Goal: Task Accomplishment & Management: Manage account settings

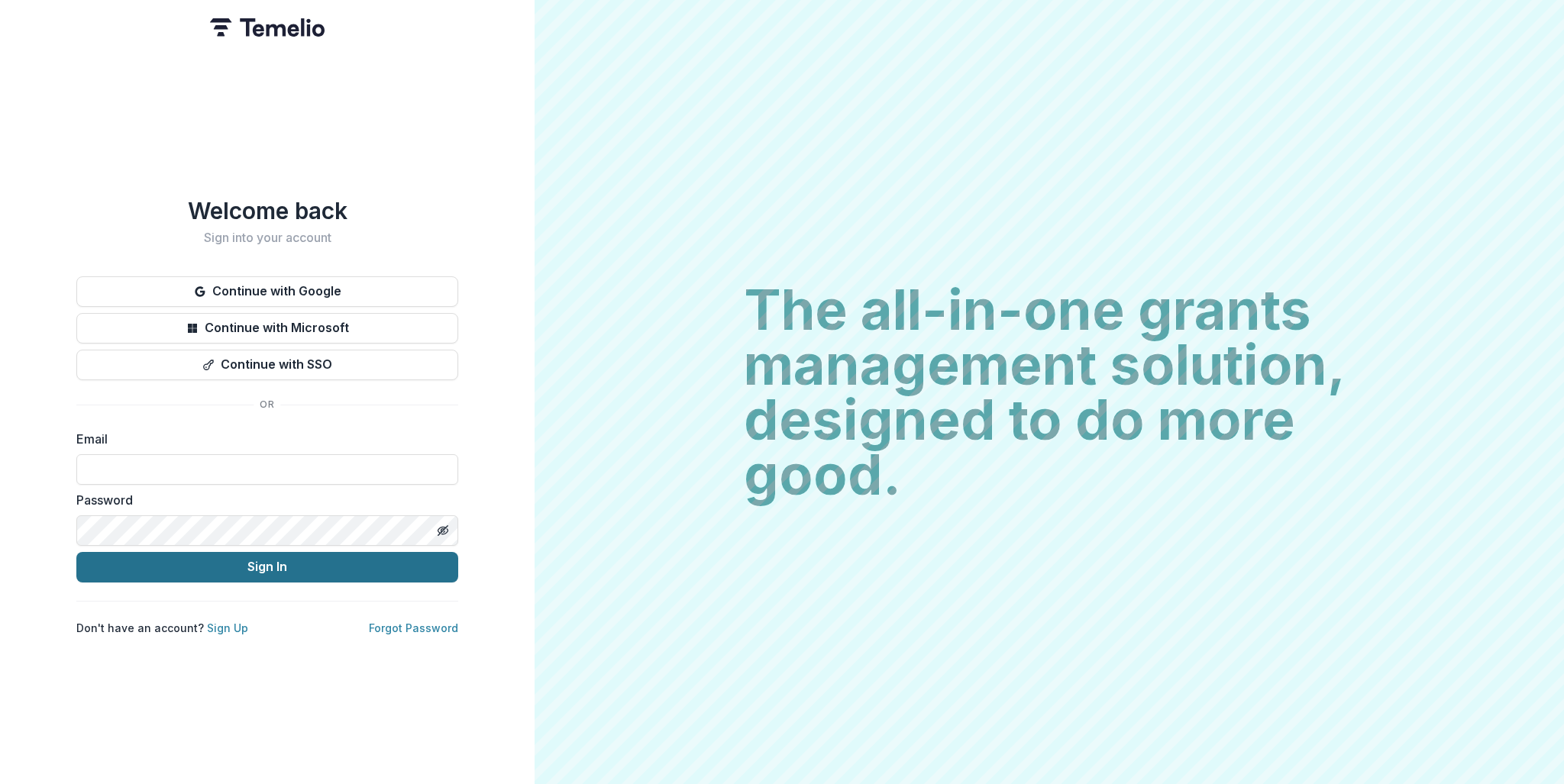
type input "**********"
click at [142, 562] on button "Sign In" at bounding box center [267, 567] width 382 height 31
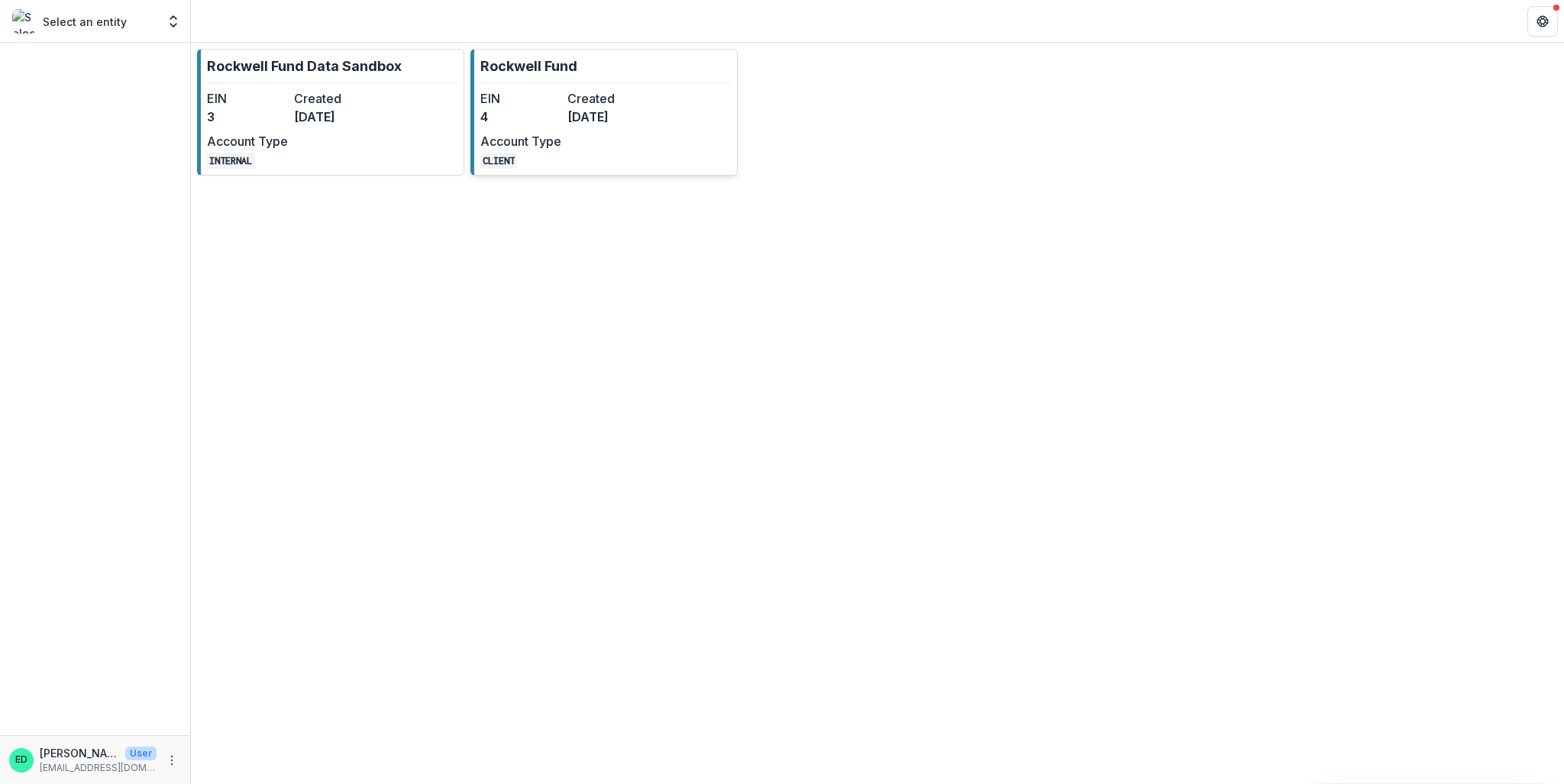
click at [584, 101] on dt "Created" at bounding box center [608, 98] width 81 height 18
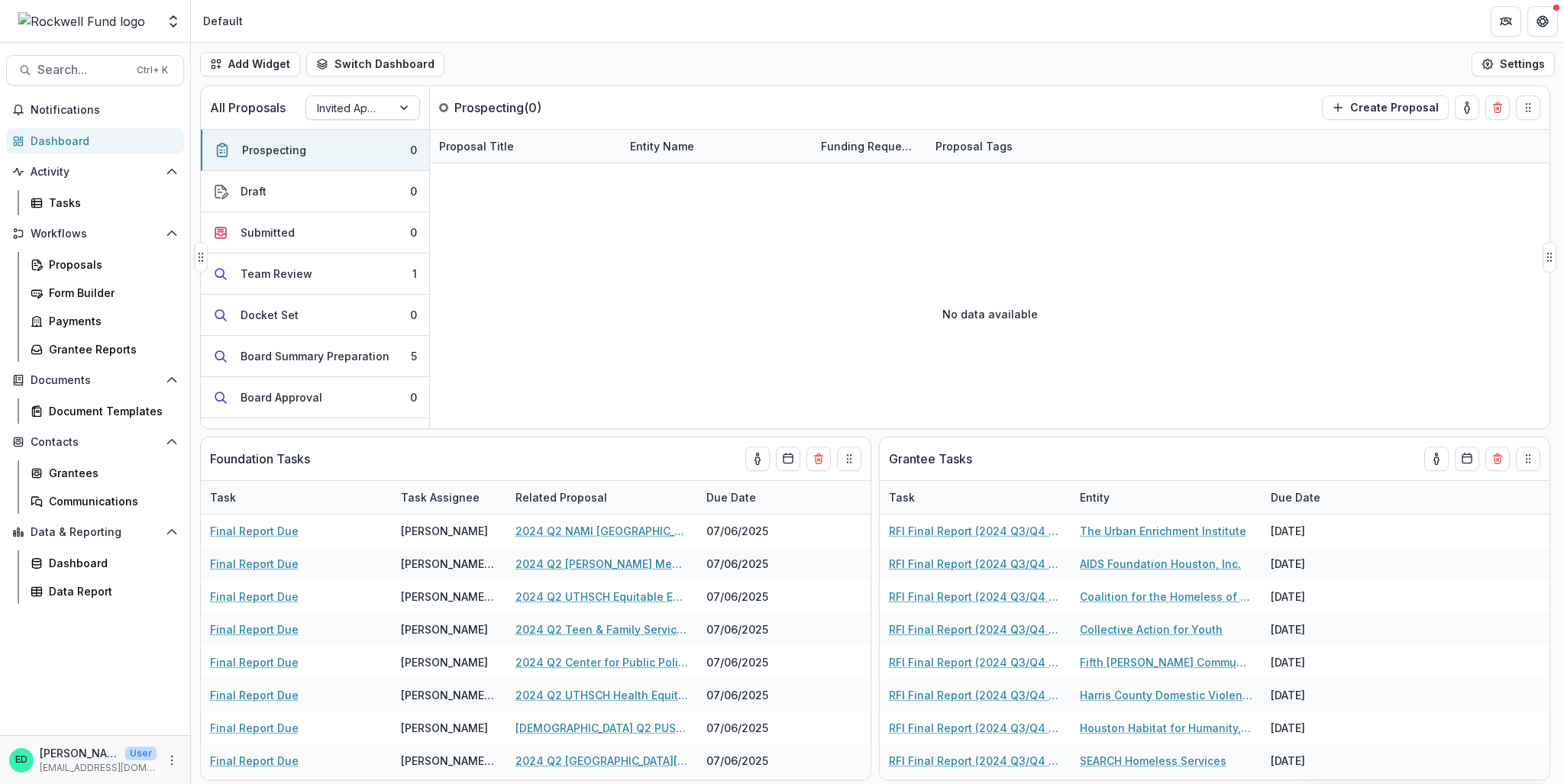
click at [371, 117] on div at bounding box center [349, 107] width 64 height 19
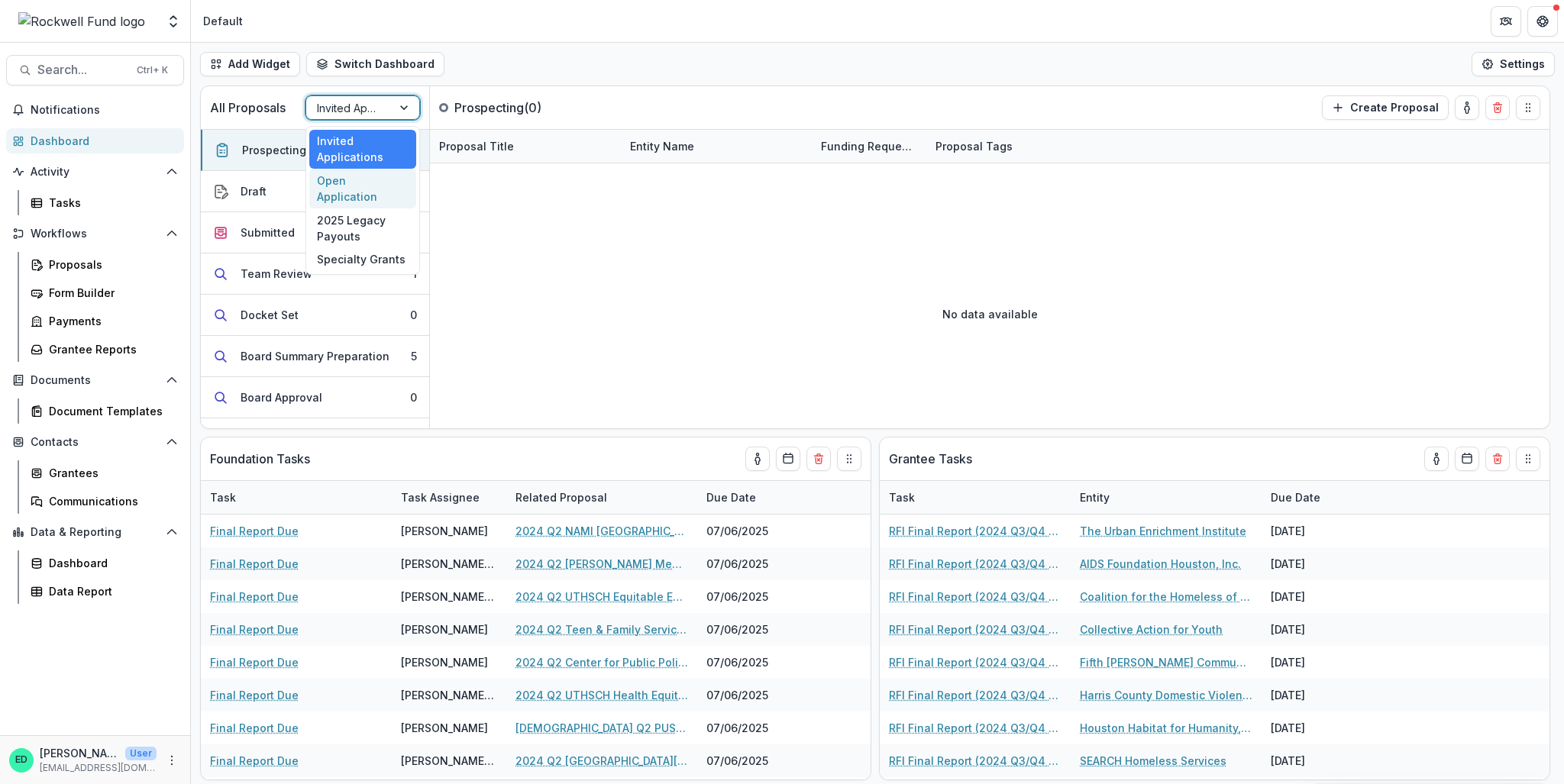
click at [342, 180] on div "Open Application" at bounding box center [362, 189] width 107 height 40
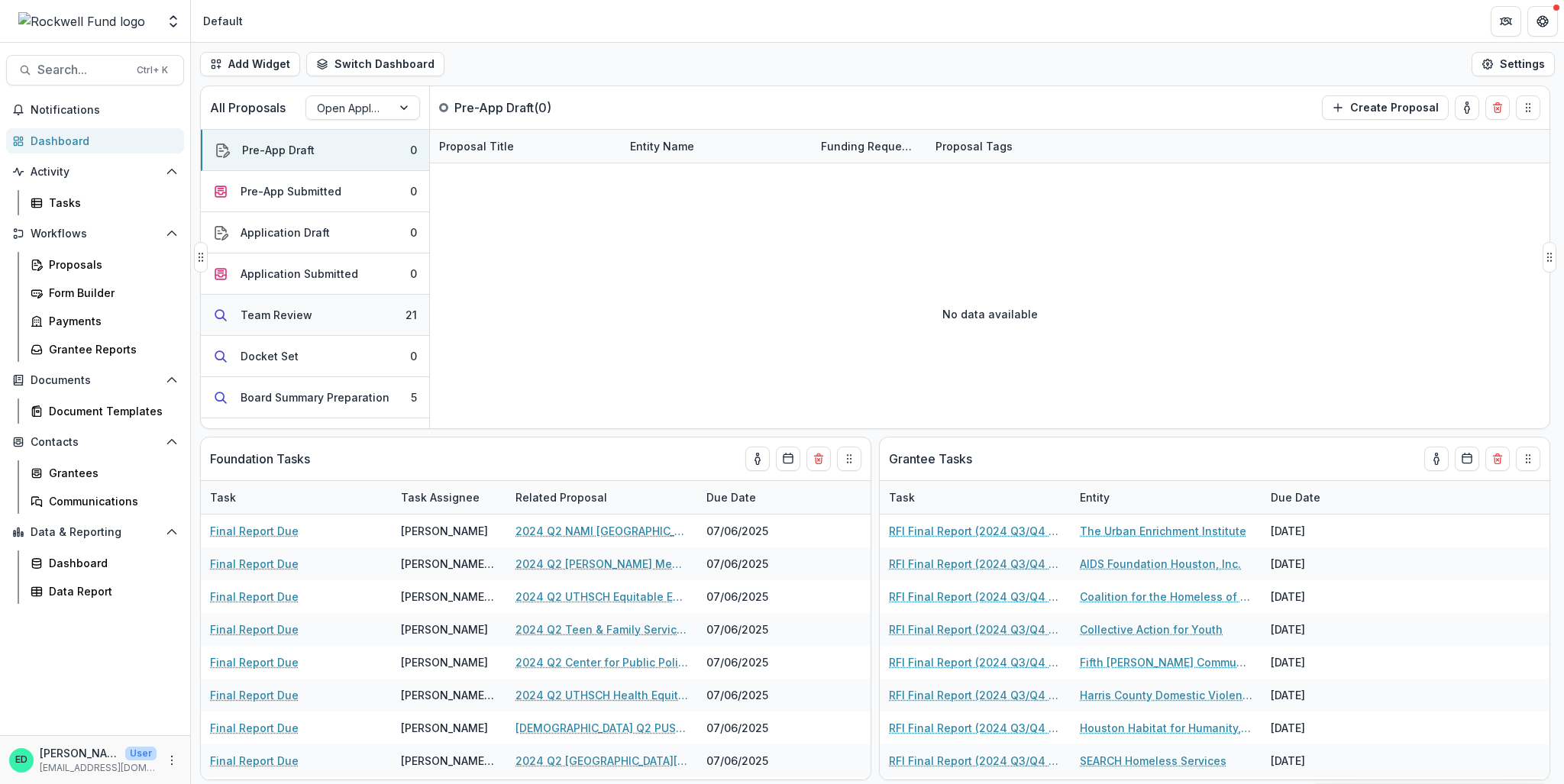
click at [321, 296] on button "Team Review 21" at bounding box center [314, 315] width 229 height 42
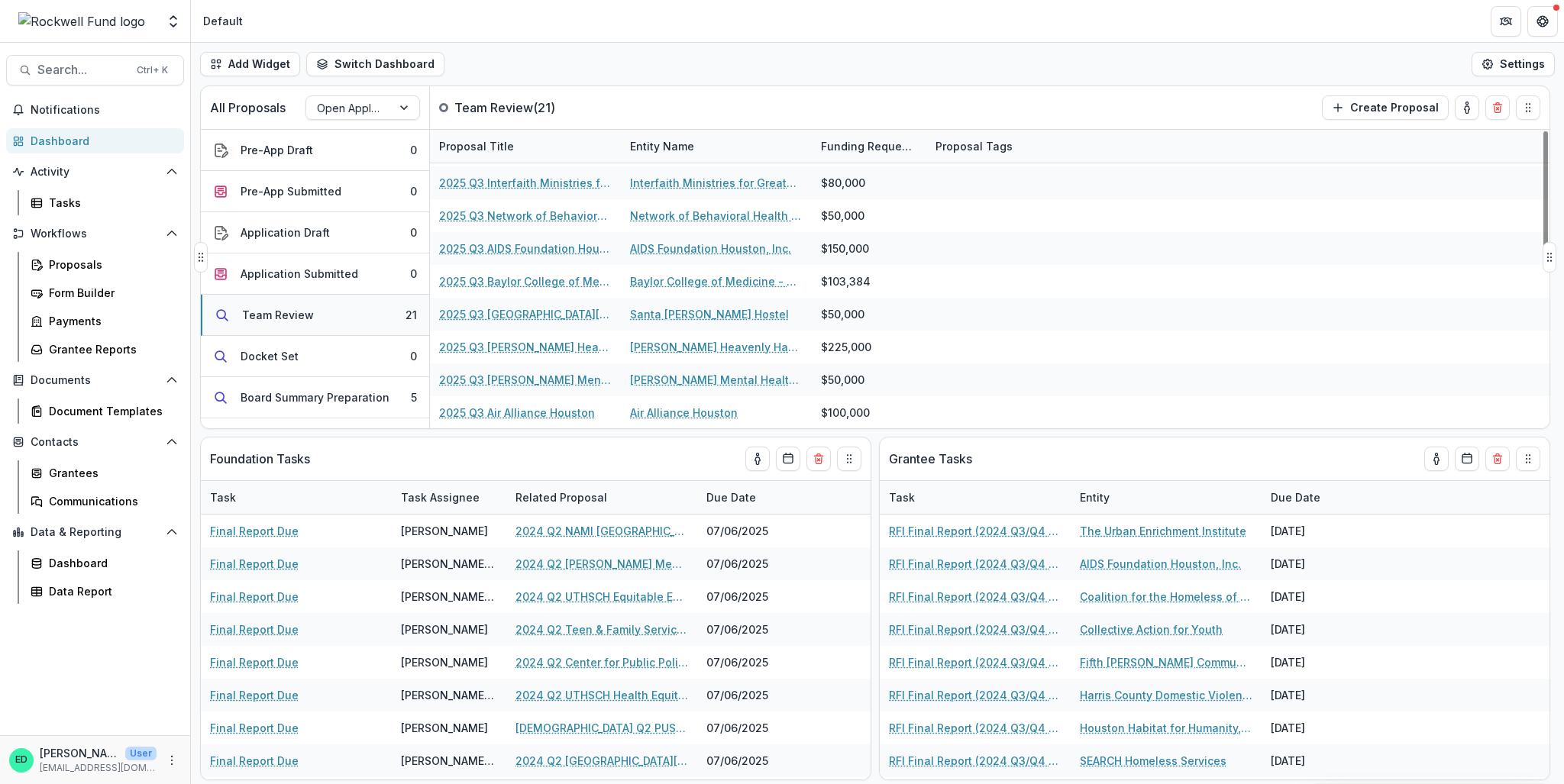
scroll to position [229, 0]
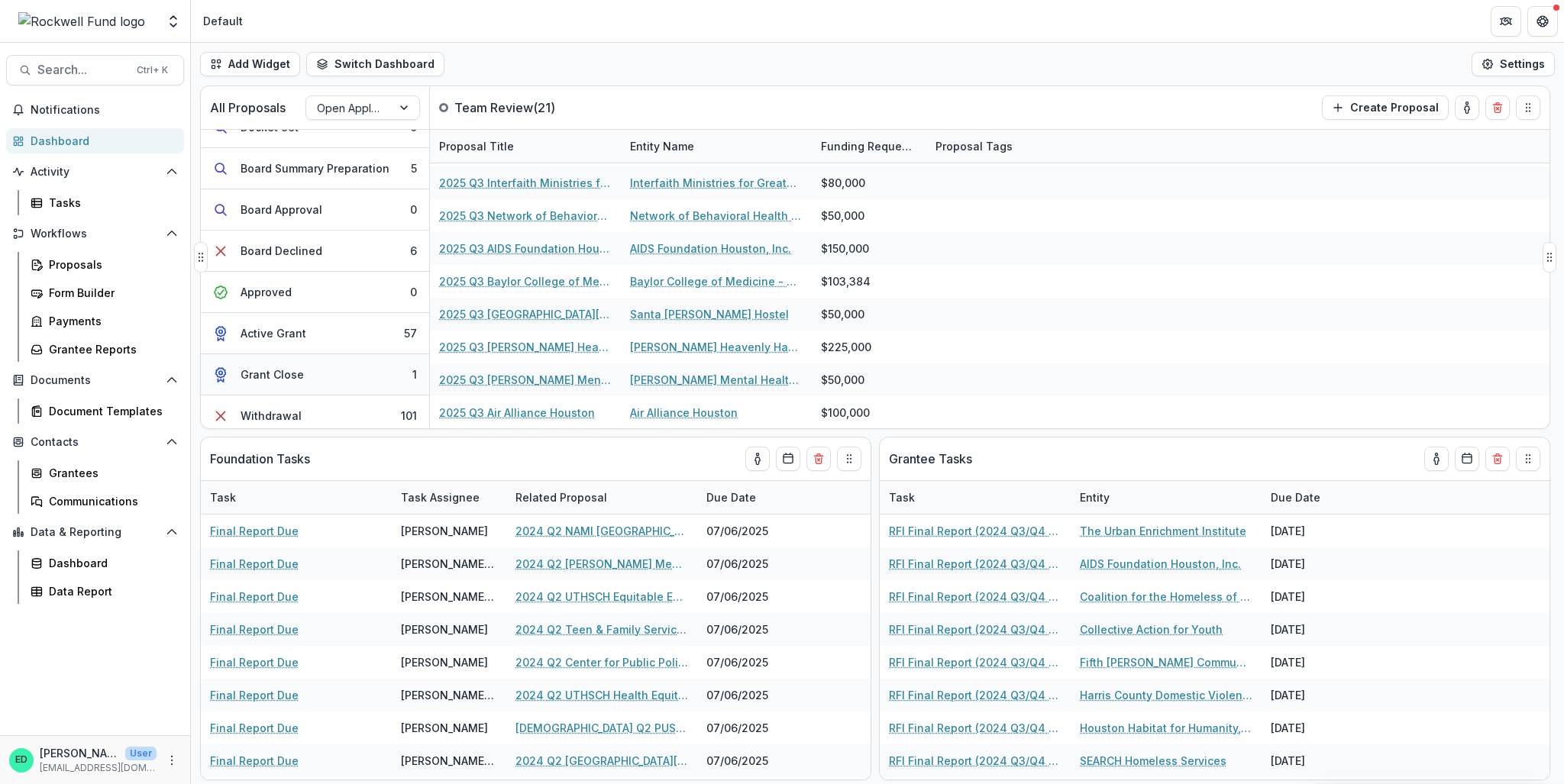
click at [312, 372] on button "Grant Close 1" at bounding box center [314, 375] width 229 height 42
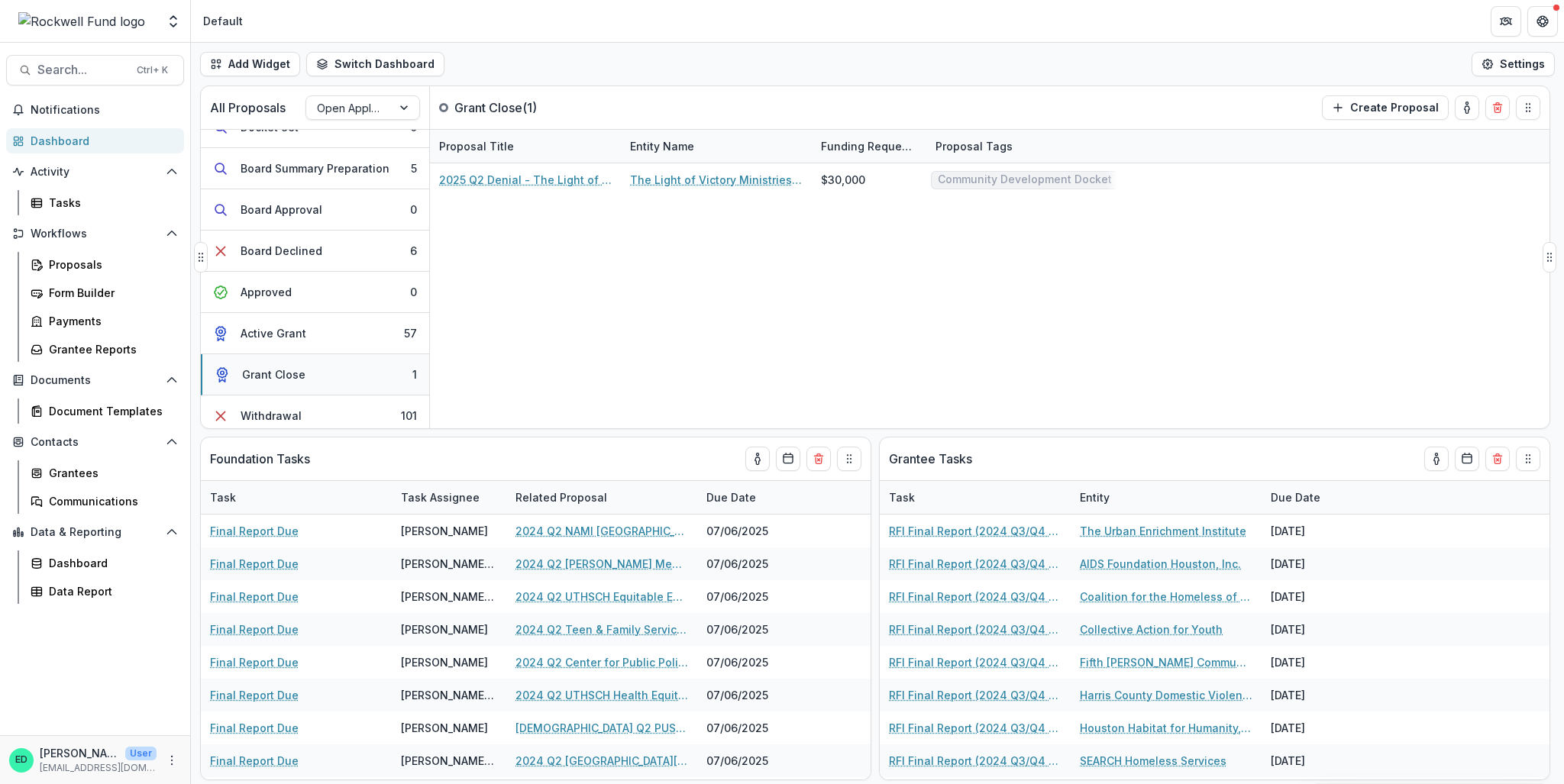
scroll to position [234, 0]
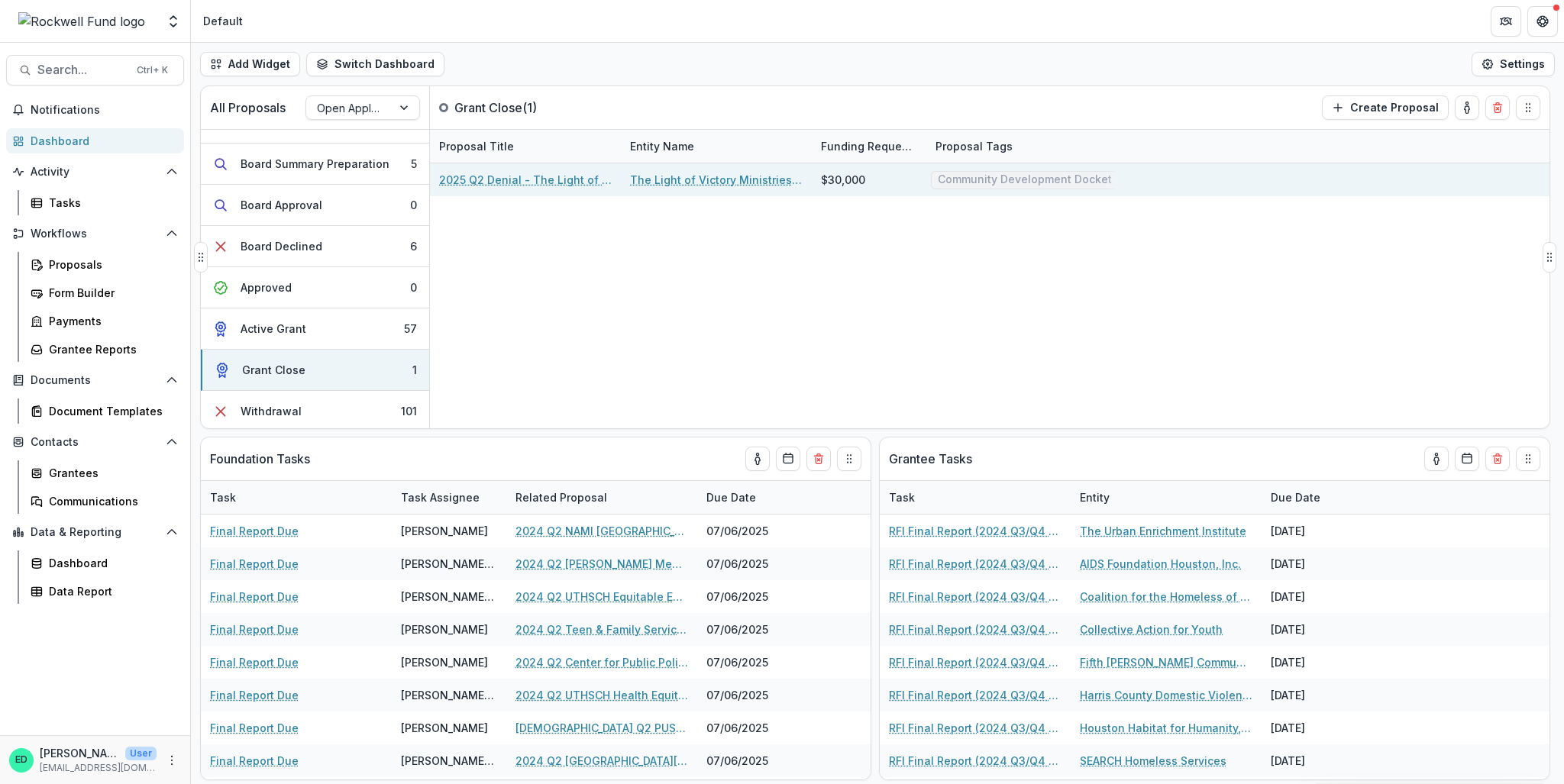
click at [504, 173] on link "2025 Q2 Denial - The Light of victory Ministries, Inc." at bounding box center [525, 180] width 173 height 16
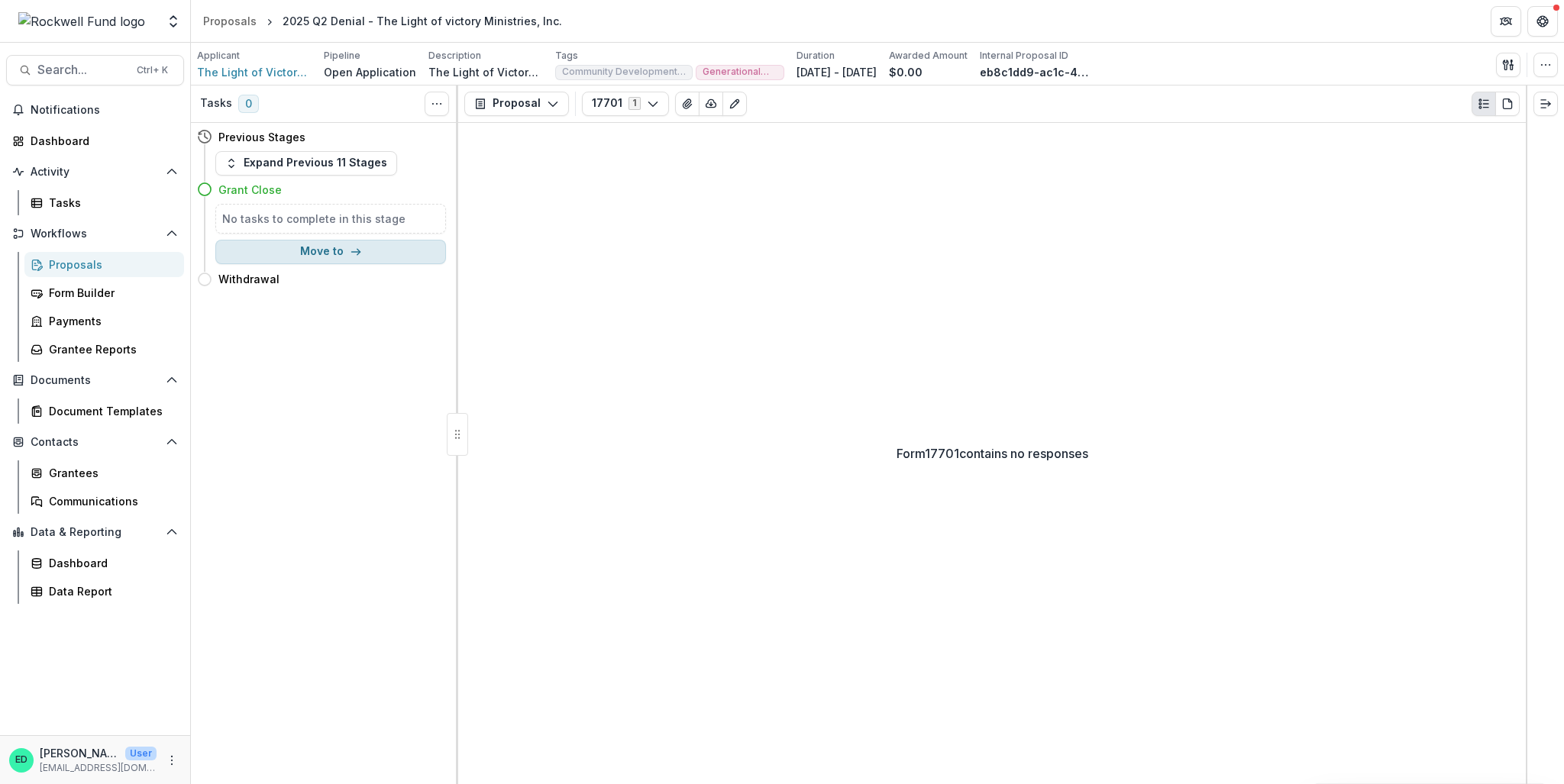
click at [328, 254] on button "Move to" at bounding box center [330, 251] width 230 height 24
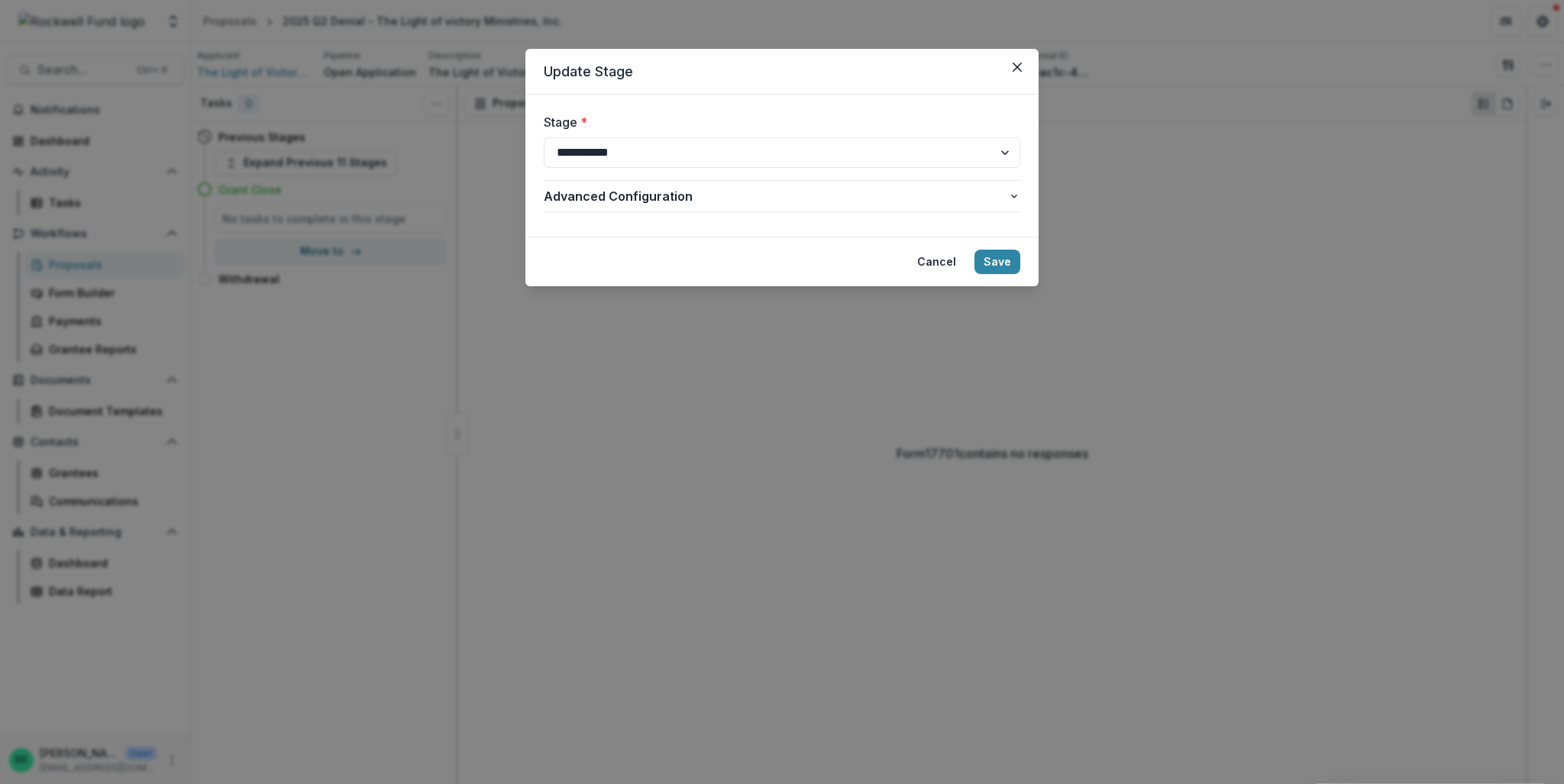
click at [706, 135] on div "**********" at bounding box center [782, 140] width 476 height 55
click at [697, 160] on select "**********" at bounding box center [782, 153] width 476 height 31
click at [544, 137] on select "**********" at bounding box center [782, 153] width 476 height 31
click at [777, 145] on select "**********" at bounding box center [782, 153] width 476 height 31
select select "**********"
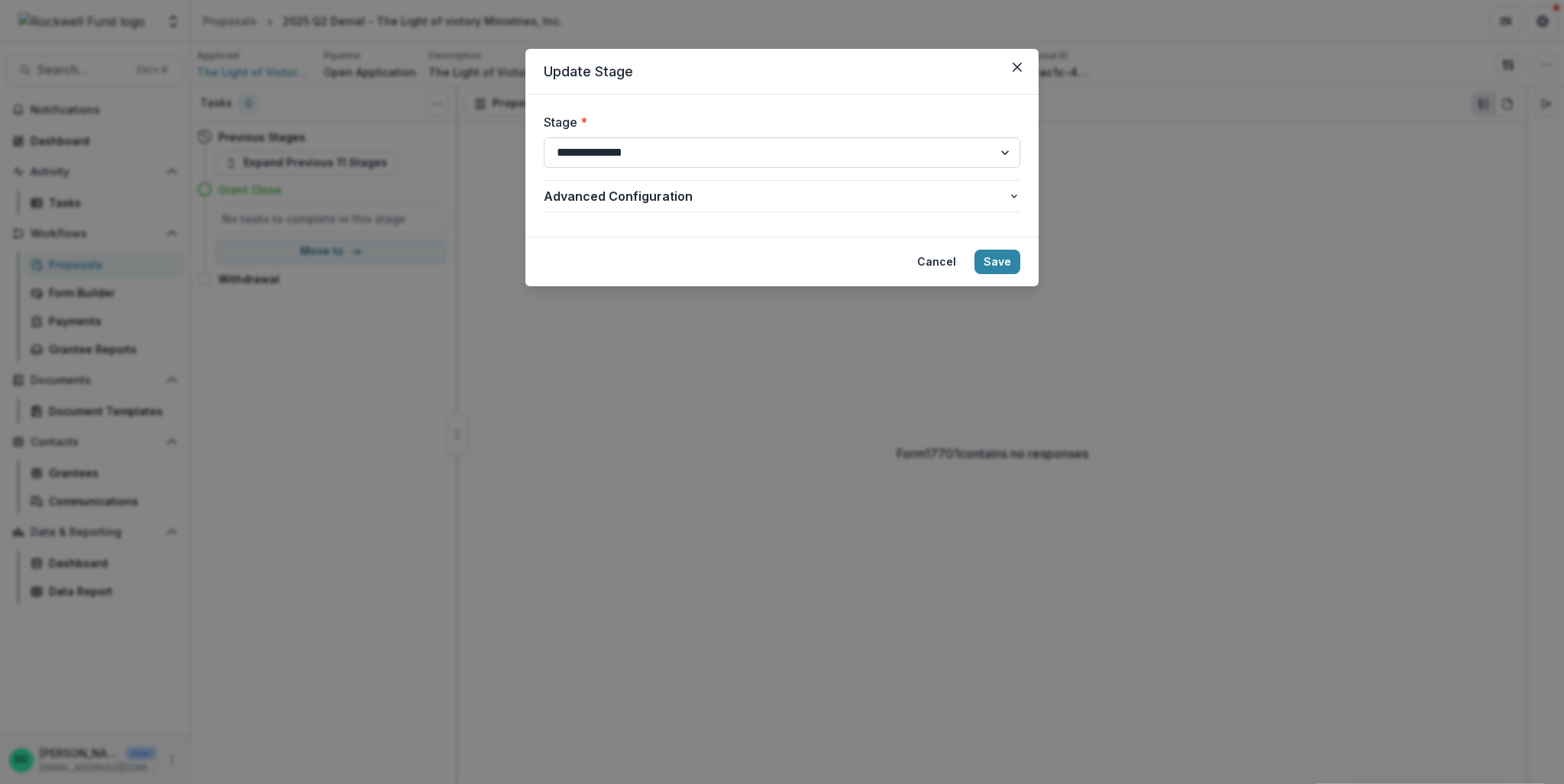
click at [544, 137] on select "**********" at bounding box center [782, 153] width 476 height 31
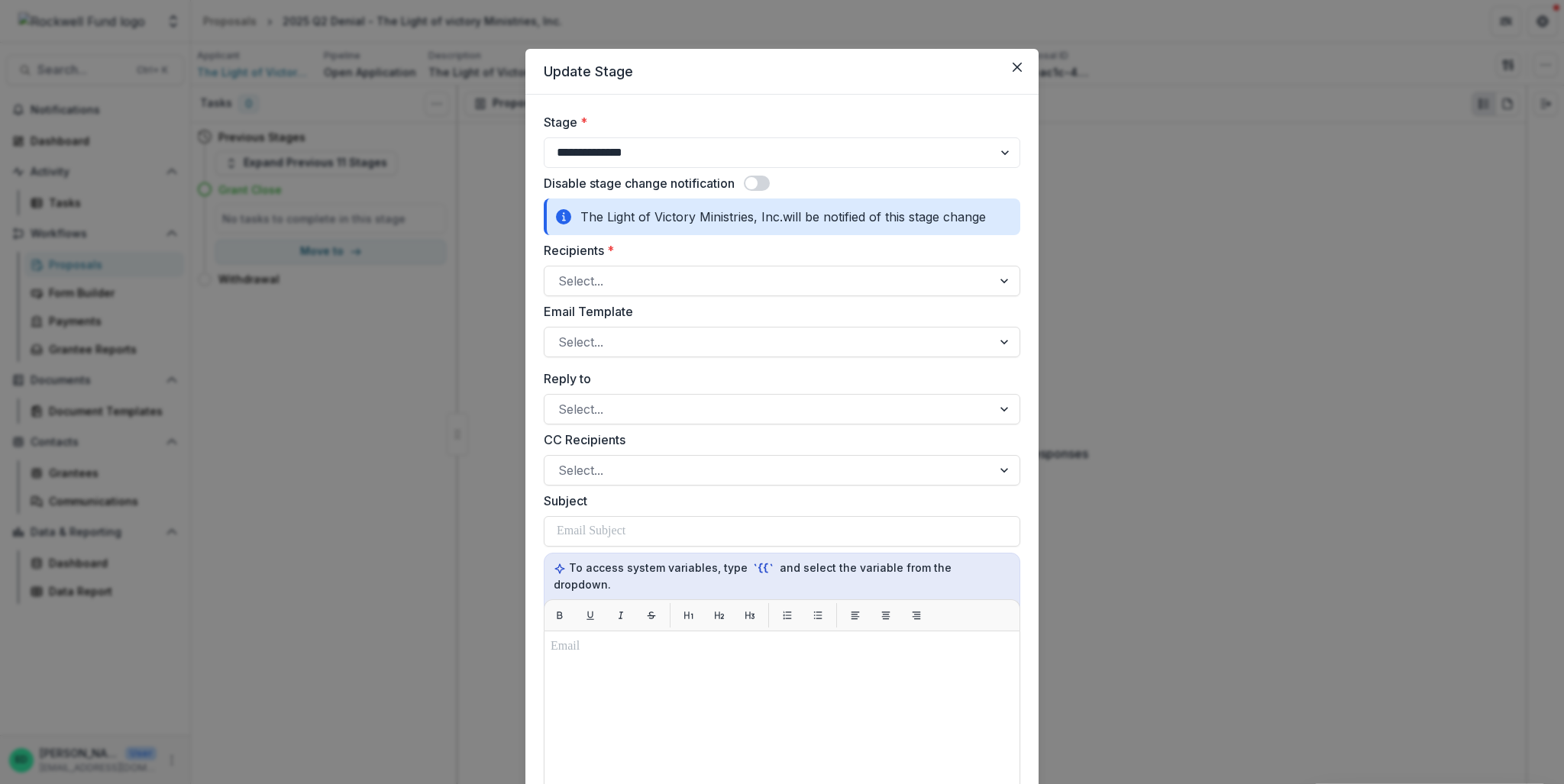
click at [758, 181] on span at bounding box center [752, 183] width 13 height 13
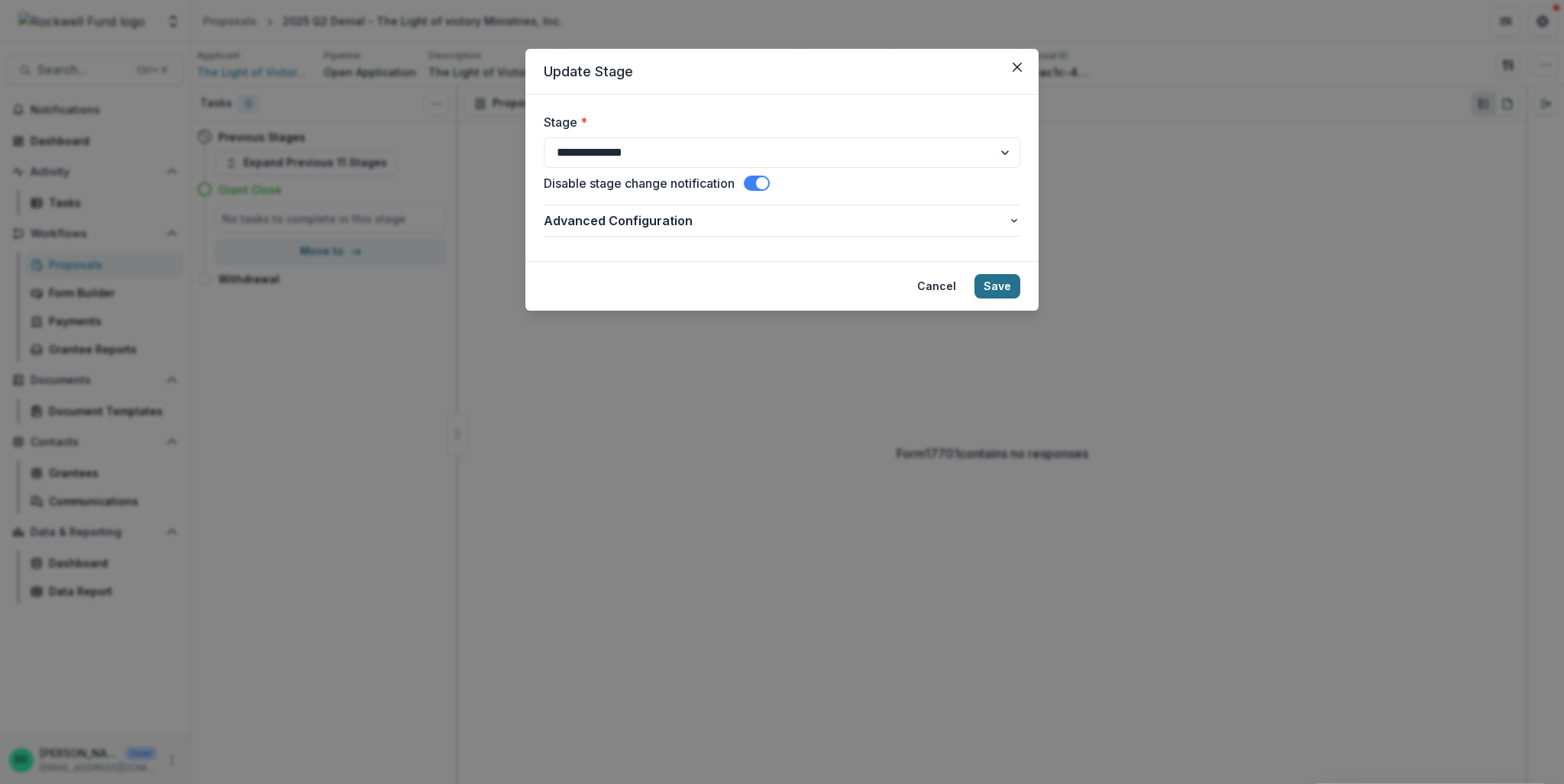
click at [1011, 287] on button "Save" at bounding box center [997, 285] width 46 height 24
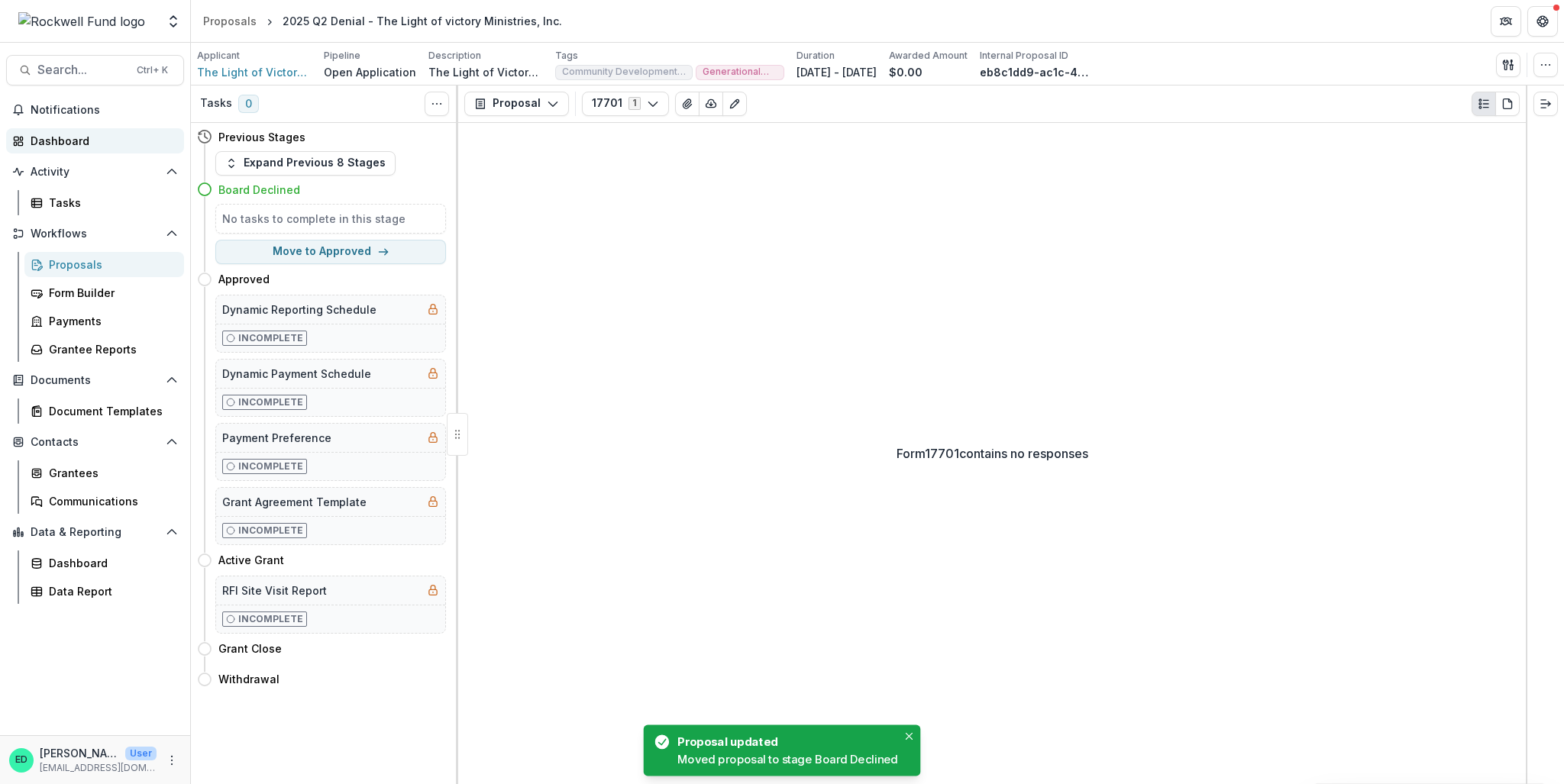
click at [80, 137] on div "Dashboard" at bounding box center [101, 141] width 141 height 16
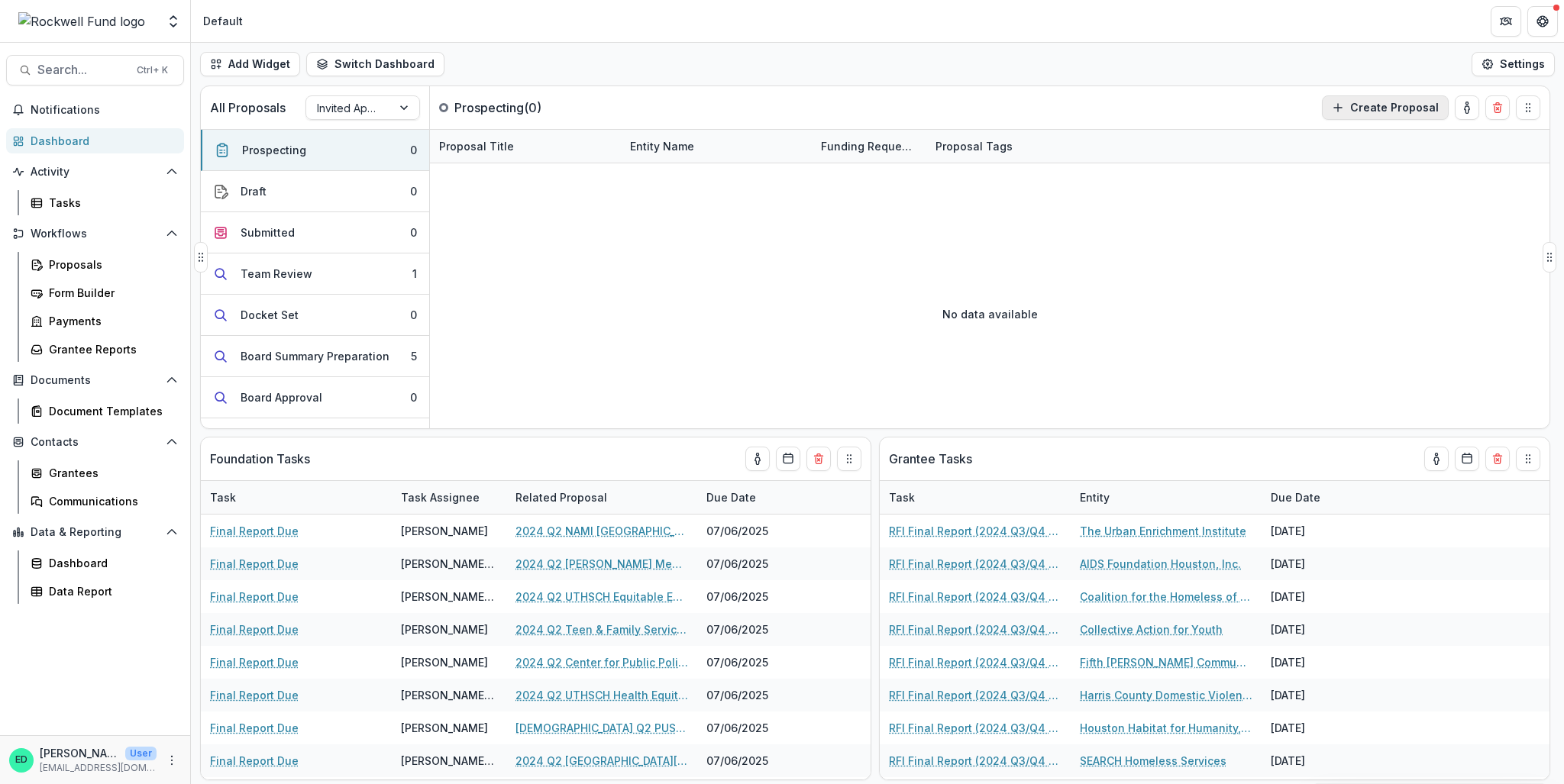
click at [1383, 101] on button "Create Proposal" at bounding box center [1385, 107] width 126 height 24
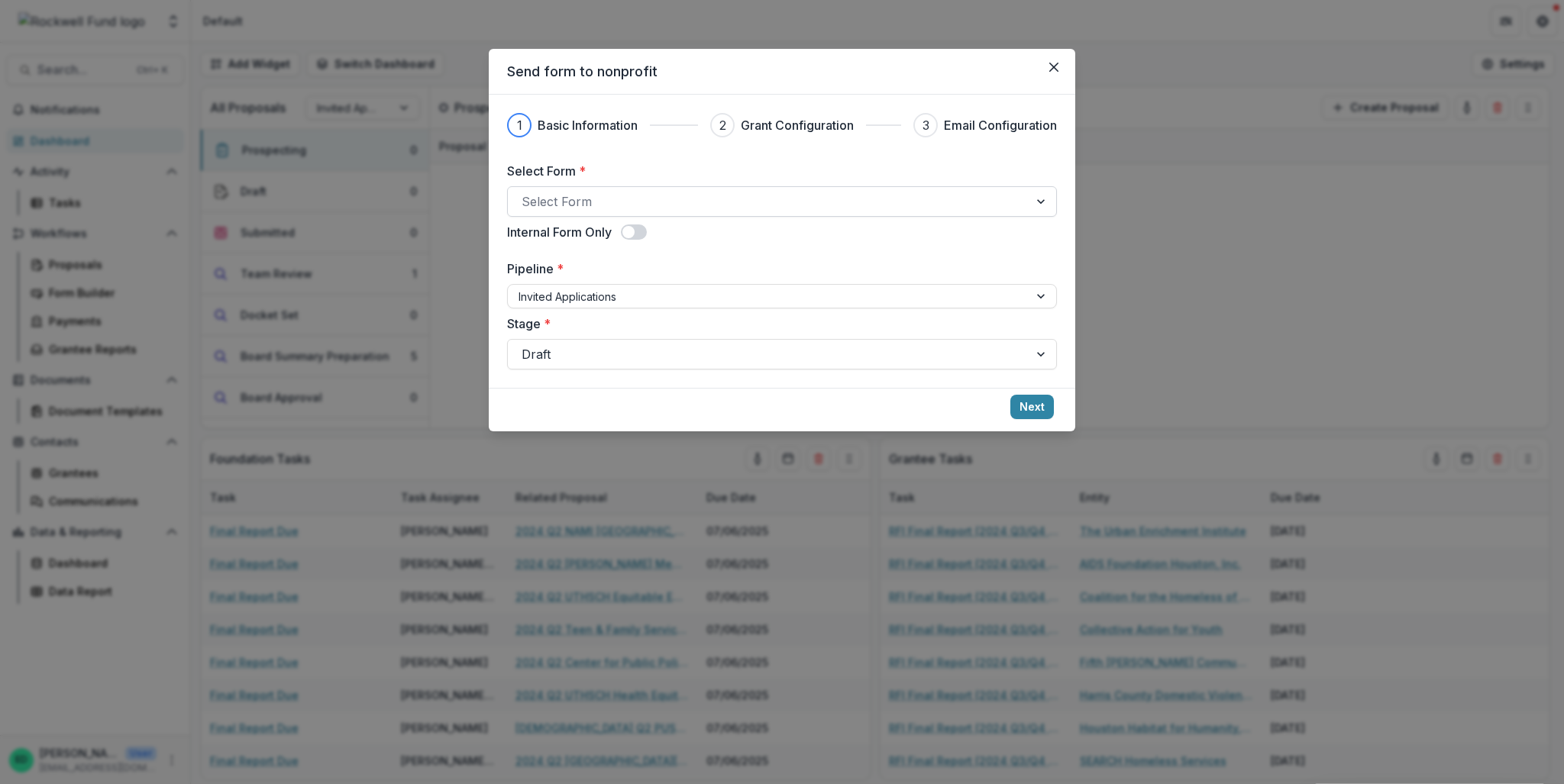
click at [577, 193] on div at bounding box center [768, 201] width 493 height 22
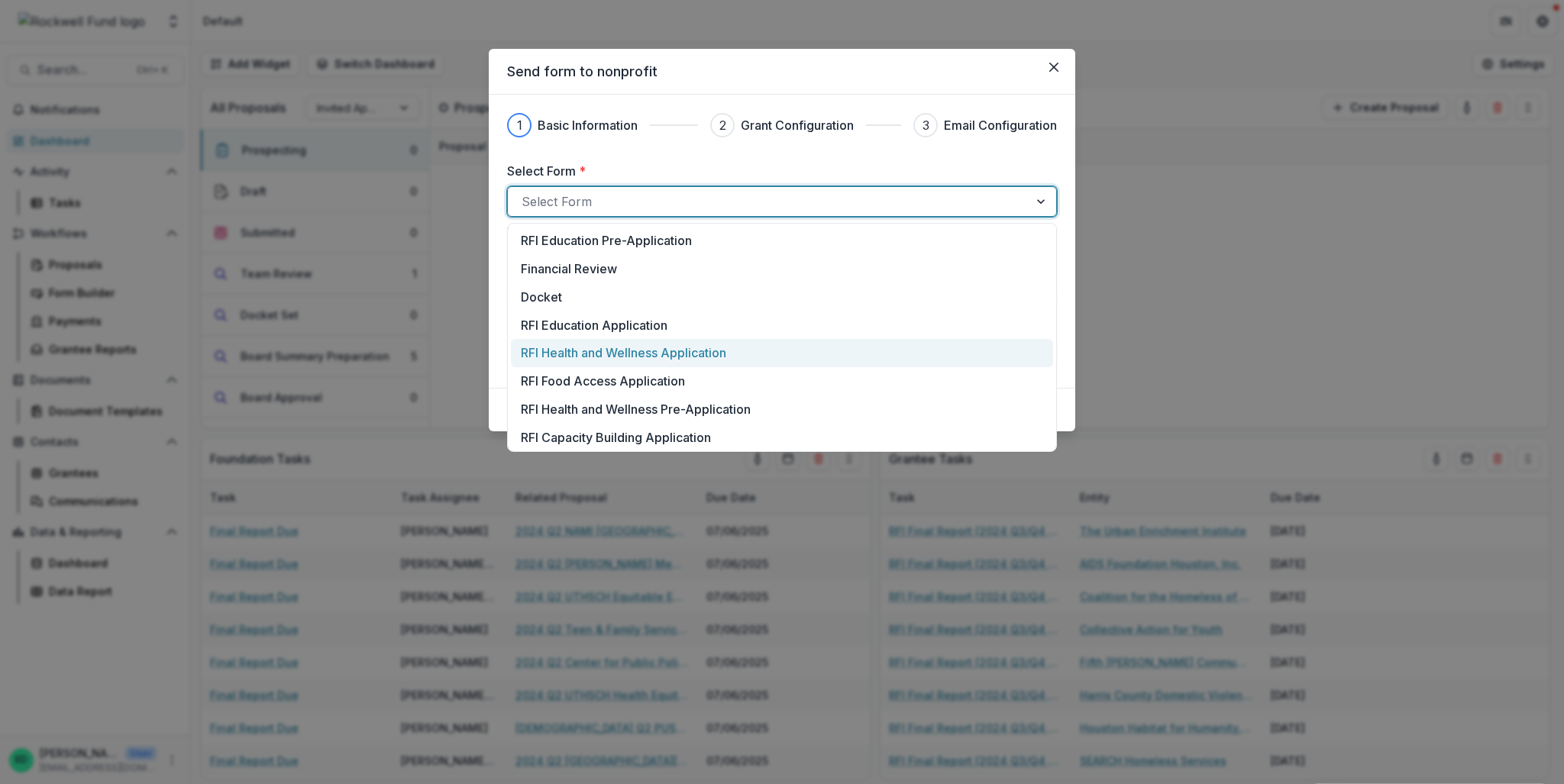
click at [576, 352] on p "RFI Health and Wellness Application" at bounding box center [623, 352] width 205 height 18
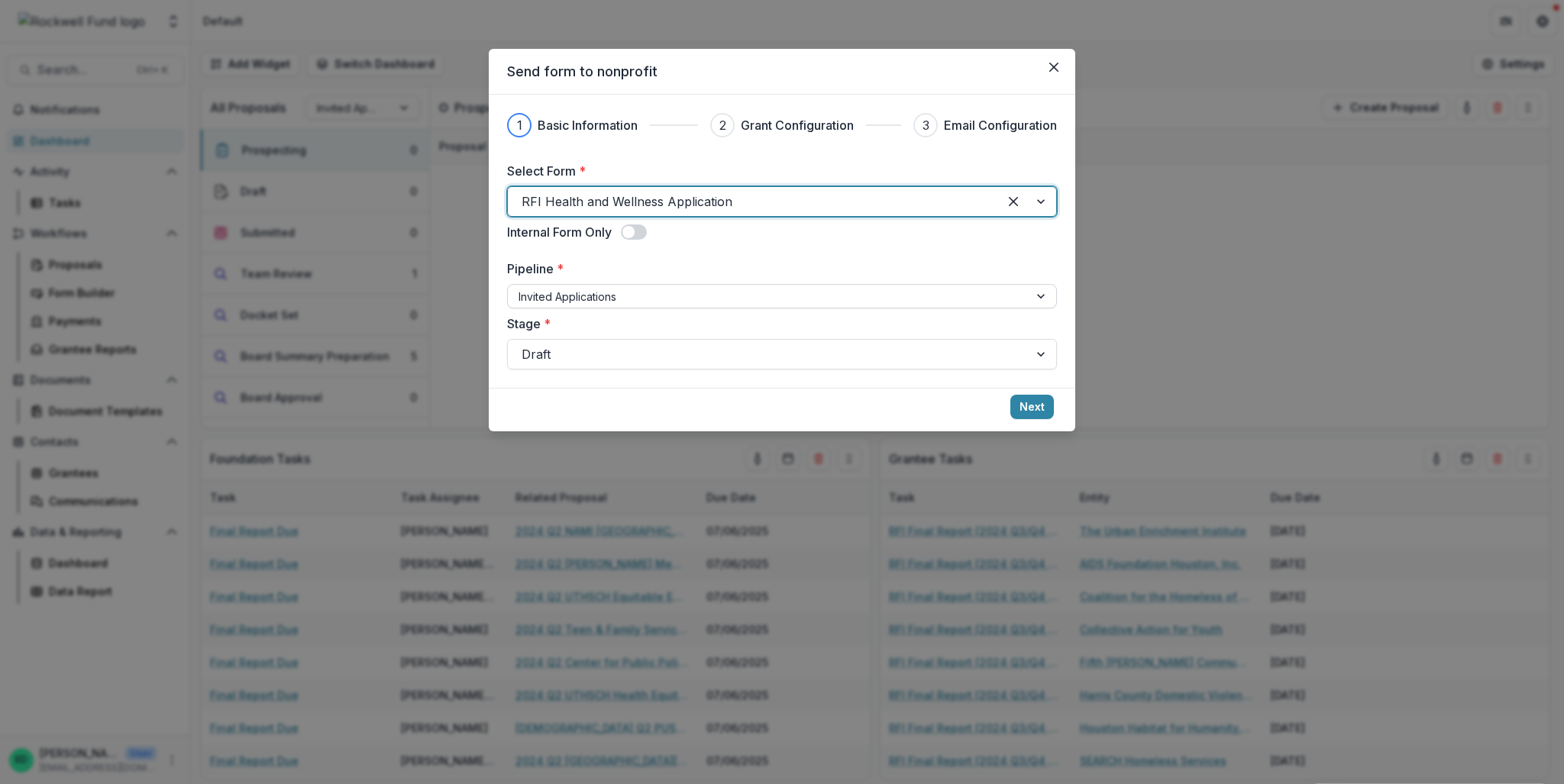
click at [580, 296] on div at bounding box center [768, 296] width 500 height 19
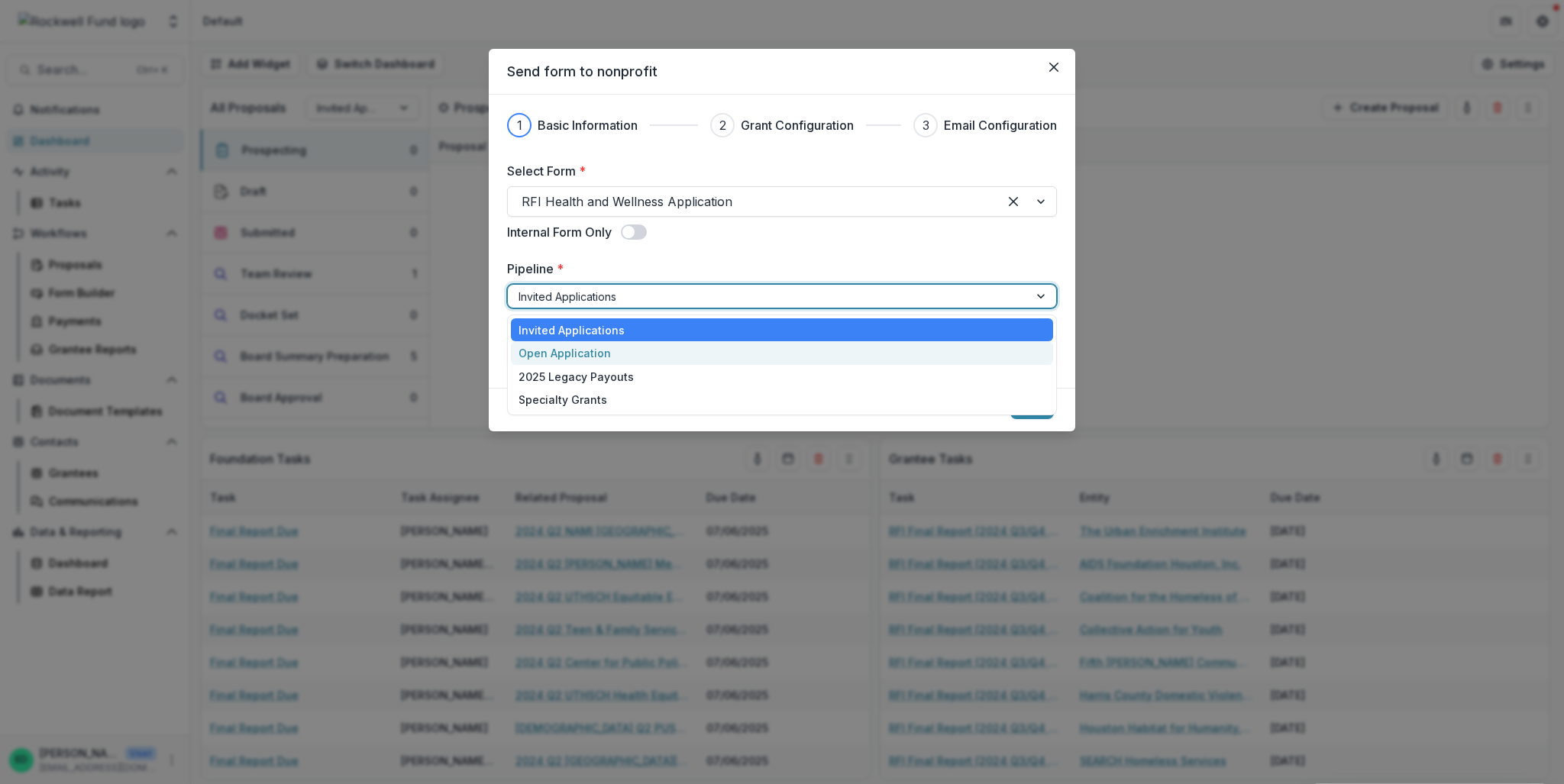
click at [556, 352] on div "Open Application" at bounding box center [782, 353] width 542 height 23
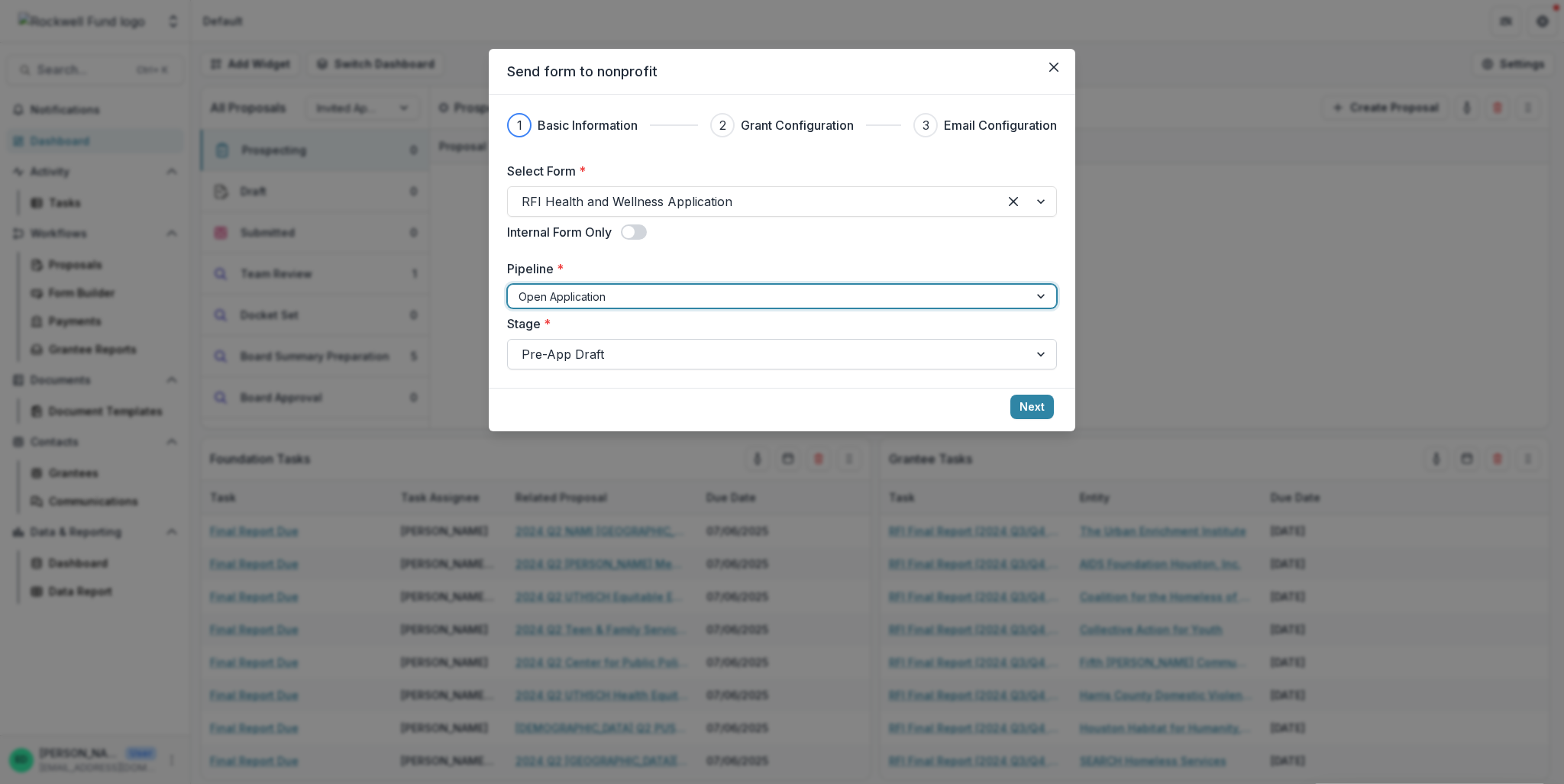
click at [604, 359] on div at bounding box center [768, 354] width 493 height 22
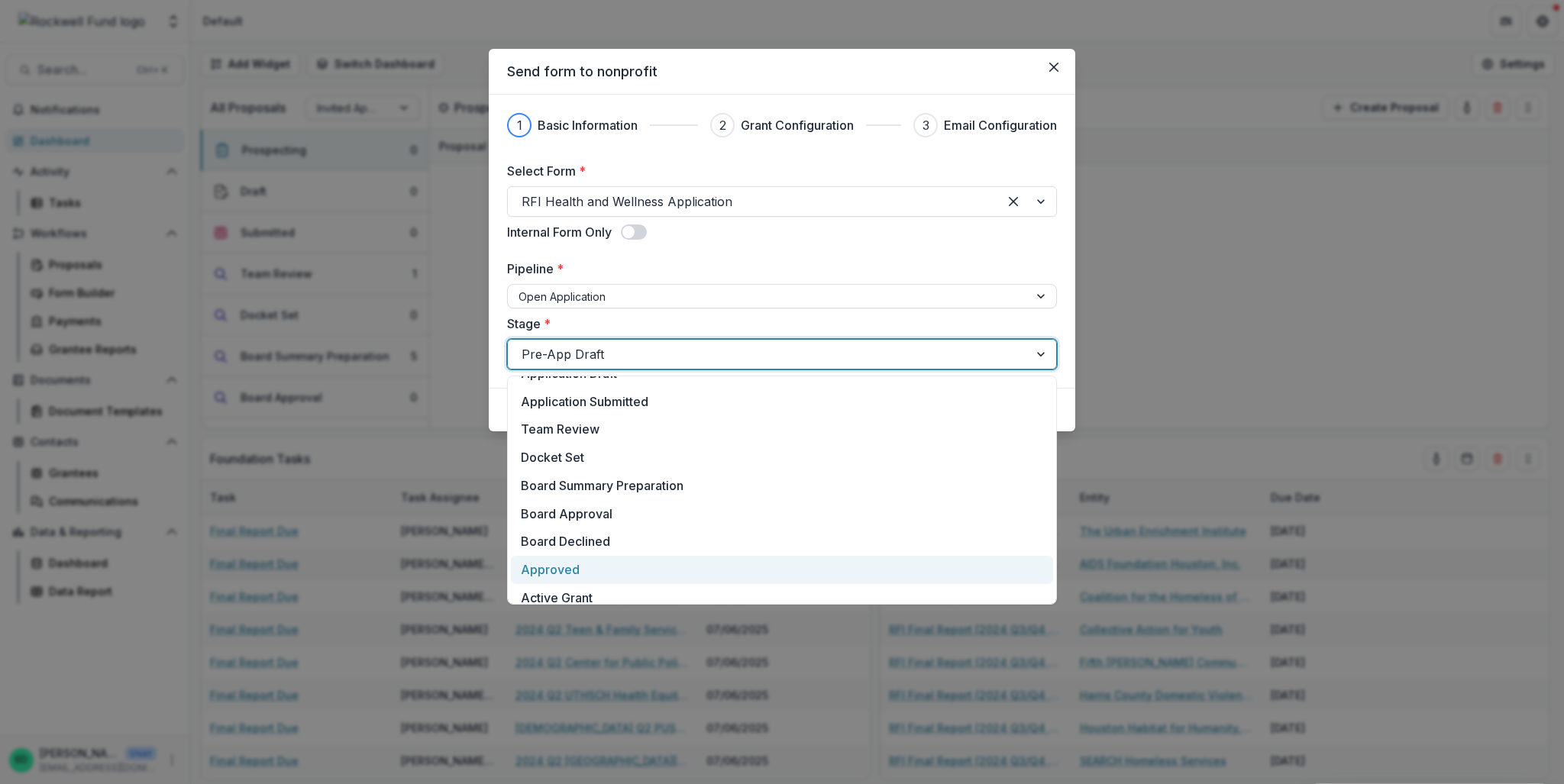
scroll to position [144, 0]
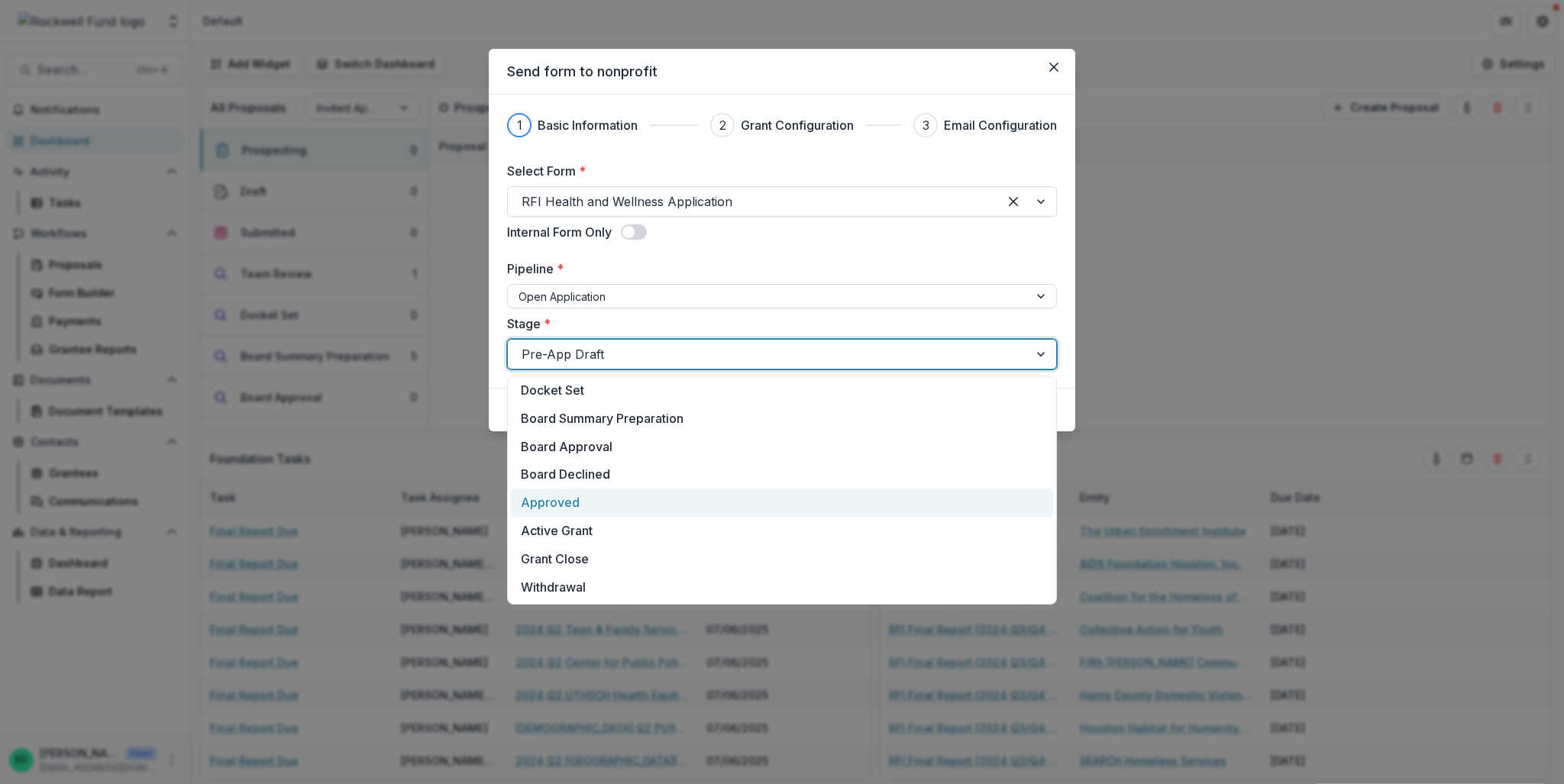
click at [600, 501] on div "Approved" at bounding box center [782, 502] width 542 height 28
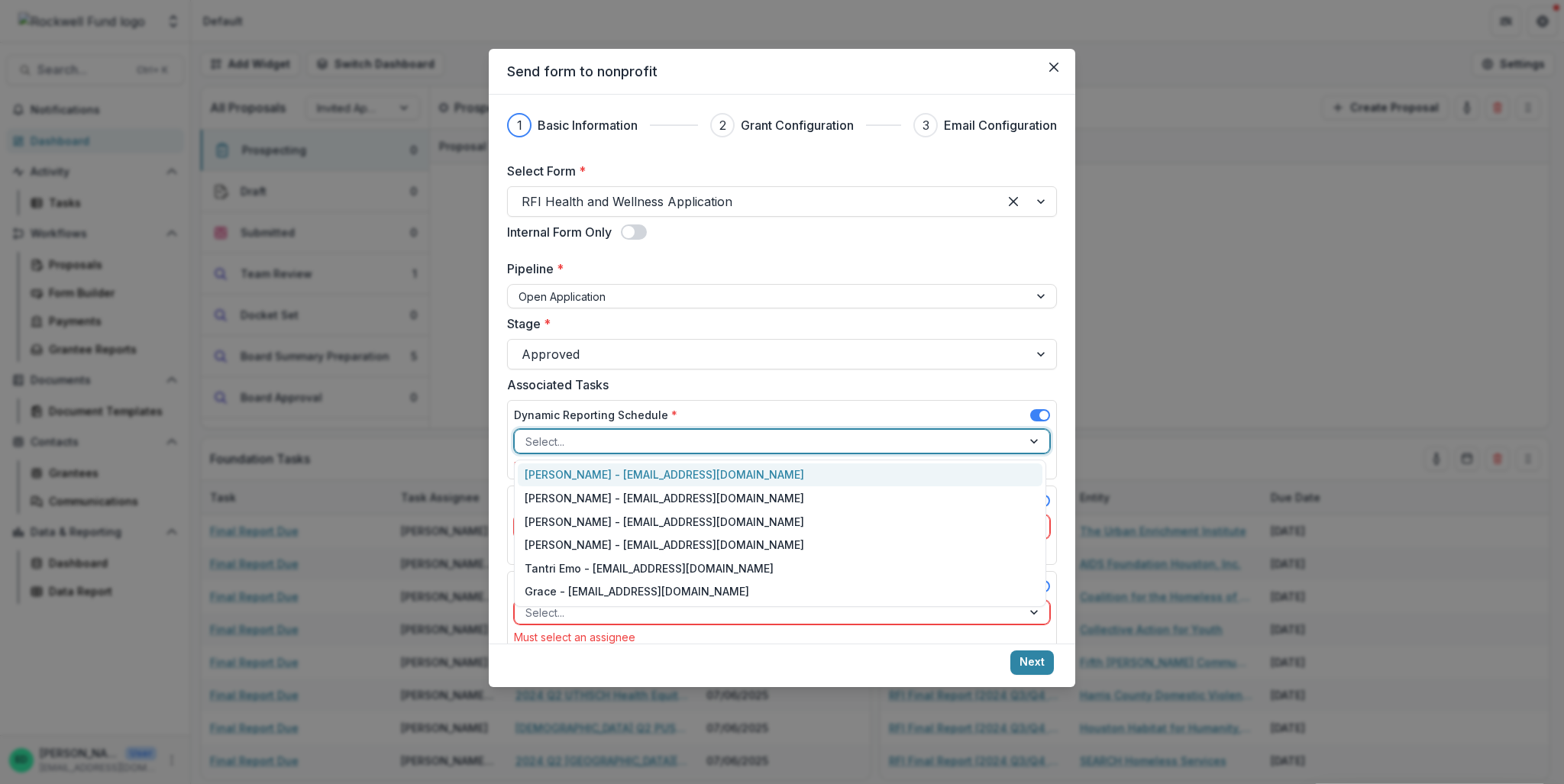
click at [627, 442] on div at bounding box center [769, 441] width 486 height 19
click at [637, 473] on div "[PERSON_NAME] - [EMAIL_ADDRESS][DOMAIN_NAME]" at bounding box center [780, 475] width 525 height 23
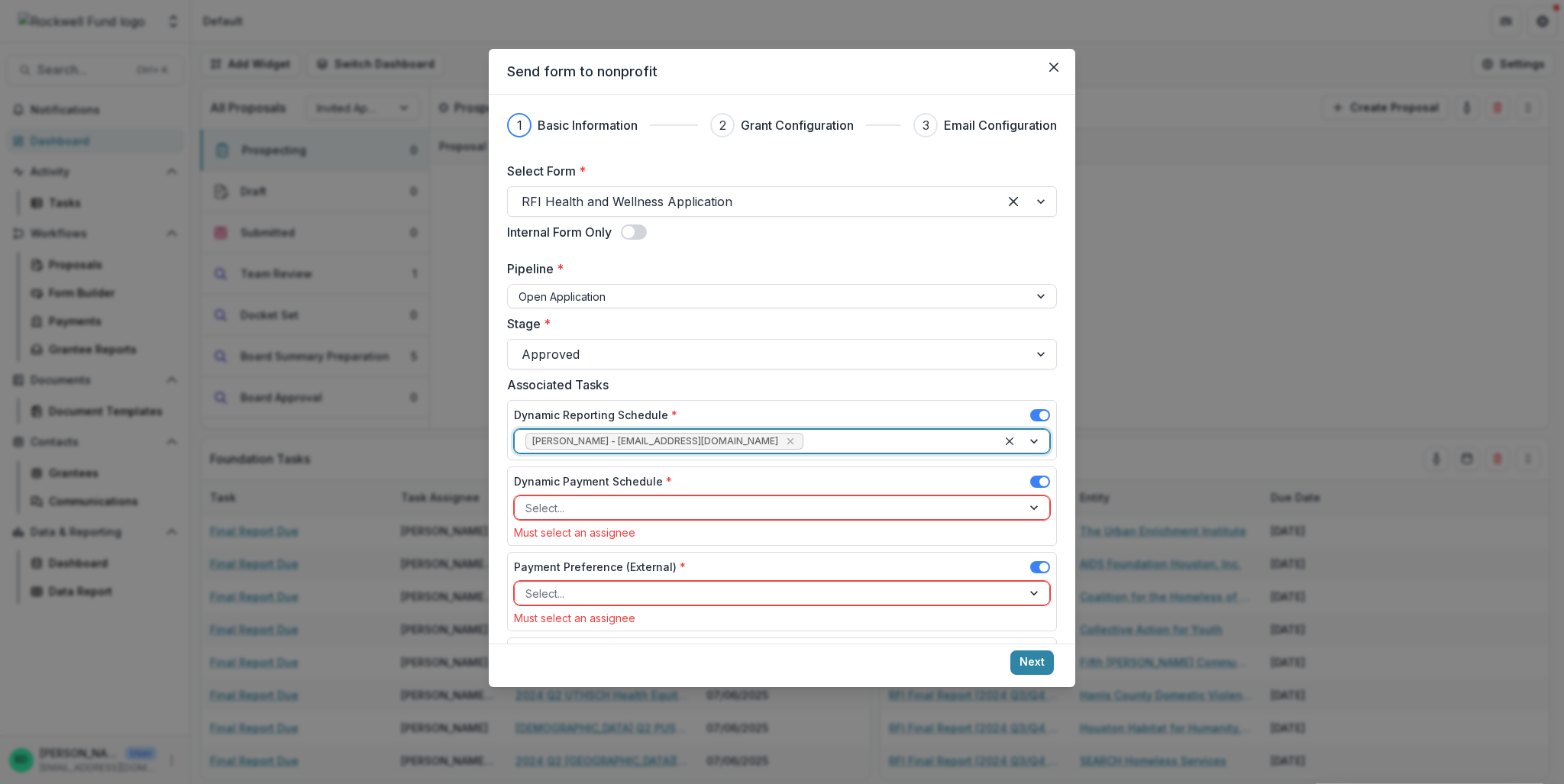
click at [602, 512] on div at bounding box center [769, 508] width 486 height 19
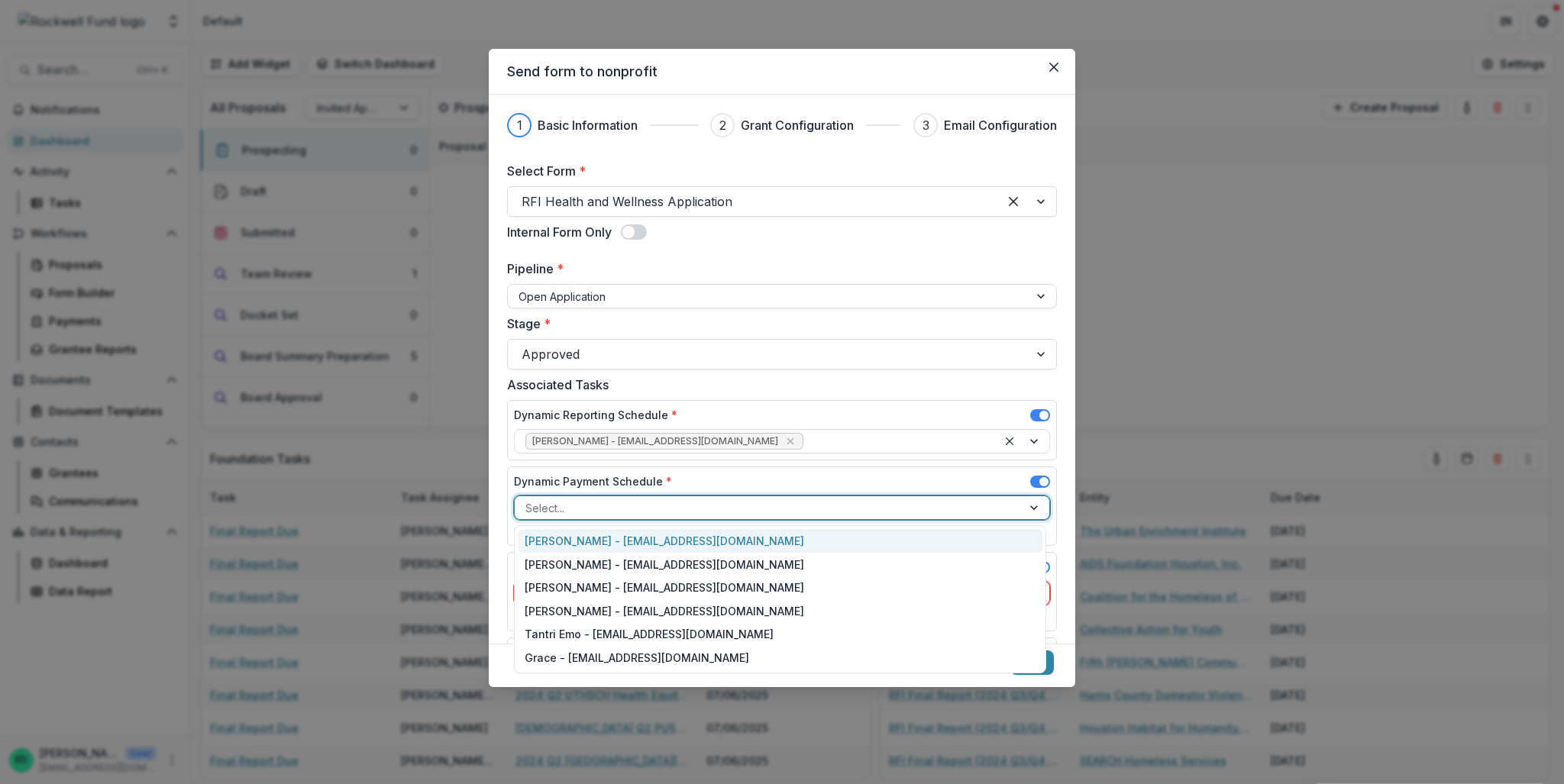
click at [582, 543] on div "[PERSON_NAME] - [EMAIL_ADDRESS][DOMAIN_NAME]" at bounding box center [780, 541] width 525 height 23
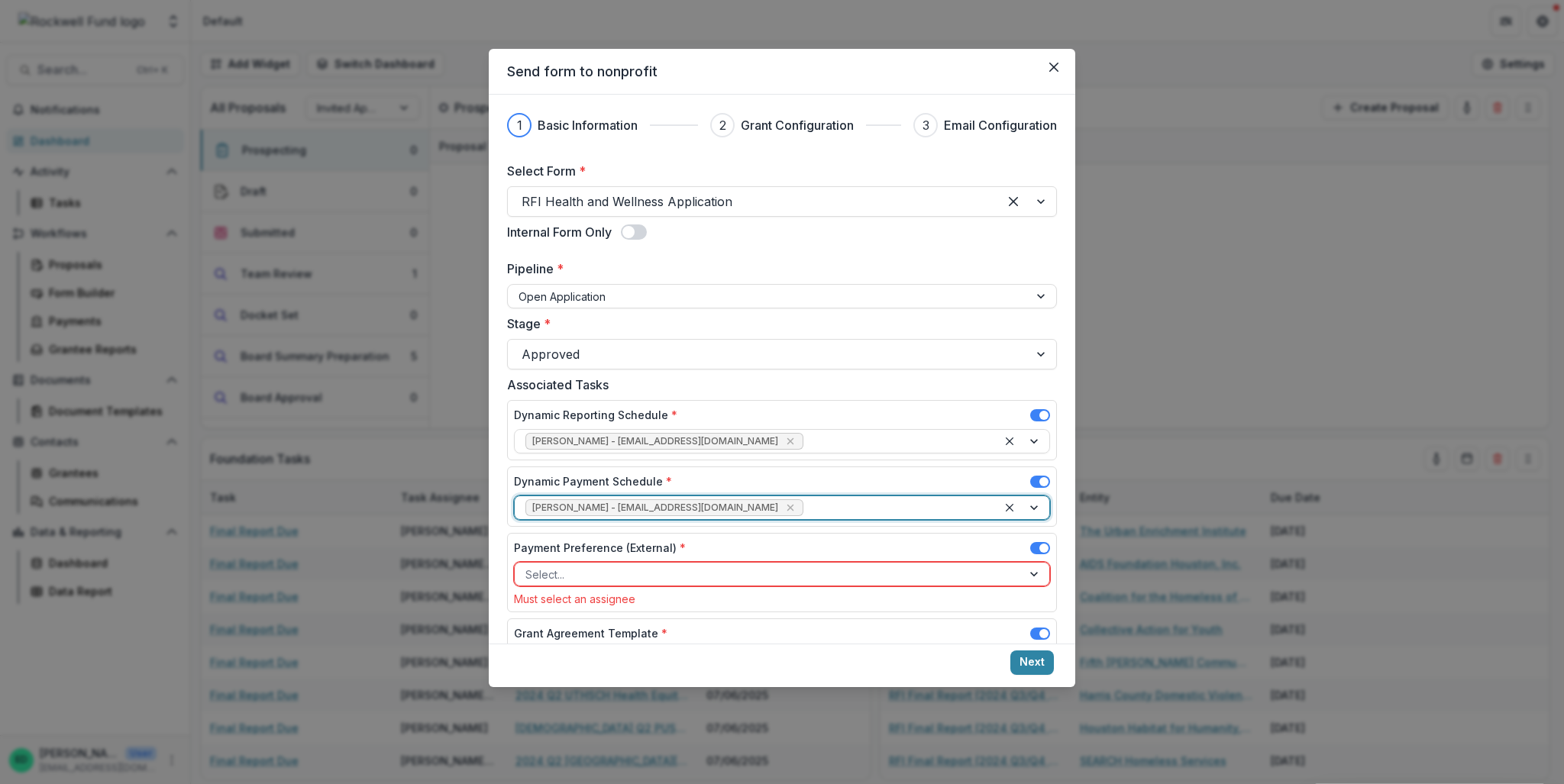
click at [571, 580] on div at bounding box center [769, 574] width 486 height 19
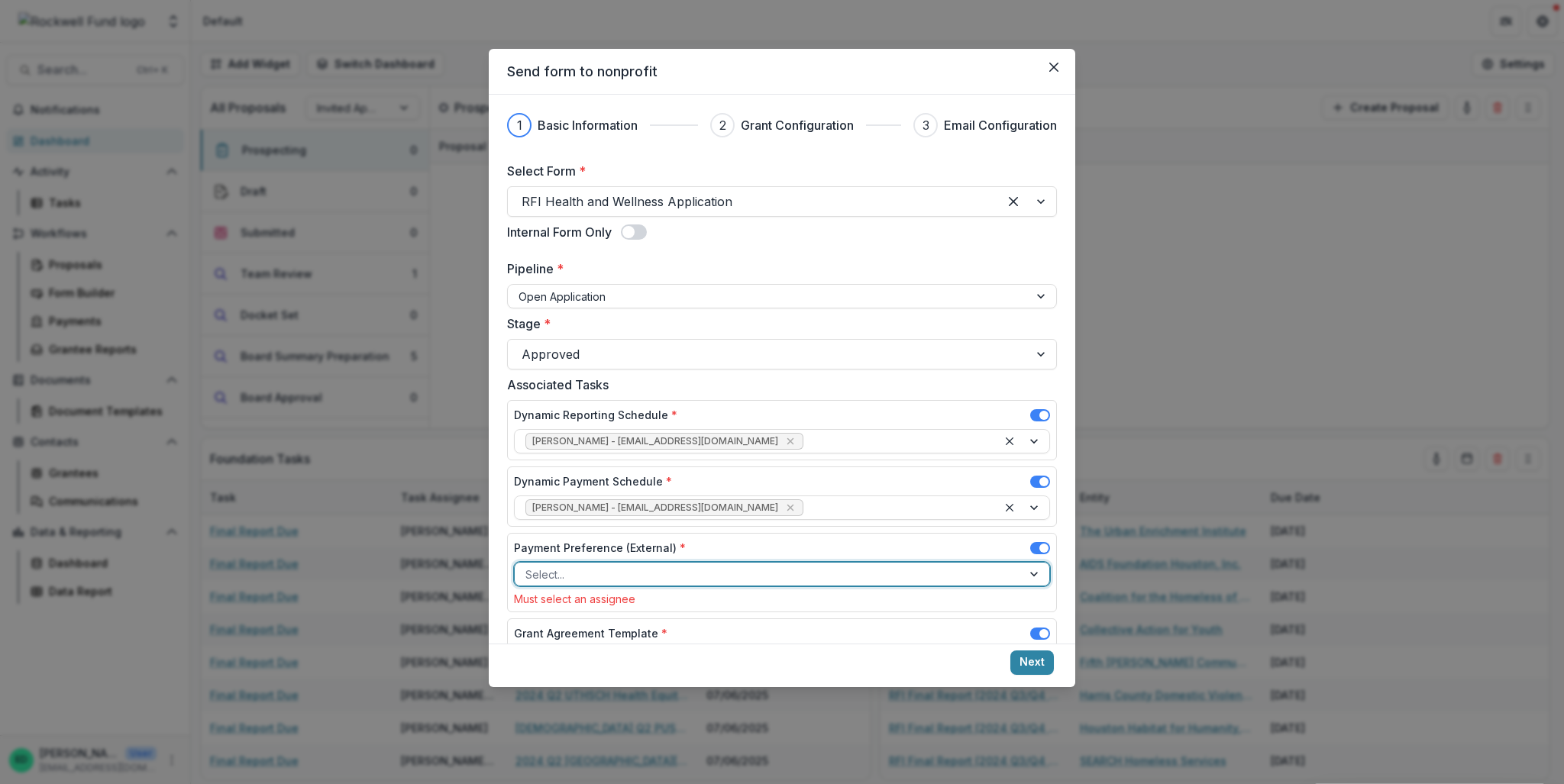
click at [612, 583] on div "Select..." at bounding box center [768, 574] width 507 height 23
click at [612, 571] on div at bounding box center [769, 574] width 486 height 19
click at [739, 536] on div "Payment Preference (External) * Select... Must select an assignee" at bounding box center [782, 573] width 550 height 79
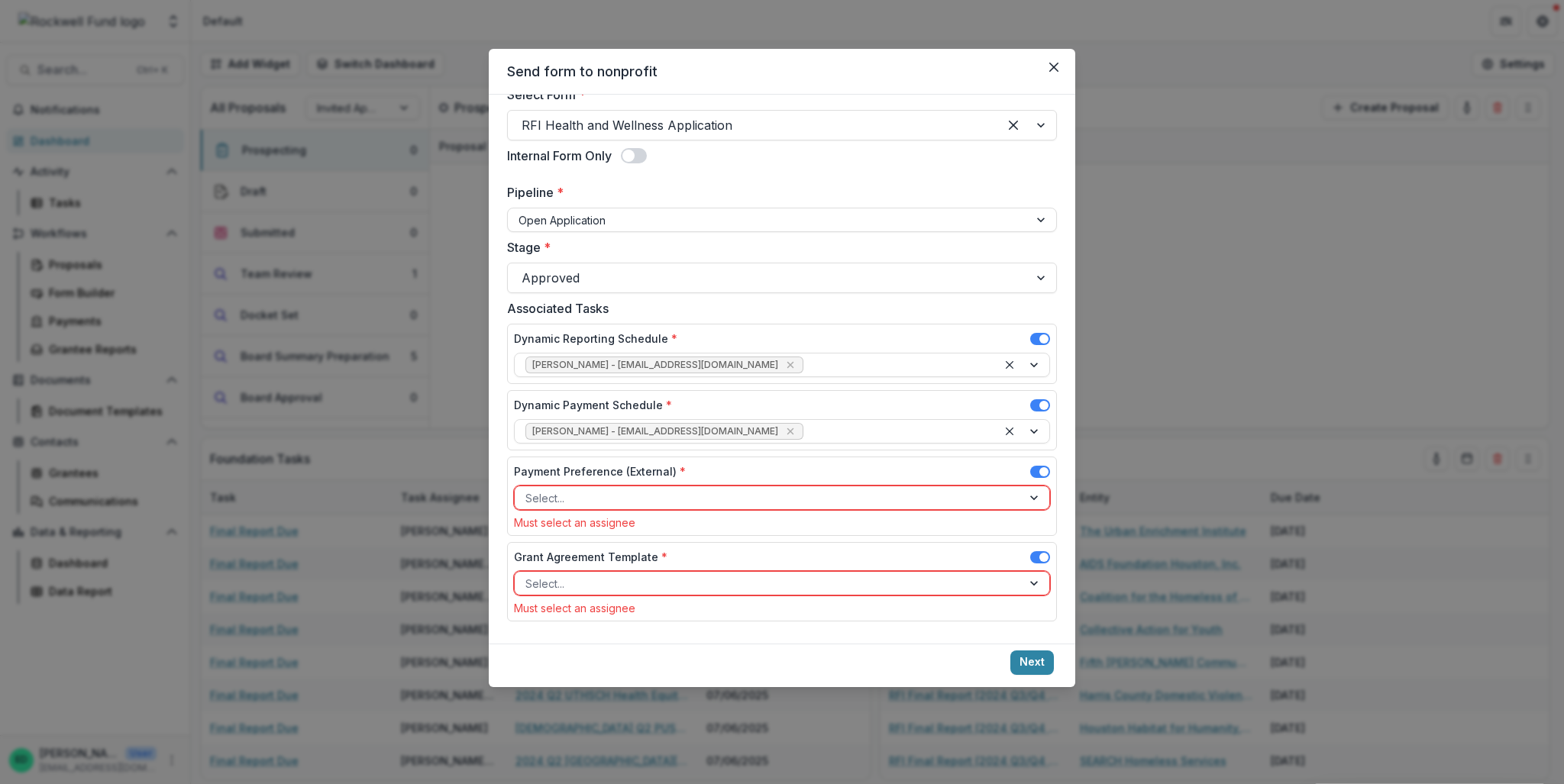
scroll to position [77, 0]
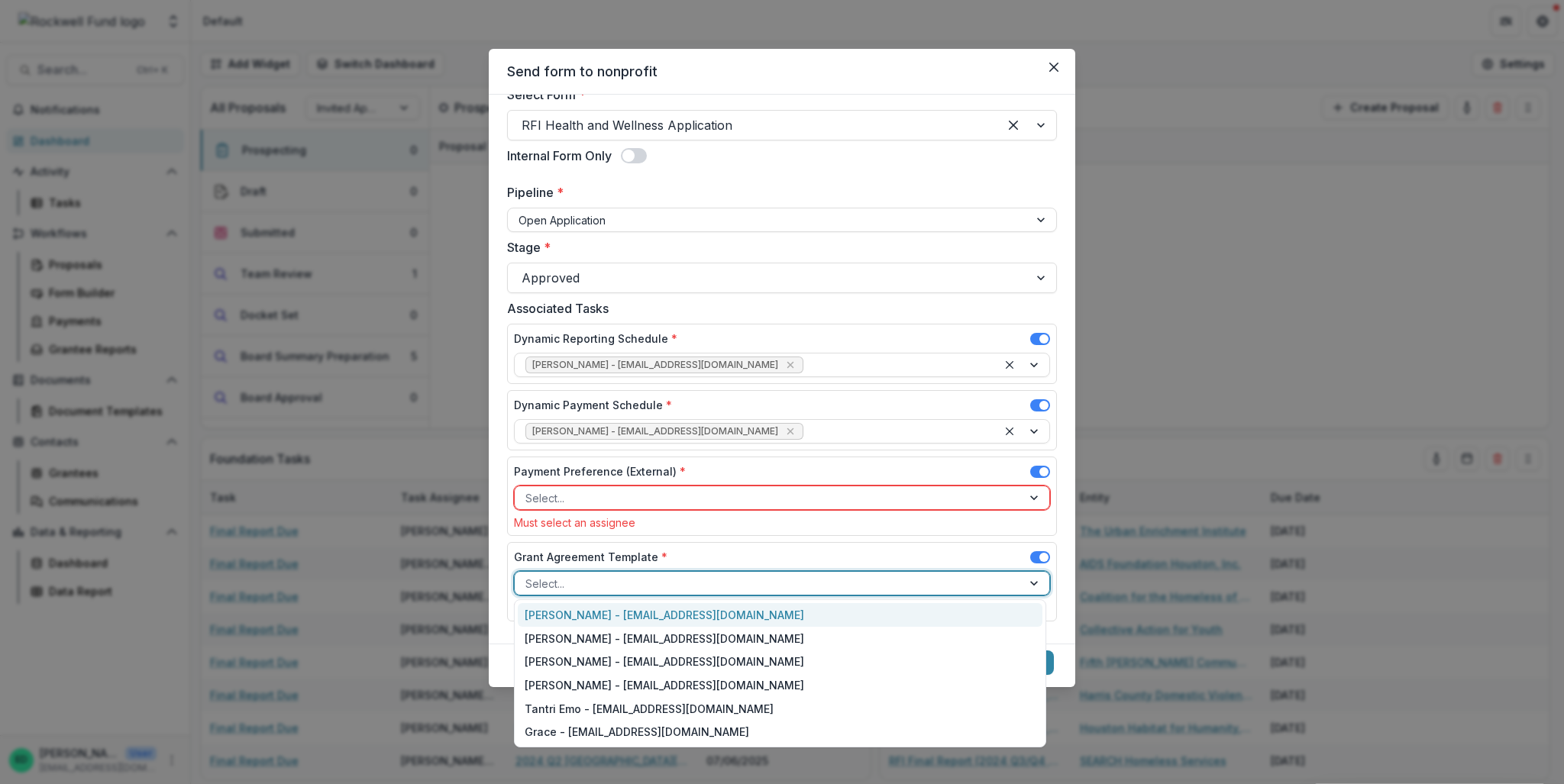
click at [657, 575] on div at bounding box center [769, 583] width 486 height 19
click at [648, 611] on div "[PERSON_NAME] - [EMAIL_ADDRESS][DOMAIN_NAME]" at bounding box center [780, 615] width 525 height 23
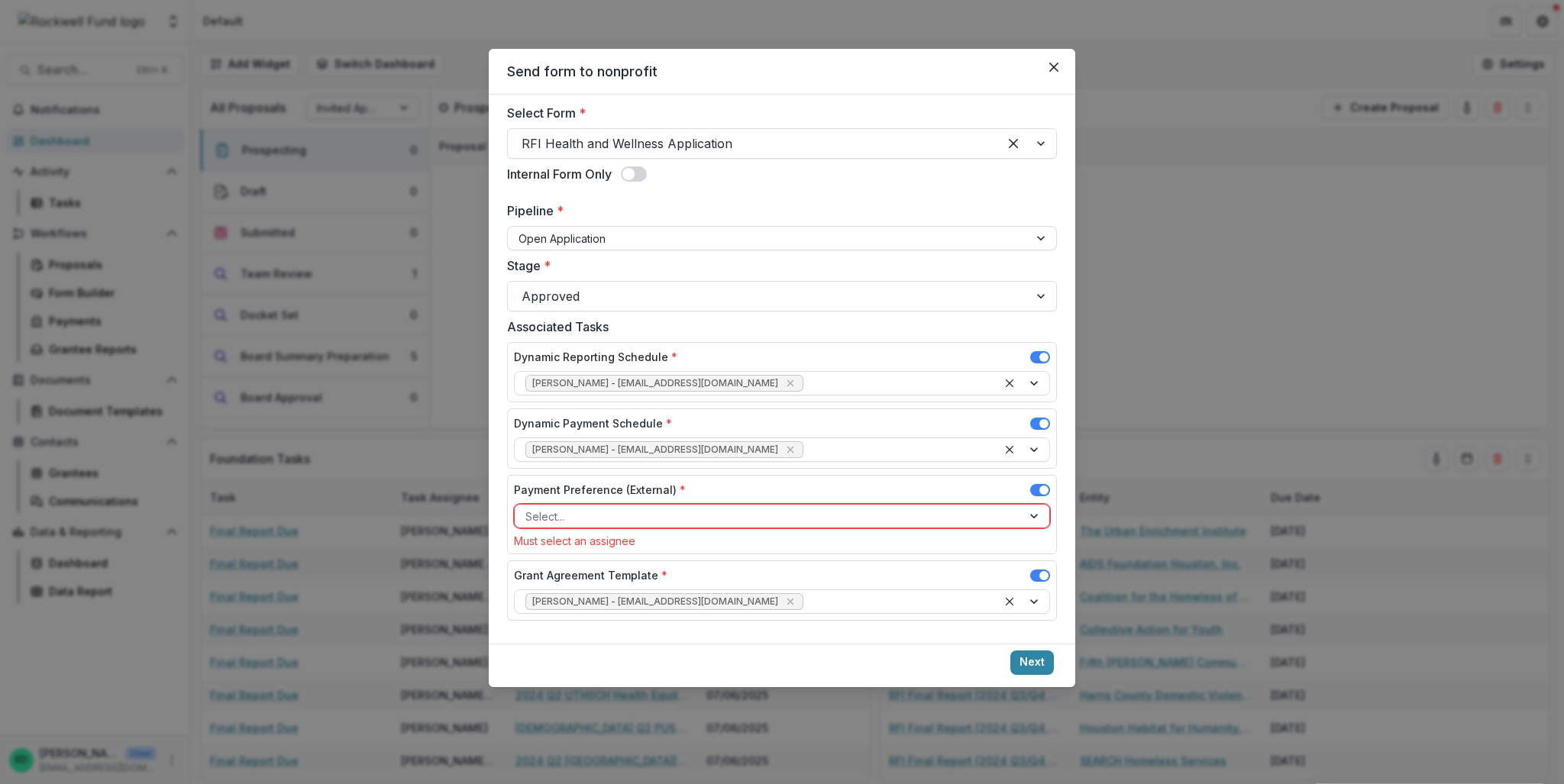
click at [640, 497] on div "Payment Preference (External) *" at bounding box center [782, 492] width 536 height 23
click at [642, 527] on div "Payment Preference (External) * Select... Must select an assignee" at bounding box center [782, 514] width 536 height 66
click at [643, 519] on div at bounding box center [769, 516] width 486 height 19
click at [816, 490] on div "Payment Preference (External) *" at bounding box center [782, 492] width 536 height 23
click at [1041, 491] on span at bounding box center [1044, 490] width 9 height 9
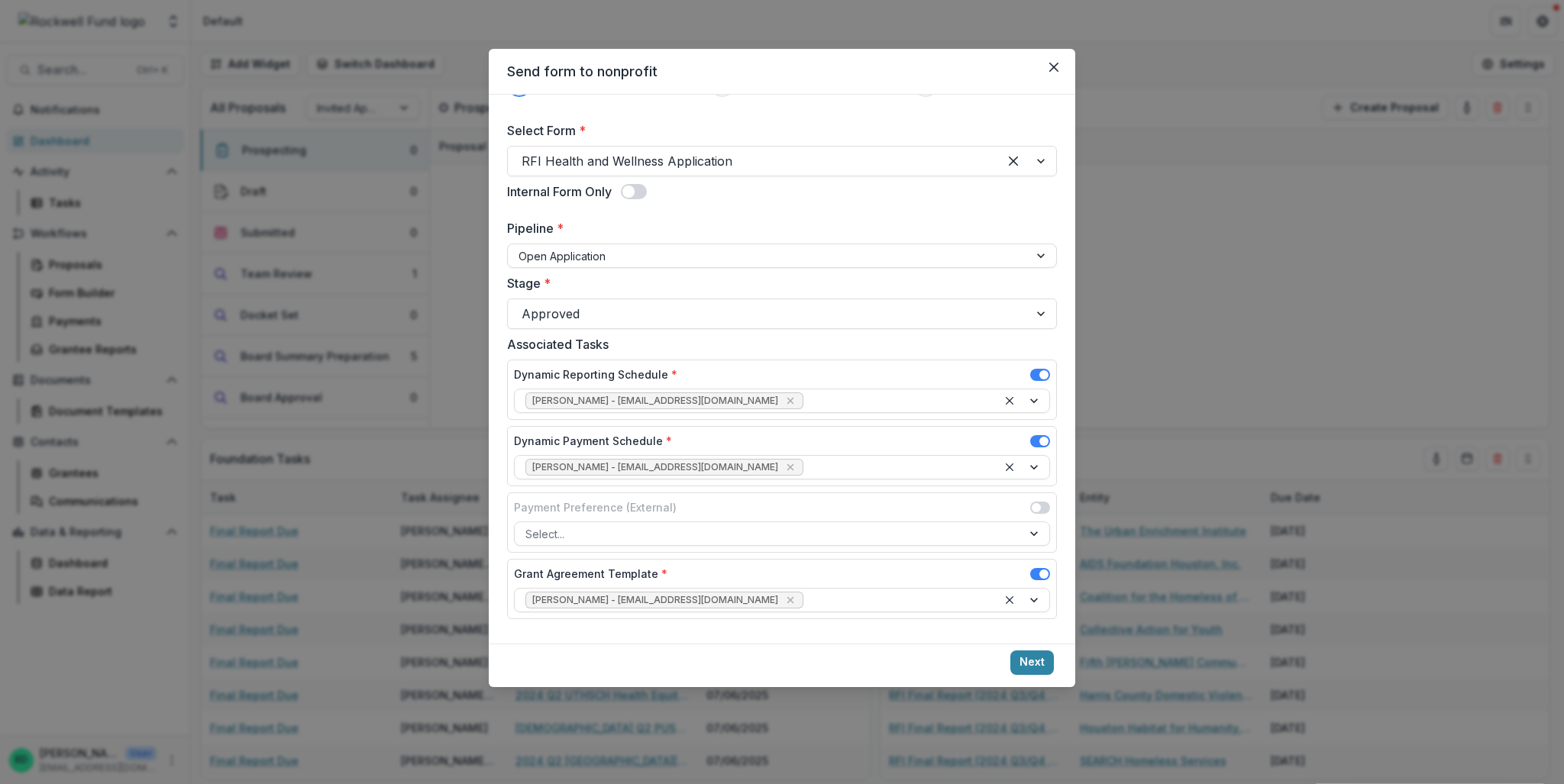
scroll to position [39, 0]
click at [1034, 443] on span at bounding box center [1040, 443] width 20 height 13
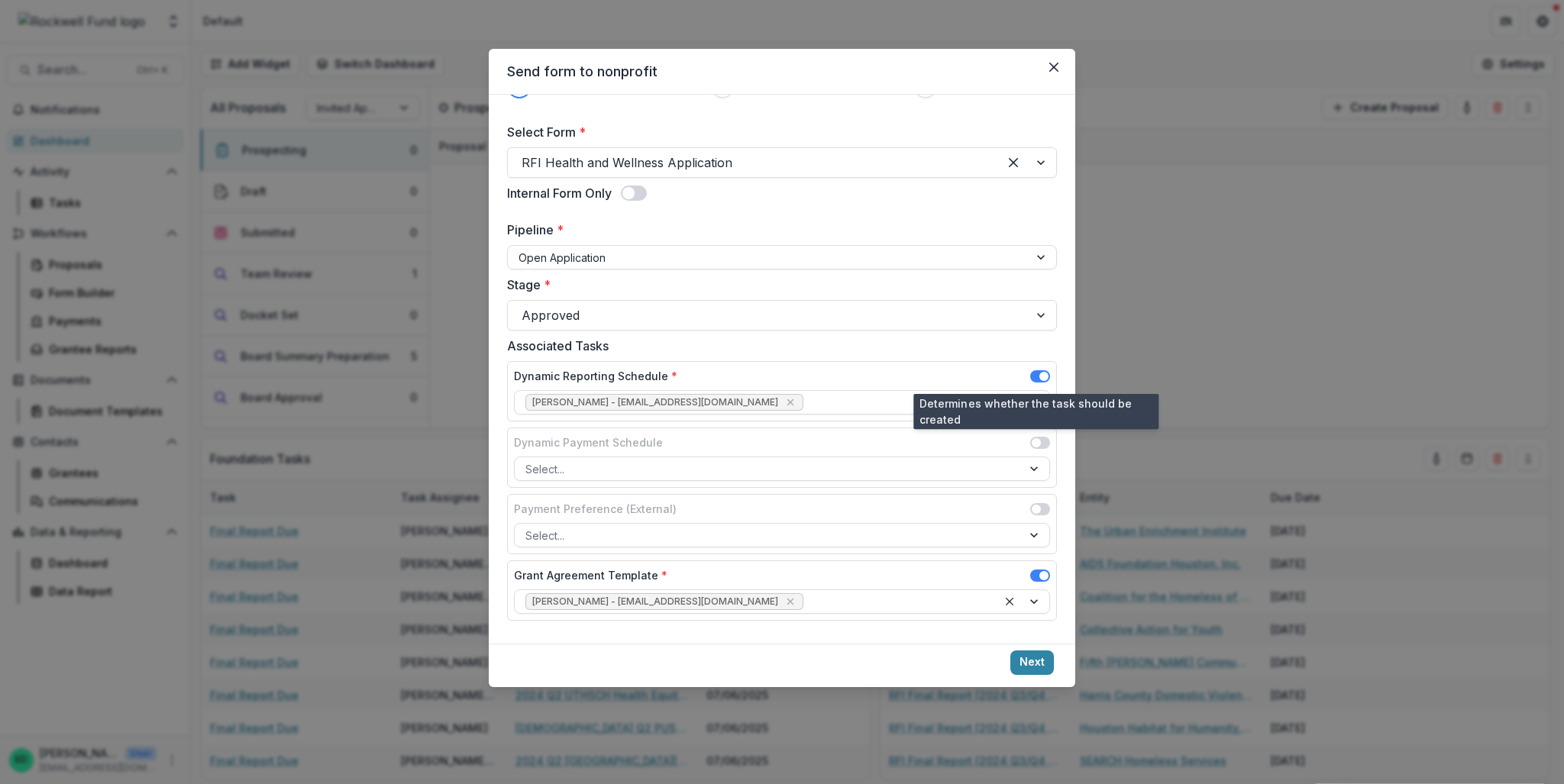
click at [1039, 375] on span at bounding box center [1044, 377] width 9 height 9
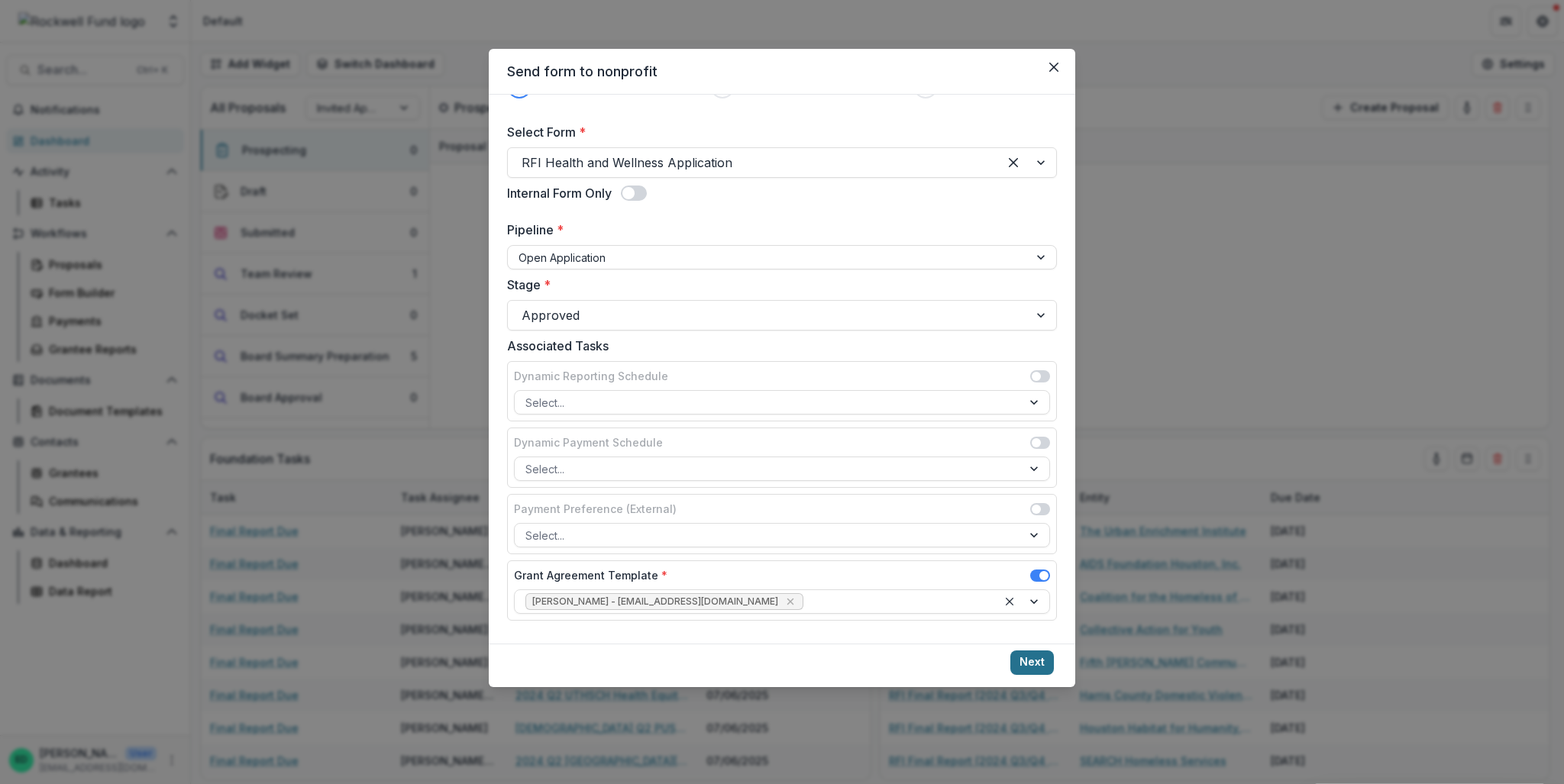
click at [1031, 667] on button "Next" at bounding box center [1032, 662] width 43 height 24
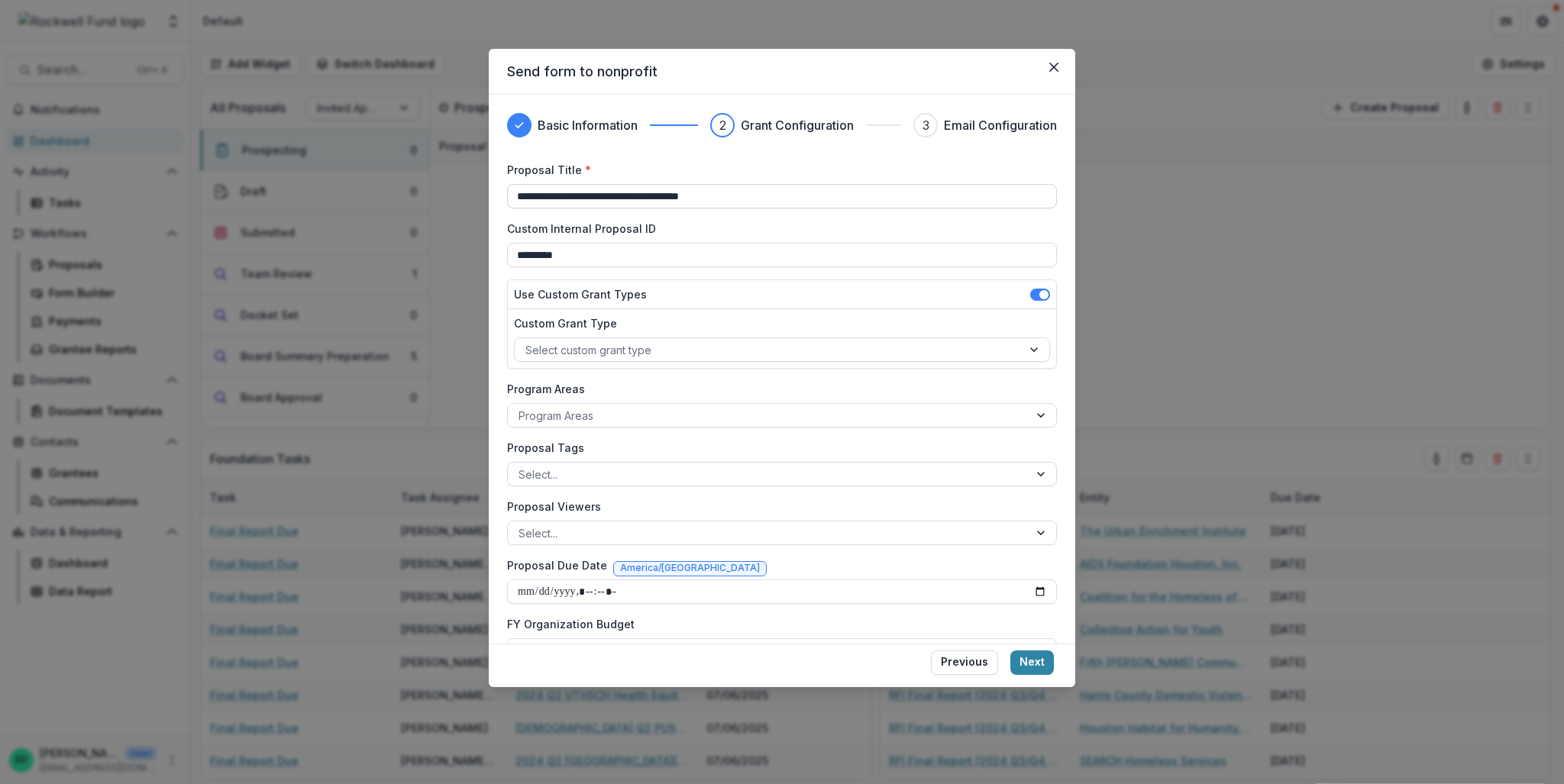
click at [590, 190] on input "**********" at bounding box center [782, 196] width 550 height 24
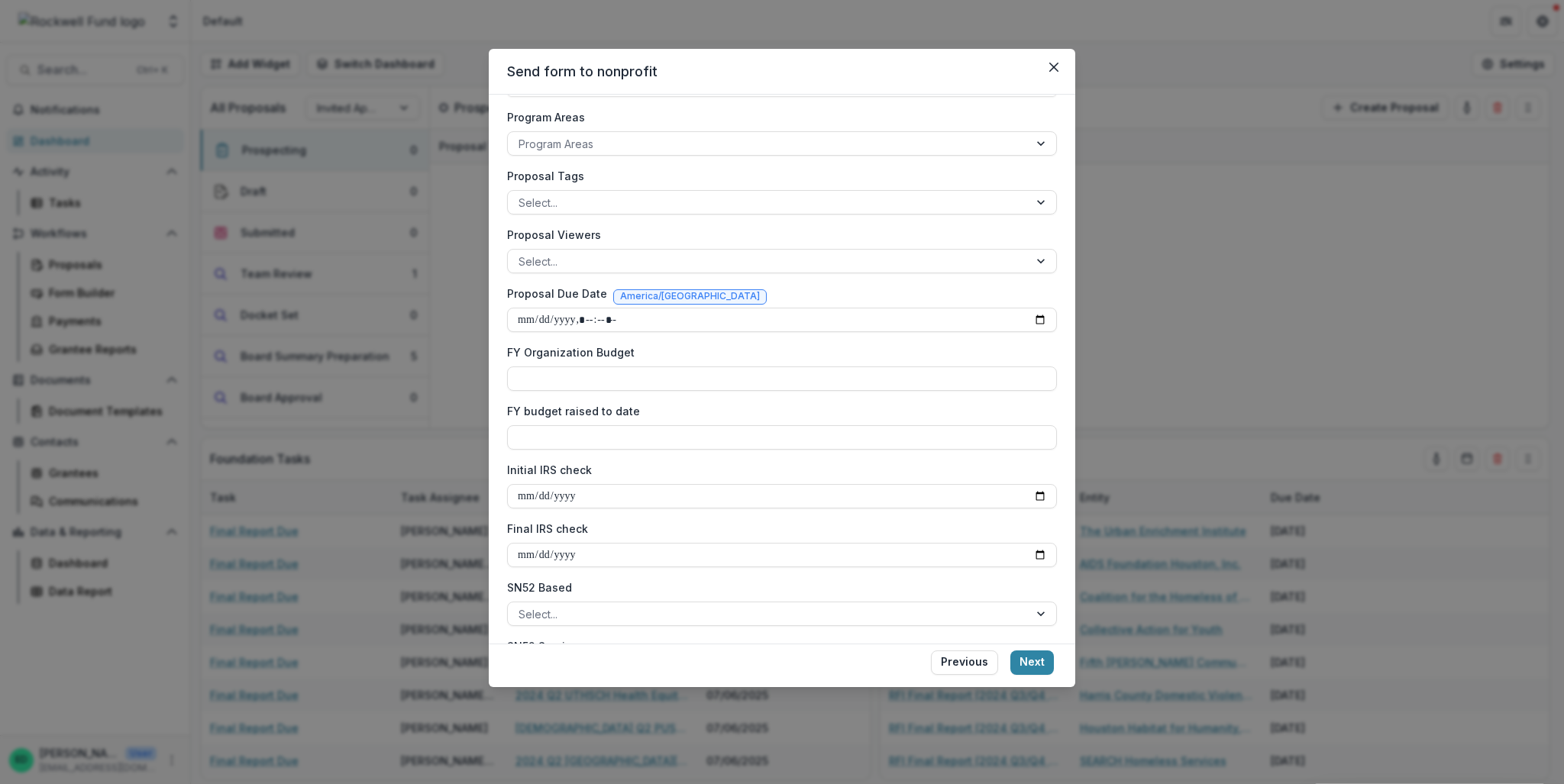
scroll to position [0, 0]
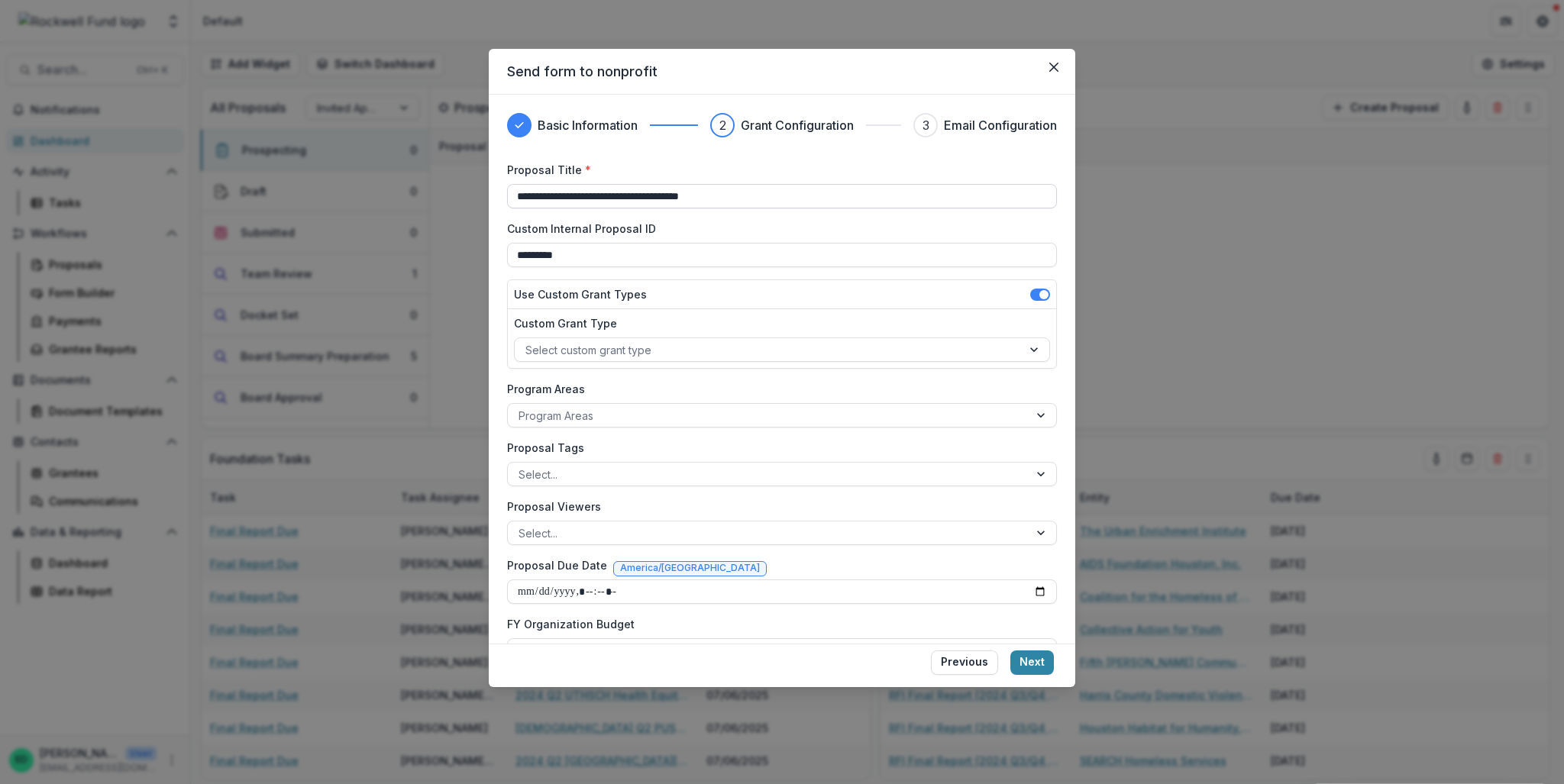
click at [752, 195] on input "**********" at bounding box center [782, 196] width 550 height 24
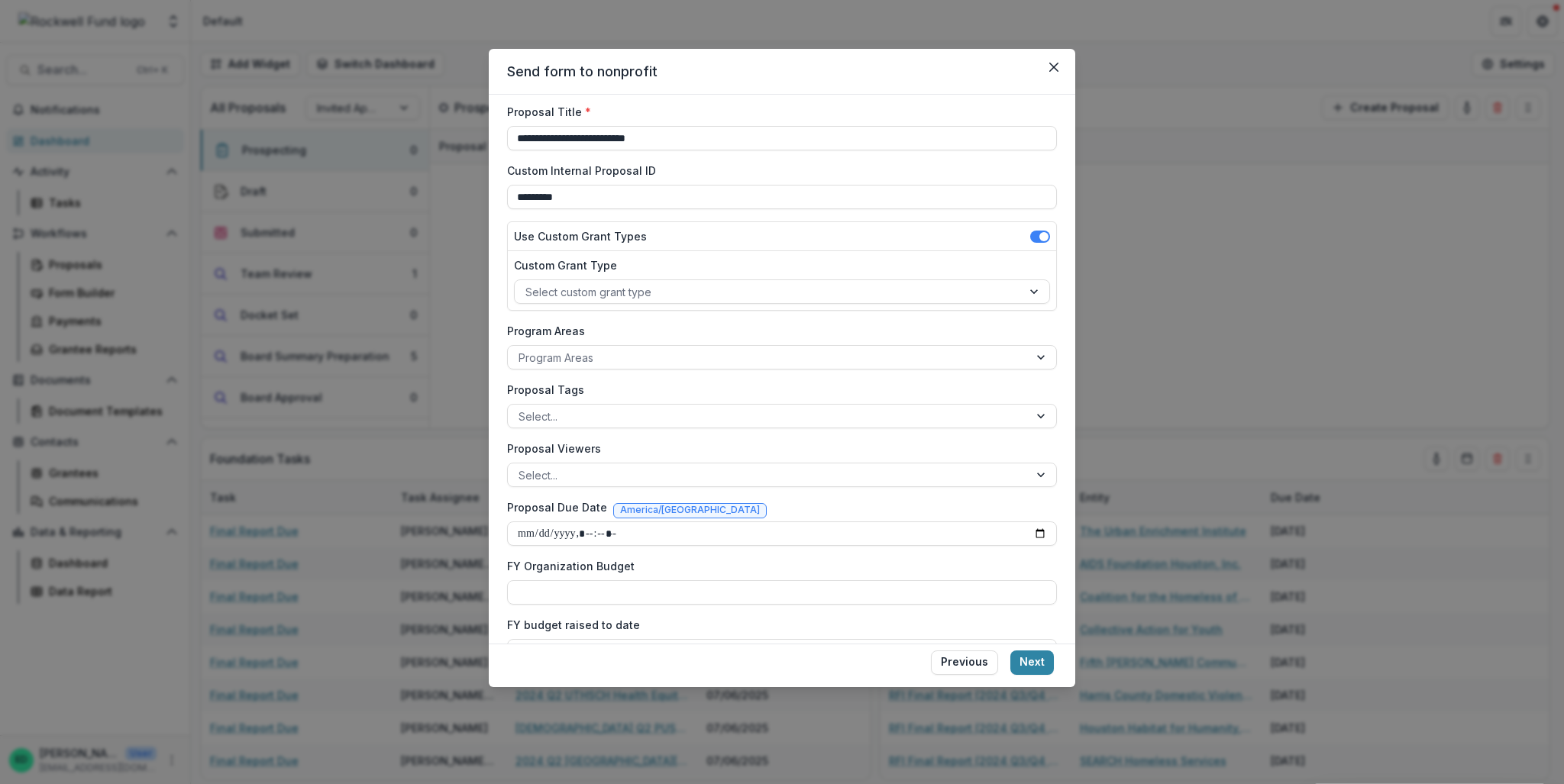
scroll to position [77, 0]
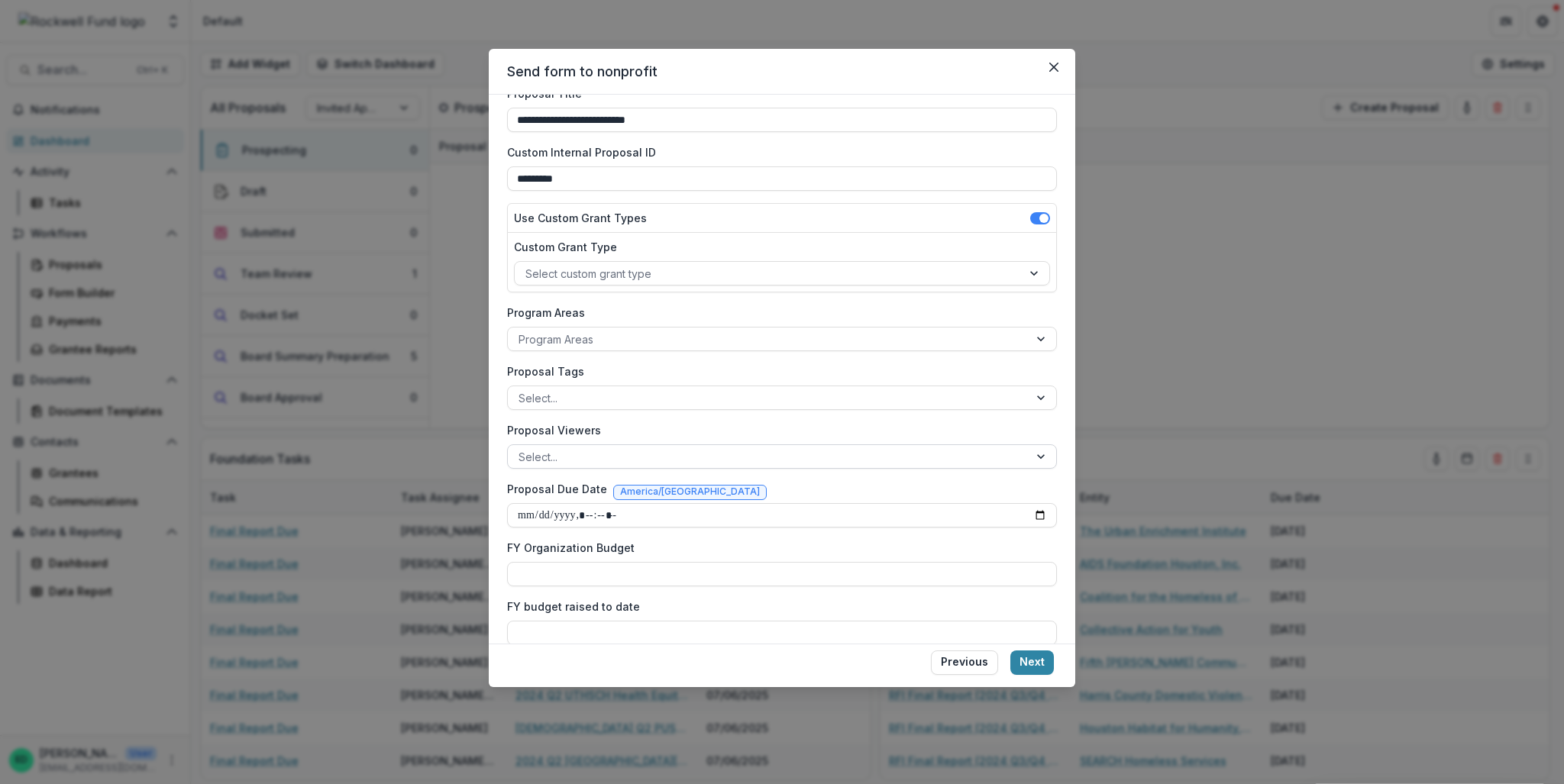
type input "**********"
click at [626, 453] on div at bounding box center [768, 456] width 500 height 19
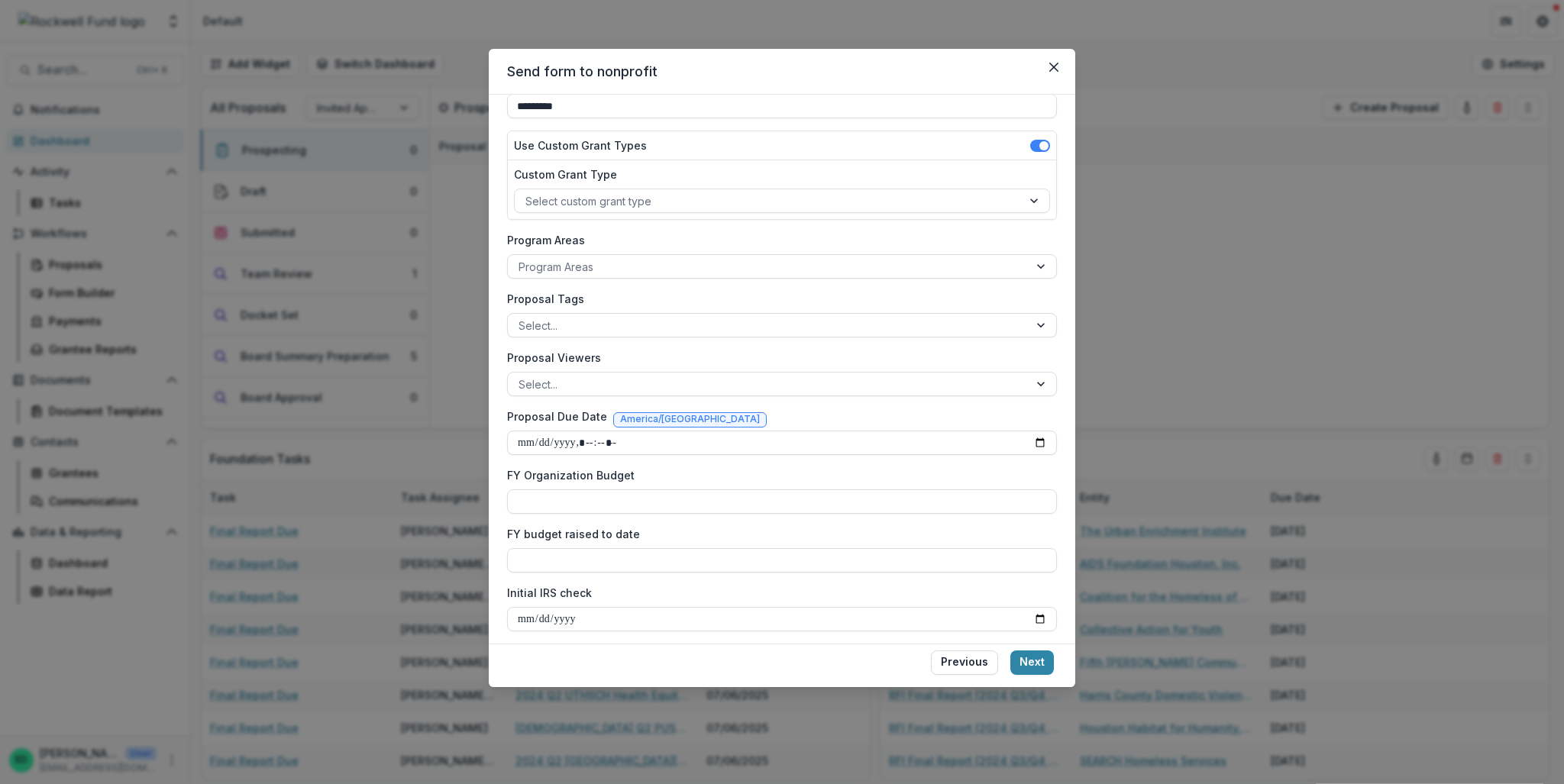
scroll to position [305, 0]
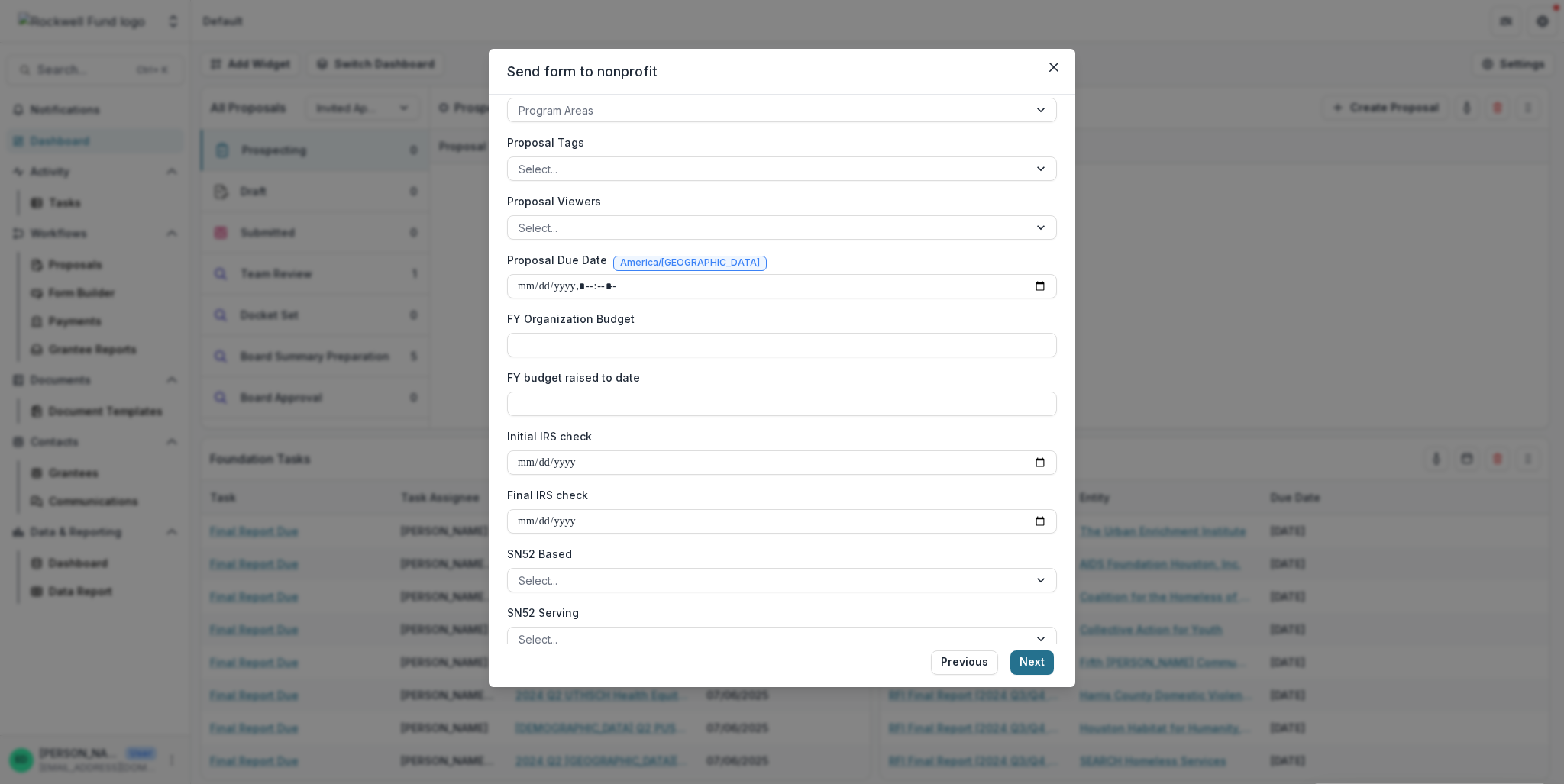
click at [1033, 664] on button "Next" at bounding box center [1032, 662] width 43 height 24
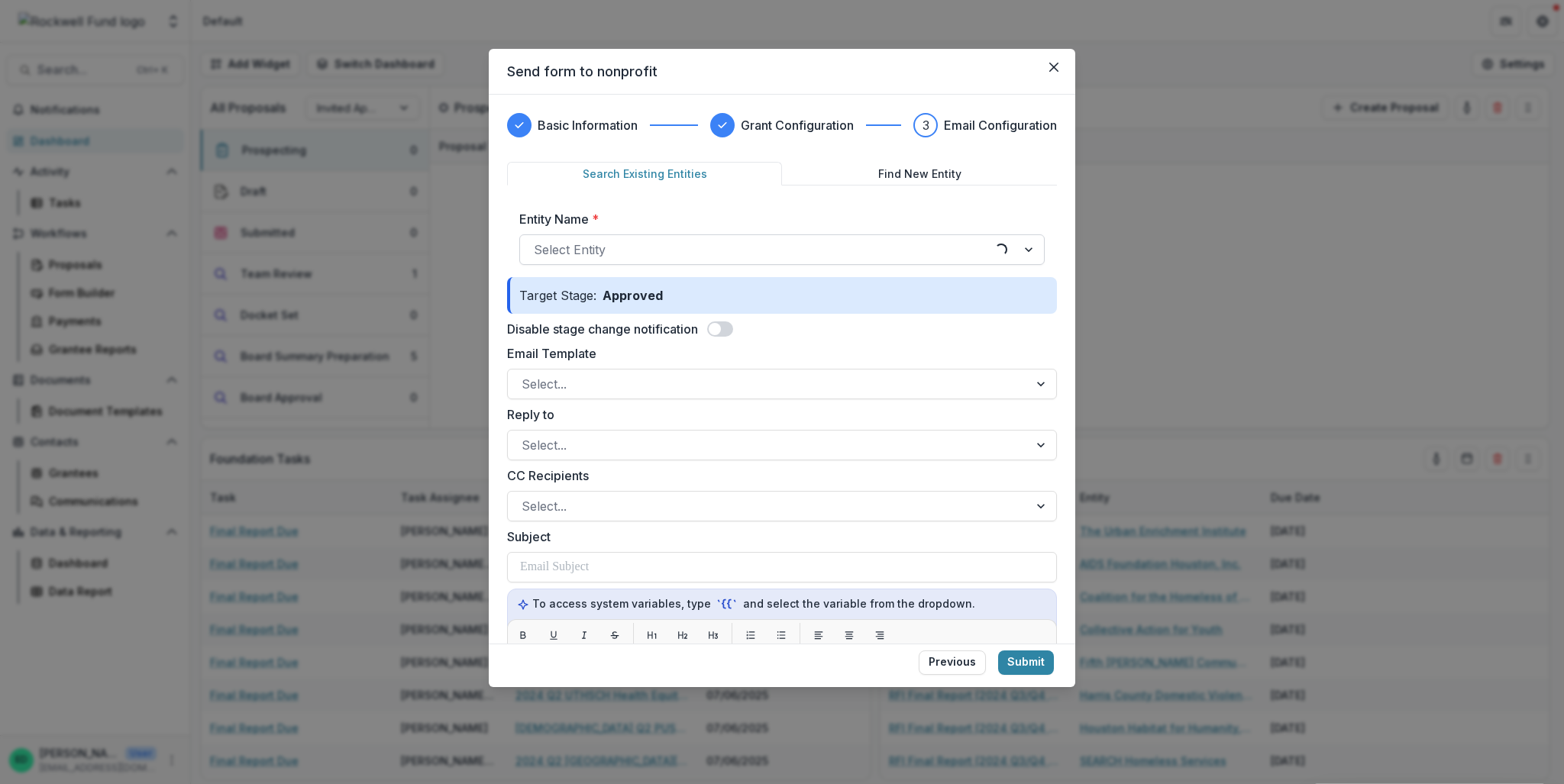
click at [554, 235] on div "Select Entity Loading..." at bounding box center [782, 250] width 526 height 31
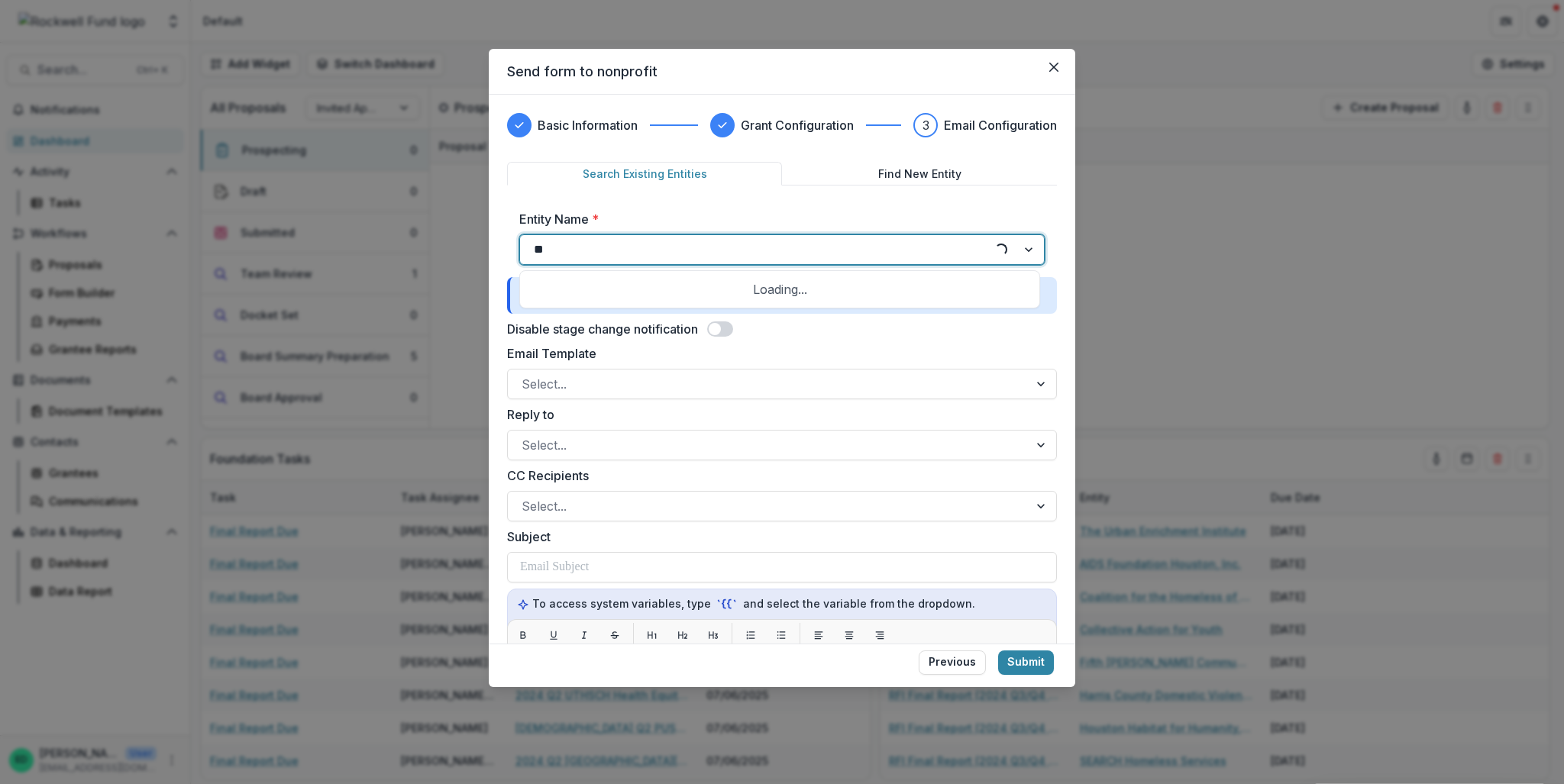
type input "***"
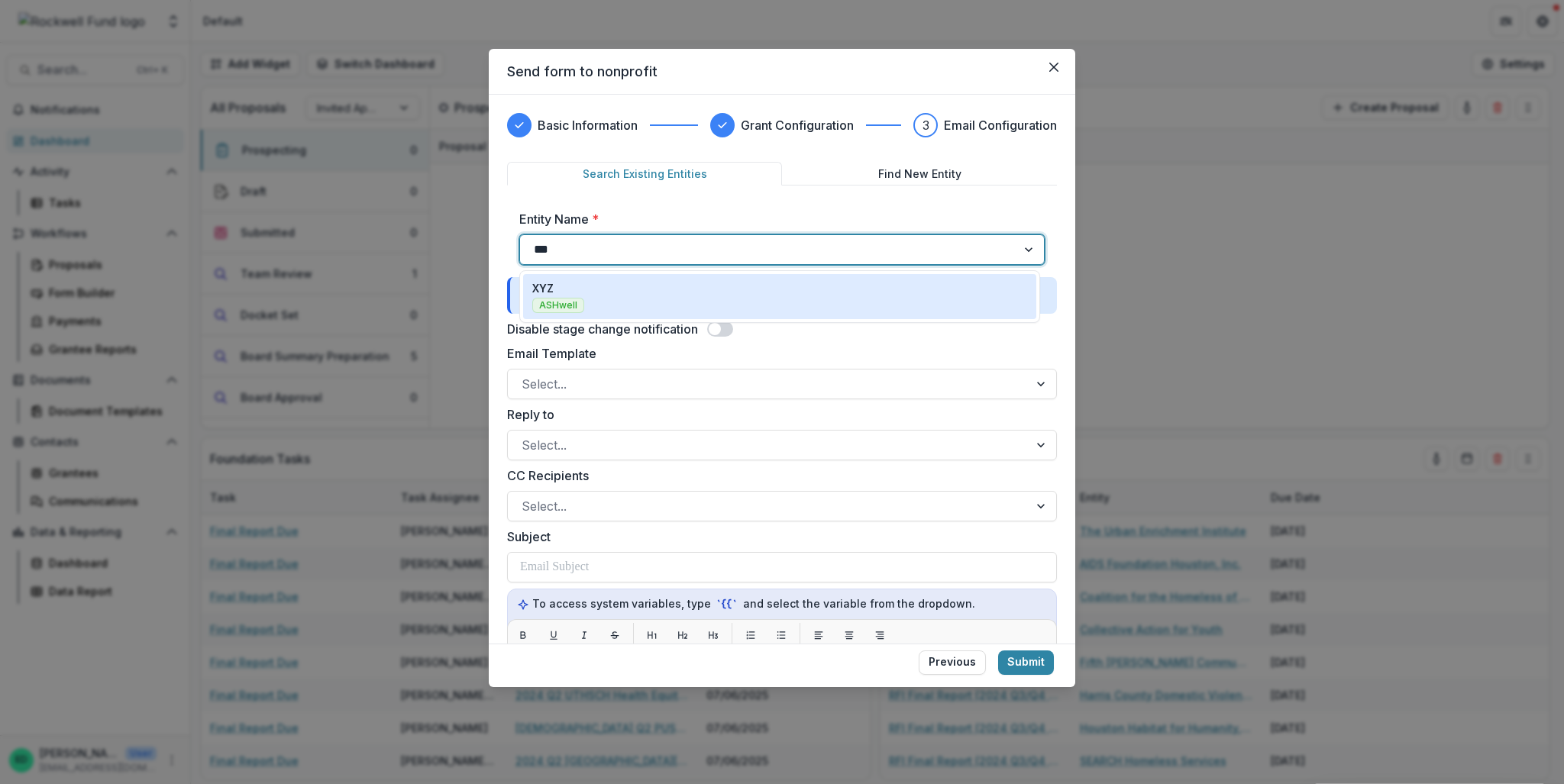
click at [605, 303] on div "XYZ ASHwell" at bounding box center [780, 296] width 495 height 33
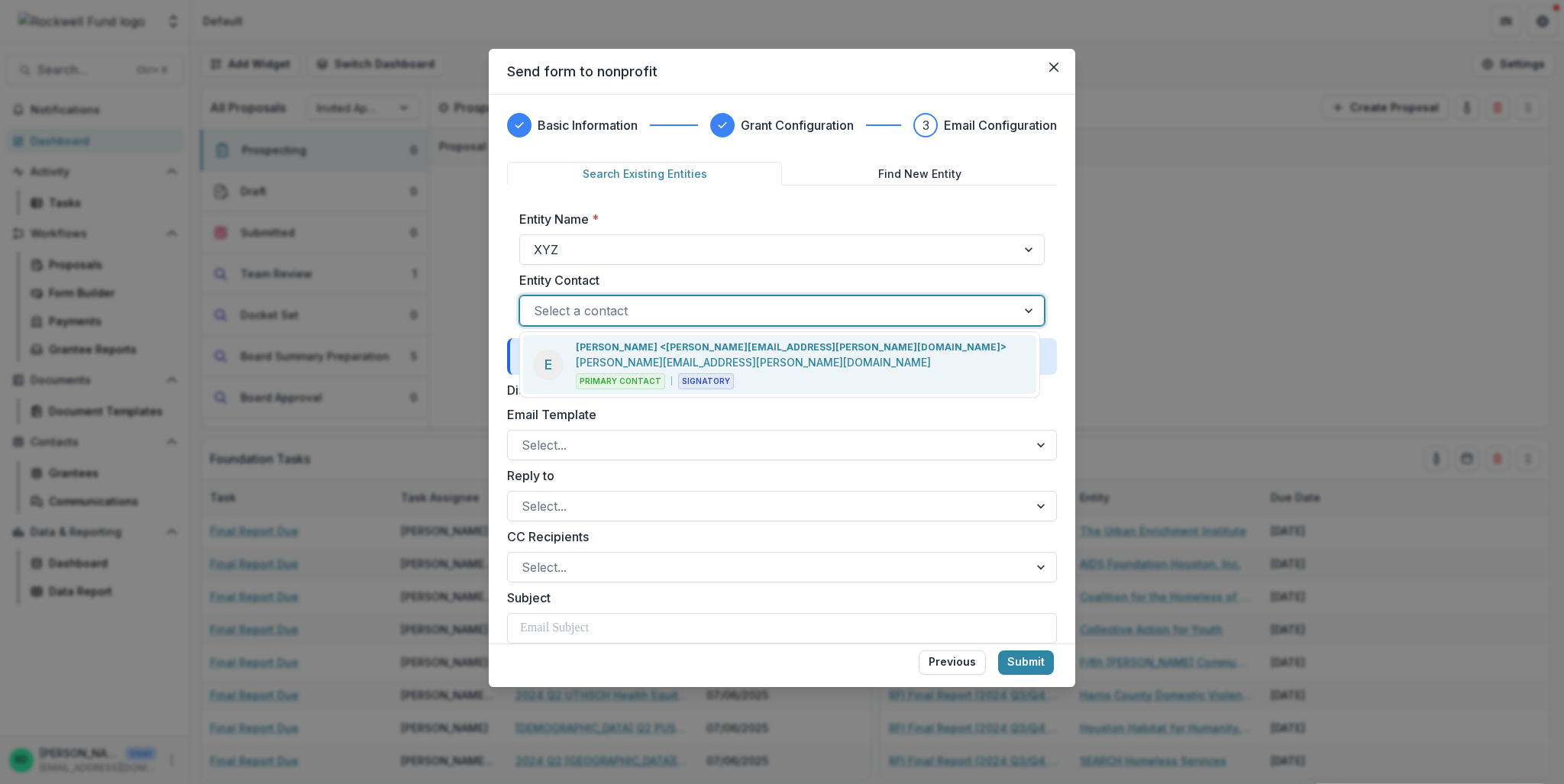
click at [604, 306] on div at bounding box center [768, 311] width 469 height 22
click at [627, 350] on p "[PERSON_NAME] <[PERSON_NAME][EMAIL_ADDRESS][PERSON_NAME][DOMAIN_NAME]>" at bounding box center [791, 347] width 431 height 14
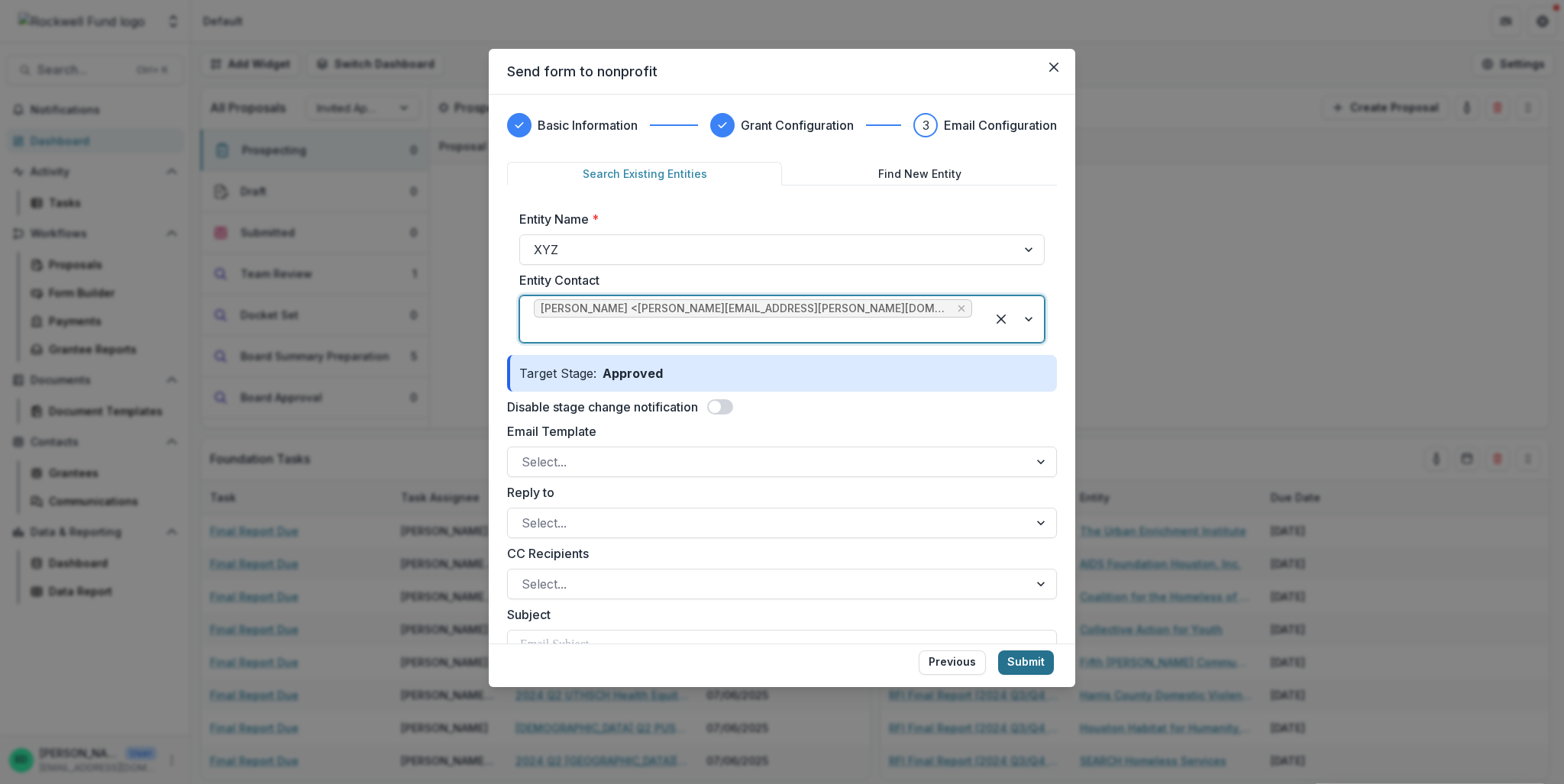
click at [1024, 660] on button "Submit" at bounding box center [1026, 662] width 56 height 24
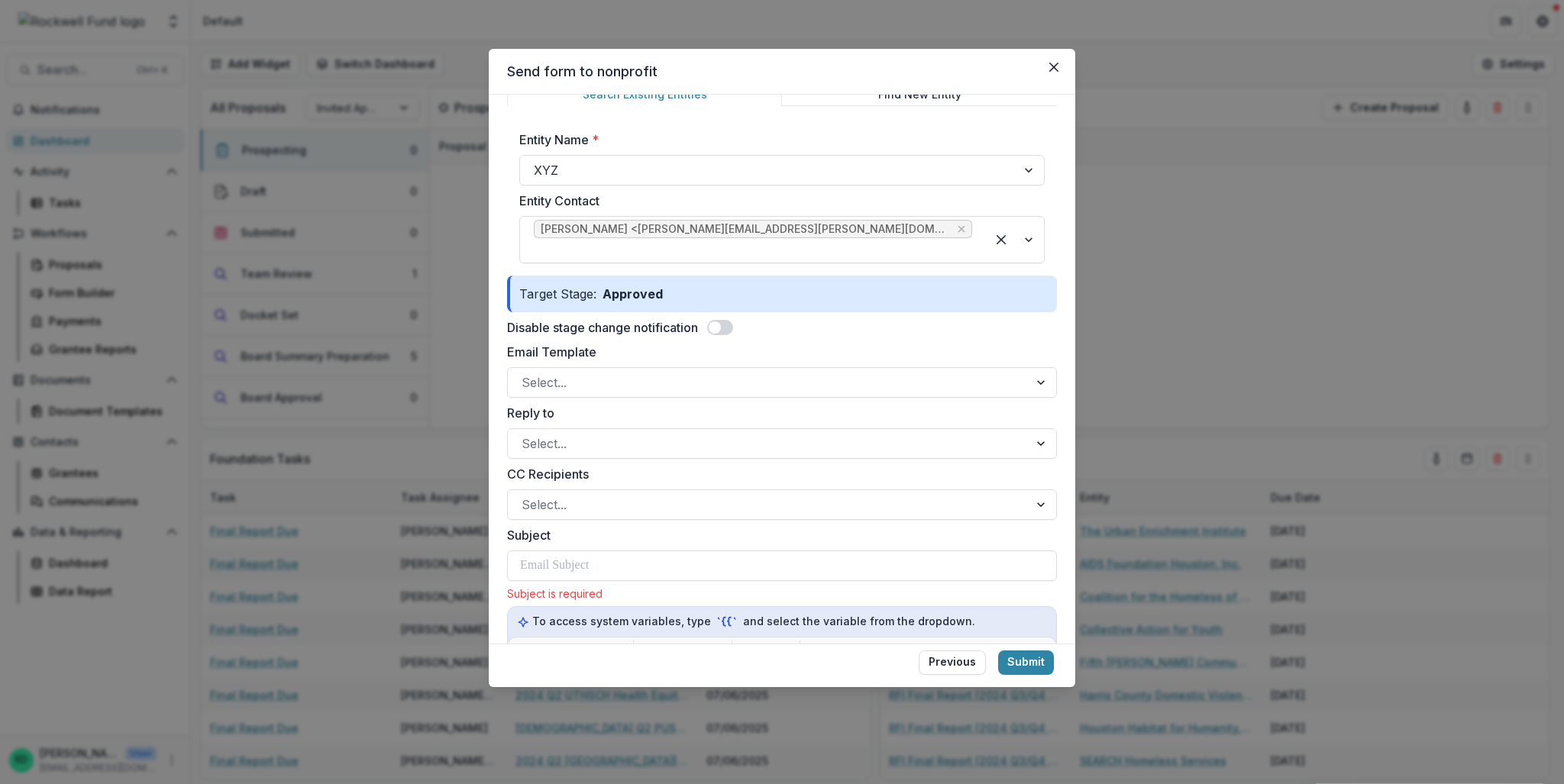
scroll to position [77, 0]
click at [729, 323] on span at bounding box center [720, 331] width 26 height 15
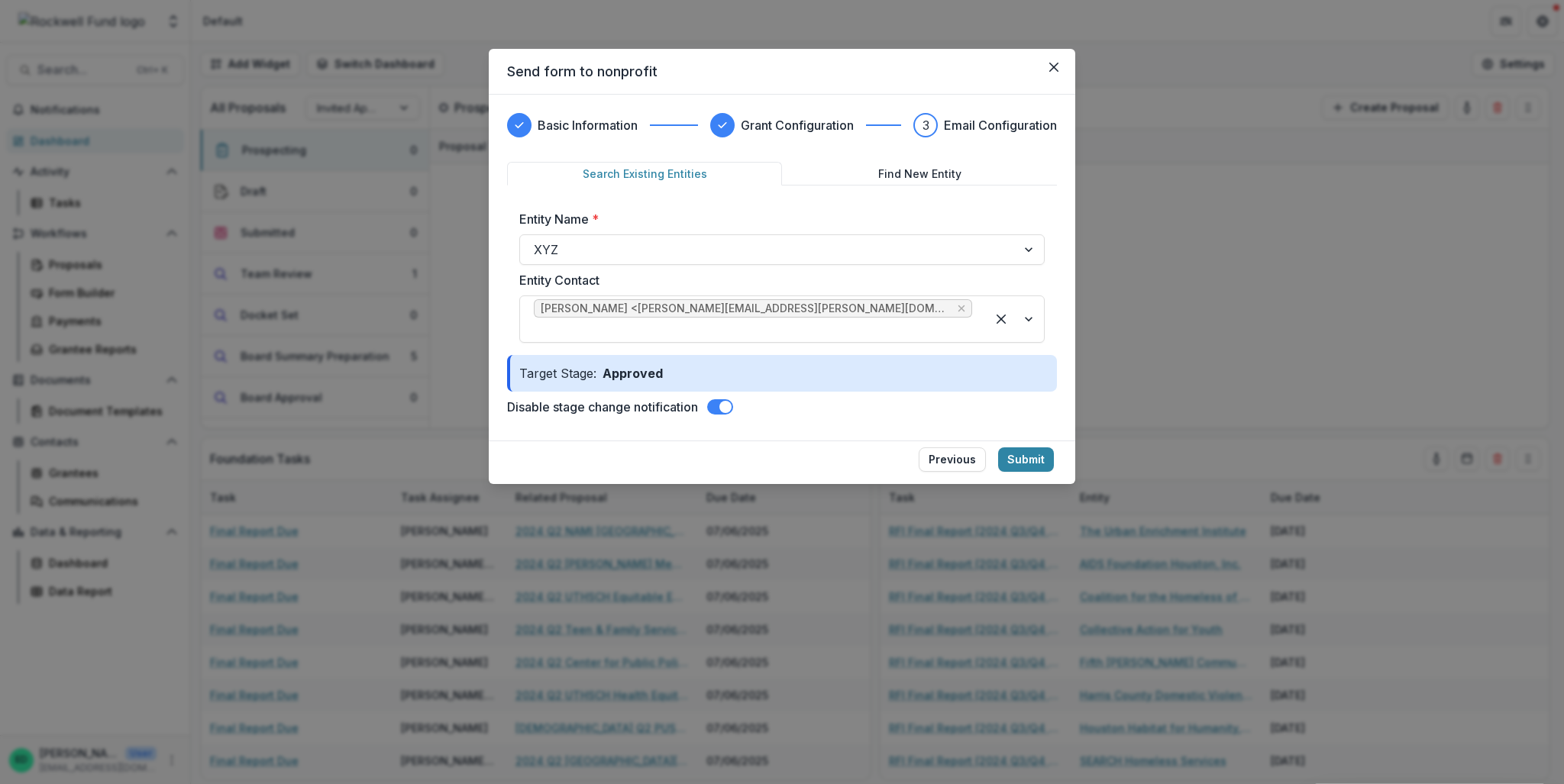
scroll to position [0, 0]
click at [1020, 447] on button "Submit" at bounding box center [1026, 459] width 56 height 24
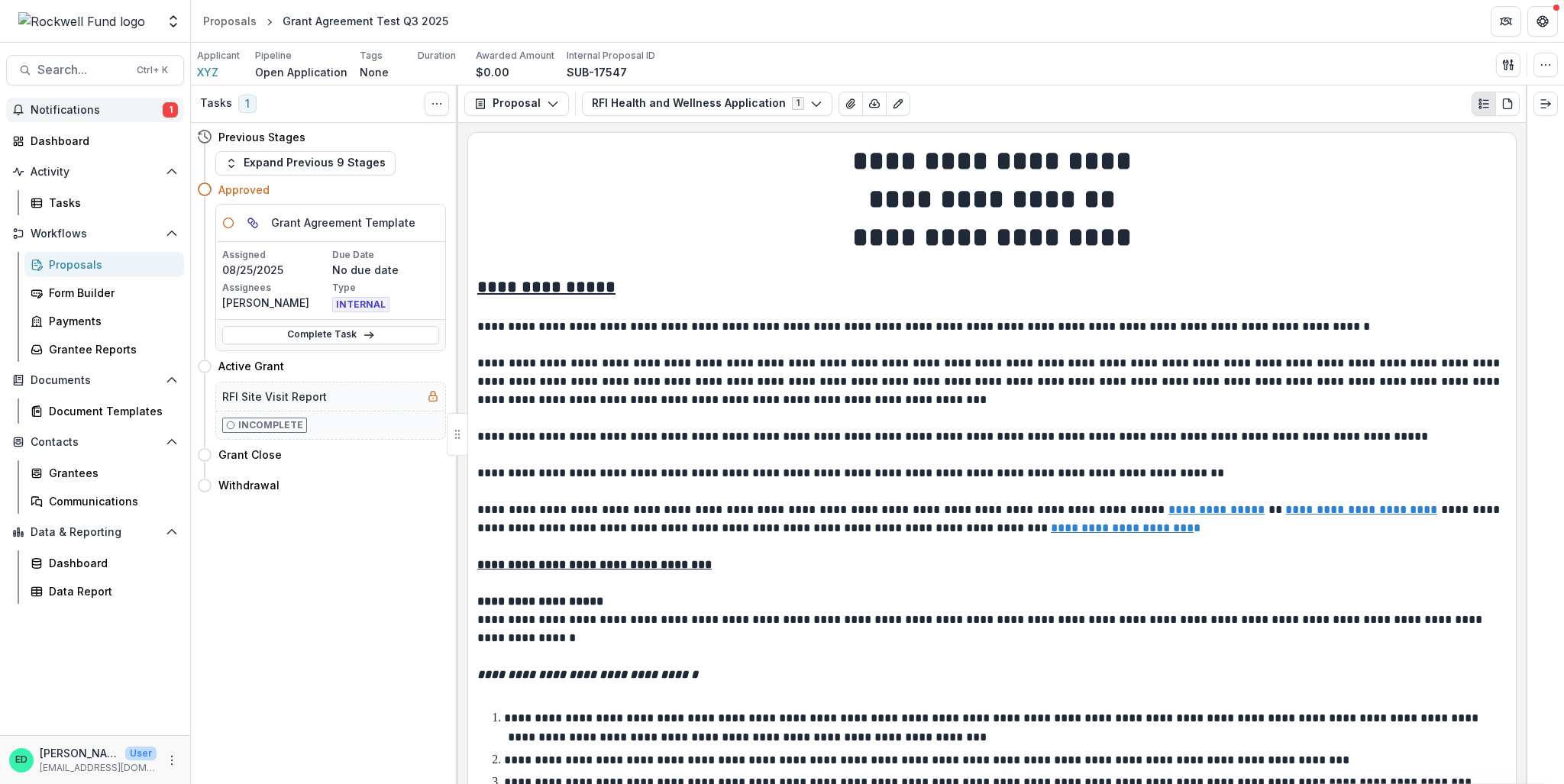
click at [86, 111] on span "Notifications" at bounding box center [97, 110] width 132 height 13
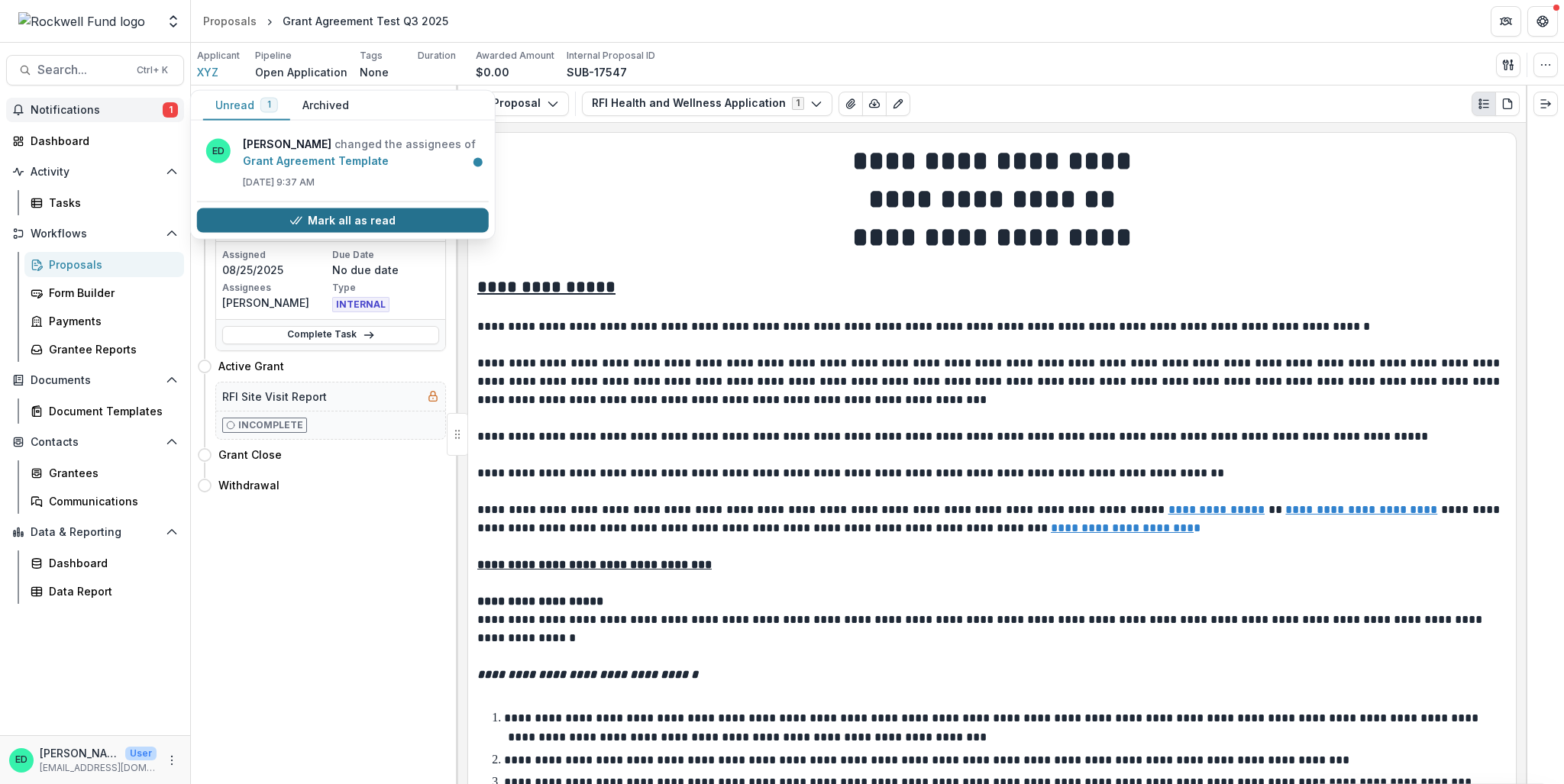
click at [382, 213] on button "Mark all as read" at bounding box center [342, 220] width 292 height 24
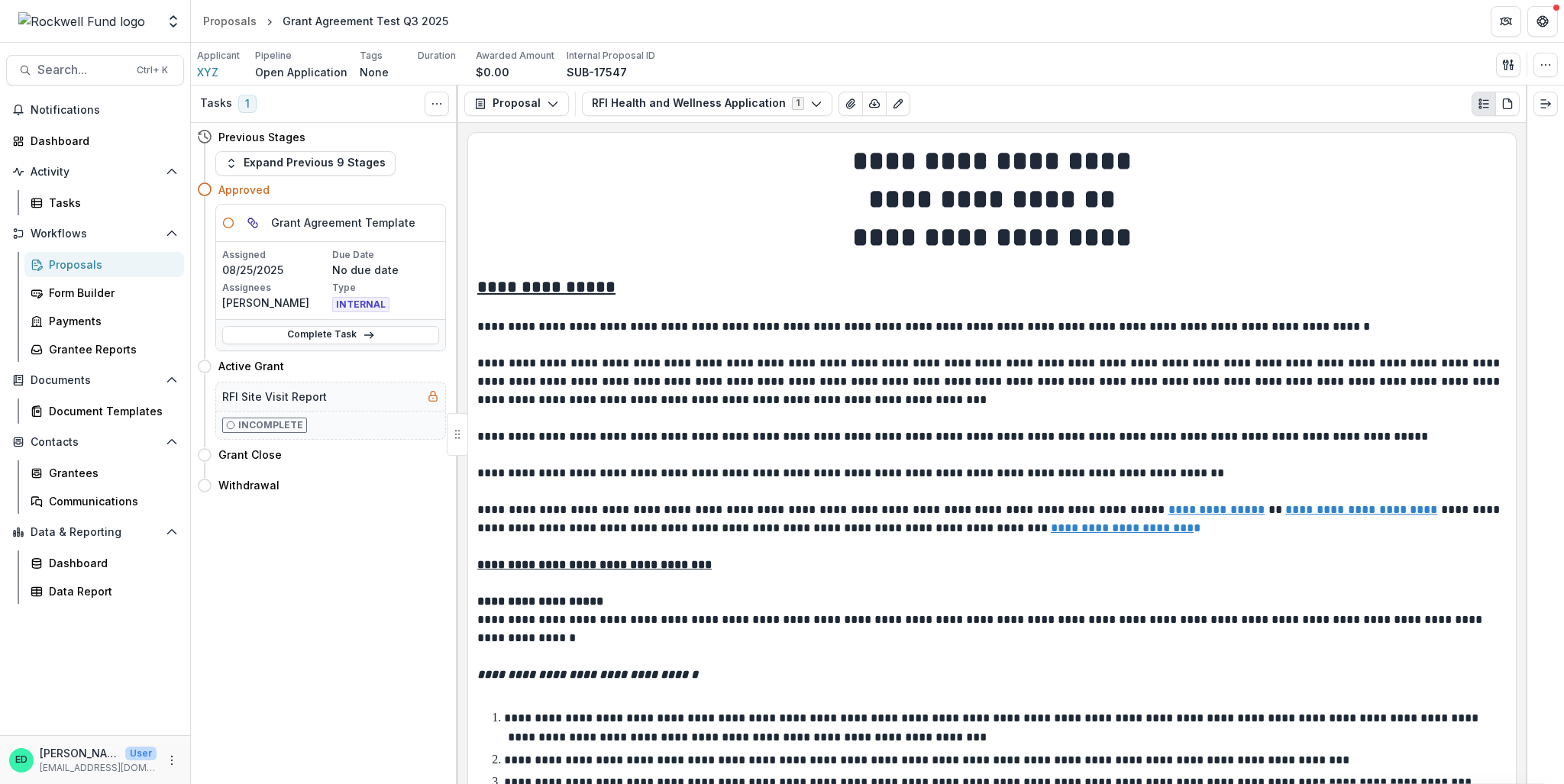
click at [357, 676] on div "Tasks 1 Show Cancelled Tasks Previous Stages Expand Previous 9 Stages Approved …" at bounding box center [324, 434] width 267 height 698
click at [83, 407] on div "Document Templates" at bounding box center [110, 411] width 123 height 16
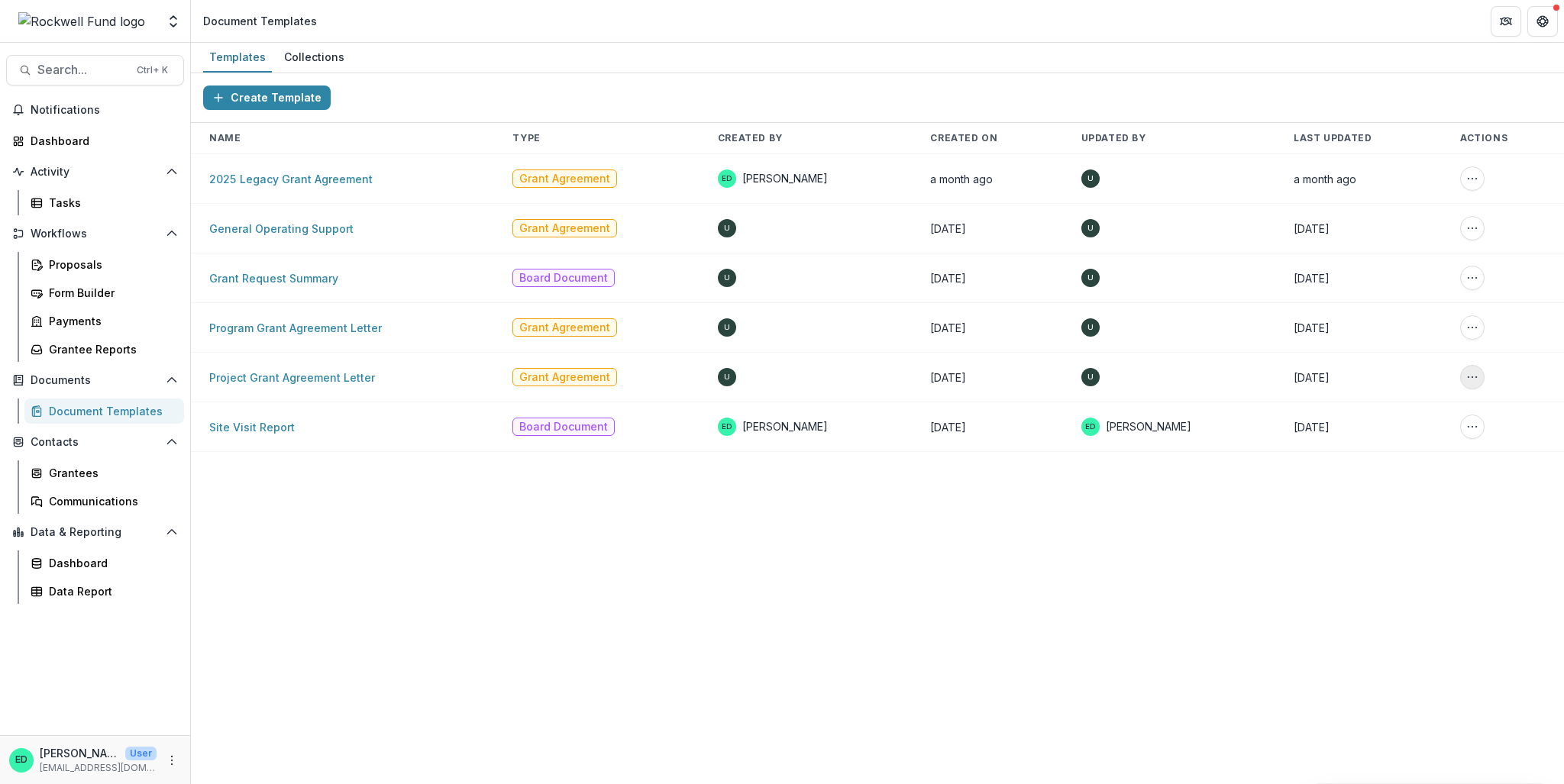
click at [1469, 371] on button "More Action" at bounding box center [1472, 377] width 24 height 24
click at [1374, 437] on button "Delete Template" at bounding box center [1403, 434] width 164 height 24
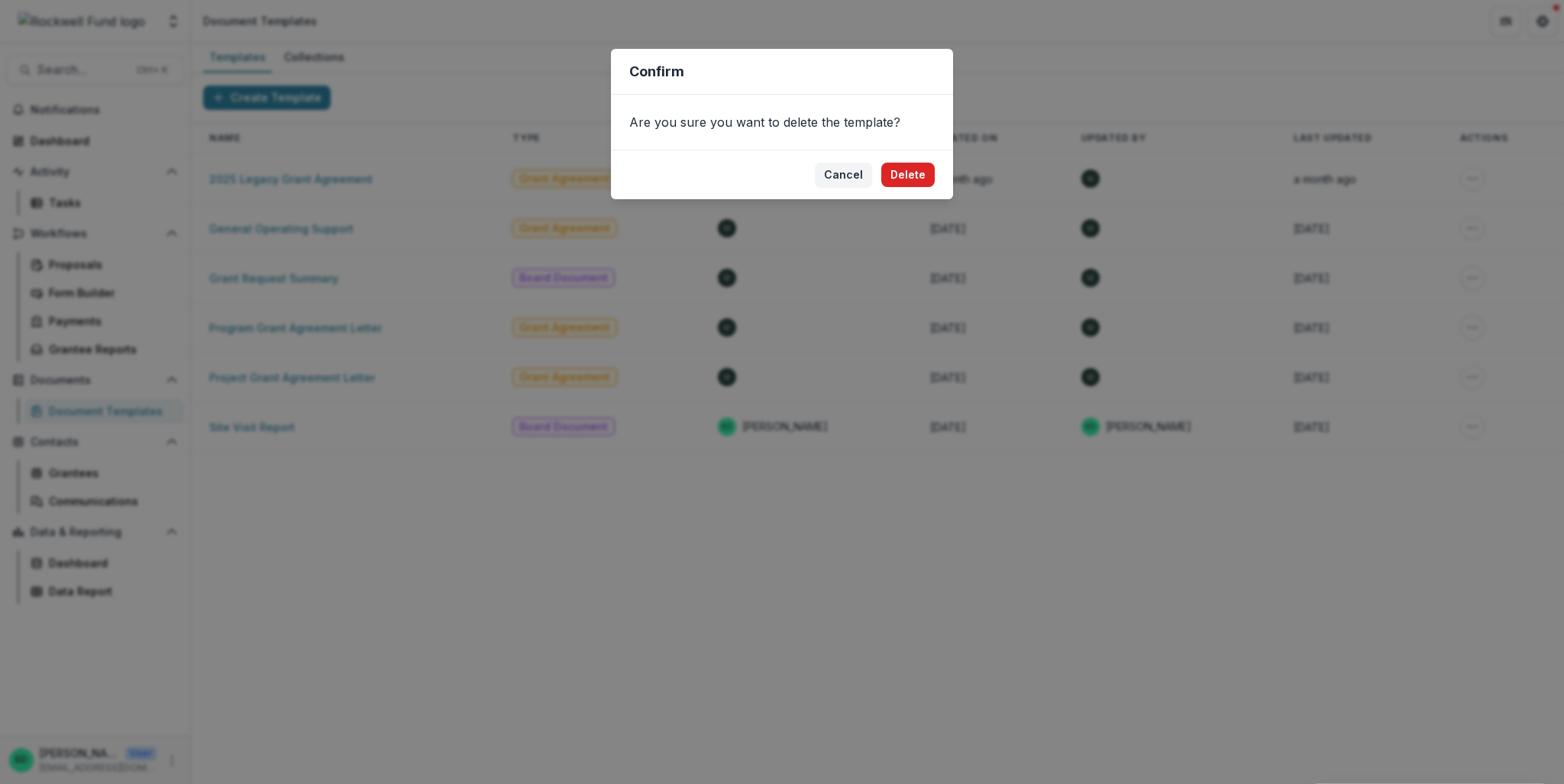
click at [904, 179] on button "Delete" at bounding box center [907, 174] width 53 height 24
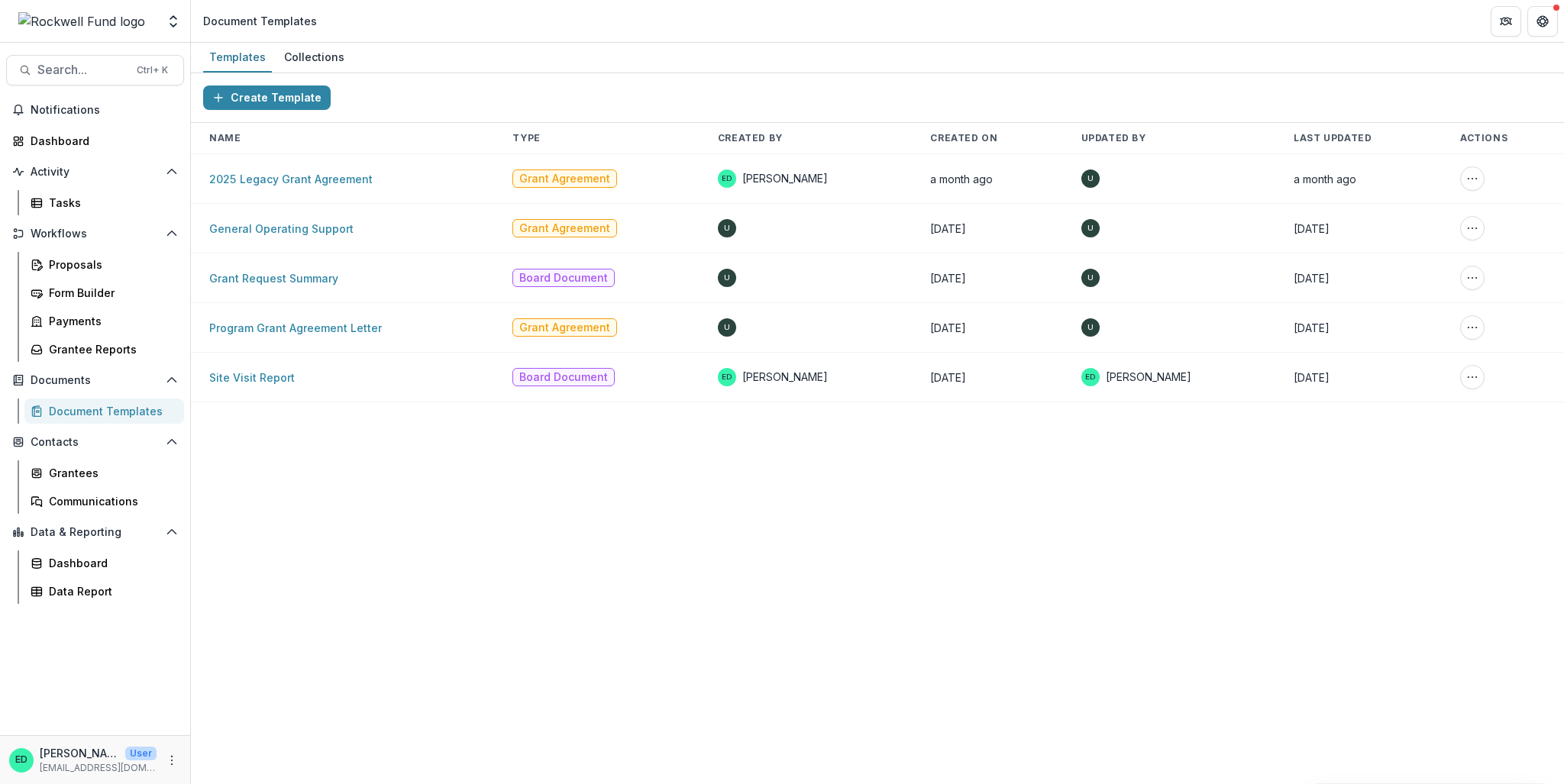
click at [1460, 322] on td "Create a Collection Delete Template" at bounding box center [1503, 328] width 122 height 50
click at [1479, 329] on icon "More Action" at bounding box center [1473, 328] width 13 height 13
click at [623, 593] on div "Create Template Name Type Created By Created On Updated By Last Updated Actions…" at bounding box center [877, 428] width 1373 height 711
click at [272, 323] on link "Program Grant Agreement Letter" at bounding box center [295, 328] width 173 height 13
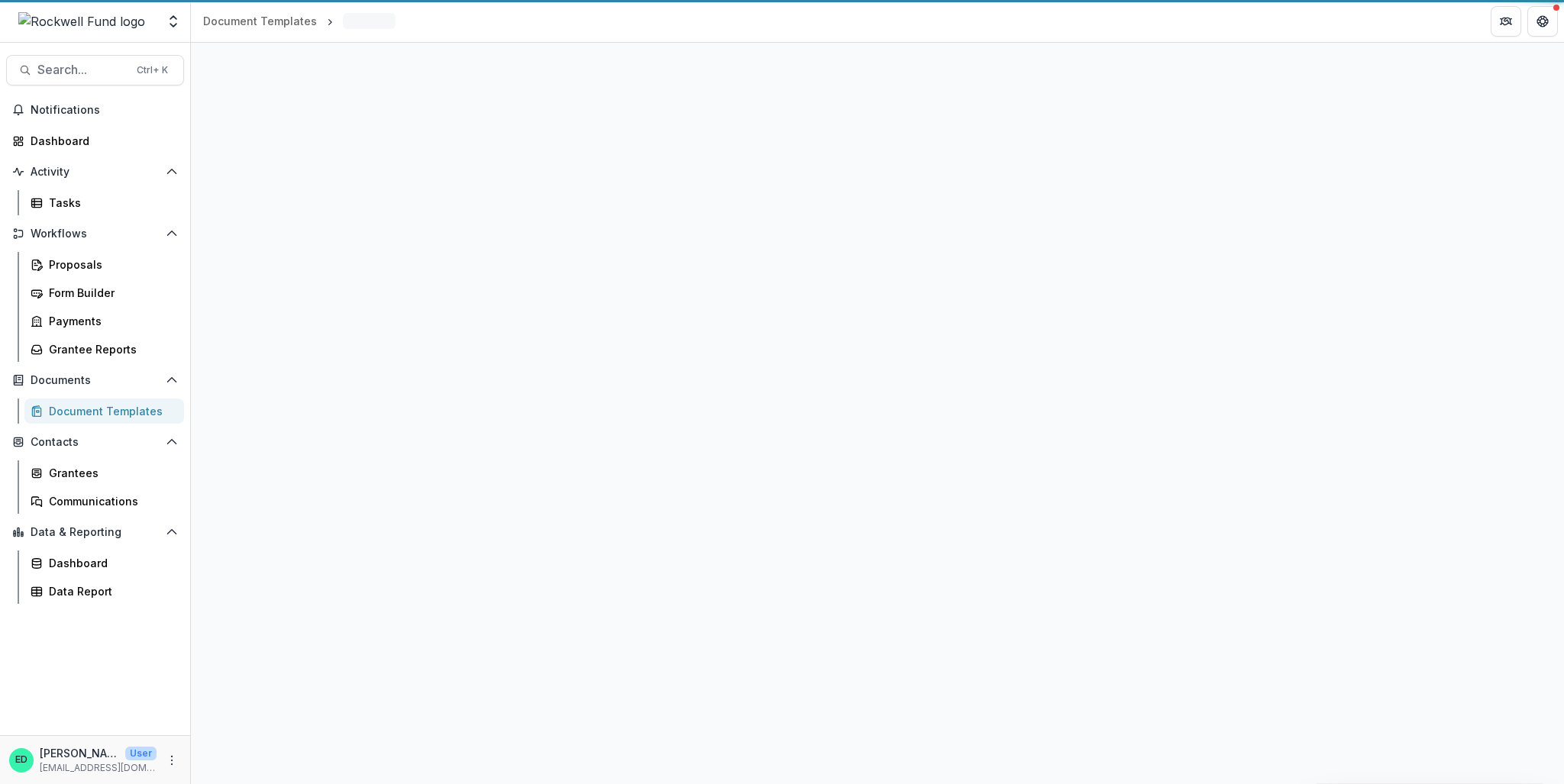
select select "**********"
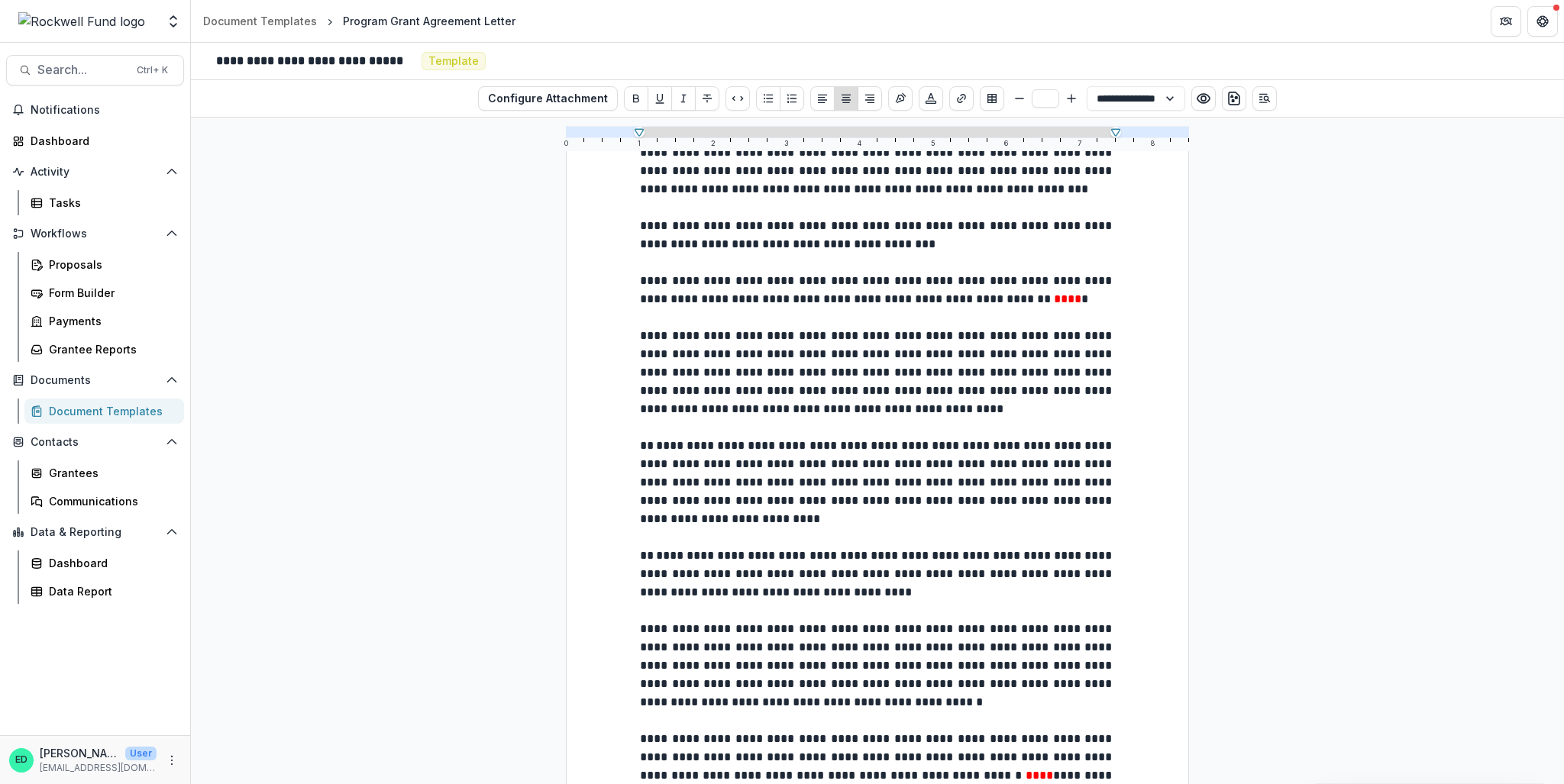
scroll to position [122, 0]
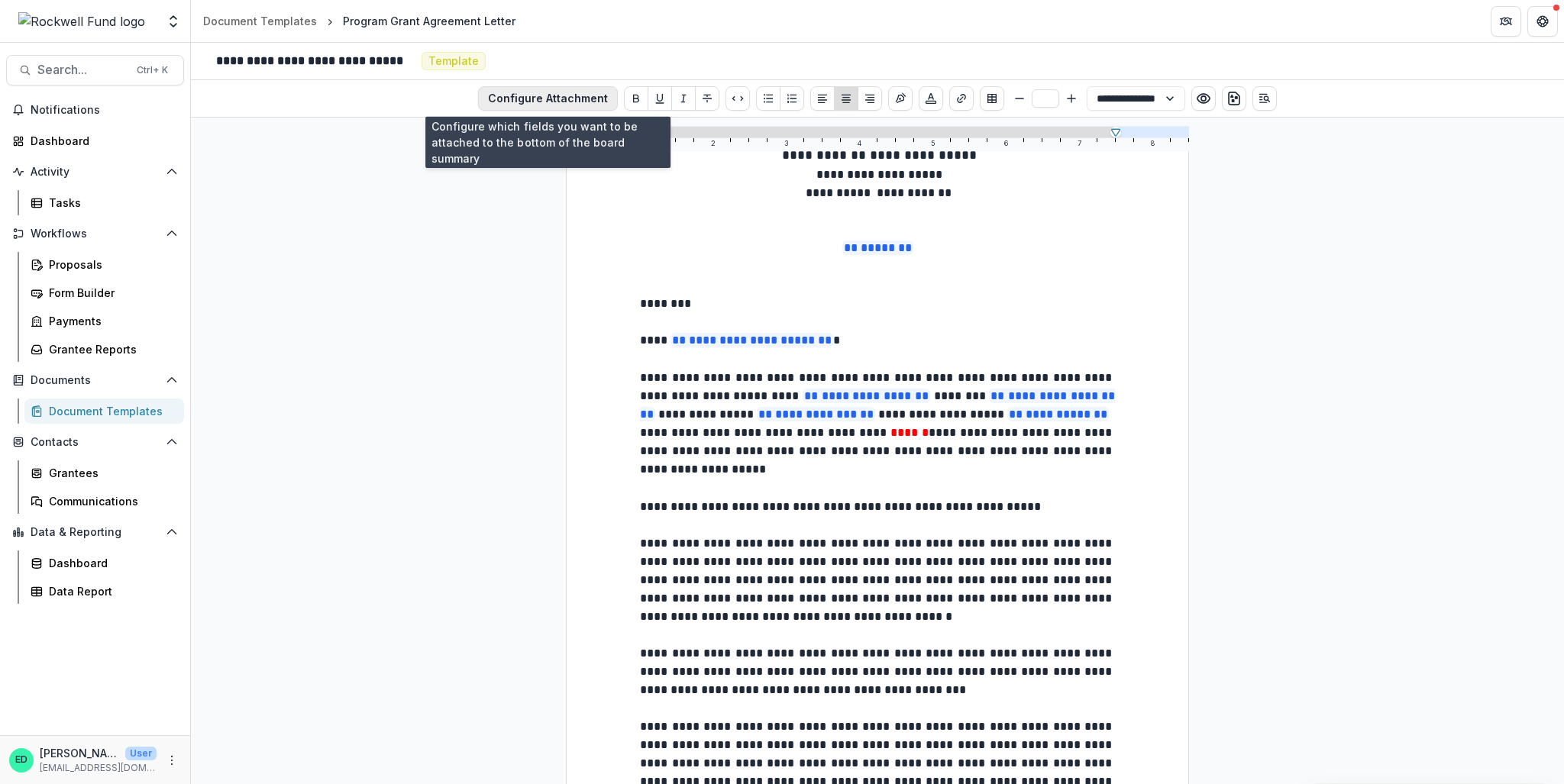
click at [535, 95] on button "Configure Attachment" at bounding box center [548, 98] width 140 height 24
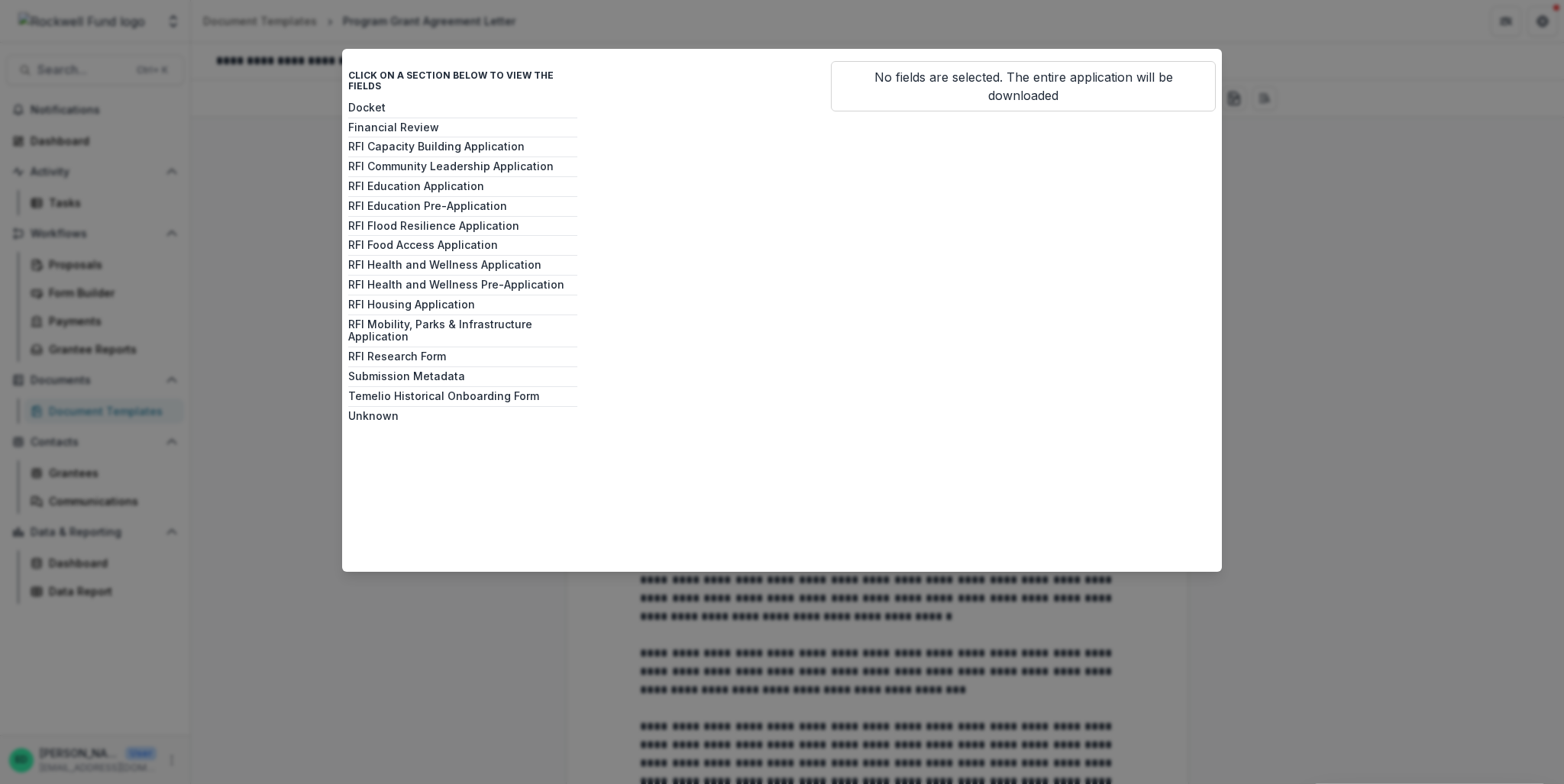
click at [1558, 178] on div "Click on a section below to view the fields Docket Financial Review RFI Capacit…" at bounding box center [782, 392] width 1564 height 784
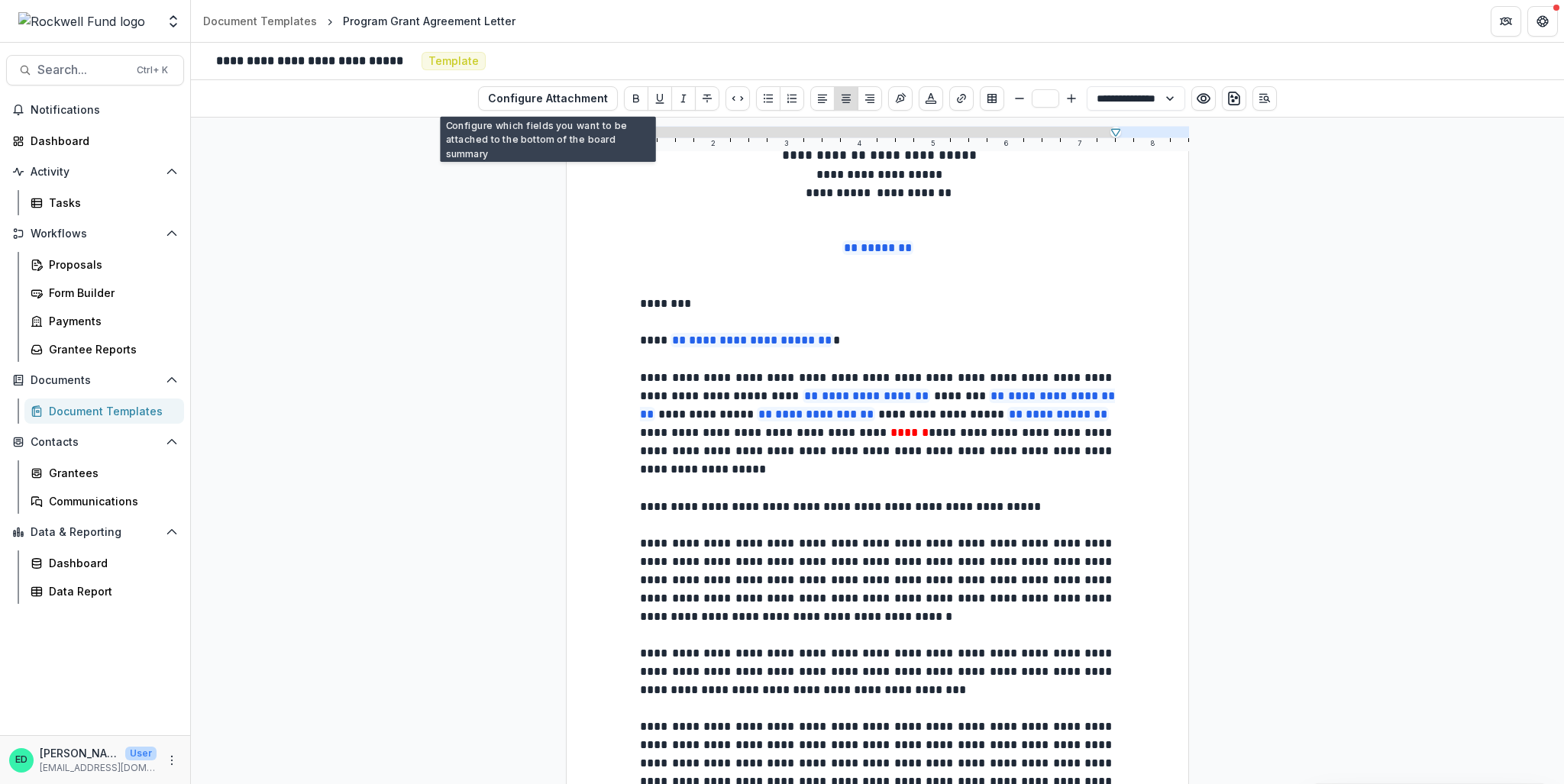
click at [1481, 264] on div "**********" at bounding box center [877, 451] width 1373 height 667
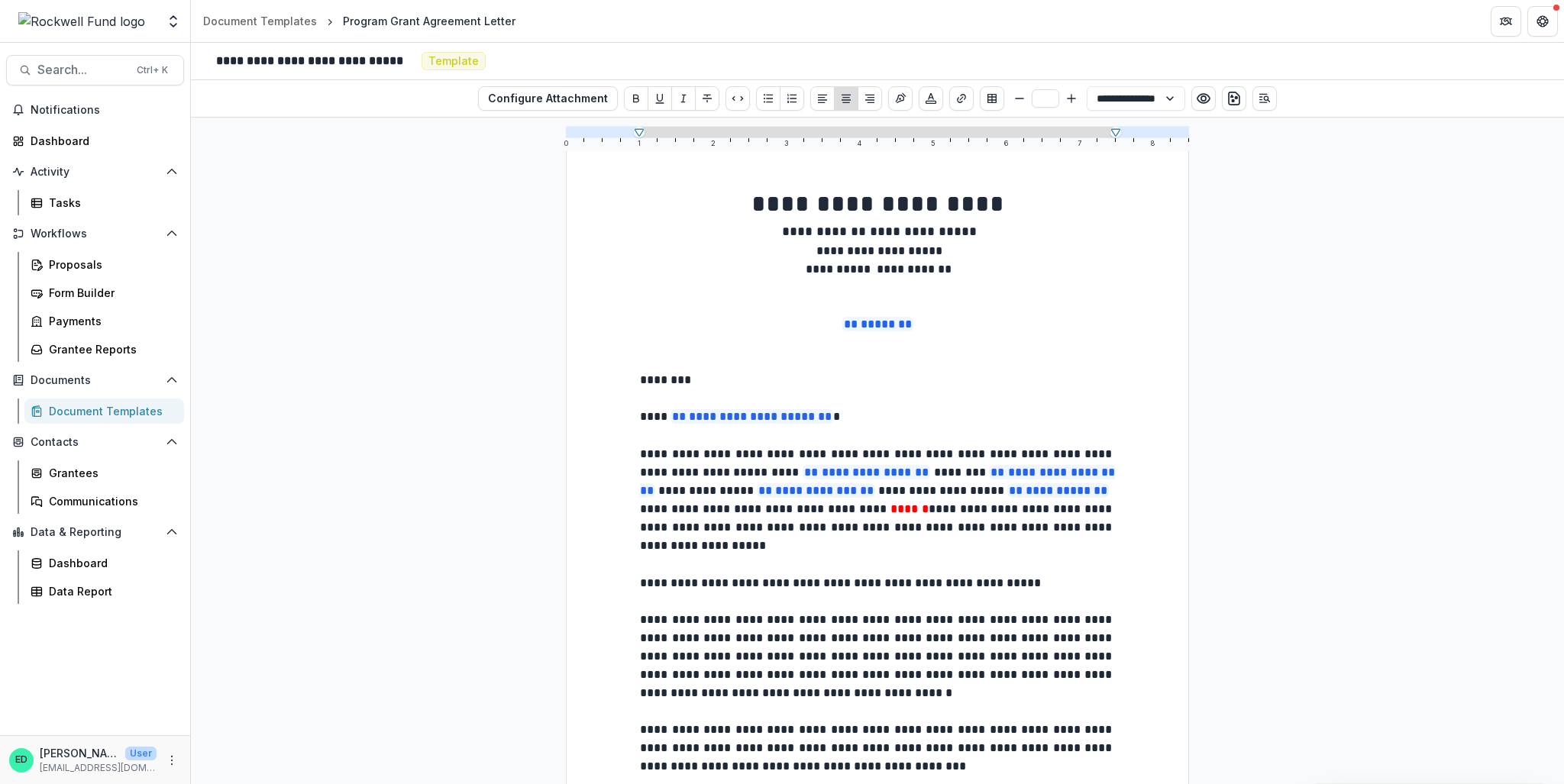
scroll to position [0, 0]
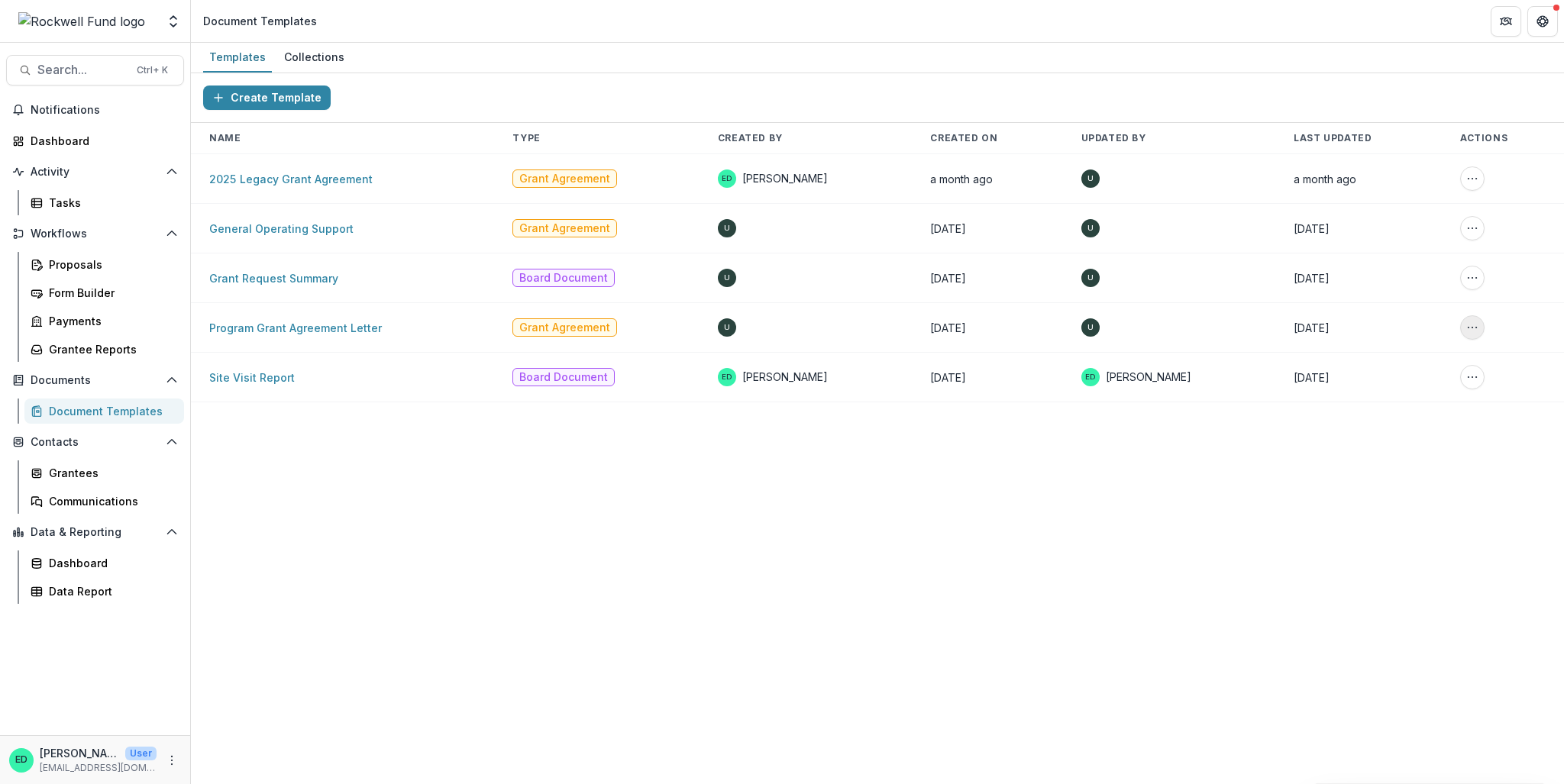
click at [1479, 329] on icon "More Action" at bounding box center [1473, 328] width 13 height 13
click at [1399, 364] on button "Create a Collection" at bounding box center [1403, 359] width 164 height 24
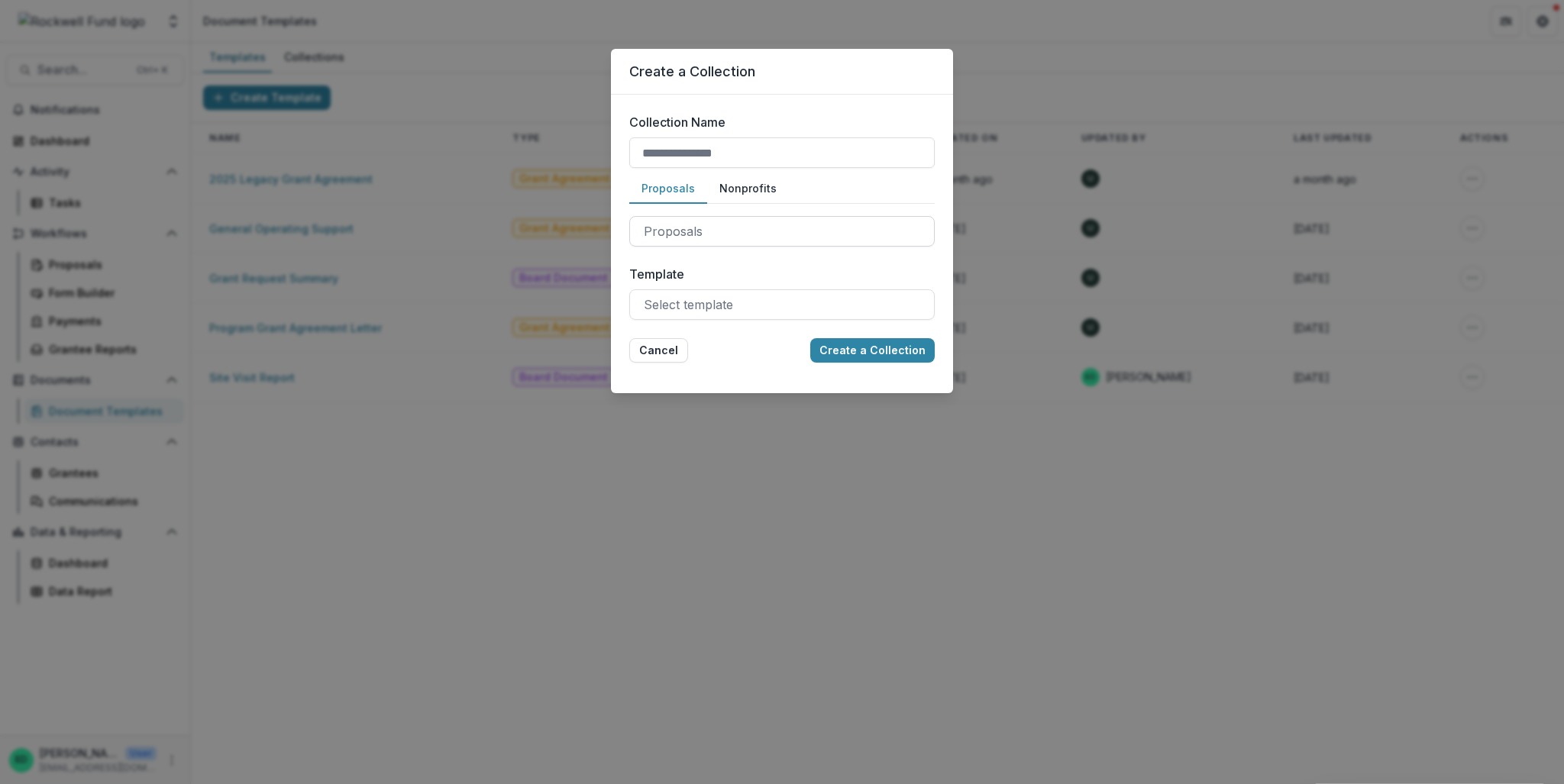
click at [683, 238] on div at bounding box center [782, 231] width 276 height 22
click at [871, 179] on div "Proposals Nonprofits" at bounding box center [782, 189] width 305 height 30
click at [691, 309] on div at bounding box center [782, 304] width 276 height 22
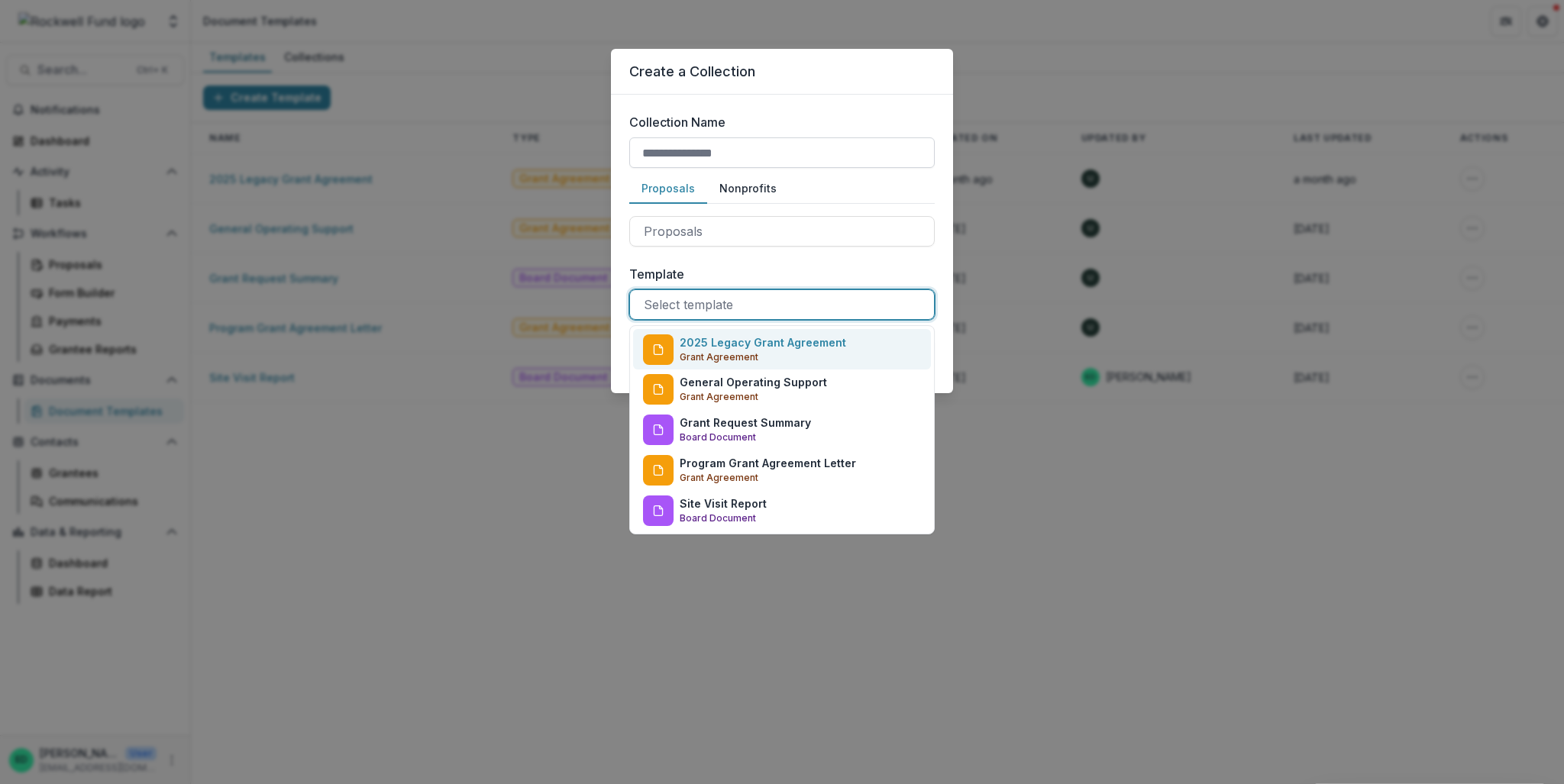
click at [810, 157] on input "Collection Name" at bounding box center [782, 153] width 305 height 31
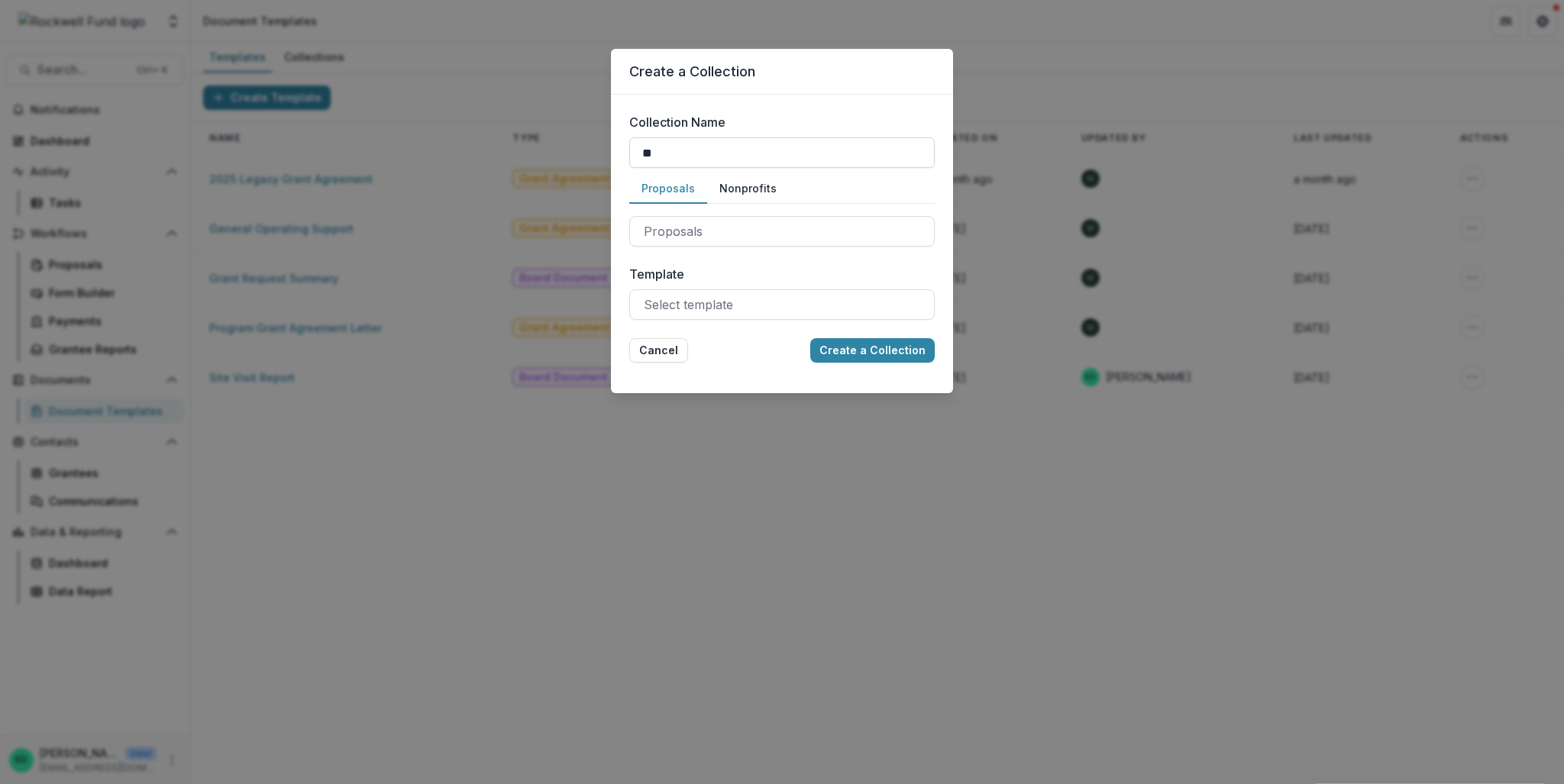
type input "*"
type input "**********"
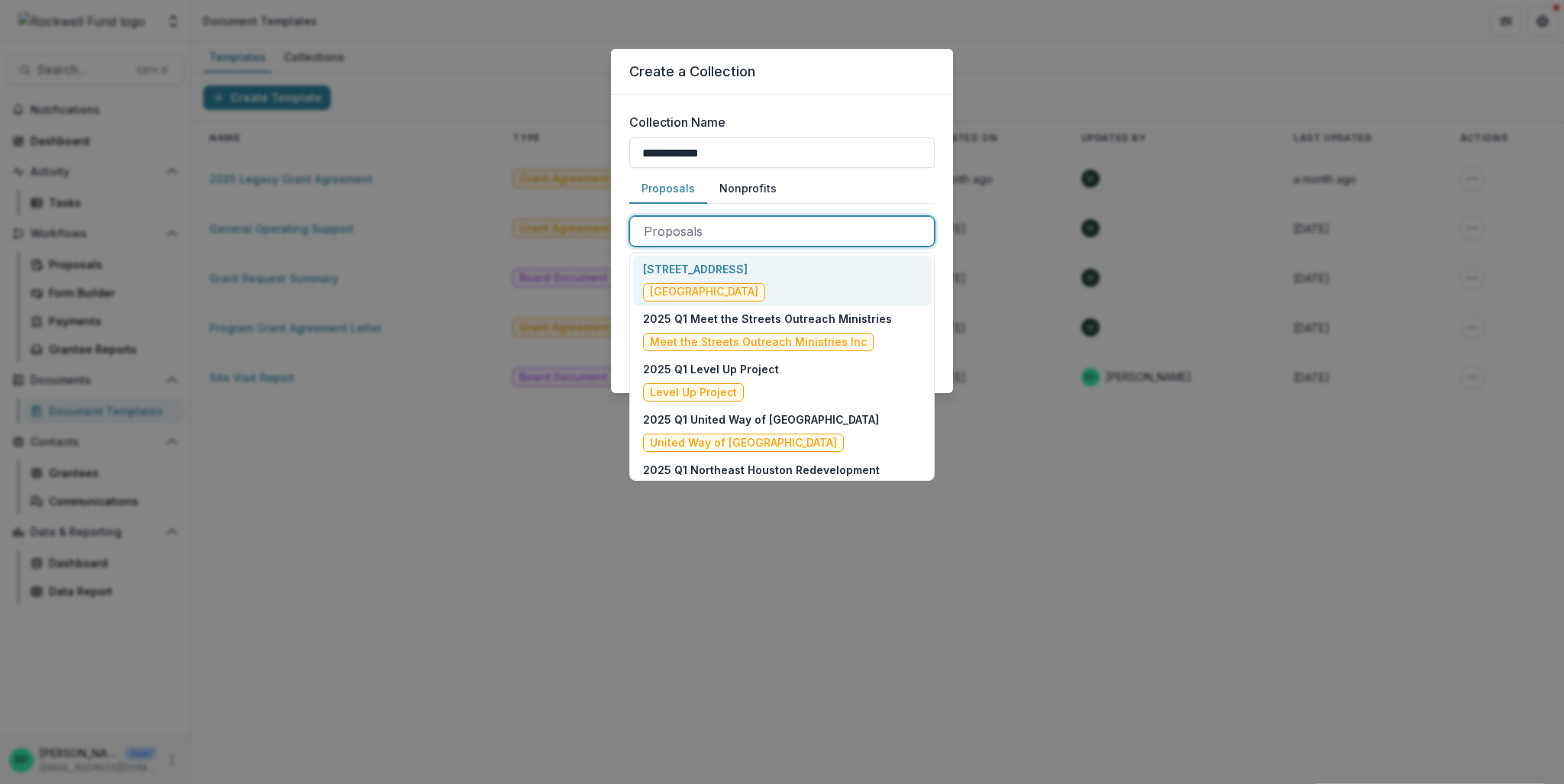
click at [769, 245] on div "Proposals" at bounding box center [782, 231] width 305 height 31
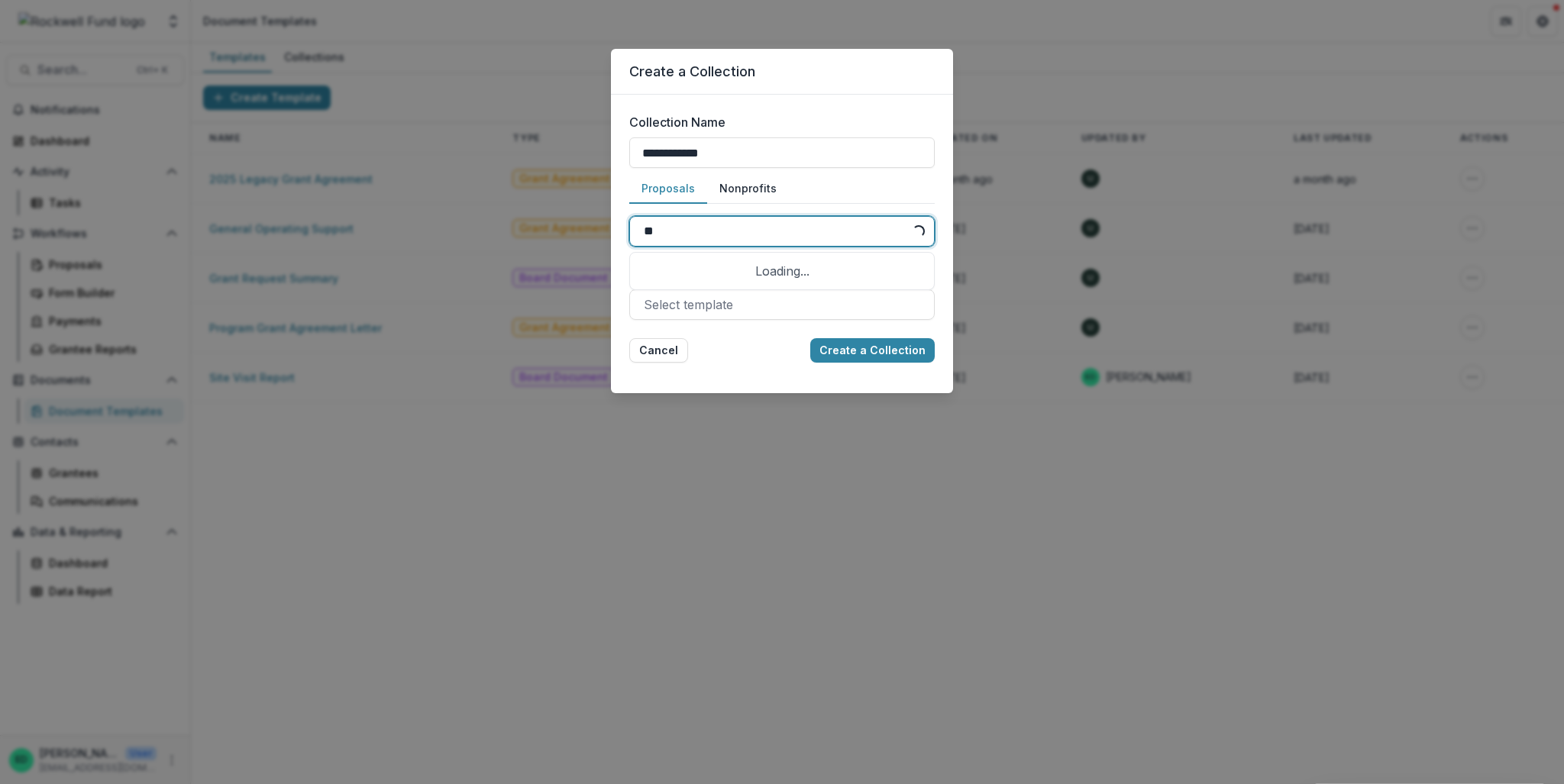
type input "*"
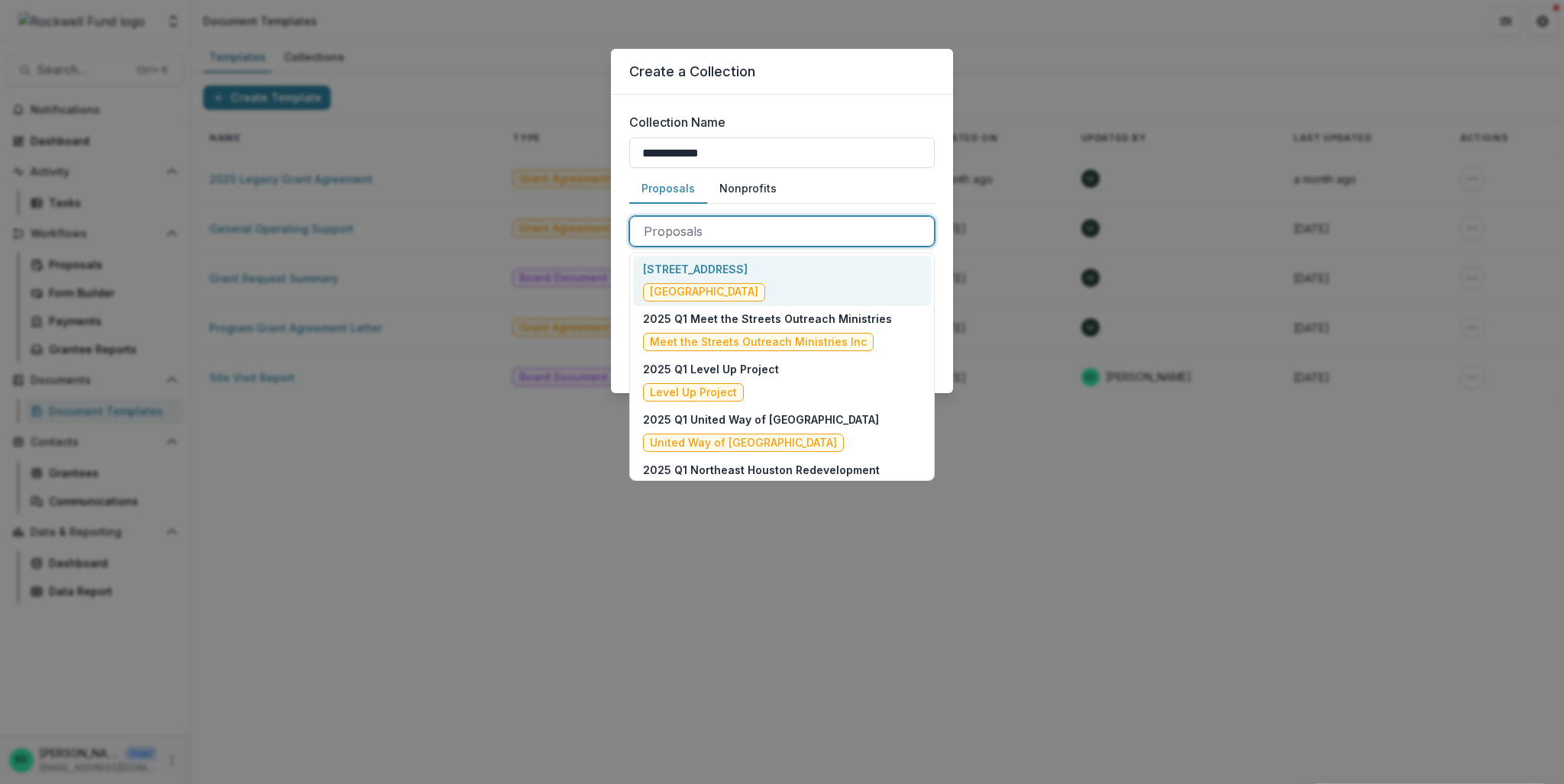
click at [742, 200] on button "Nonprofits" at bounding box center [748, 189] width 81 height 30
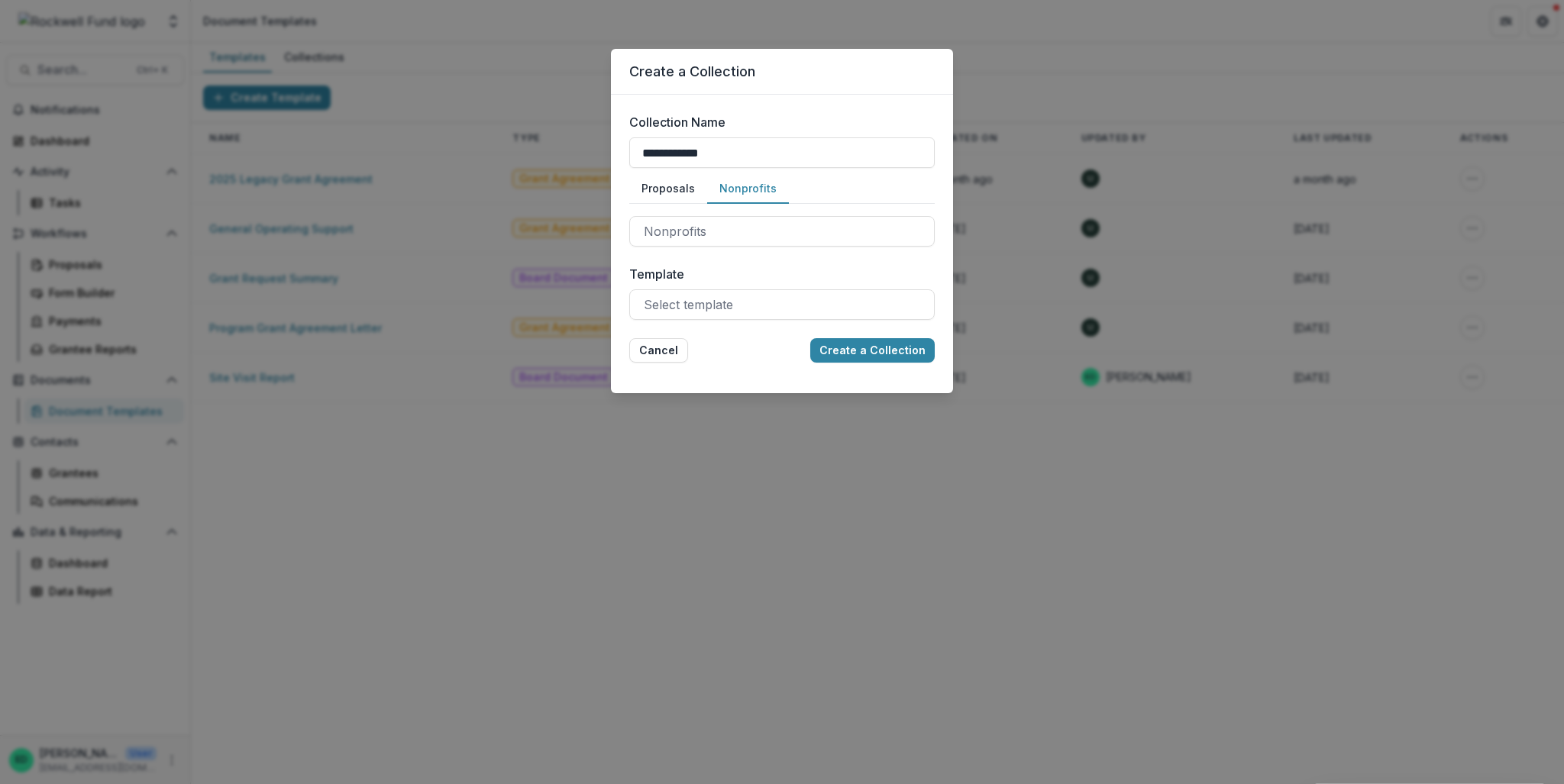
click at [746, 190] on button "Nonprofits" at bounding box center [748, 189] width 81 height 30
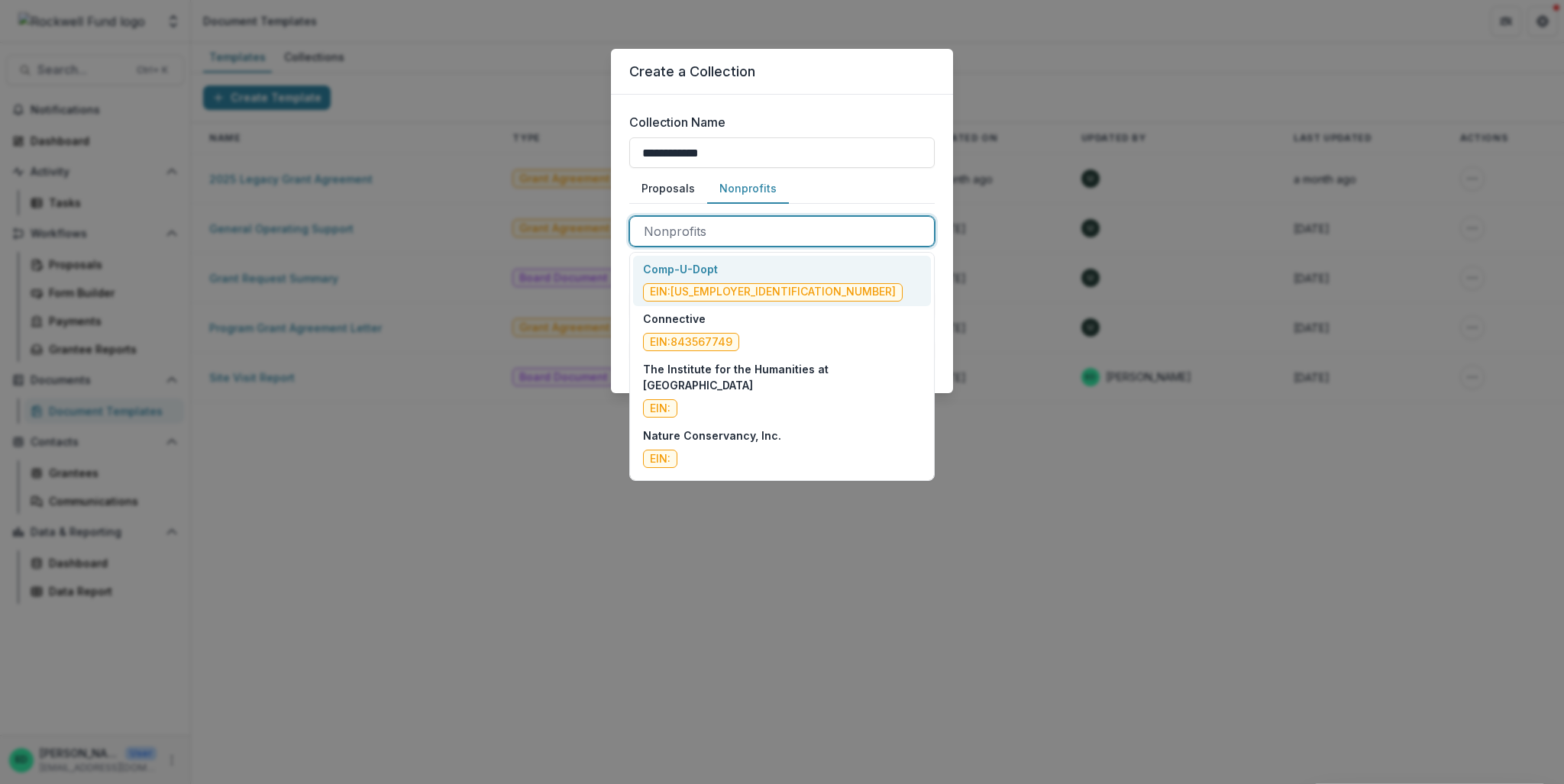
click at [699, 230] on div at bounding box center [782, 231] width 276 height 22
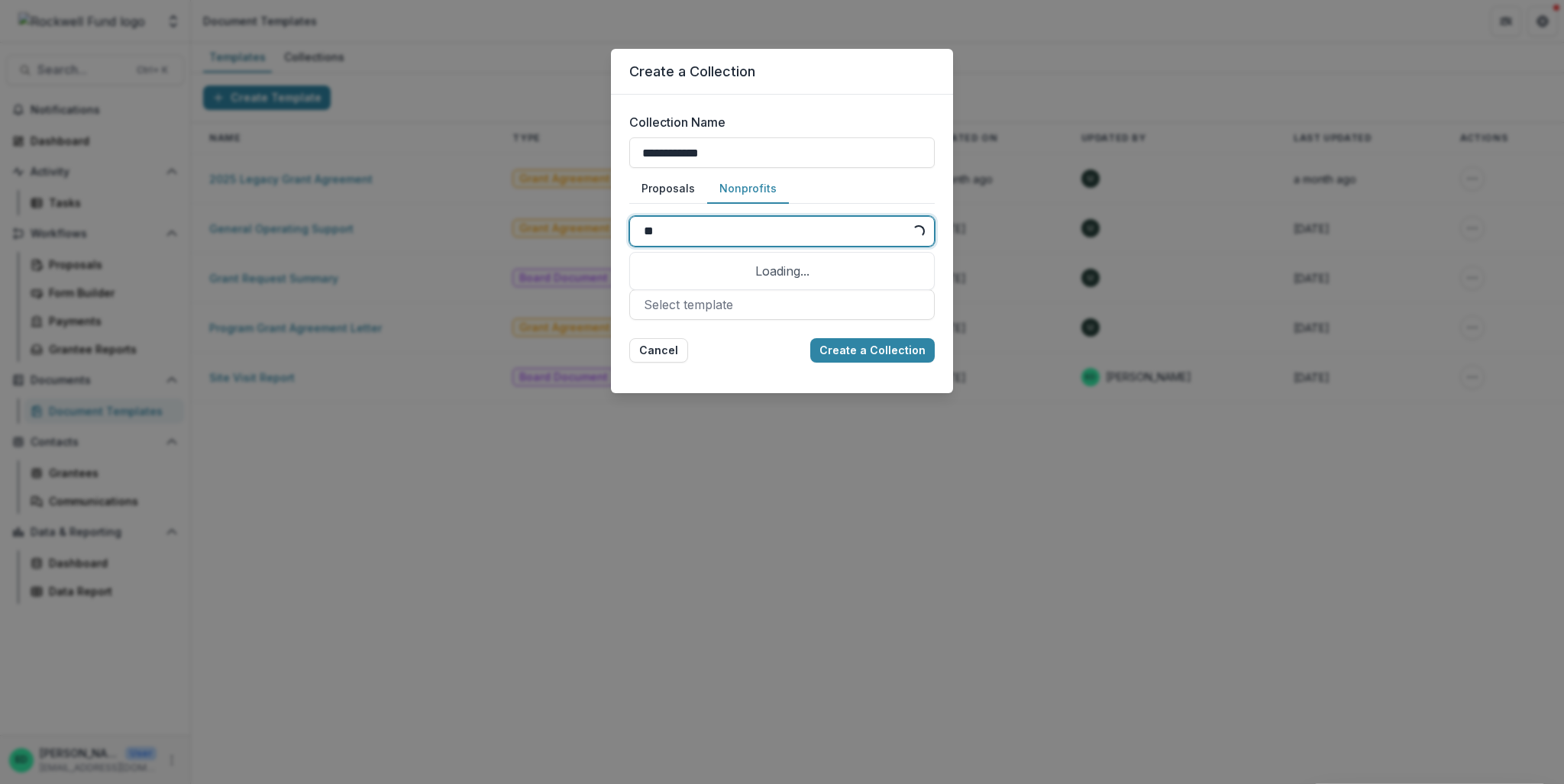
type input "***"
click at [704, 264] on p "XYZ" at bounding box center [691, 269] width 97 height 16
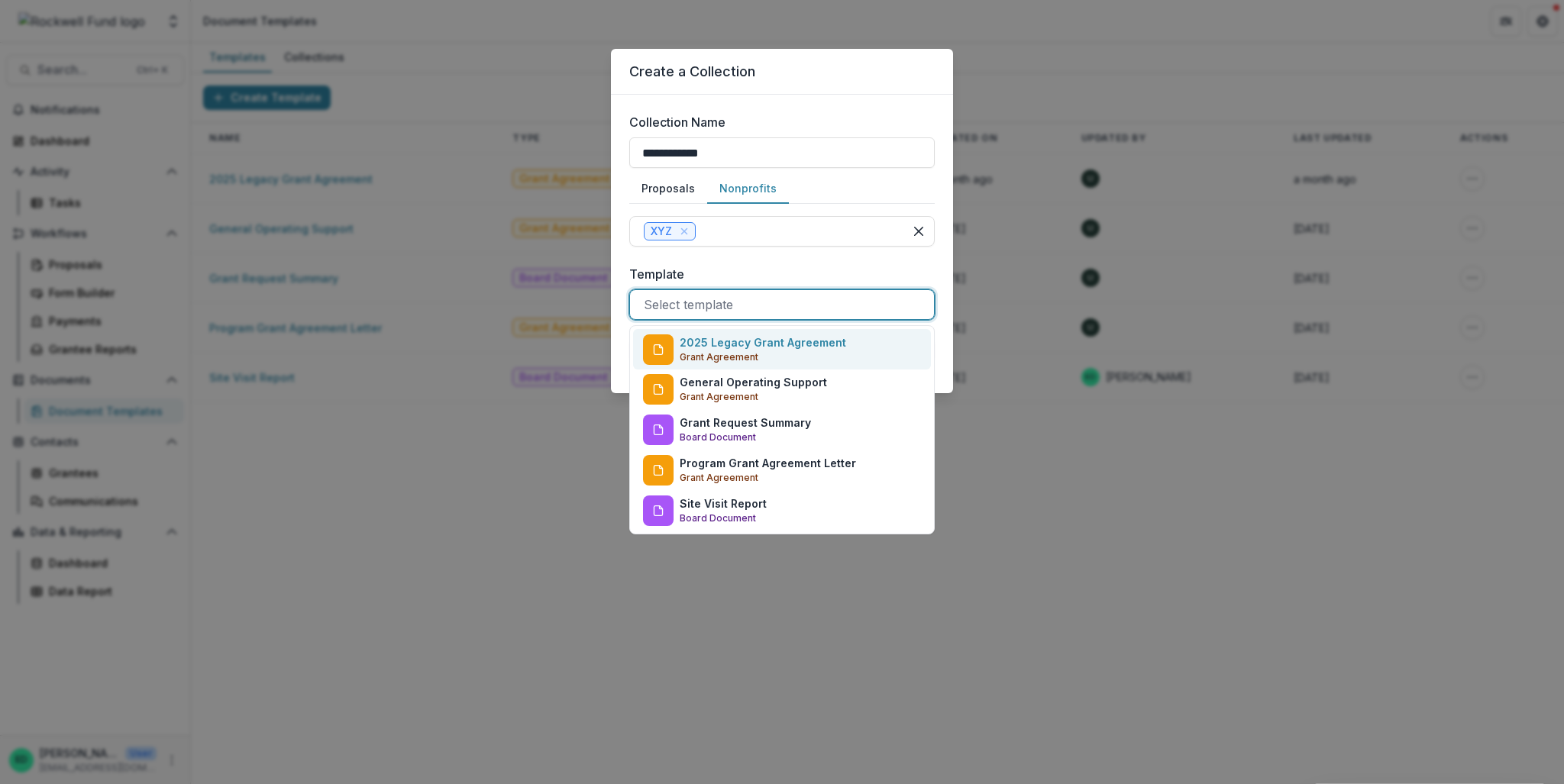
click at [691, 308] on div at bounding box center [782, 304] width 276 height 22
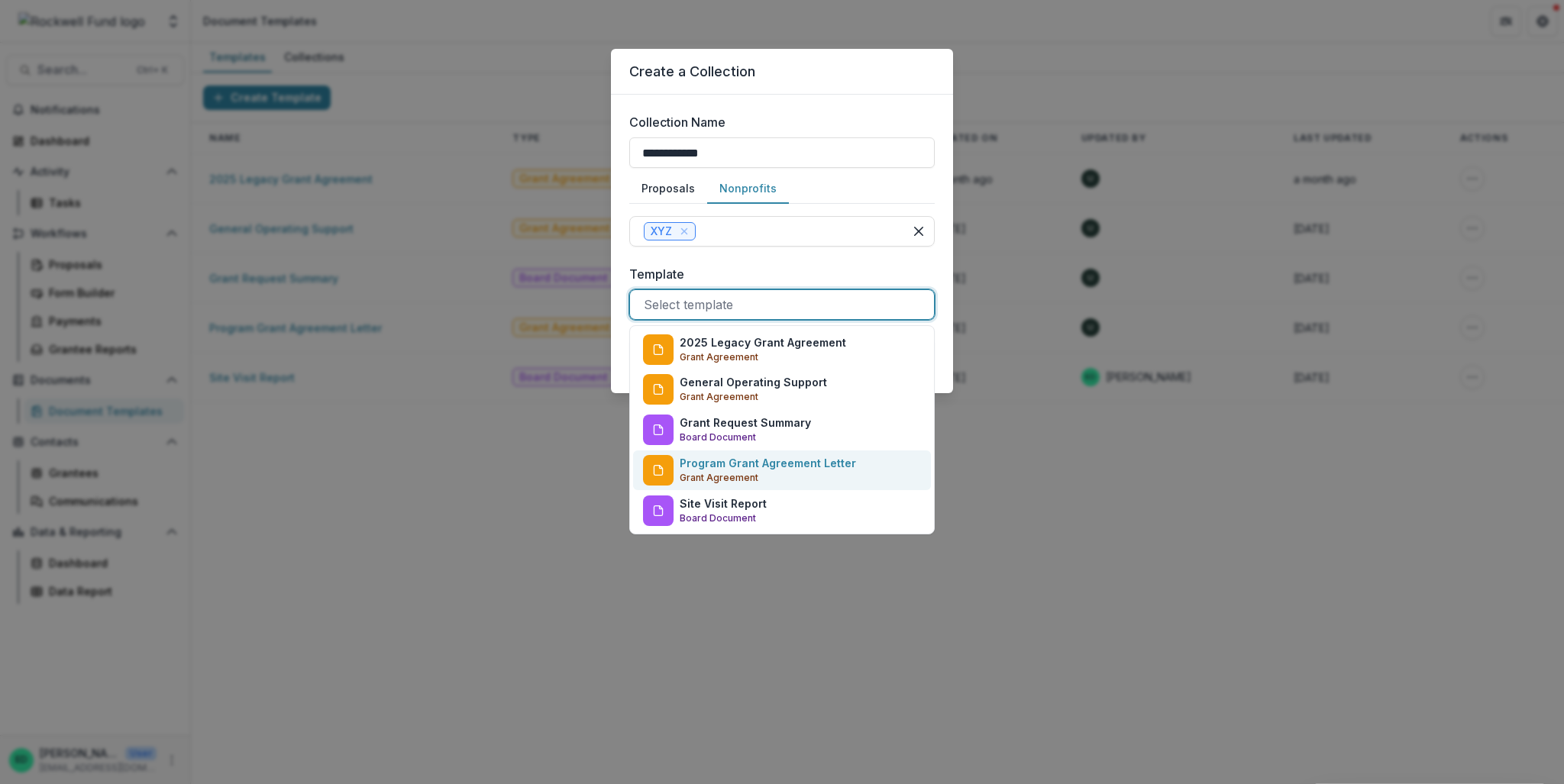
click at [715, 470] on p "Program Grant Agreement Letter" at bounding box center [767, 463] width 176 height 16
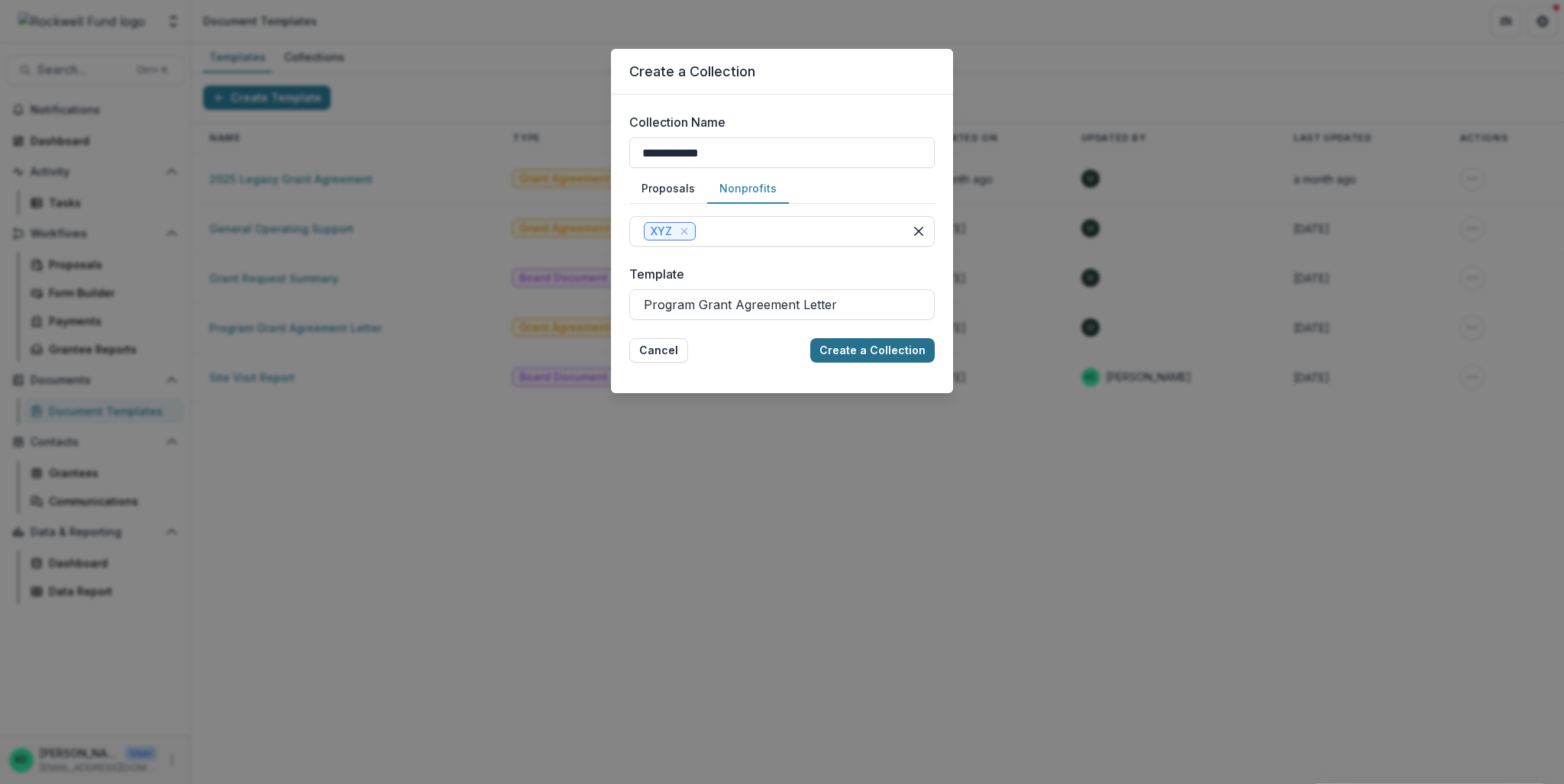
click at [847, 350] on button "Create a Collection" at bounding box center [873, 350] width 125 height 24
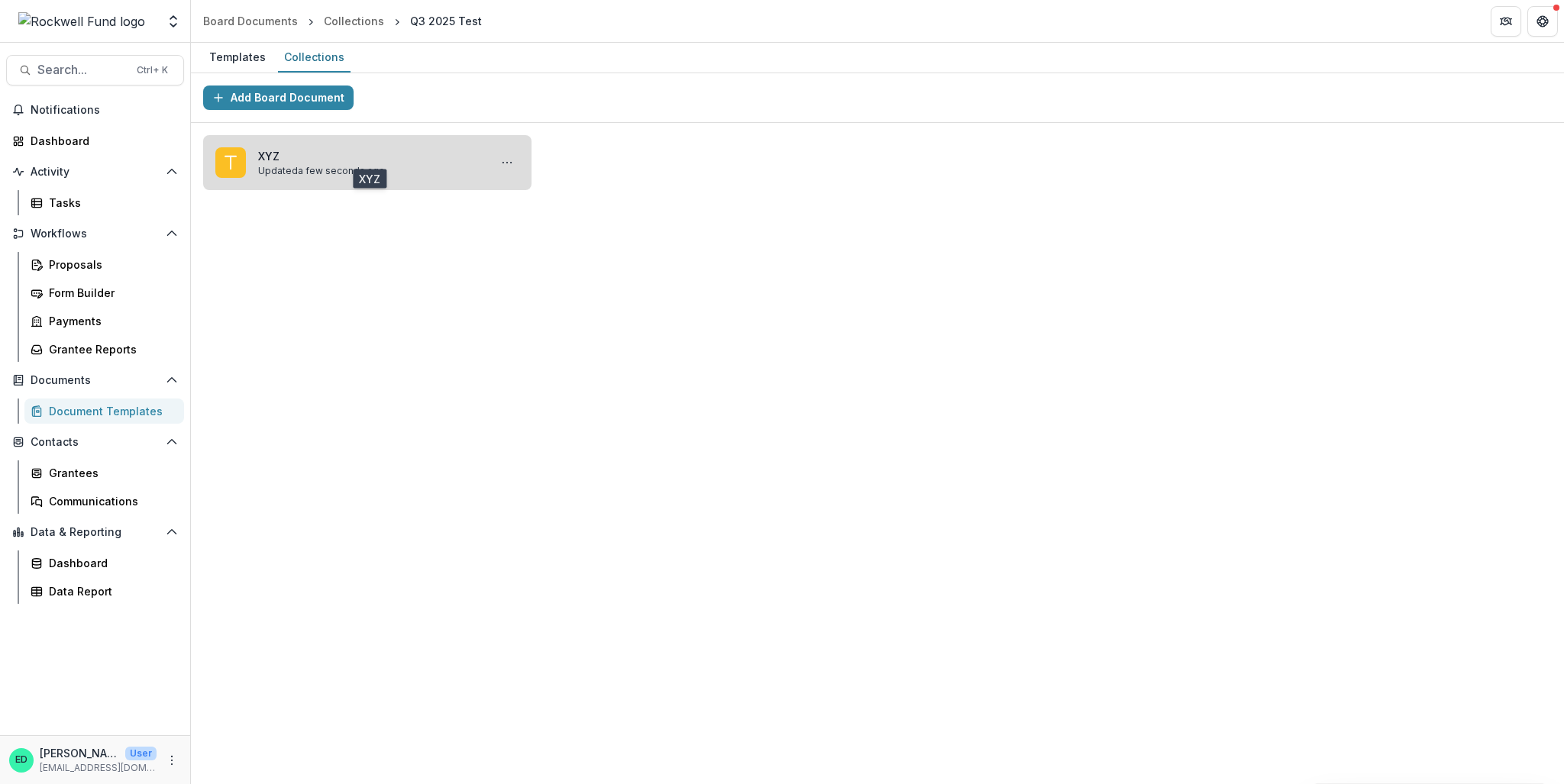
click at [298, 161] on link "XYZ" at bounding box center [370, 156] width 225 height 16
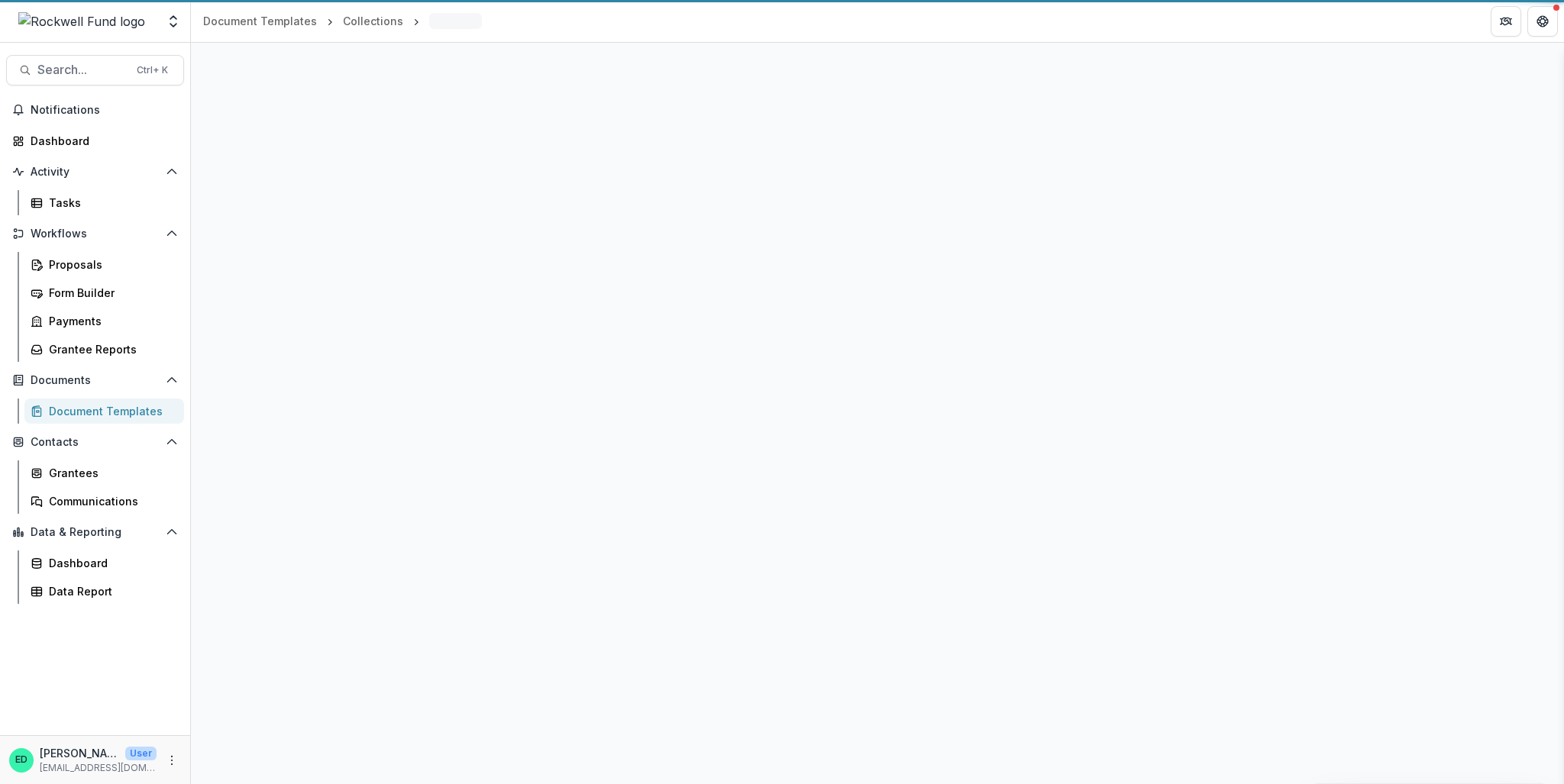
select select "**********"
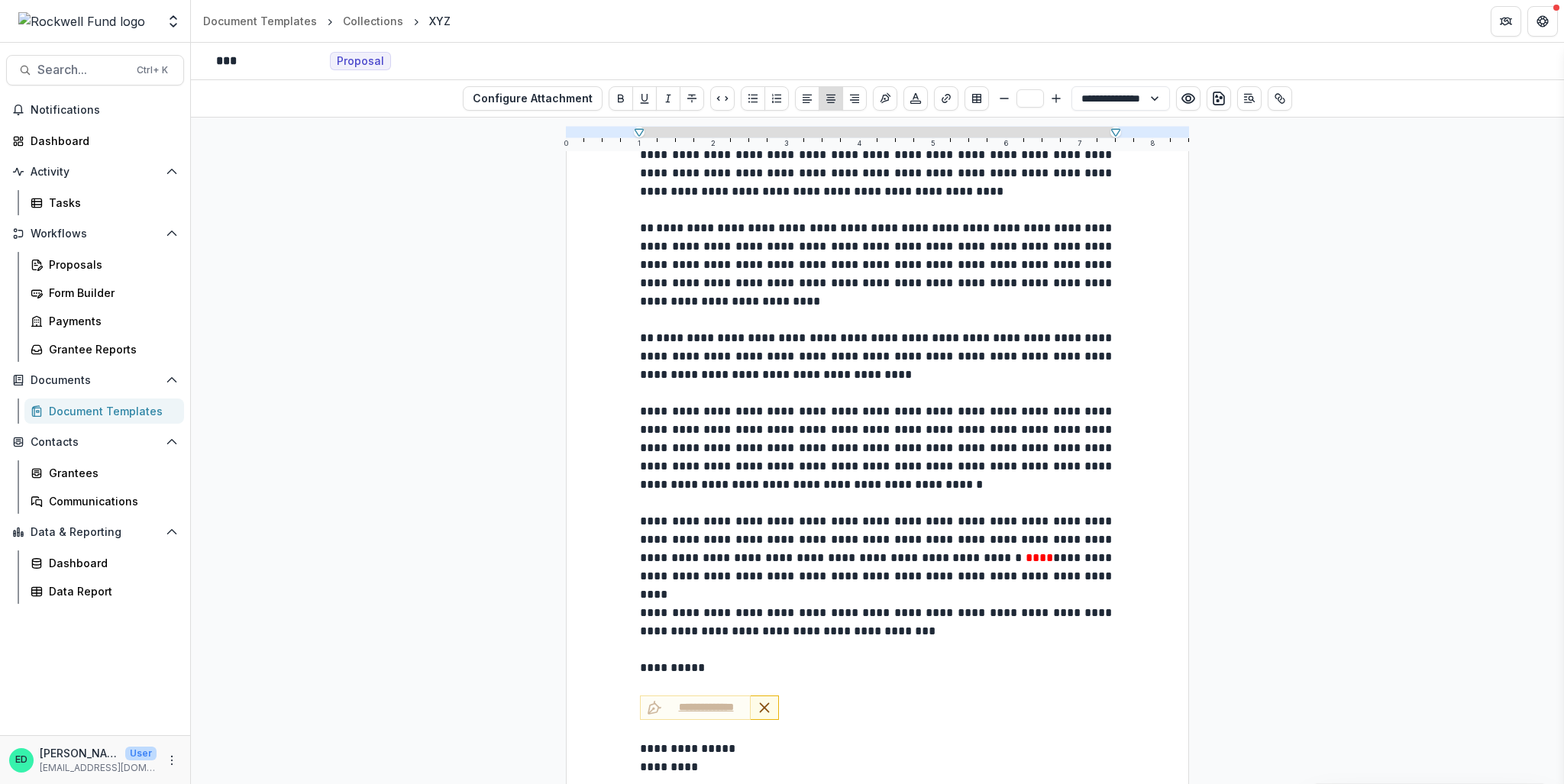
scroll to position [1339, 0]
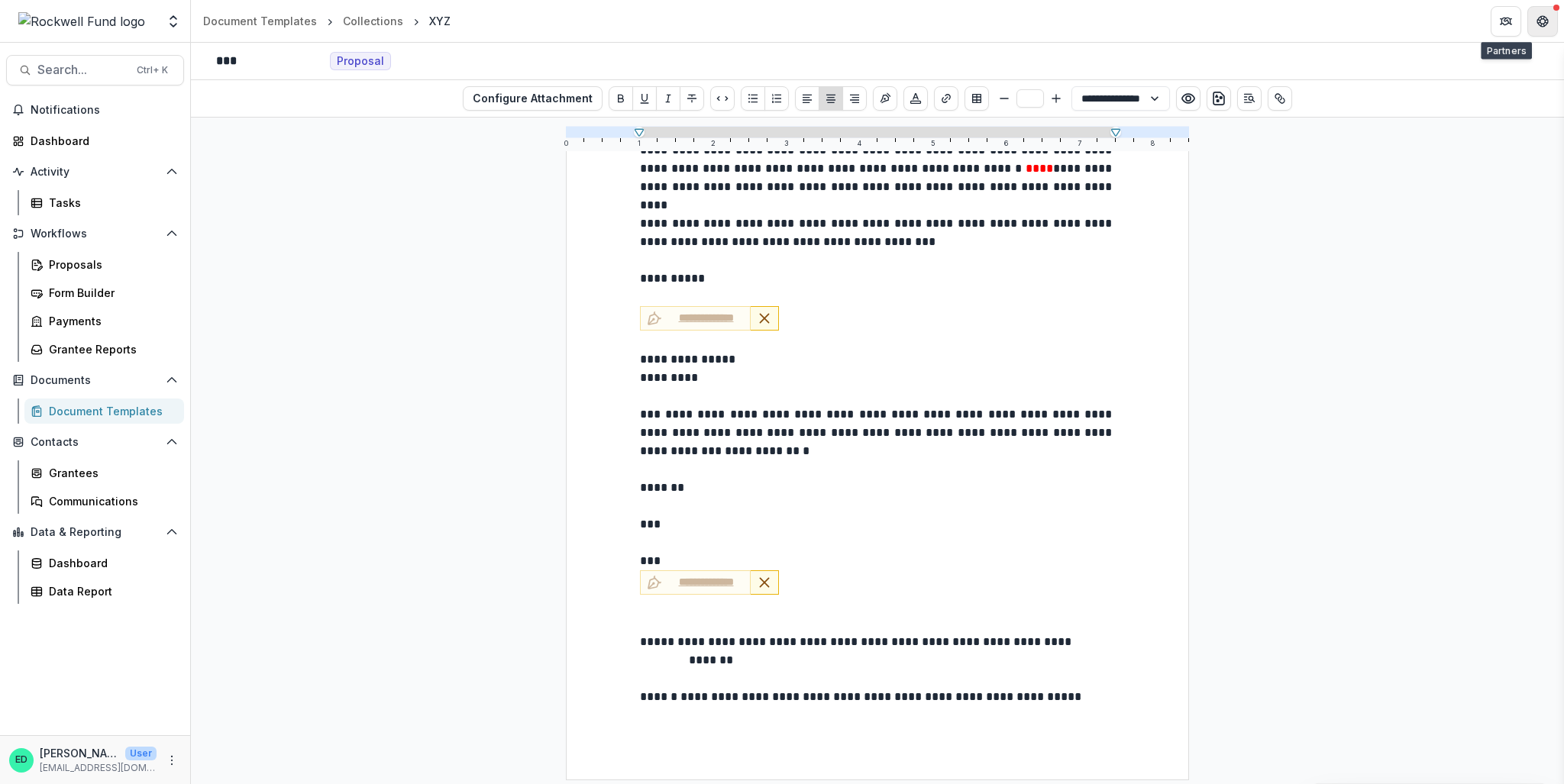
click at [1541, 25] on icon "Get Help" at bounding box center [1543, 24] width 4 height 3
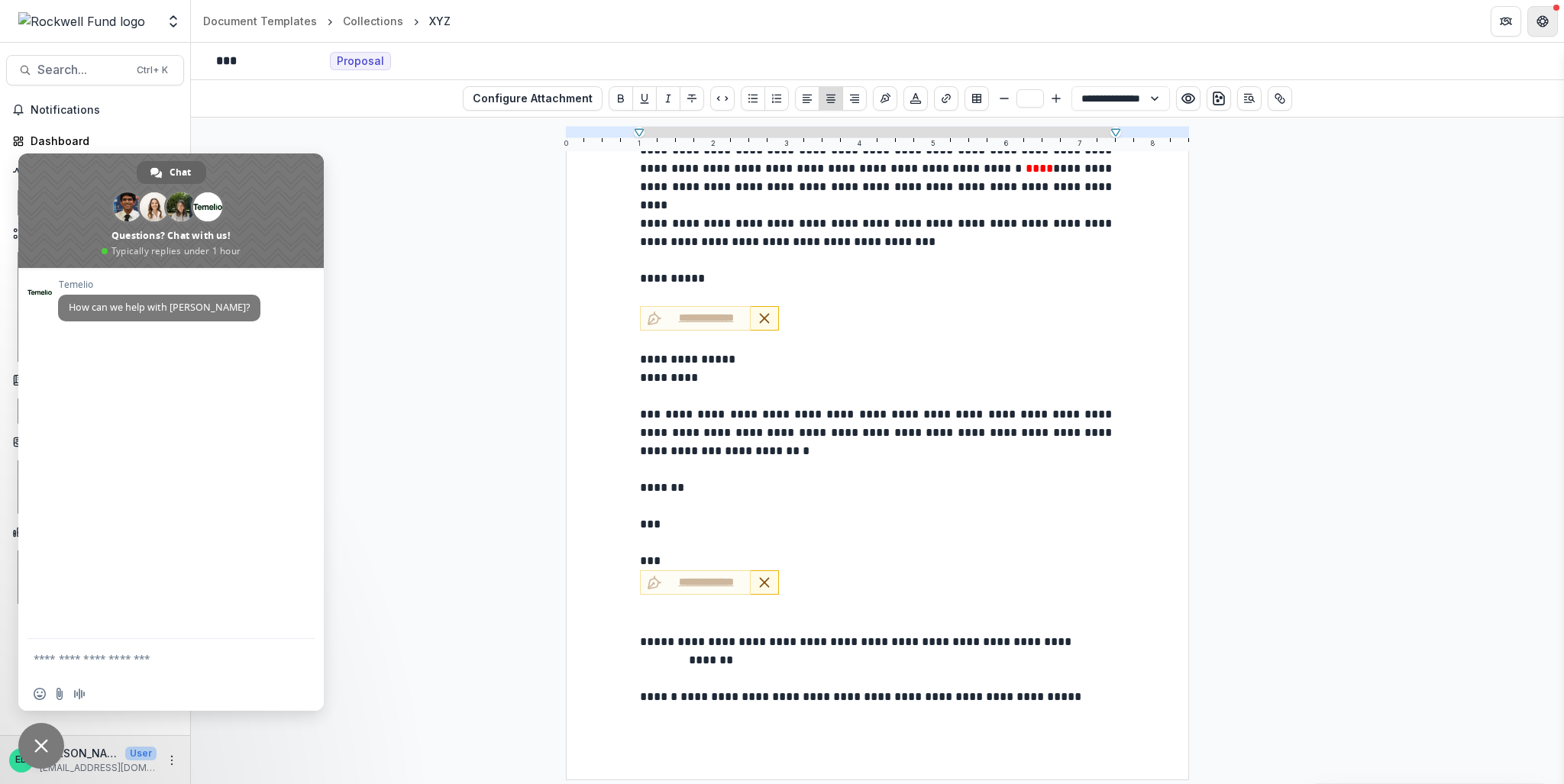
click at [1541, 25] on icon "Get Help" at bounding box center [1543, 24] width 4 height 3
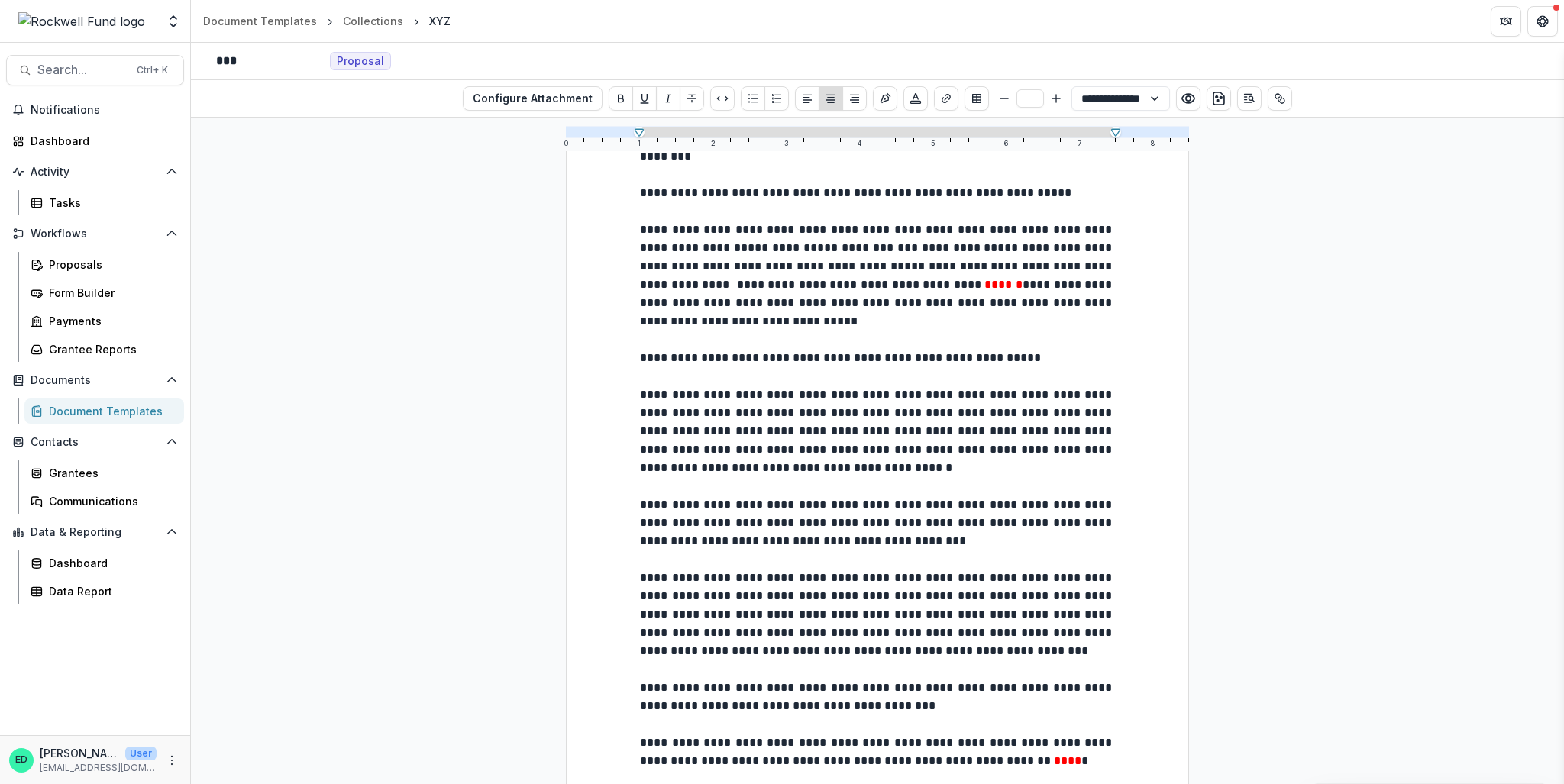
scroll to position [0, 0]
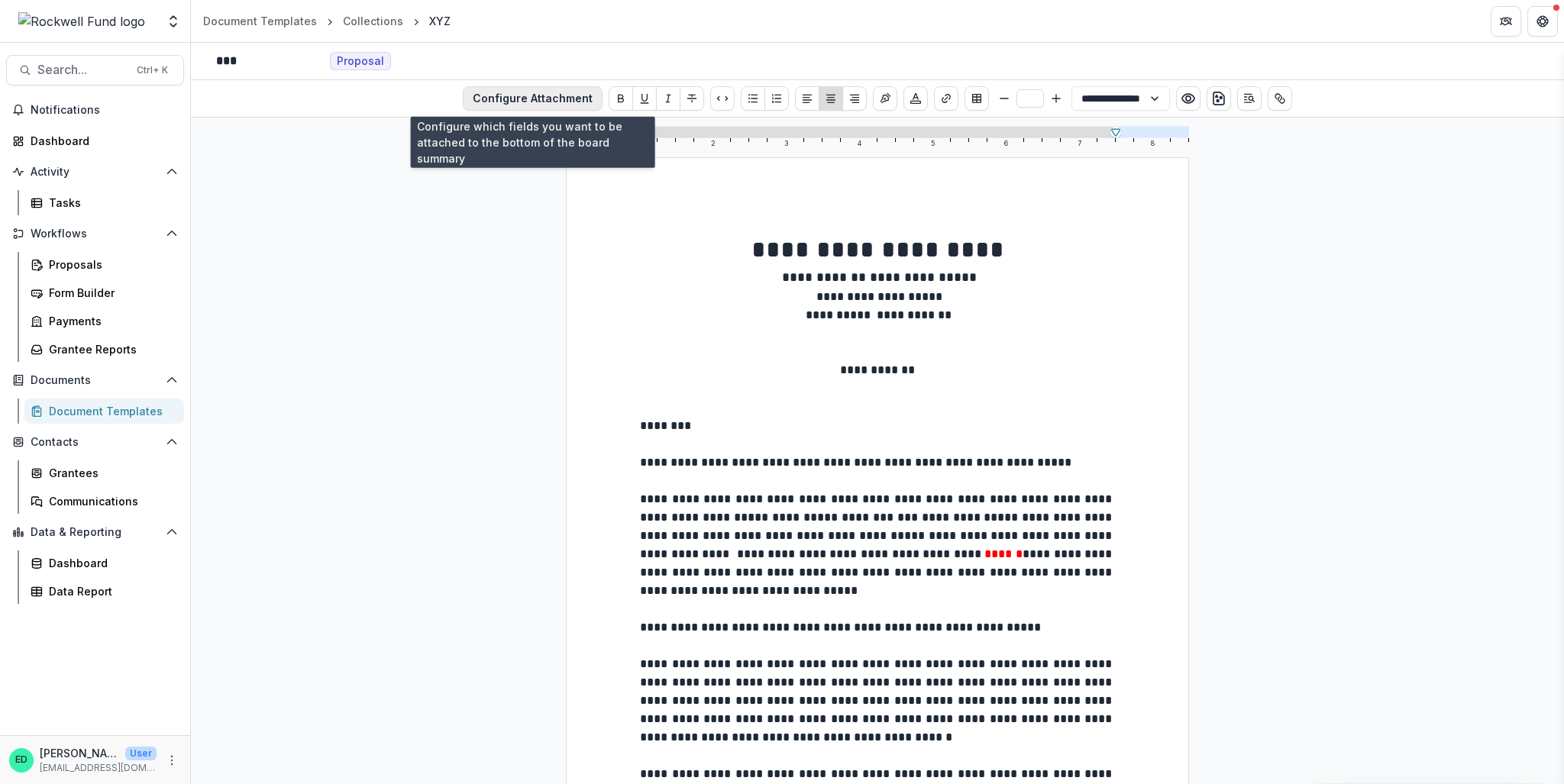
click at [556, 89] on button "Configure Attachment" at bounding box center [532, 98] width 140 height 24
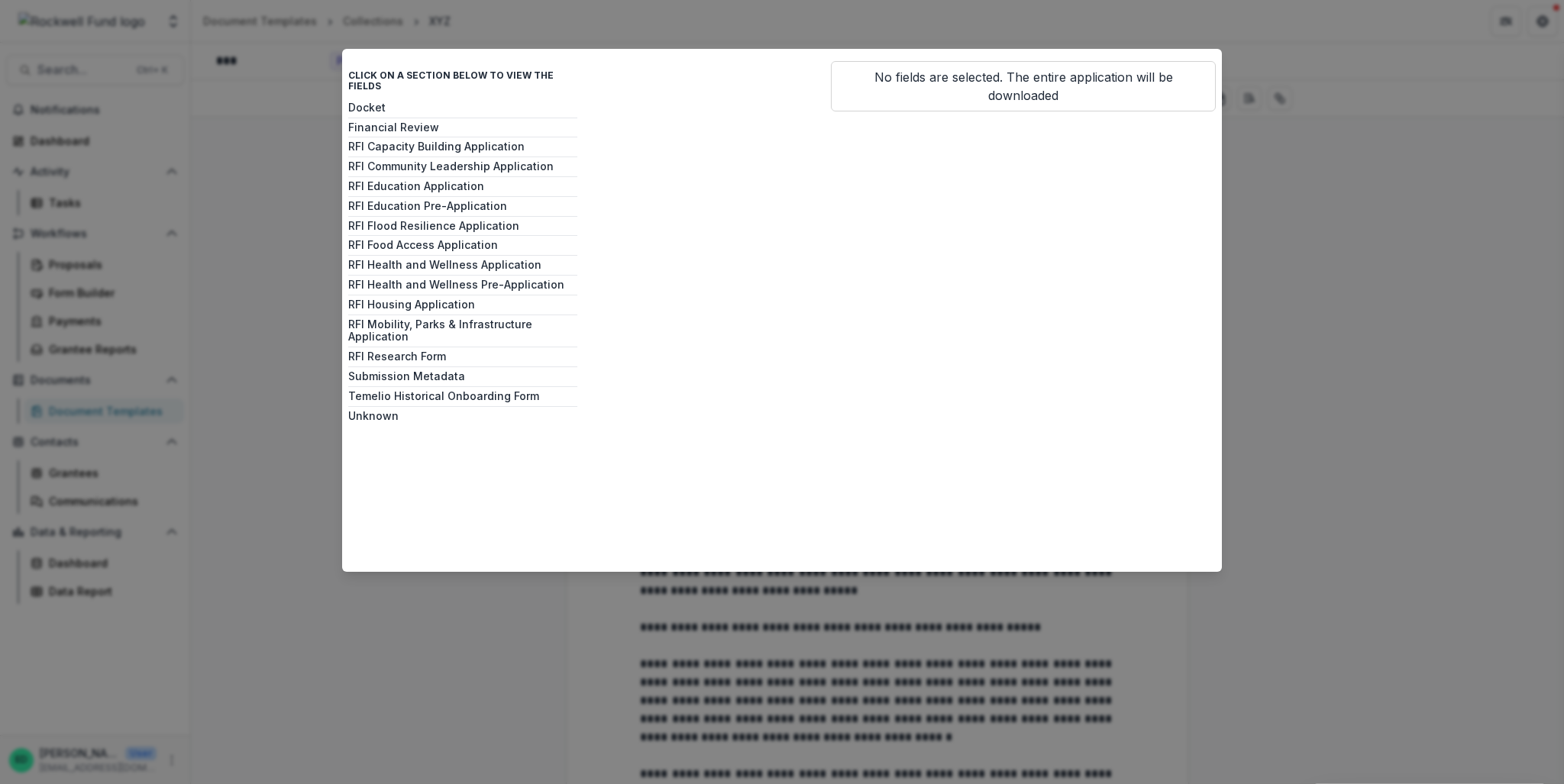
click at [1384, 204] on div "Click on a section below to view the fields Docket Financial Review RFI Capacit…" at bounding box center [782, 392] width 1564 height 784
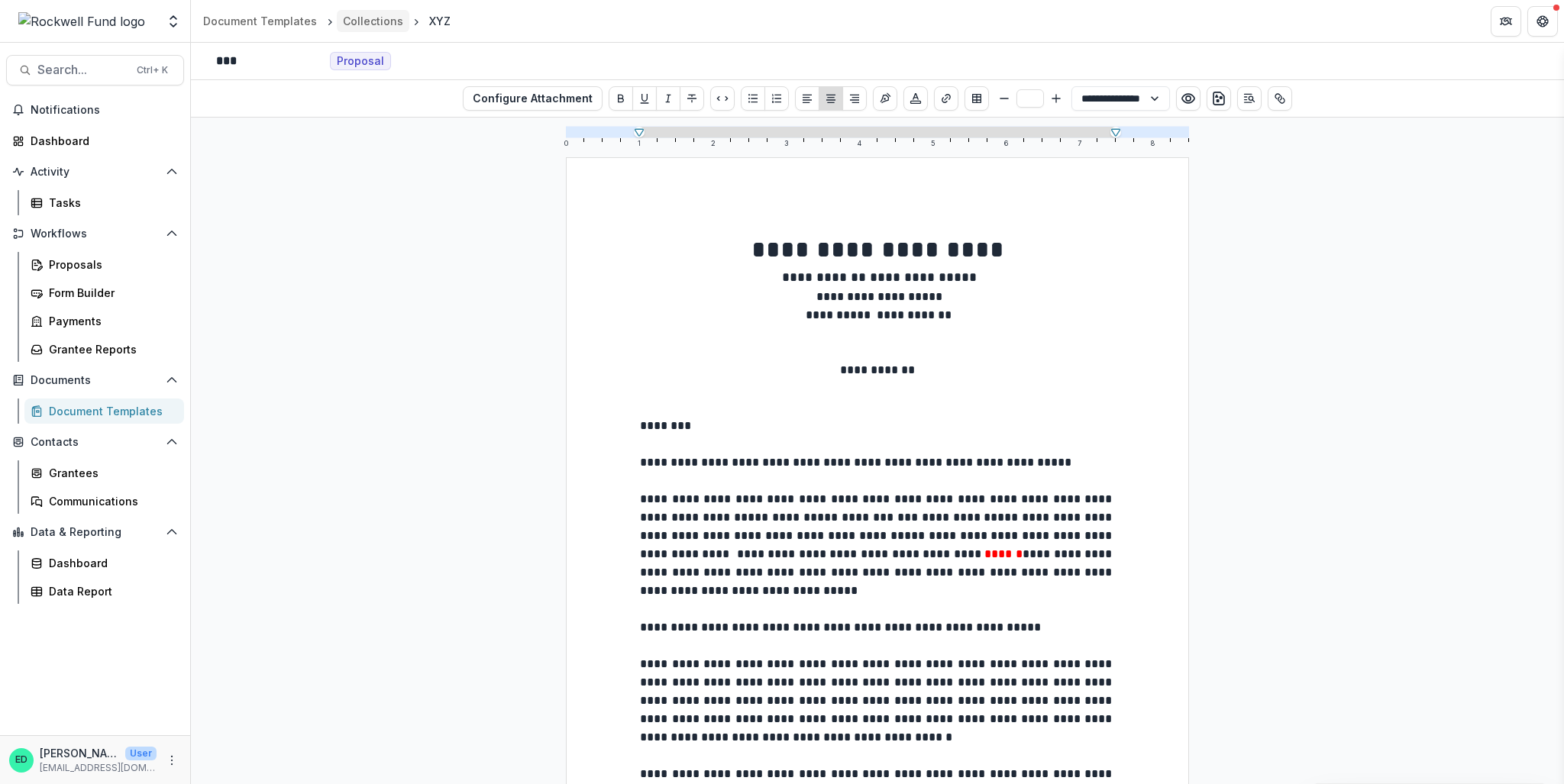
click at [368, 22] on div "Collections" at bounding box center [373, 21] width 61 height 16
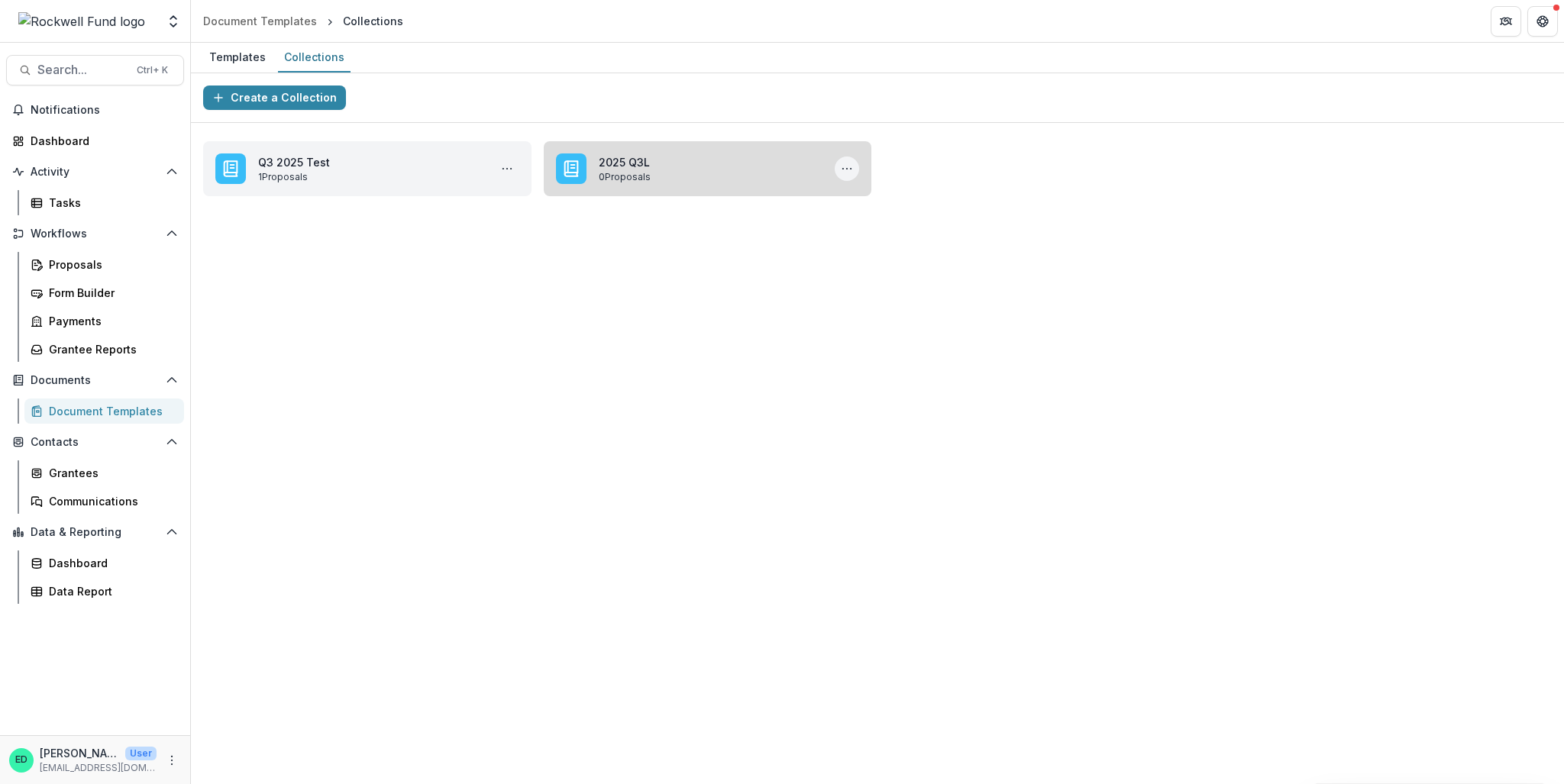
click at [838, 171] on button "More 2025 Q3L Actions" at bounding box center [847, 168] width 24 height 24
click at [866, 233] on button "Delete" at bounding box center [920, 229] width 164 height 25
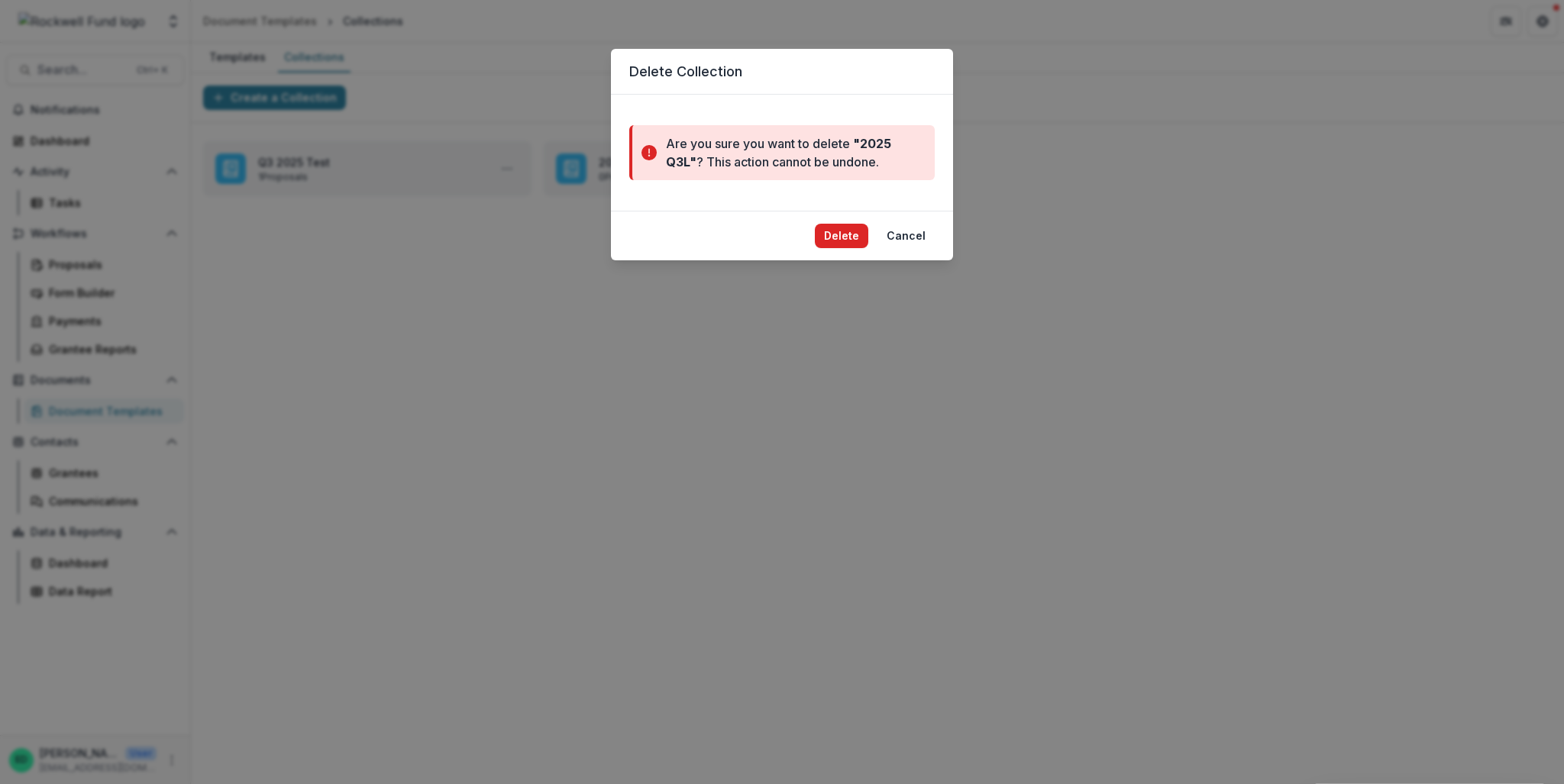
click at [828, 238] on button "Delete" at bounding box center [841, 236] width 53 height 24
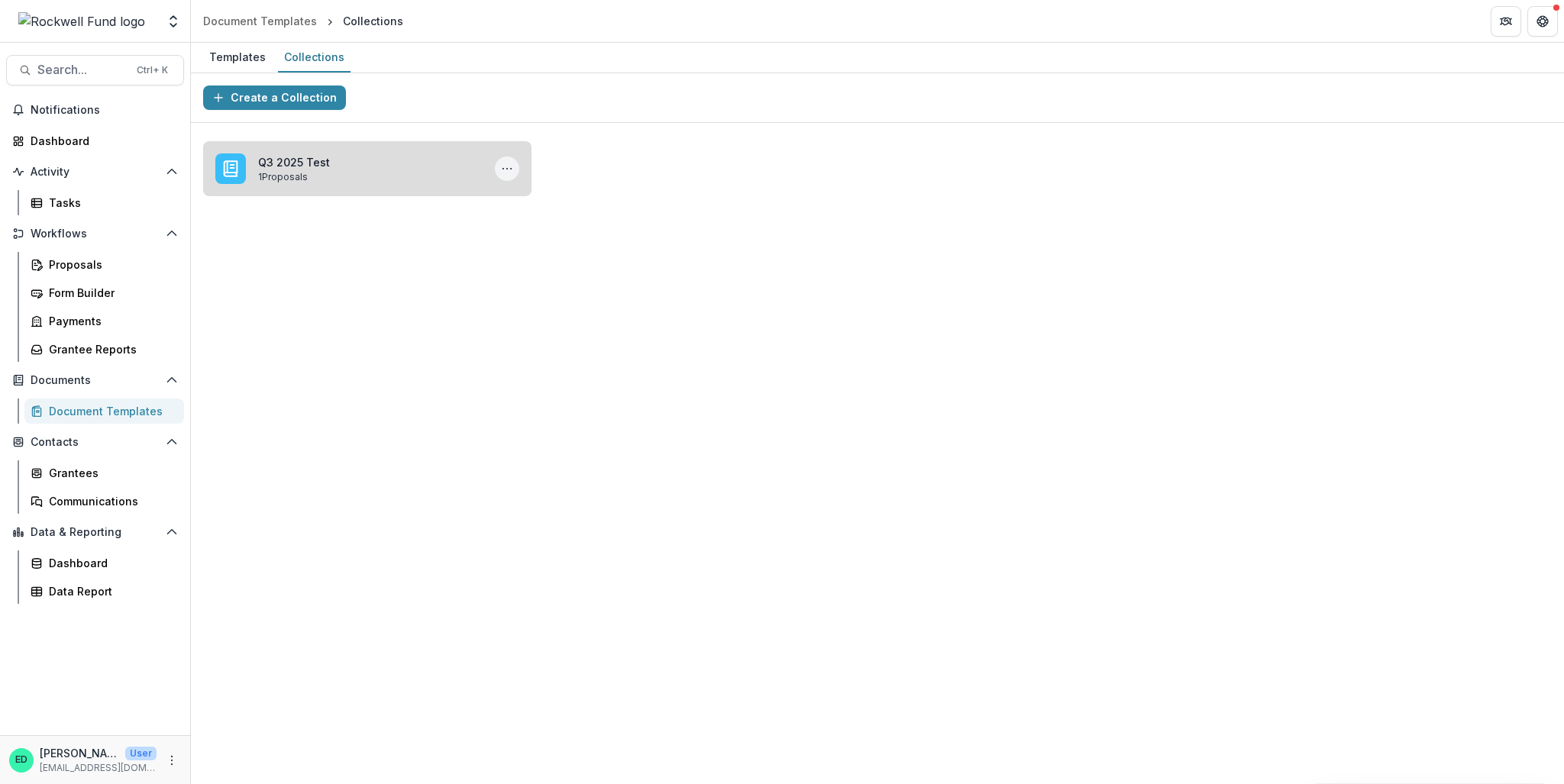
click at [510, 171] on icon "More Q3 2025 Test Actions" at bounding box center [508, 169] width 13 height 13
click at [543, 199] on button "Edit" at bounding box center [613, 203] width 229 height 25
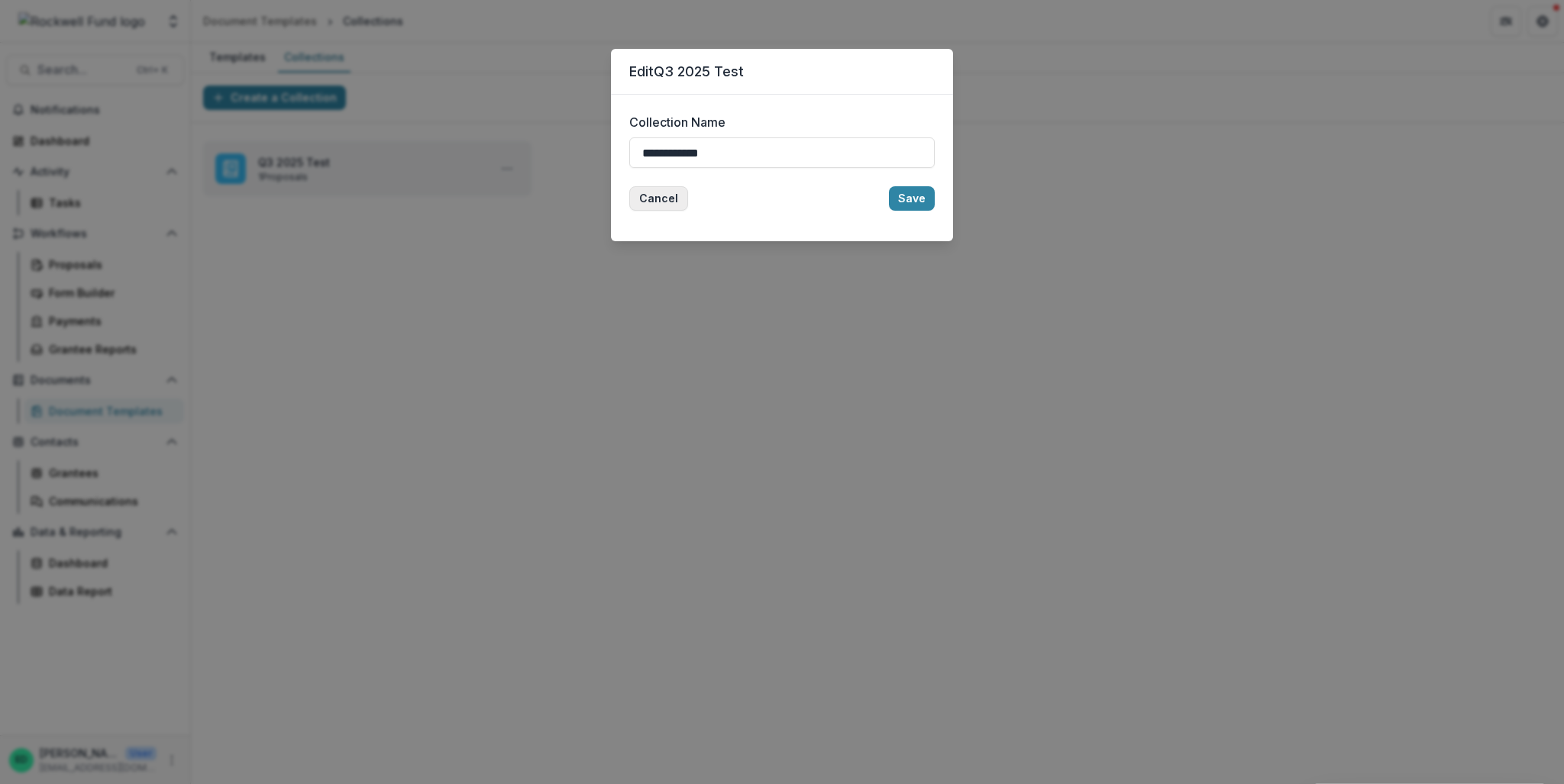
click at [657, 201] on button "Cancel" at bounding box center [659, 198] width 59 height 24
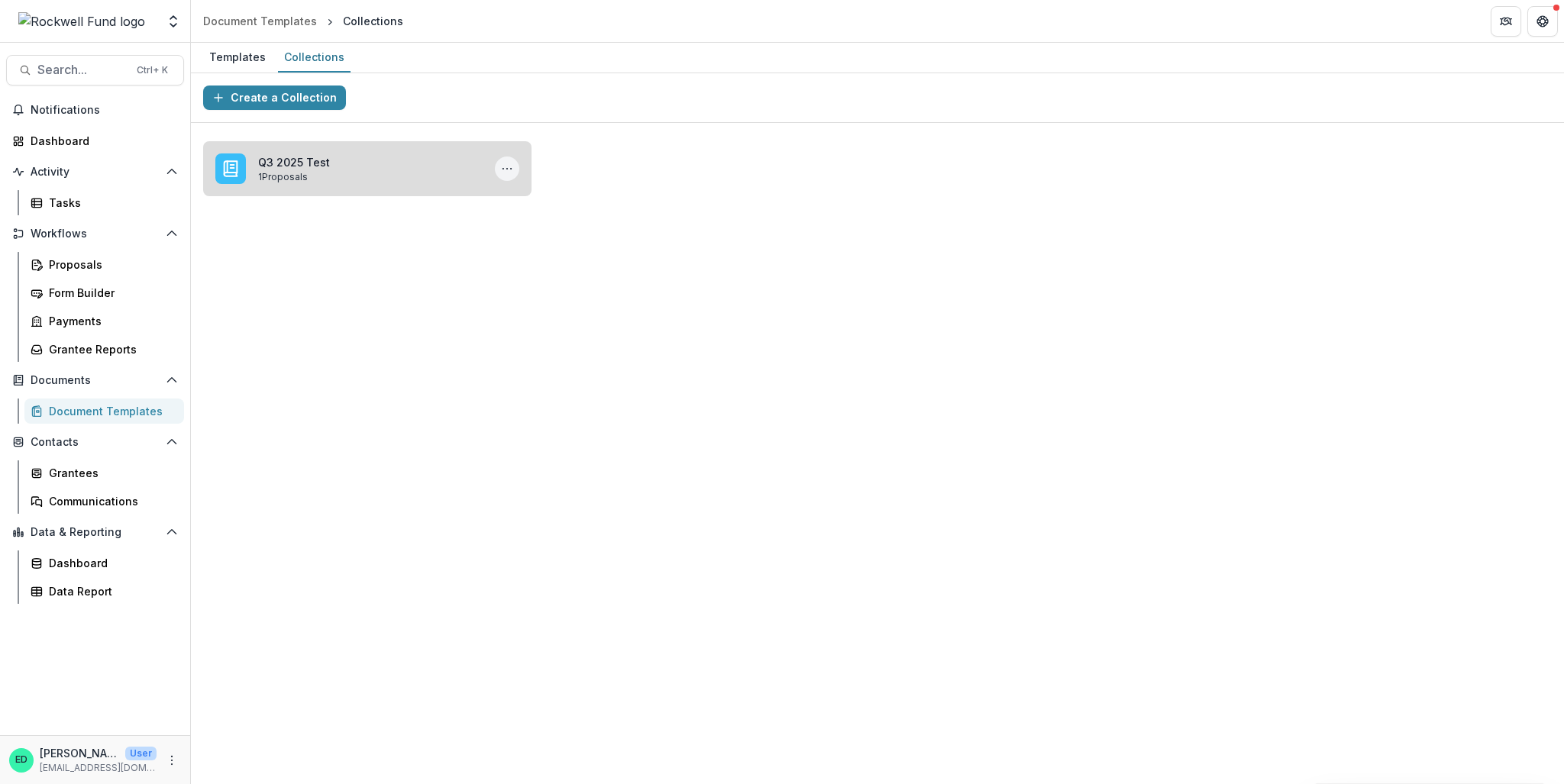
click at [510, 169] on circle "More Q3 2025 Test Actions" at bounding box center [510, 169] width 1 height 1
click at [310, 171] on link "Q3 2025 Test" at bounding box center [370, 163] width 225 height 16
click at [482, 156] on link "XYZ" at bounding box center [370, 156] width 225 height 16
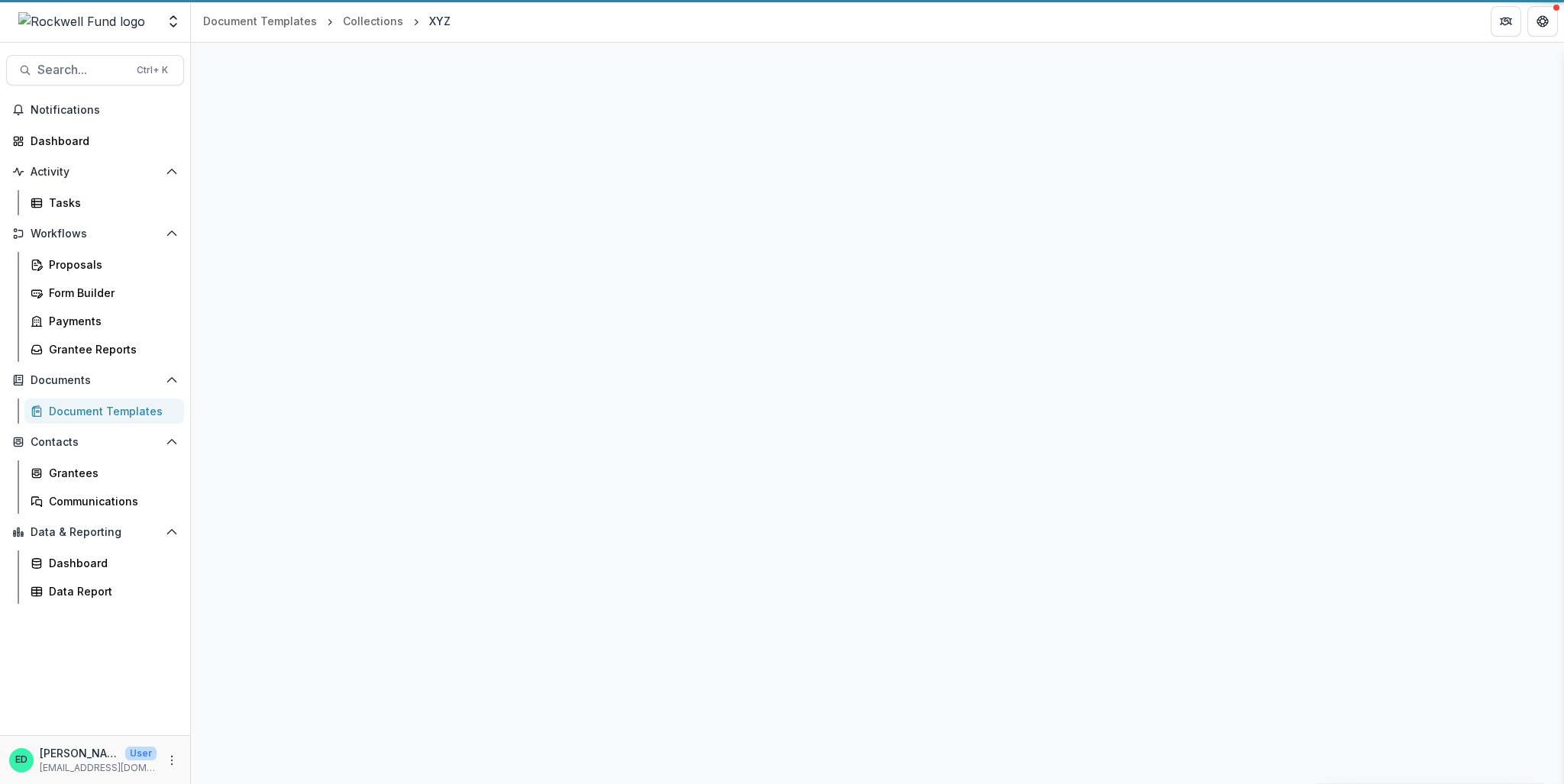
click at [512, 165] on div "Proposal Details" at bounding box center [877, 413] width 1373 height 742
select select "**********"
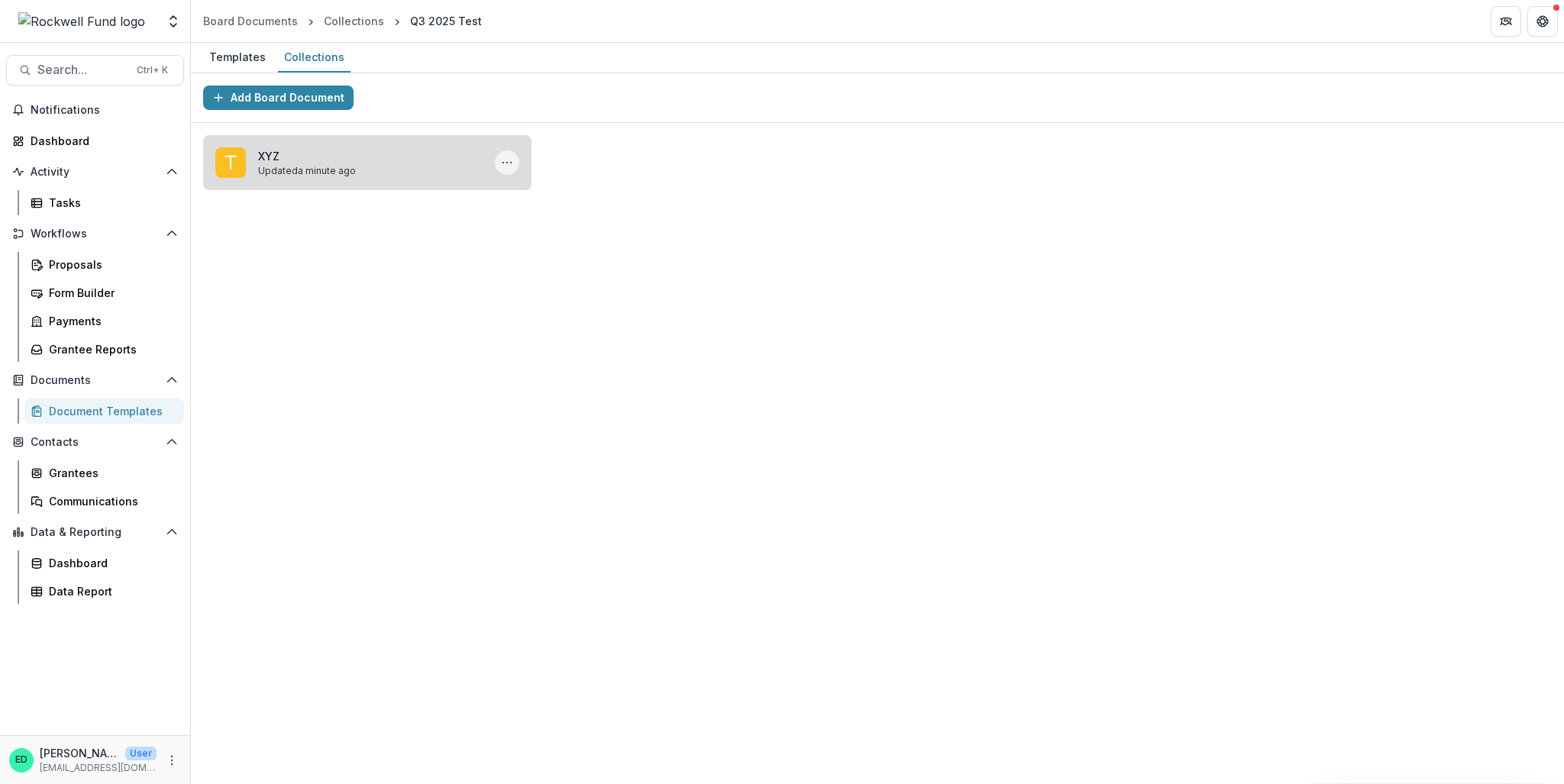
click at [501, 163] on icon "More XYZ Actions" at bounding box center [508, 163] width 13 height 13
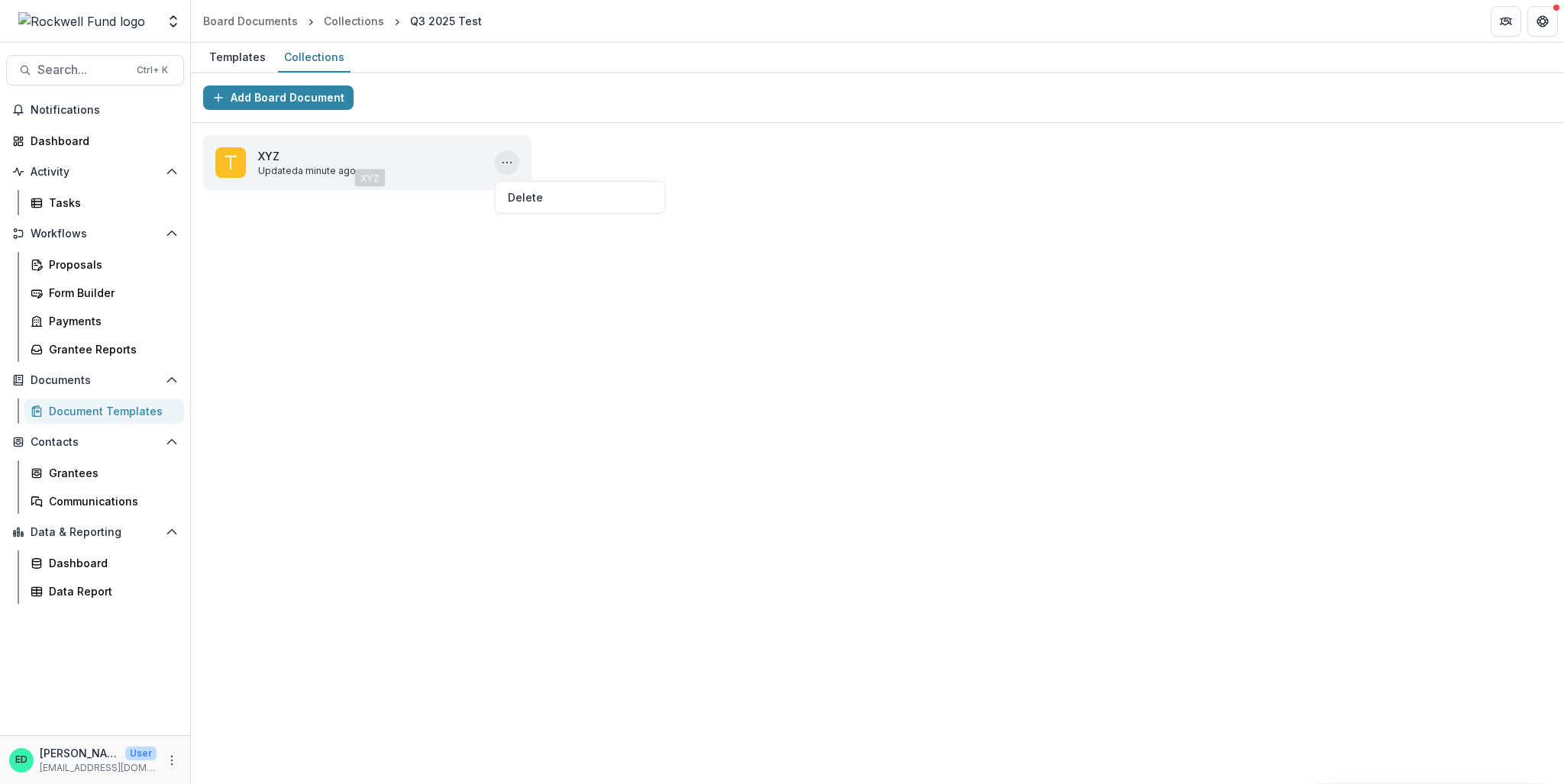
click at [322, 123] on div "XYZ Updated a minute ago Delete" at bounding box center [877, 163] width 1373 height 79
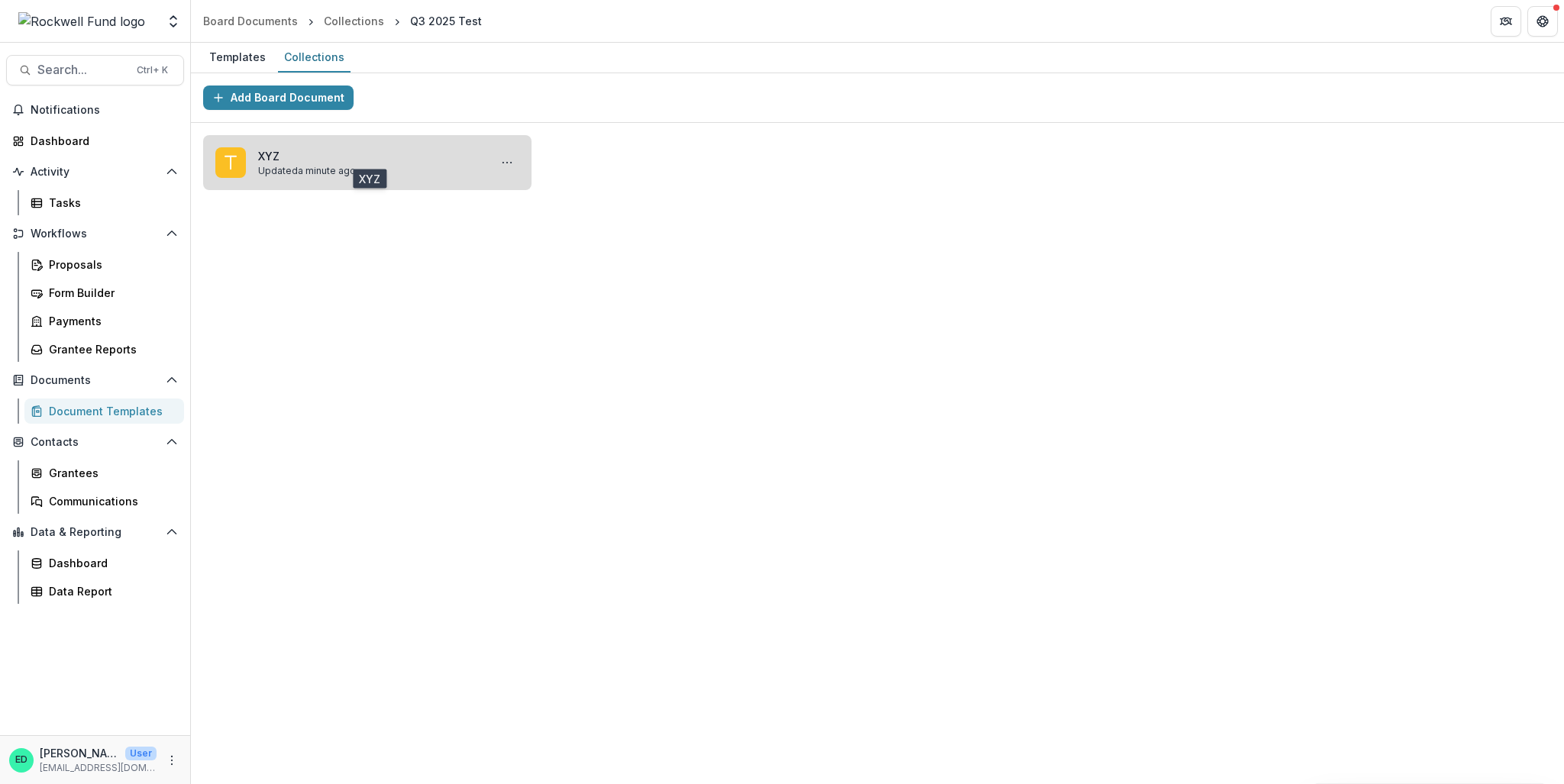
click at [315, 154] on link "XYZ" at bounding box center [370, 156] width 225 height 16
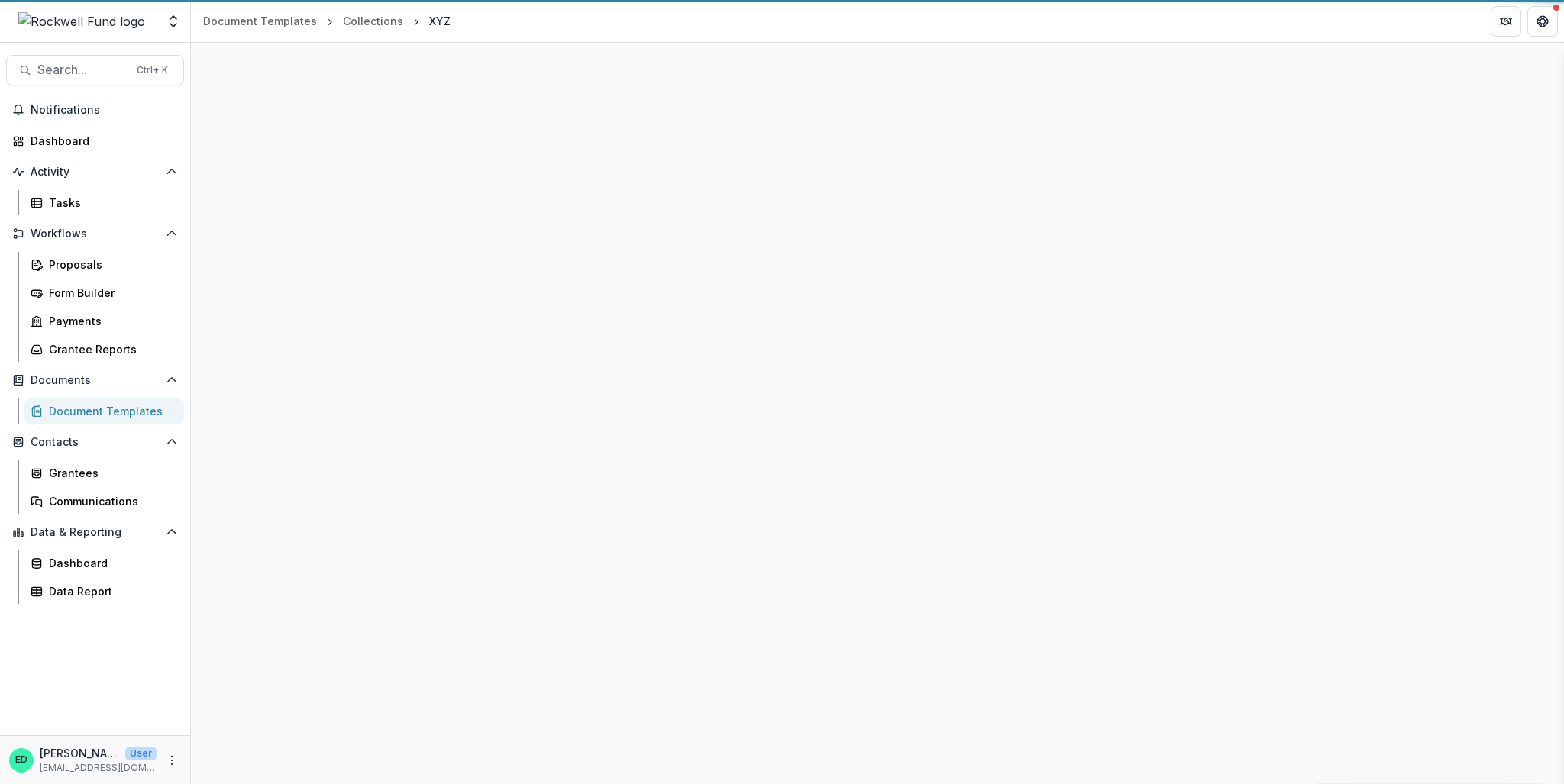
select select "**********"
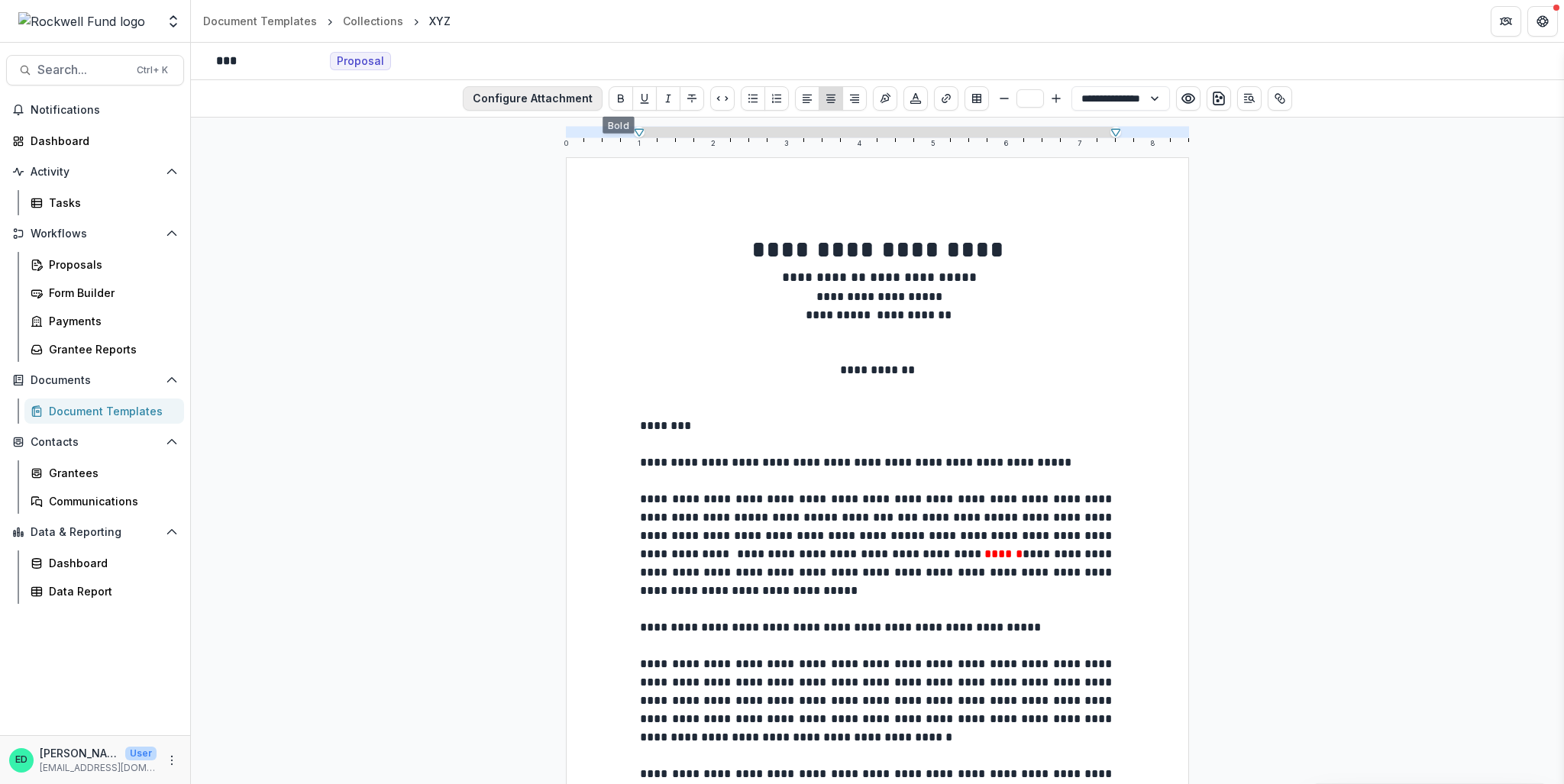
click at [554, 91] on button "Configure Attachment" at bounding box center [532, 98] width 140 height 24
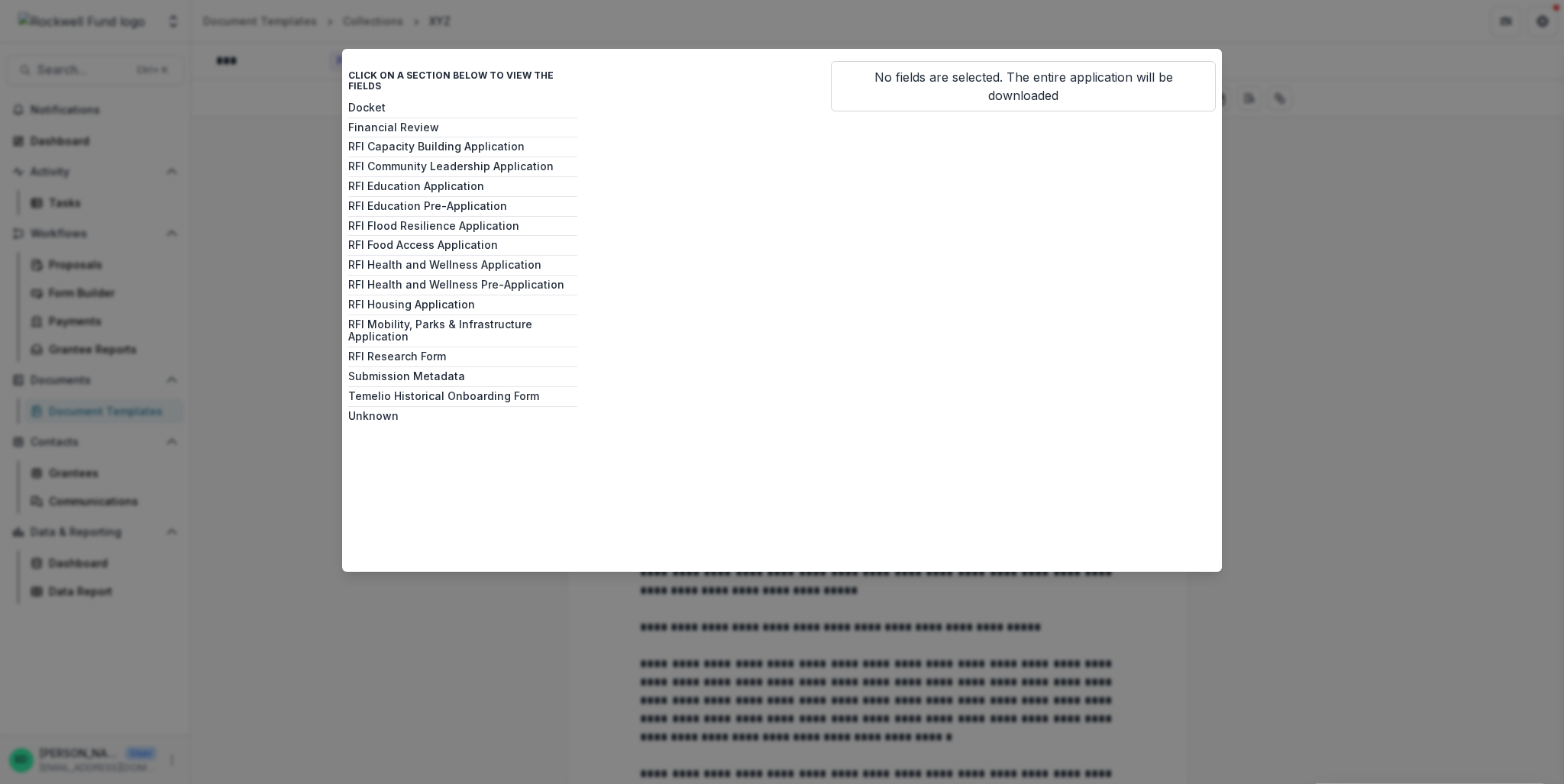
click at [1316, 187] on div "Click on a section below to view the fields Docket Financial Review RFI Capacit…" at bounding box center [782, 392] width 1564 height 784
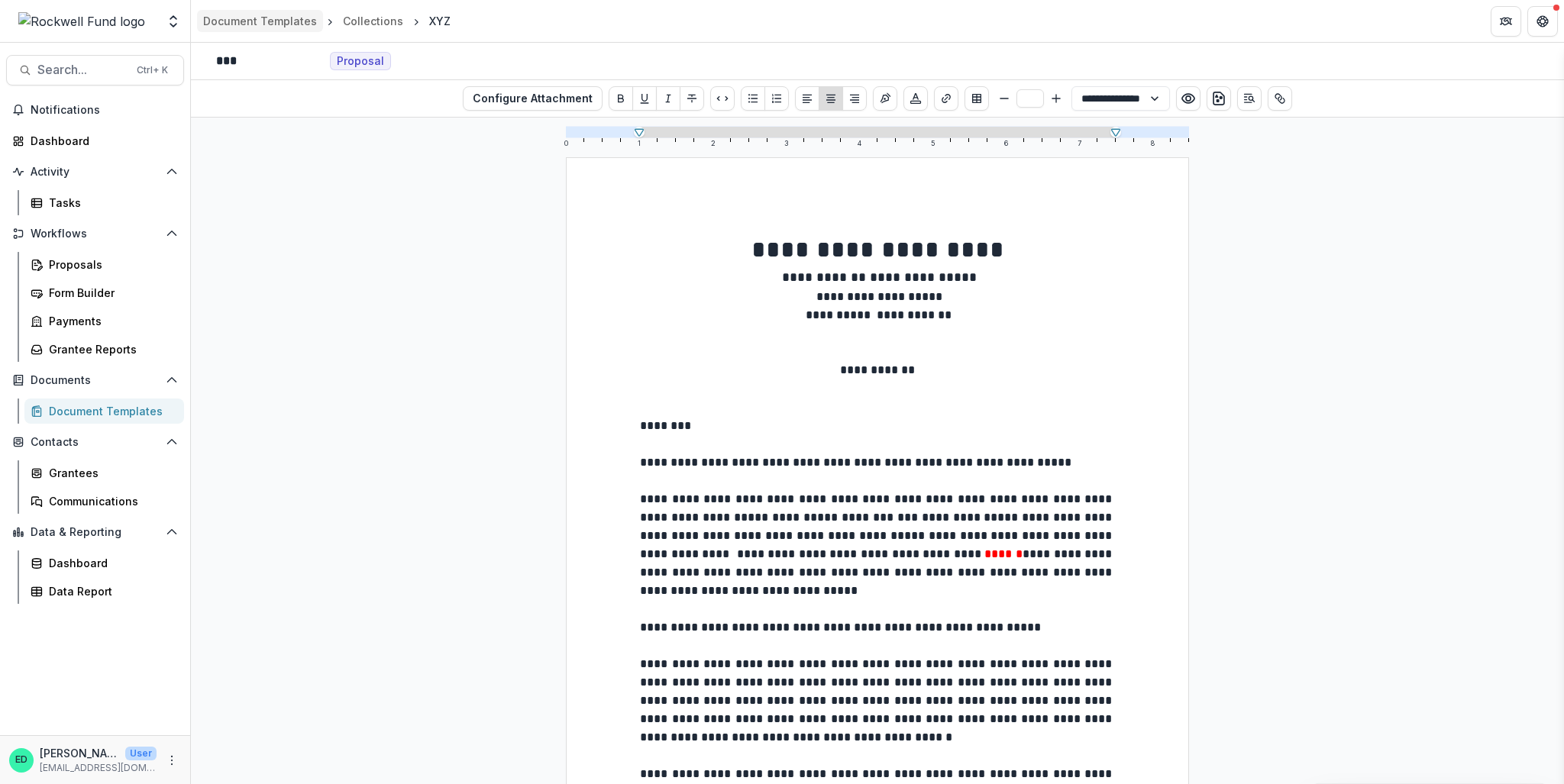
click at [294, 13] on div "Document Templates" at bounding box center [260, 21] width 114 height 16
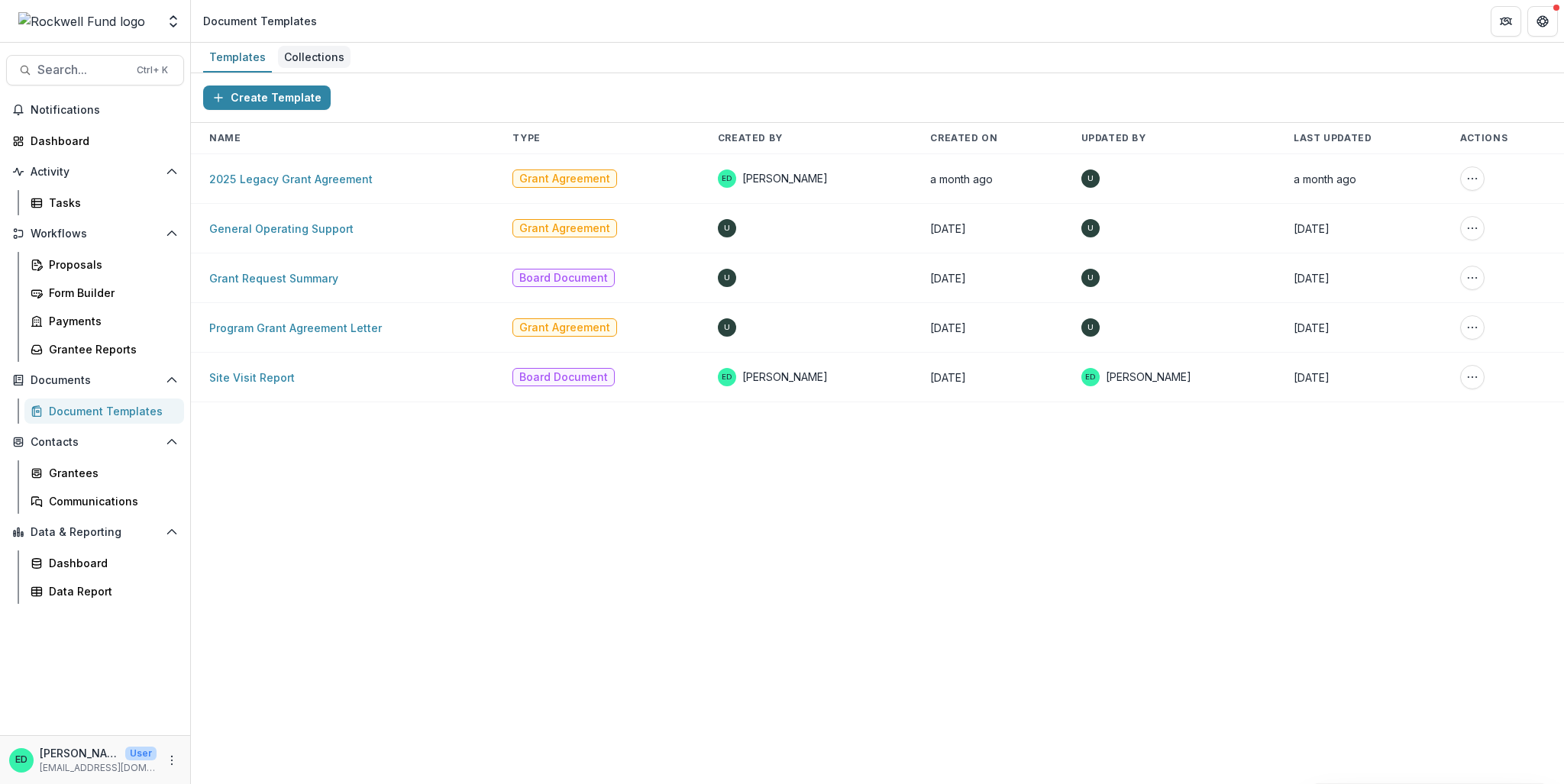
click at [303, 53] on div "Collections" at bounding box center [314, 57] width 72 height 23
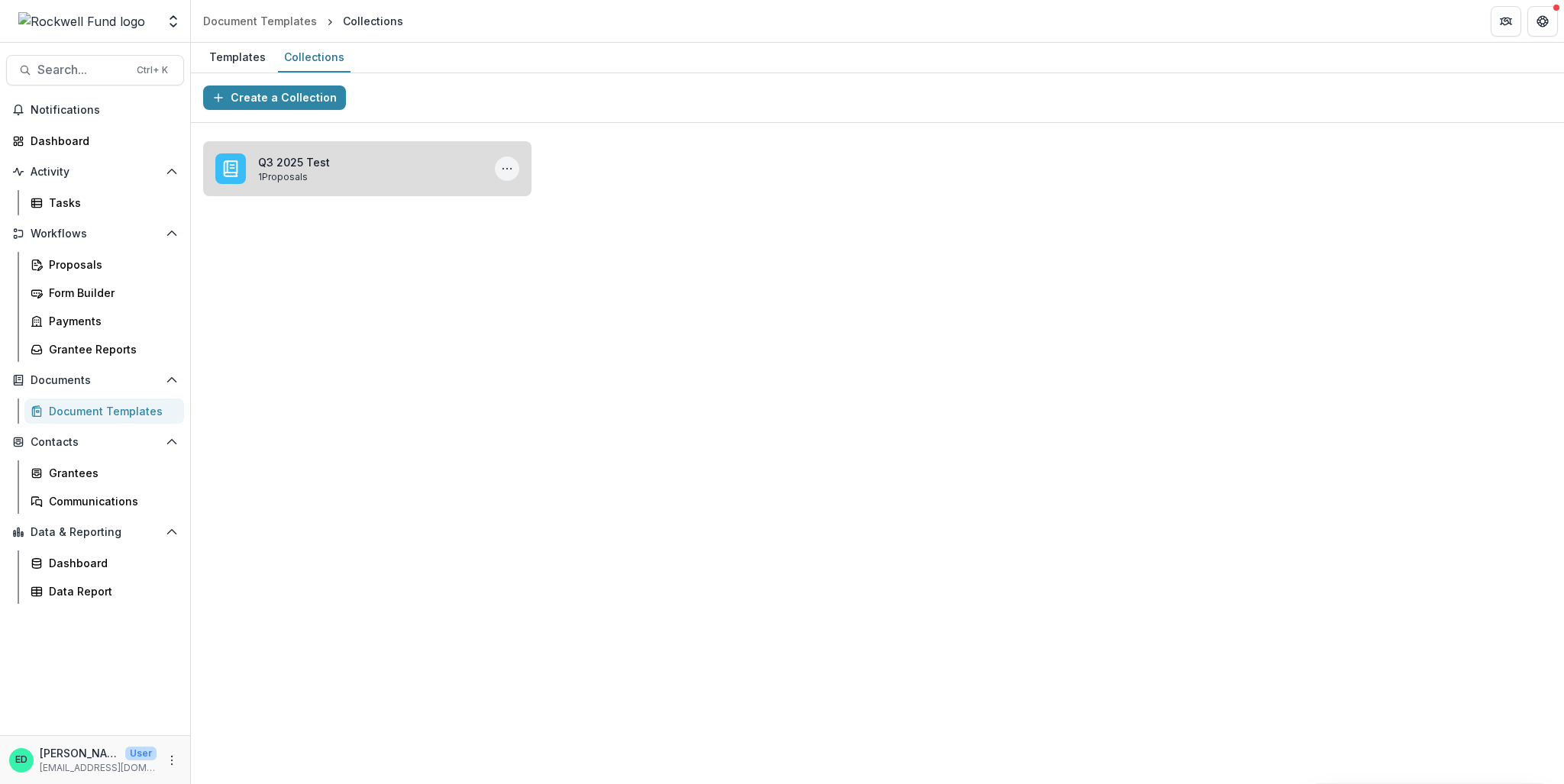
click at [510, 165] on icon "More Q3 2025 Test Actions" at bounding box center [508, 169] width 13 height 13
click at [550, 228] on button "Delete" at bounding box center [613, 229] width 229 height 25
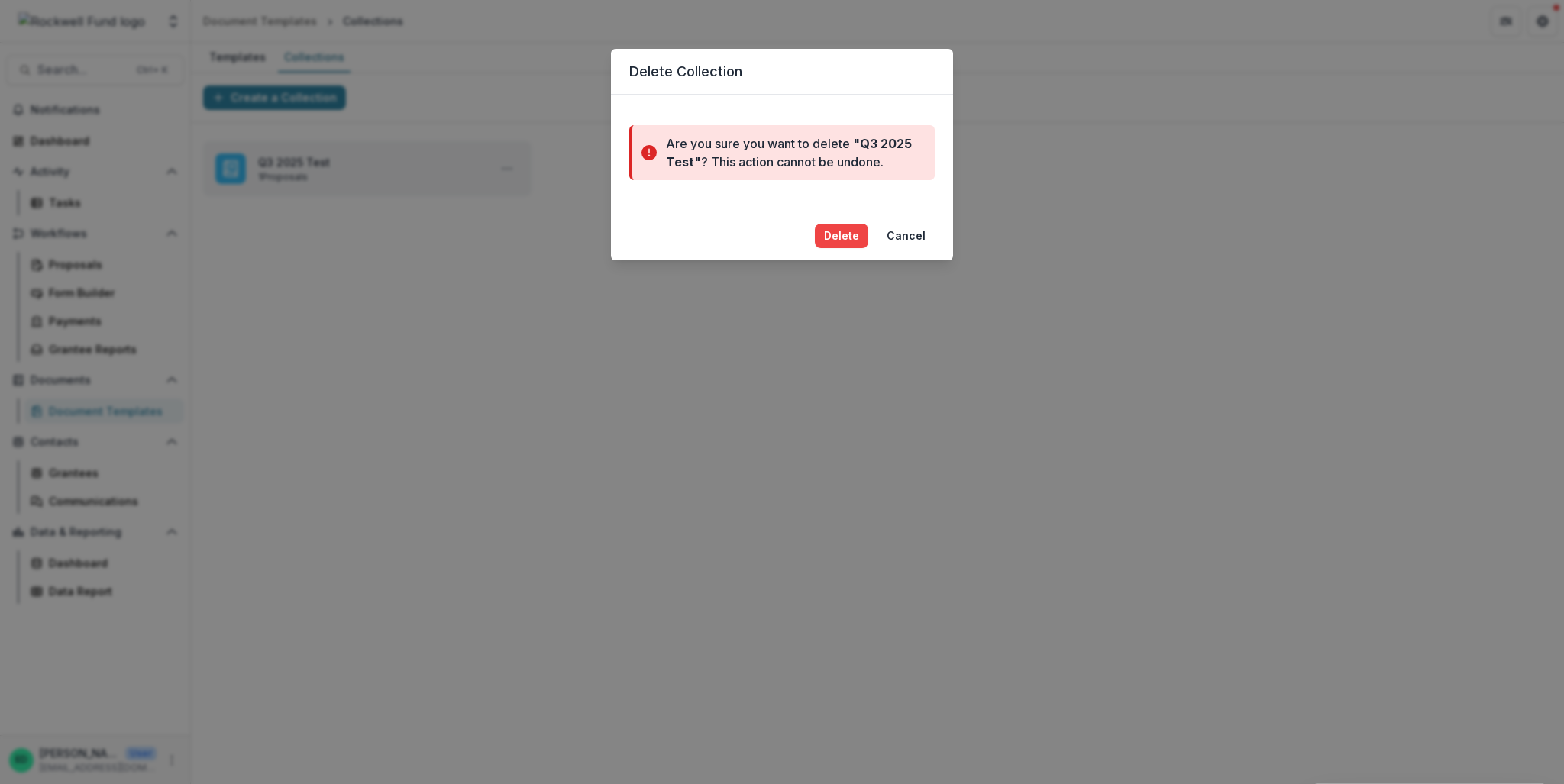
click at [851, 253] on footer "Delete Cancel" at bounding box center [782, 235] width 342 height 50
click at [849, 242] on button "Delete" at bounding box center [841, 236] width 53 height 24
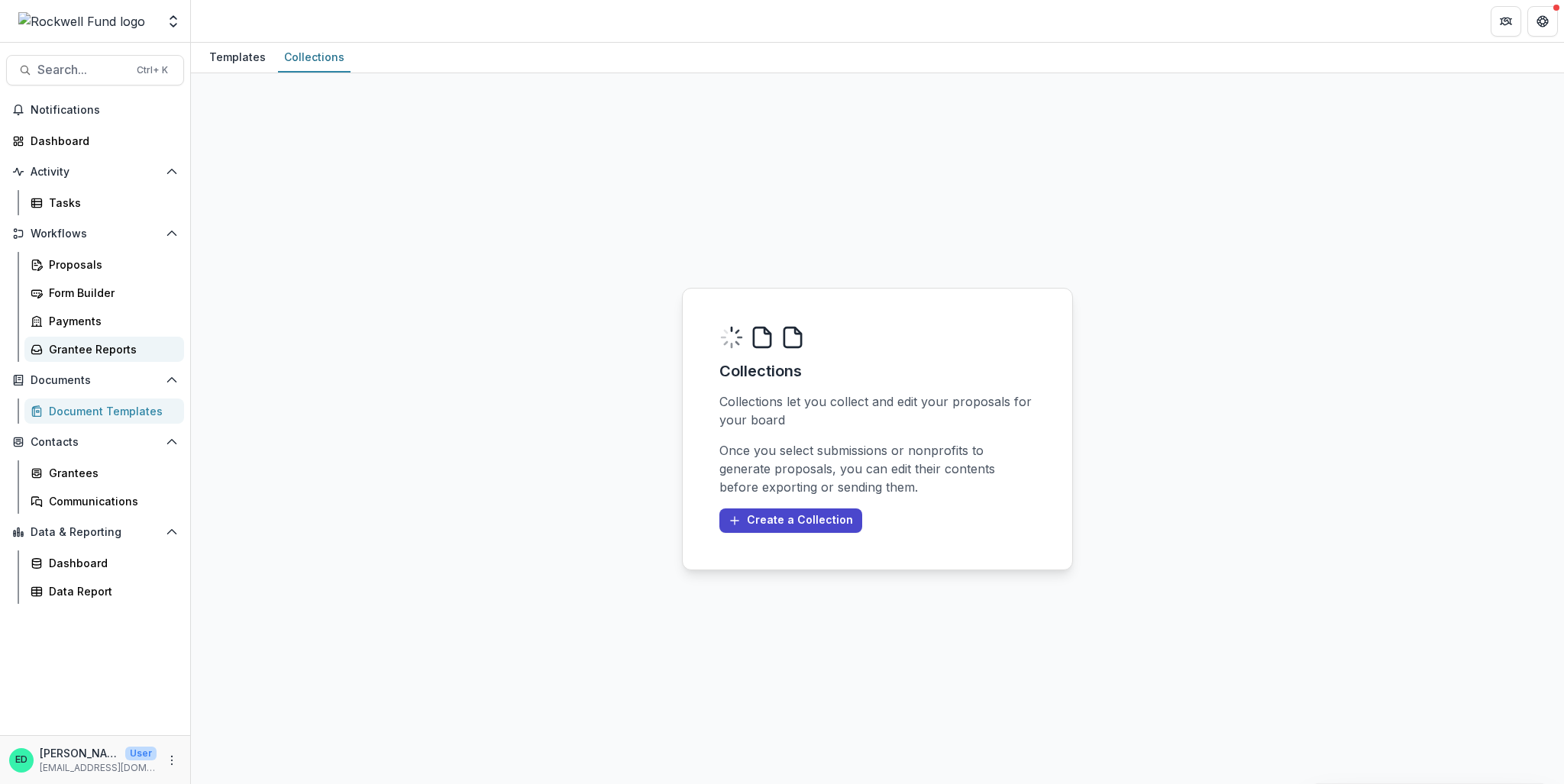
click at [82, 349] on div "Grantee Reports" at bounding box center [110, 350] width 123 height 16
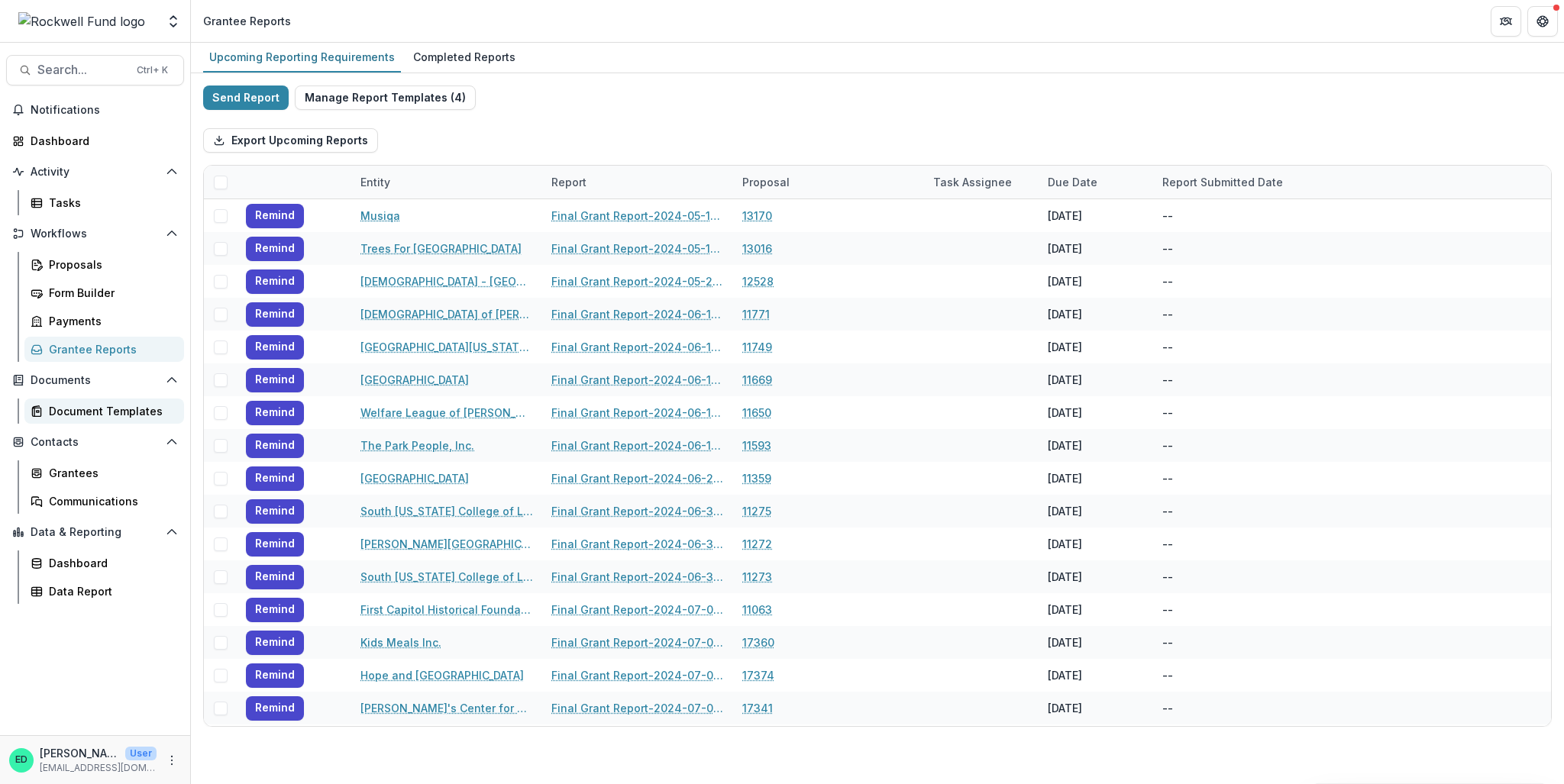
click at [83, 410] on div "Document Templates" at bounding box center [110, 411] width 123 height 16
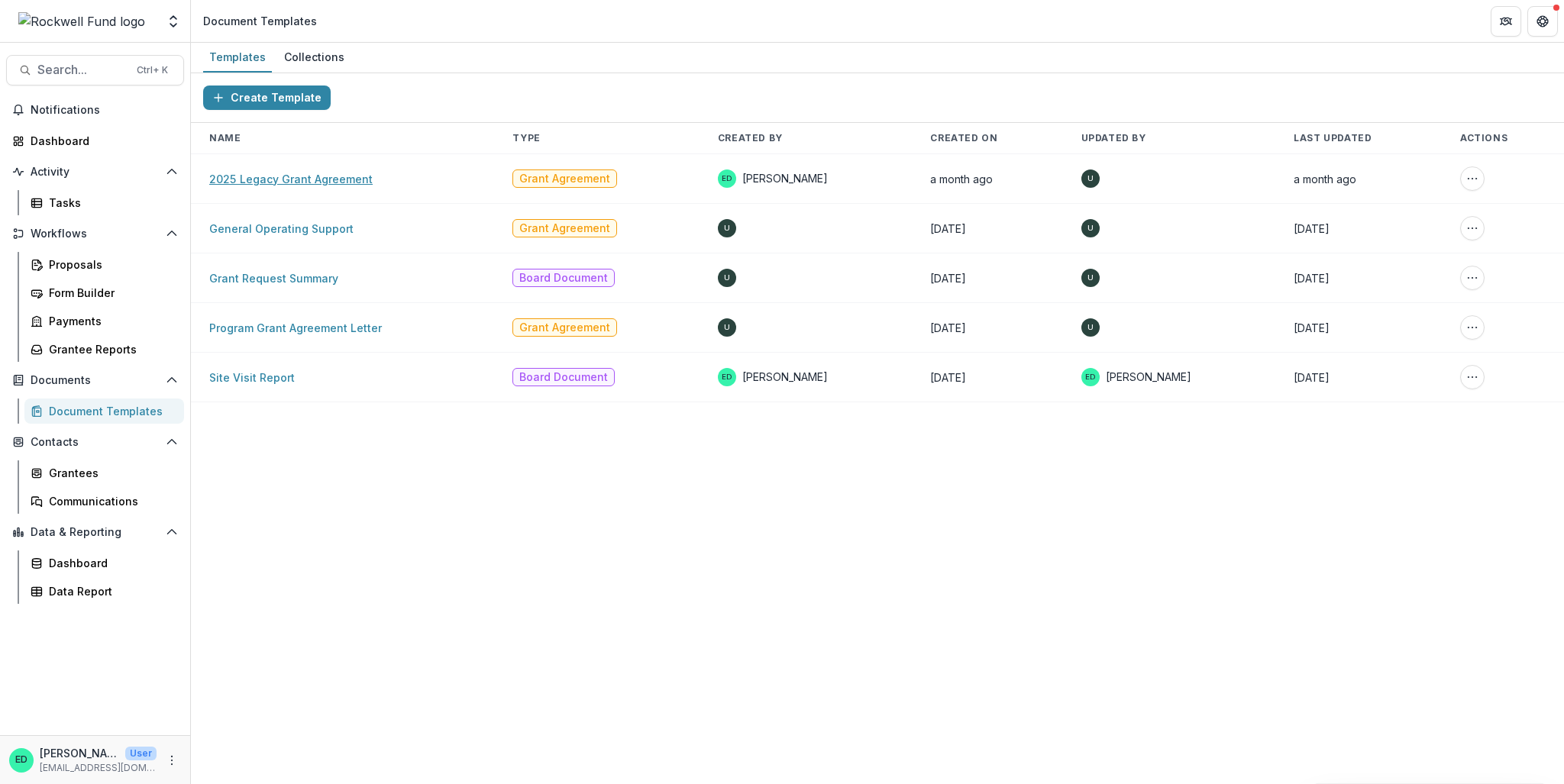
click at [272, 181] on link "2025 Legacy Grant Agreement" at bounding box center [291, 179] width 164 height 13
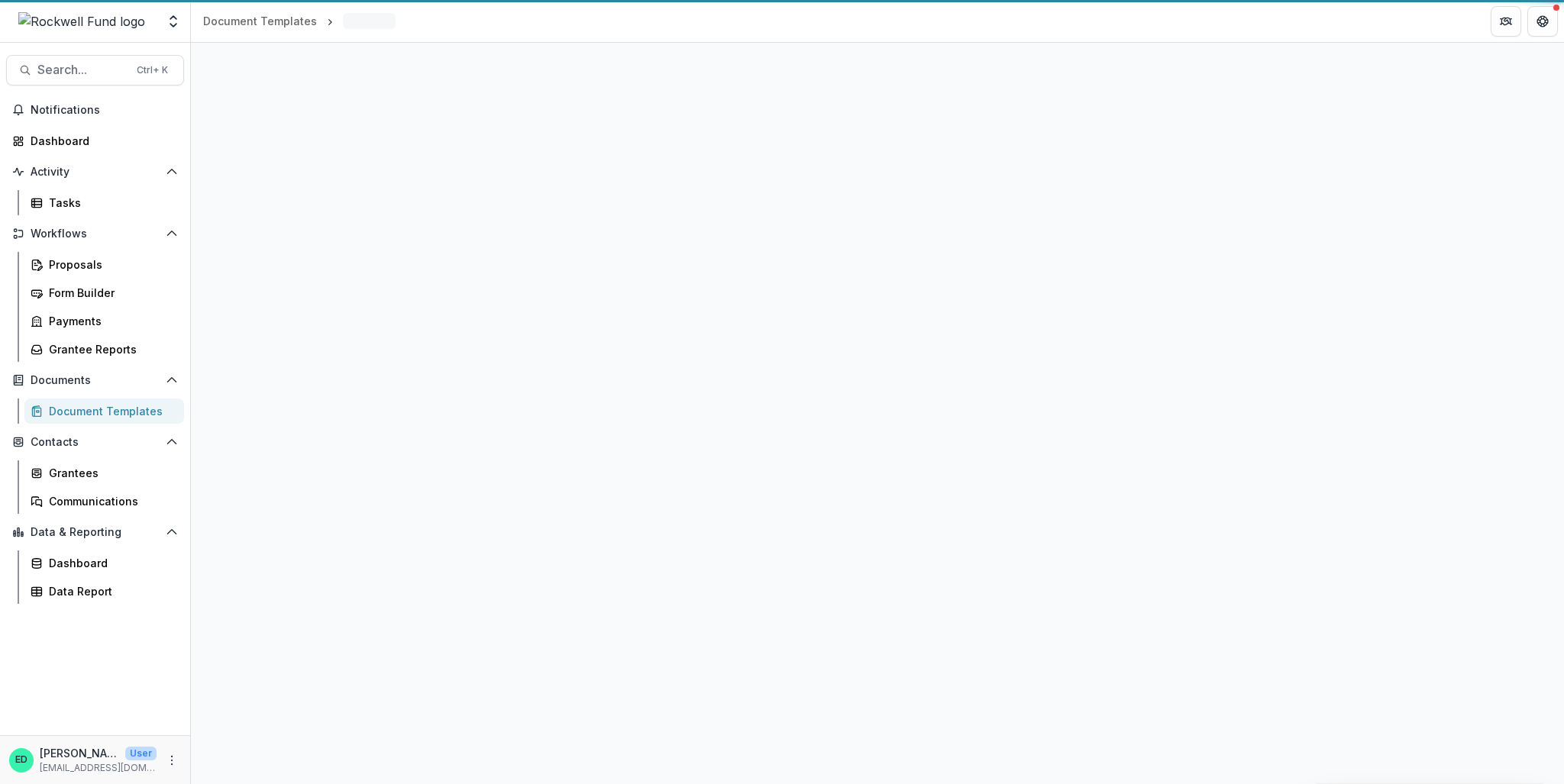
select select "**********"
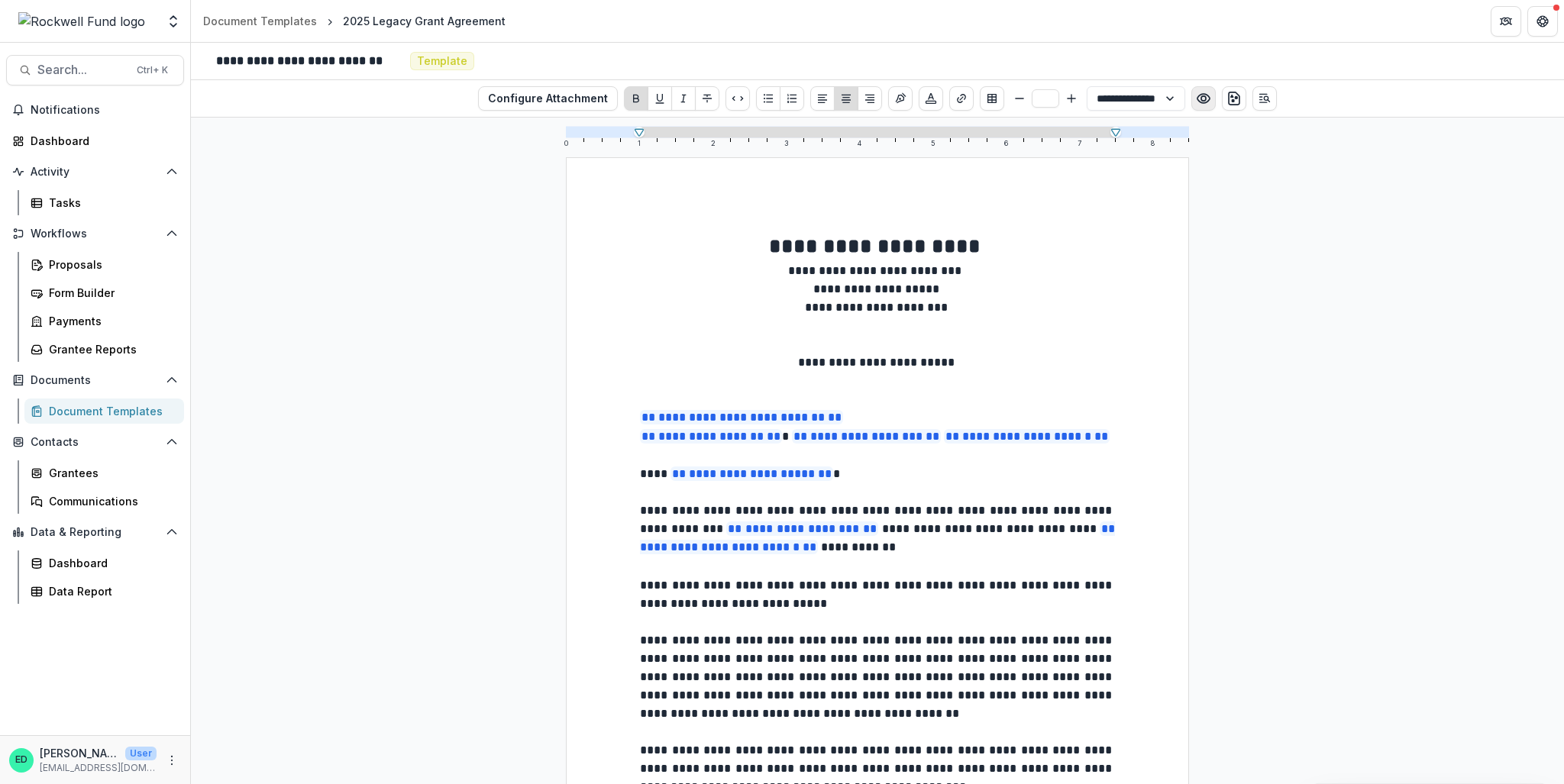
click at [1196, 96] on icon "Preview preview-doc.pdf" at bounding box center [1203, 98] width 15 height 15
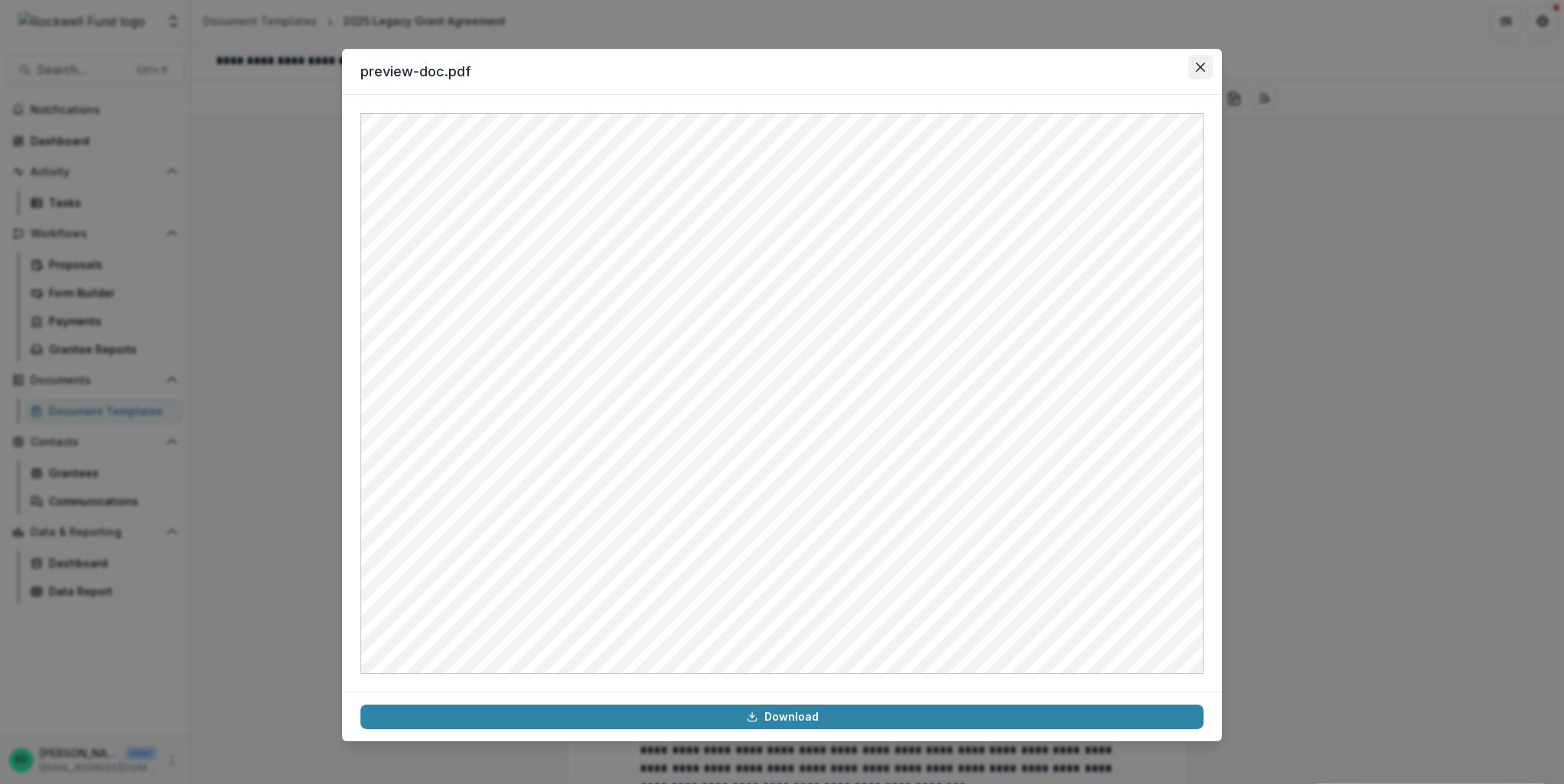
click at [1196, 57] on button "Close" at bounding box center [1200, 67] width 24 height 24
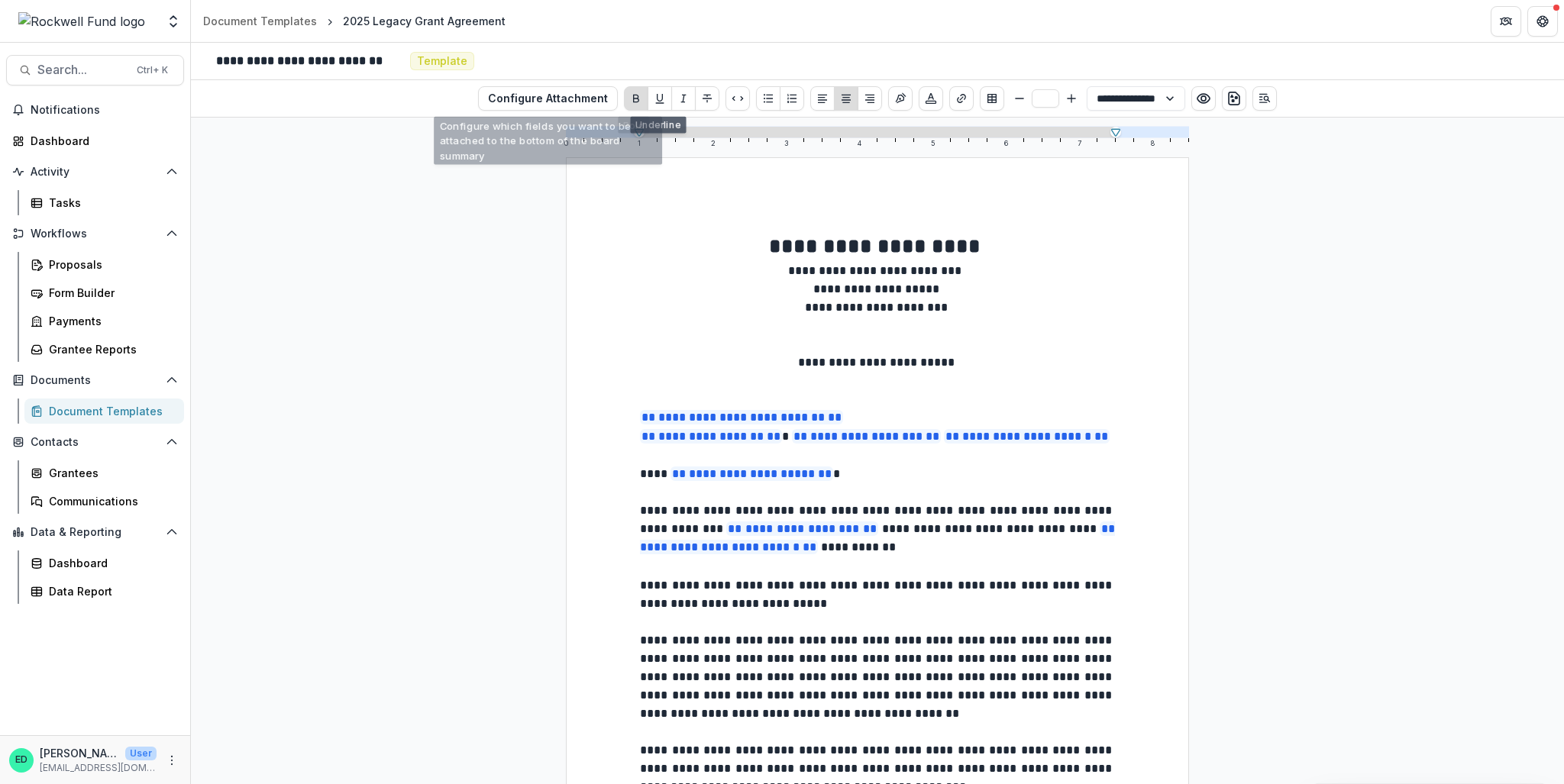
click at [576, 85] on div "**********" at bounding box center [877, 98] width 660 height 37
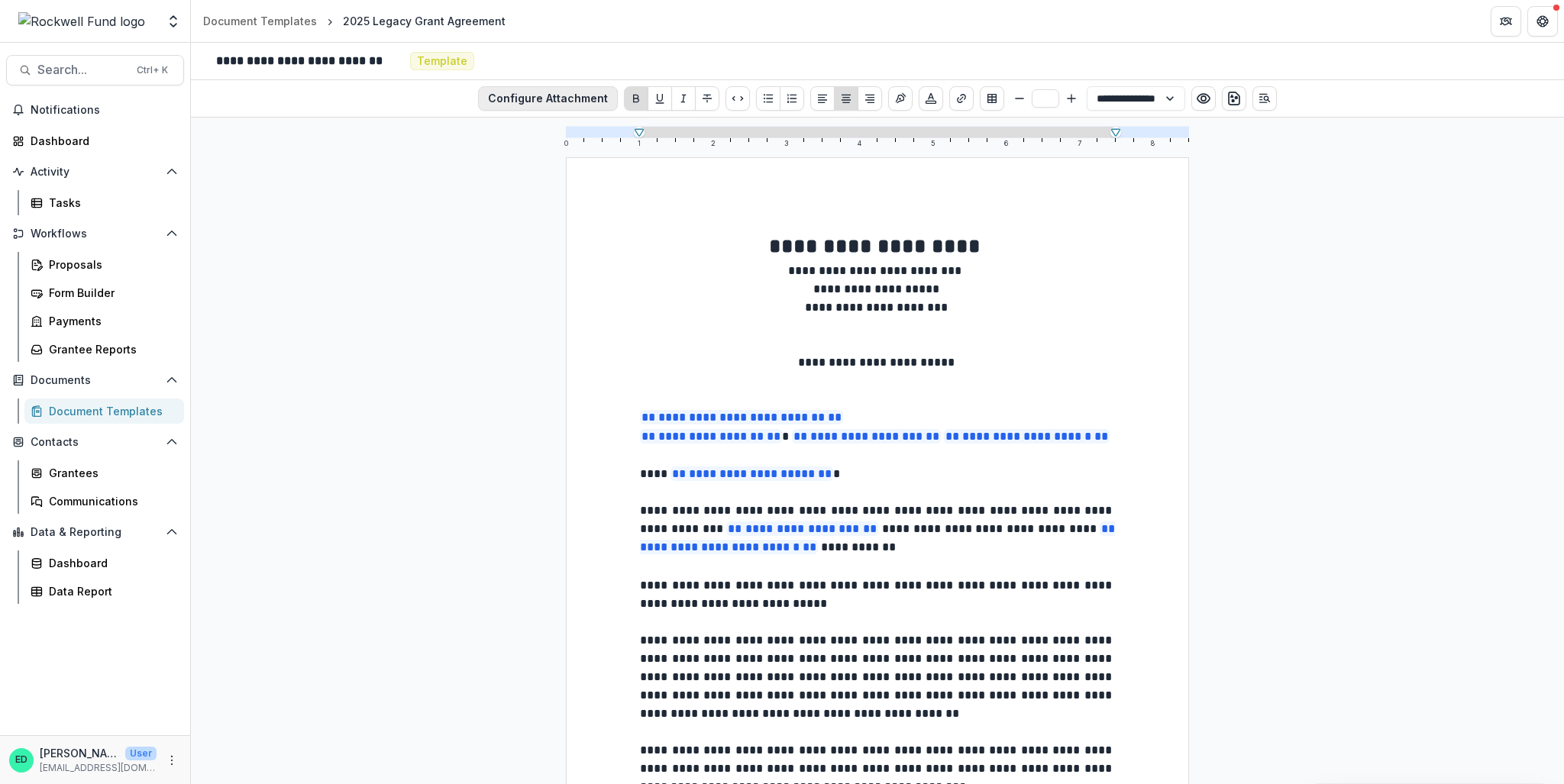
click at [568, 98] on button "Configure Attachment" at bounding box center [548, 98] width 140 height 24
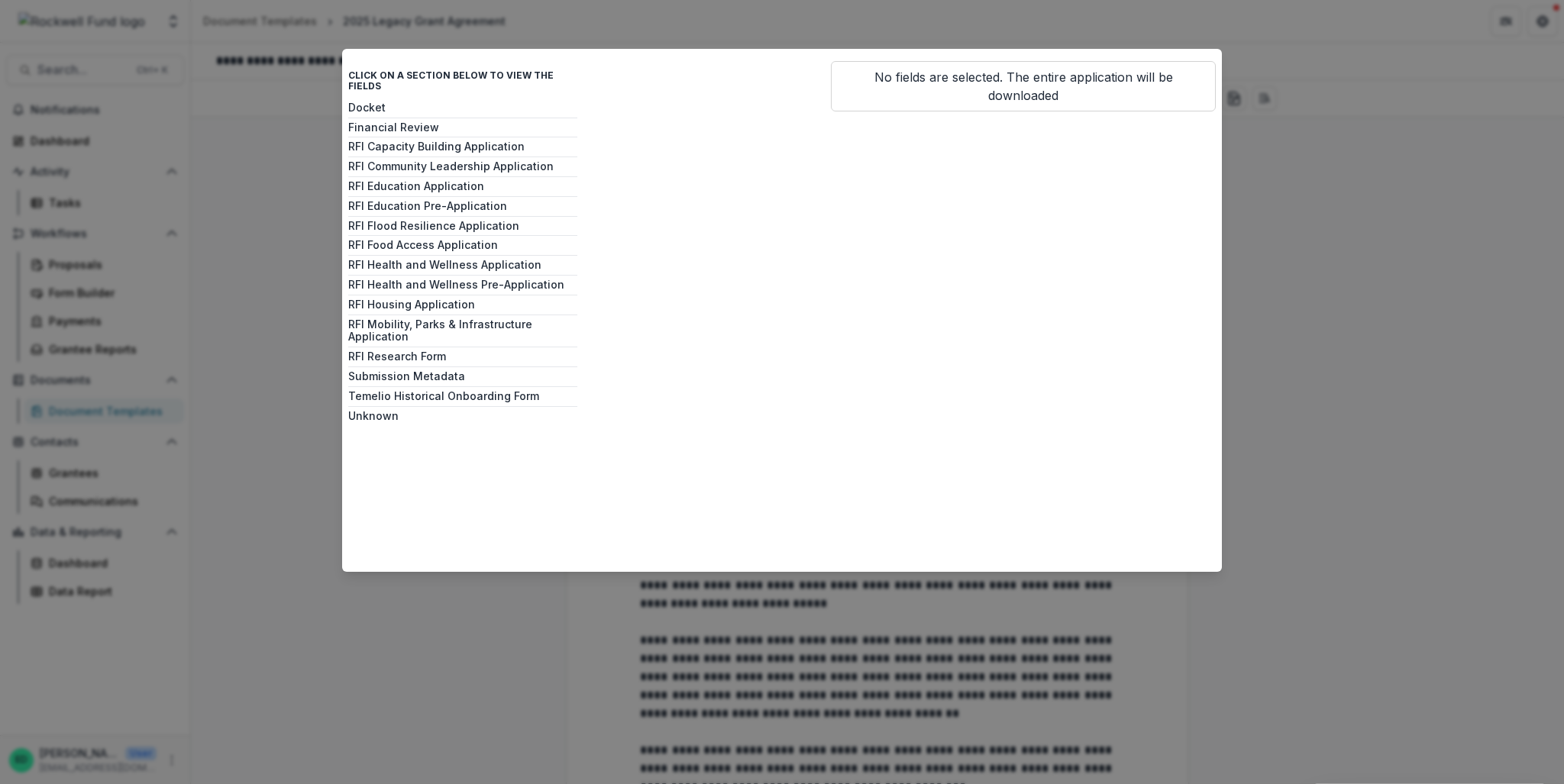
click at [416, 181] on div "Docket Financial Review RFI Capacity Building Application RFI Community Leaders…" at bounding box center [463, 330] width 229 height 458
click at [417, 180] on button "RFI Education Application" at bounding box center [463, 186] width 229 height 13
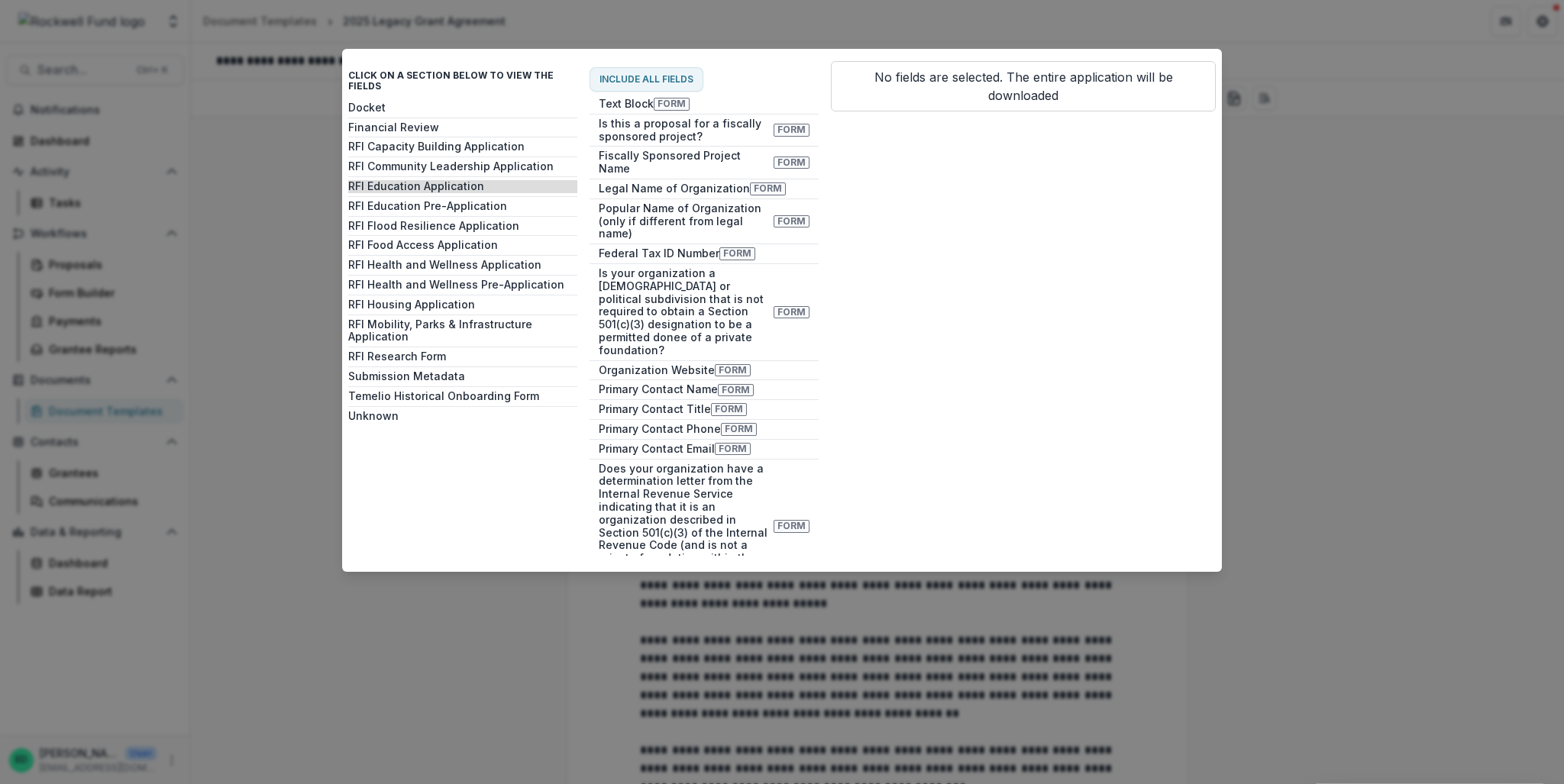
click at [1466, 272] on div "Click on a section below to view the fields Docket Financial Review RFI Capacit…" at bounding box center [782, 392] width 1564 height 784
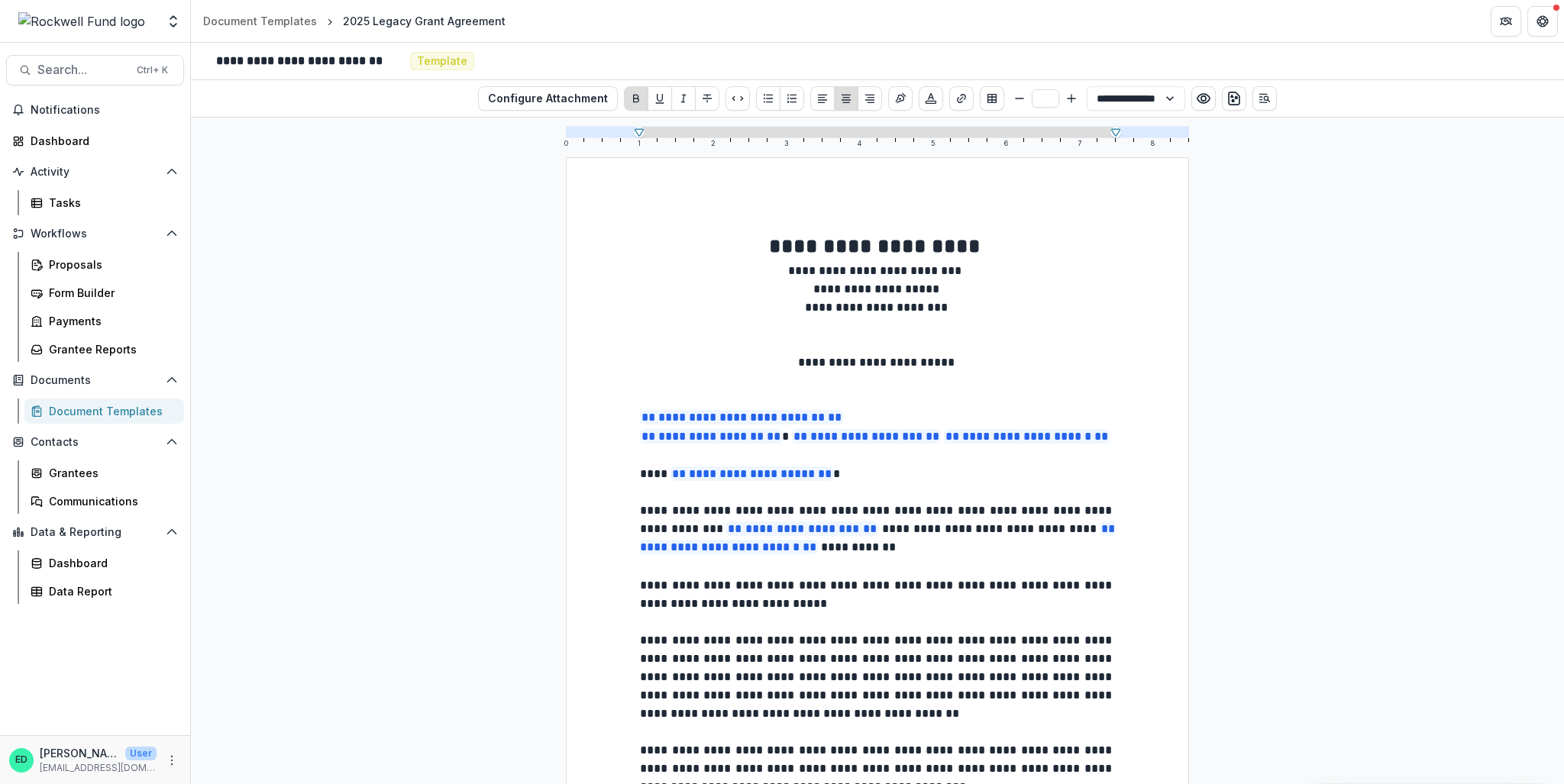
click at [254, 8] on header "Document Templates 2025 Legacy Grant Agreement" at bounding box center [877, 21] width 1373 height 42
click at [251, 15] on div "Document Templates" at bounding box center [260, 21] width 114 height 16
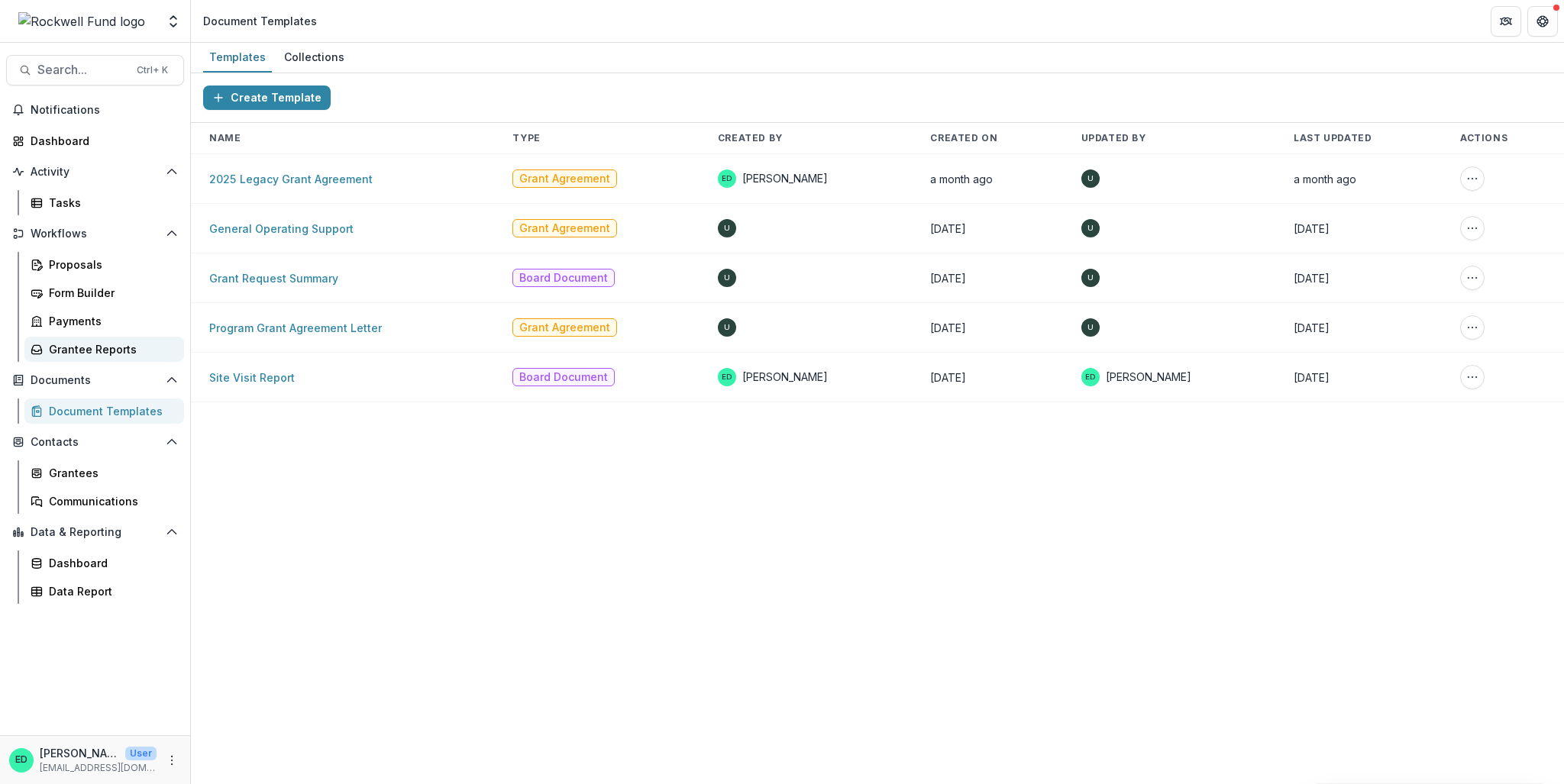
click at [57, 351] on div "Grantee Reports" at bounding box center [110, 350] width 123 height 16
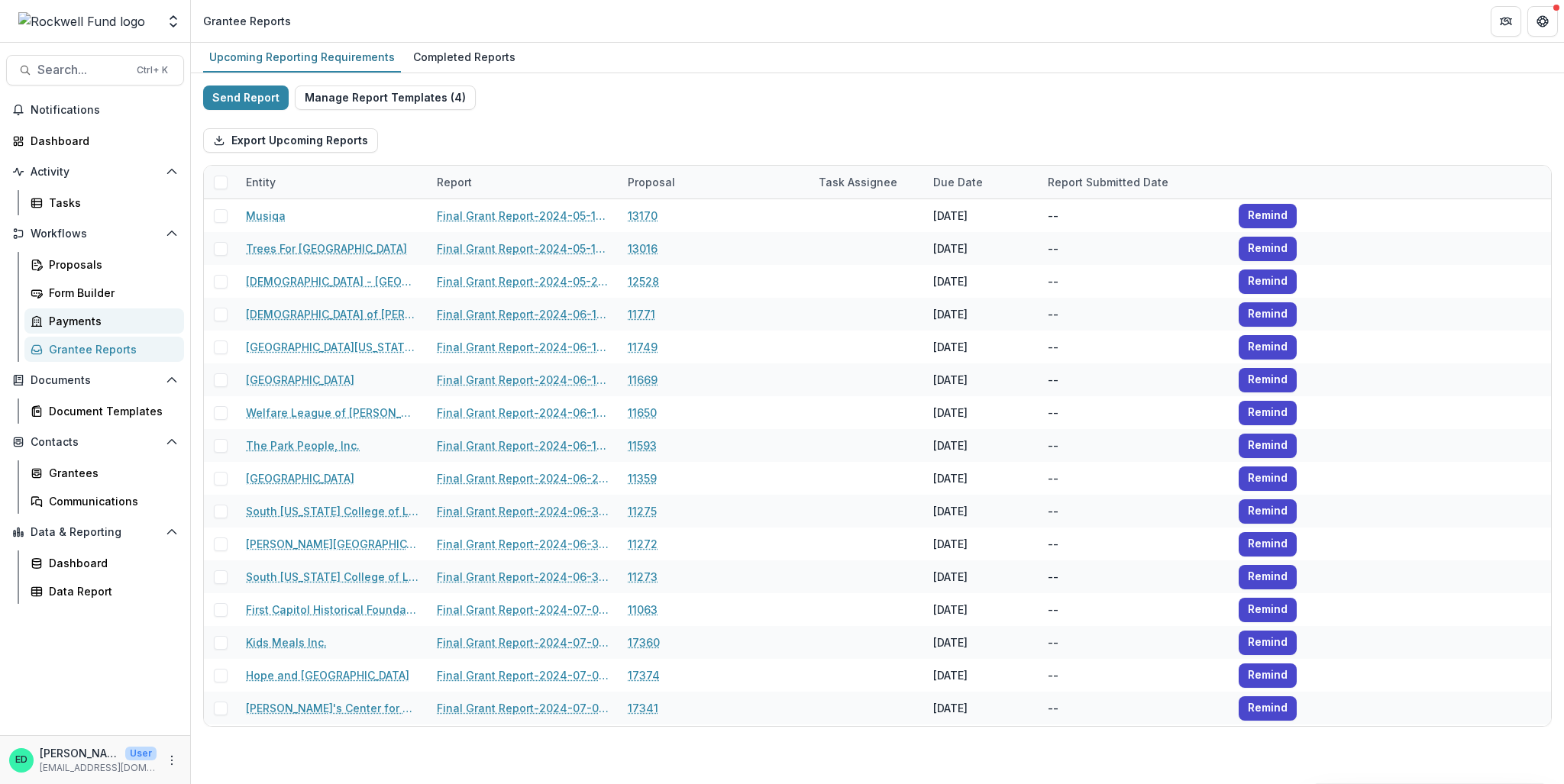
click at [64, 324] on div "Payments" at bounding box center [110, 322] width 123 height 16
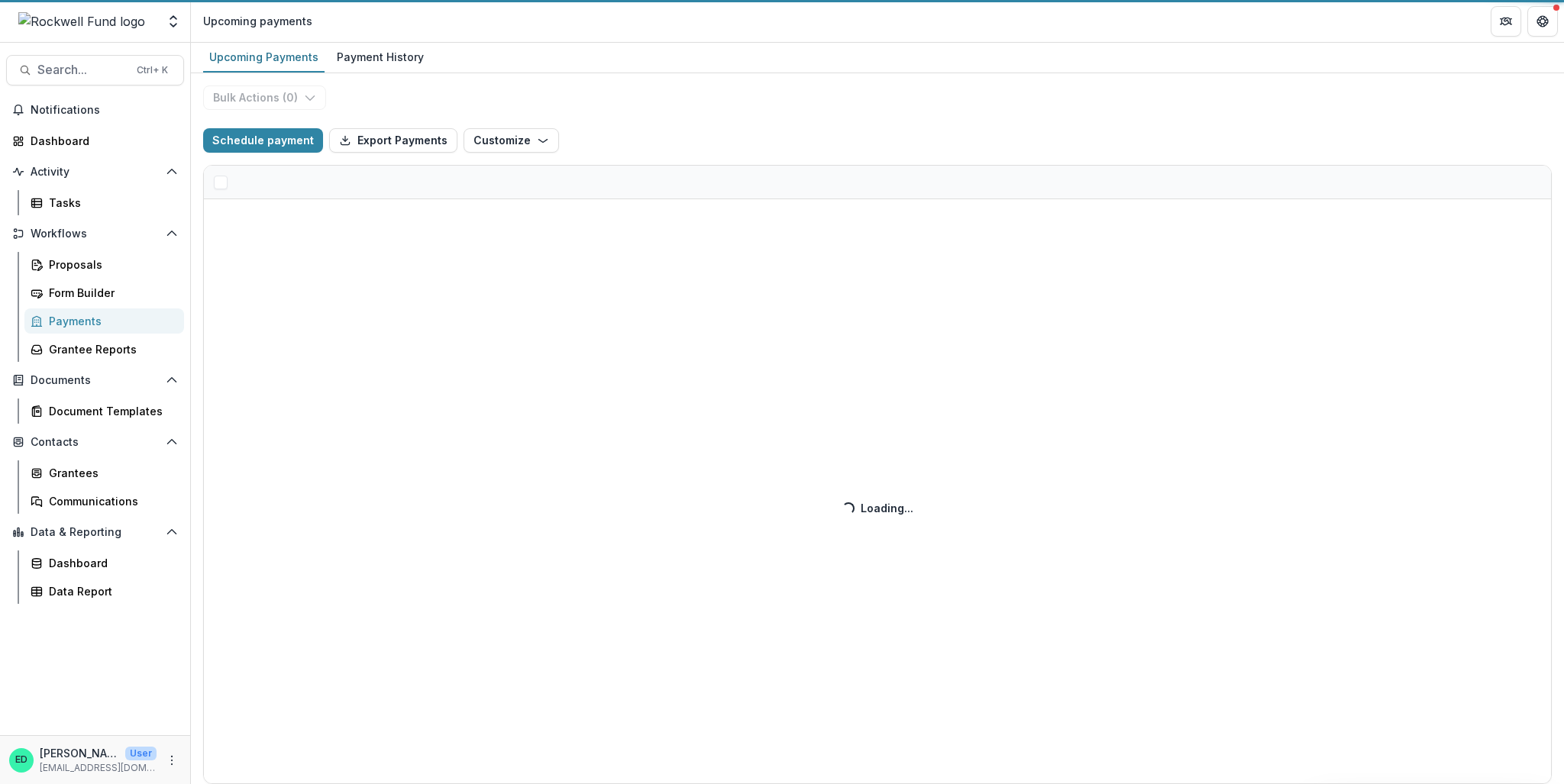
select select "******"
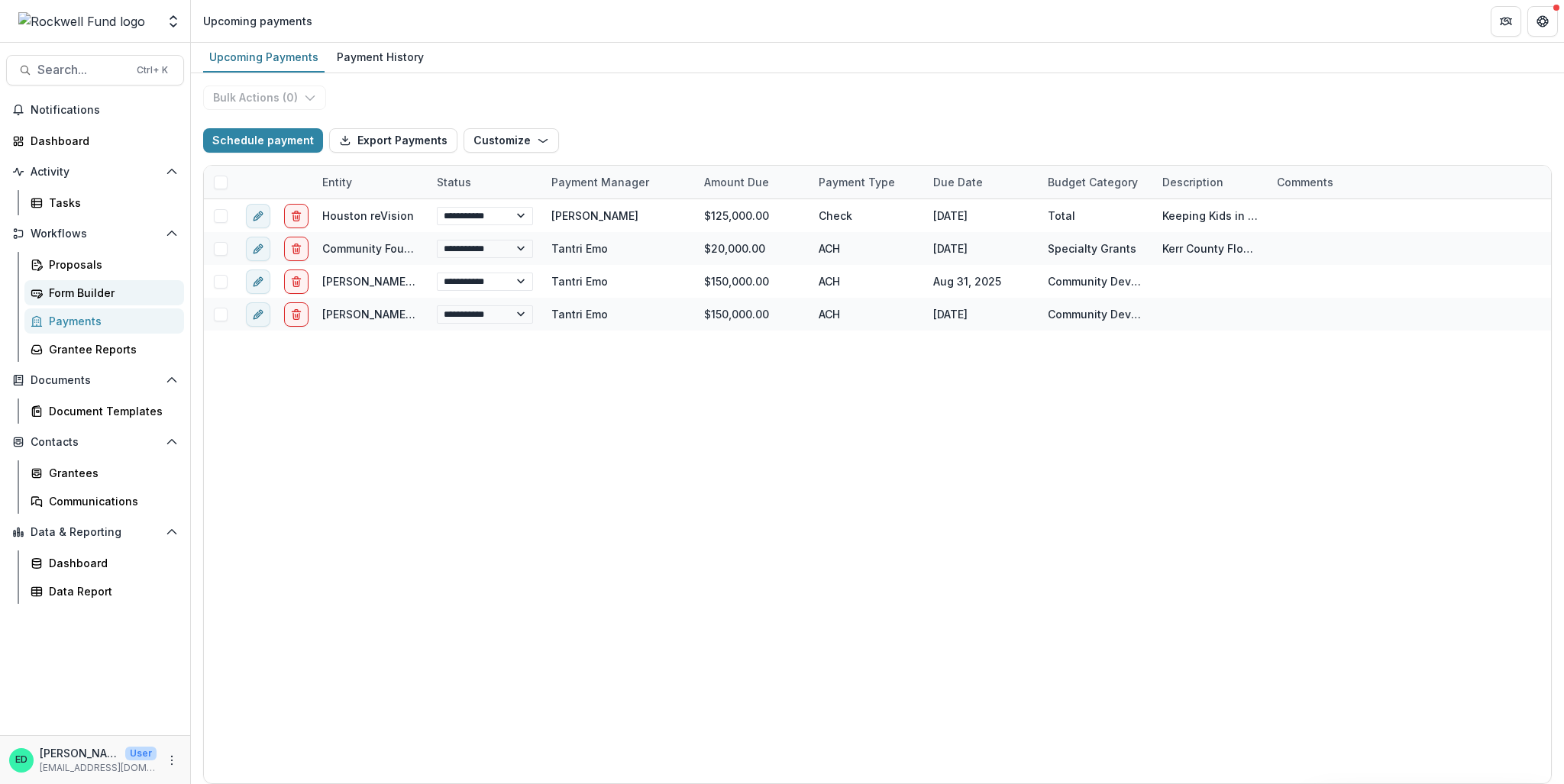
click at [70, 294] on div "Form Builder" at bounding box center [110, 293] width 123 height 16
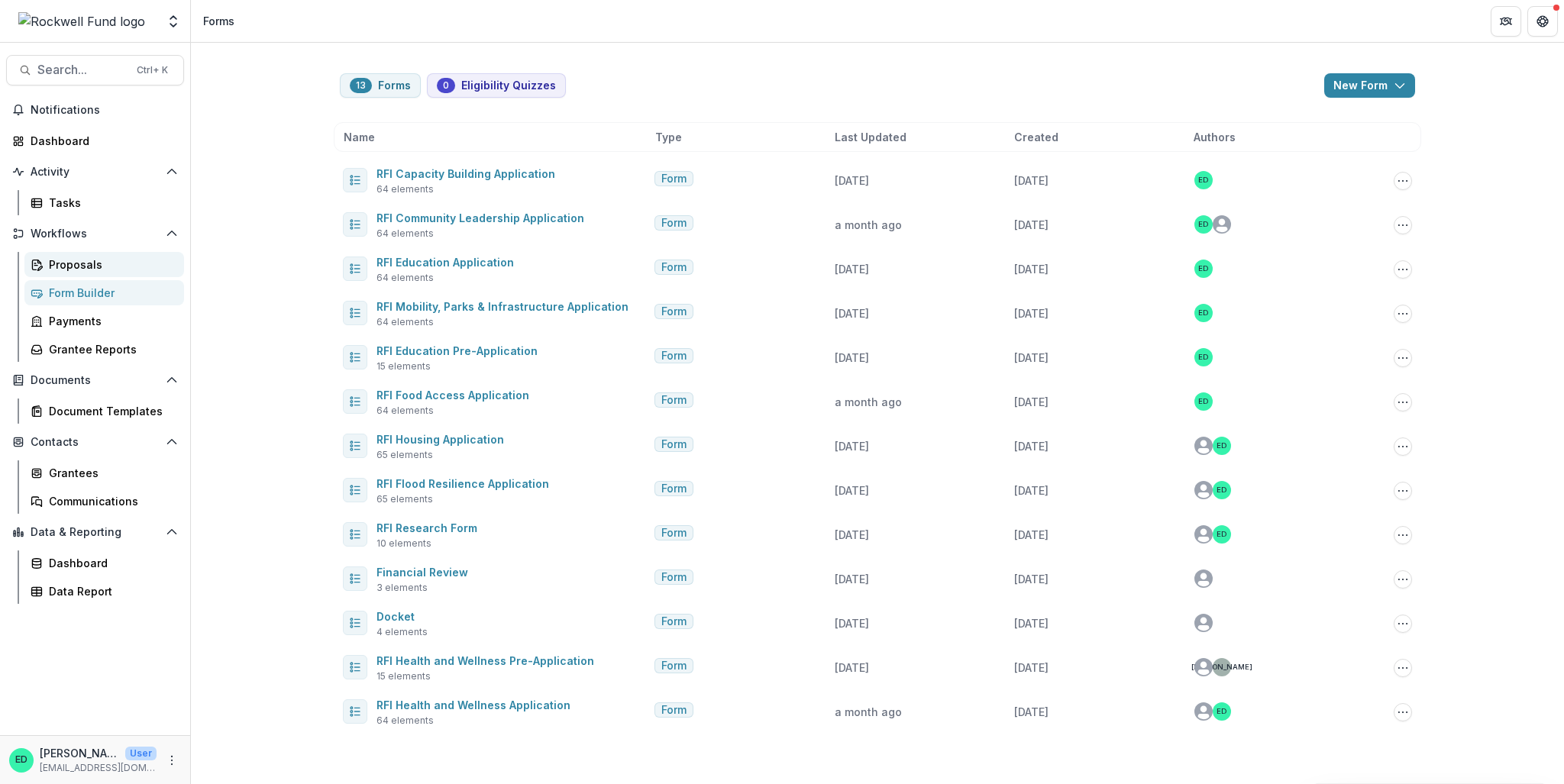
click at [70, 259] on div "Proposals" at bounding box center [110, 265] width 123 height 16
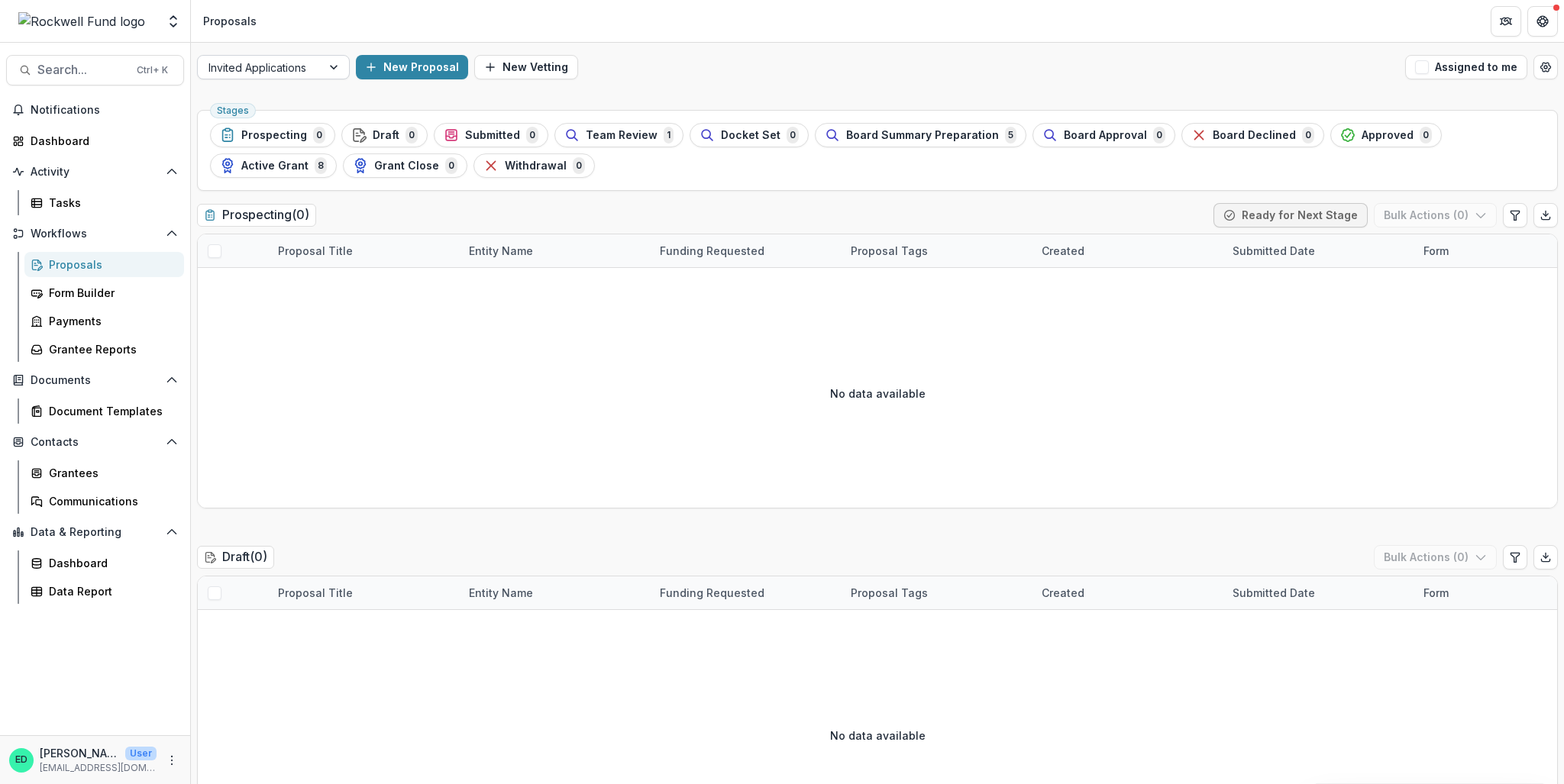
click at [318, 76] on div "Invited Applications" at bounding box center [259, 68] width 124 height 23
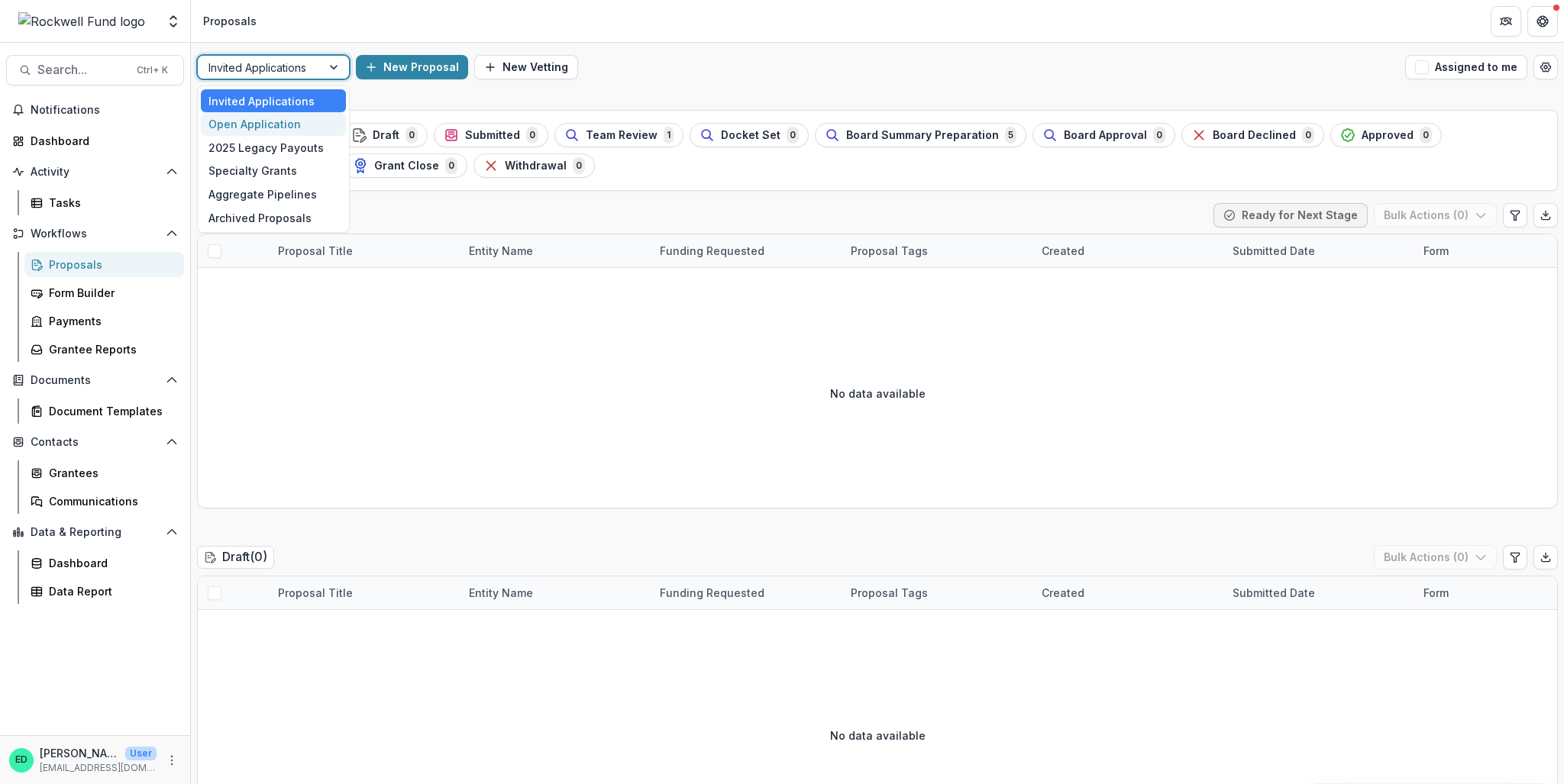
click at [289, 125] on div "Open Application" at bounding box center [273, 124] width 145 height 23
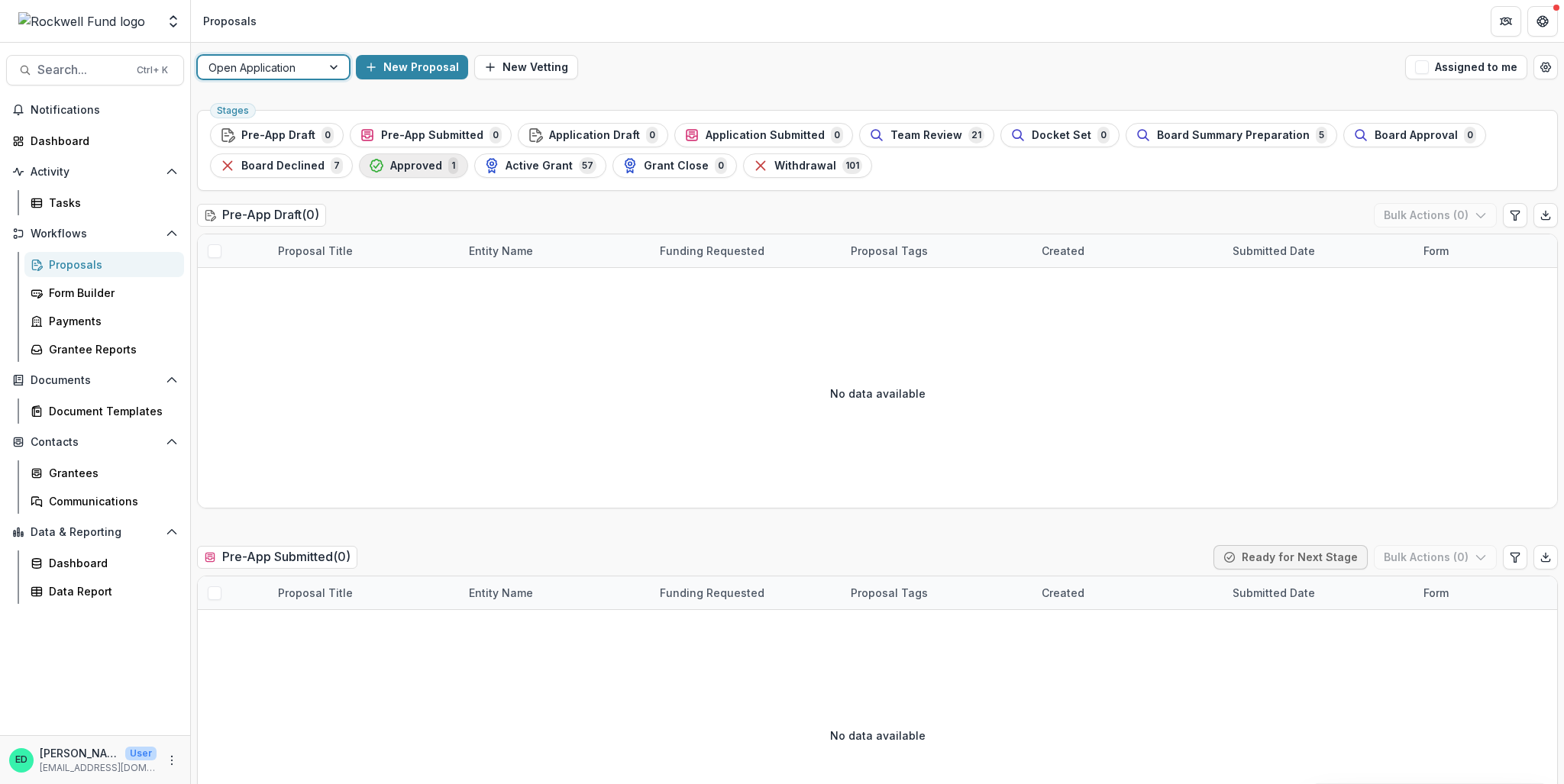
click at [391, 163] on span "Approved" at bounding box center [416, 166] width 52 height 13
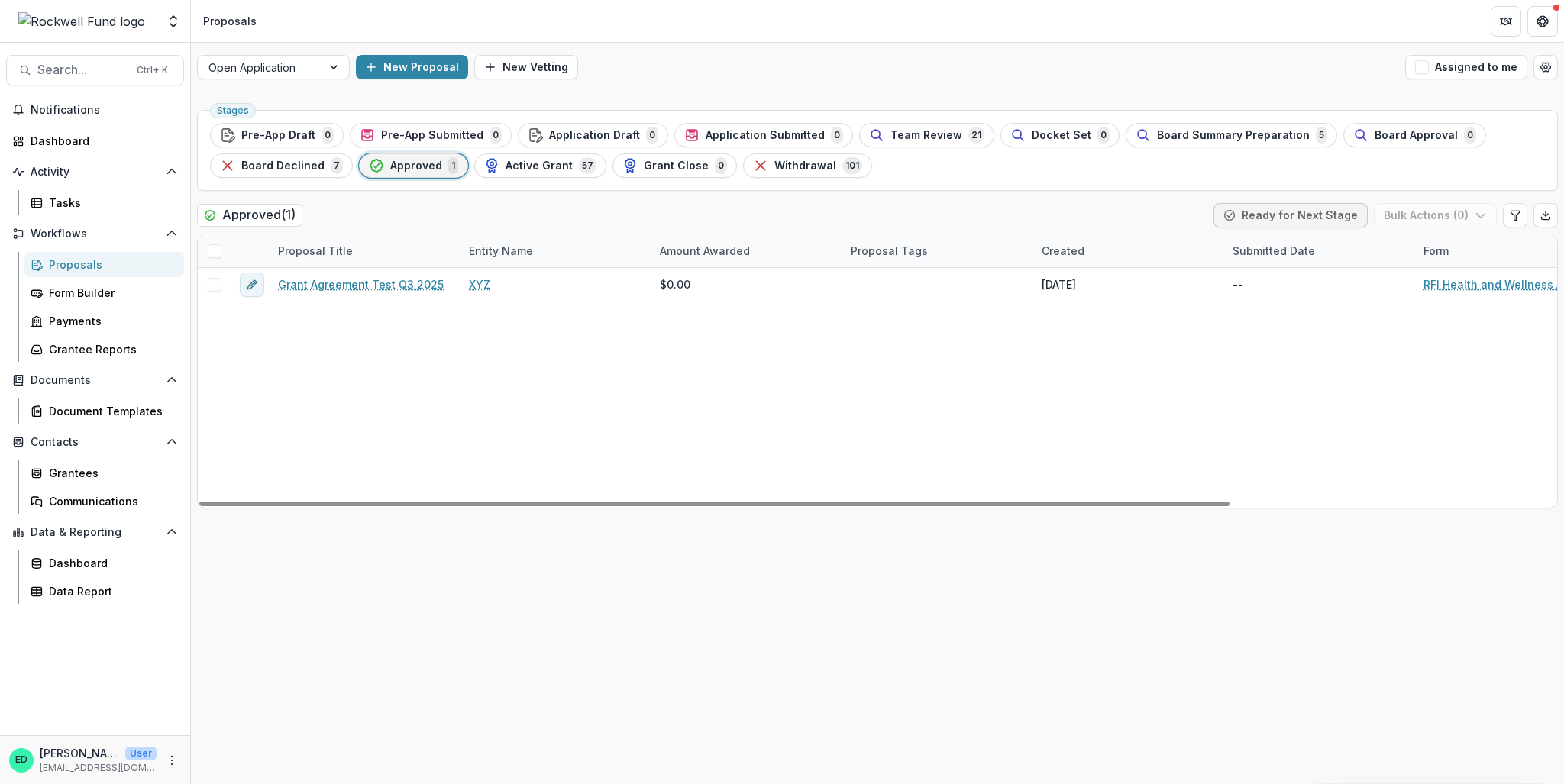
click at [212, 249] on span at bounding box center [214, 250] width 14 height 14
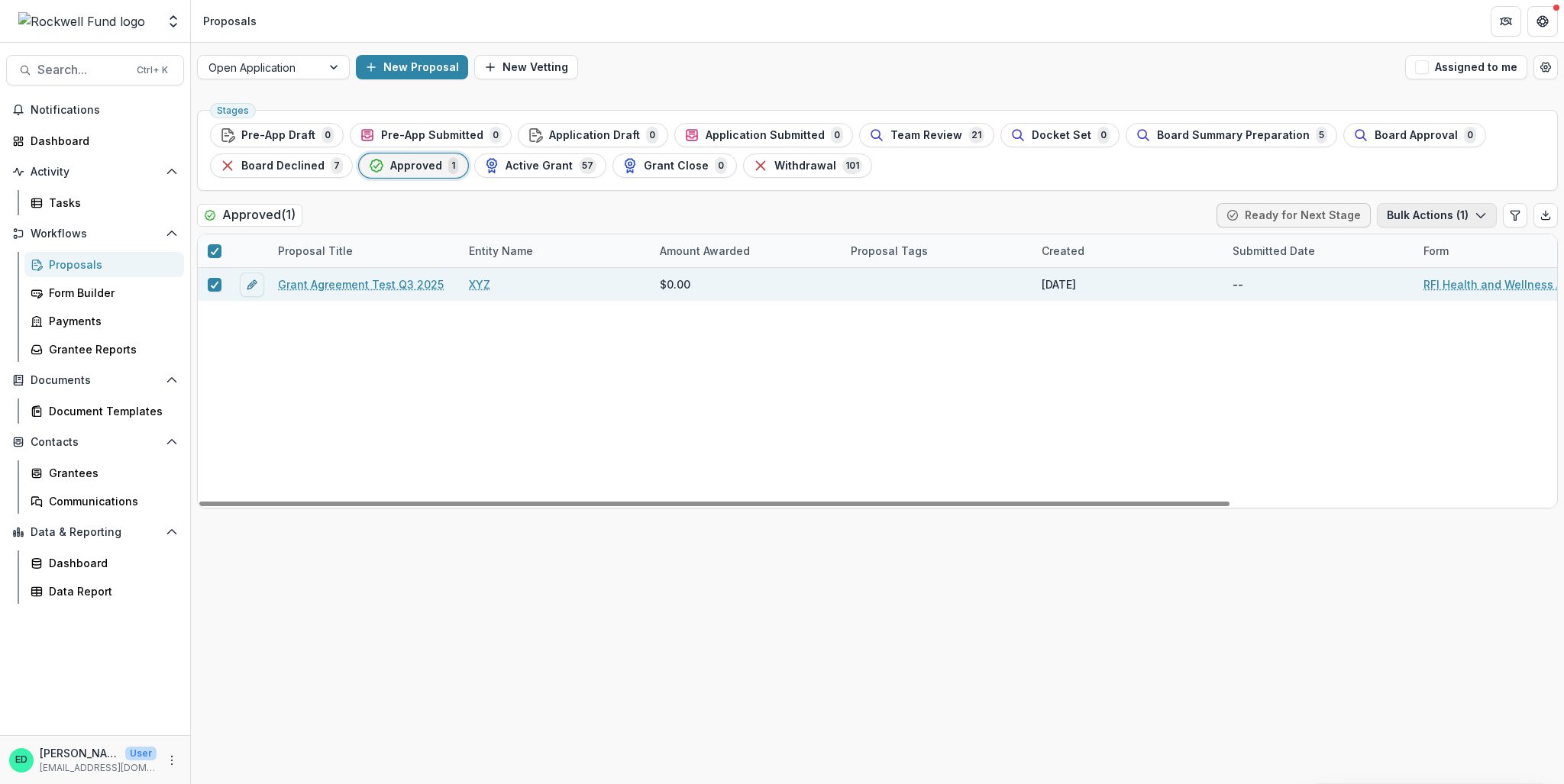
click at [1438, 209] on button "Bulk Actions ( 1 )" at bounding box center [1437, 215] width 120 height 24
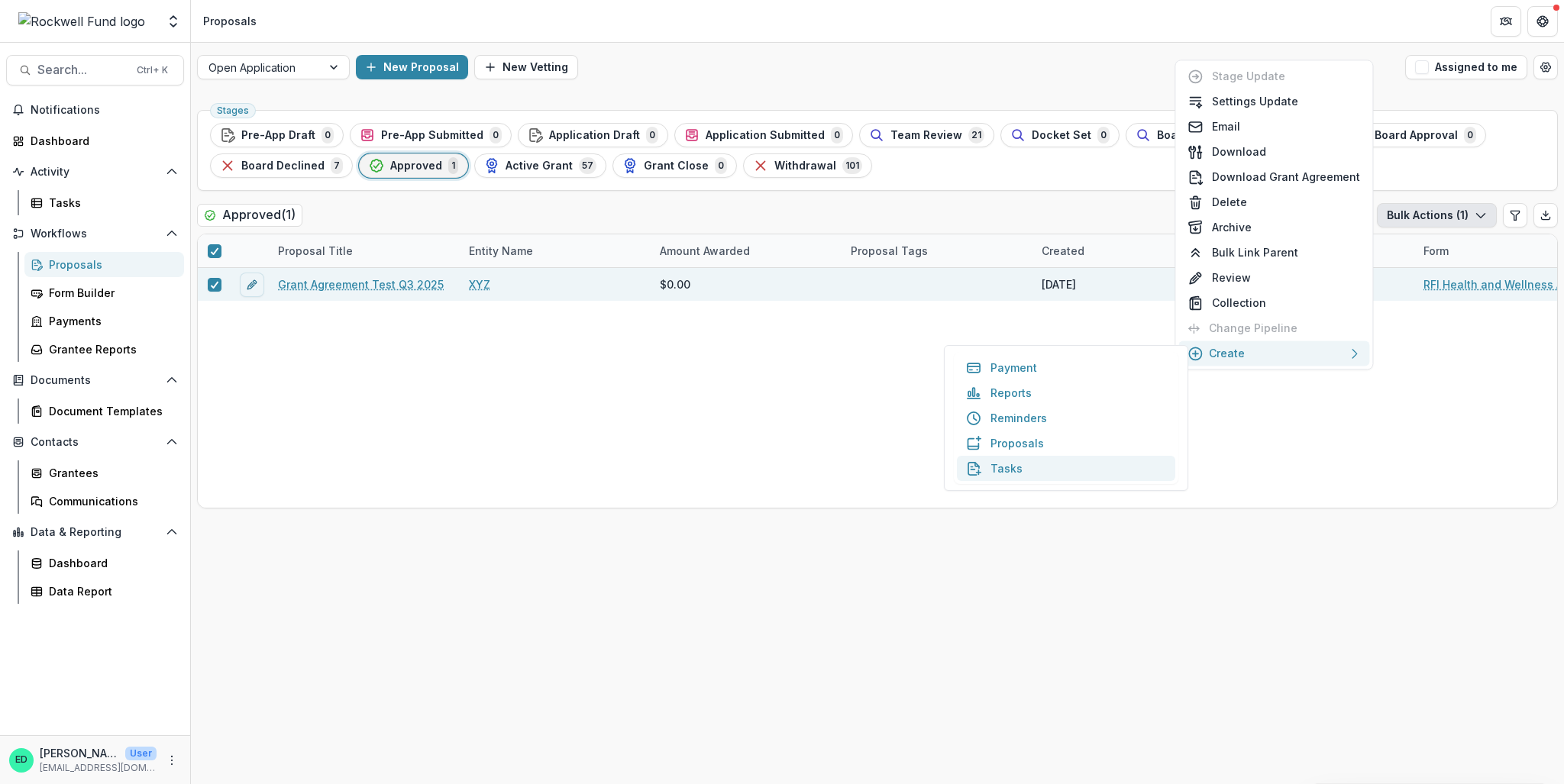
click at [999, 462] on button "Tasks" at bounding box center [1066, 469] width 219 height 25
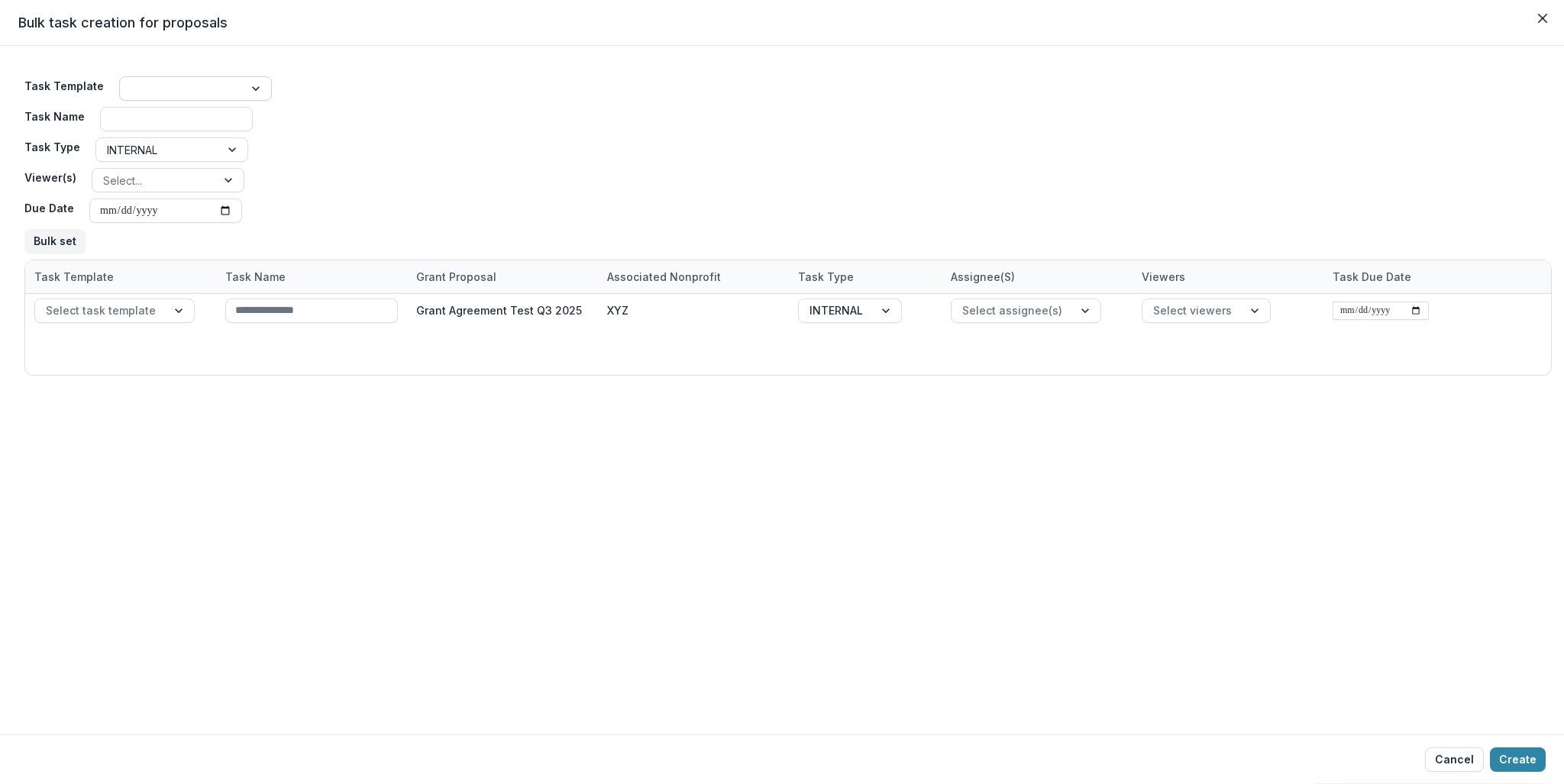
click at [131, 89] on div at bounding box center [182, 89] width 102 height 19
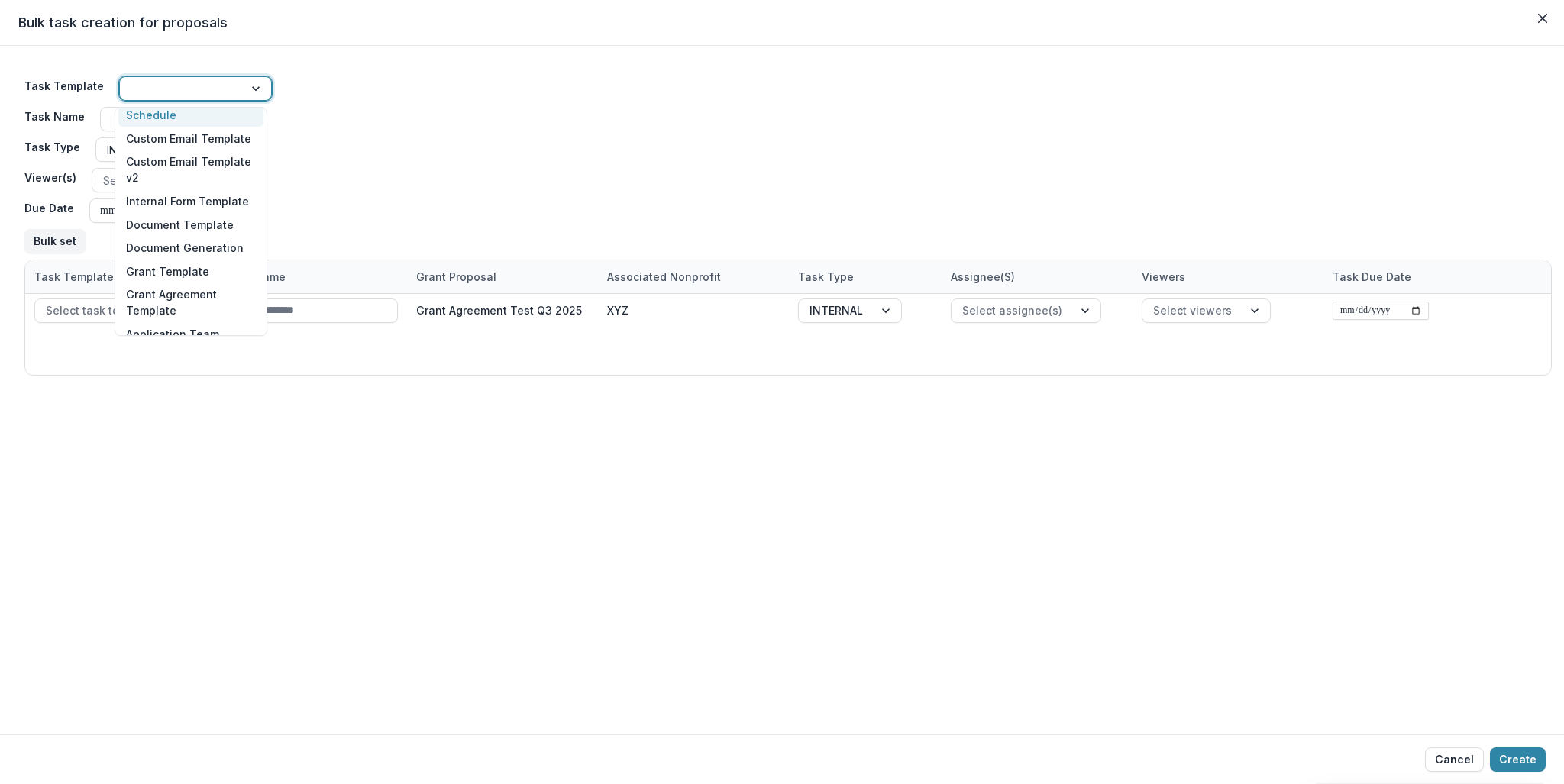
scroll to position [382, 0]
click at [177, 264] on div "Grant Agreement Template" at bounding box center [191, 265] width 145 height 40
type input "**********"
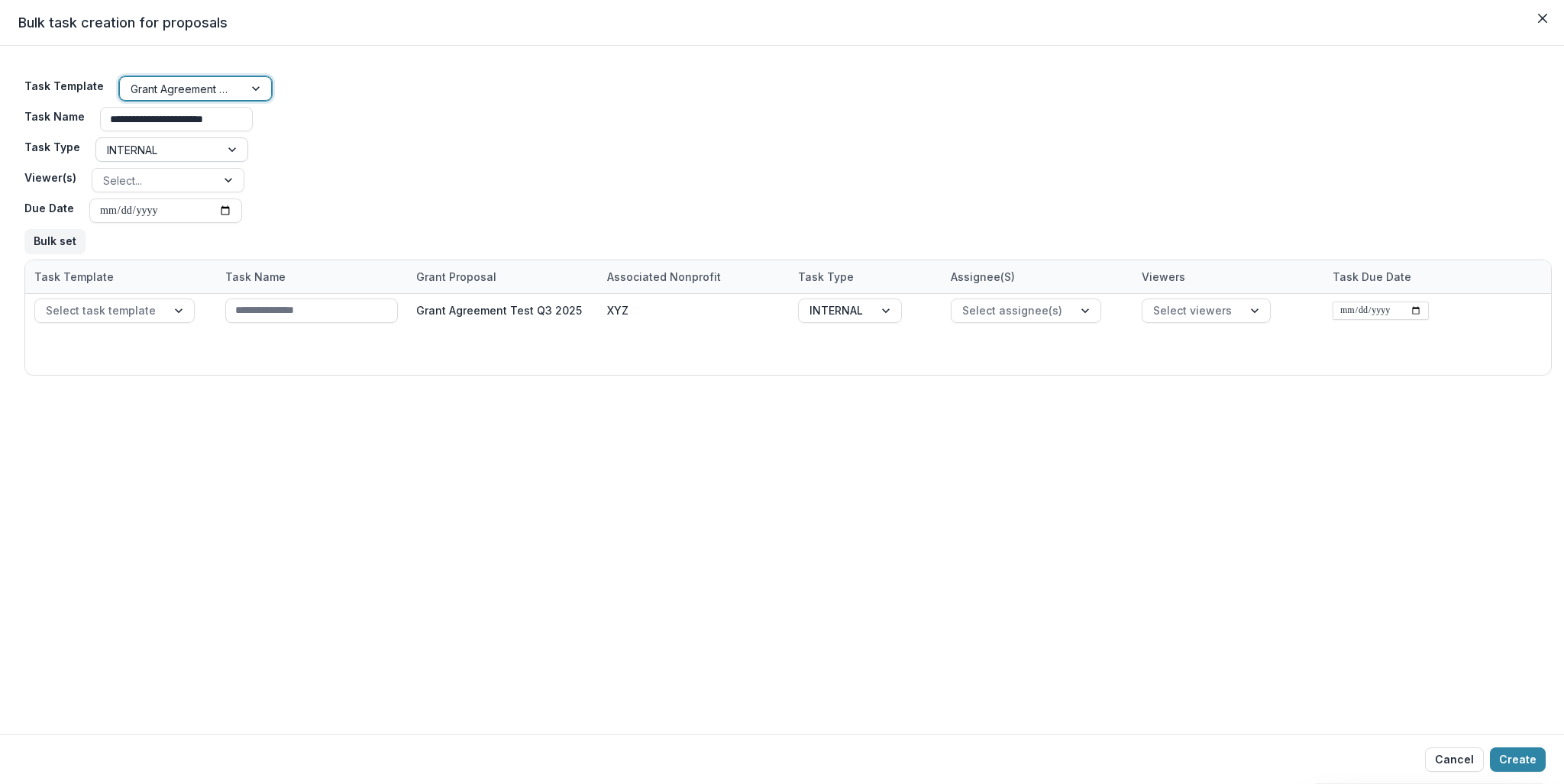
click at [235, 145] on div at bounding box center [233, 149] width 27 height 23
click at [183, 184] on div "INTERNAL" at bounding box center [169, 183] width 145 height 23
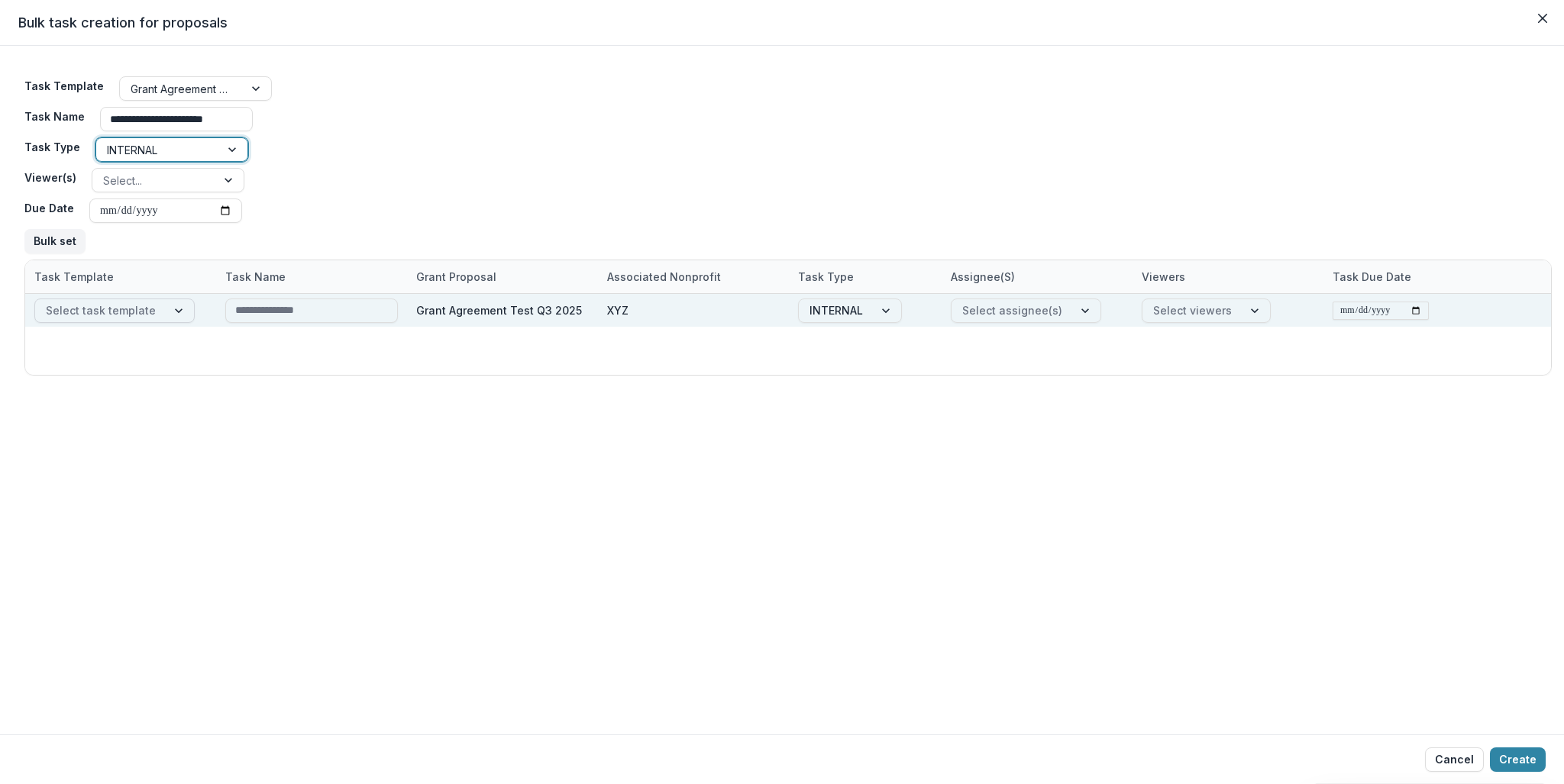
click at [129, 322] on div "Select task template" at bounding box center [115, 311] width 161 height 24
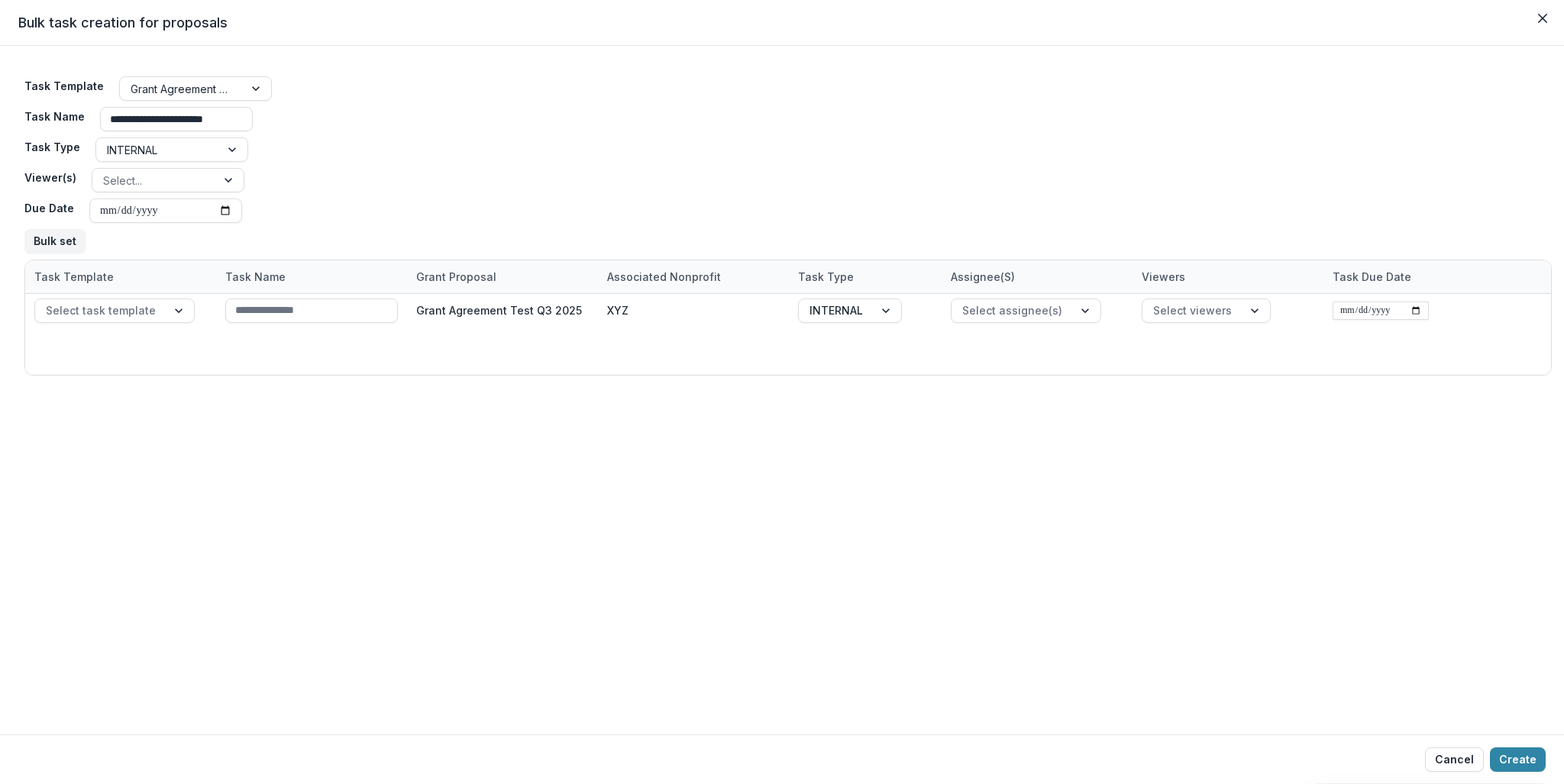
click at [368, 471] on div "**********" at bounding box center [782, 390] width 1564 height 688
click at [49, 254] on div "**********" at bounding box center [788, 165] width 1528 height 190
click at [55, 239] on button "Bulk set" at bounding box center [55, 241] width 61 height 24
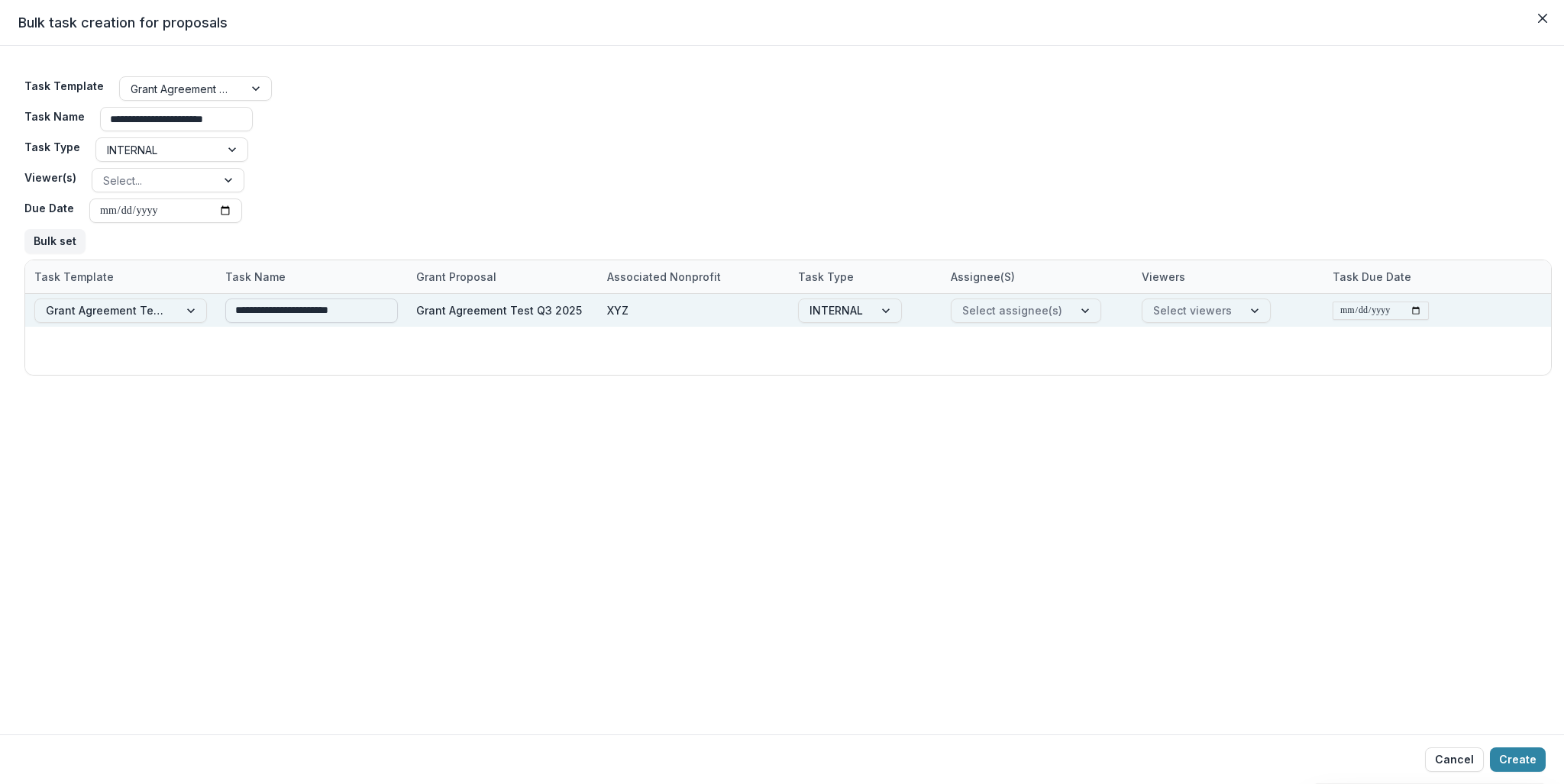
click at [395, 313] on input "**********" at bounding box center [311, 311] width 173 height 24
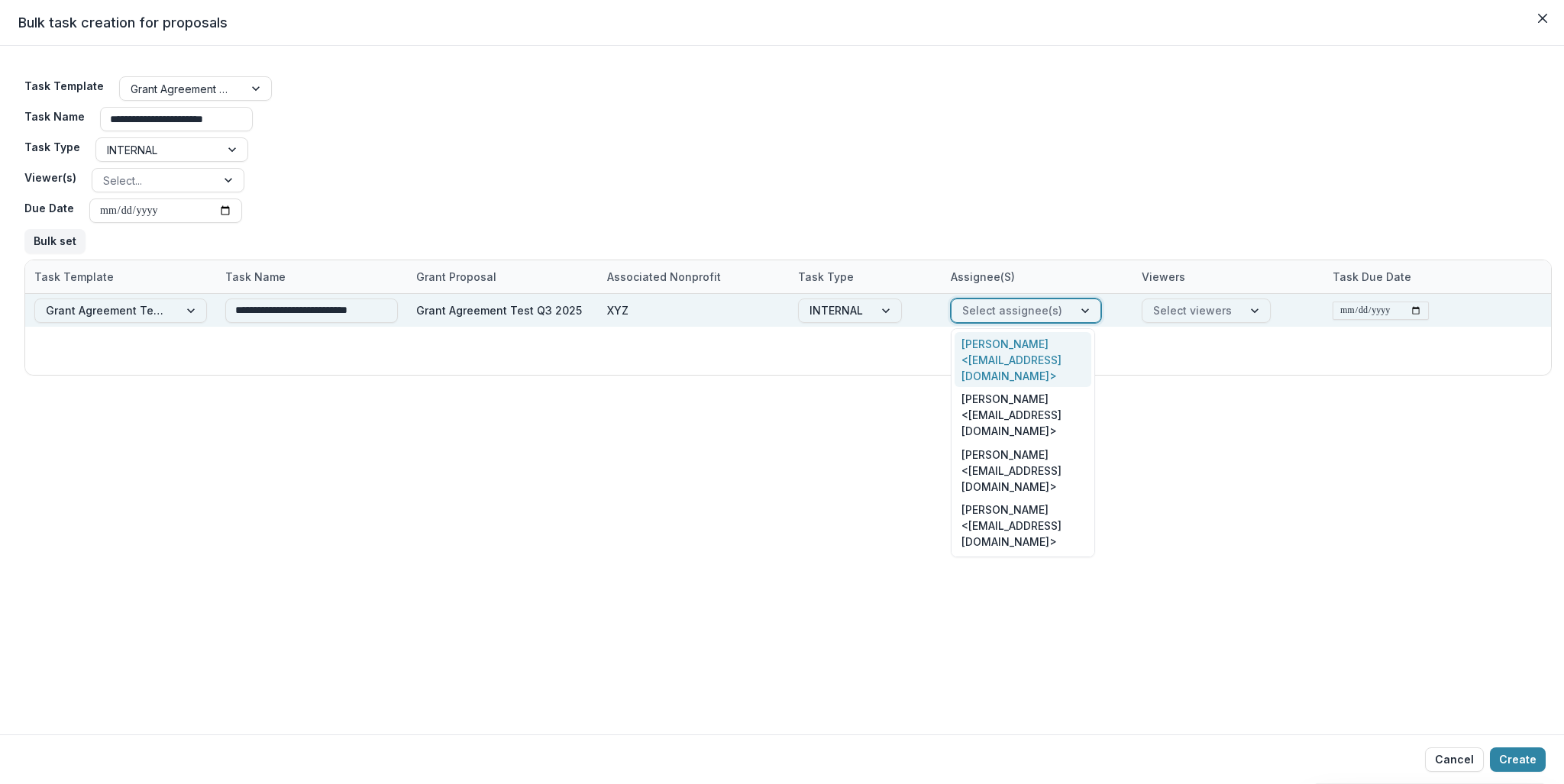
click at [1044, 313] on div at bounding box center [1012, 310] width 100 height 19
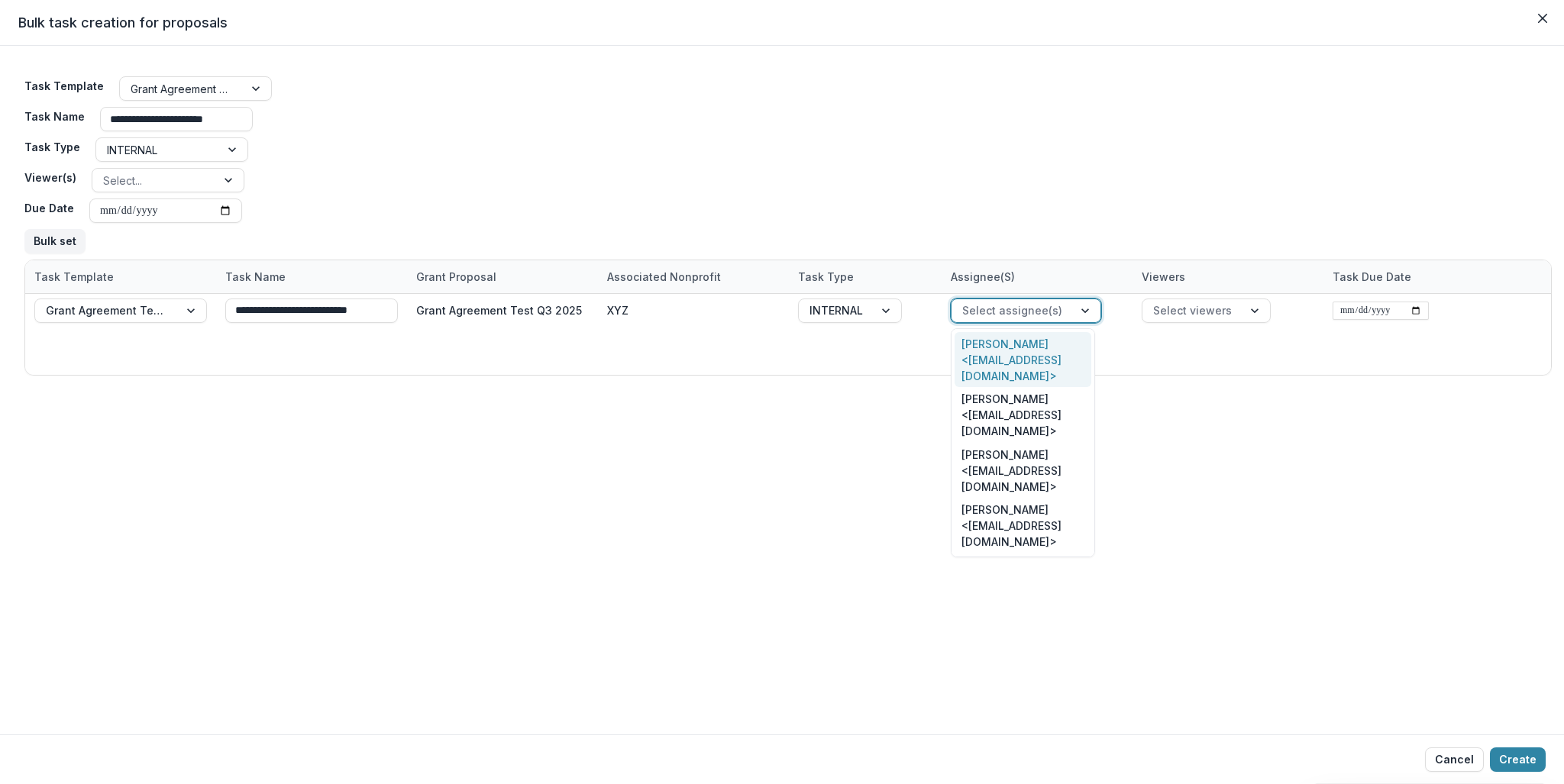
click at [1019, 353] on div "[PERSON_NAME] <[EMAIL_ADDRESS][DOMAIN_NAME]>" at bounding box center [1023, 360] width 136 height 56
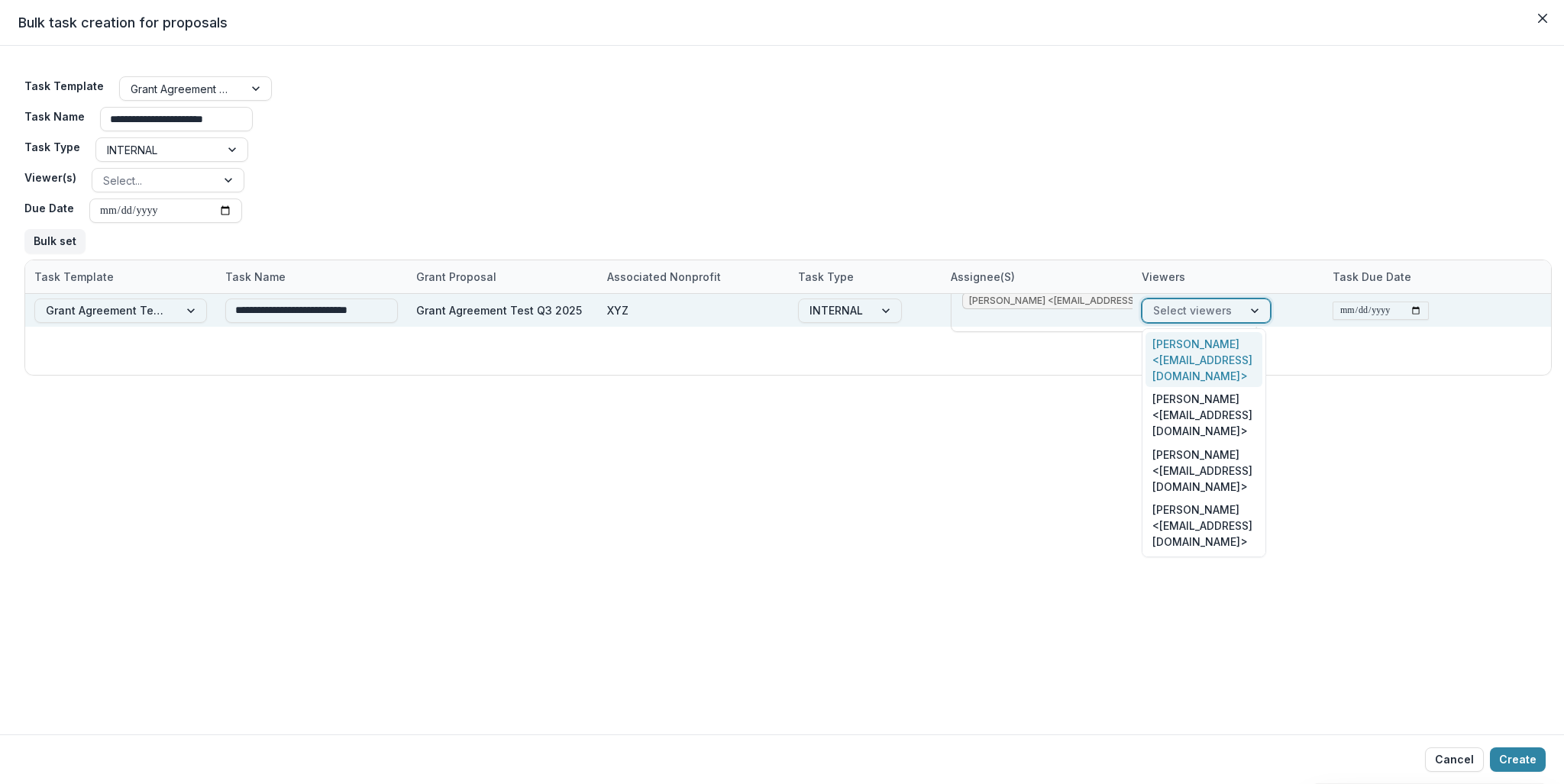
click at [1212, 303] on div at bounding box center [1192, 310] width 79 height 19
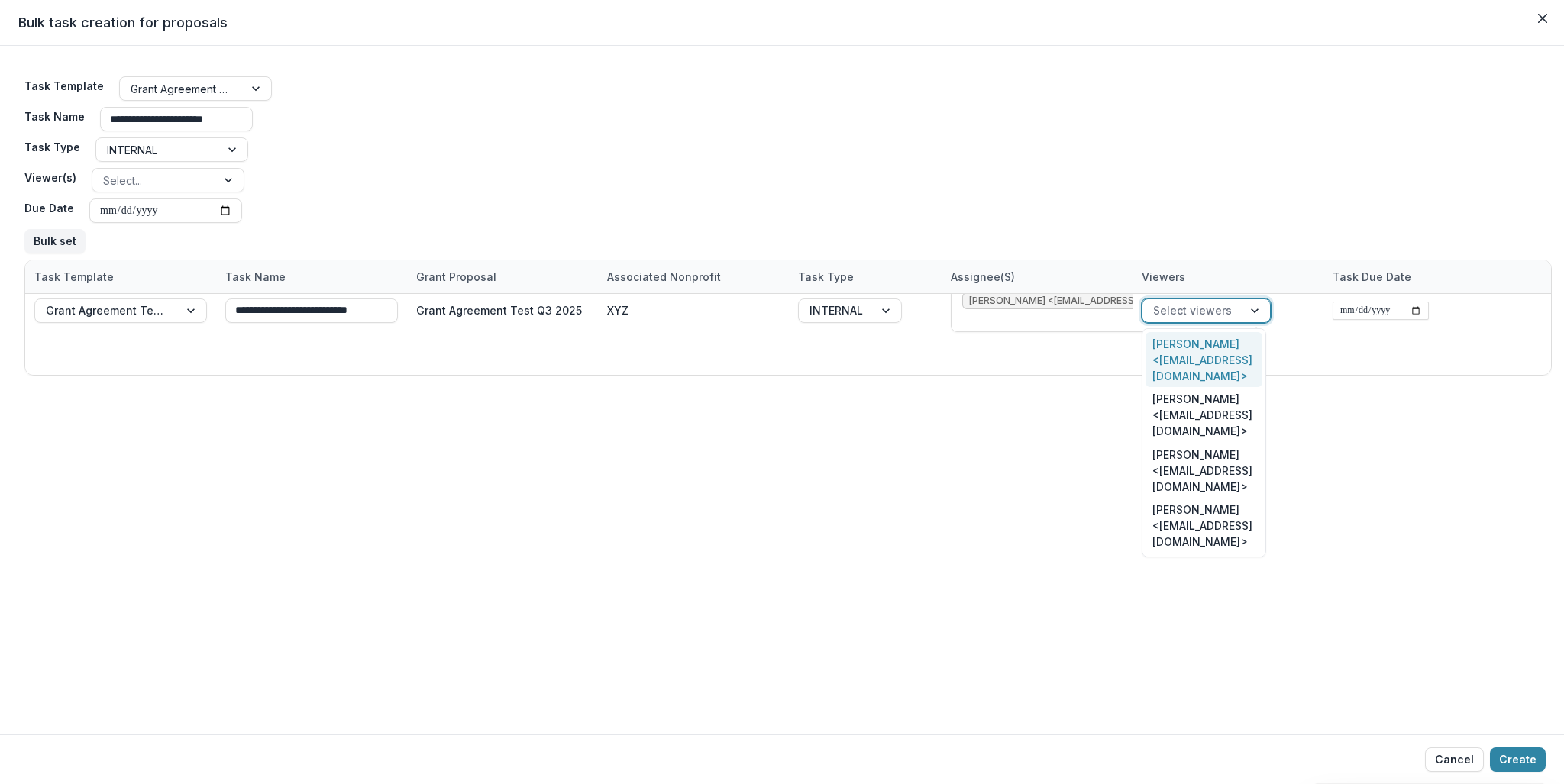
click at [1197, 343] on div "[PERSON_NAME] <[EMAIL_ADDRESS][DOMAIN_NAME]>" at bounding box center [1203, 360] width 117 height 56
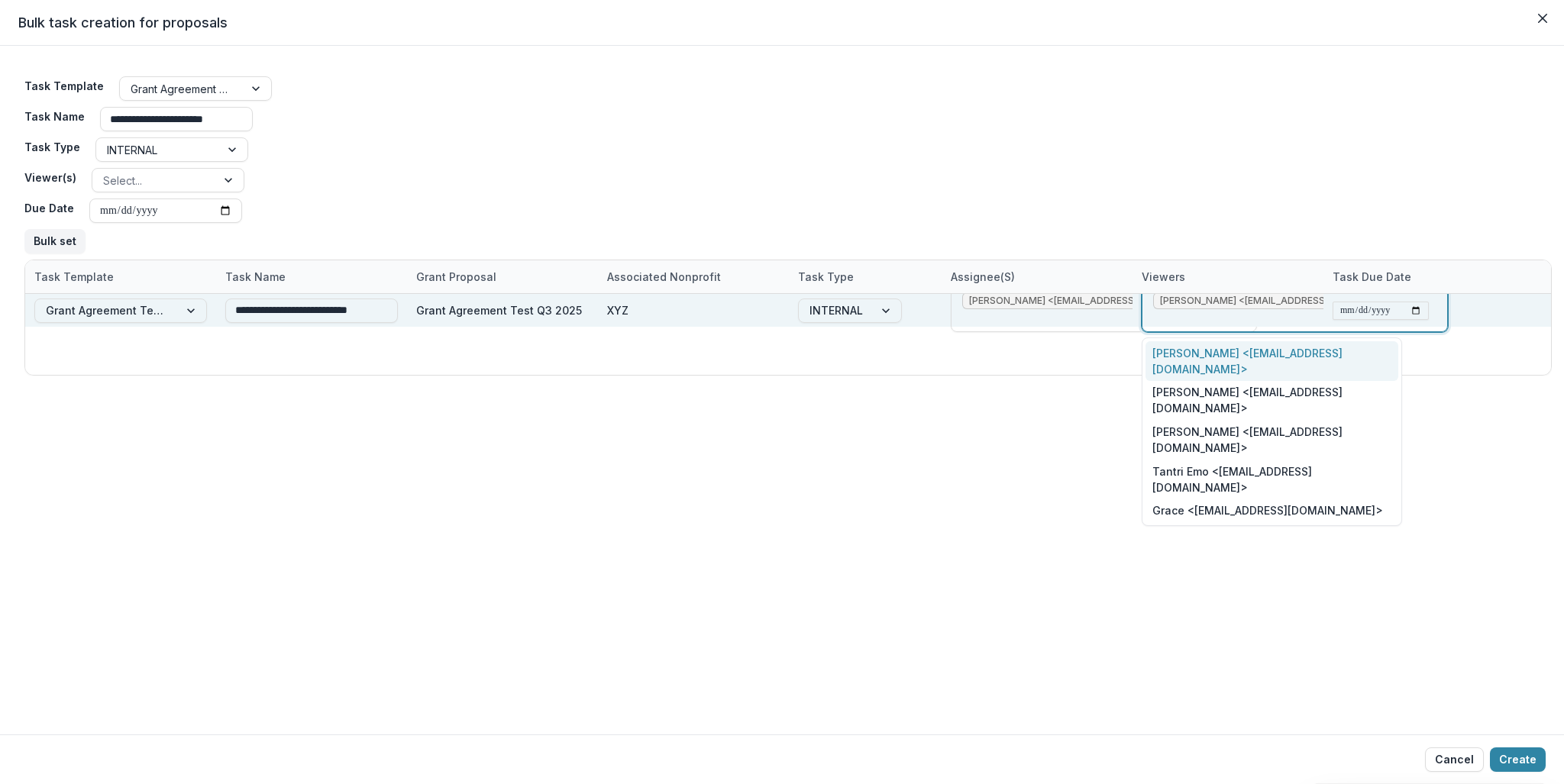
click at [1199, 303] on span "[PERSON_NAME] <[EMAIL_ADDRESS][DOMAIN_NAME]>" at bounding box center [1261, 301] width 202 height 11
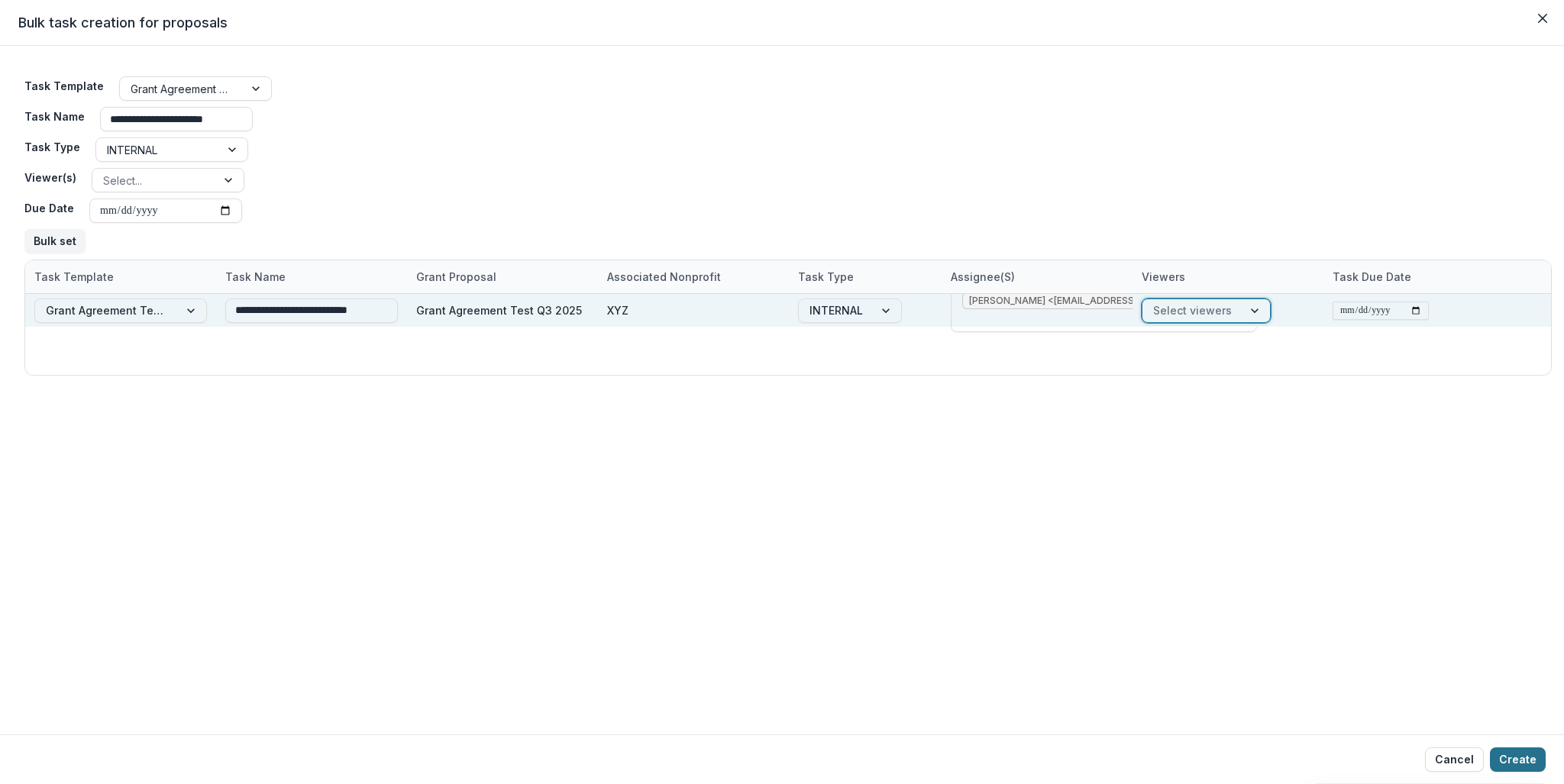
click at [1509, 752] on button "Create" at bounding box center [1518, 760] width 56 height 24
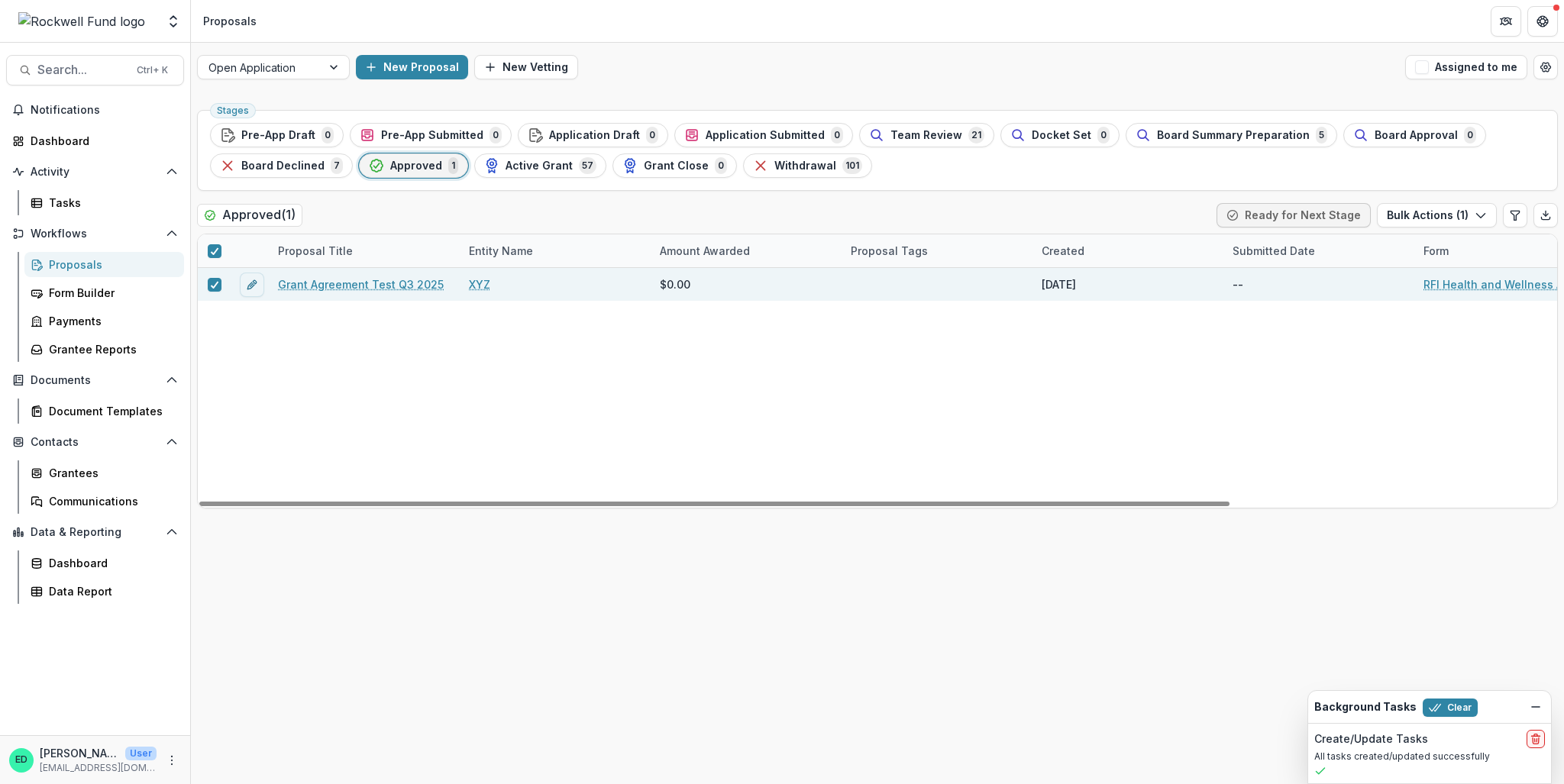
click at [371, 274] on div "Grant Agreement Test Q3 2025" at bounding box center [364, 285] width 191 height 33
click at [373, 284] on link "Grant Agreement Test Q3 2025" at bounding box center [361, 285] width 165 height 16
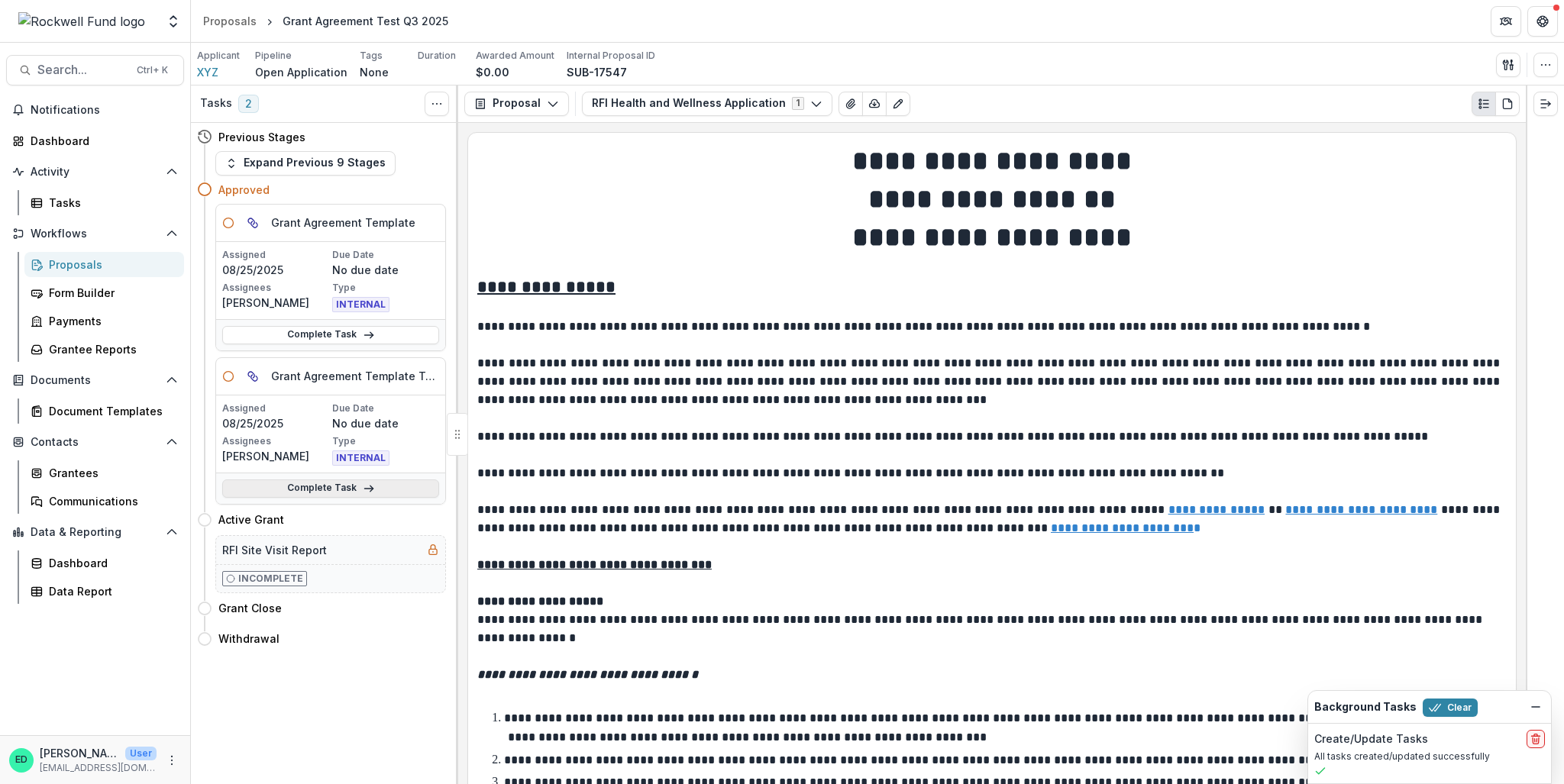
click at [323, 490] on link "Complete Task" at bounding box center [331, 489] width 217 height 18
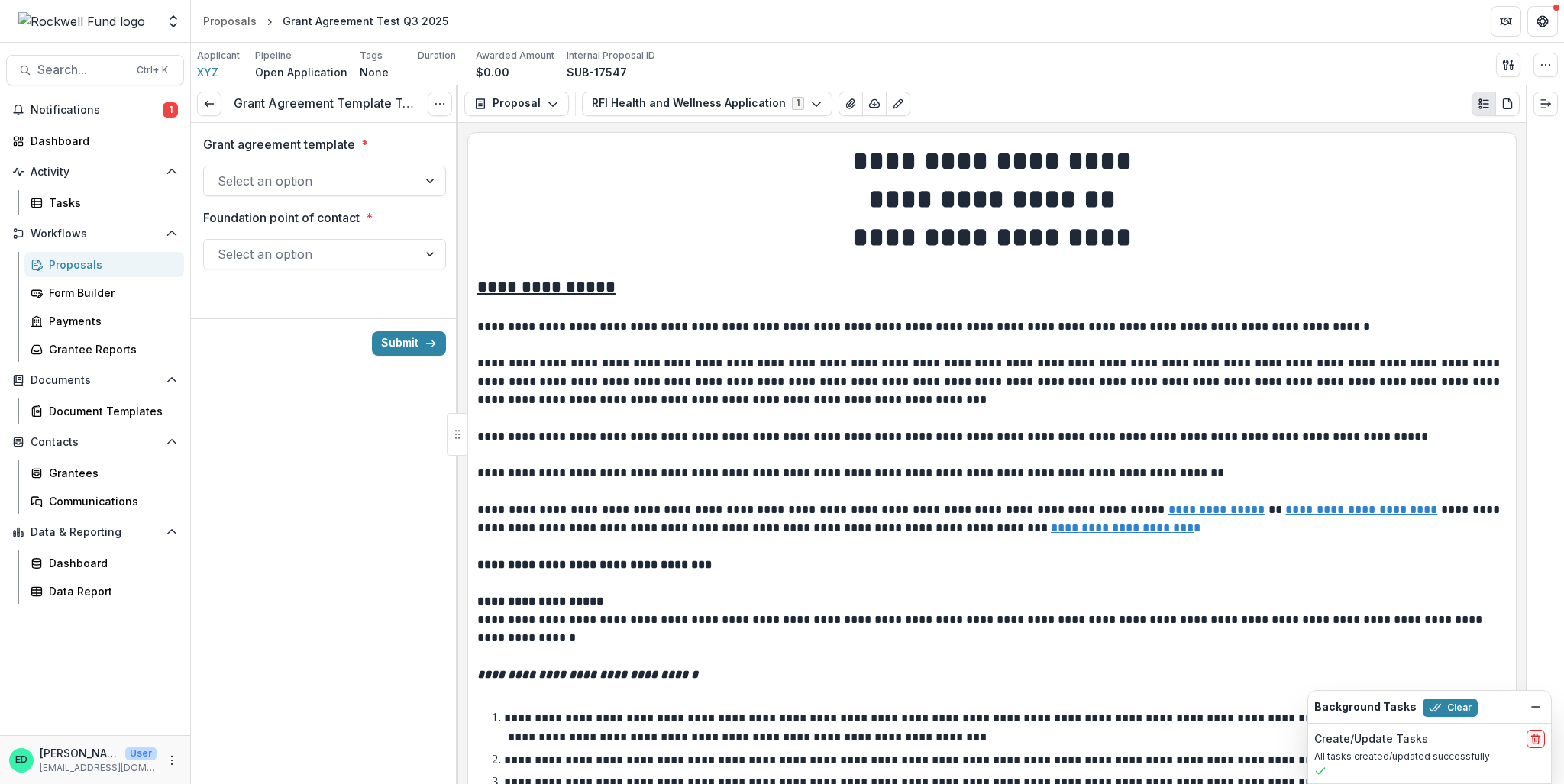
click at [319, 179] on div at bounding box center [311, 182] width 186 height 22
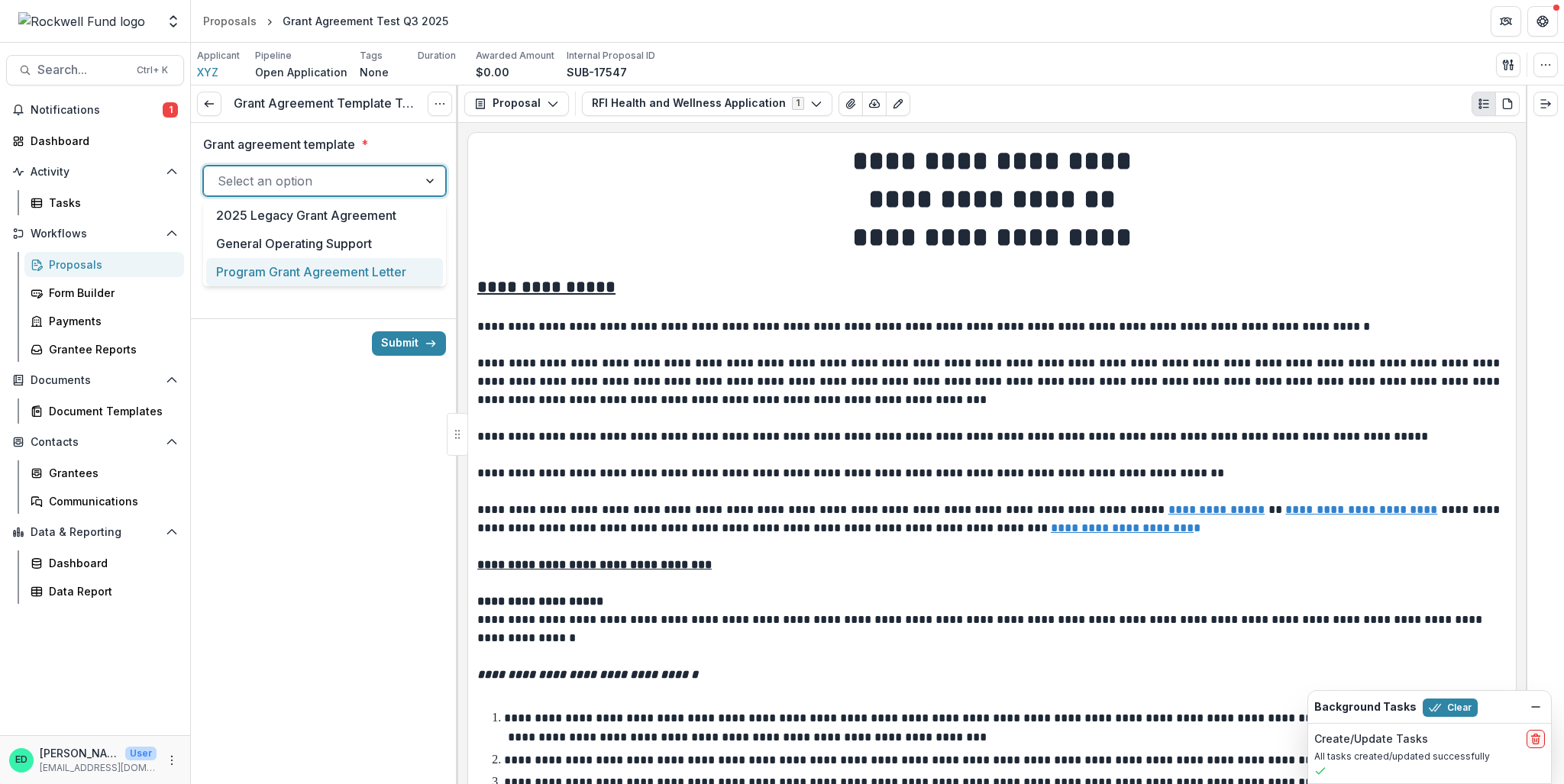
click at [266, 274] on div "Program Grant Agreement Letter" at bounding box center [324, 272] width 237 height 28
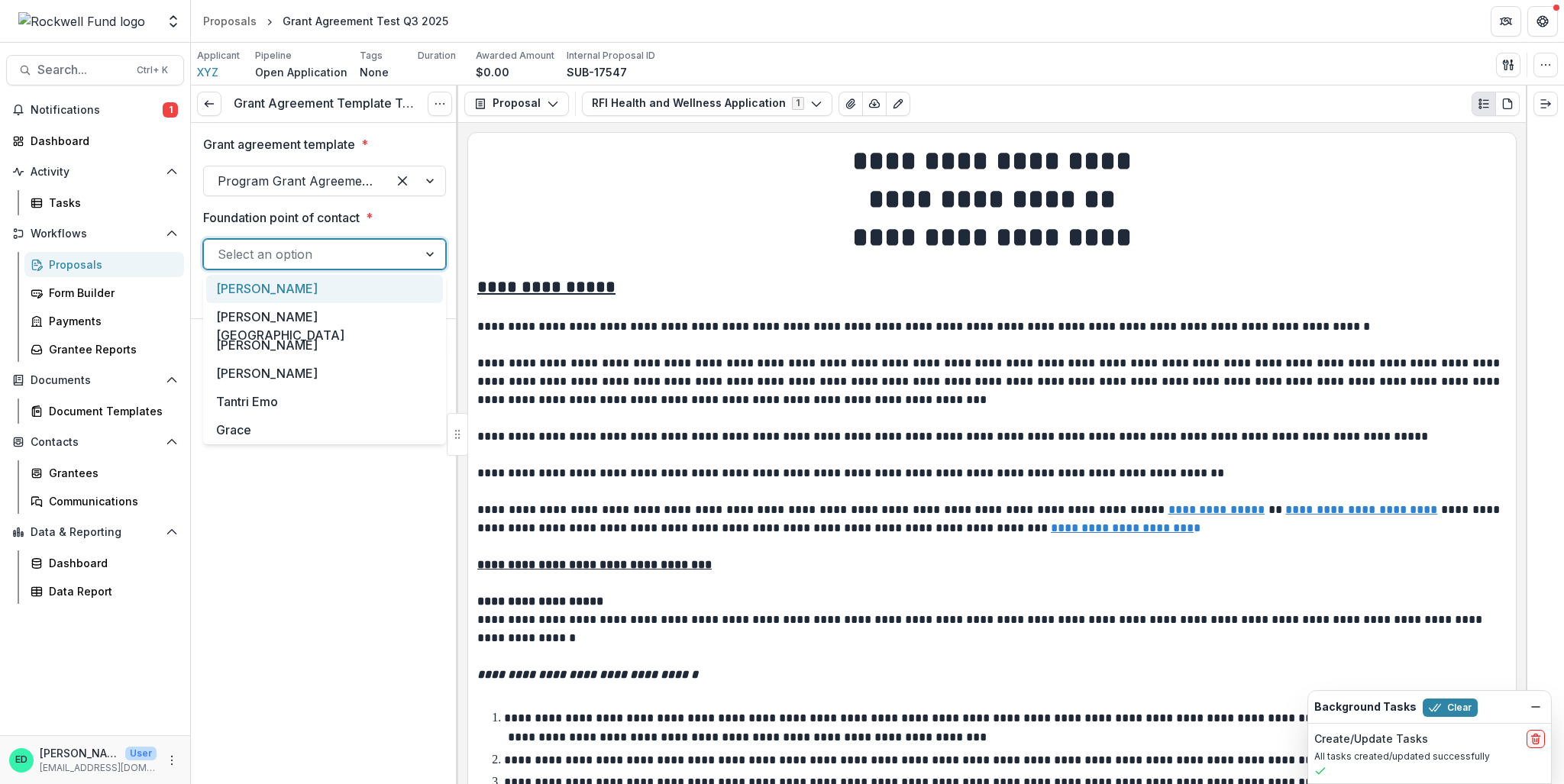
click at [269, 257] on div at bounding box center [311, 255] width 186 height 22
click at [259, 291] on div "[PERSON_NAME]" at bounding box center [324, 288] width 237 height 28
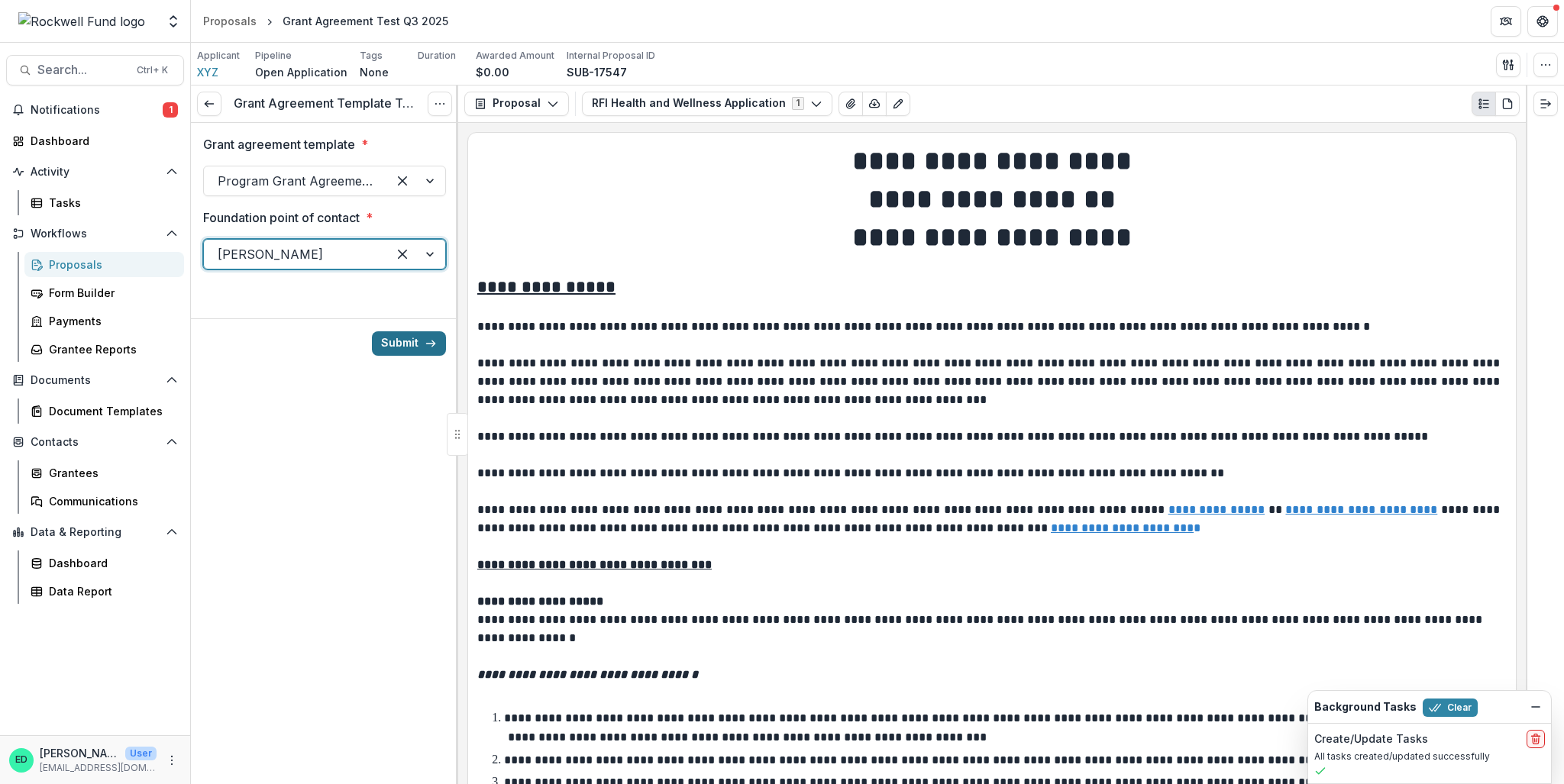
click at [408, 352] on button "Submit" at bounding box center [409, 343] width 74 height 24
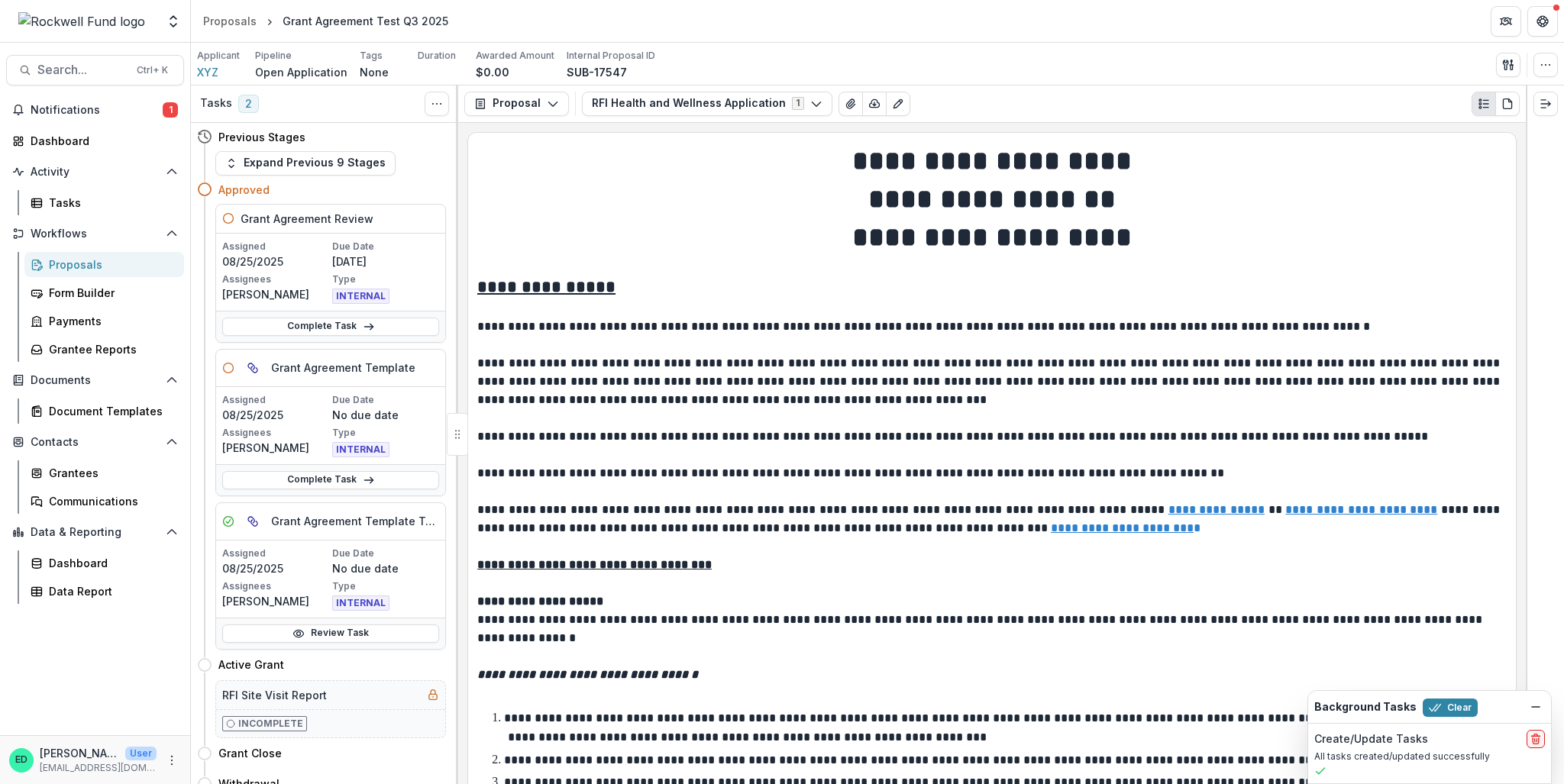
click at [343, 641] on div "Review Task" at bounding box center [331, 633] width 229 height 32
click at [343, 634] on link "Review Task" at bounding box center [331, 633] width 217 height 18
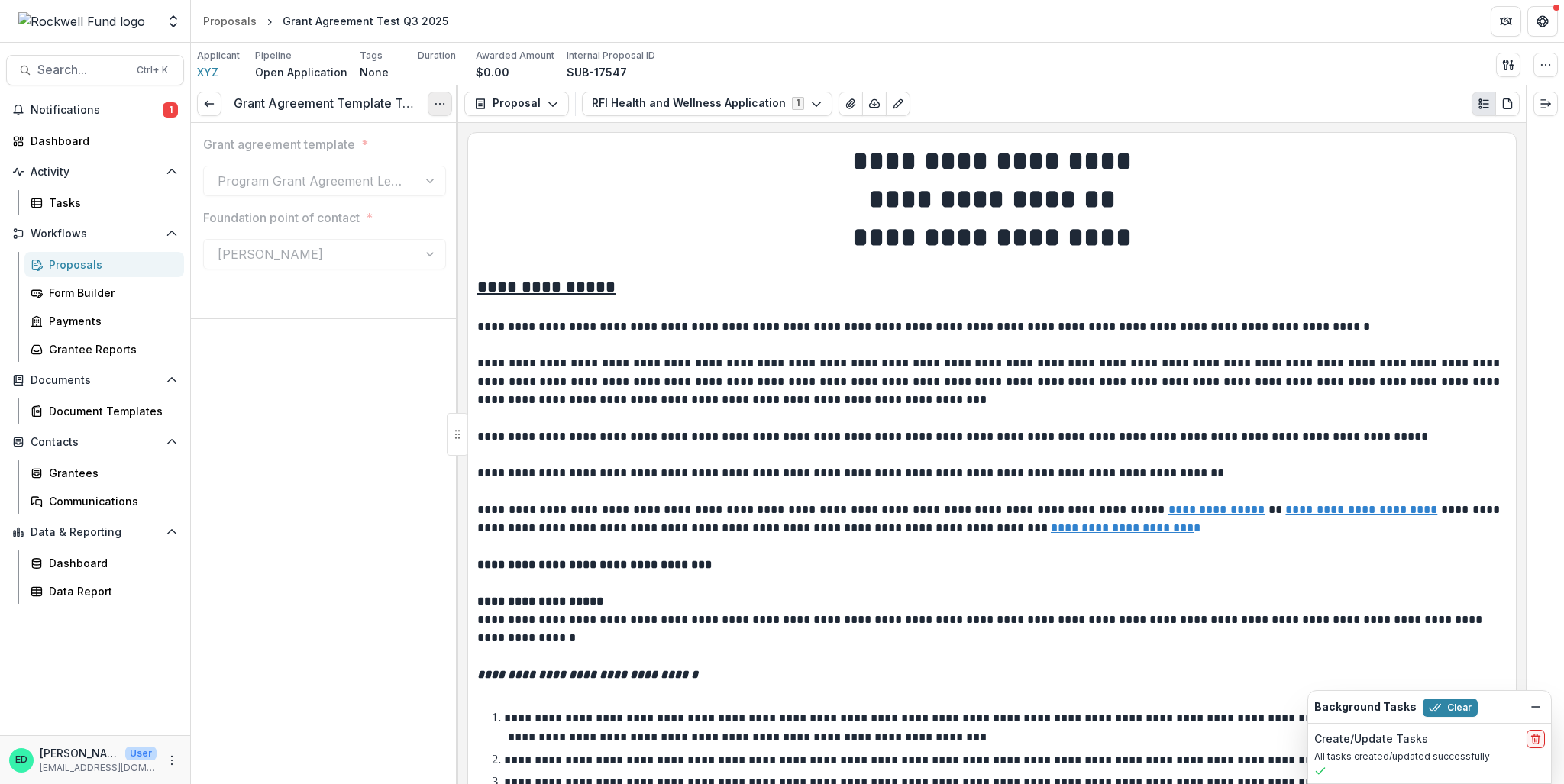
click at [437, 107] on icon "Options" at bounding box center [440, 104] width 13 height 13
click at [361, 177] on button "Reopen Task" at bounding box center [366, 171] width 164 height 25
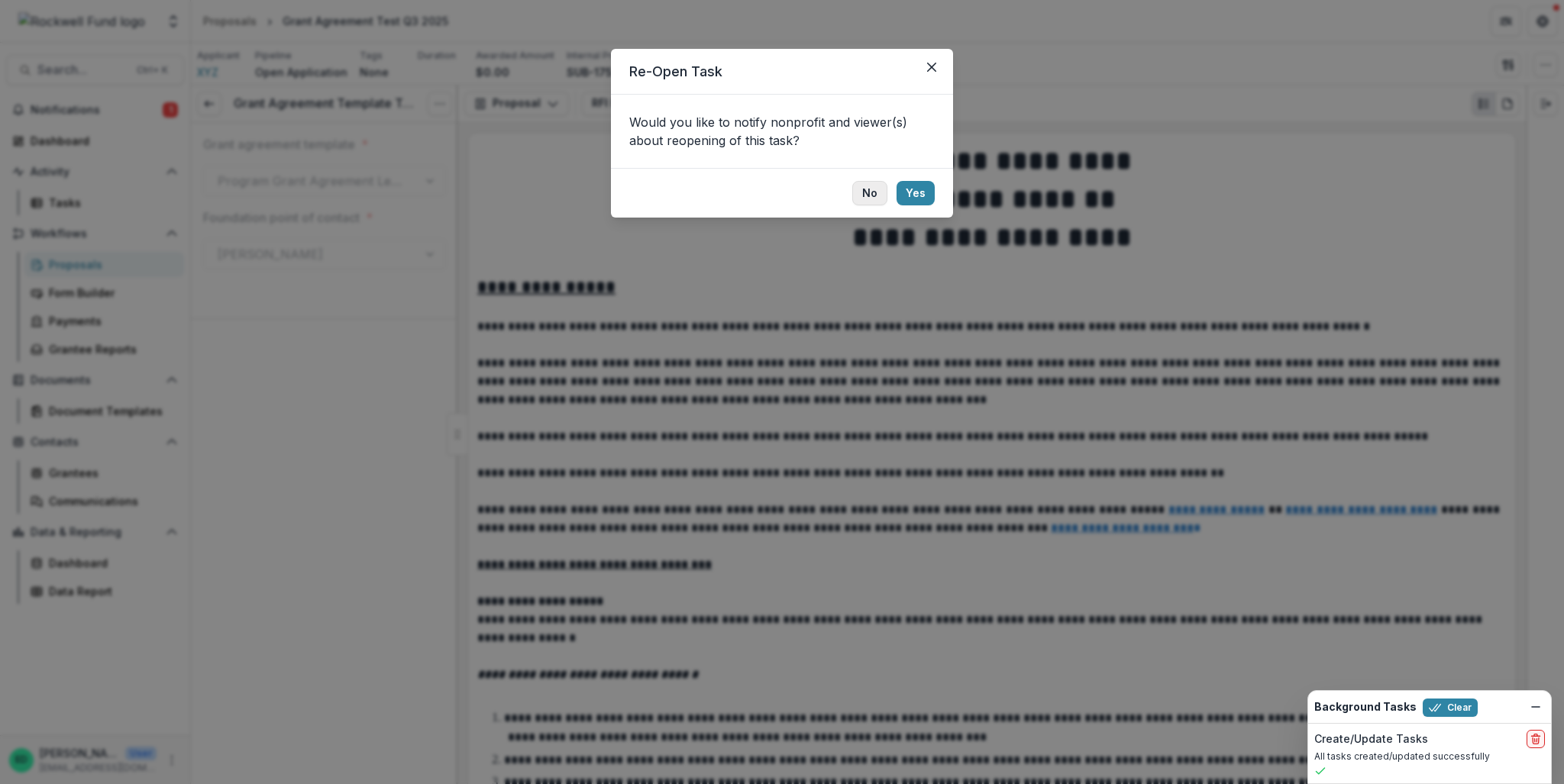
click at [865, 190] on button "No" at bounding box center [869, 192] width 35 height 24
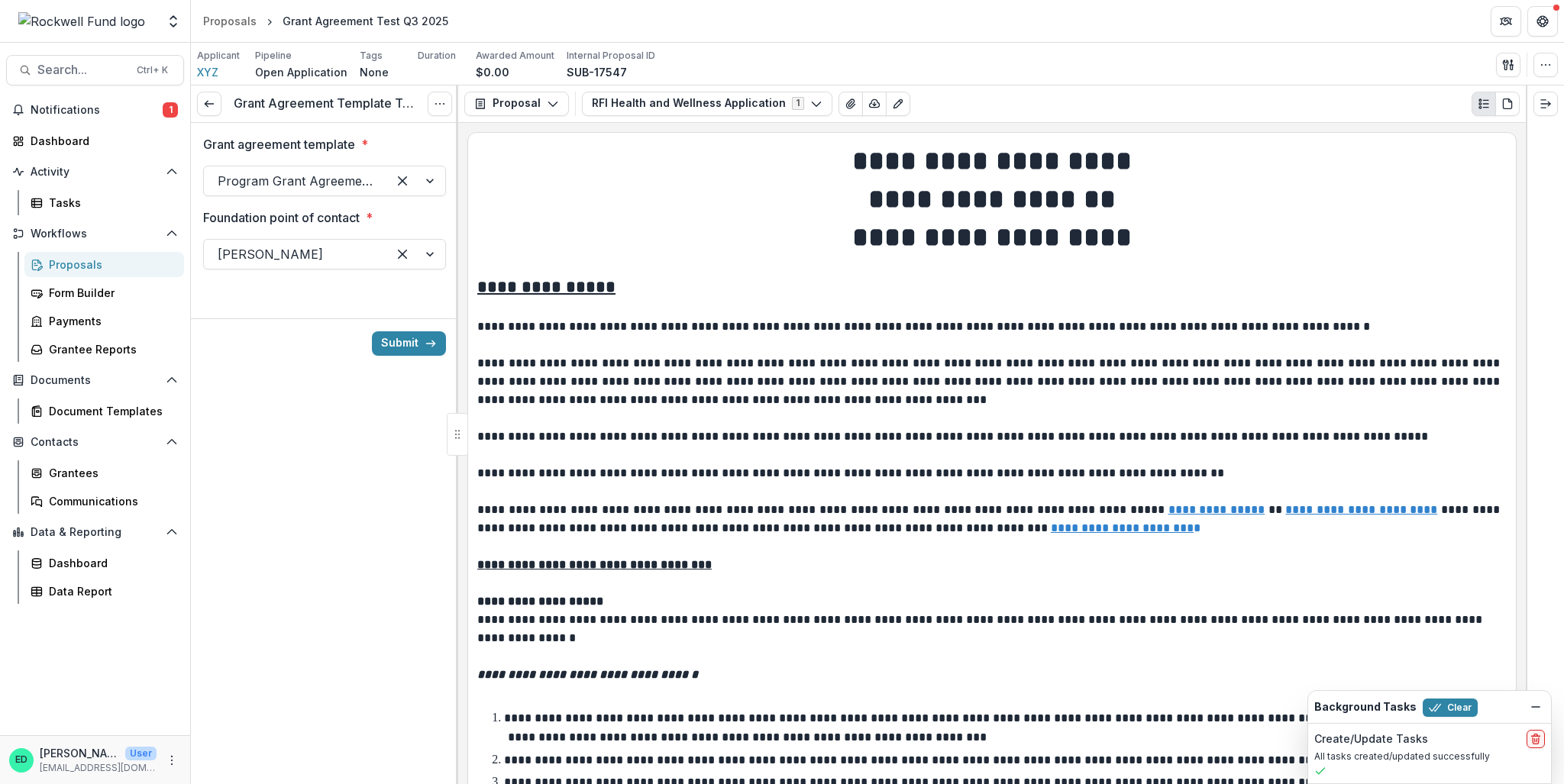
click at [312, 186] on div at bounding box center [295, 182] width 155 height 22
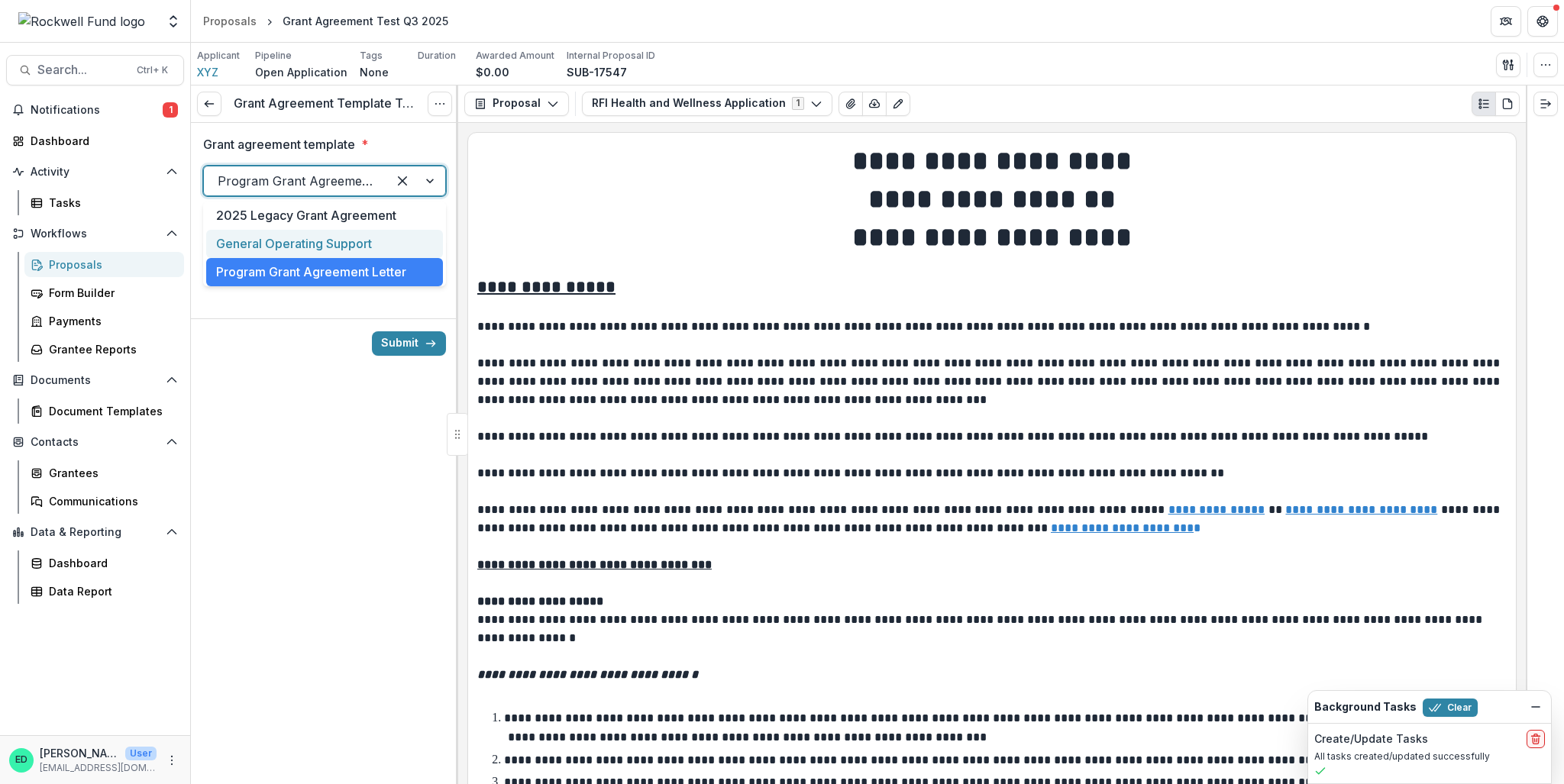
click at [293, 427] on div "Grant Agreement Template Test View task Cancel Task Grant agreement template * …" at bounding box center [324, 434] width 267 height 698
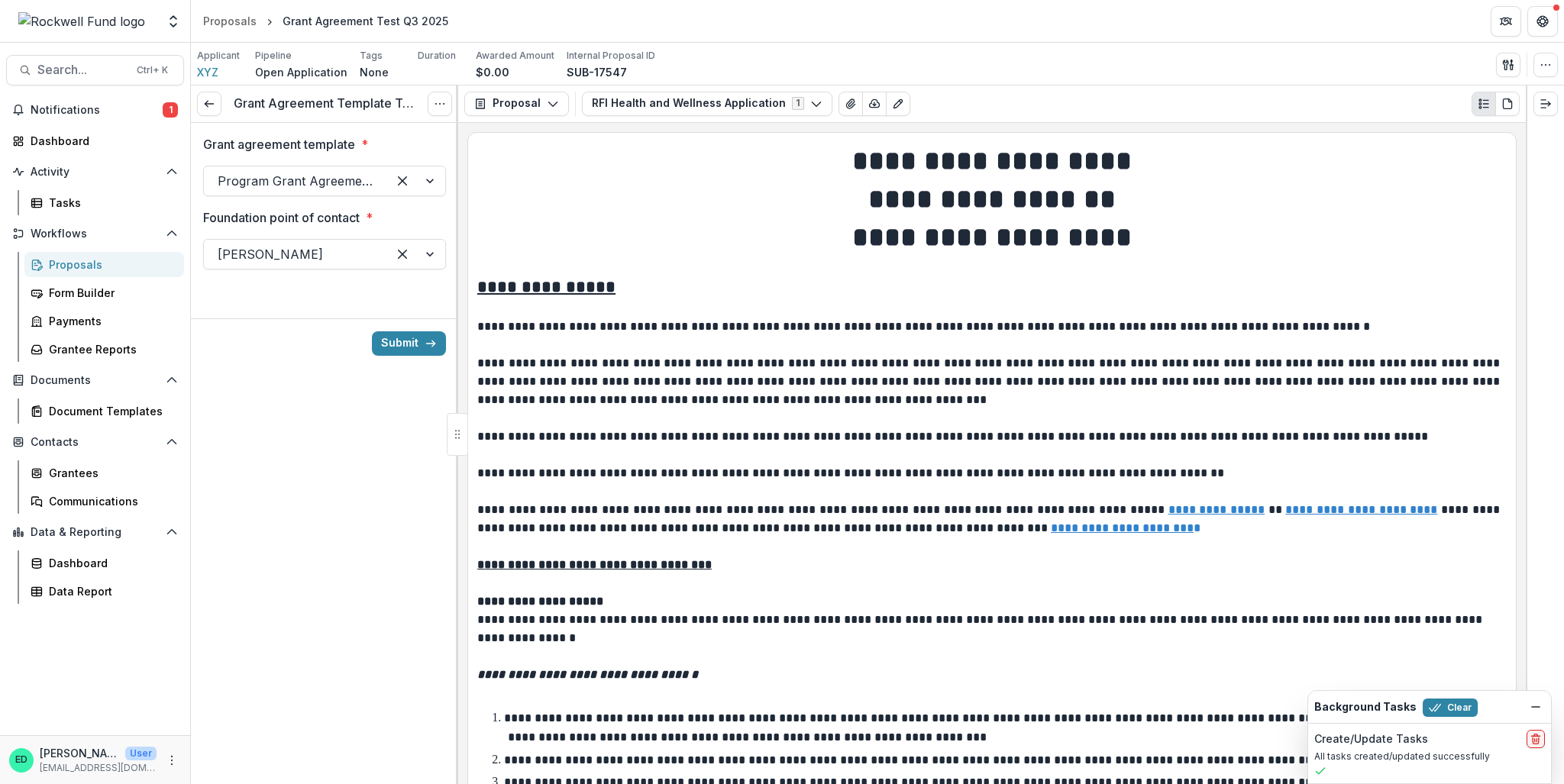
click at [309, 244] on div at bounding box center [295, 255] width 155 height 22
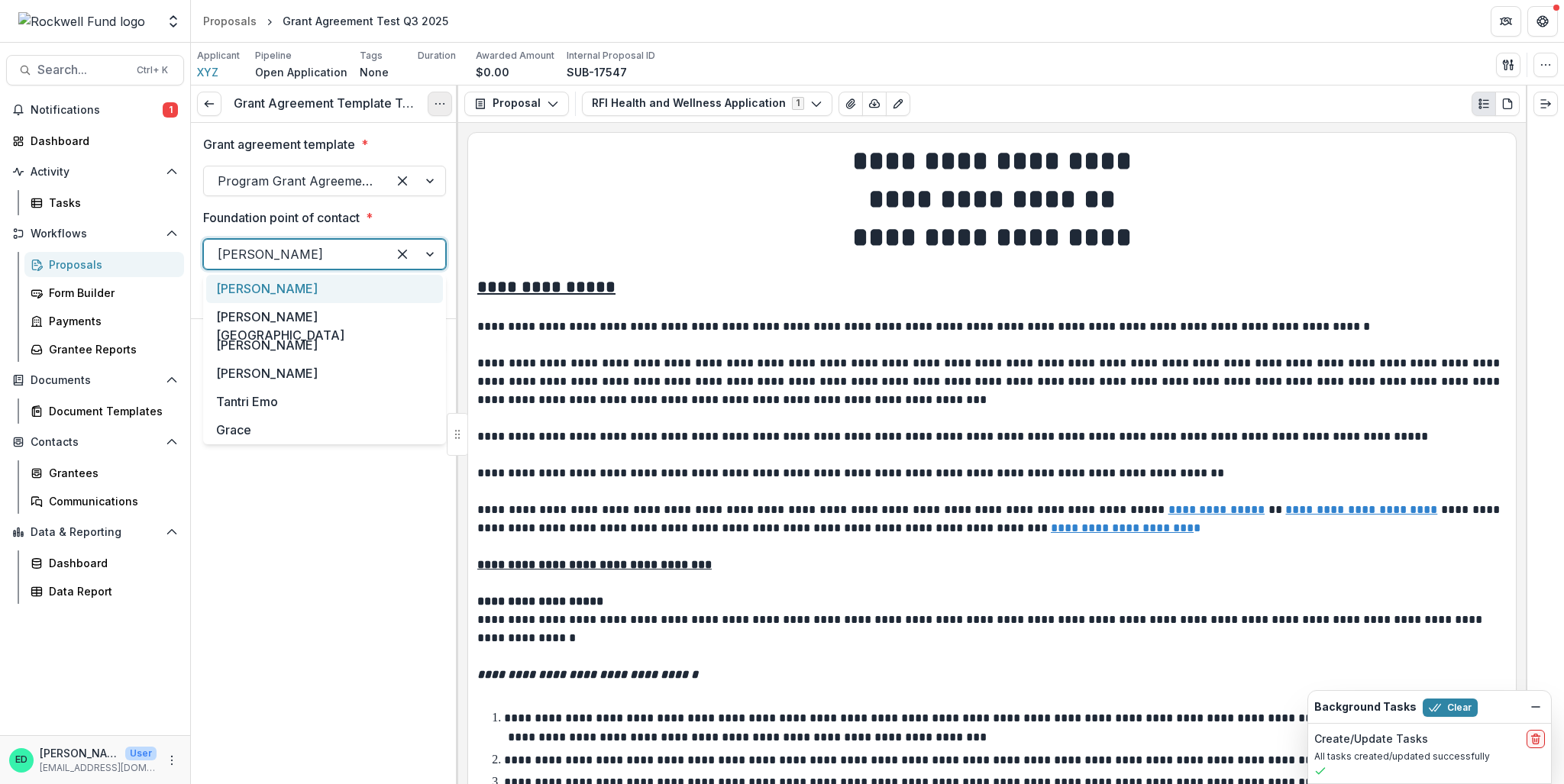
click at [430, 106] on button "Options" at bounding box center [439, 103] width 24 height 24
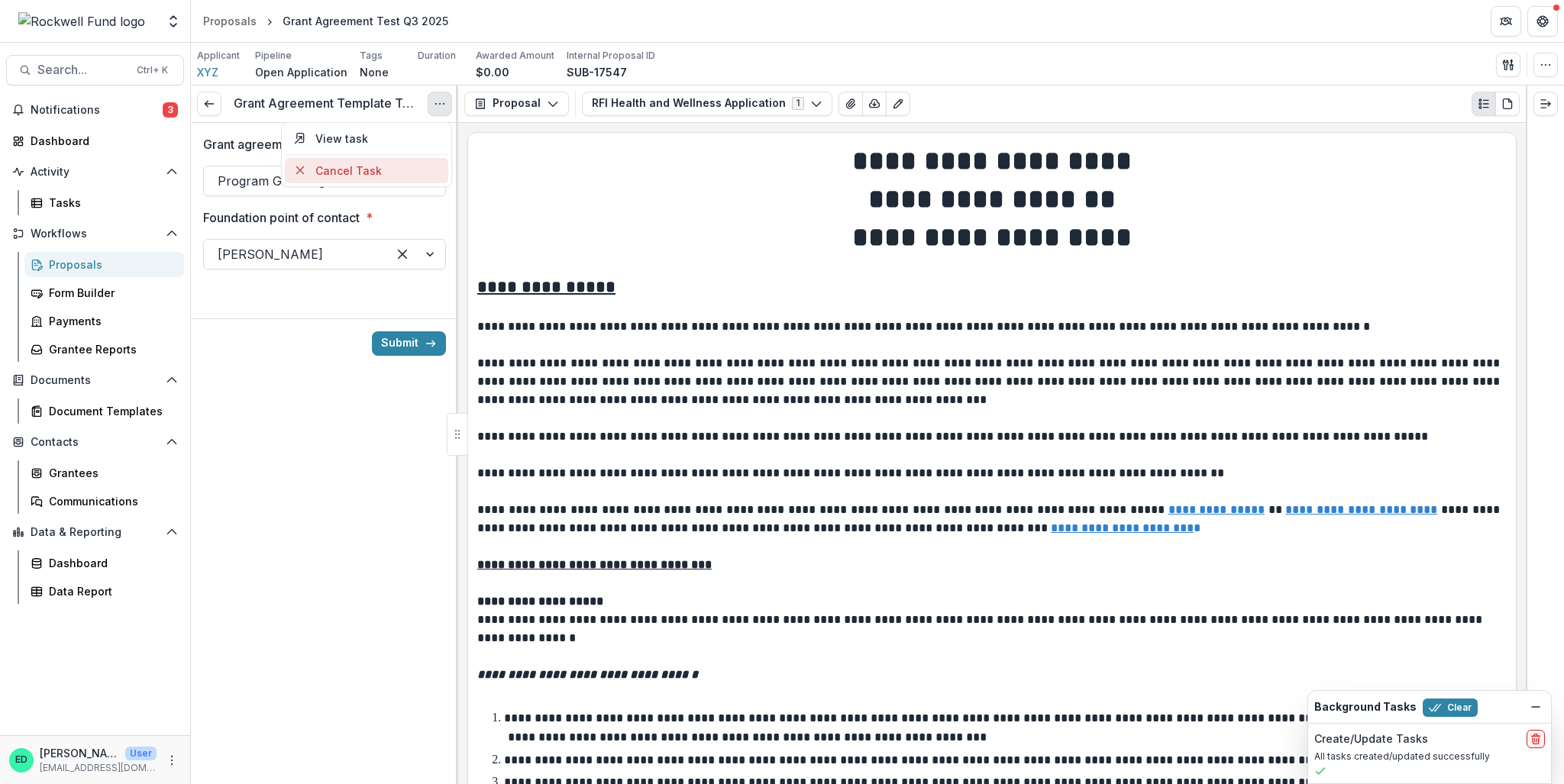
click at [353, 171] on button "Cancel Task" at bounding box center [366, 171] width 164 height 25
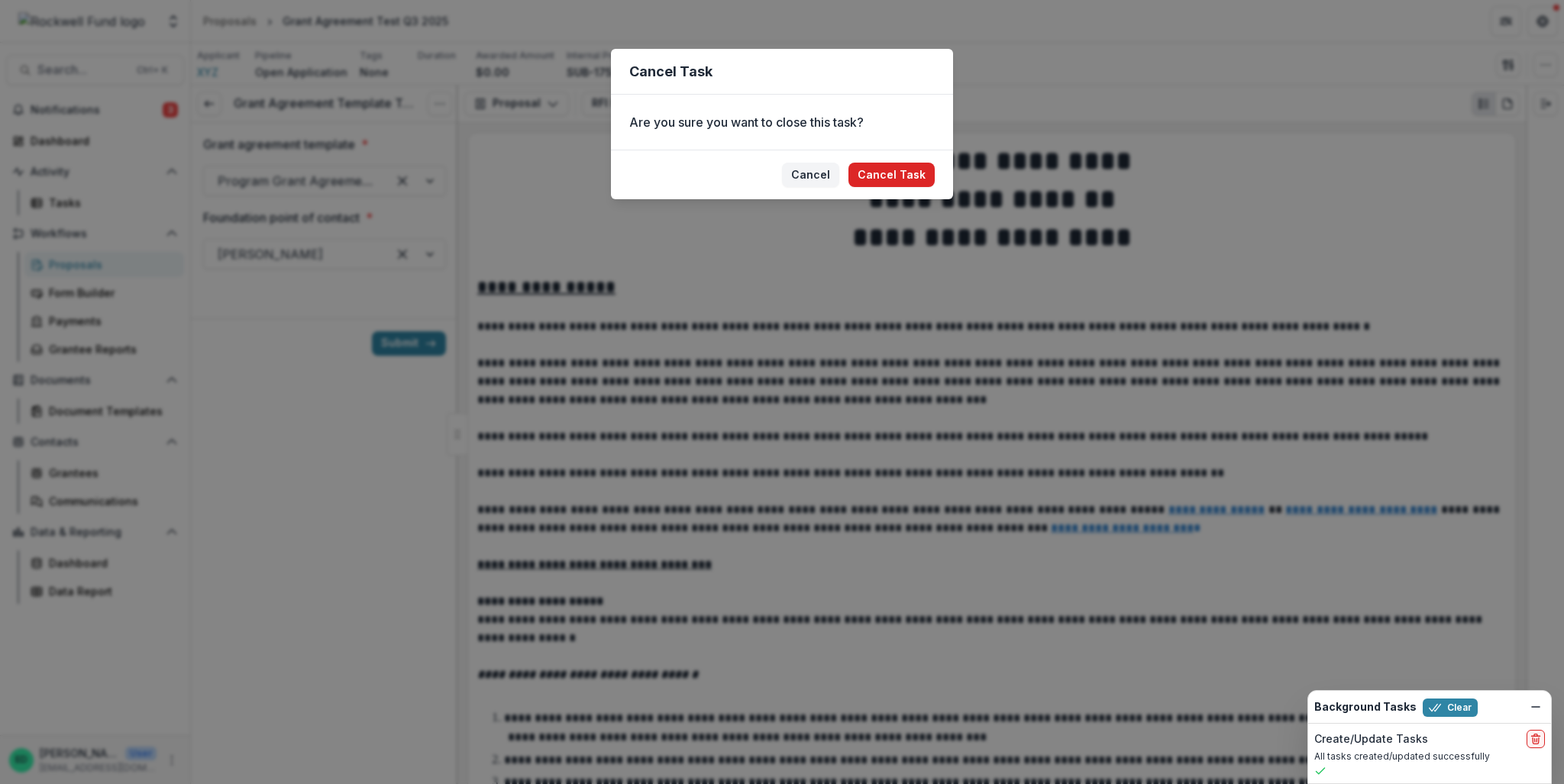
click at [909, 169] on button "Cancel Task" at bounding box center [892, 174] width 87 height 24
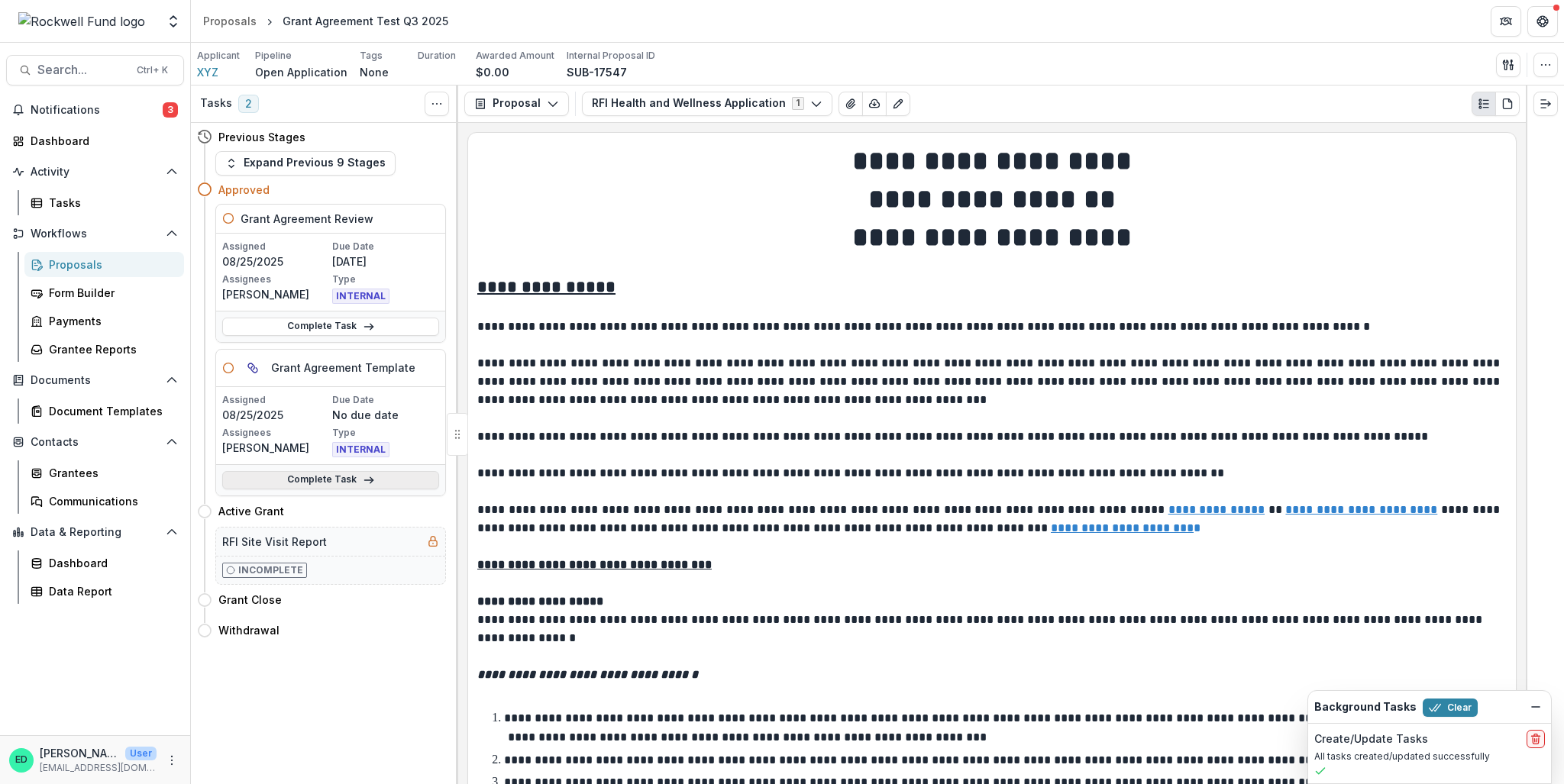
click at [369, 482] on icon at bounding box center [370, 481] width 13 height 13
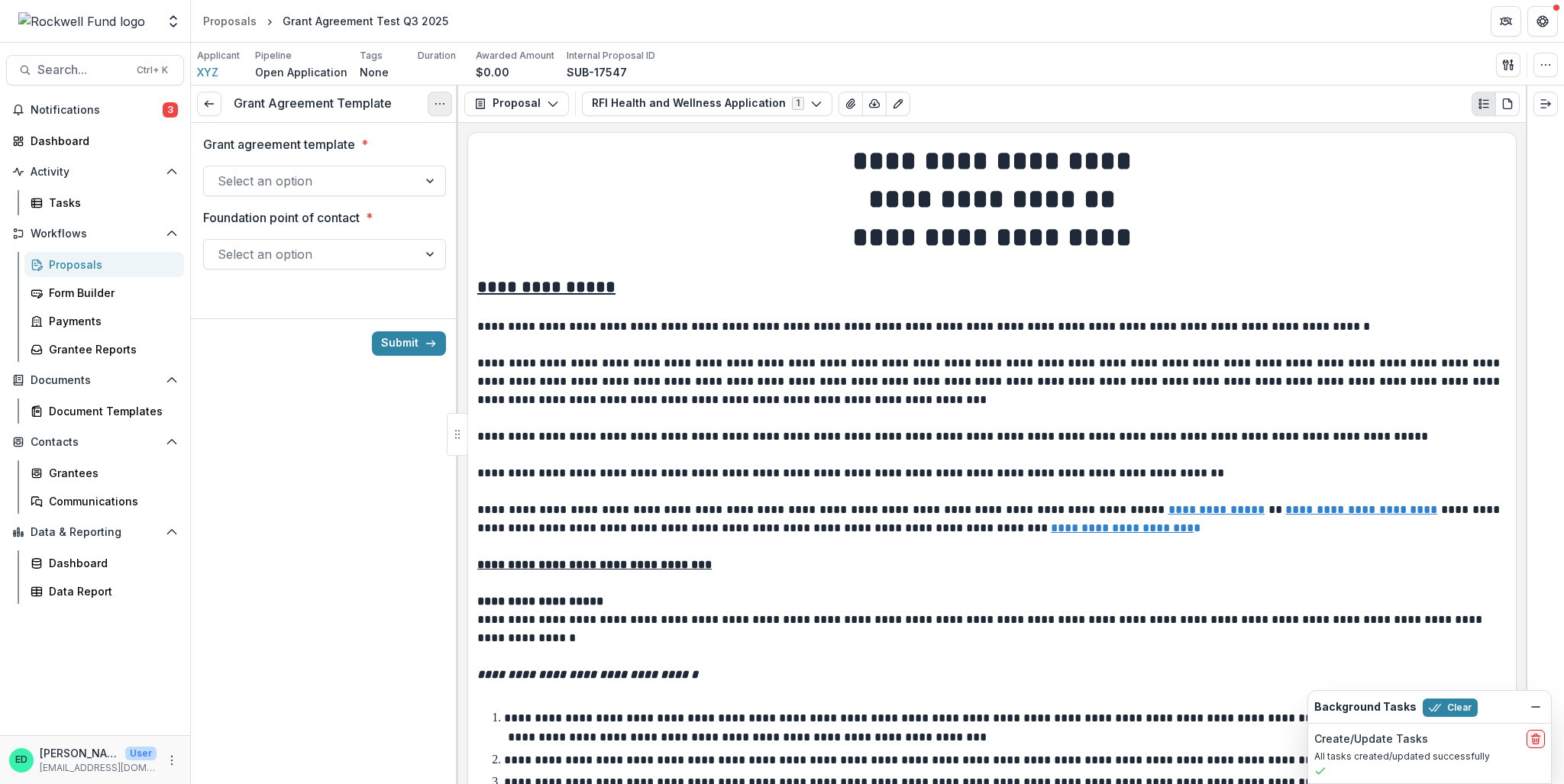
click at [439, 101] on icon "Options" at bounding box center [440, 104] width 13 height 13
click at [381, 172] on button "Cancel Task" at bounding box center [366, 171] width 164 height 25
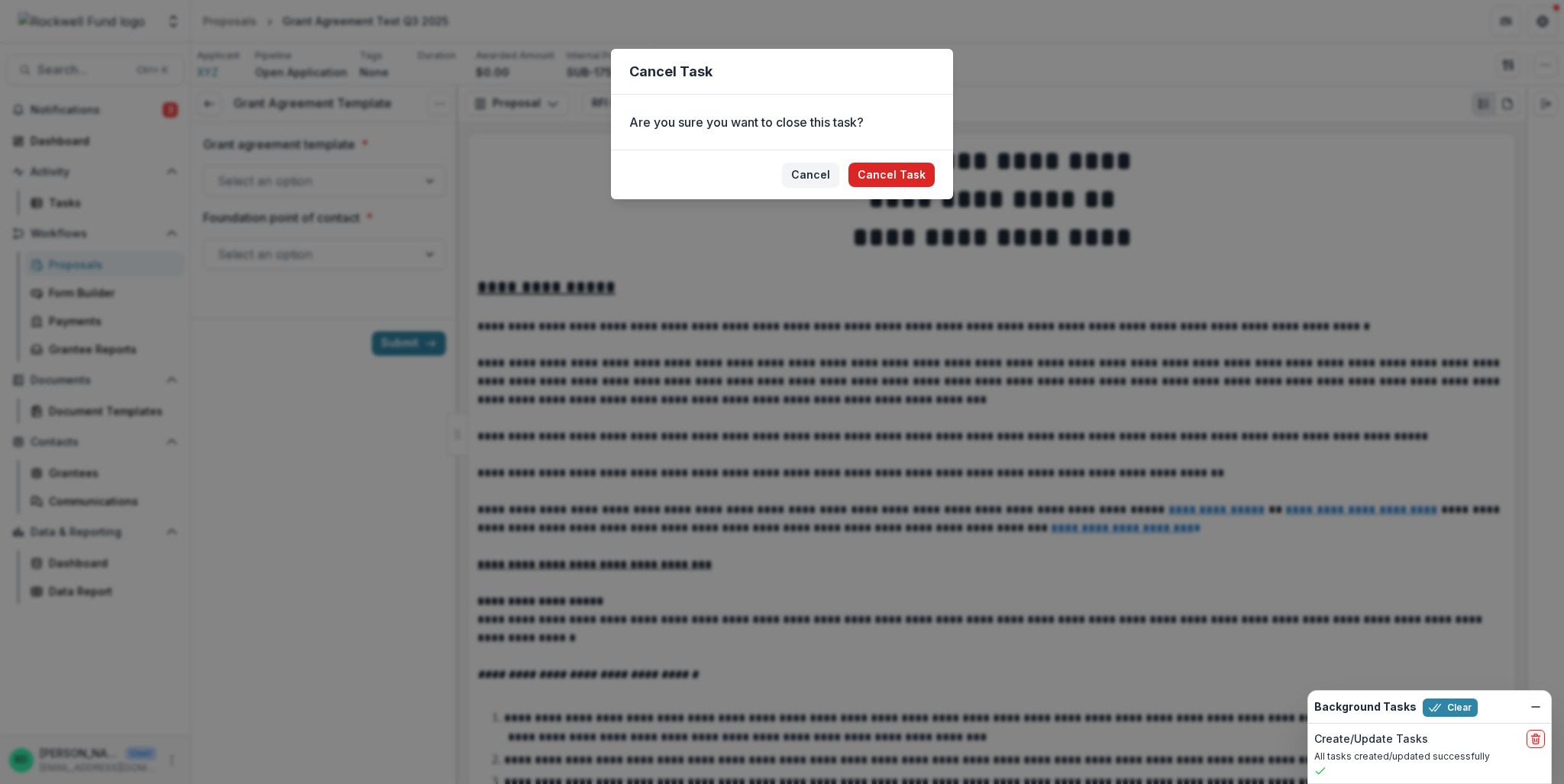
click at [879, 178] on button "Cancel Task" at bounding box center [892, 174] width 87 height 24
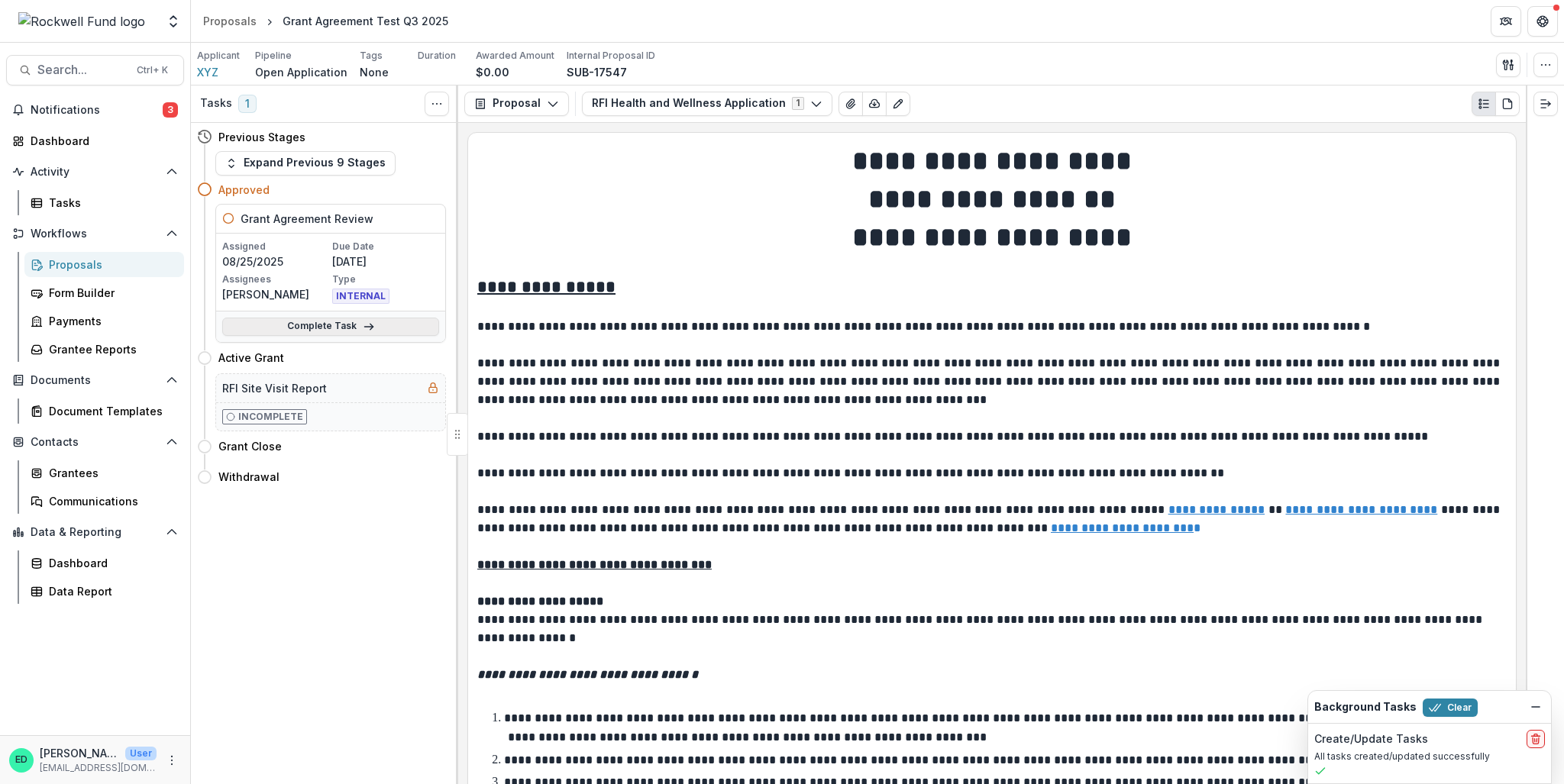
click at [297, 333] on link "Complete Task" at bounding box center [331, 327] width 217 height 18
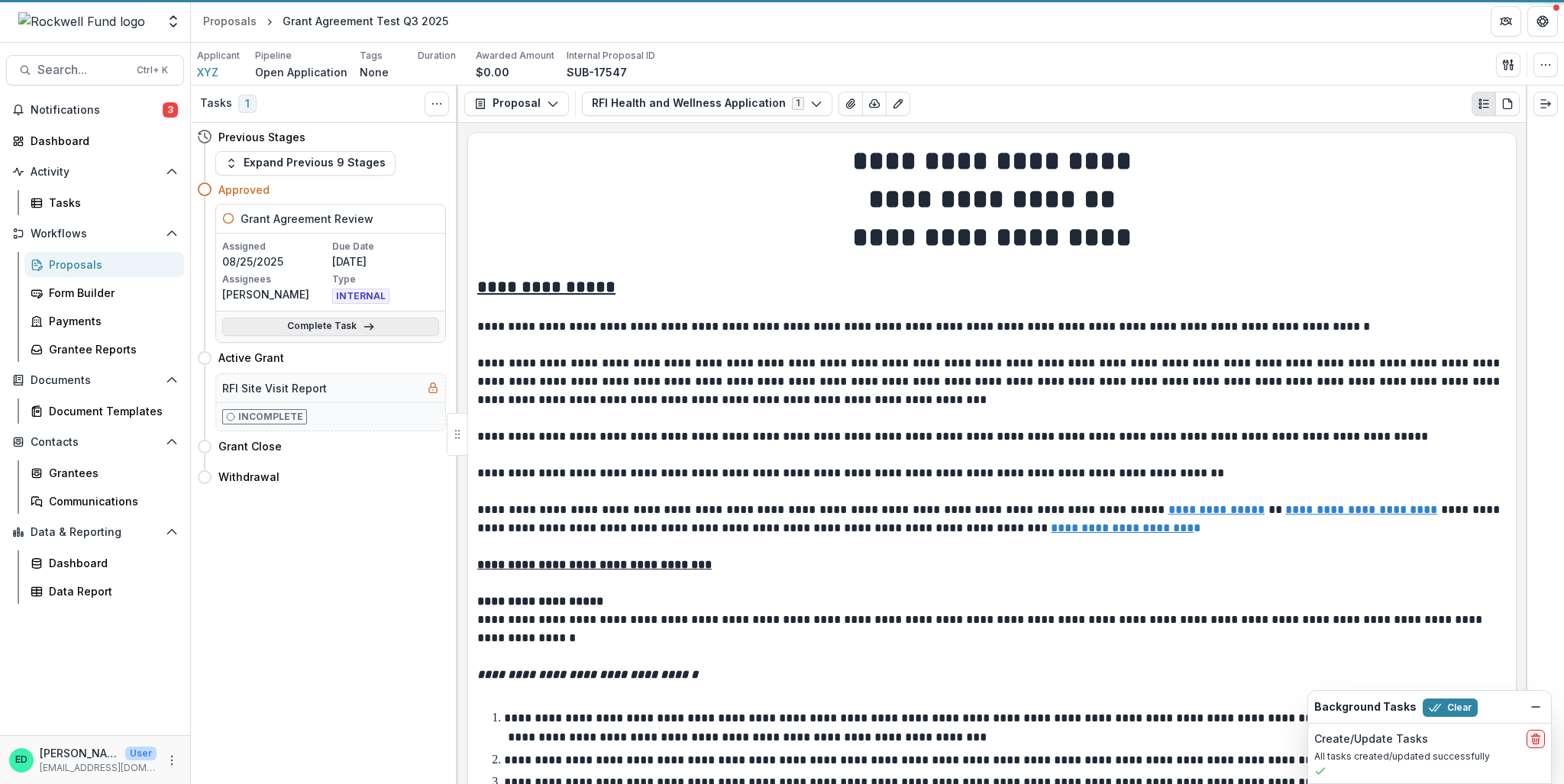
select select "**********"
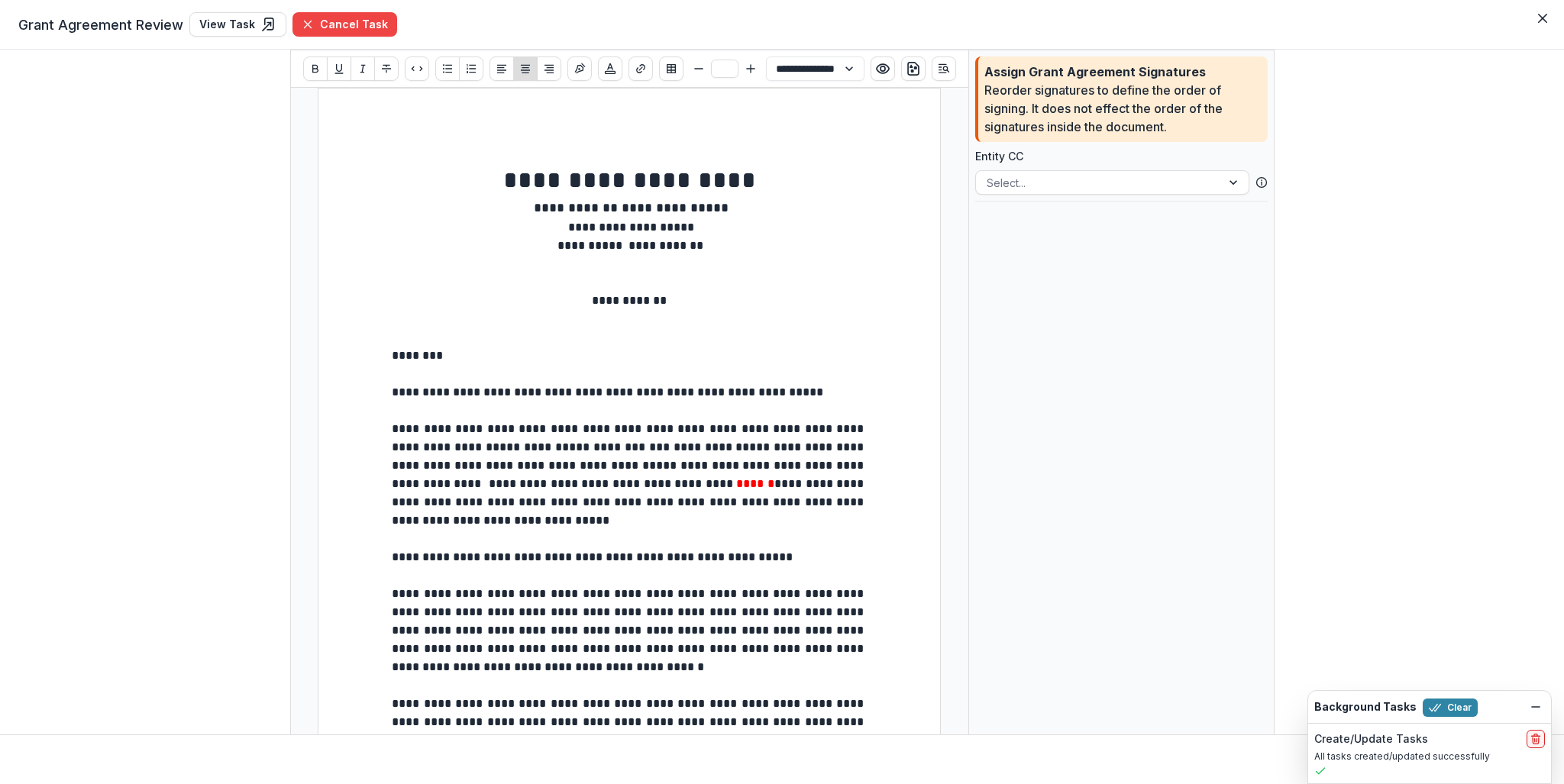
click at [506, 395] on p "**********" at bounding box center [630, 392] width 475 height 18
type input "**"
select select "**********"
click at [506, 395] on p "**********" at bounding box center [630, 392] width 475 height 18
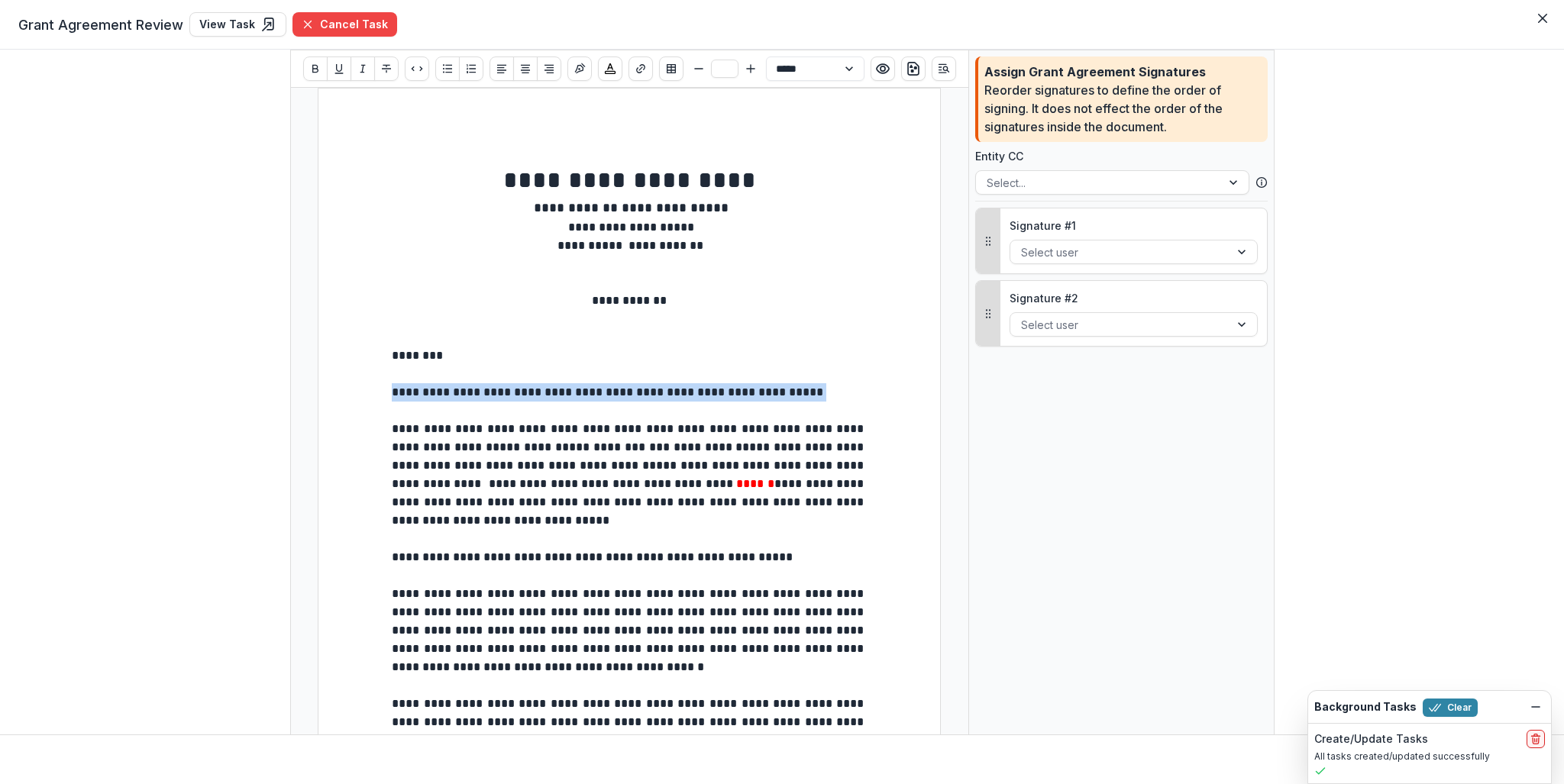
click at [504, 395] on p "**********" at bounding box center [630, 392] width 475 height 18
drag, startPoint x: 880, startPoint y: 394, endPoint x: 458, endPoint y: 397, distance: 422.0
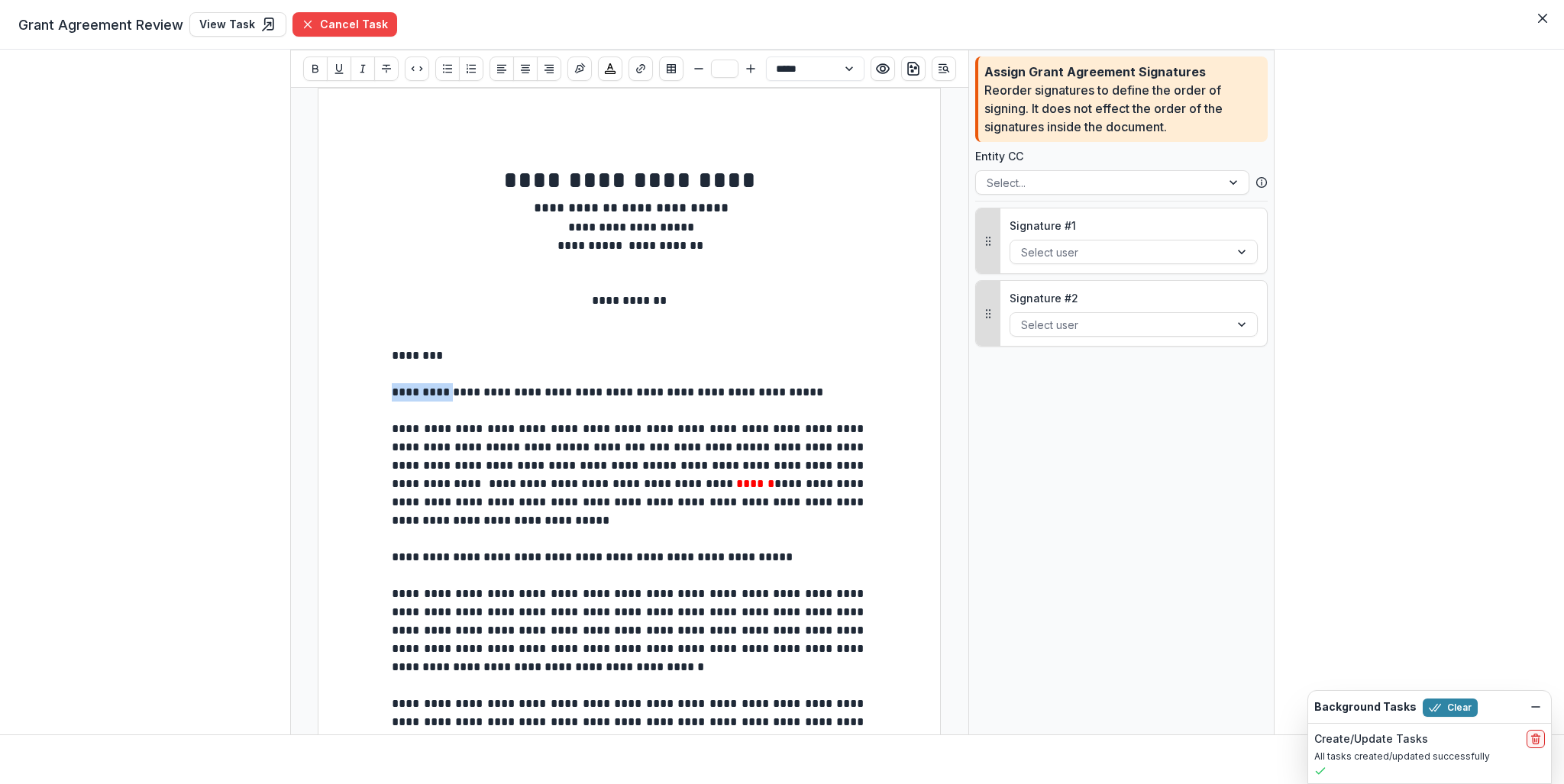
drag, startPoint x: 862, startPoint y: 395, endPoint x: 548, endPoint y: 407, distance: 314.2
click at [728, 406] on p at bounding box center [630, 411] width 475 height 18
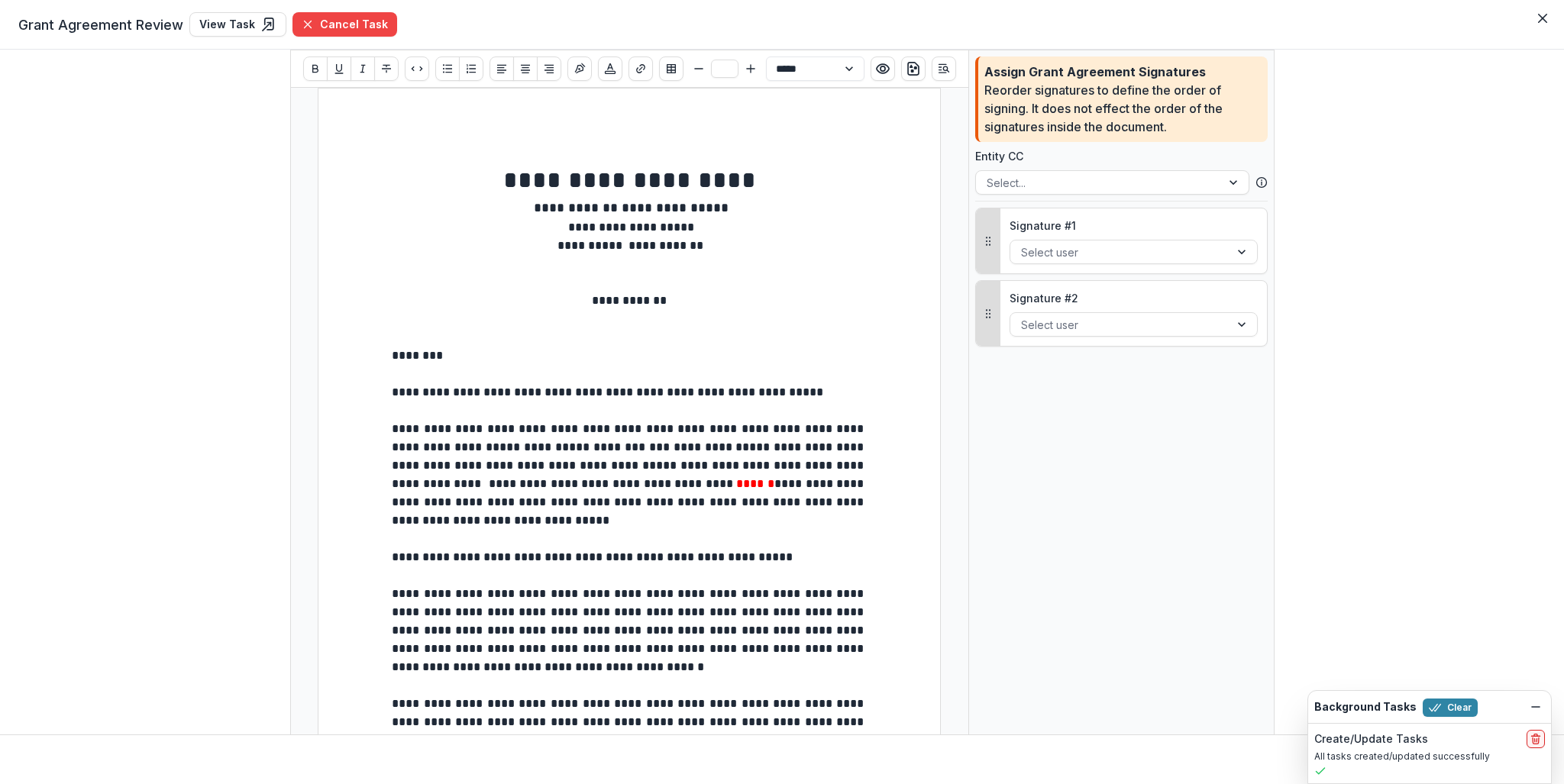
click at [863, 392] on p "**********" at bounding box center [630, 392] width 475 height 18
click at [856, 397] on p "**********" at bounding box center [630, 392] width 475 height 18
type input "**"
drag, startPoint x: 857, startPoint y: 395, endPoint x: 422, endPoint y: 400, distance: 435.0
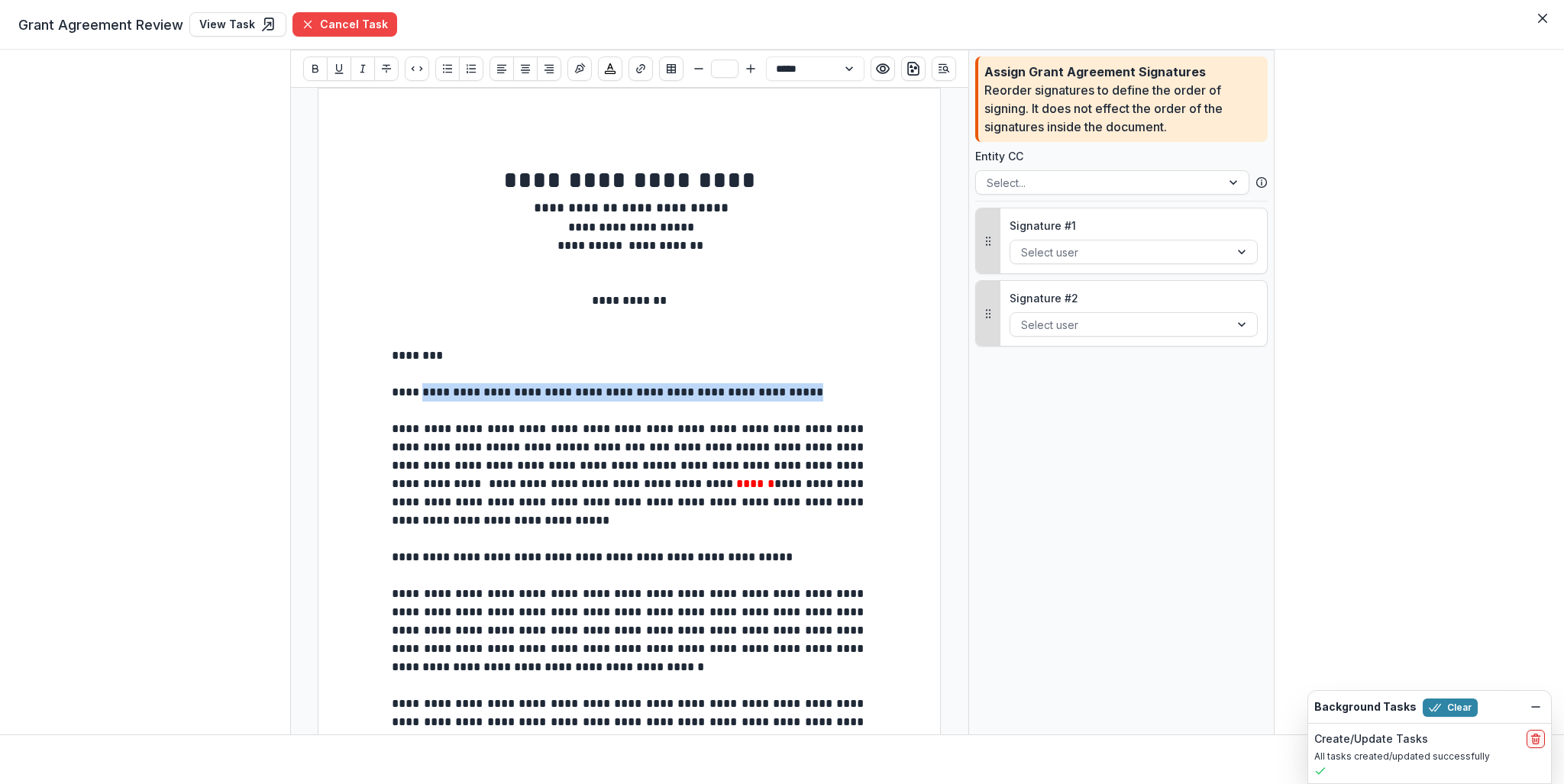
click at [422, 400] on p "**********" at bounding box center [630, 392] width 475 height 18
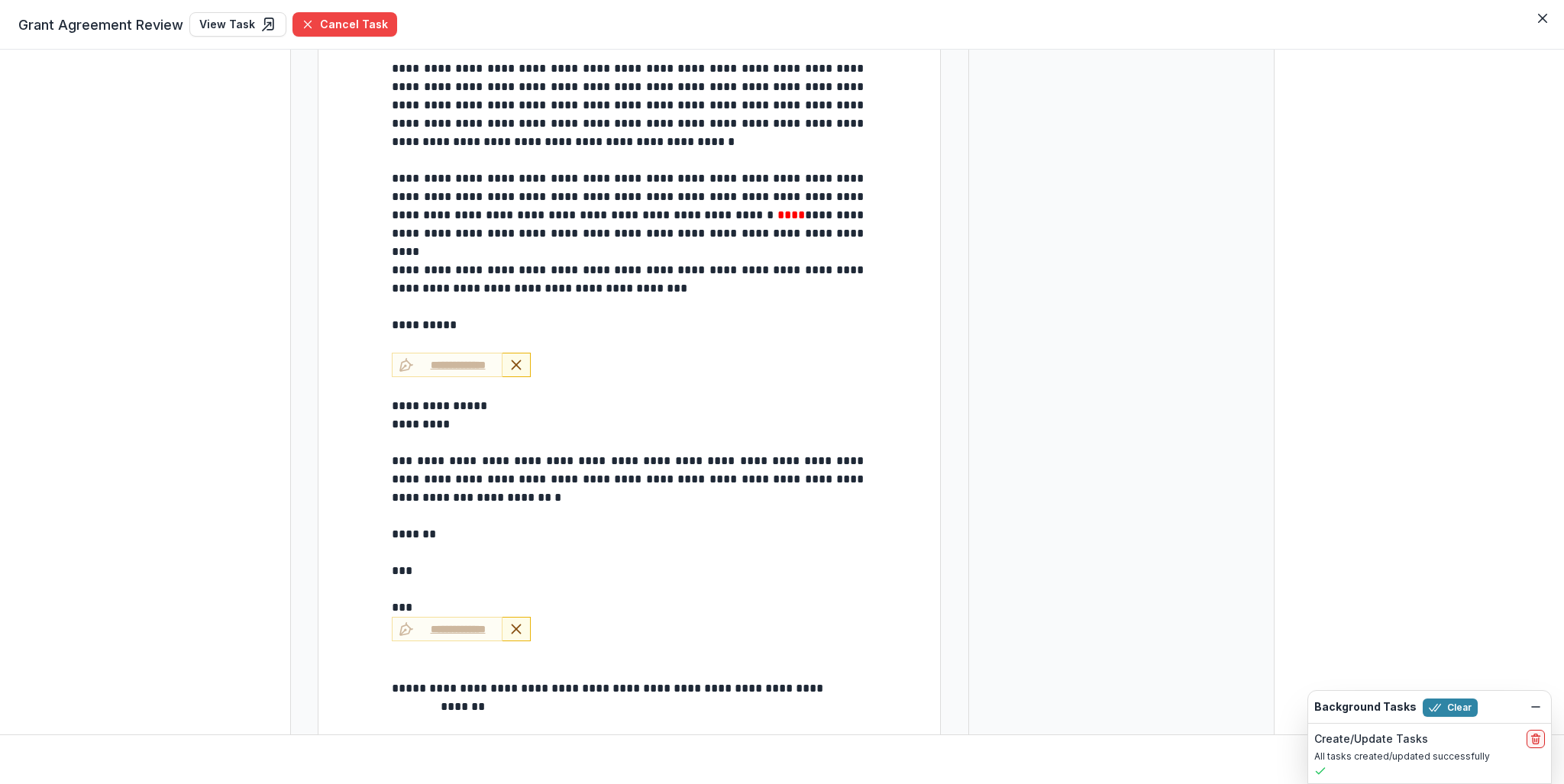
scroll to position [1320, 0]
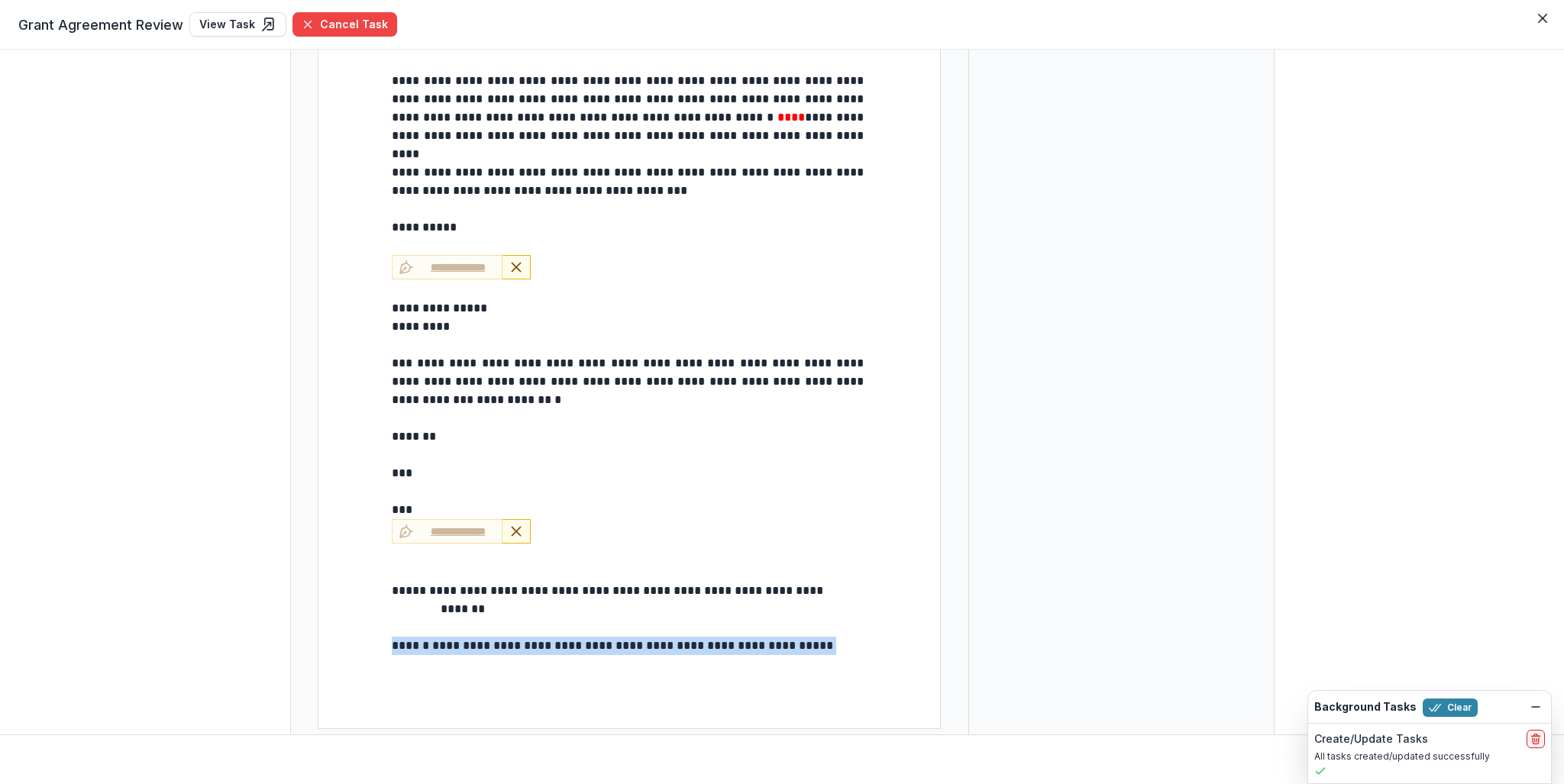
drag, startPoint x: 861, startPoint y: 643, endPoint x: 612, endPoint y: 621, distance: 250.0
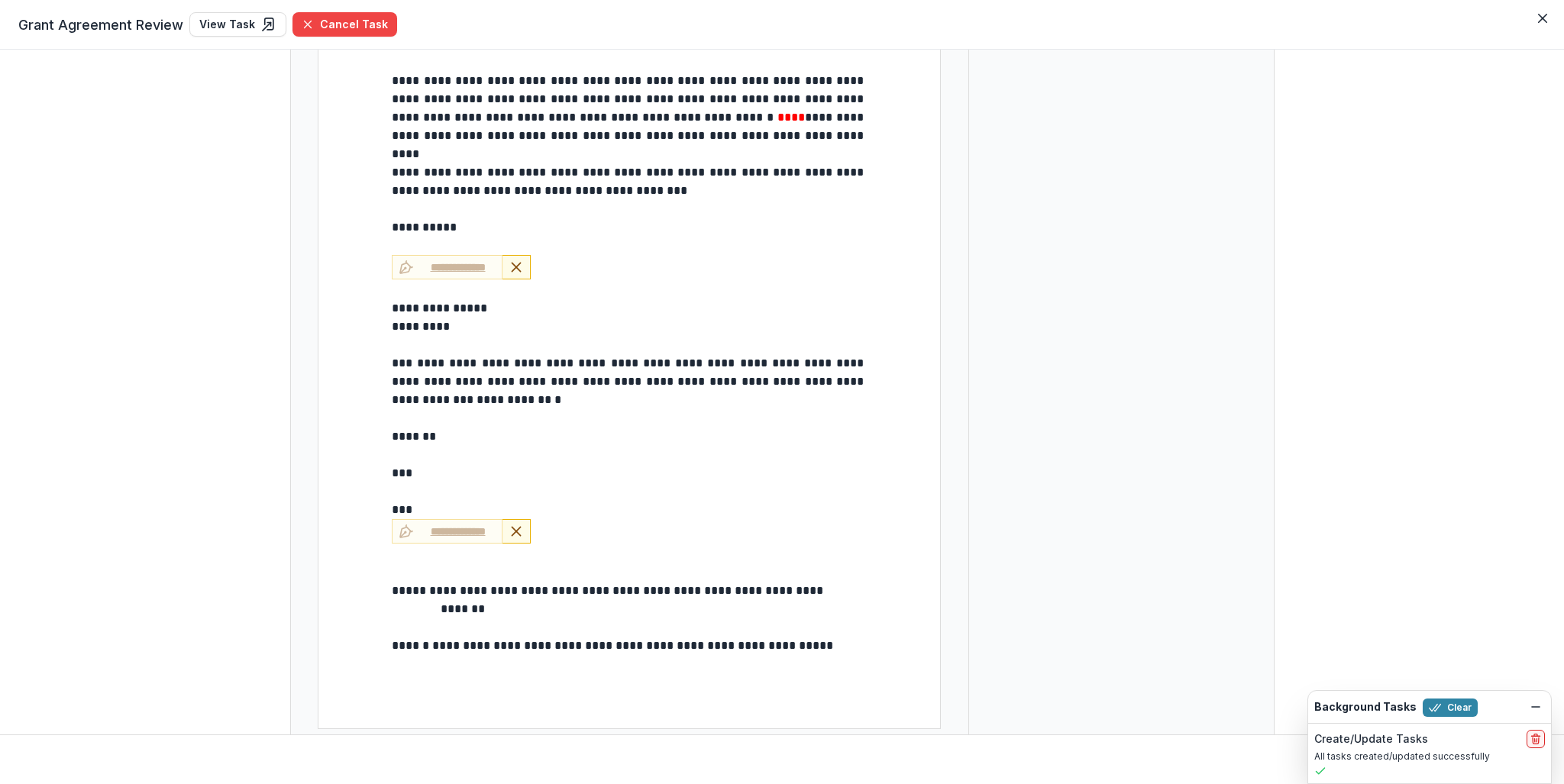
click at [562, 603] on p "*******" at bounding box center [630, 609] width 475 height 18
click at [444, 619] on p at bounding box center [630, 628] width 475 height 18
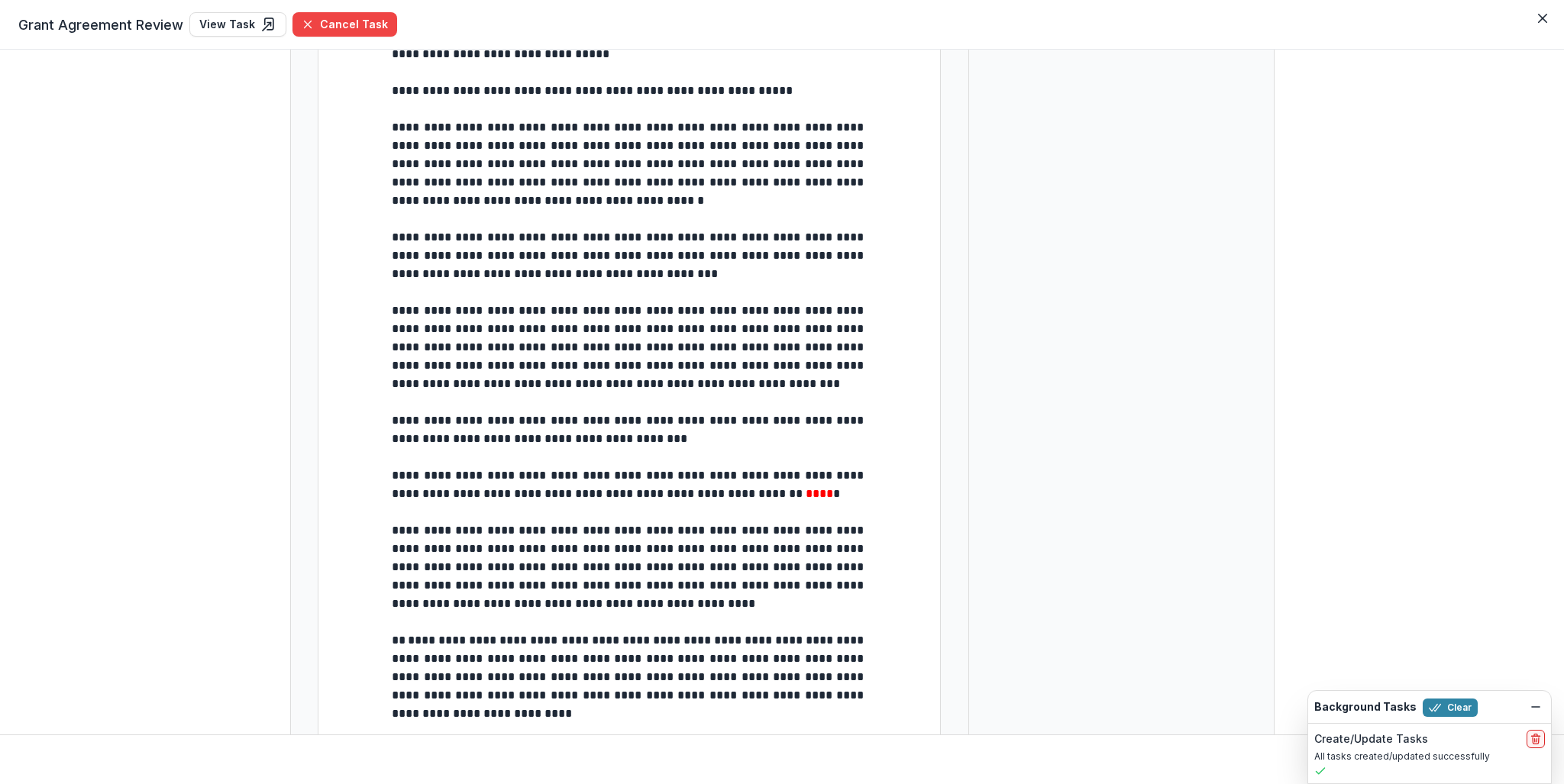
scroll to position [0, 0]
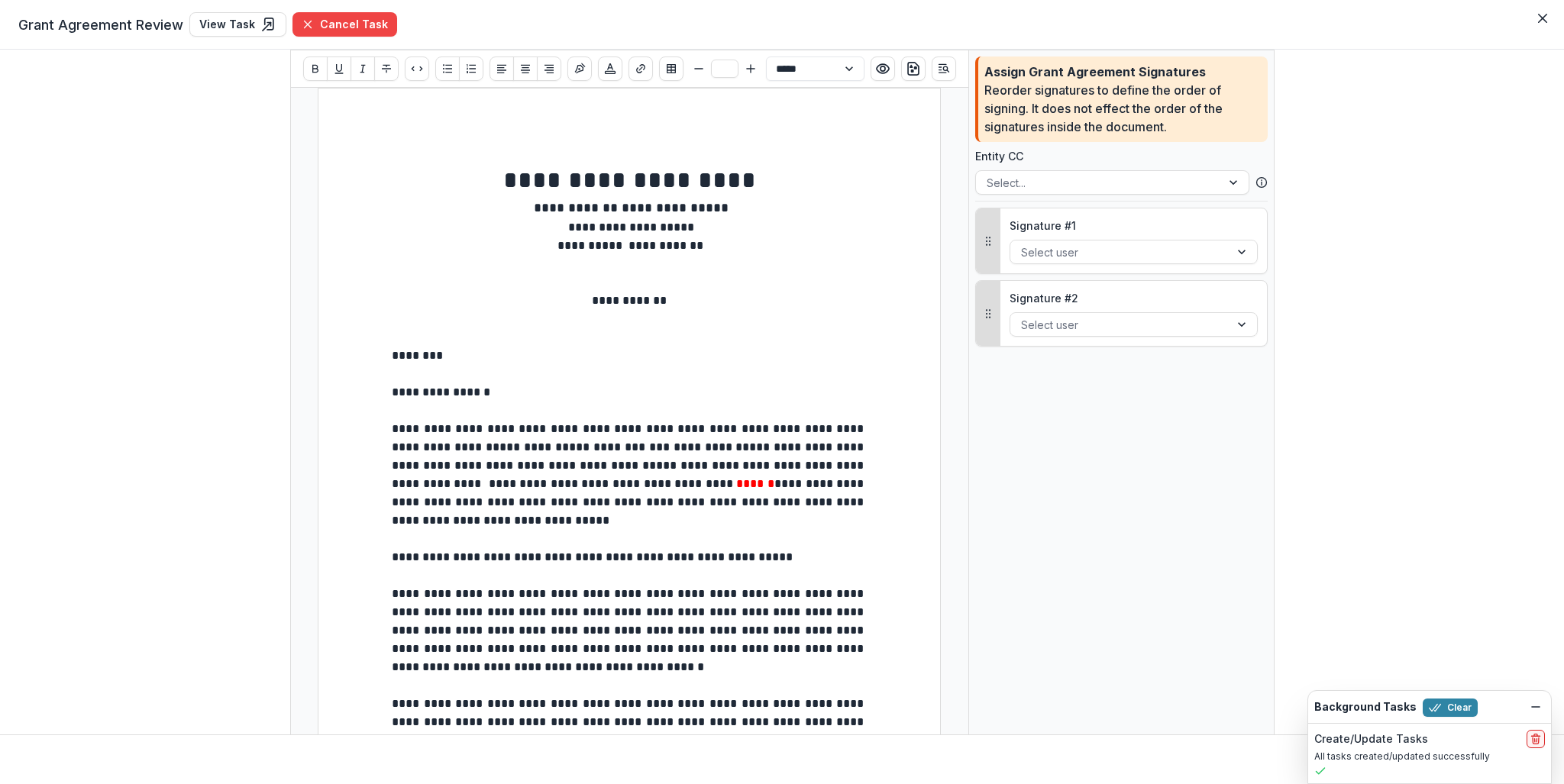
click at [486, 389] on p "**********" at bounding box center [630, 392] width 475 height 18
click at [516, 402] on p at bounding box center [630, 411] width 475 height 18
click at [513, 397] on p "**********" at bounding box center [630, 392] width 475 height 18
type input "**"
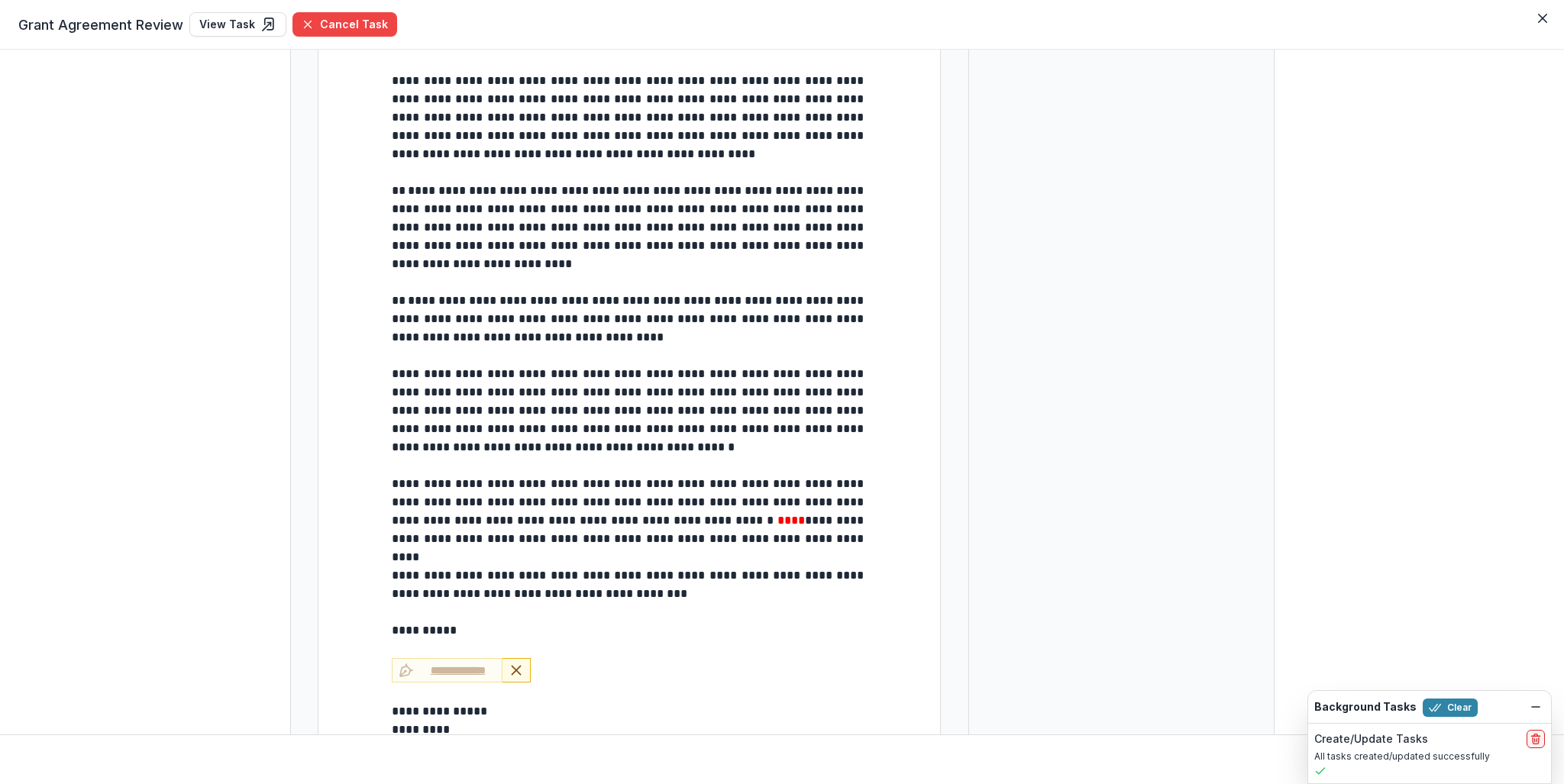
scroll to position [1320, 0]
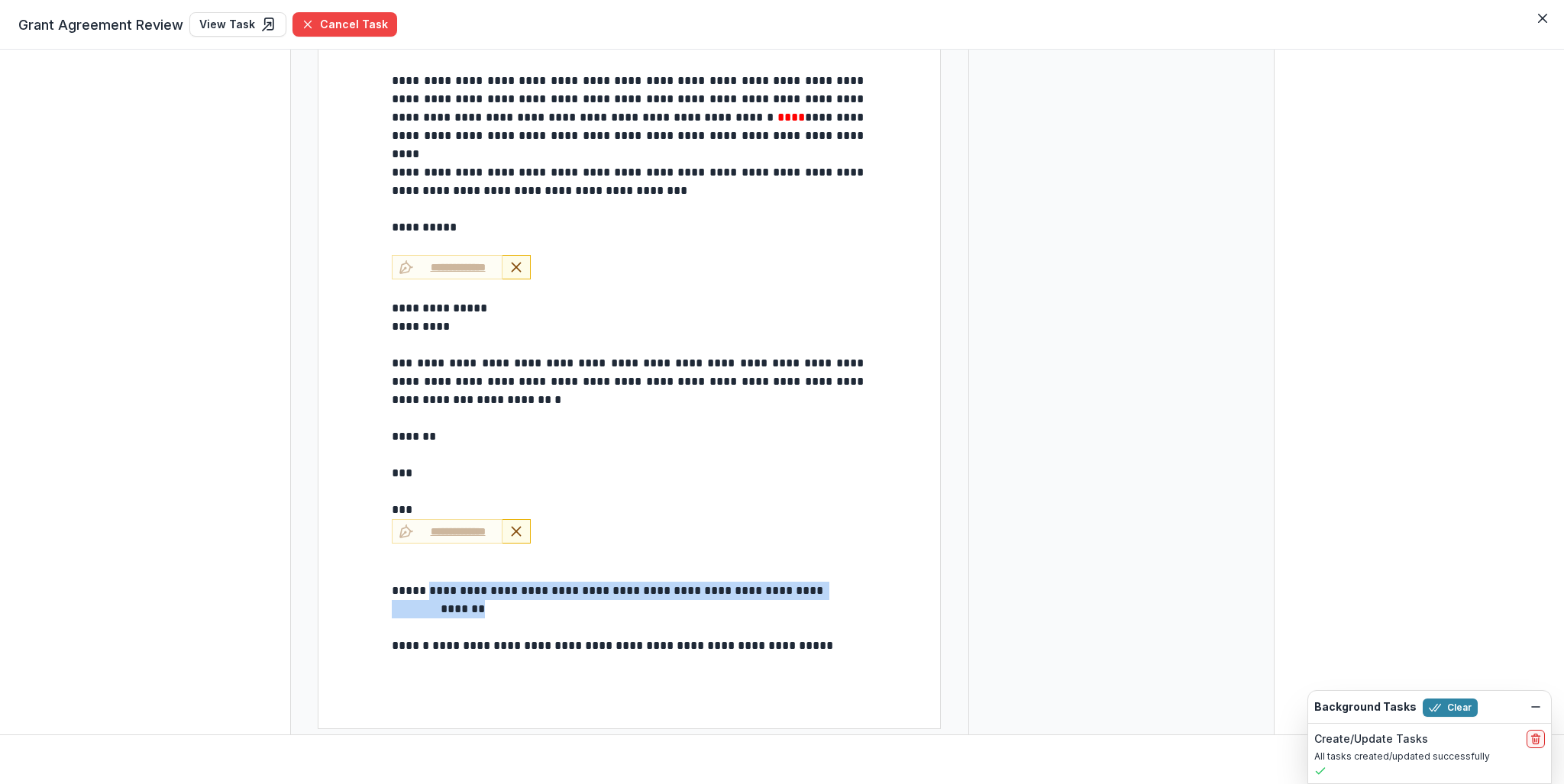
drag, startPoint x: 482, startPoint y: 614, endPoint x: 426, endPoint y: 594, distance: 59.5
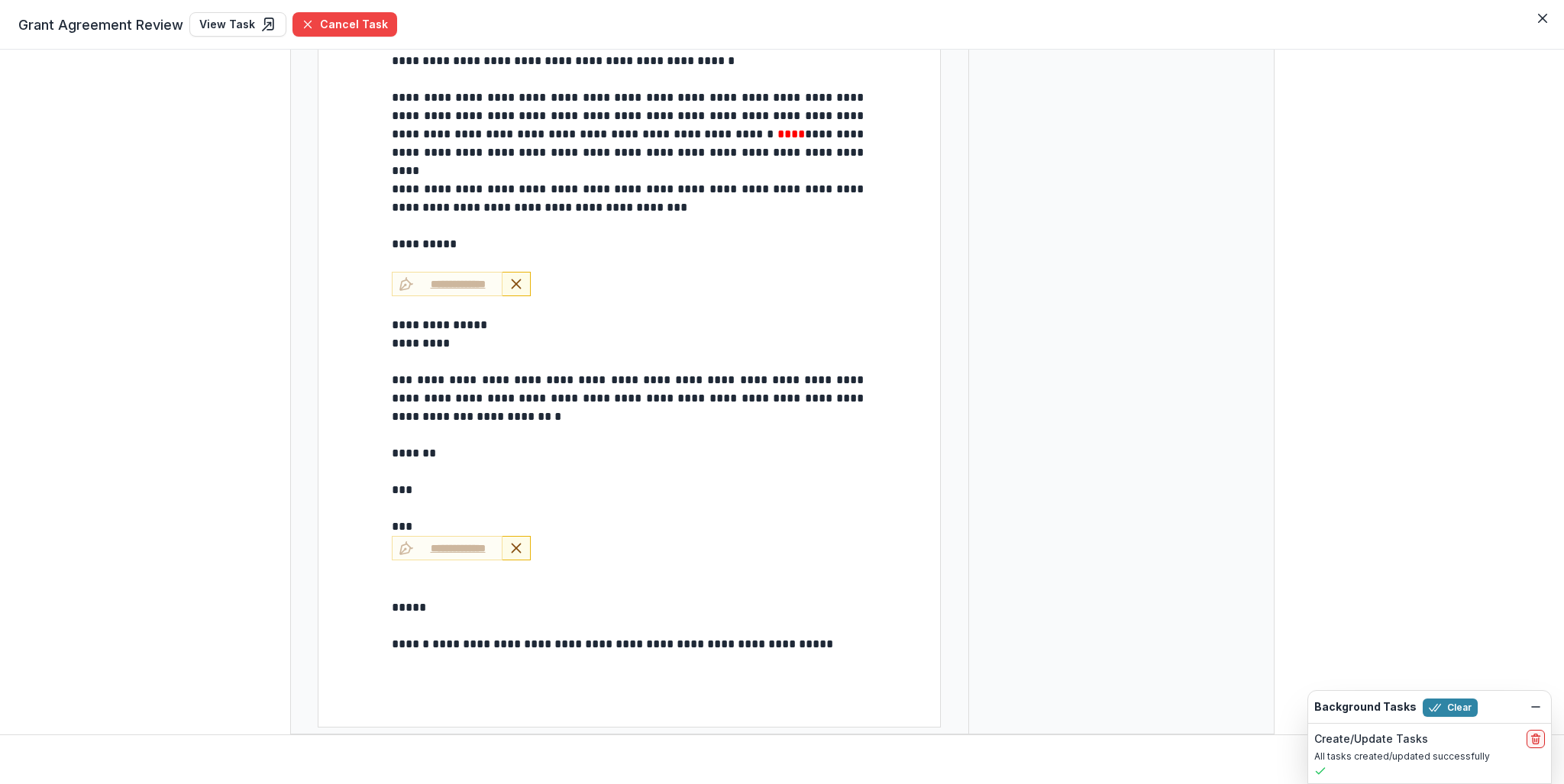
scroll to position [1301, 0]
type input "**"
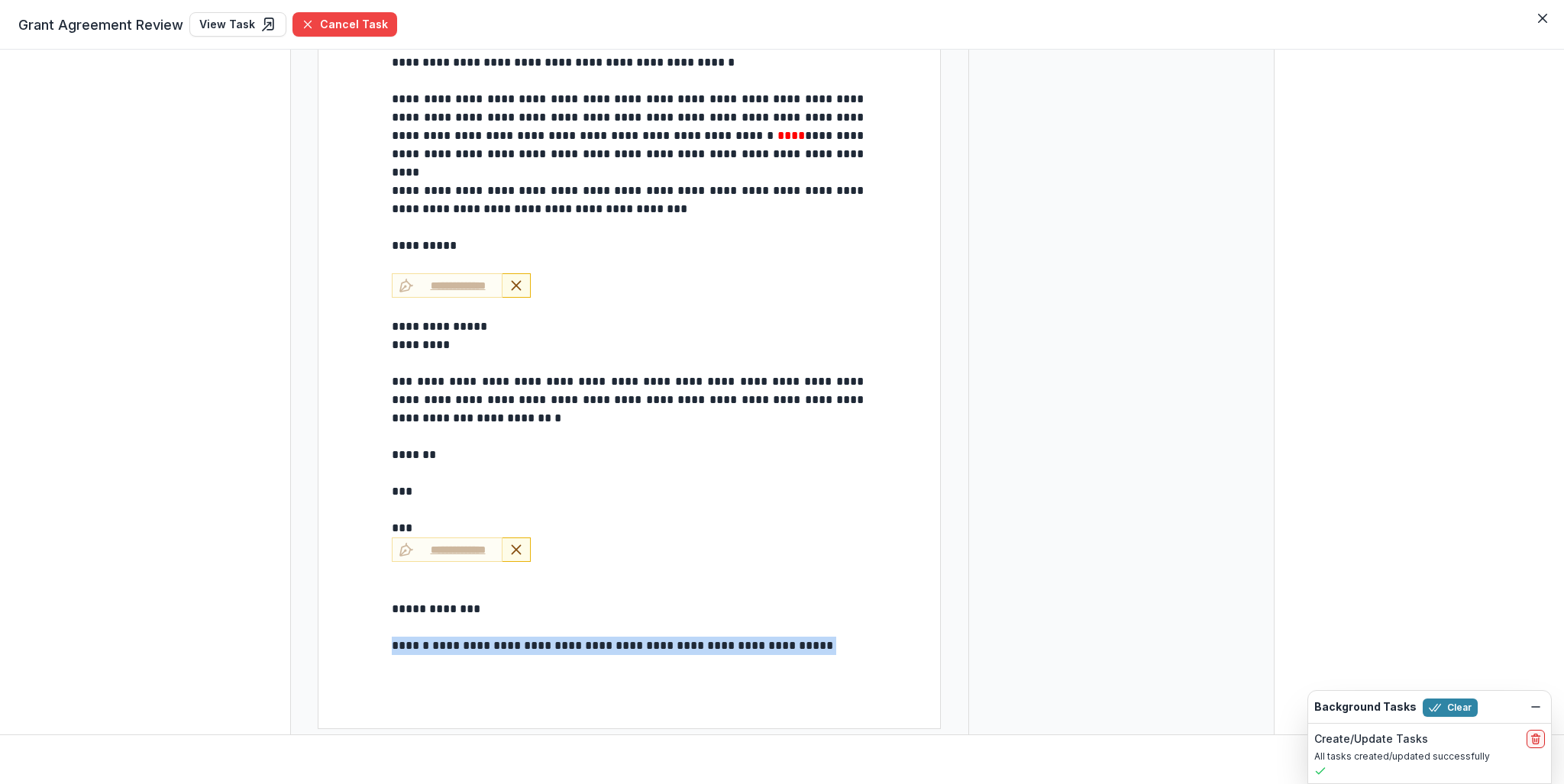
type input "**"
drag, startPoint x: 809, startPoint y: 643, endPoint x: 420, endPoint y: 647, distance: 389.0
click at [420, 647] on p "**********" at bounding box center [630, 646] width 475 height 18
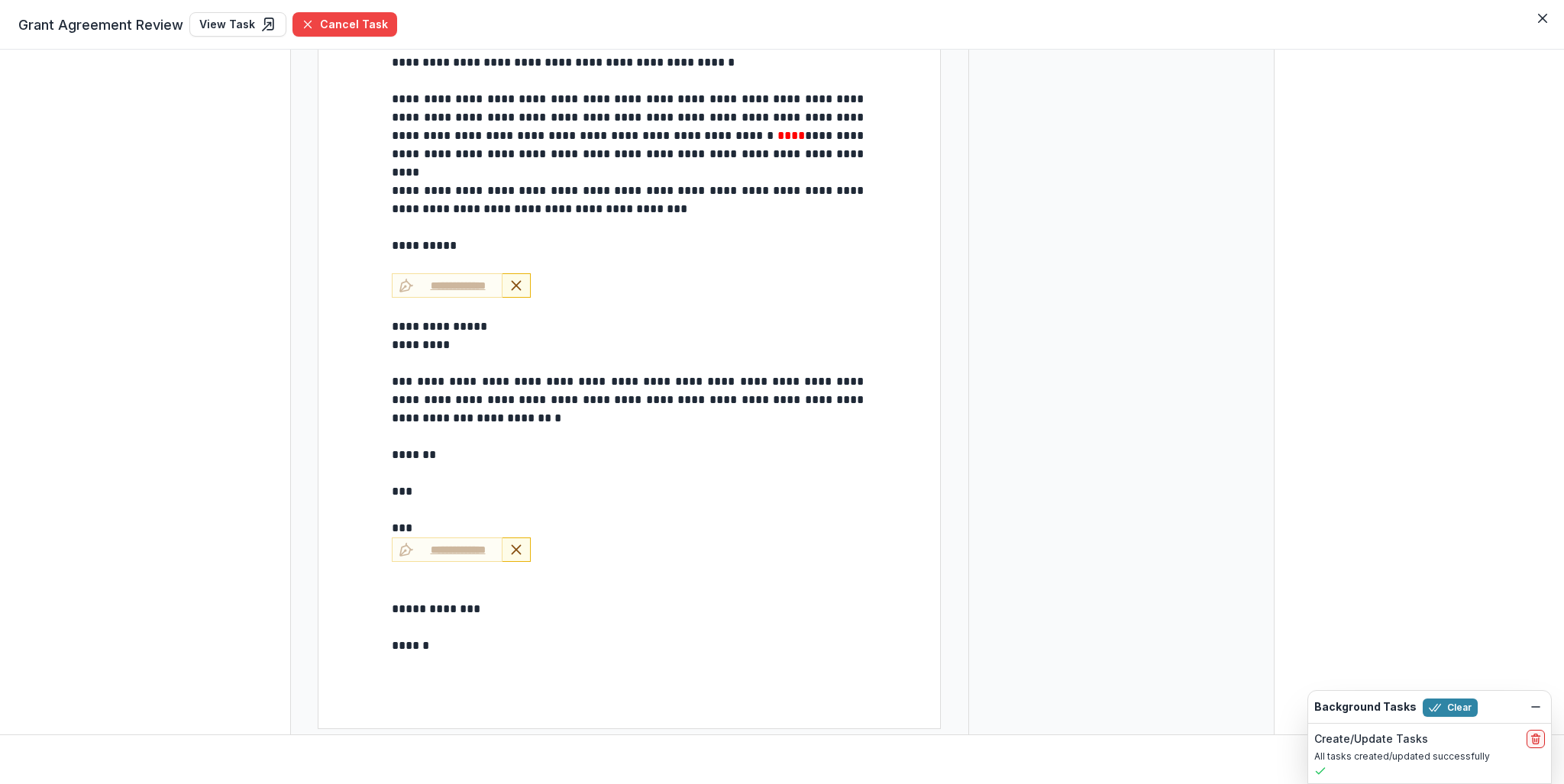
type input "**"
click at [423, 630] on p at bounding box center [630, 628] width 475 height 18
type input "**"
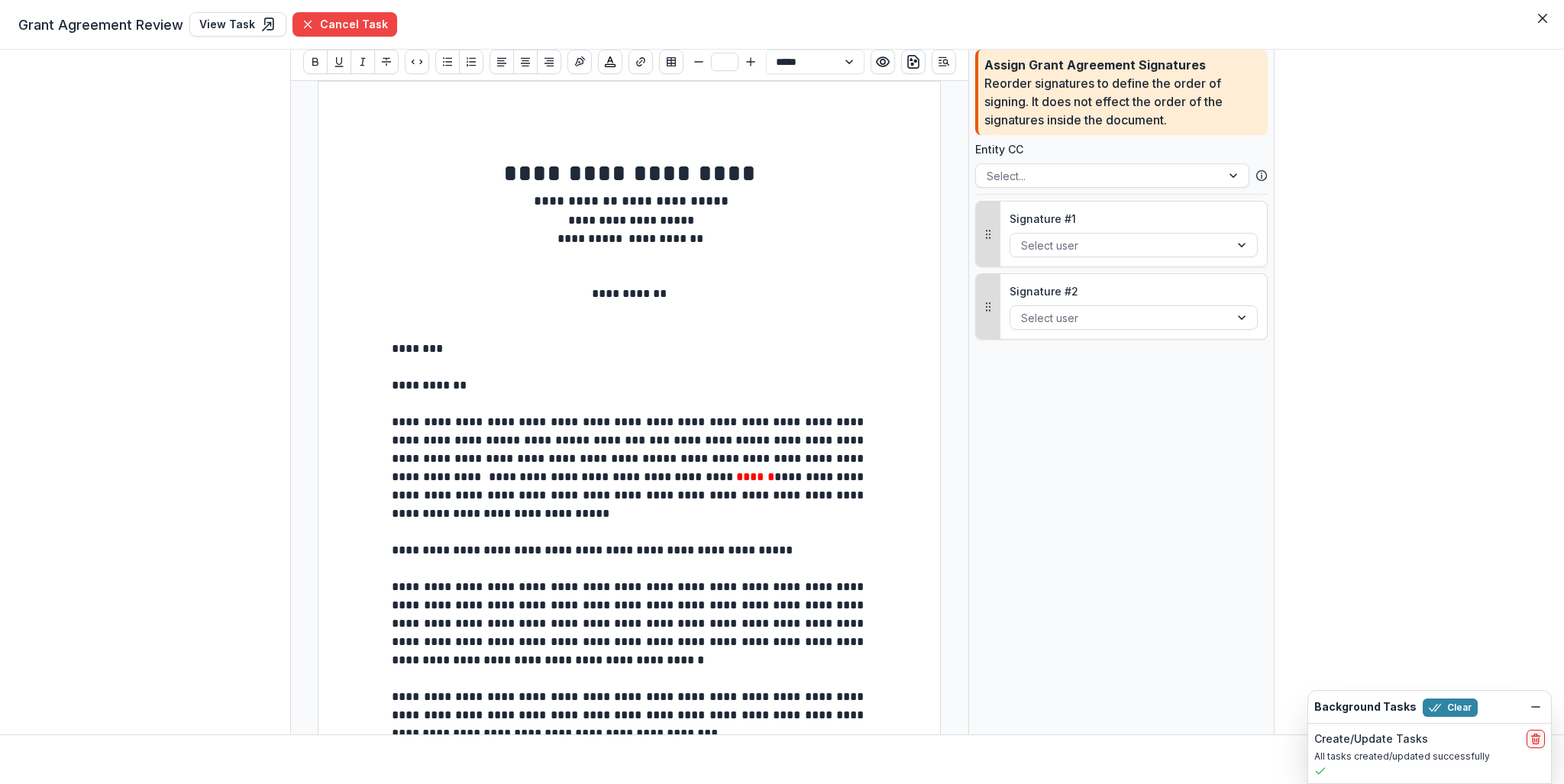
scroll to position [0, 0]
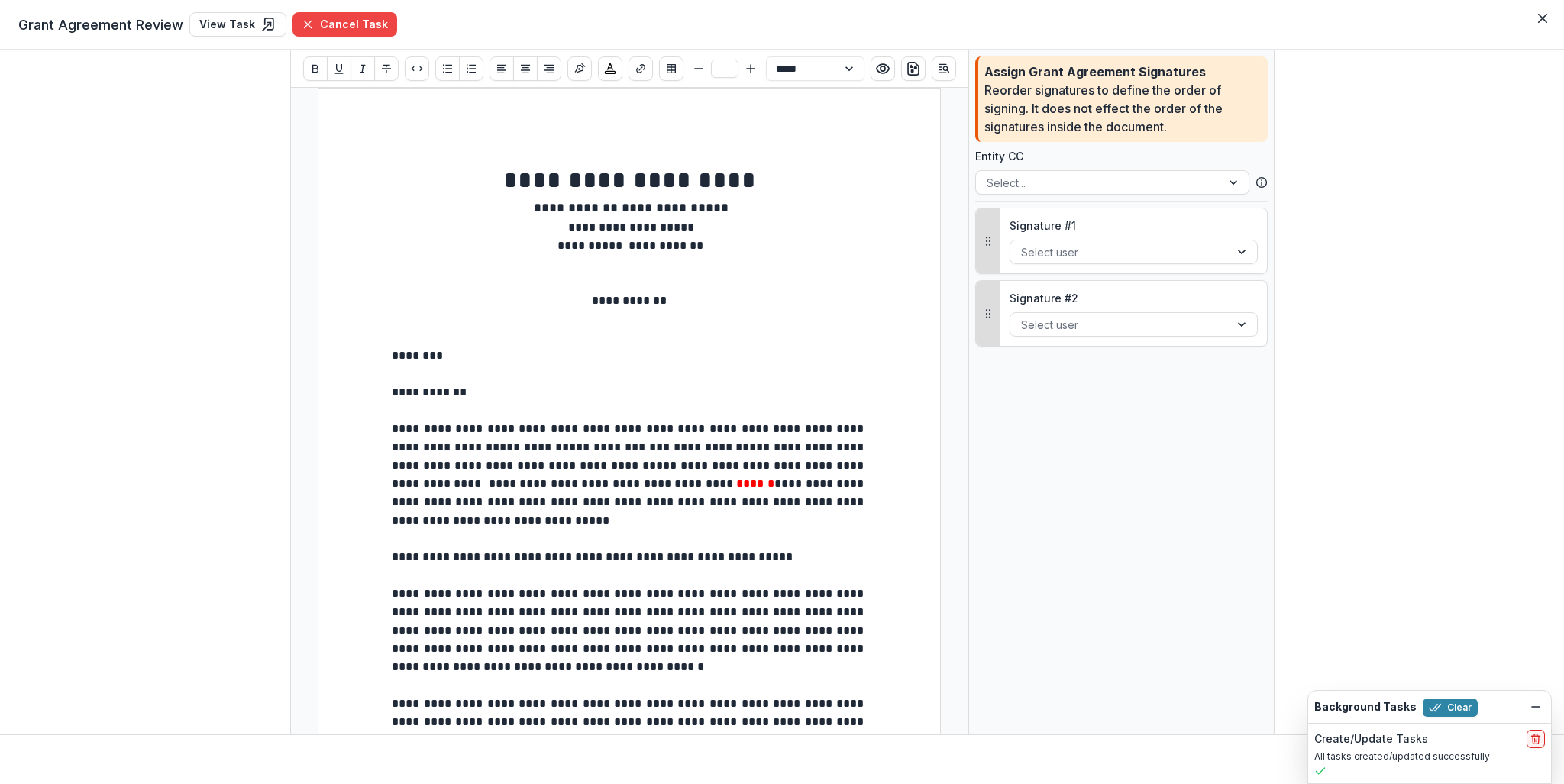
click at [520, 448] on p "**********" at bounding box center [630, 475] width 475 height 110
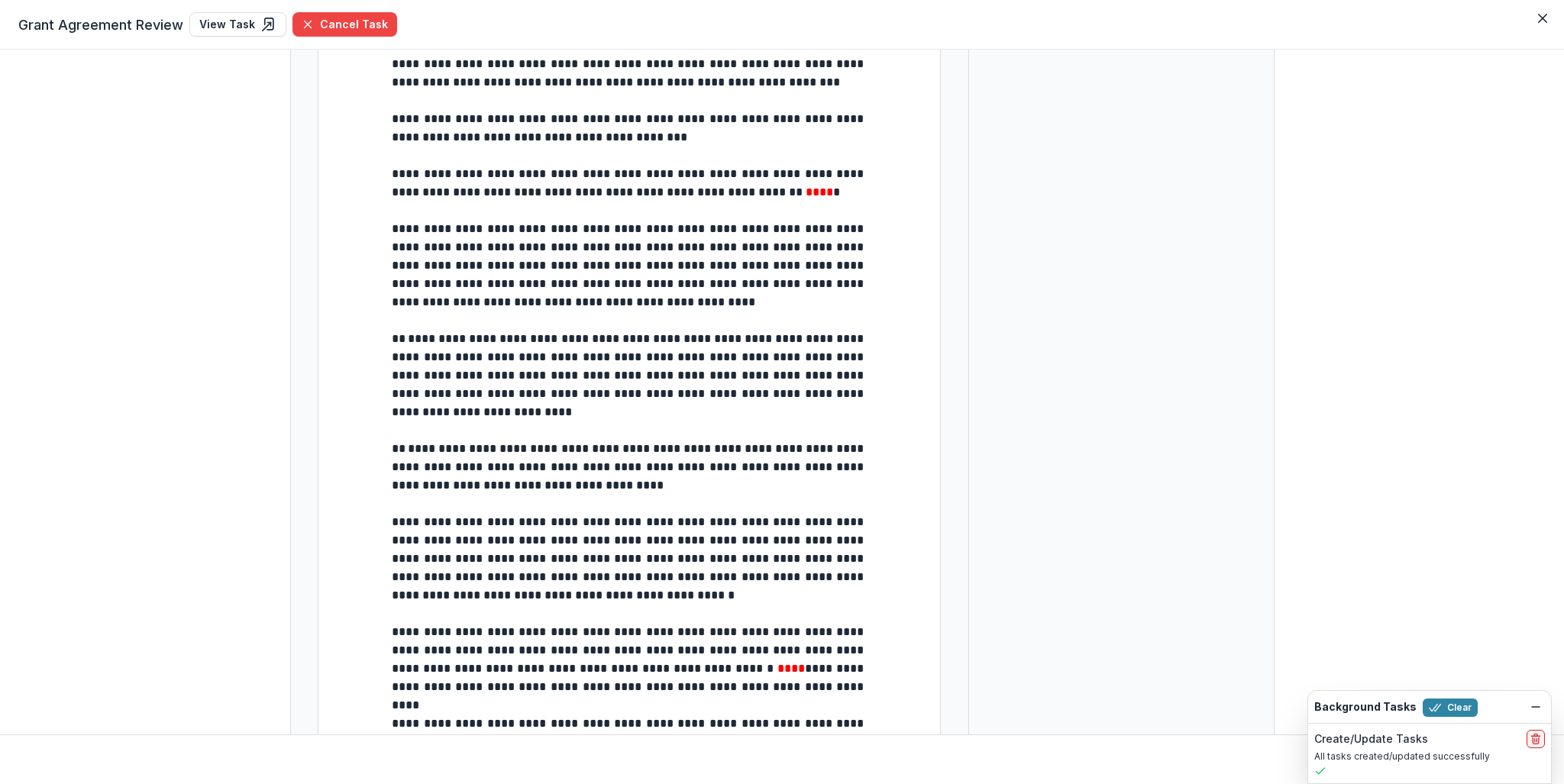
scroll to position [1283, 0]
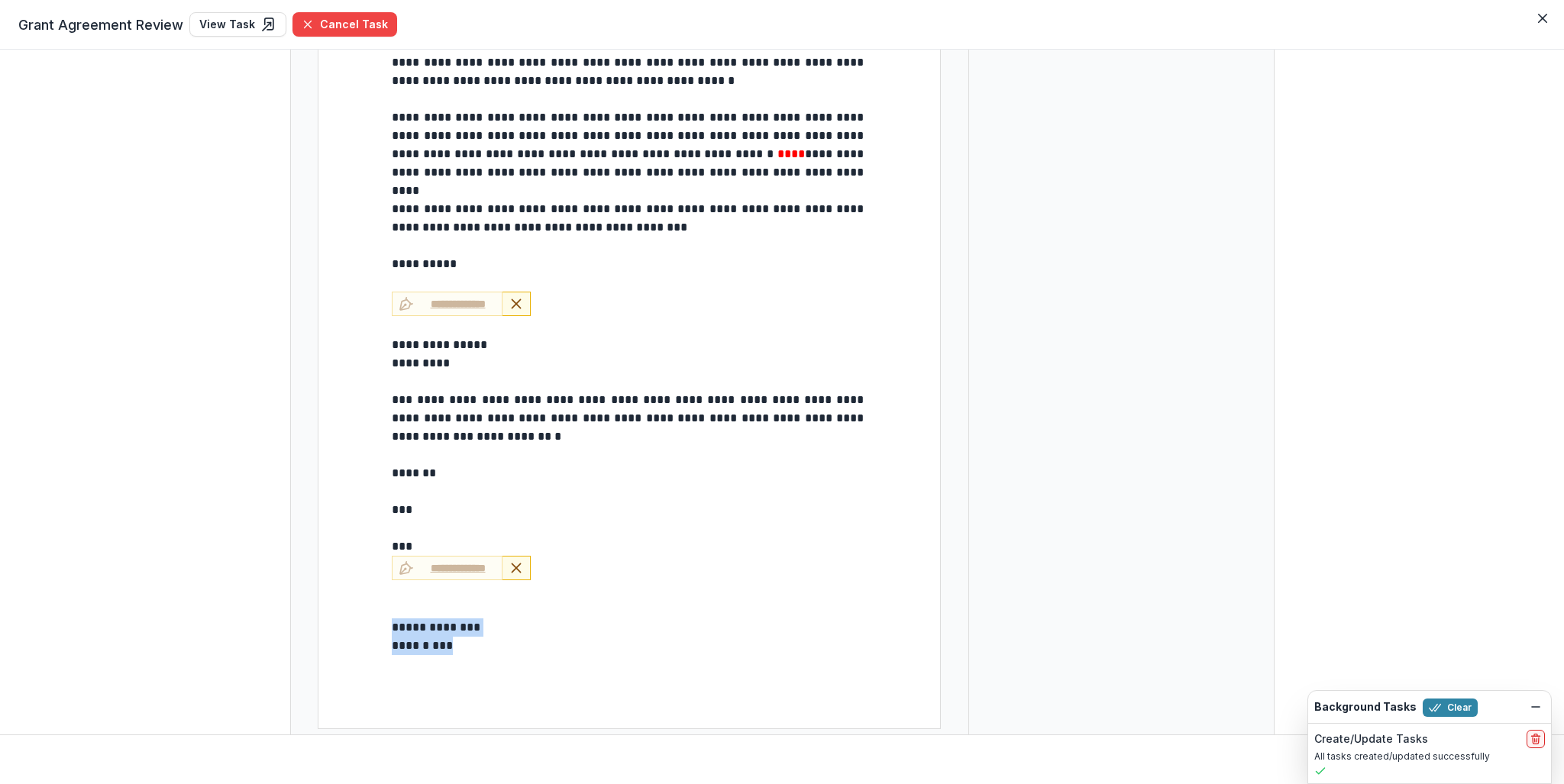
drag, startPoint x: 448, startPoint y: 649, endPoint x: 370, endPoint y: 621, distance: 82.9
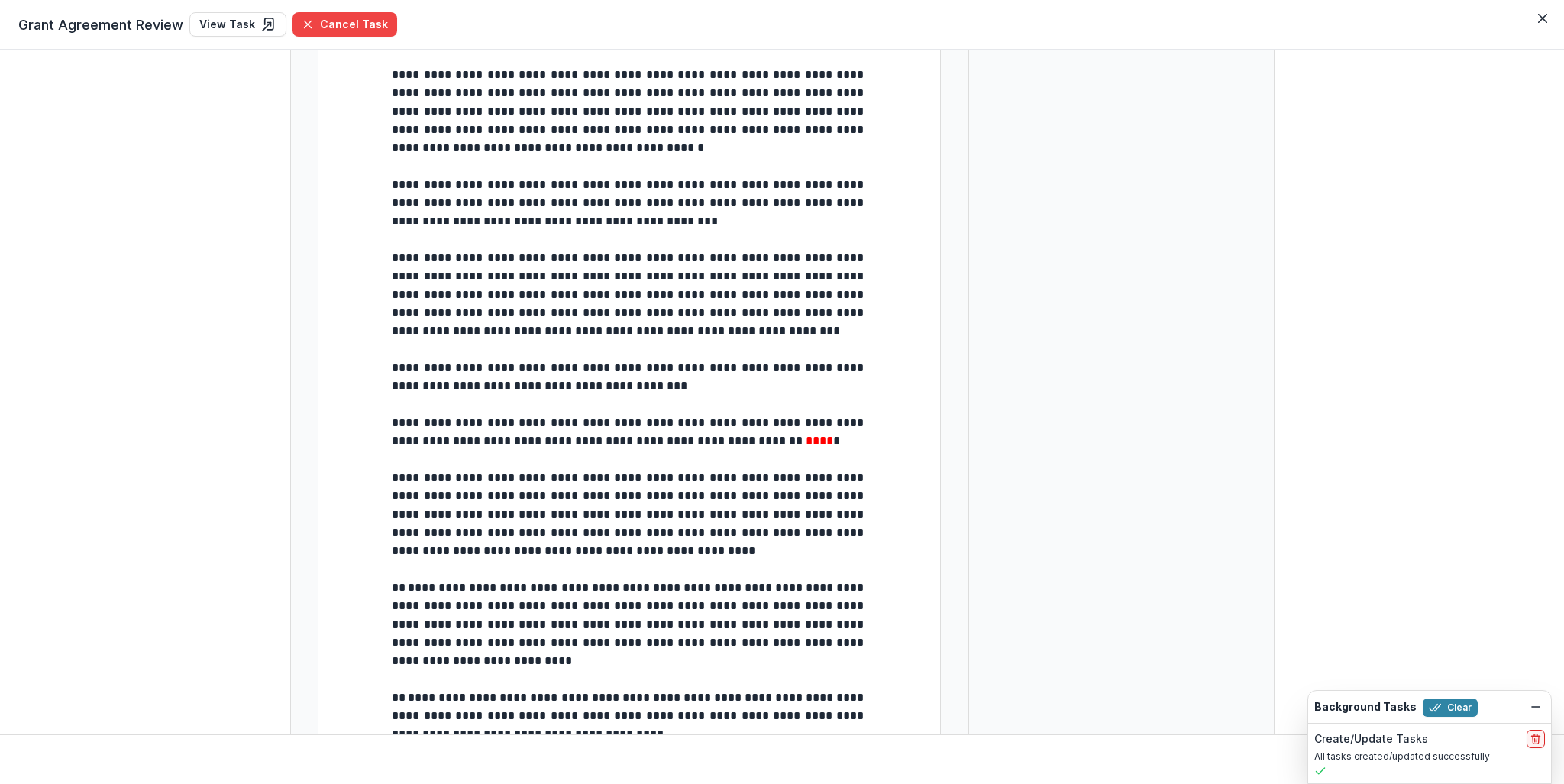
scroll to position [0, 0]
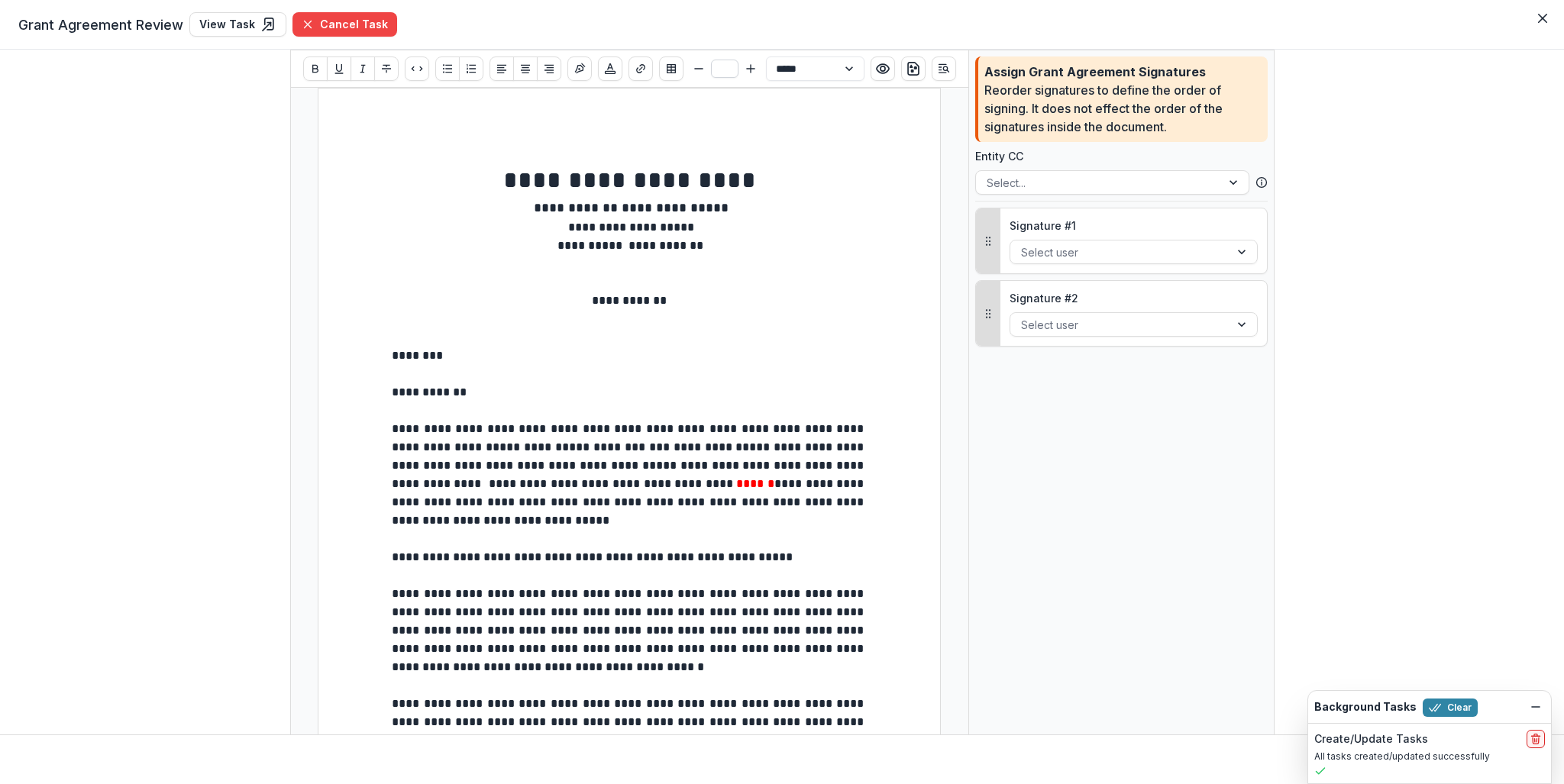
click at [714, 66] on input "number" at bounding box center [725, 69] width 27 height 18
type input "**"
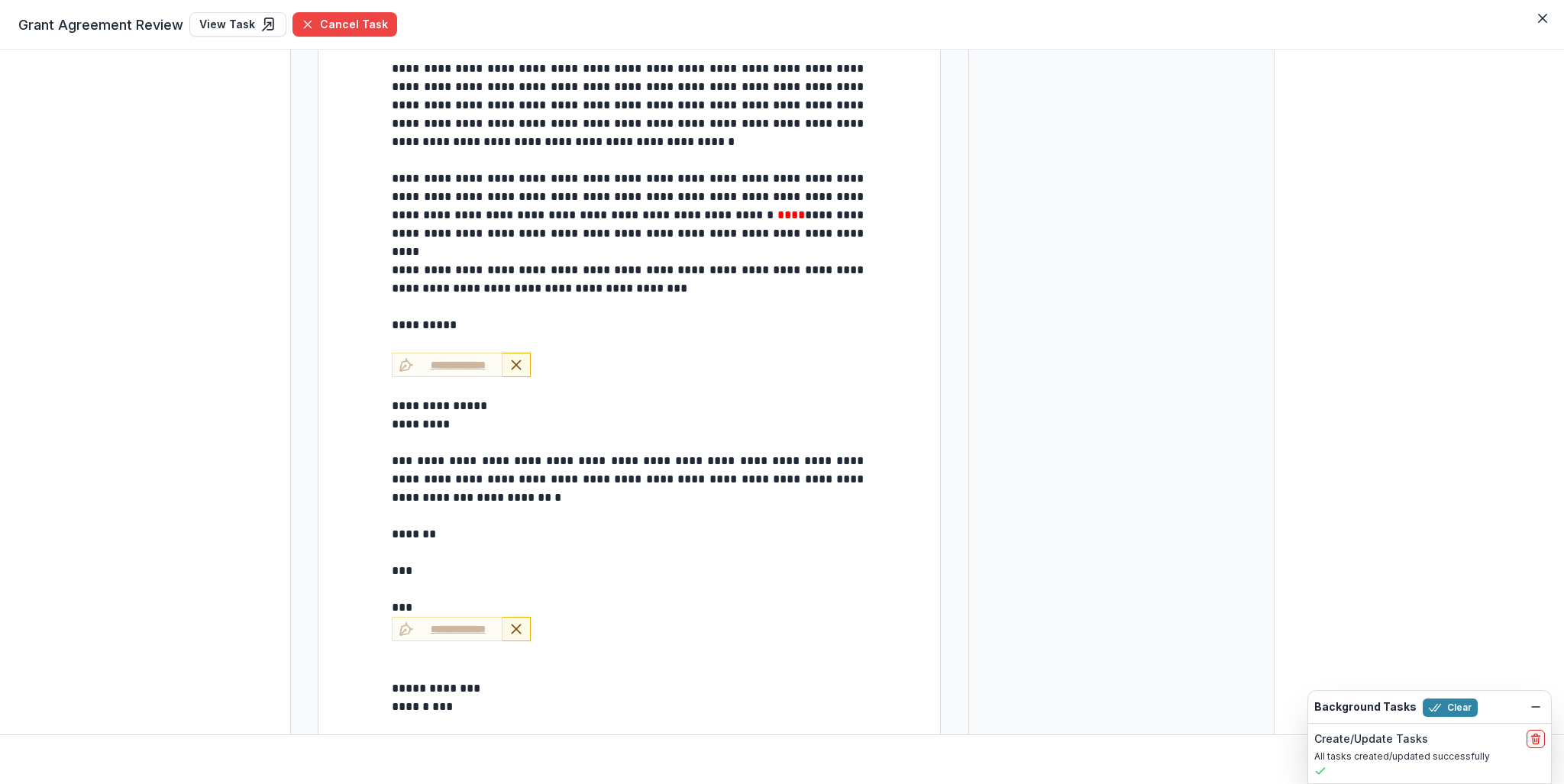
scroll to position [1283, 0]
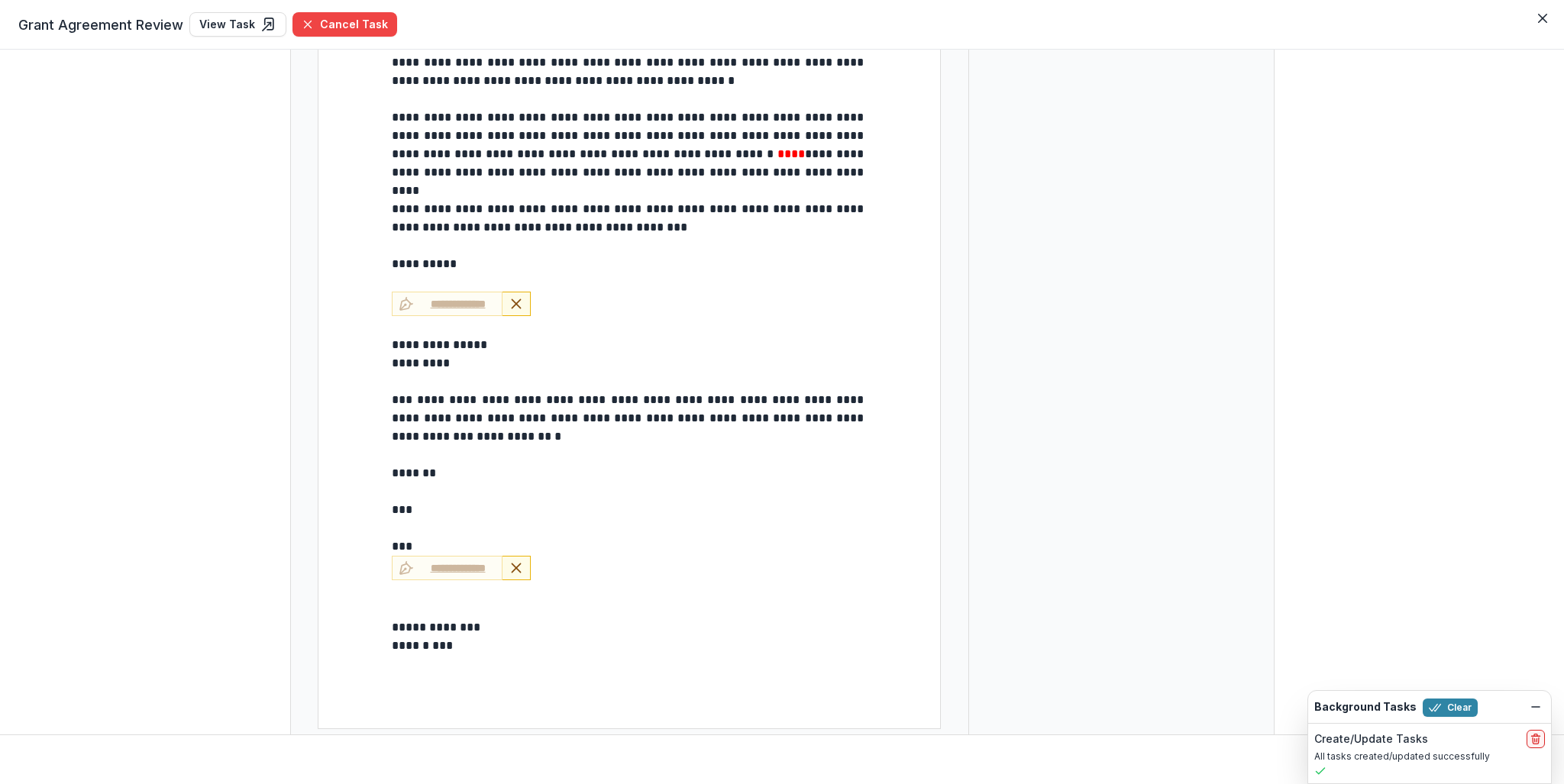
click at [401, 600] on p at bounding box center [630, 609] width 475 height 18
click at [437, 609] on p at bounding box center [630, 609] width 475 height 18
drag, startPoint x: 415, startPoint y: 602, endPoint x: 402, endPoint y: 602, distance: 13.0
click at [412, 602] on p at bounding box center [630, 609] width 475 height 18
click at [402, 602] on p at bounding box center [630, 609] width 475 height 18
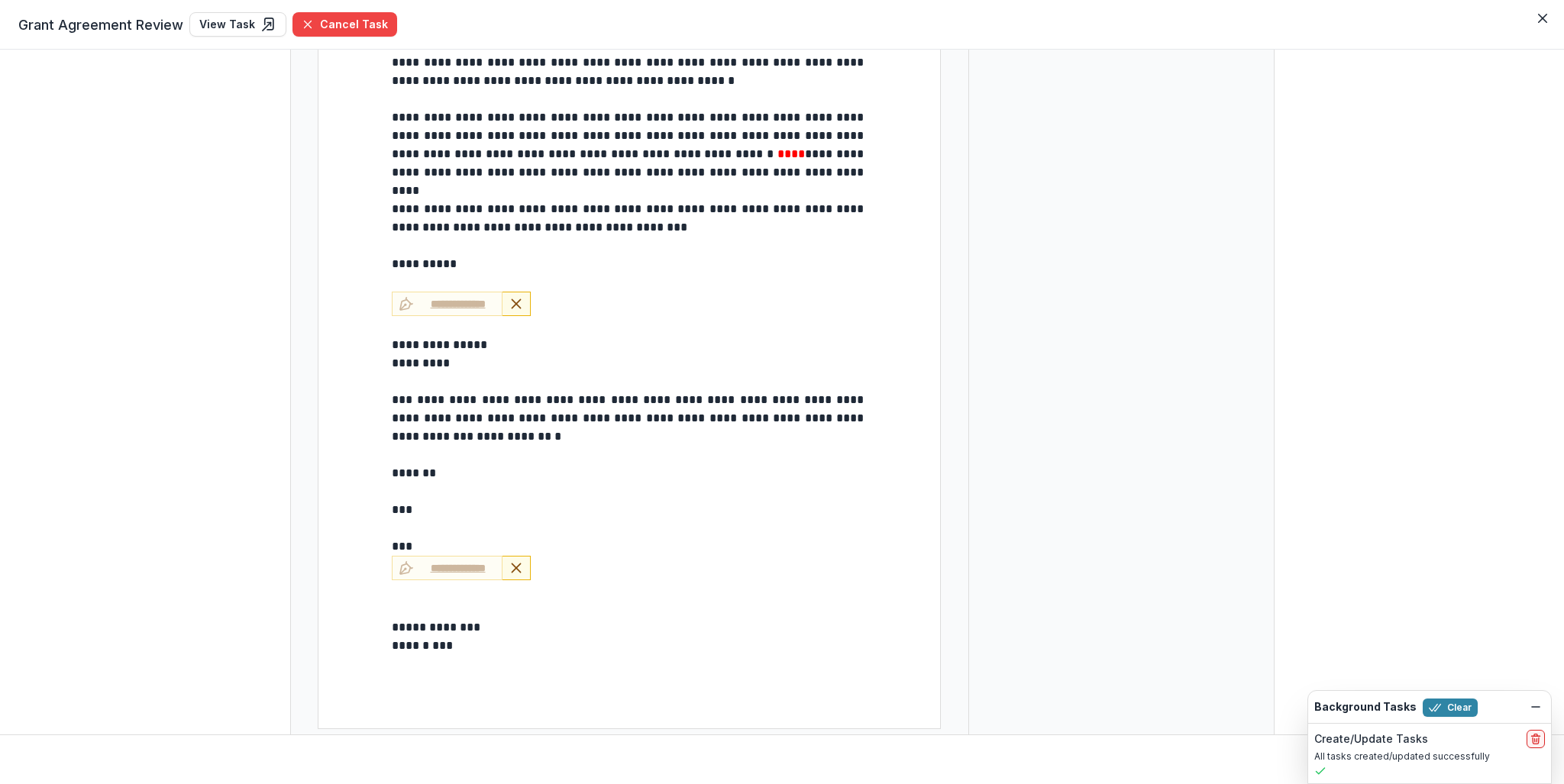
click at [392, 608] on p at bounding box center [630, 609] width 475 height 18
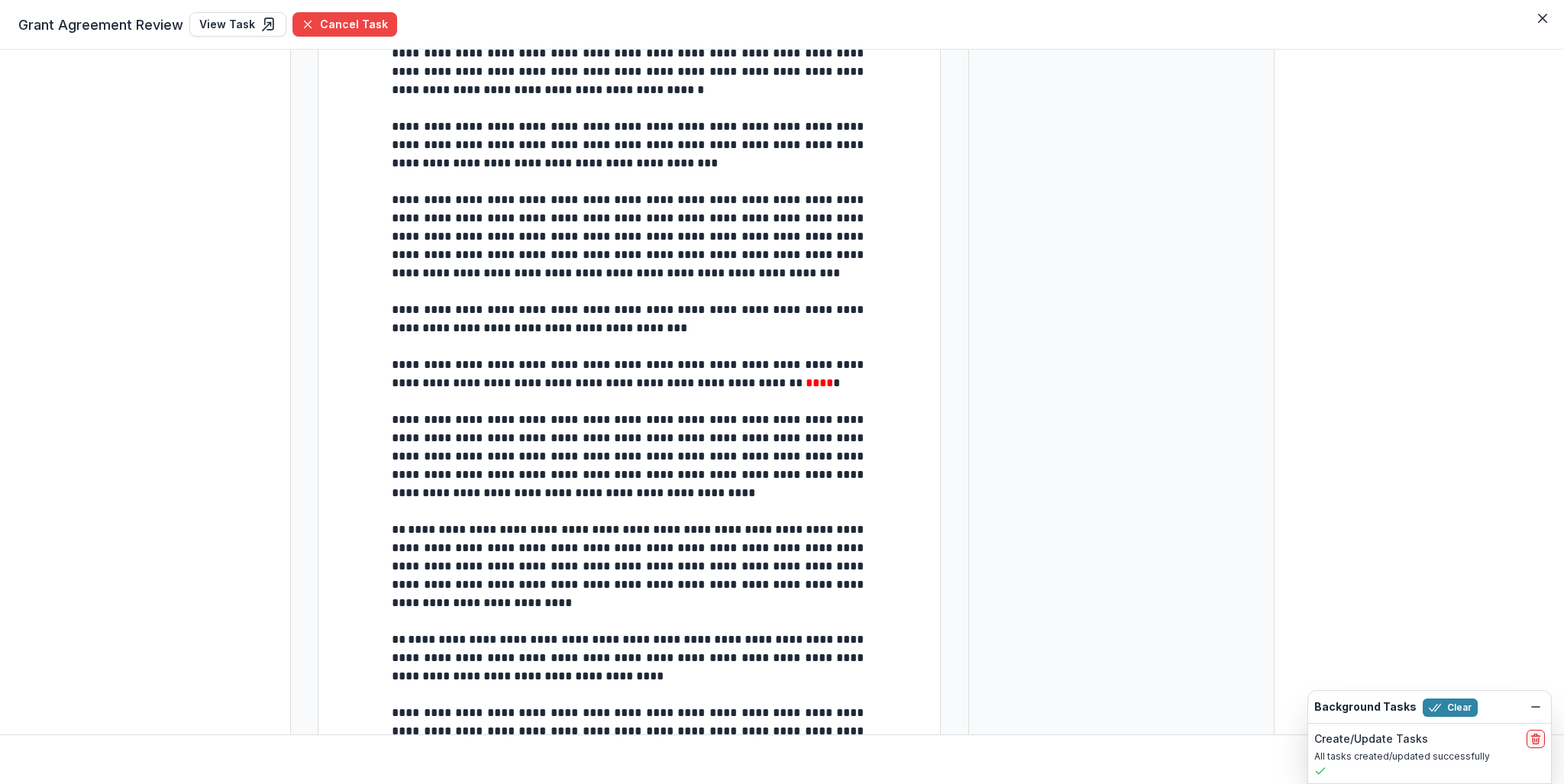
scroll to position [0, 0]
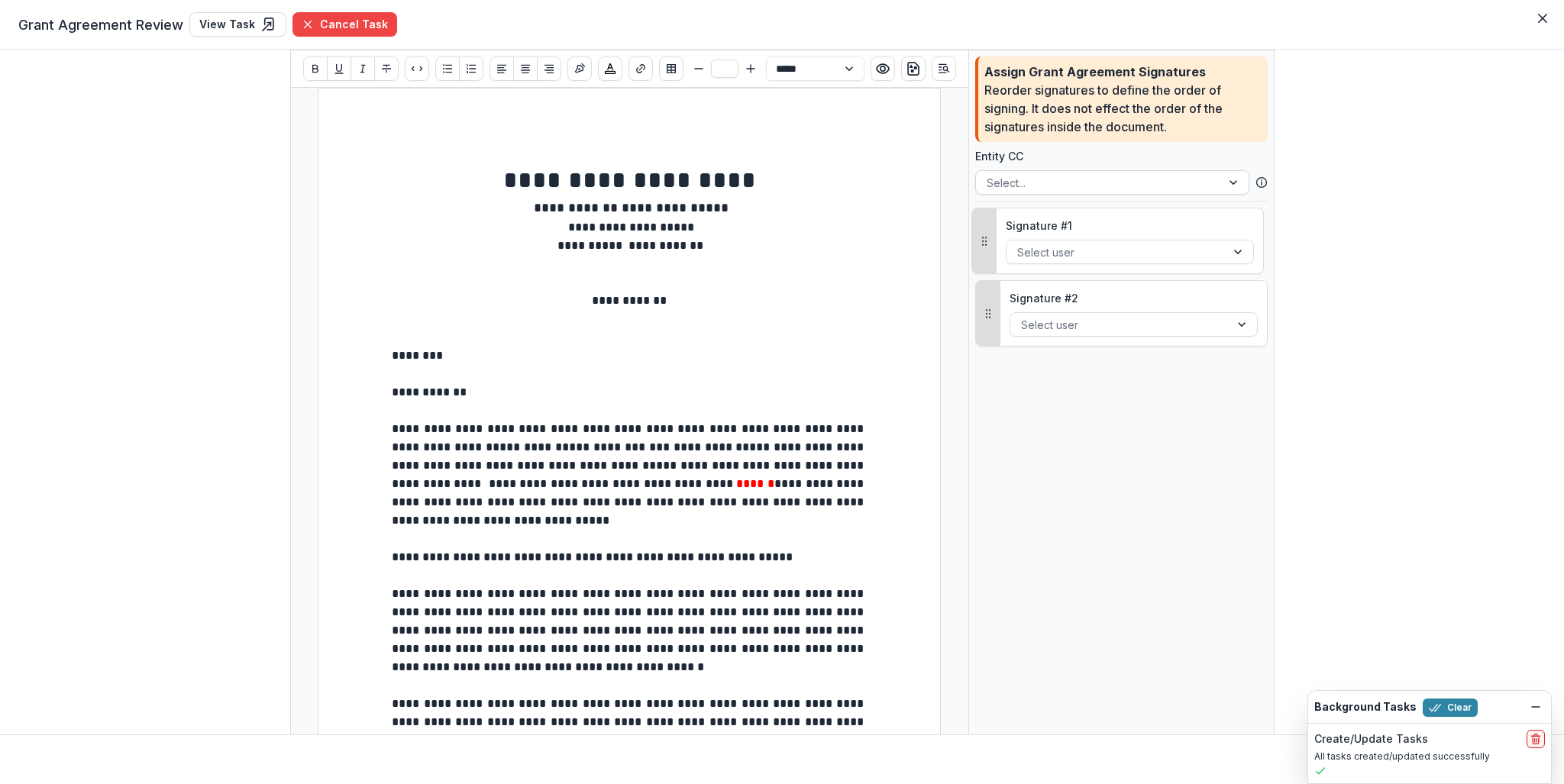
click at [1063, 176] on div at bounding box center [1099, 182] width 224 height 19
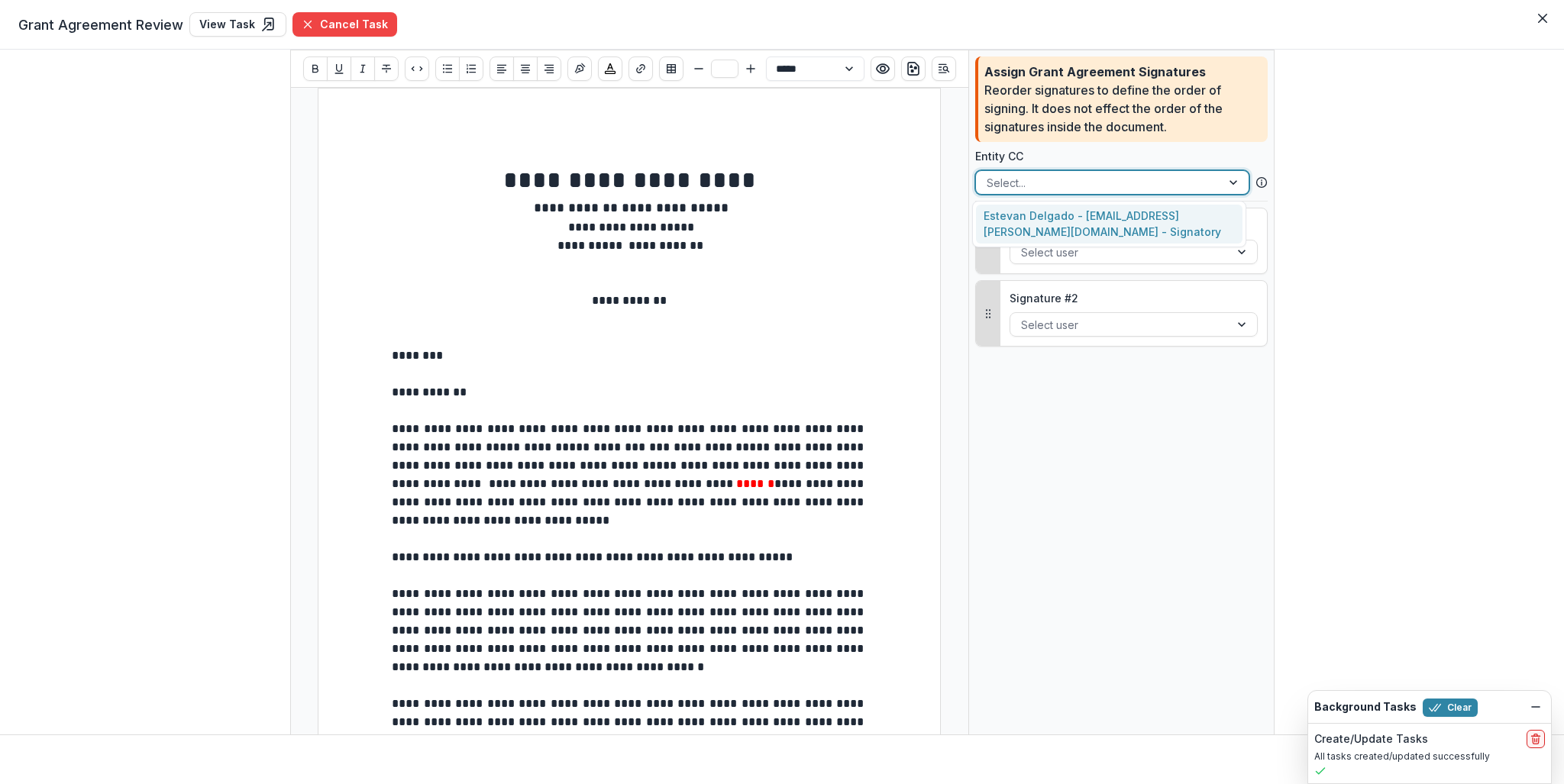
click at [1038, 222] on div "Estevan Delgado - [EMAIL_ADDRESS][PERSON_NAME][DOMAIN_NAME] - Signatory" at bounding box center [1109, 225] width 267 height 40
click at [1066, 257] on div at bounding box center [1116, 252] width 198 height 19
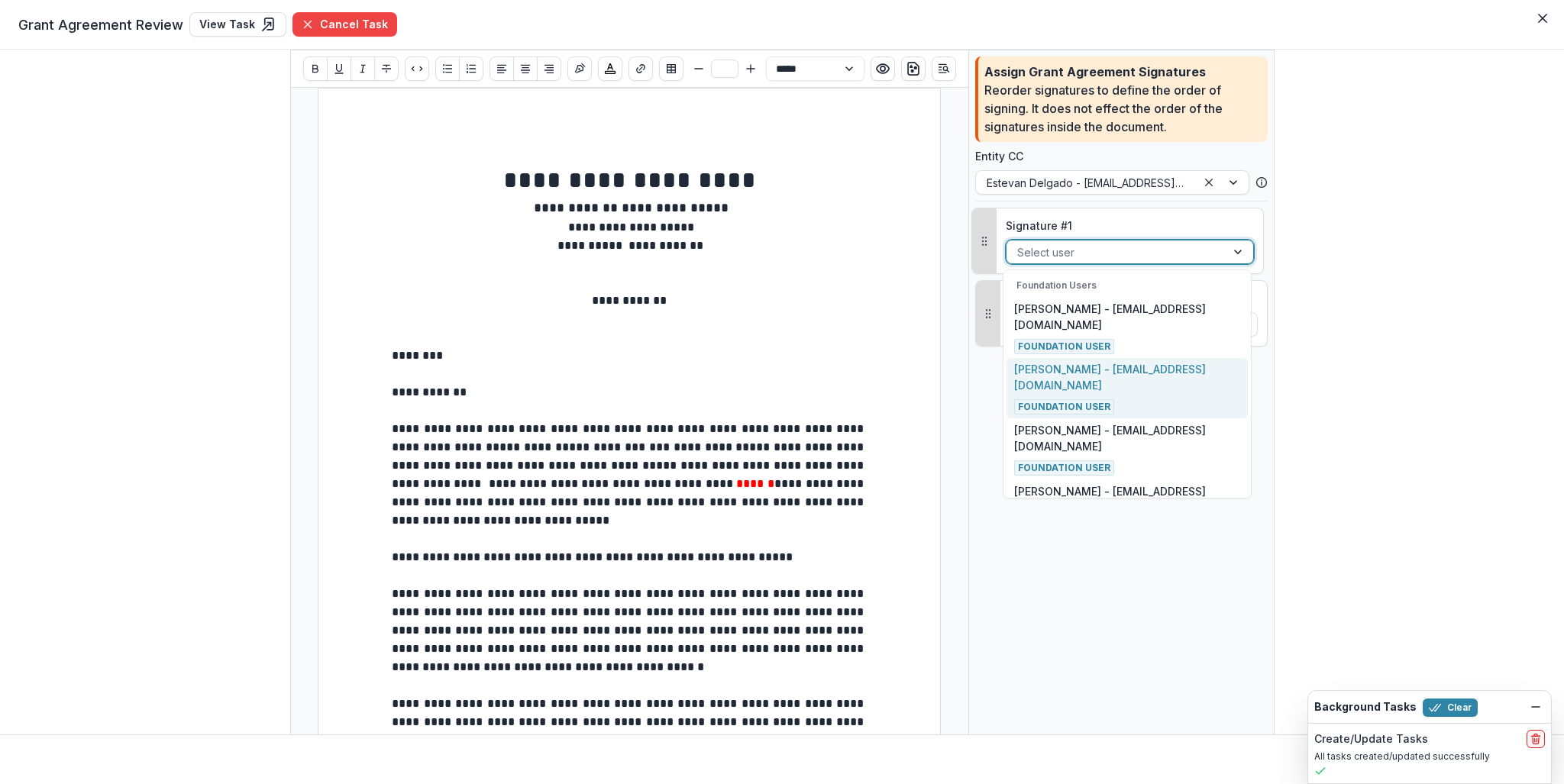
scroll to position [77, 0]
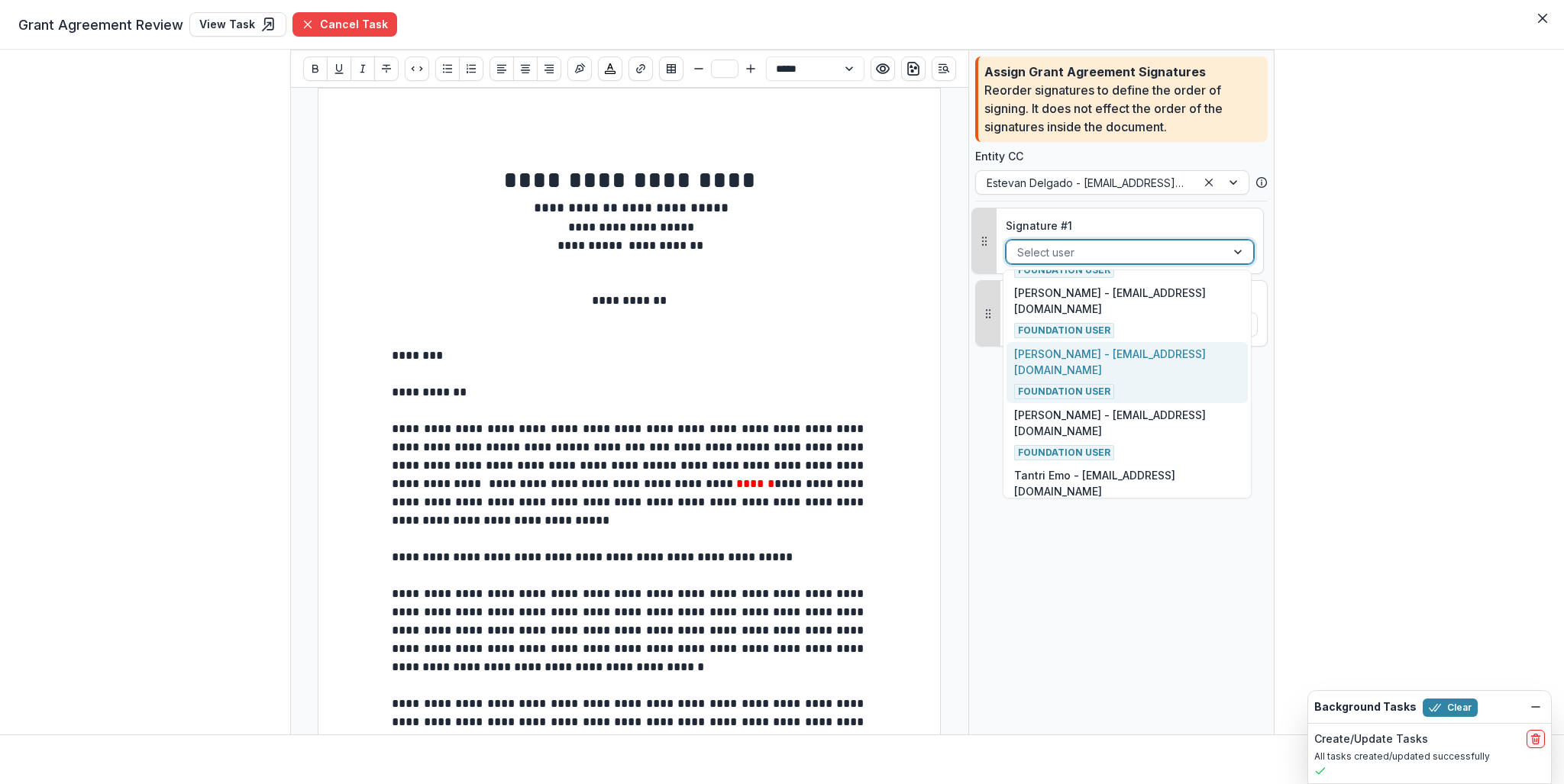
click at [1097, 357] on p "[PERSON_NAME] - [EMAIL_ADDRESS][DOMAIN_NAME]" at bounding box center [1128, 362] width 226 height 33
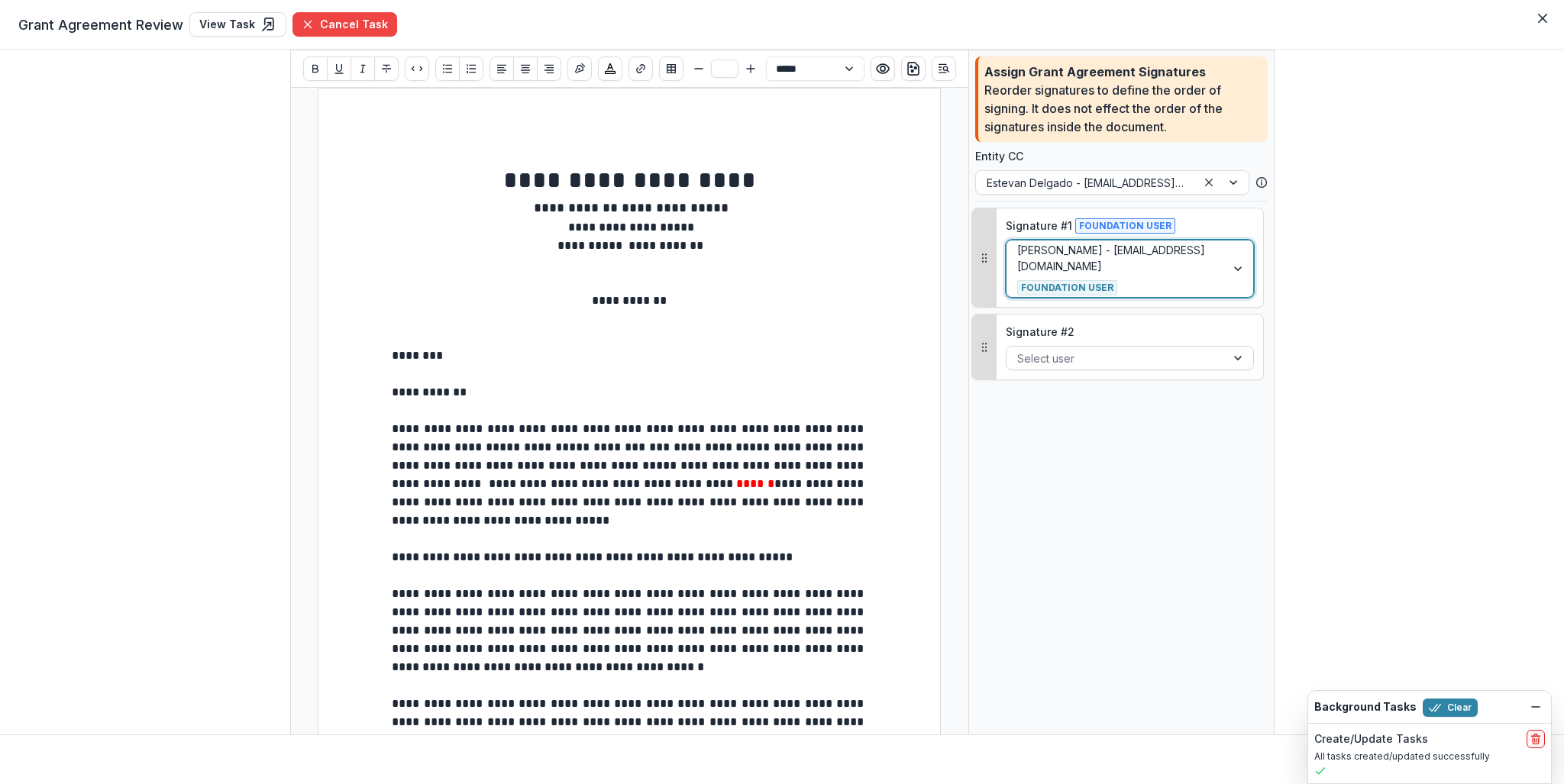
click at [1075, 357] on div at bounding box center [1116, 358] width 198 height 19
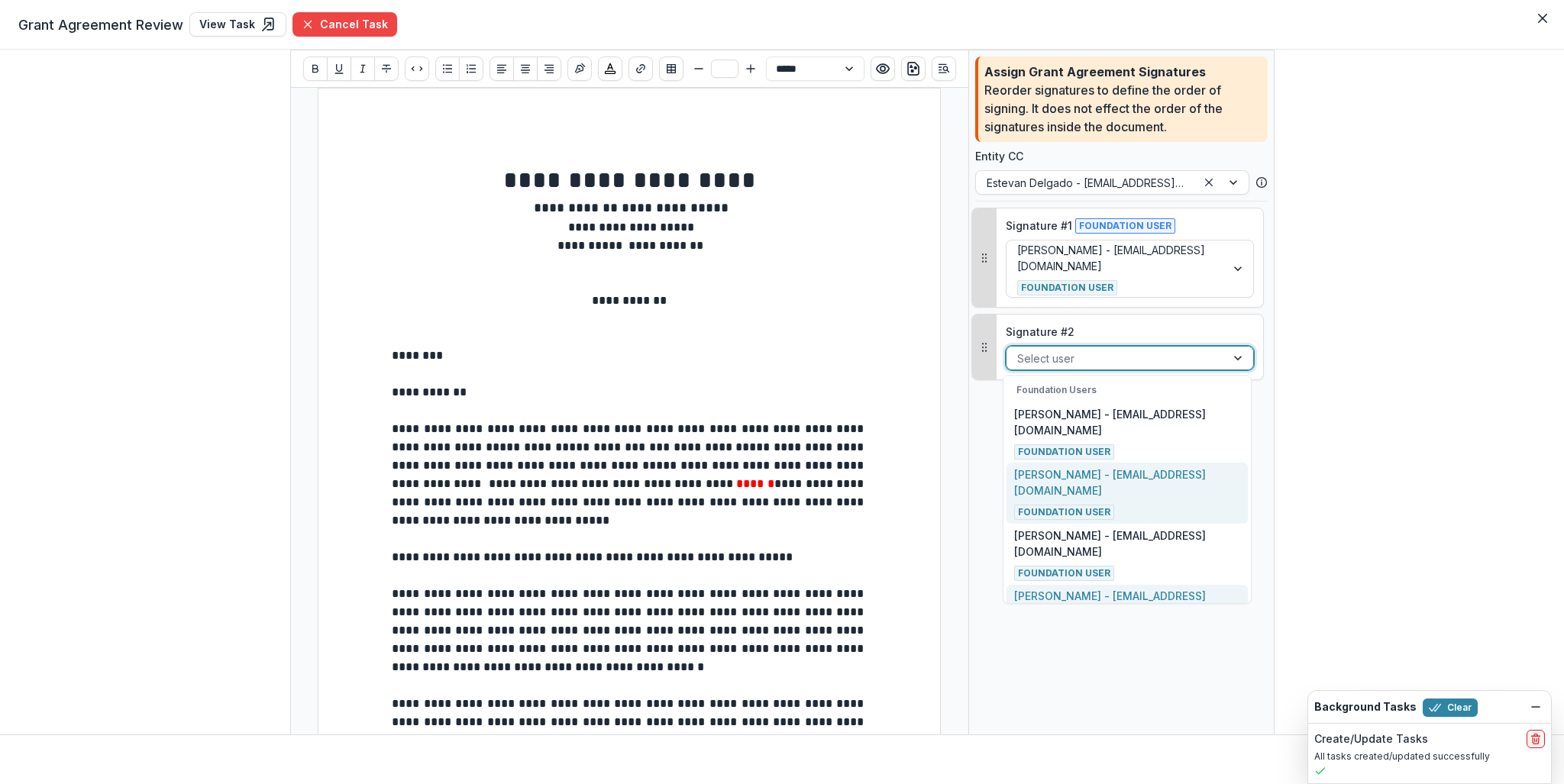
scroll to position [184, 0]
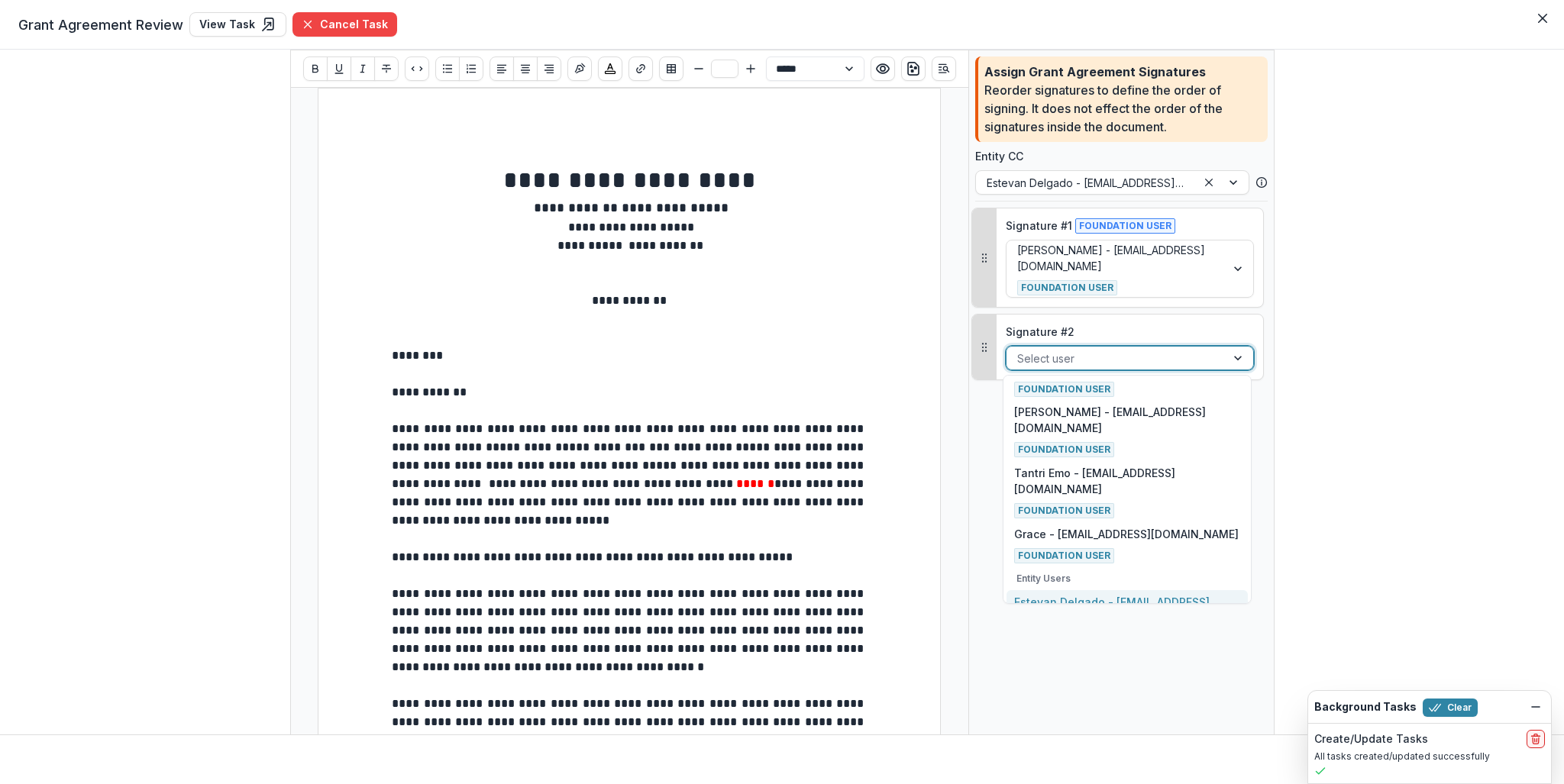
click at [1099, 594] on p "Estevan Delgado - [EMAIL_ADDRESS][PERSON_NAME][DOMAIN_NAME] - Signatory" at bounding box center [1128, 618] width 226 height 48
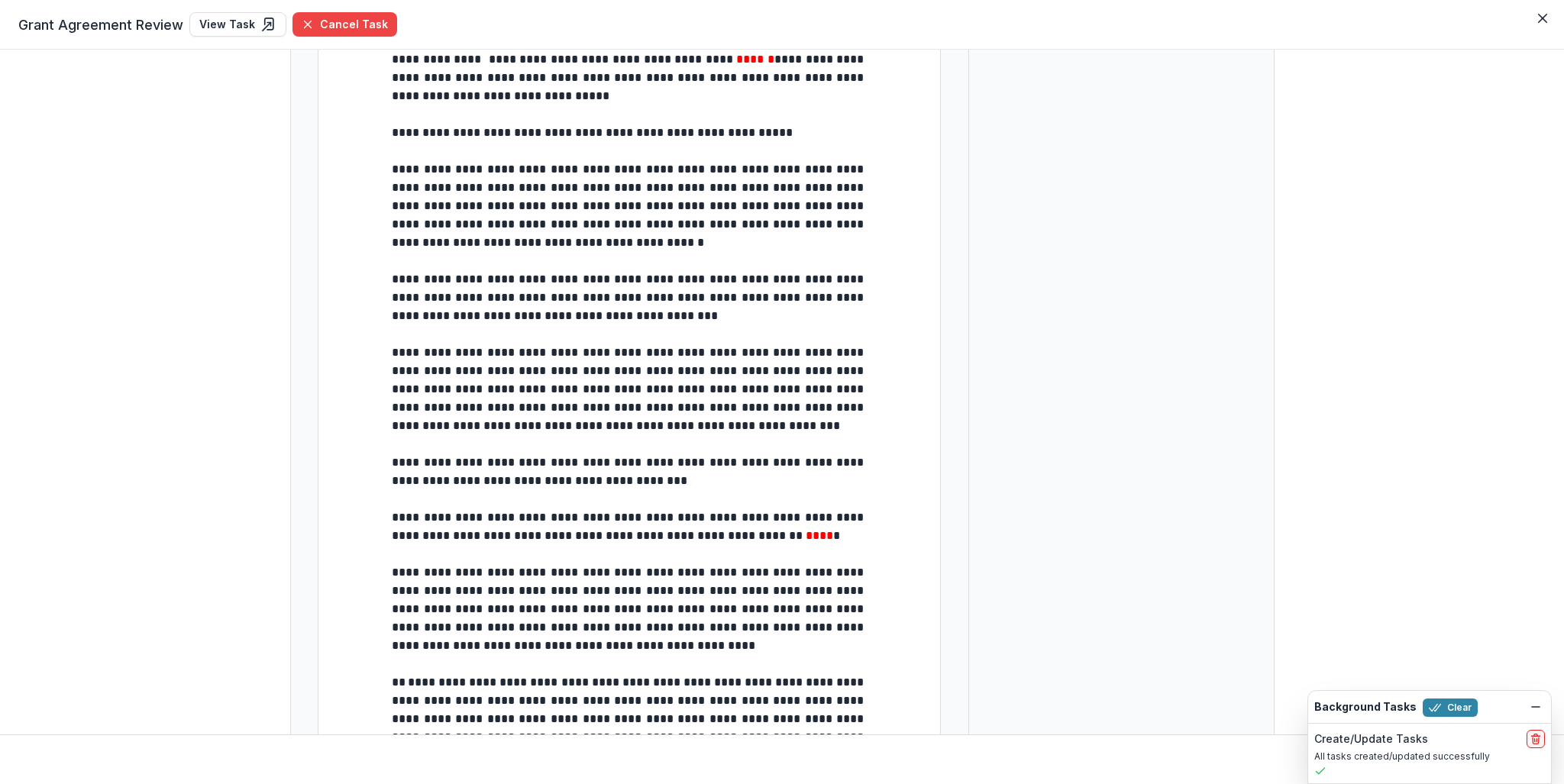
scroll to position [0, 0]
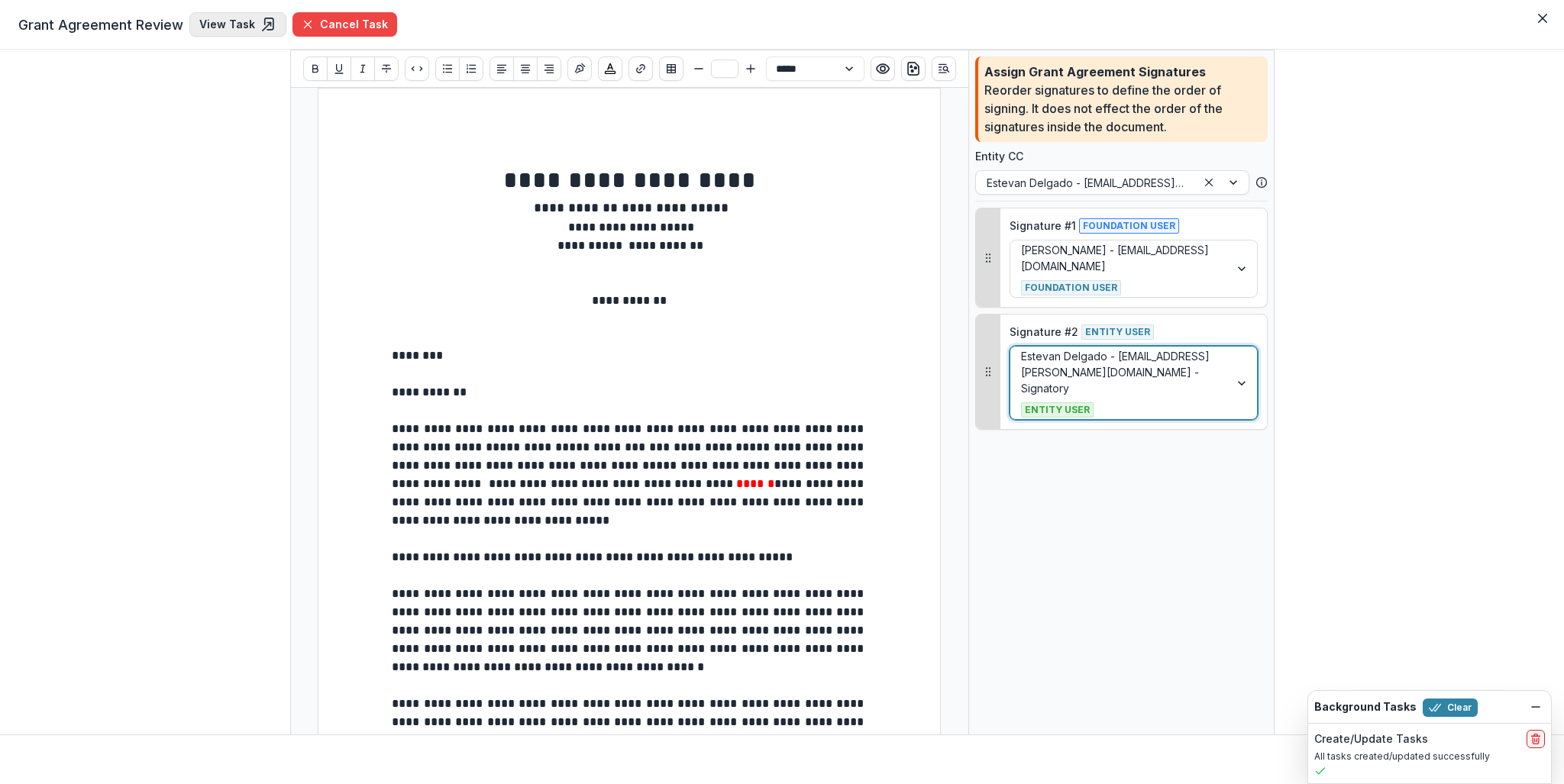
click at [220, 24] on link "View Task" at bounding box center [238, 24] width 97 height 24
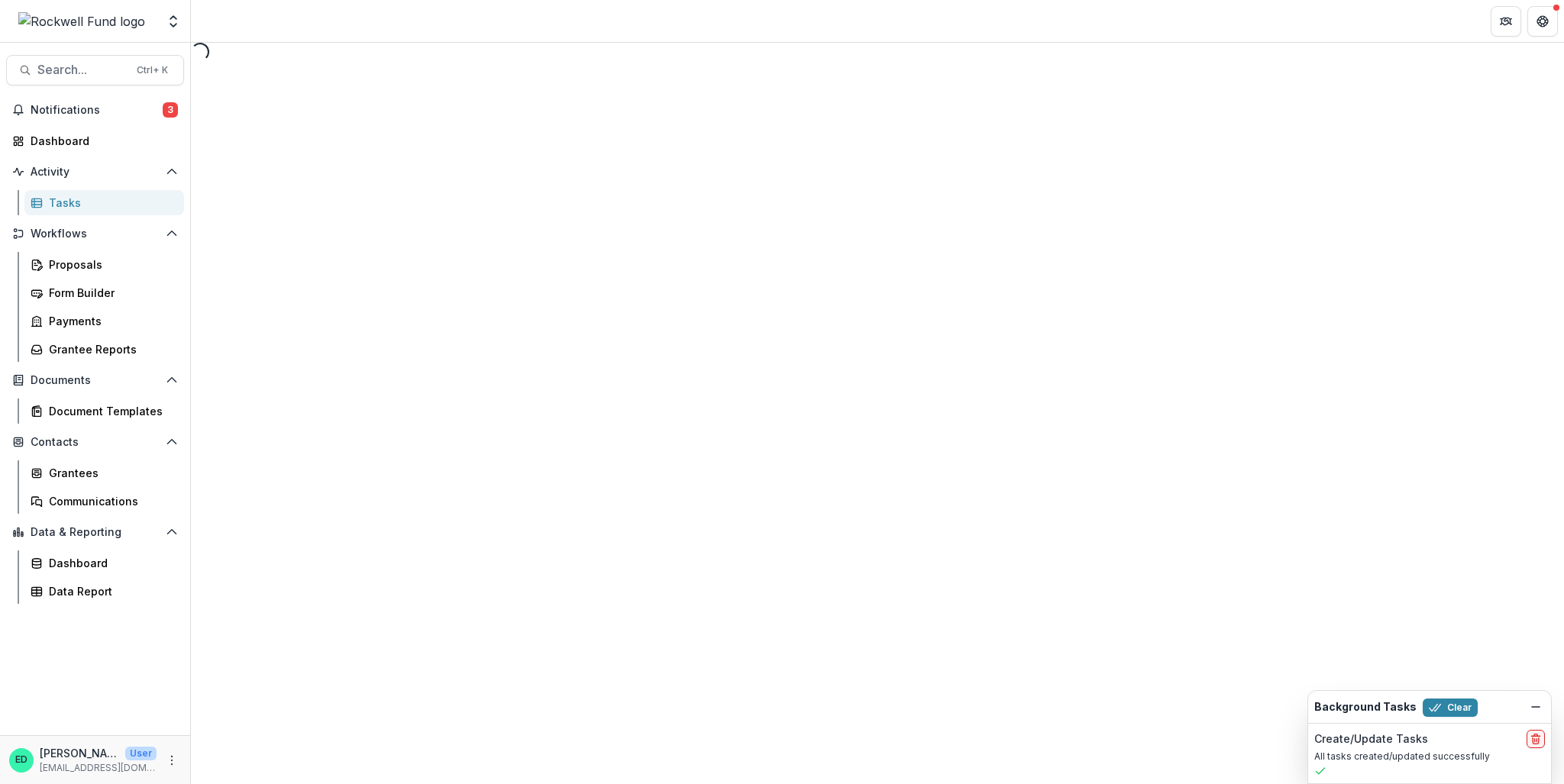
select select "**********"
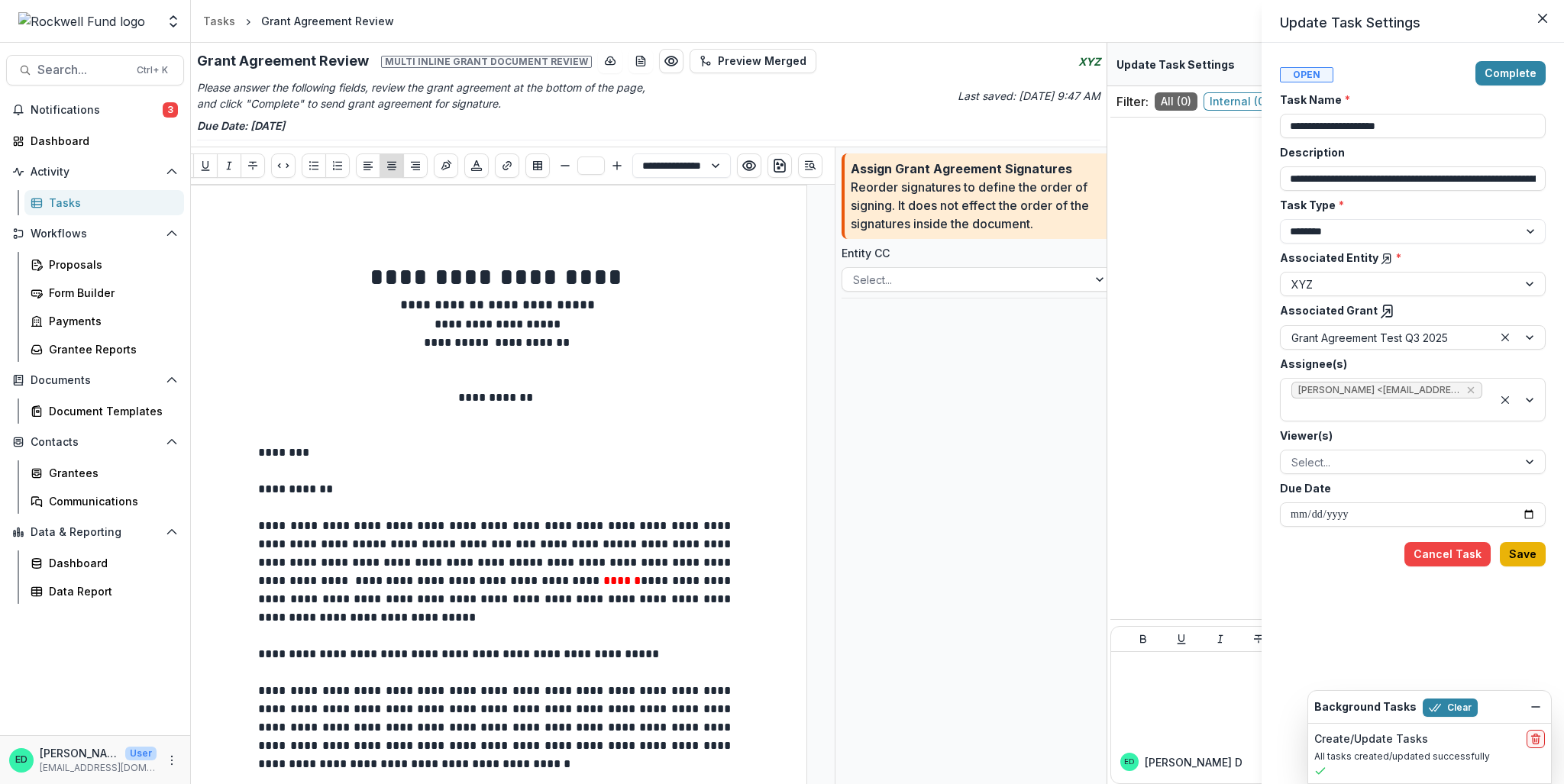
click at [1531, 556] on button "Save" at bounding box center [1522, 554] width 46 height 24
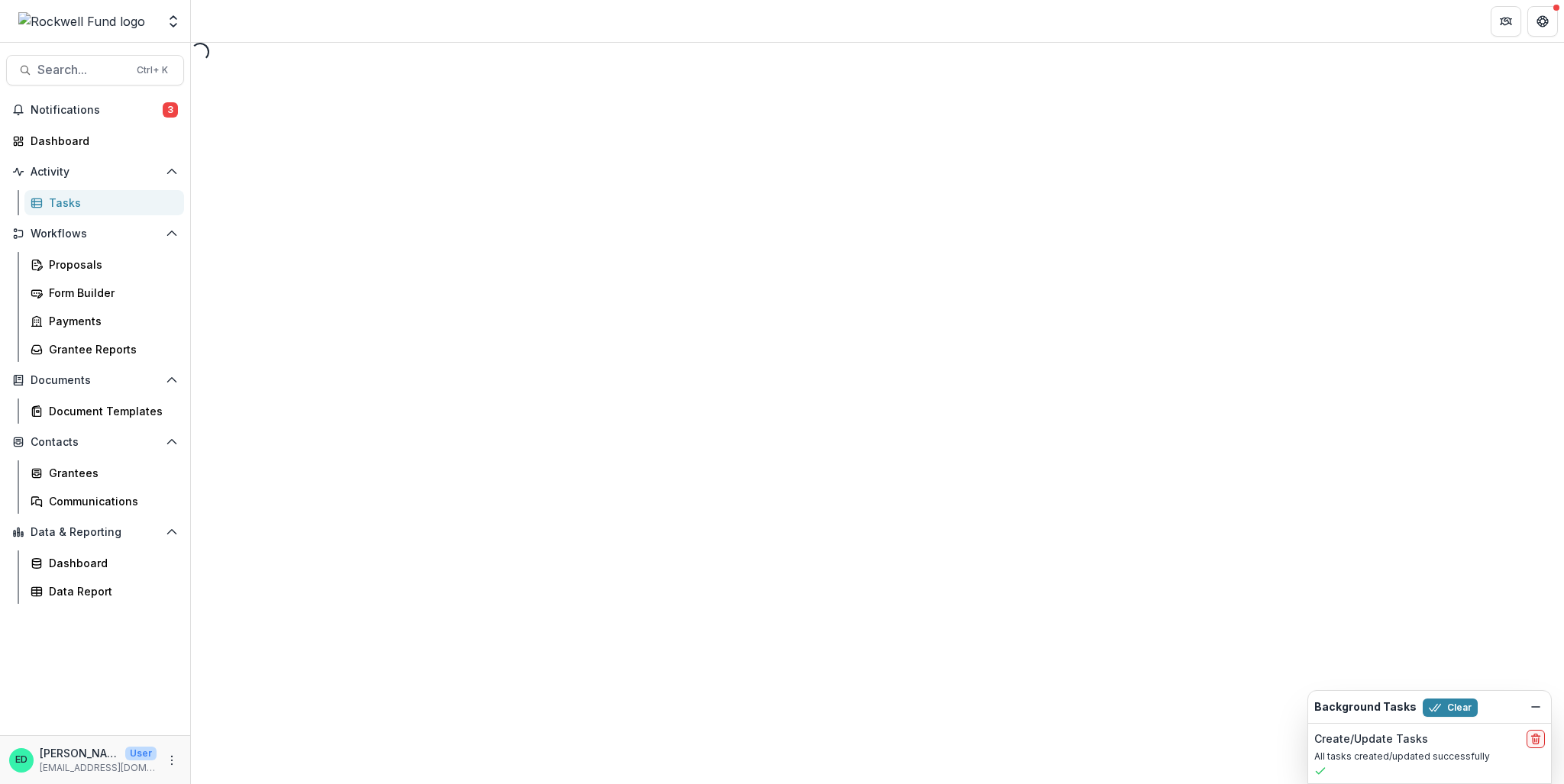
select select "**********"
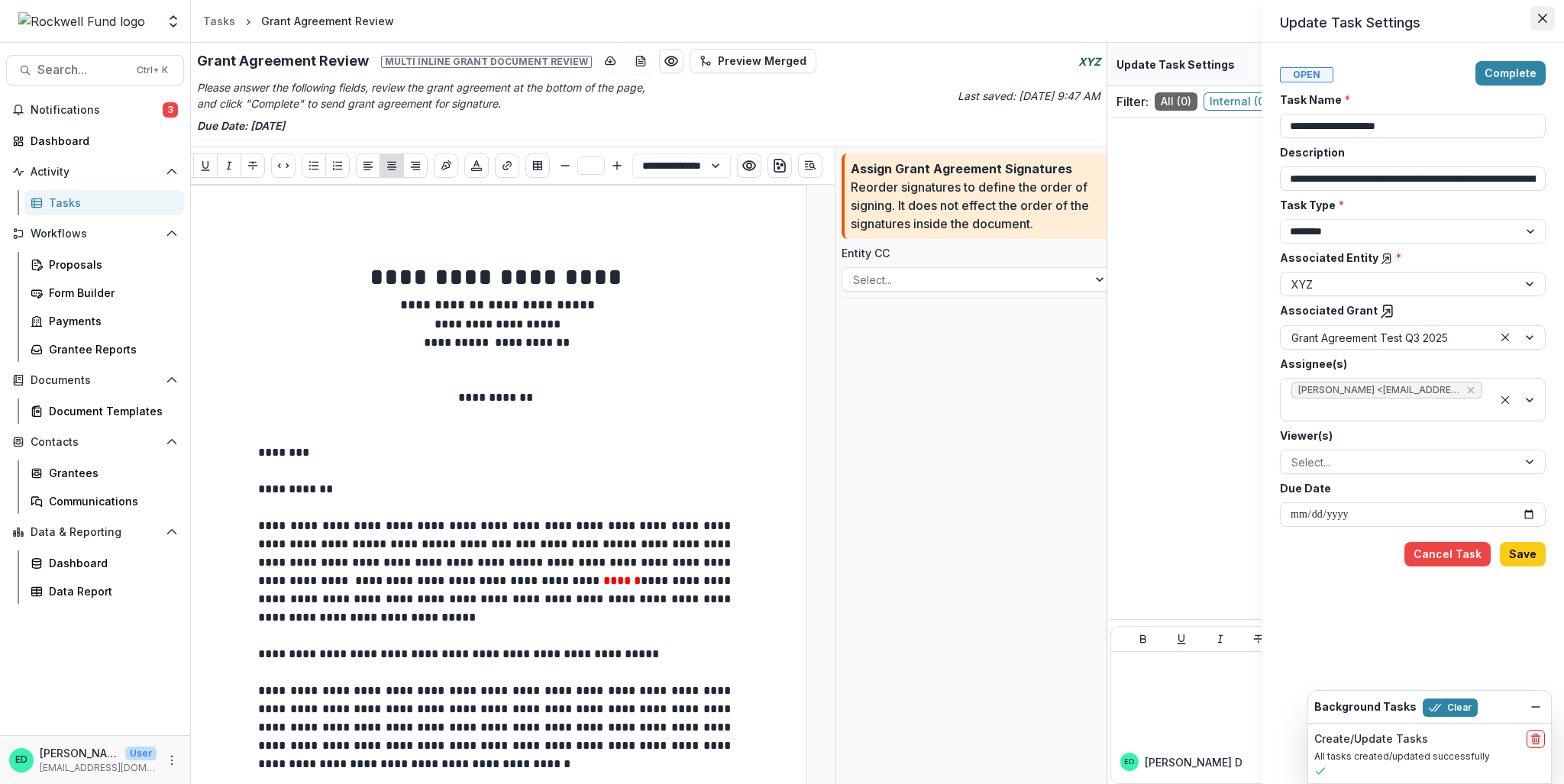
click at [1551, 15] on button "Close" at bounding box center [1542, 18] width 24 height 24
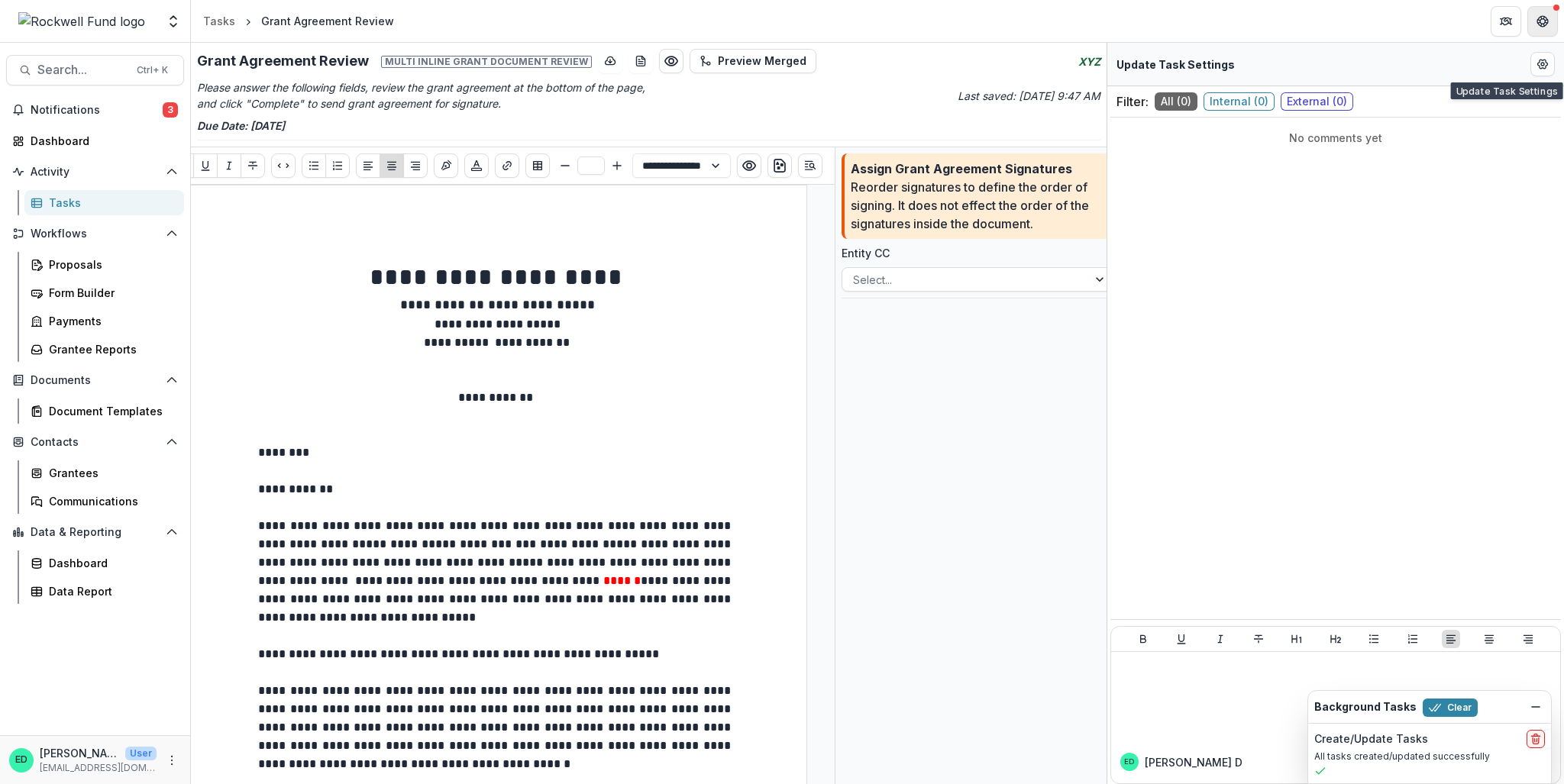
click at [1538, 17] on icon "Get Help" at bounding box center [1543, 22] width 13 height 13
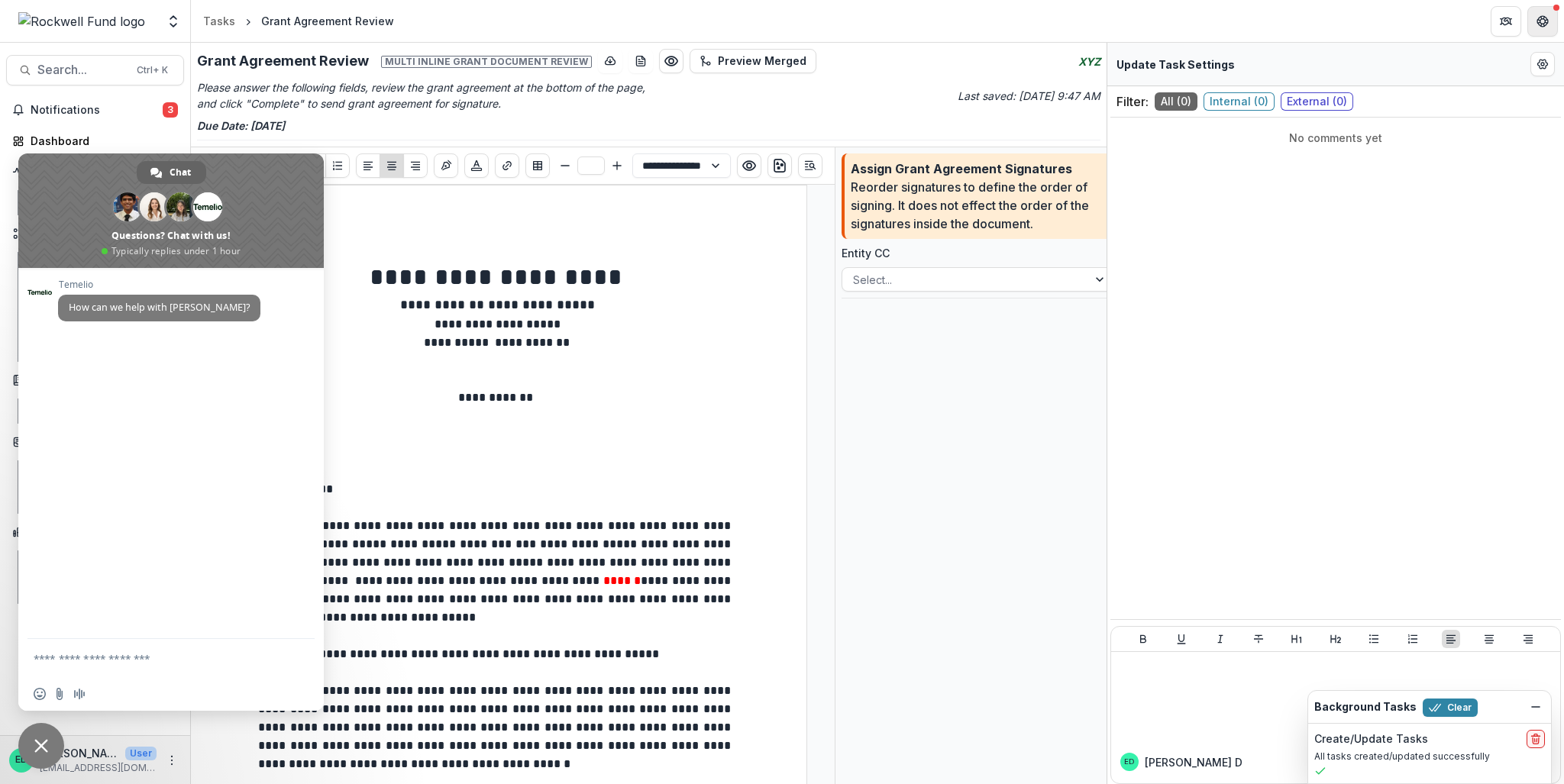
click at [1538, 17] on icon "Get Help" at bounding box center [1543, 22] width 13 height 13
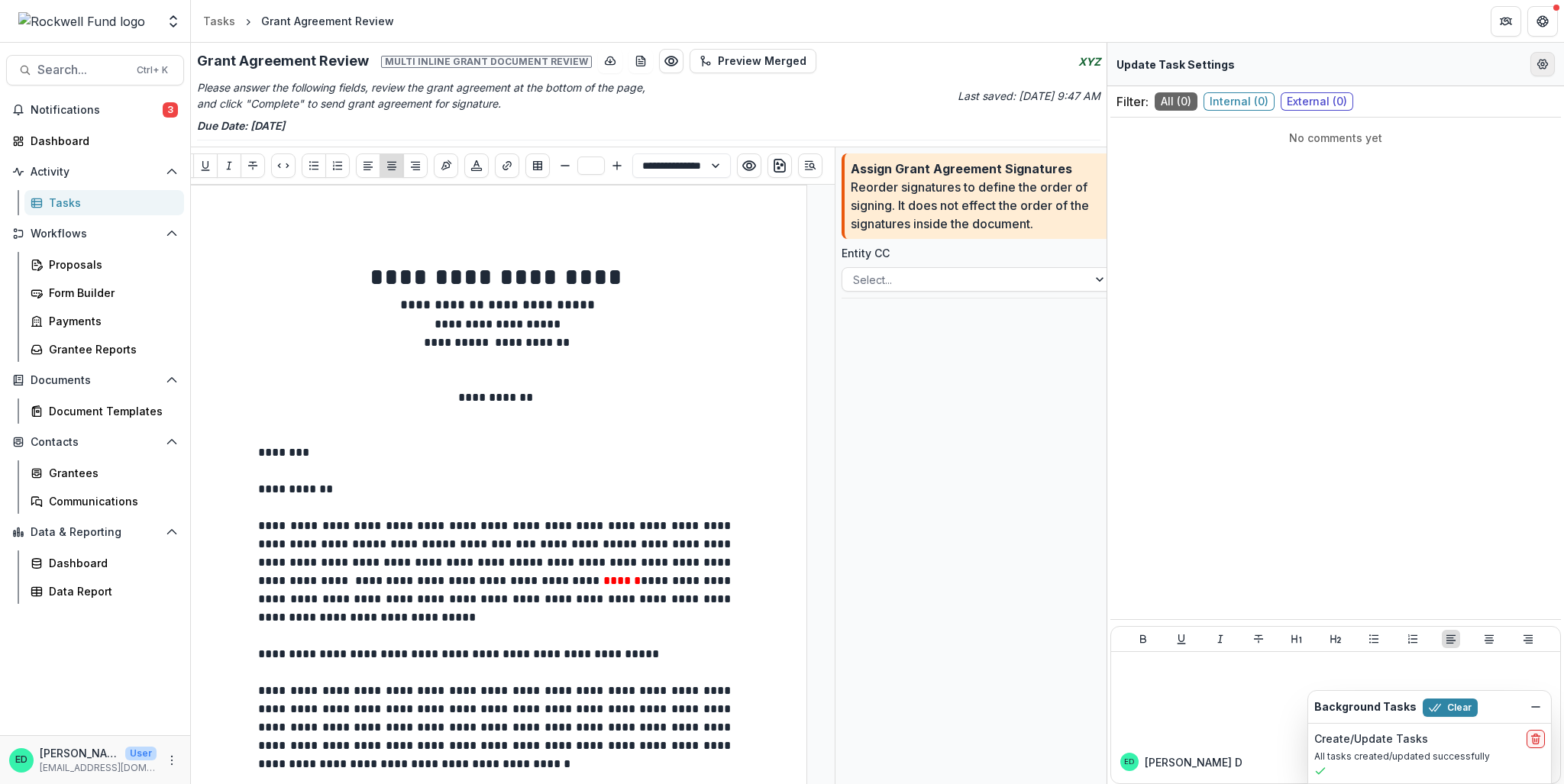
click at [1543, 67] on icon "Edit Form Settings" at bounding box center [1543, 64] width 13 height 13
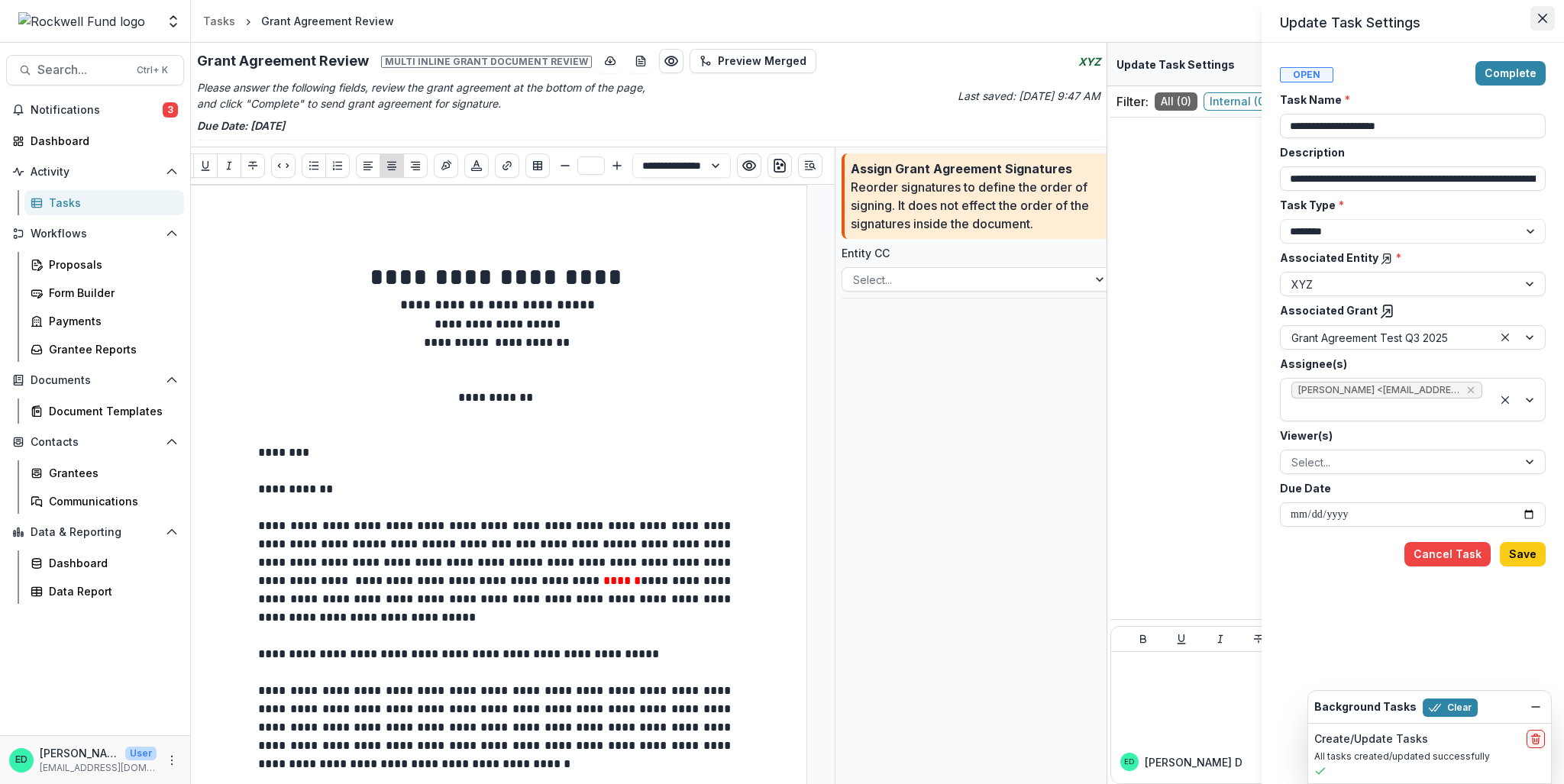
click at [1534, 27] on button "Close" at bounding box center [1542, 18] width 24 height 24
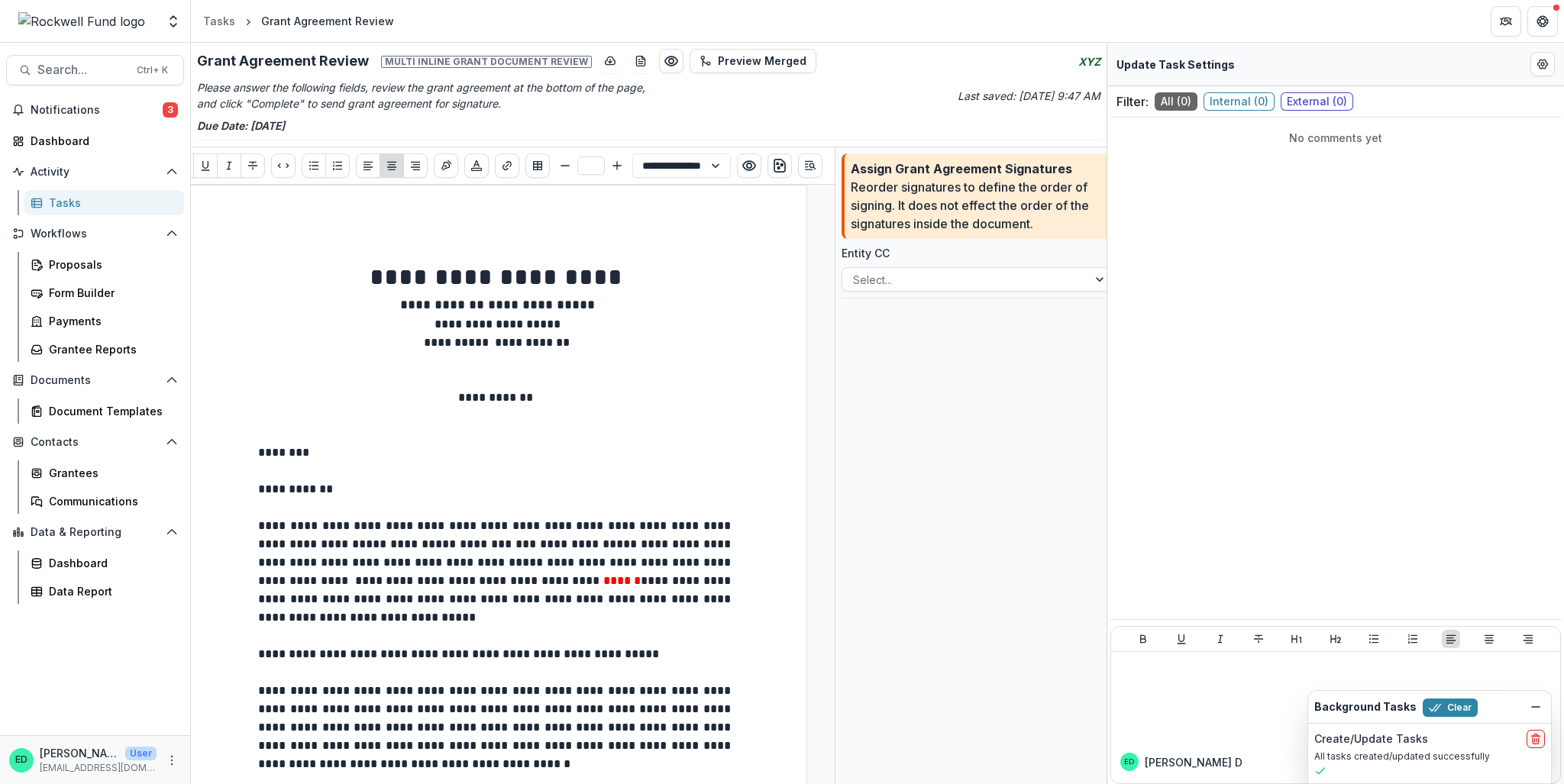
click at [1415, 447] on div "No comments yet" at bounding box center [1335, 390] width 451 height 533
click at [1086, 229] on div "Assign Grant Agreement Signatures Reorder signatures to define the order of sig…" at bounding box center [989, 196] width 277 height 73
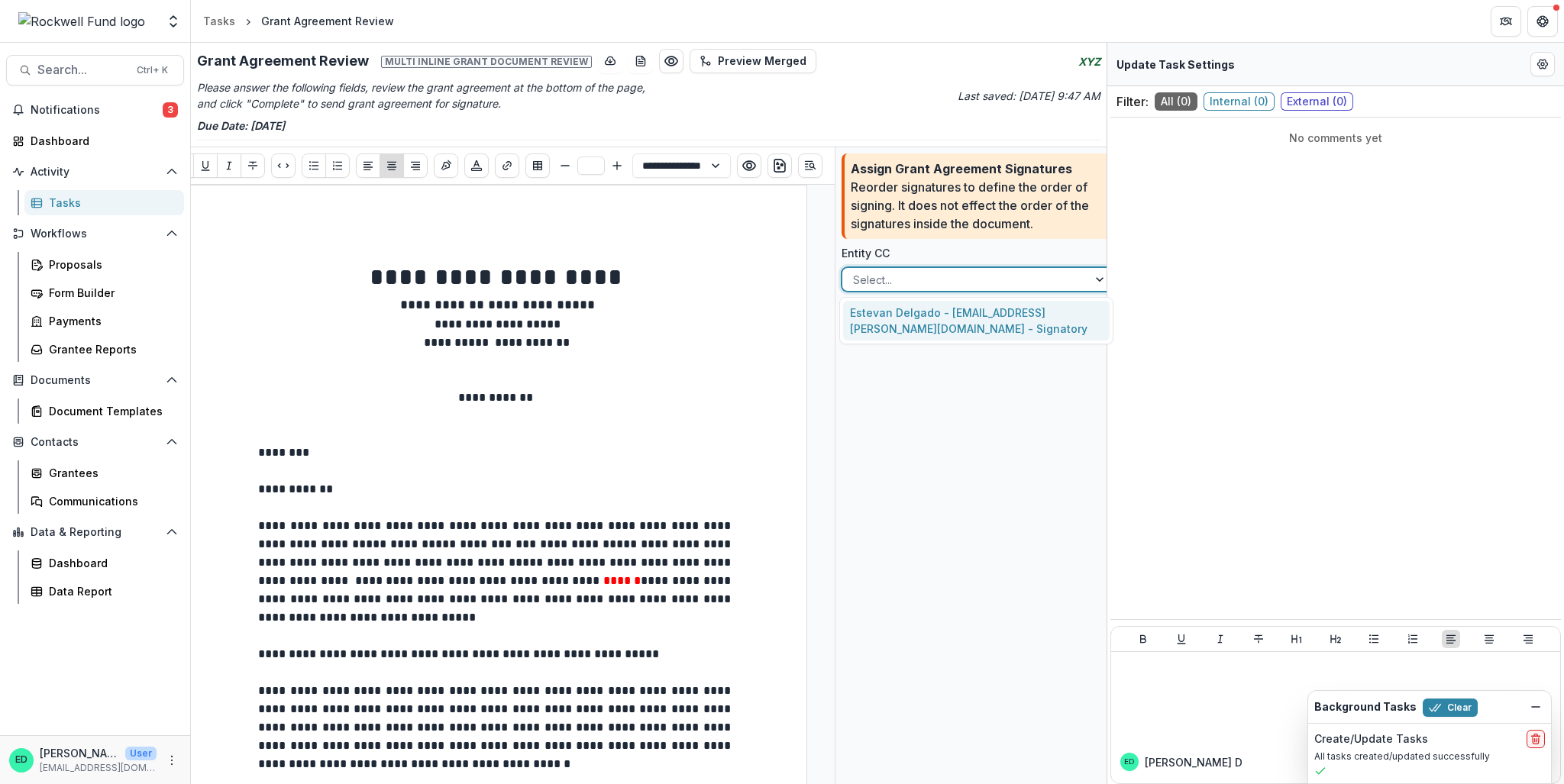
click at [952, 289] on div "Select..." at bounding box center [964, 280] width 245 height 23
click at [942, 313] on div "Estevan Delgado - [EMAIL_ADDRESS][PERSON_NAME][DOMAIN_NAME] - Signatory" at bounding box center [976, 321] width 267 height 40
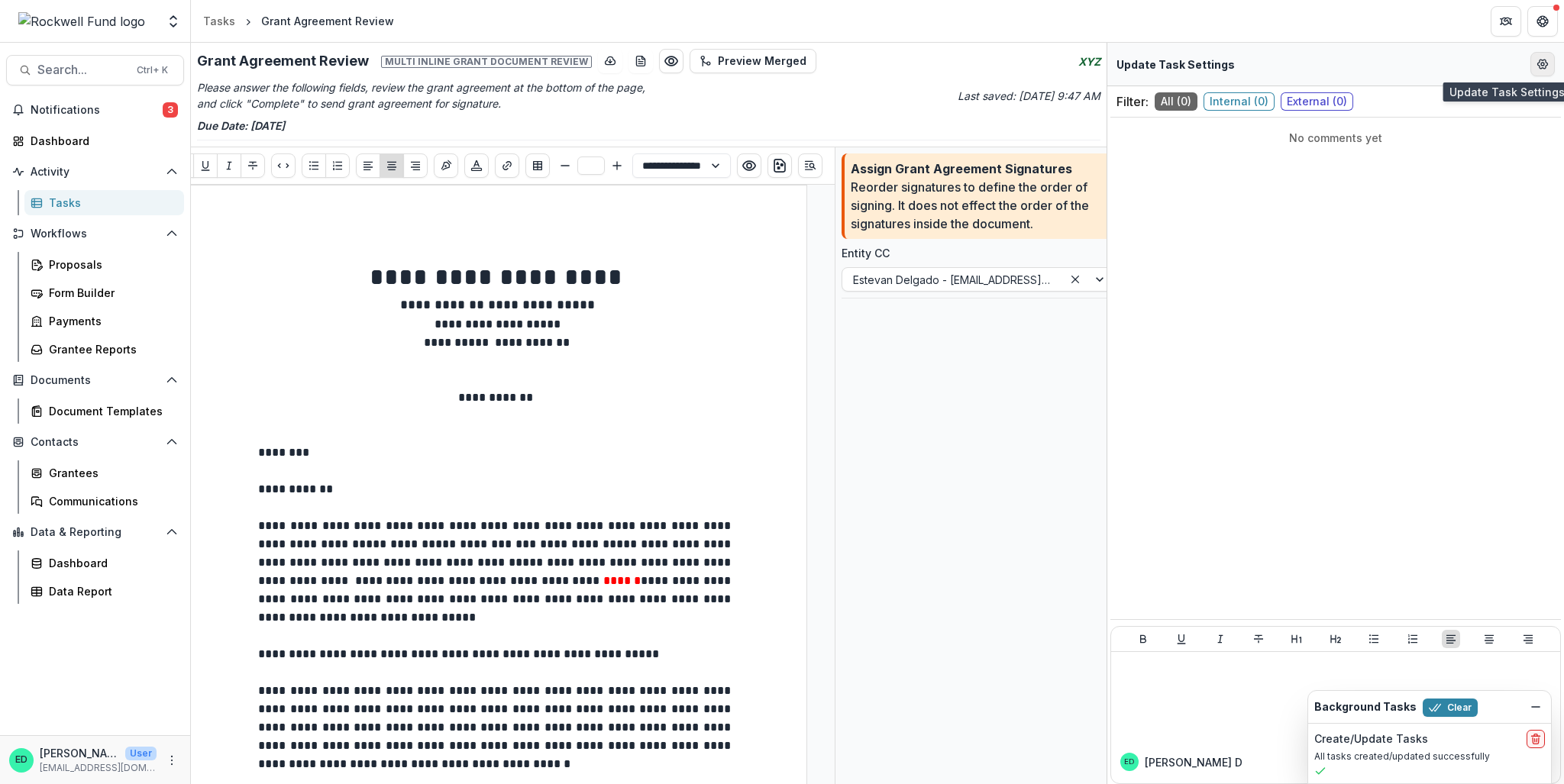
click at [1540, 61] on icon "Edit Form Settings" at bounding box center [1543, 64] width 13 height 13
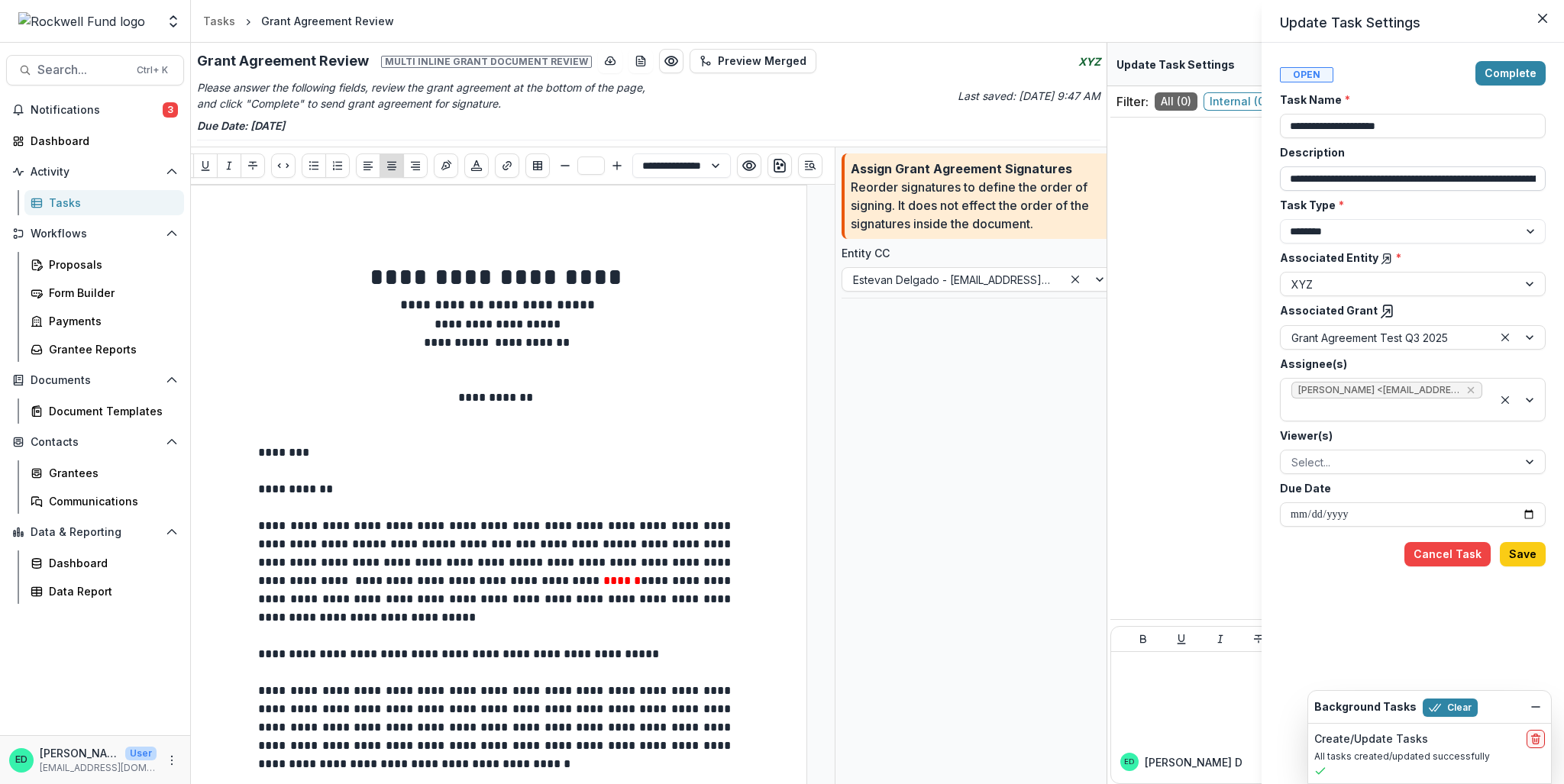
click at [1381, 179] on input "**********" at bounding box center [1413, 178] width 266 height 24
type input "*"
type input "****"
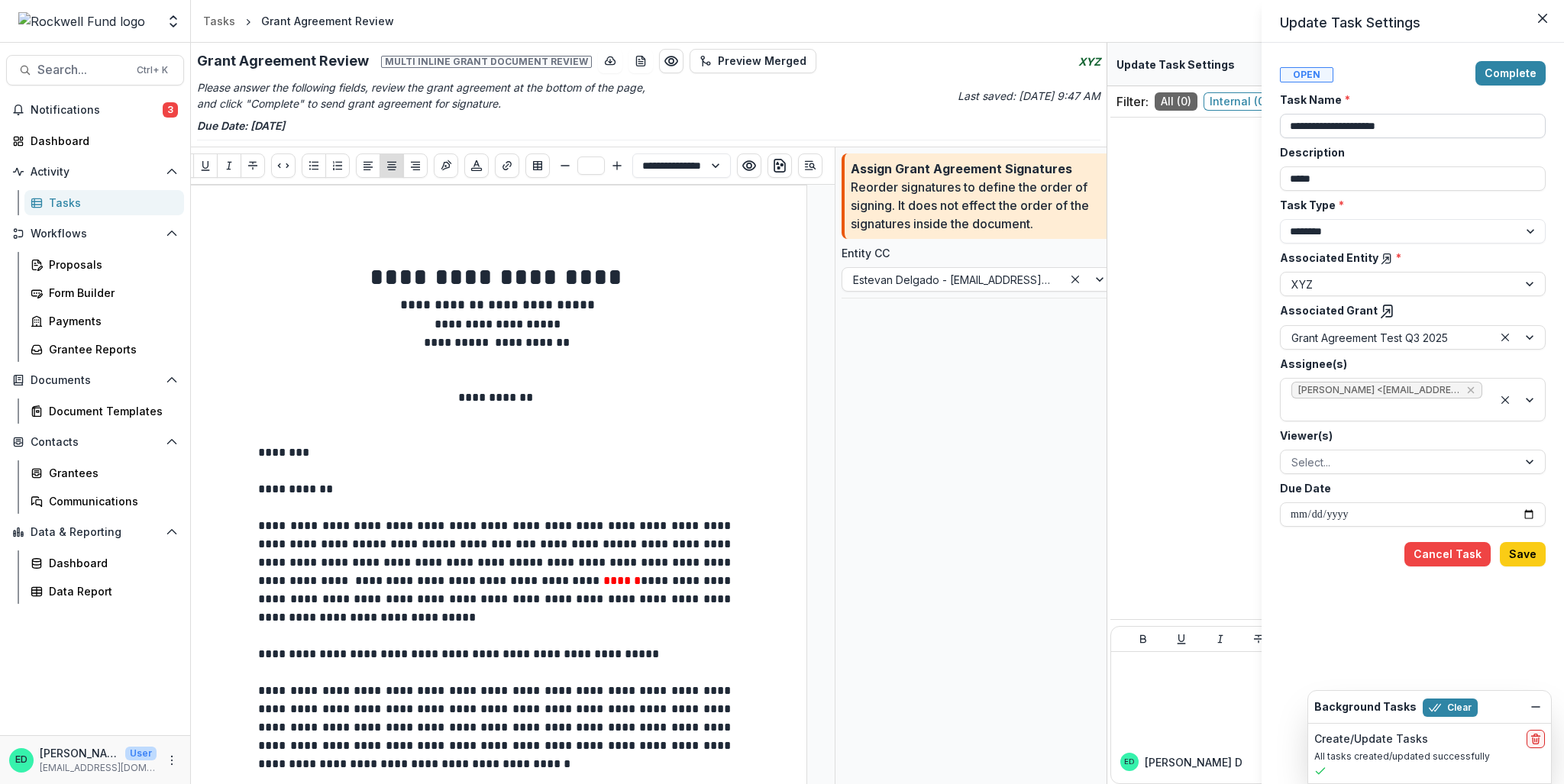
click at [1421, 129] on input "**********" at bounding box center [1413, 126] width 266 height 24
type input "**********"
click at [1377, 190] on div "**********" at bounding box center [1413, 309] width 266 height 435
click at [1377, 182] on input "****" at bounding box center [1413, 178] width 266 height 24
type input "**********"
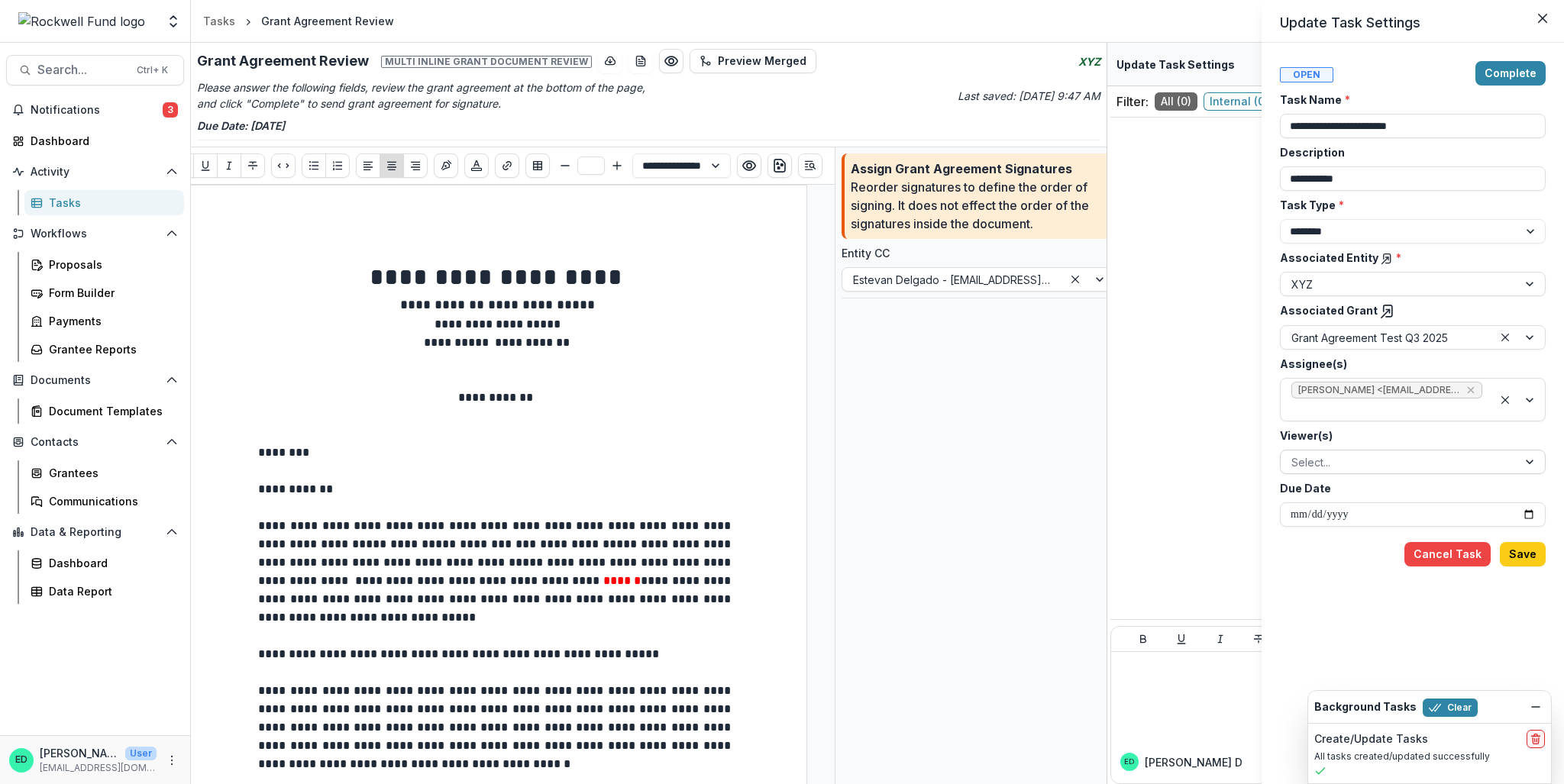
click at [1368, 471] on div "Select..." at bounding box center [1413, 462] width 266 height 24
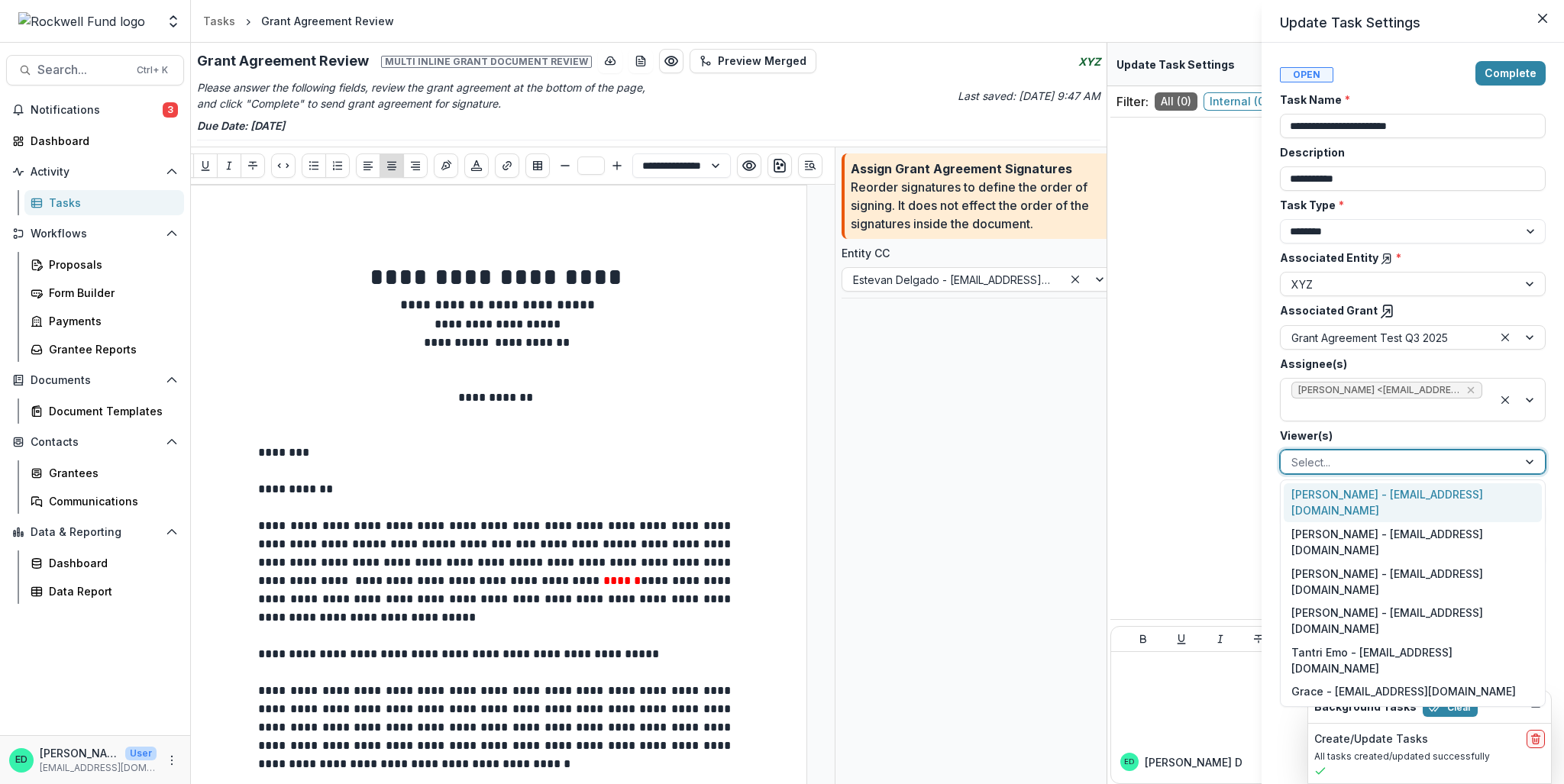
click at [1325, 492] on div "[PERSON_NAME] - [EMAIL_ADDRESS][DOMAIN_NAME]" at bounding box center [1413, 503] width 258 height 40
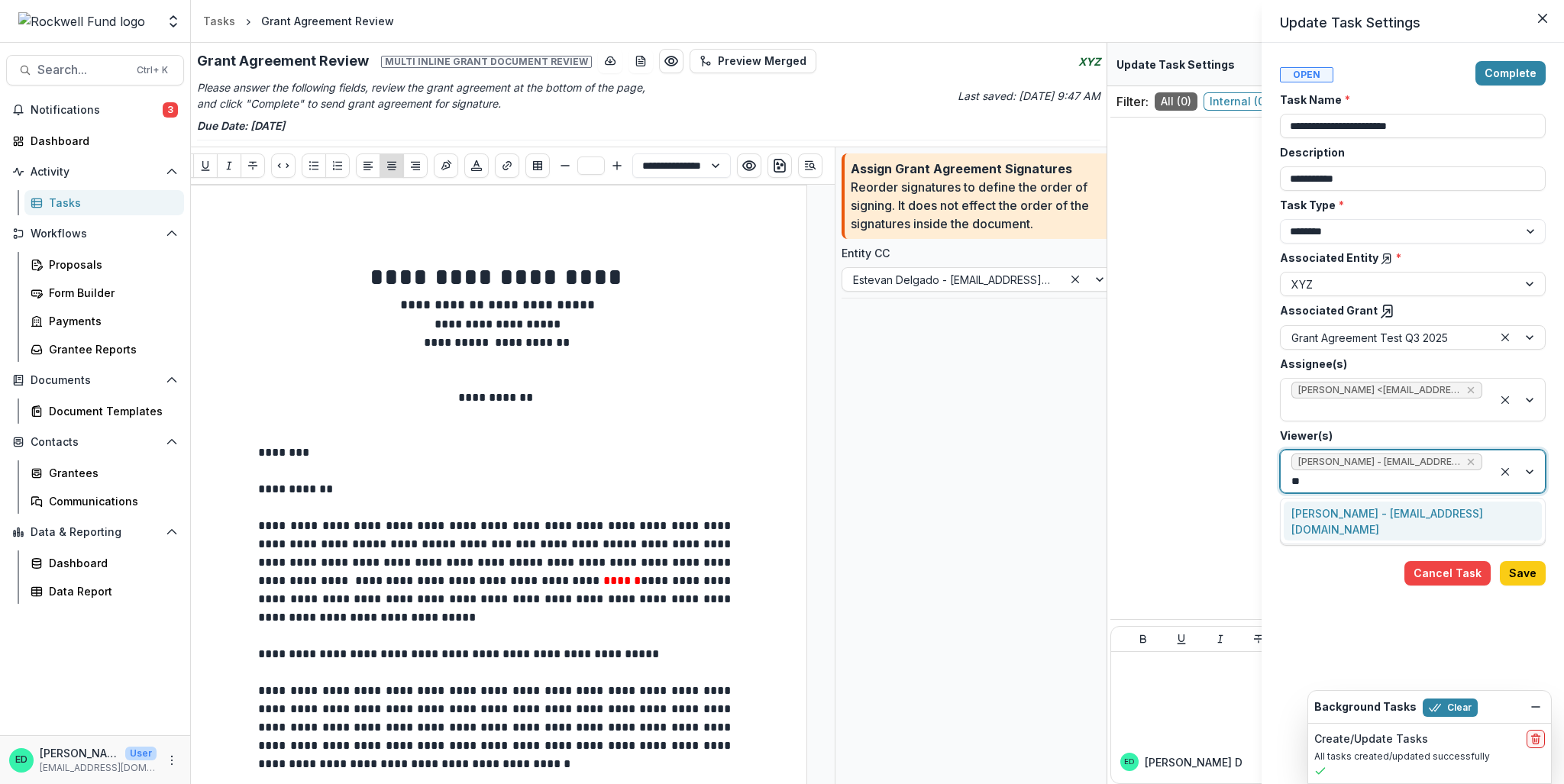
type input "*"
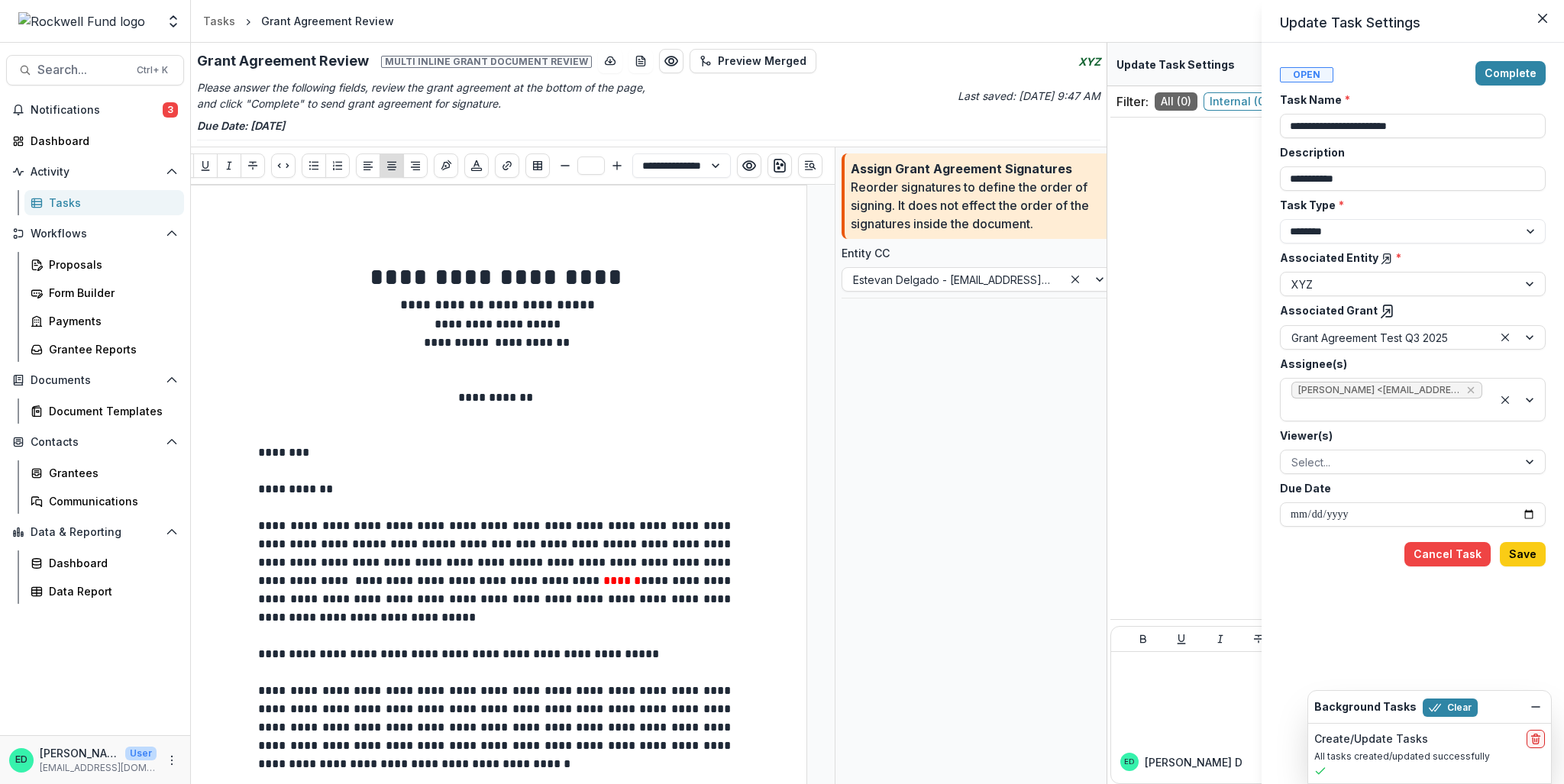
click at [1183, 520] on div "**********" at bounding box center [782, 392] width 1564 height 784
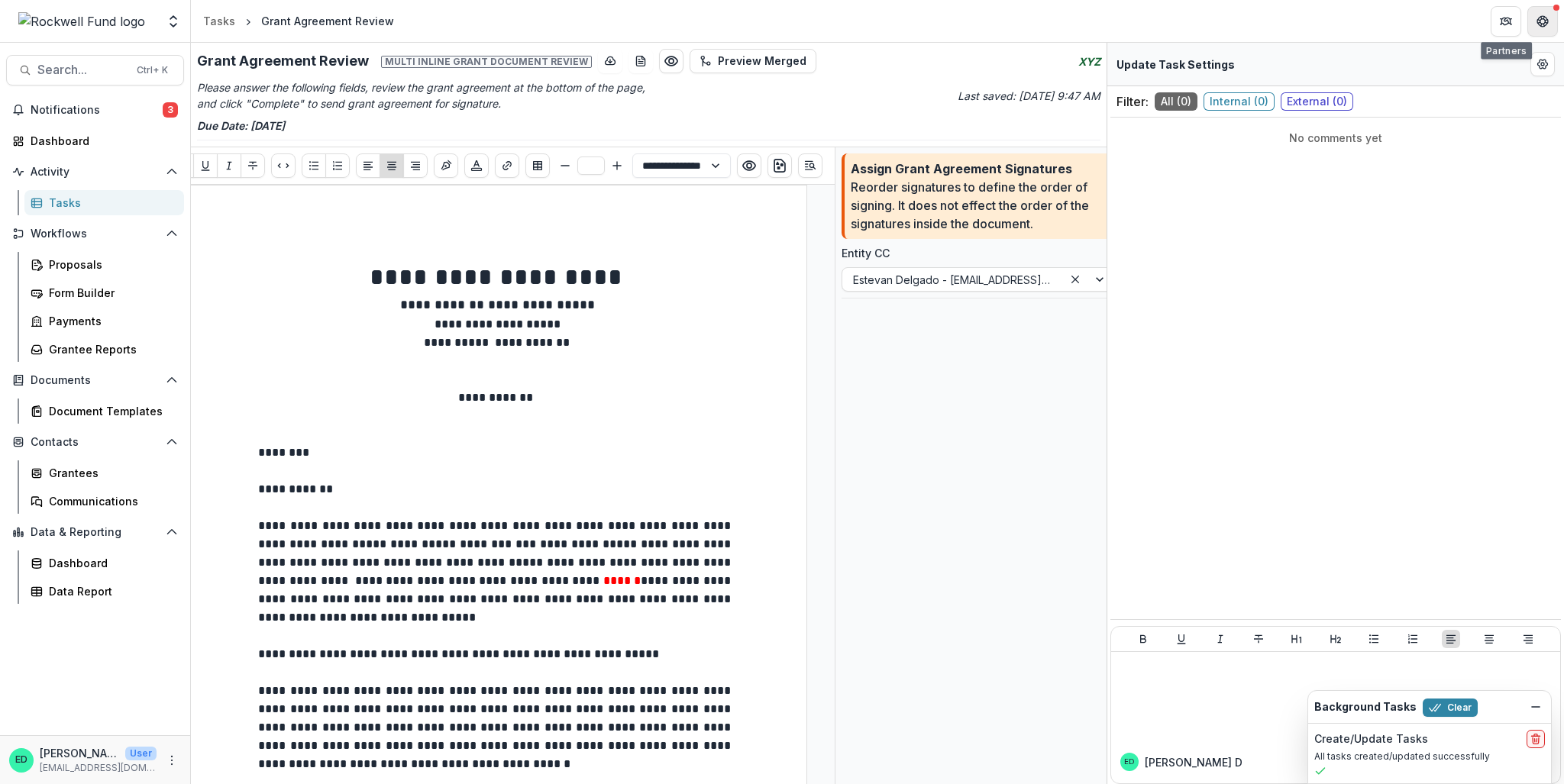
click at [1533, 23] on button "Get Help" at bounding box center [1543, 22] width 31 height 31
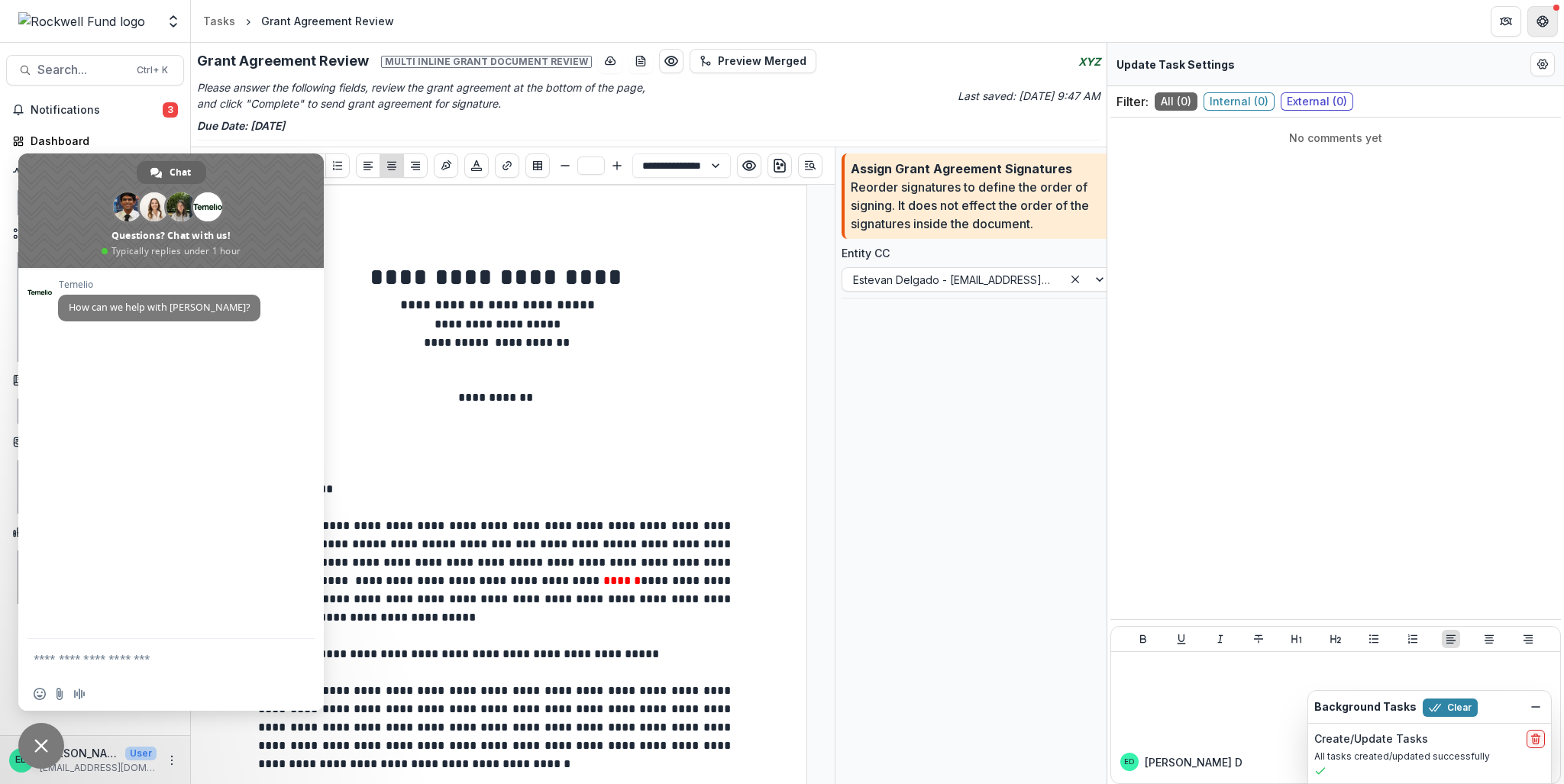
click at [1533, 23] on button "Get Help" at bounding box center [1543, 22] width 31 height 31
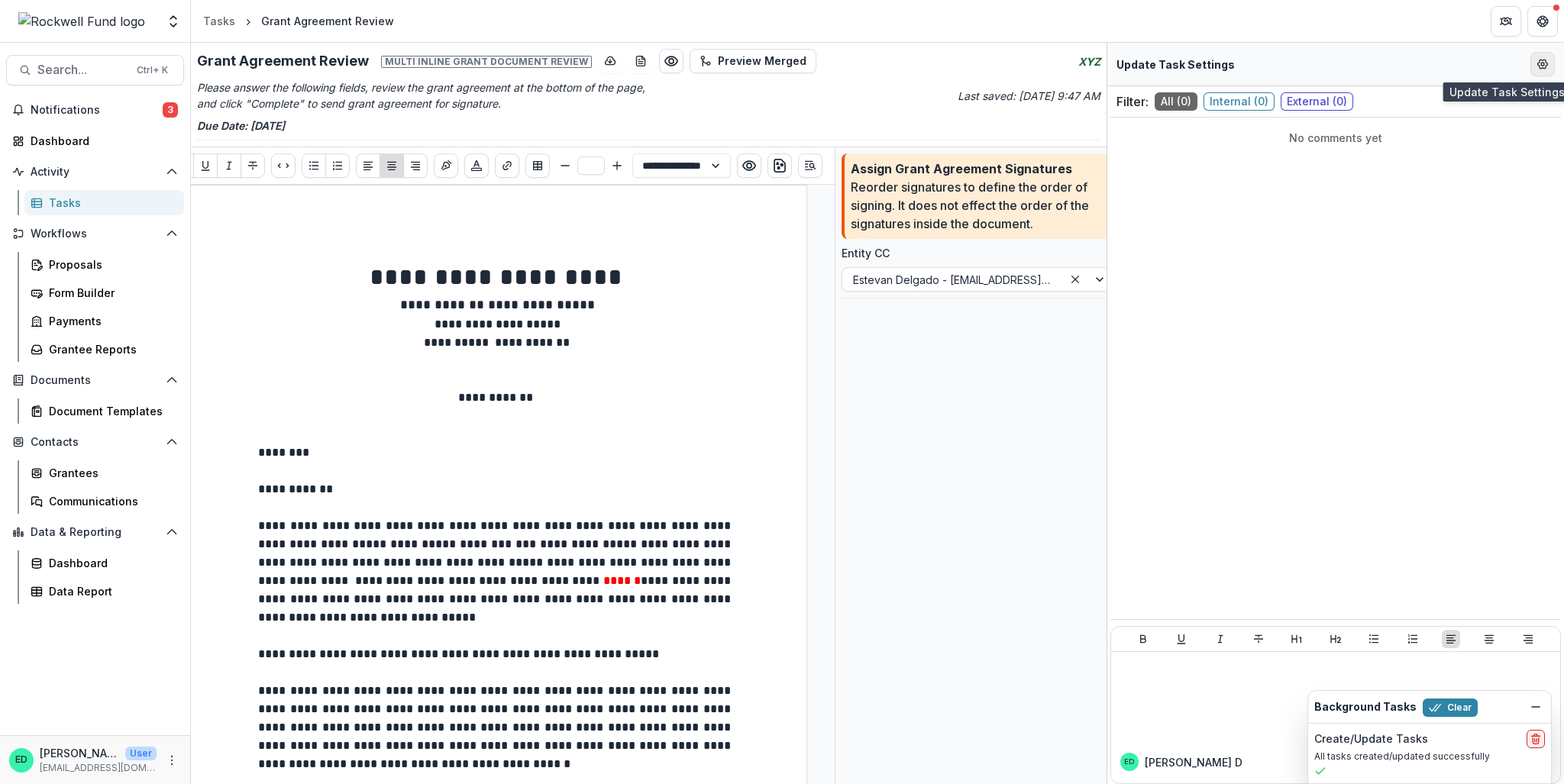
click at [1538, 70] on icon "Edit Form Settings" at bounding box center [1543, 64] width 13 height 13
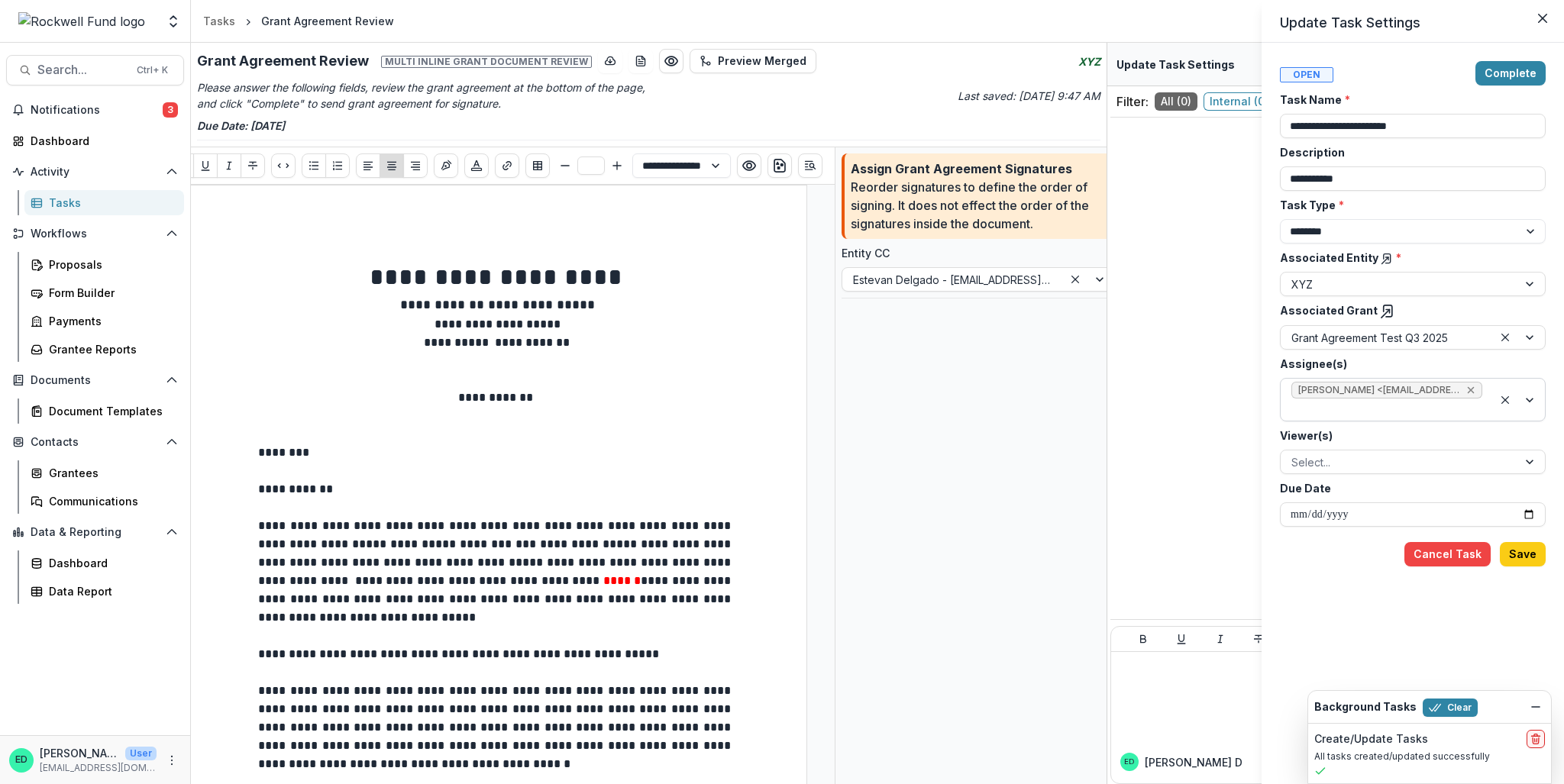
click at [1468, 388] on icon "Remove Estevan D. Delgado <edelgado@rockfund.org> (edelgado@rockfund.org)" at bounding box center [1471, 390] width 13 height 13
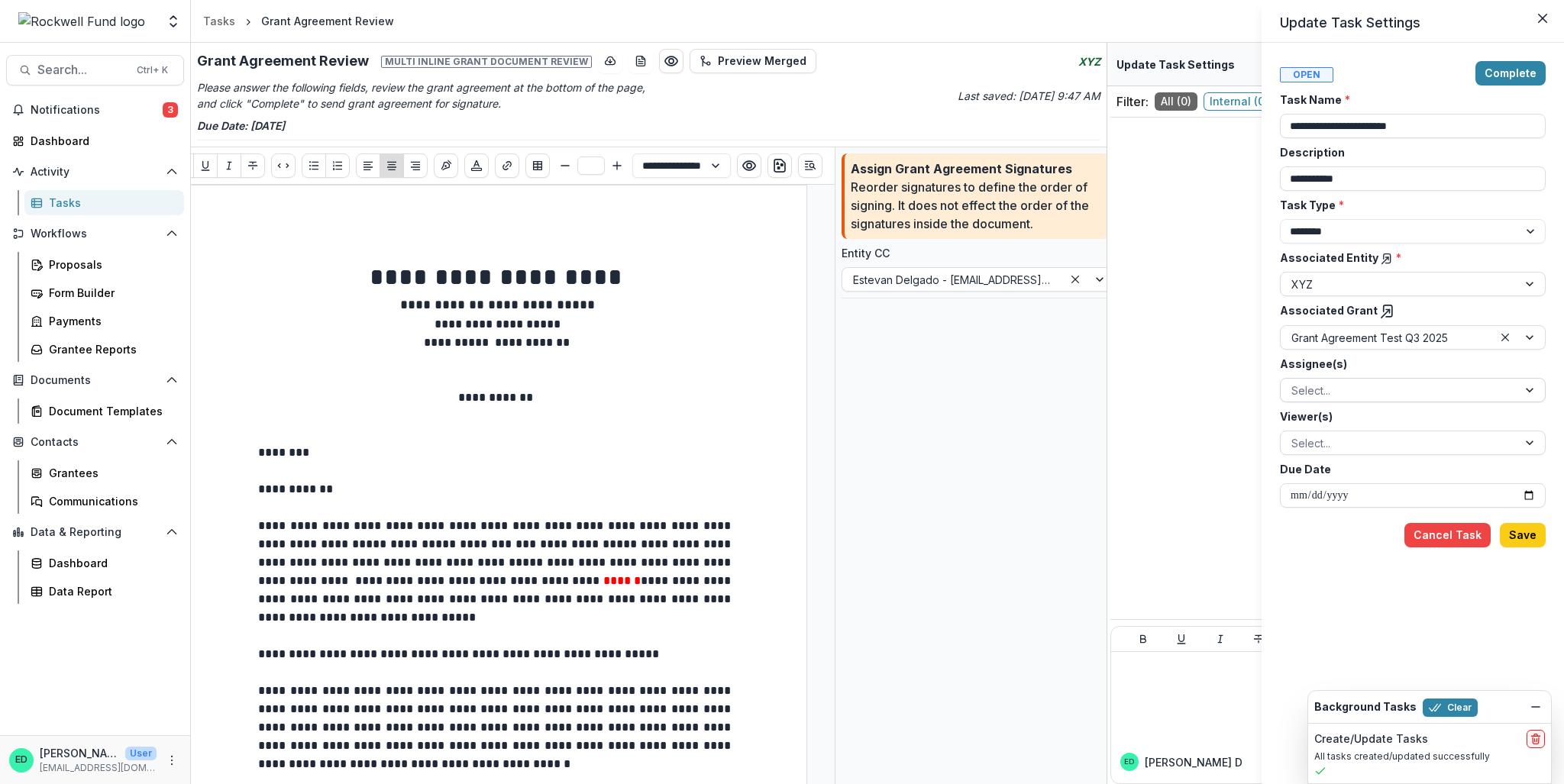
drag, startPoint x: 1103, startPoint y: 266, endPoint x: 1095, endPoint y: 550, distance: 284.1
click at [1097, 569] on div "**********" at bounding box center [782, 392] width 1564 height 784
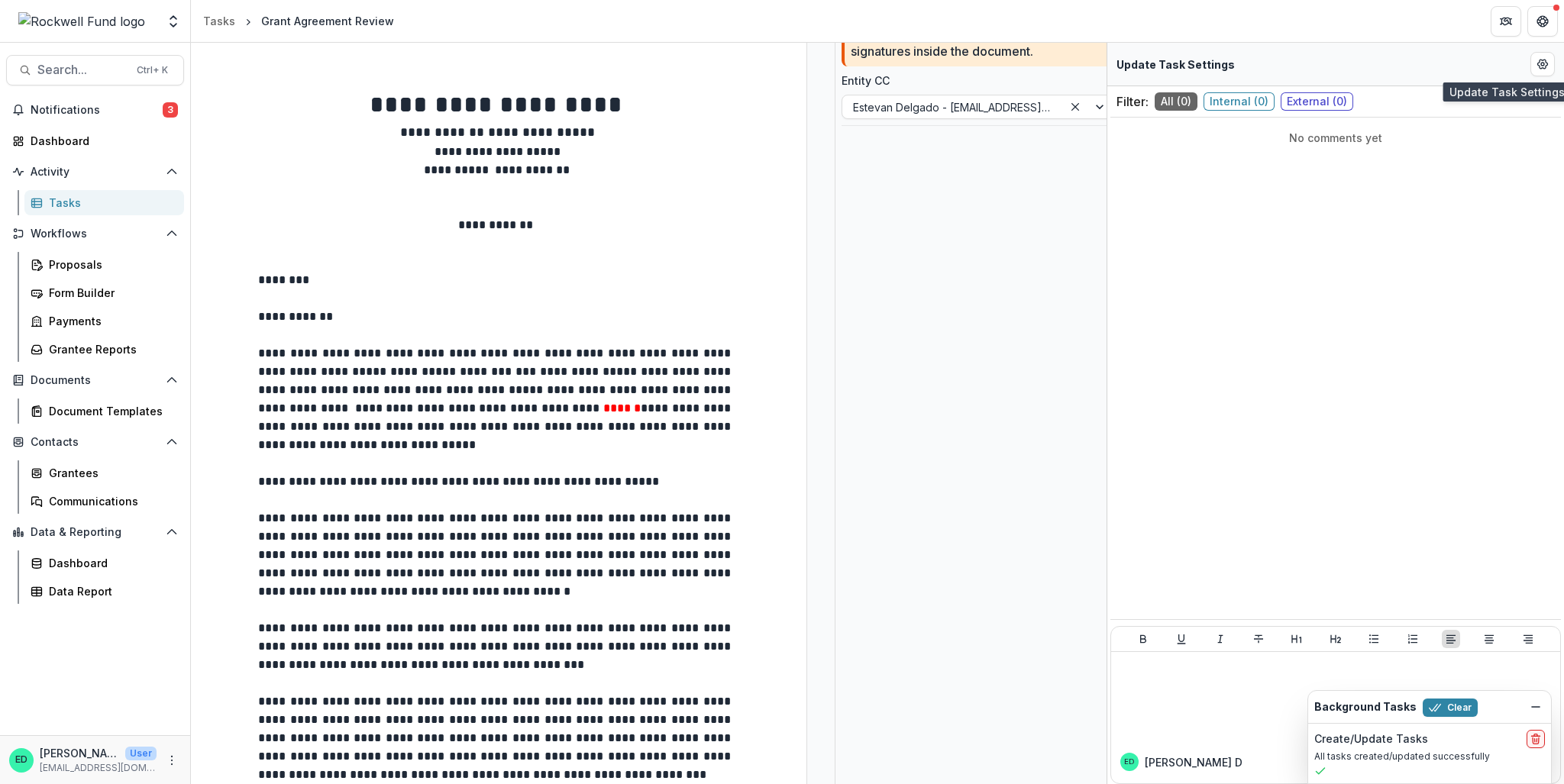
scroll to position [37, 0]
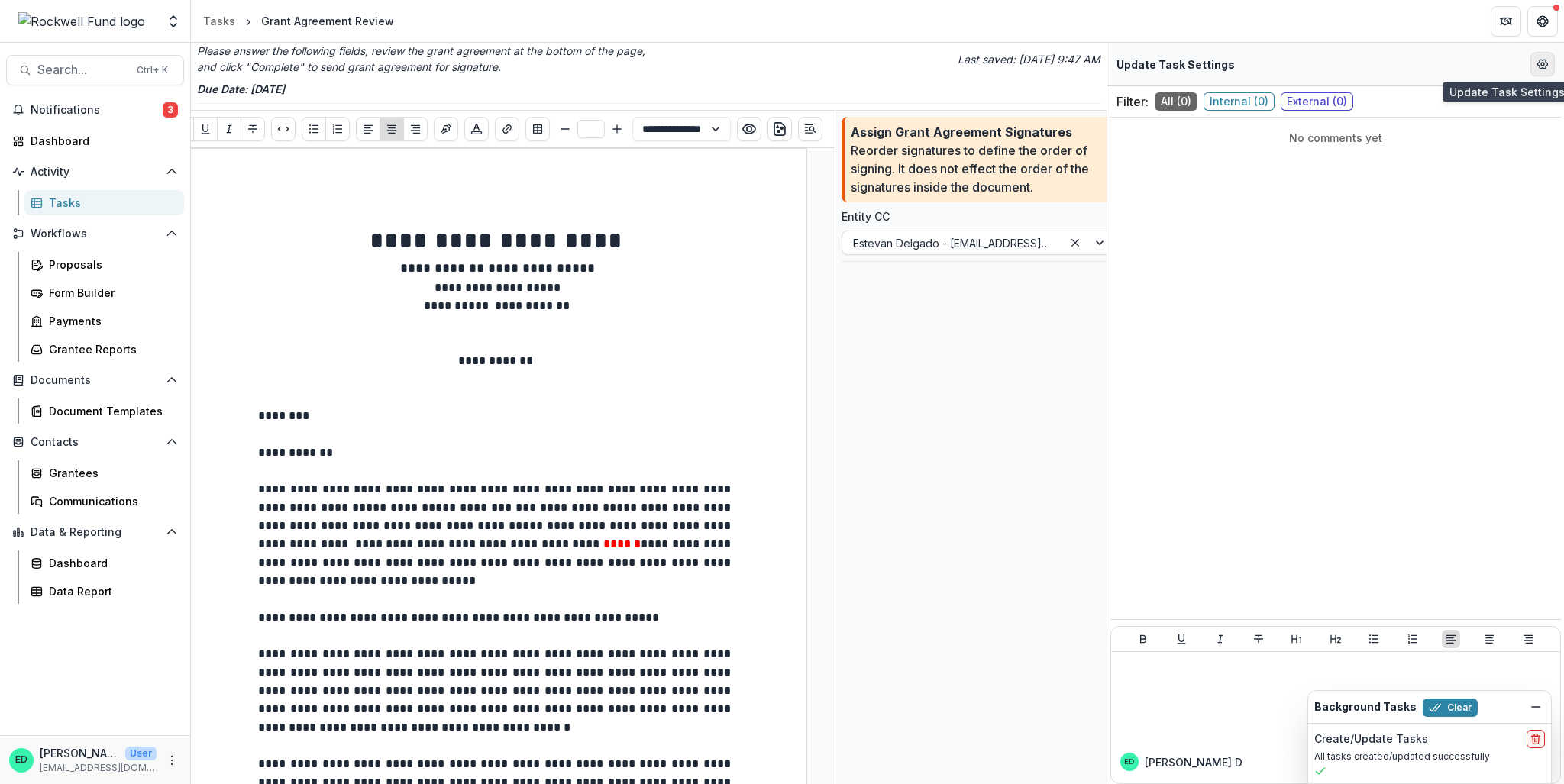
click at [1552, 66] on button "Edit Form Settings" at bounding box center [1542, 63] width 24 height 24
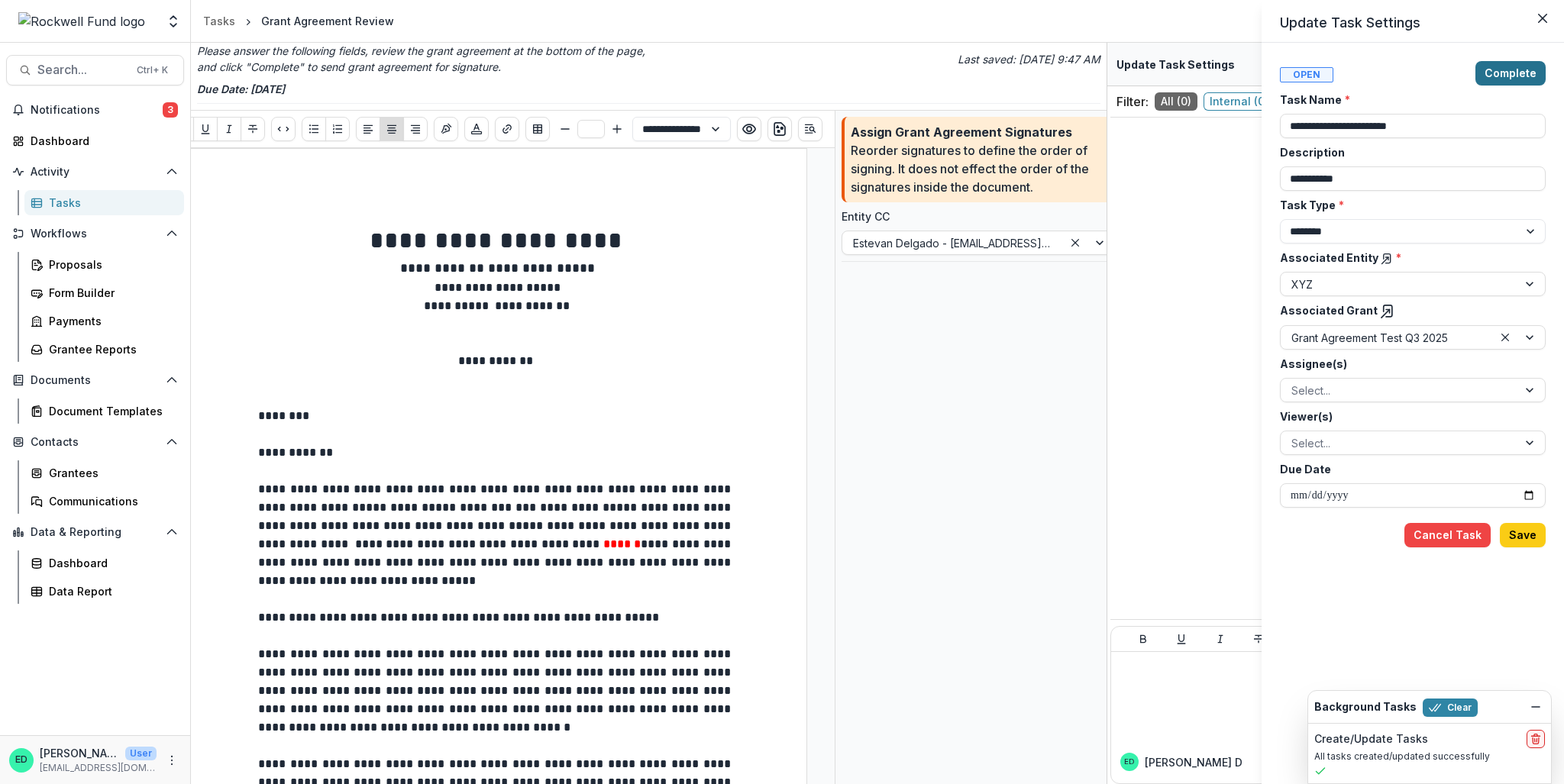
click at [1500, 73] on button "Complete" at bounding box center [1511, 73] width 70 height 24
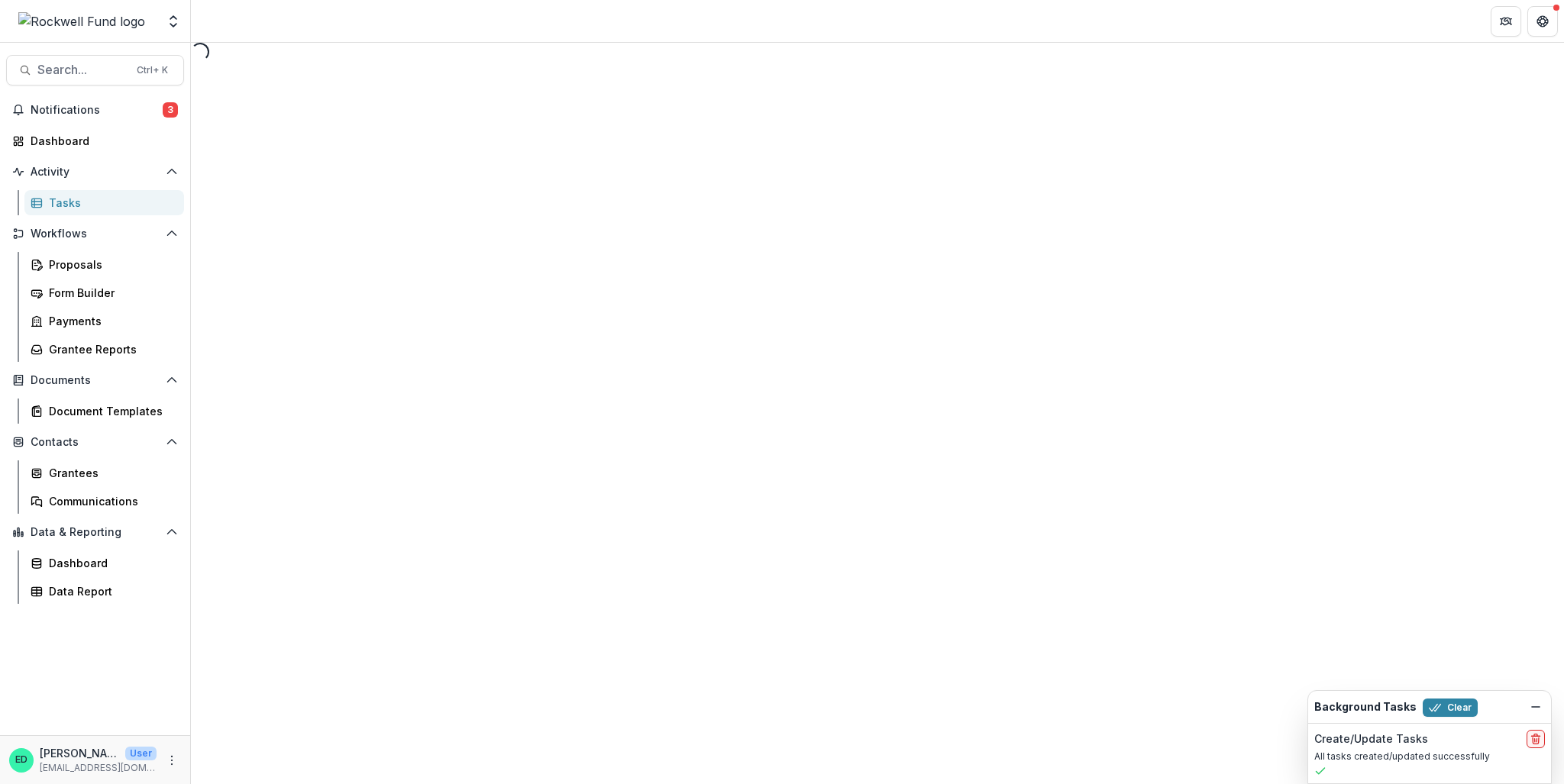
select select "**********"
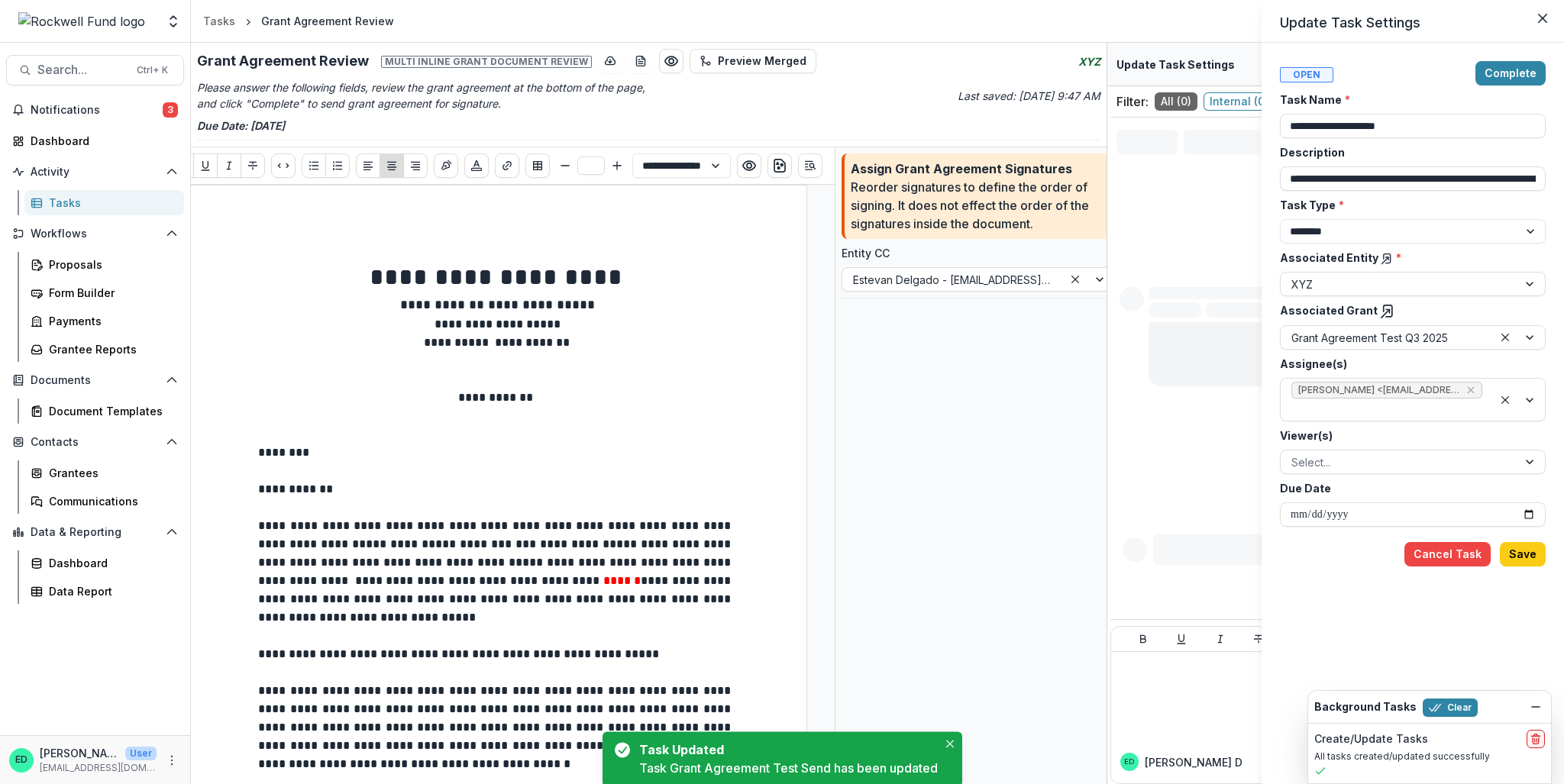
type input "**********"
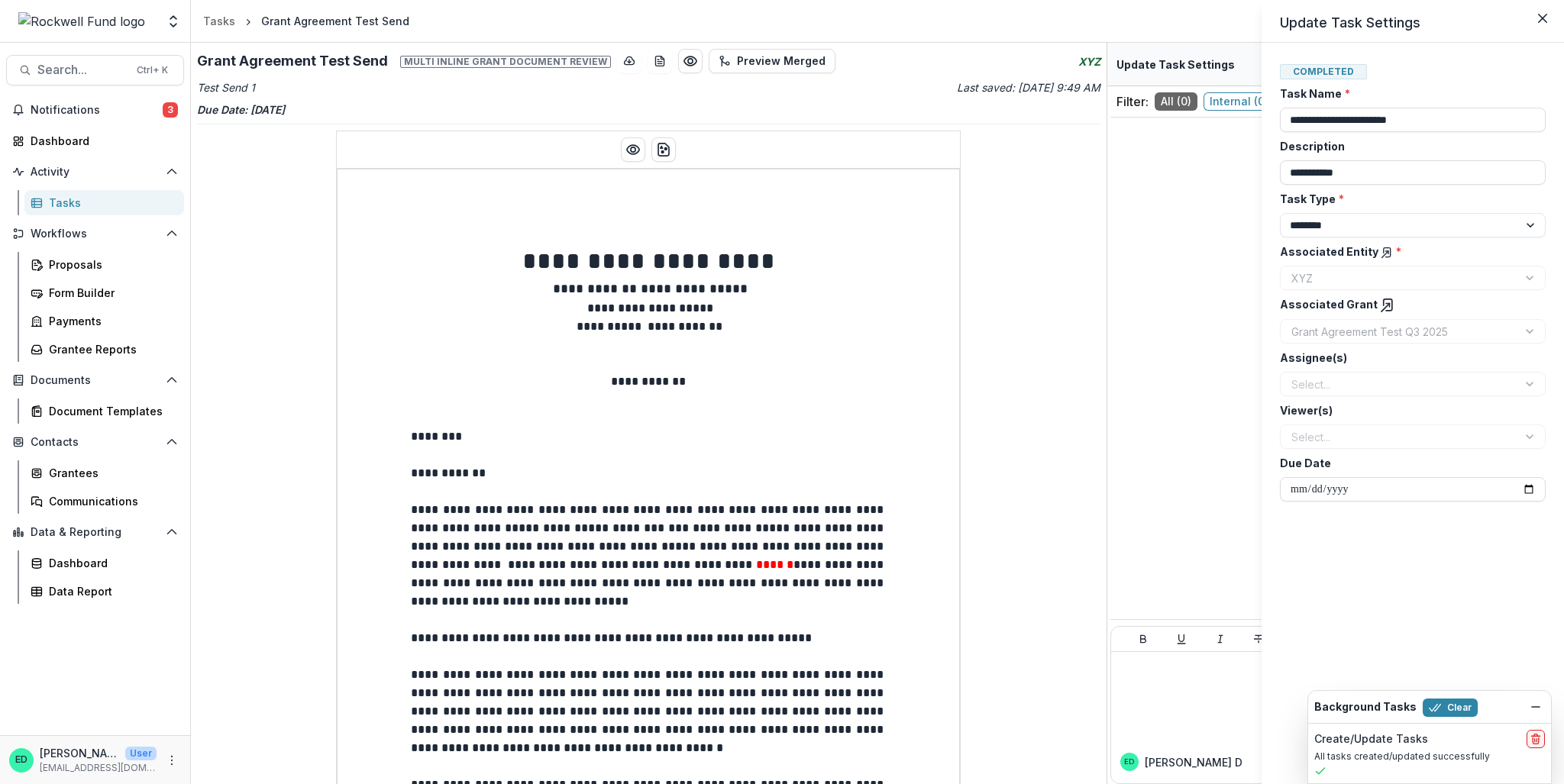
drag, startPoint x: 1109, startPoint y: 257, endPoint x: 1095, endPoint y: 280, distance: 26.9
click at [1095, 280] on div "**********" at bounding box center [782, 392] width 1564 height 784
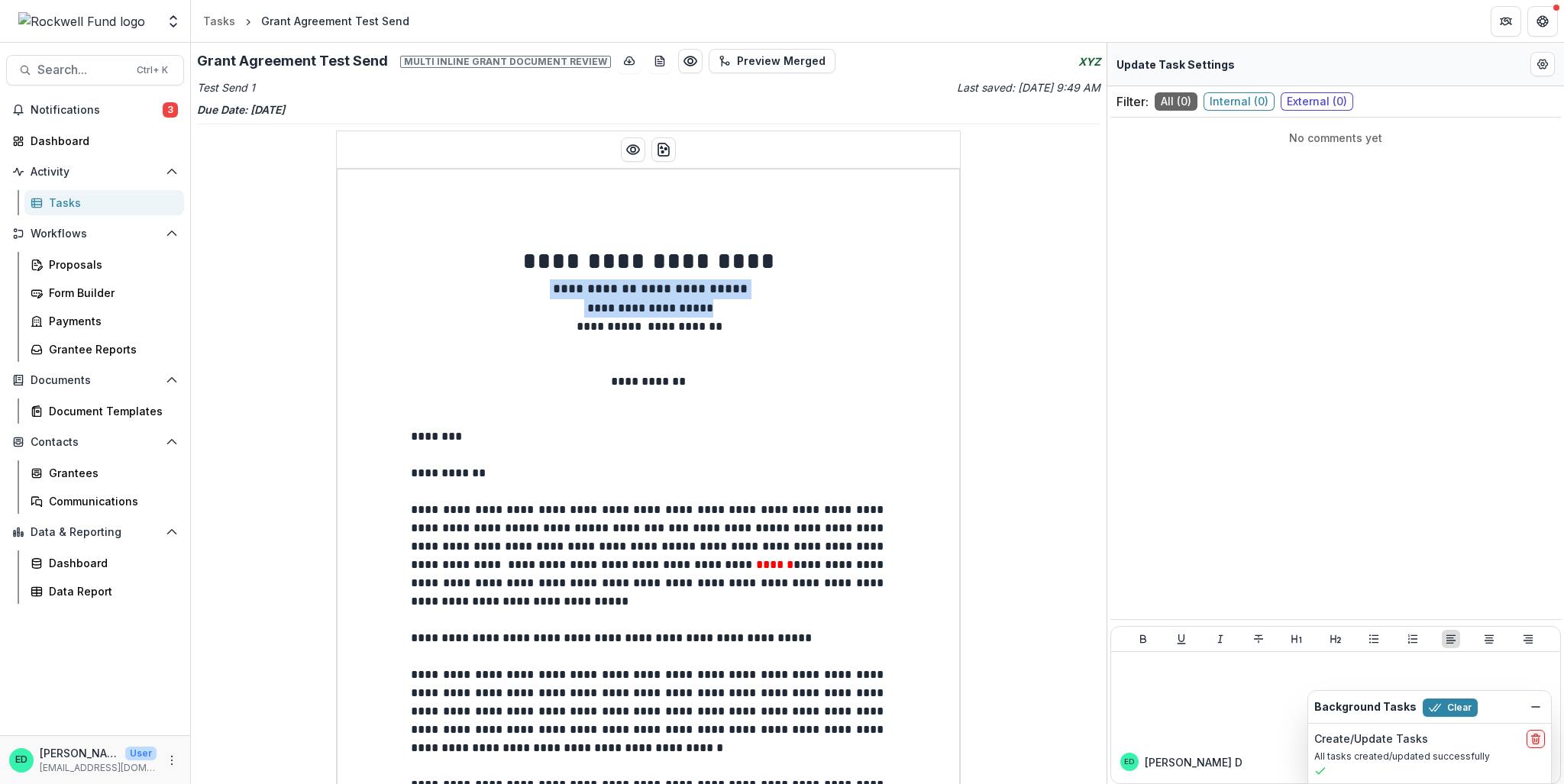
click at [1100, 299] on div "**********" at bounding box center [649, 413] width 916 height 742
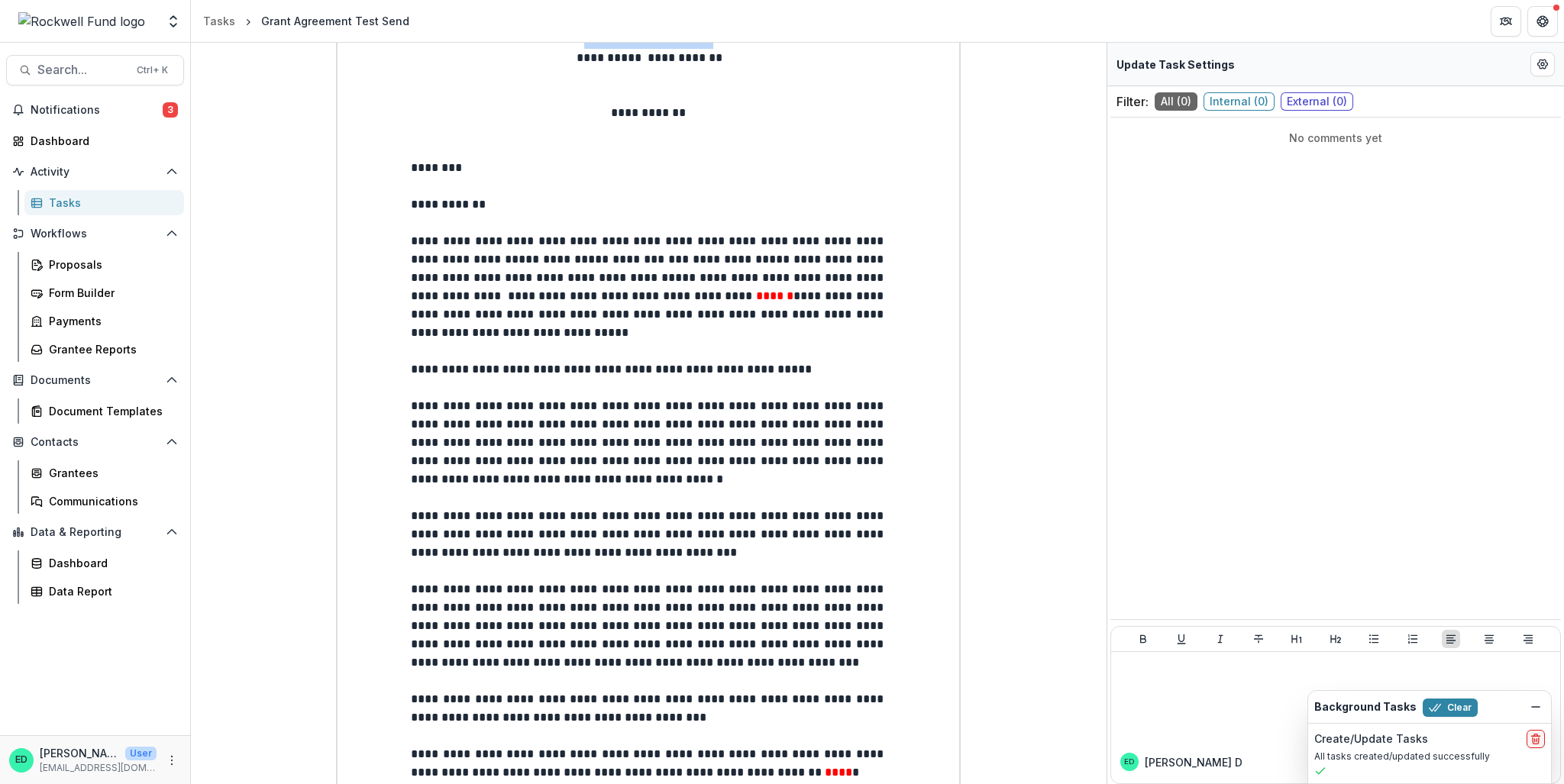
scroll to position [0, 0]
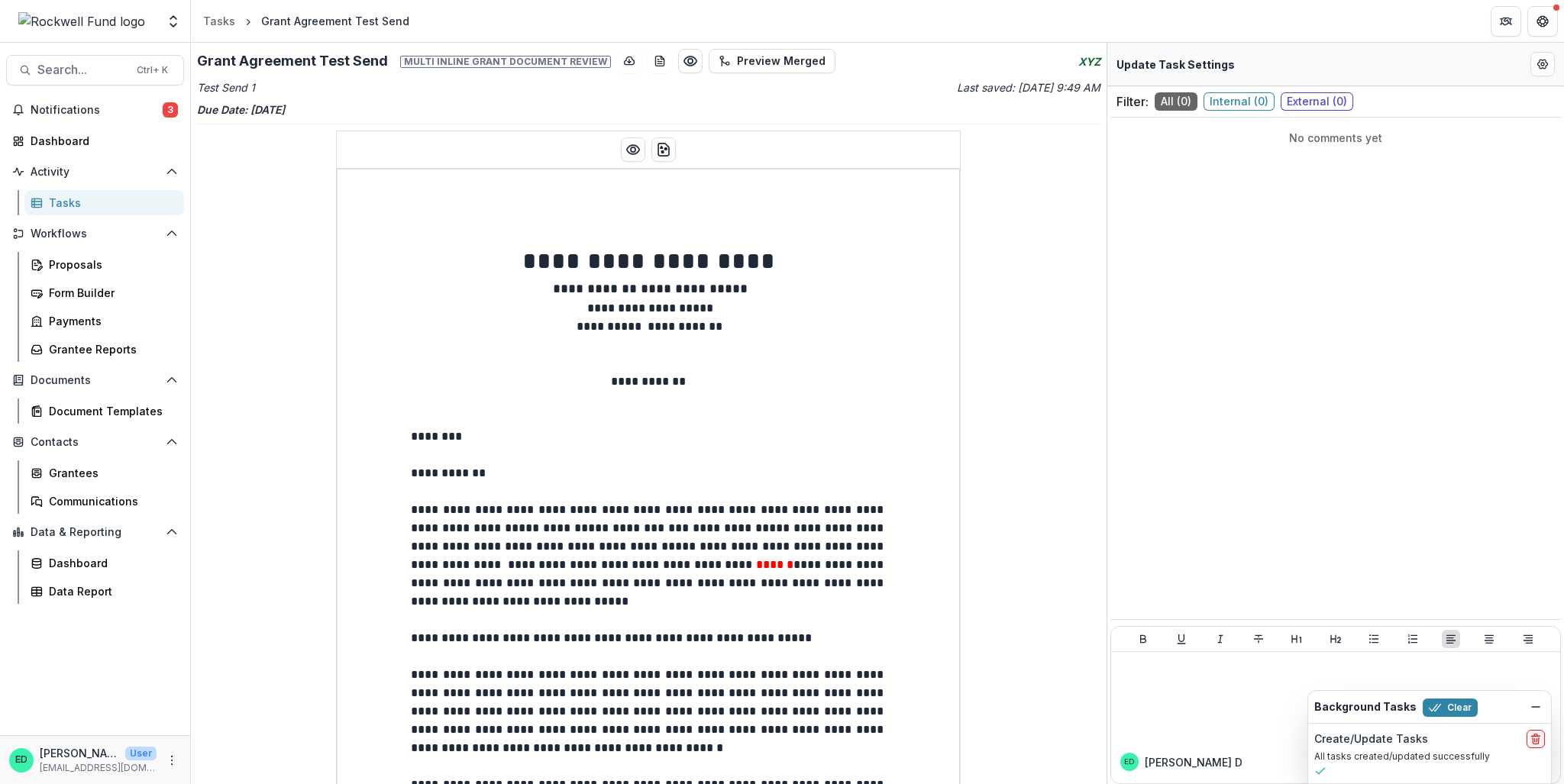
click at [1530, 65] on div "Update Task Settings" at bounding box center [1335, 64] width 456 height 43
click at [1538, 61] on icon "Edit Form Settings" at bounding box center [1543, 64] width 13 height 13
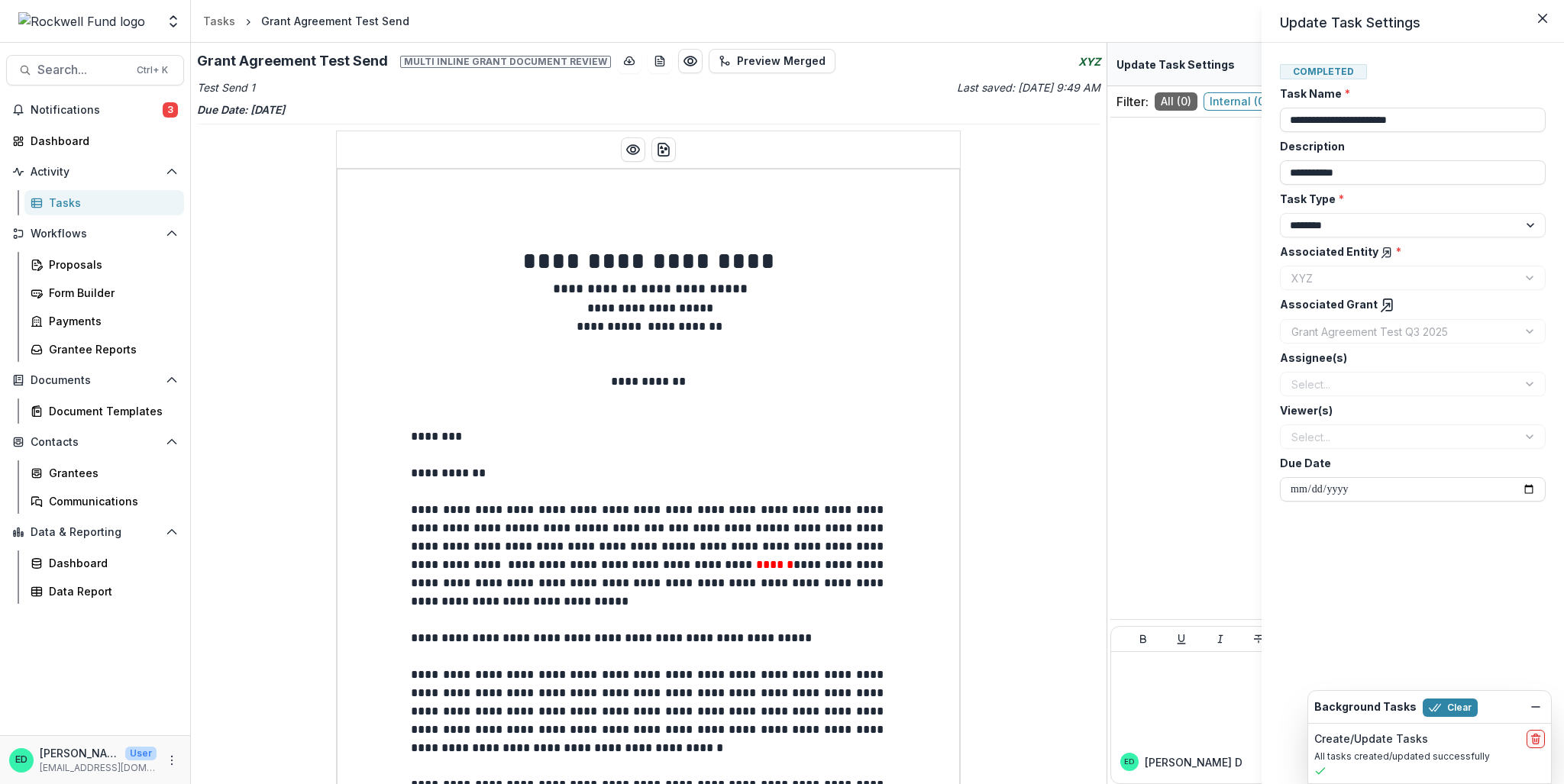
click at [968, 231] on div "**********" at bounding box center [782, 392] width 1564 height 784
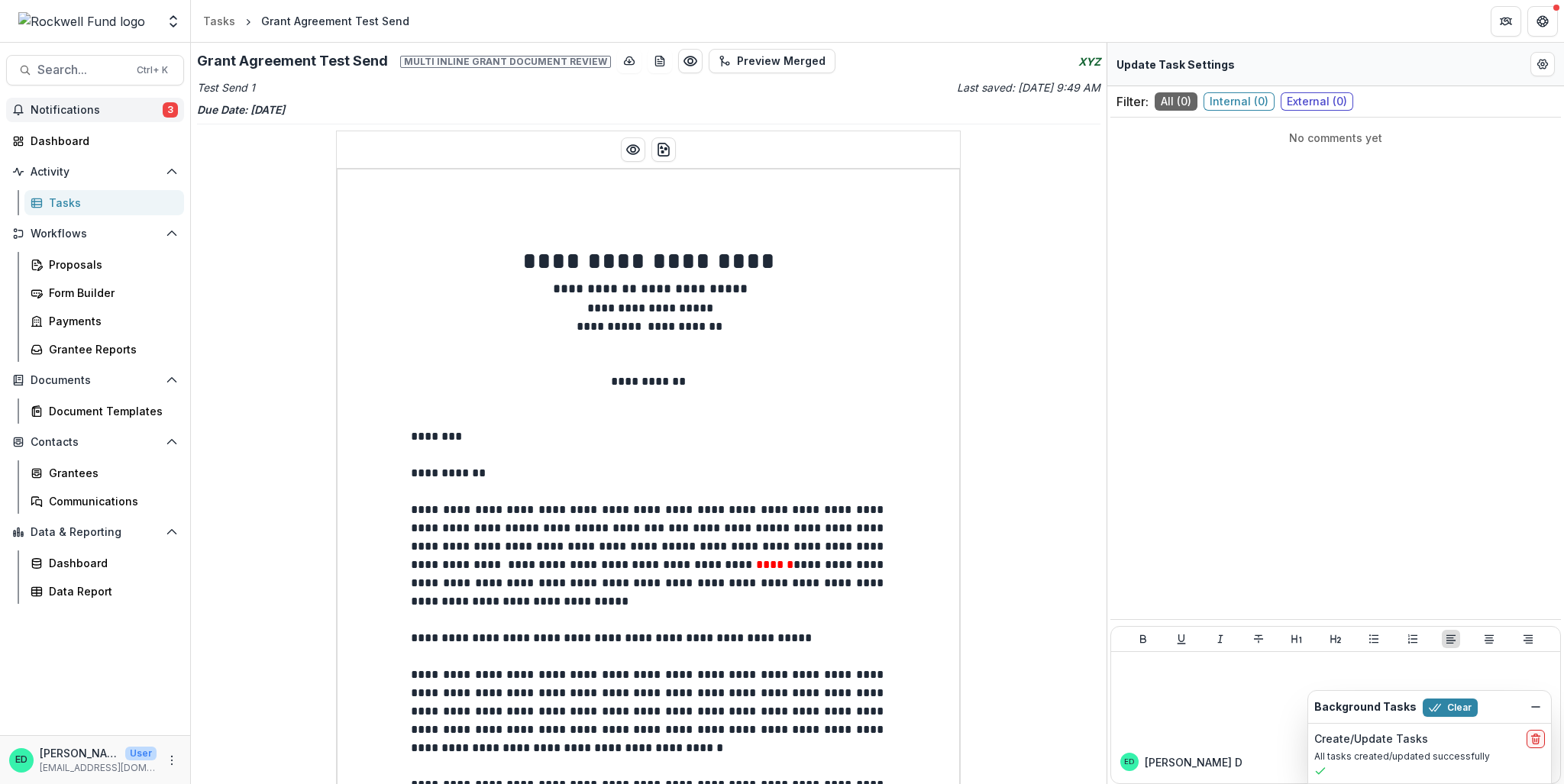
click at [91, 104] on span "Notifications" at bounding box center [97, 110] width 132 height 13
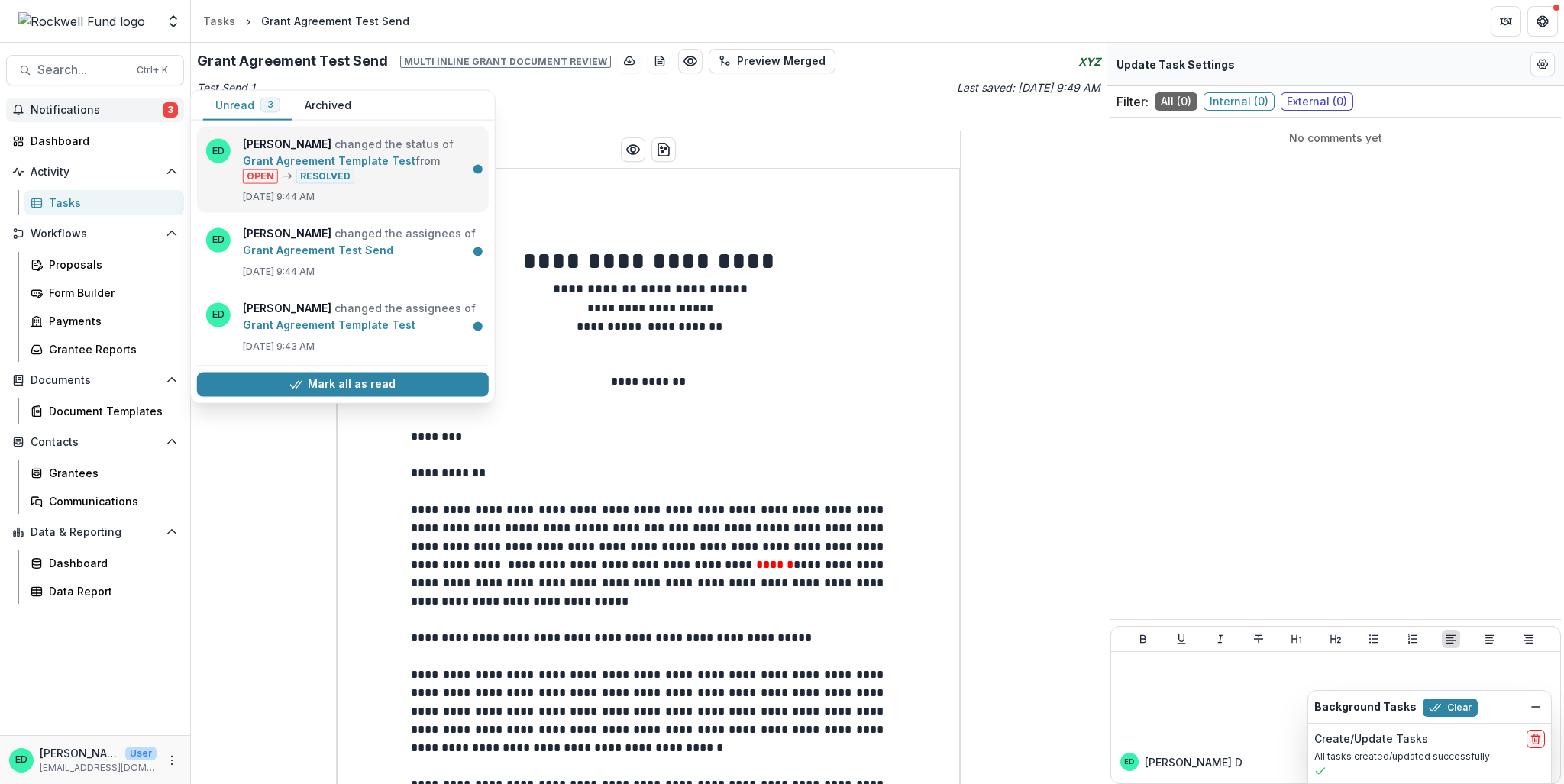
click at [350, 154] on link "Grant Agreement Template Test" at bounding box center [329, 161] width 173 height 13
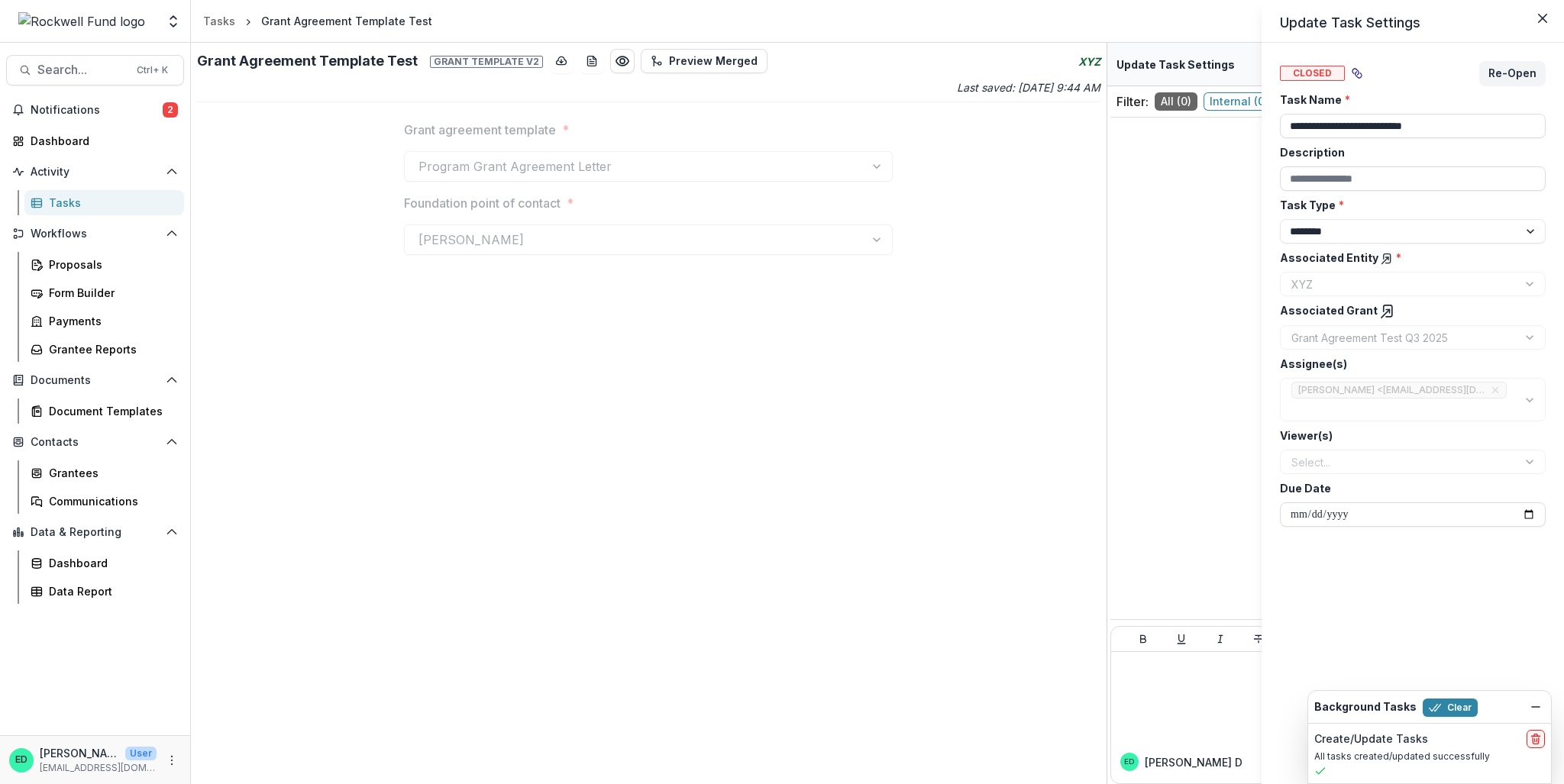
click at [116, 99] on div "**********" at bounding box center [782, 392] width 1564 height 784
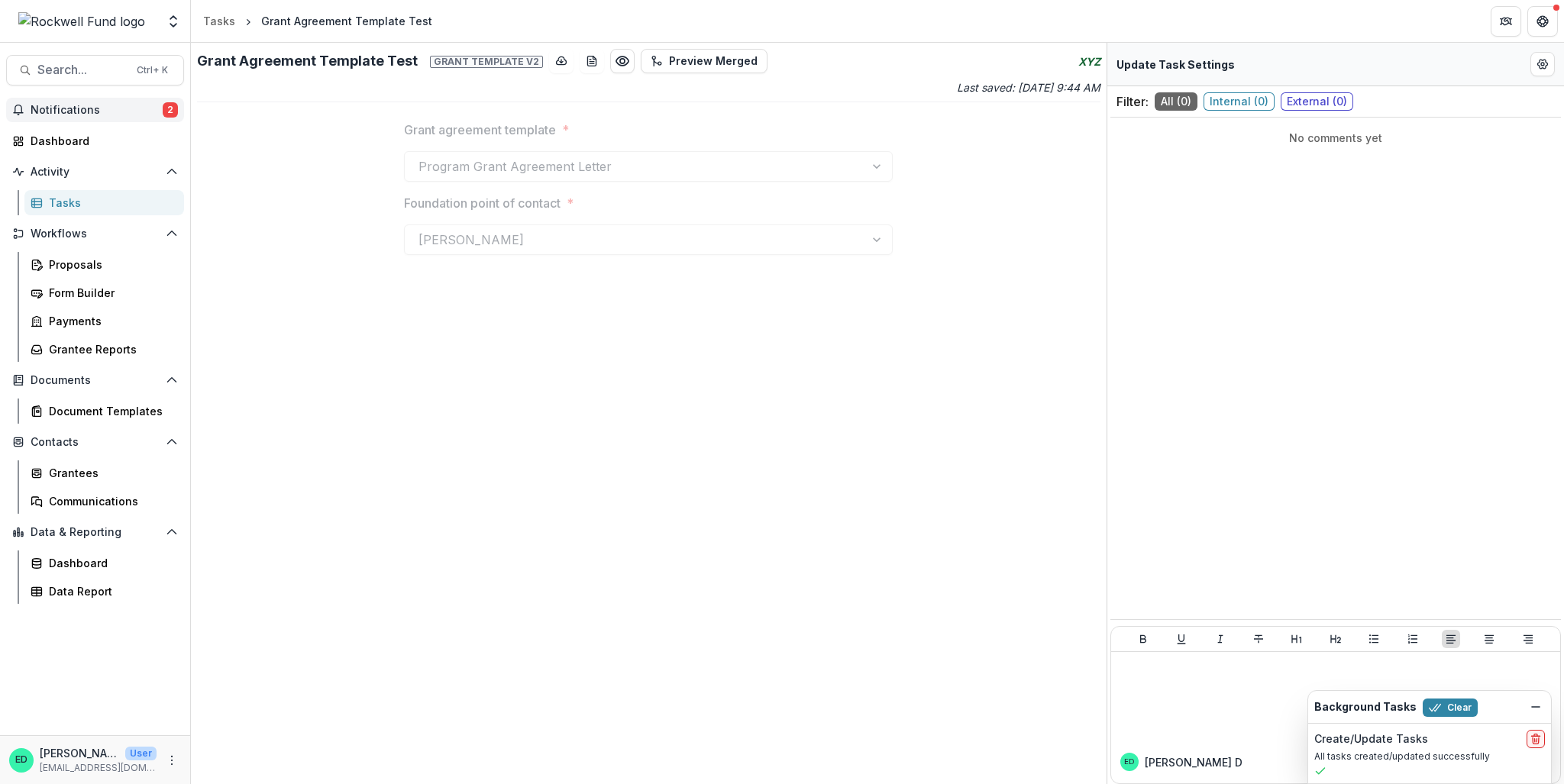
click at [85, 120] on button "Notifications 2" at bounding box center [95, 109] width 178 height 24
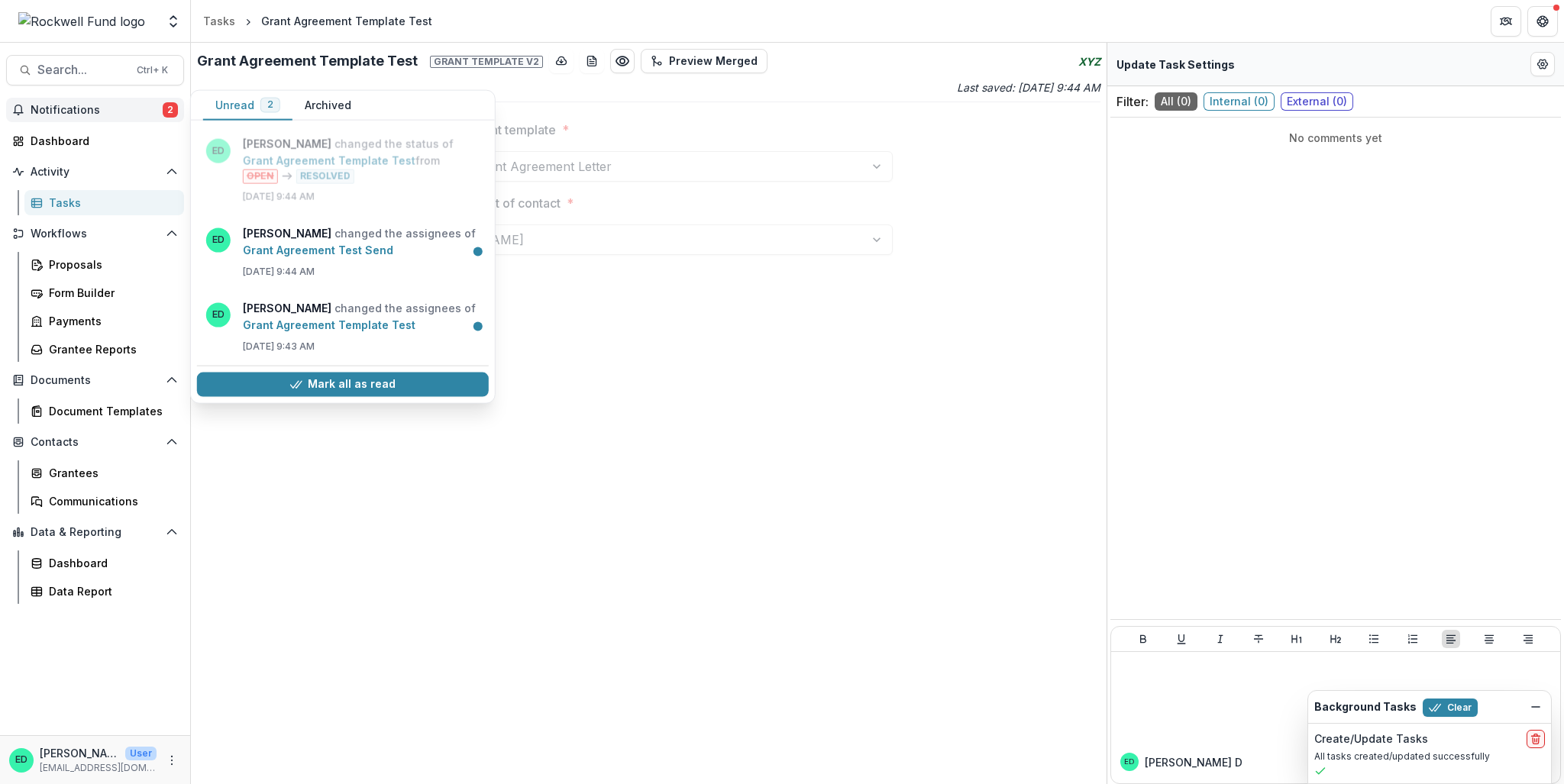
click at [81, 119] on button "Notifications 2" at bounding box center [95, 109] width 178 height 24
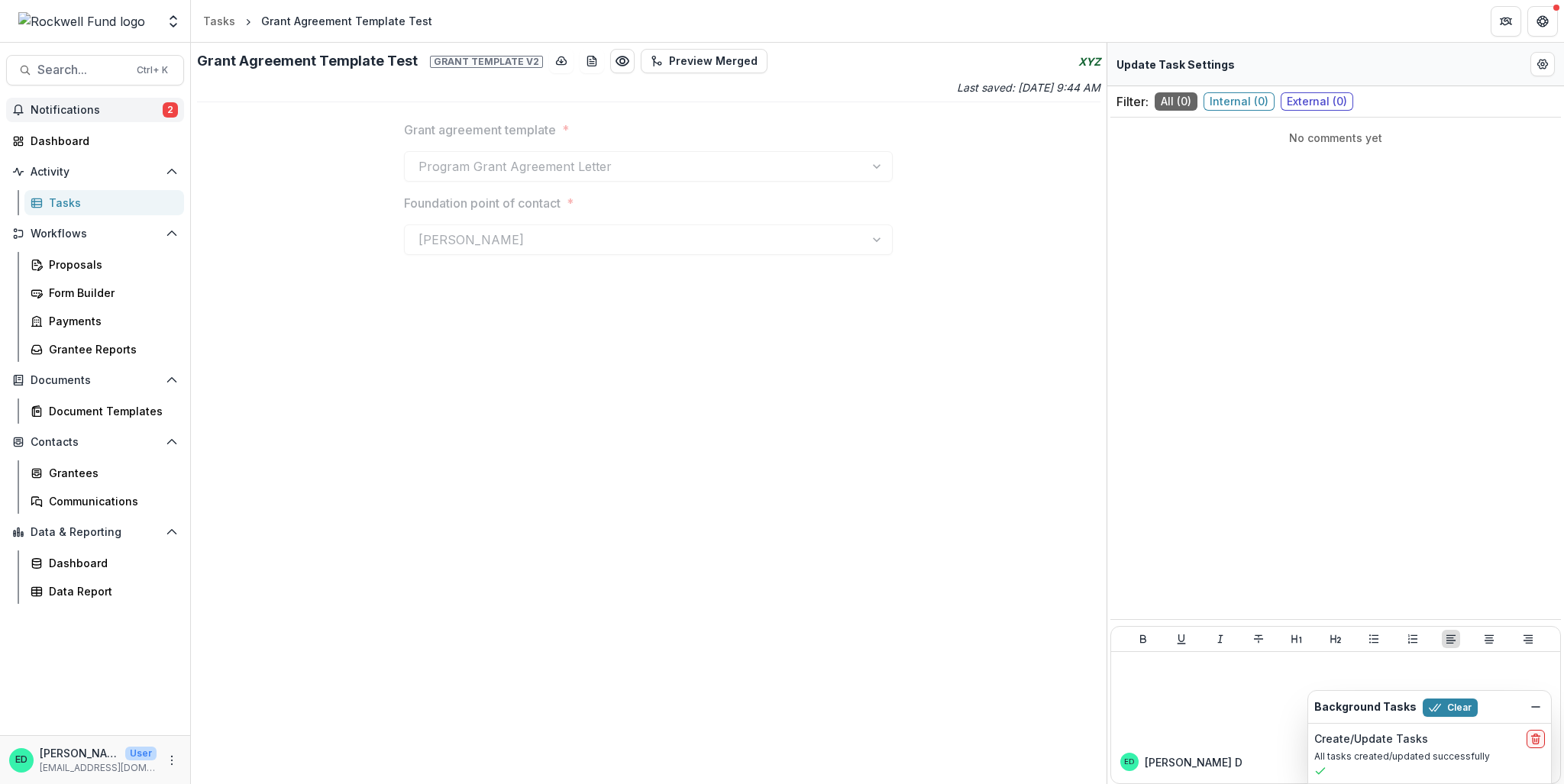
click at [37, 113] on span "Notifications" at bounding box center [97, 110] width 132 height 13
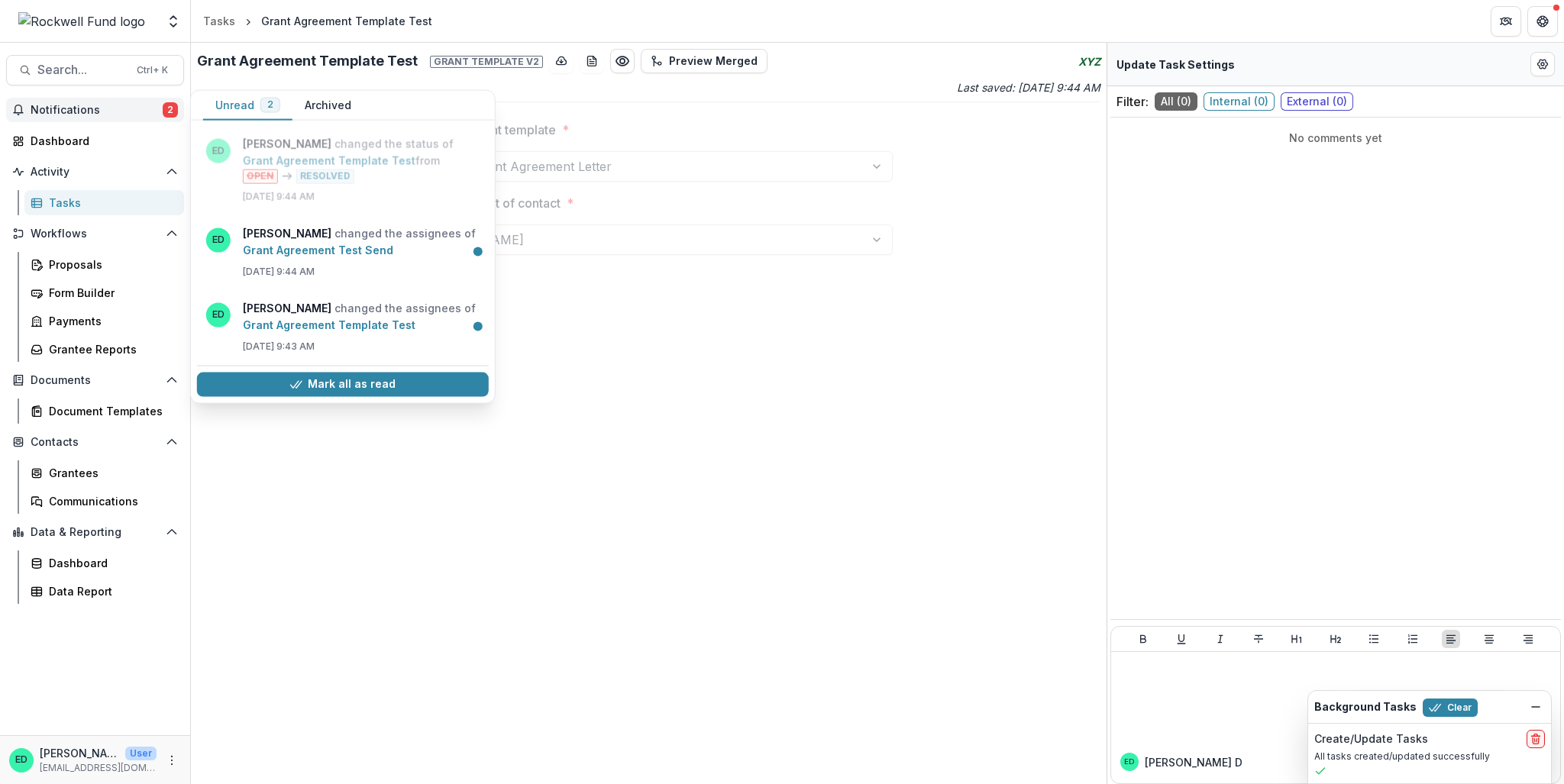
click at [37, 113] on span "Notifications" at bounding box center [97, 110] width 132 height 13
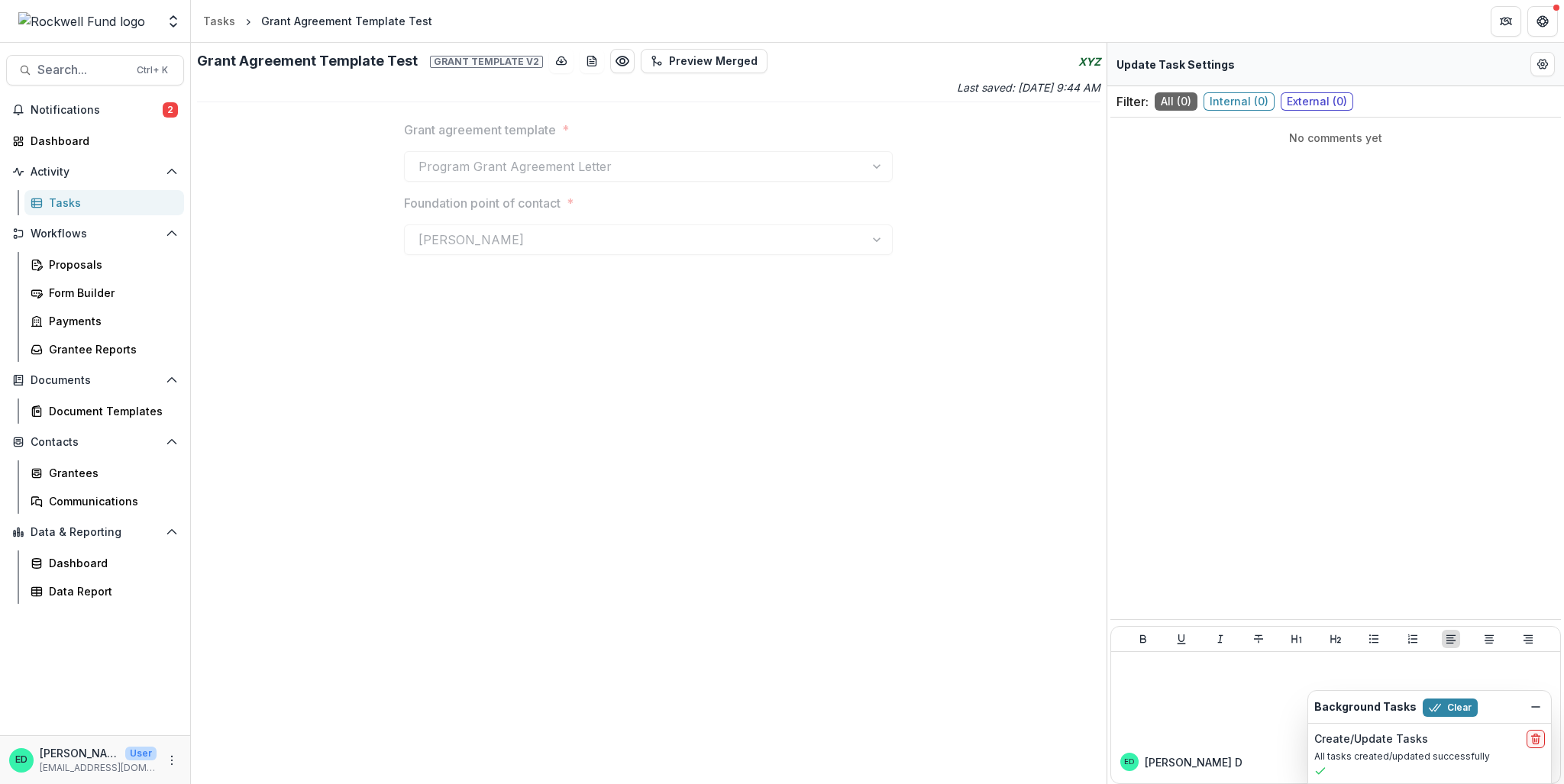
click at [858, 432] on div "Grant Agreement Template Test Grant template v2 Preview Merged XYZ Last saved: …" at bounding box center [649, 413] width 916 height 742
drag, startPoint x: 649, startPoint y: 160, endPoint x: 567, endPoint y: 225, distance: 104.6
click at [640, 165] on div "Program Grant Agreement Letter" at bounding box center [648, 166] width 489 height 31
click at [111, 112] on span "Notifications" at bounding box center [97, 110] width 132 height 13
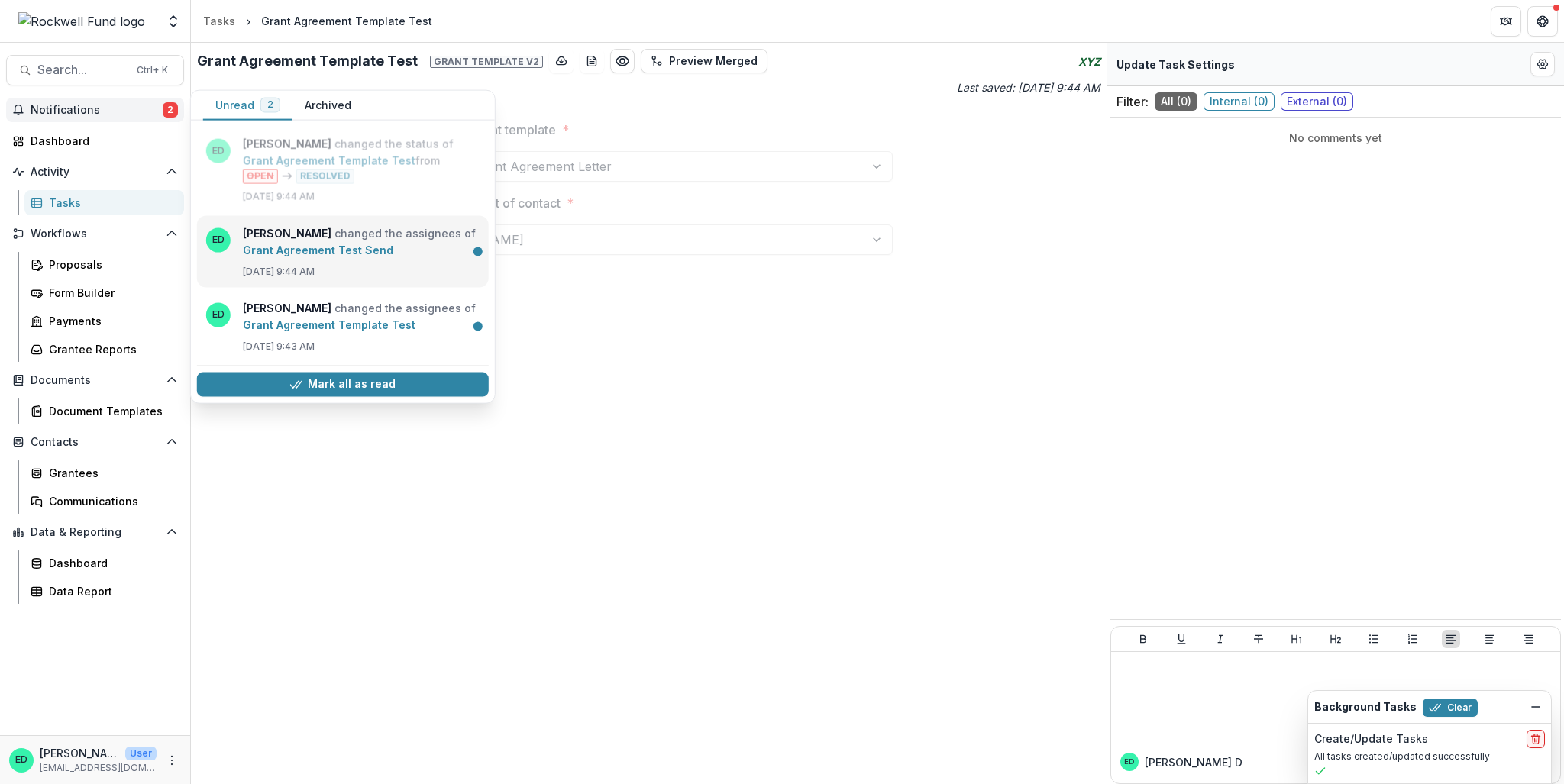
click at [393, 256] on link "Grant Agreement Test Send" at bounding box center [318, 249] width 151 height 13
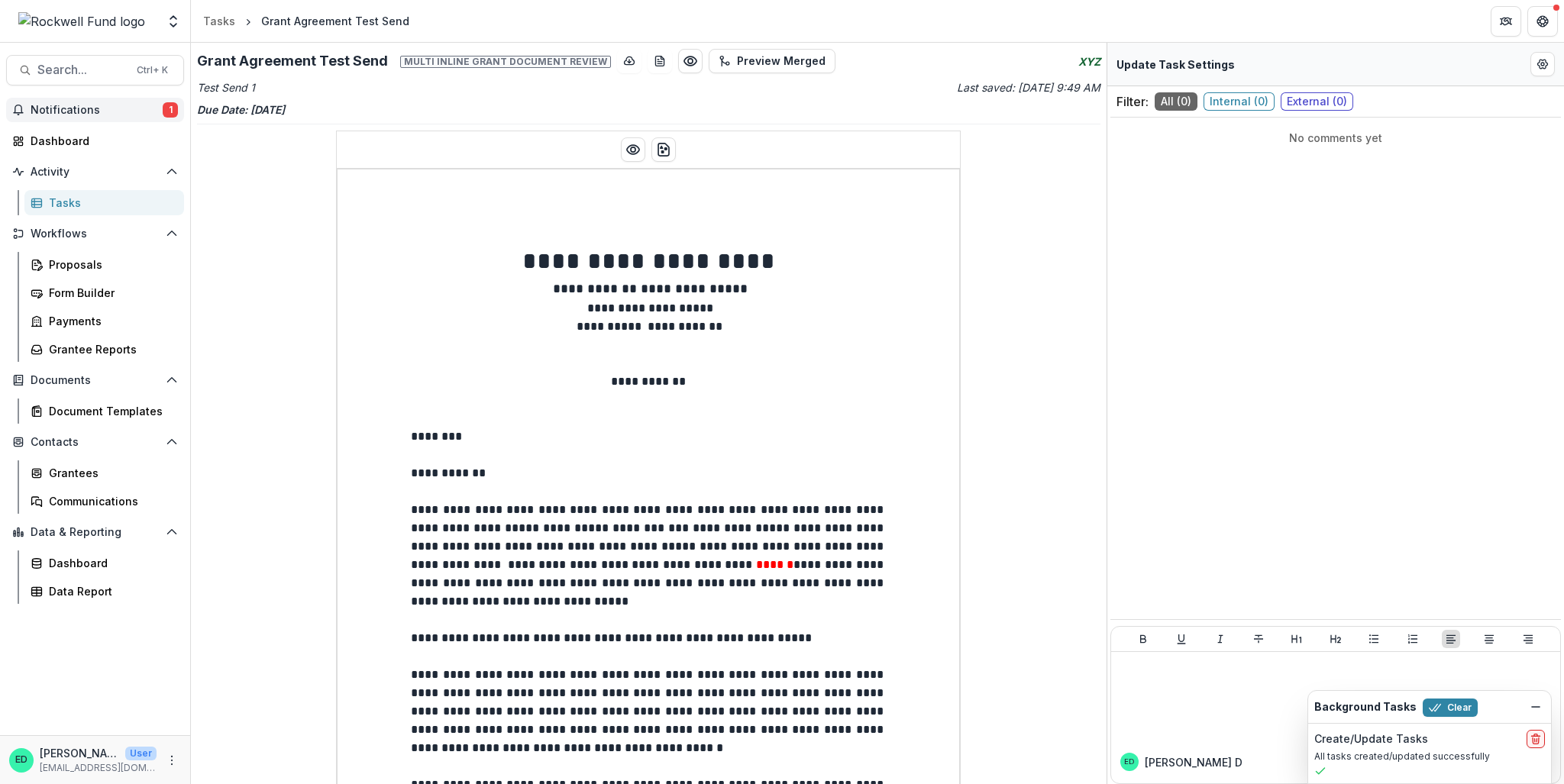
click at [89, 108] on span "Notifications" at bounding box center [97, 110] width 132 height 13
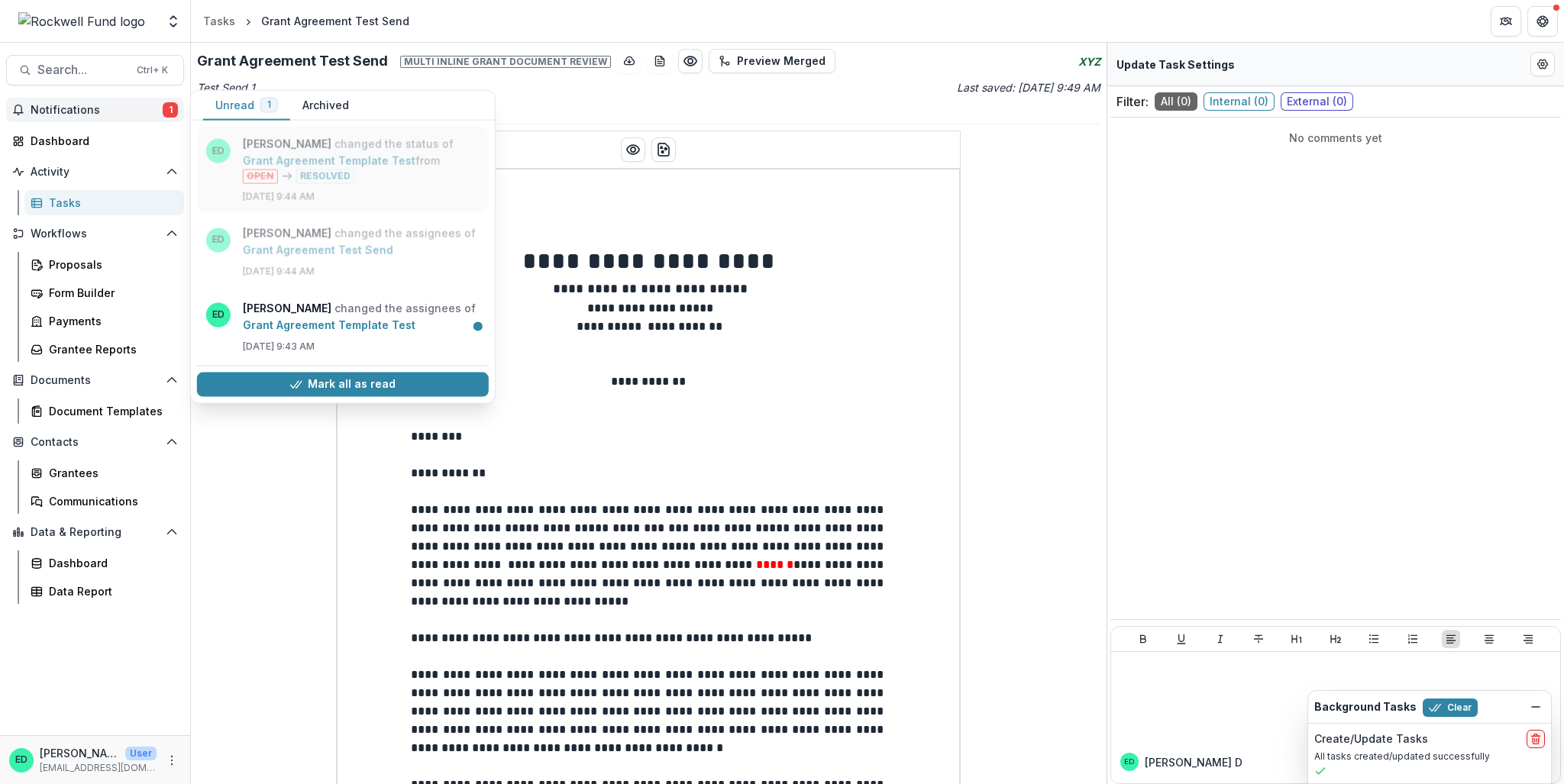
click at [370, 163] on link "Grant Agreement Template Test" at bounding box center [329, 161] width 173 height 13
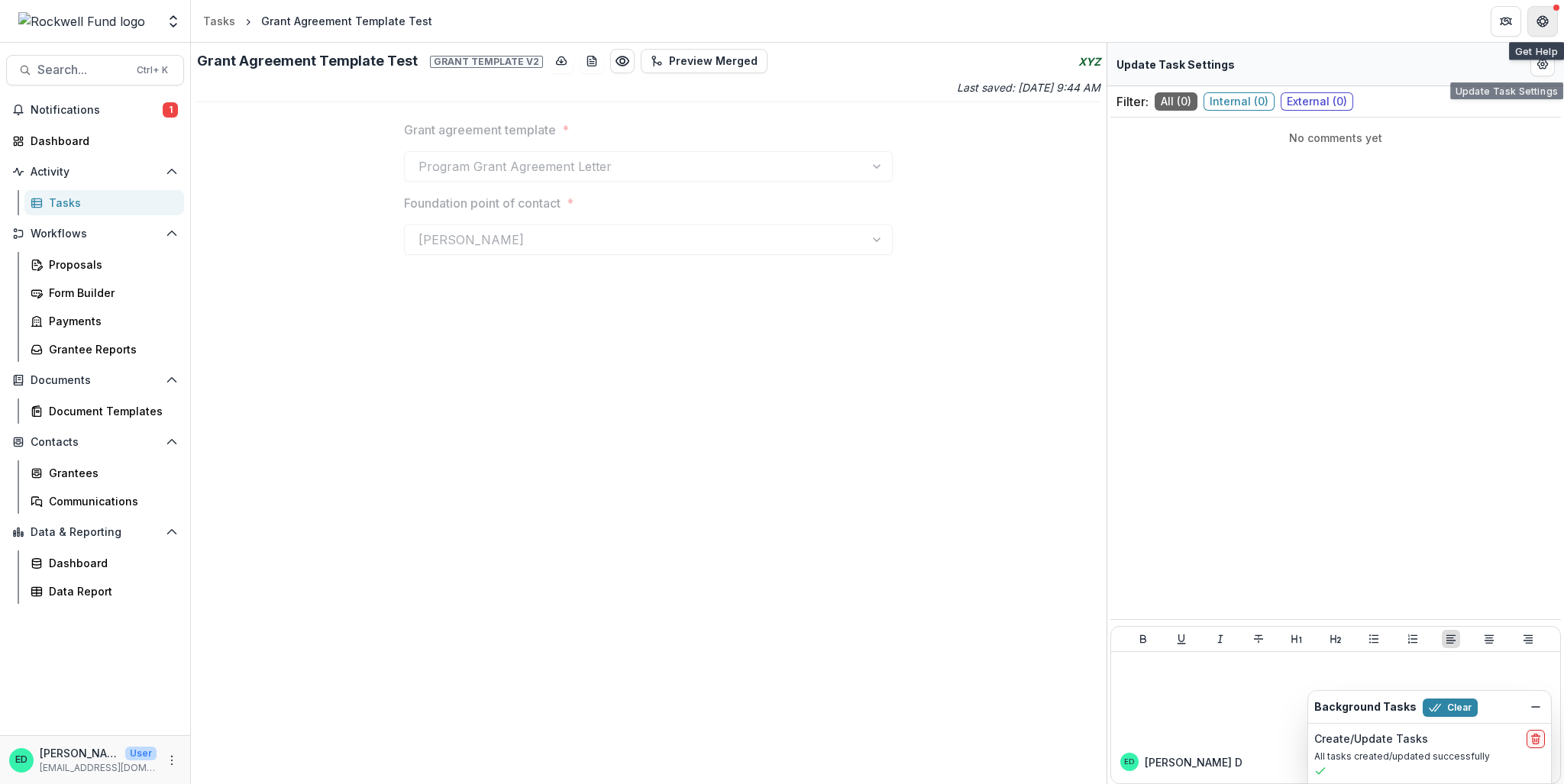
click at [1544, 21] on icon "Get Help" at bounding box center [1543, 22] width 13 height 13
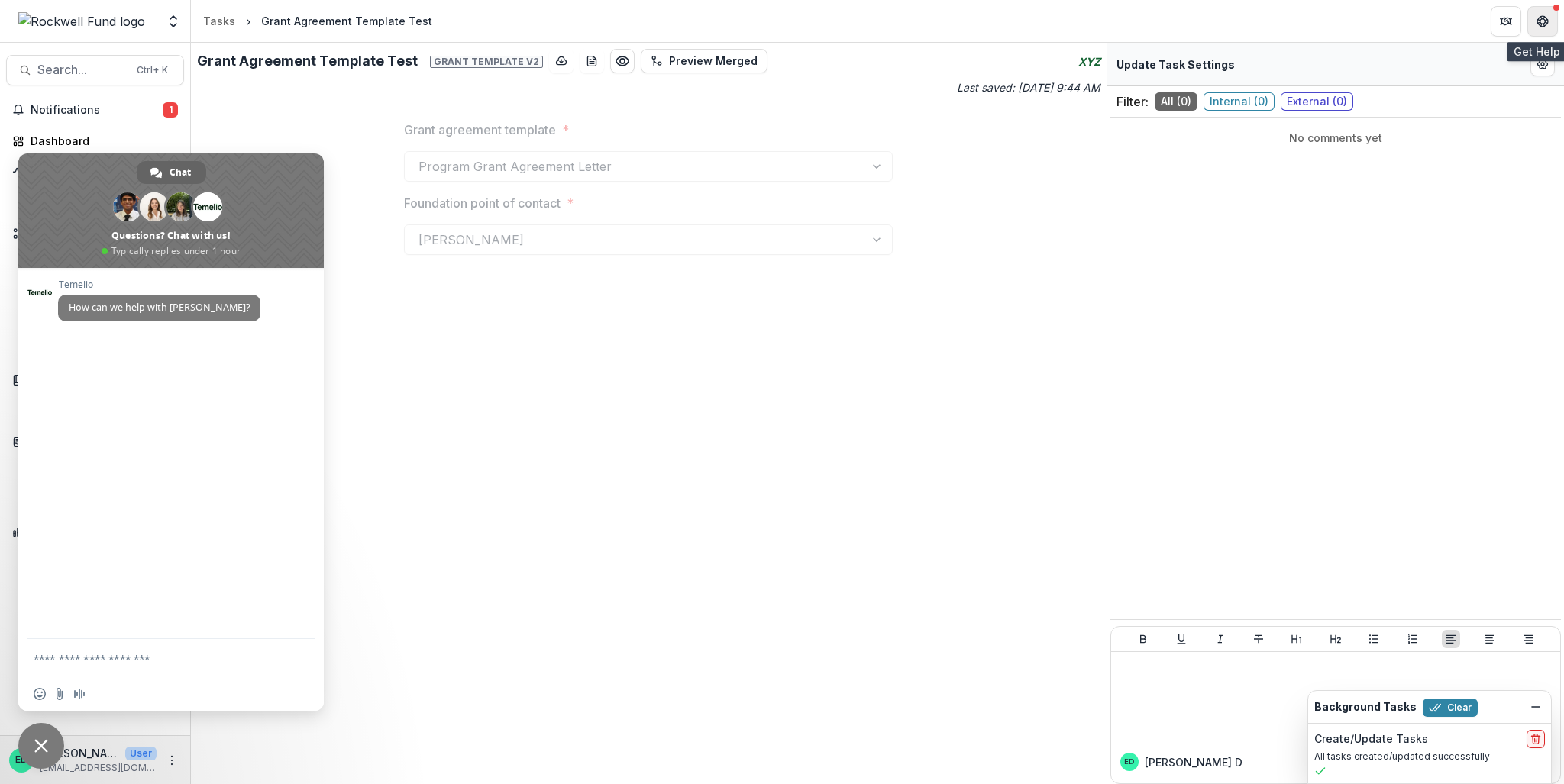
click at [1533, 28] on button "Get Help" at bounding box center [1543, 22] width 31 height 31
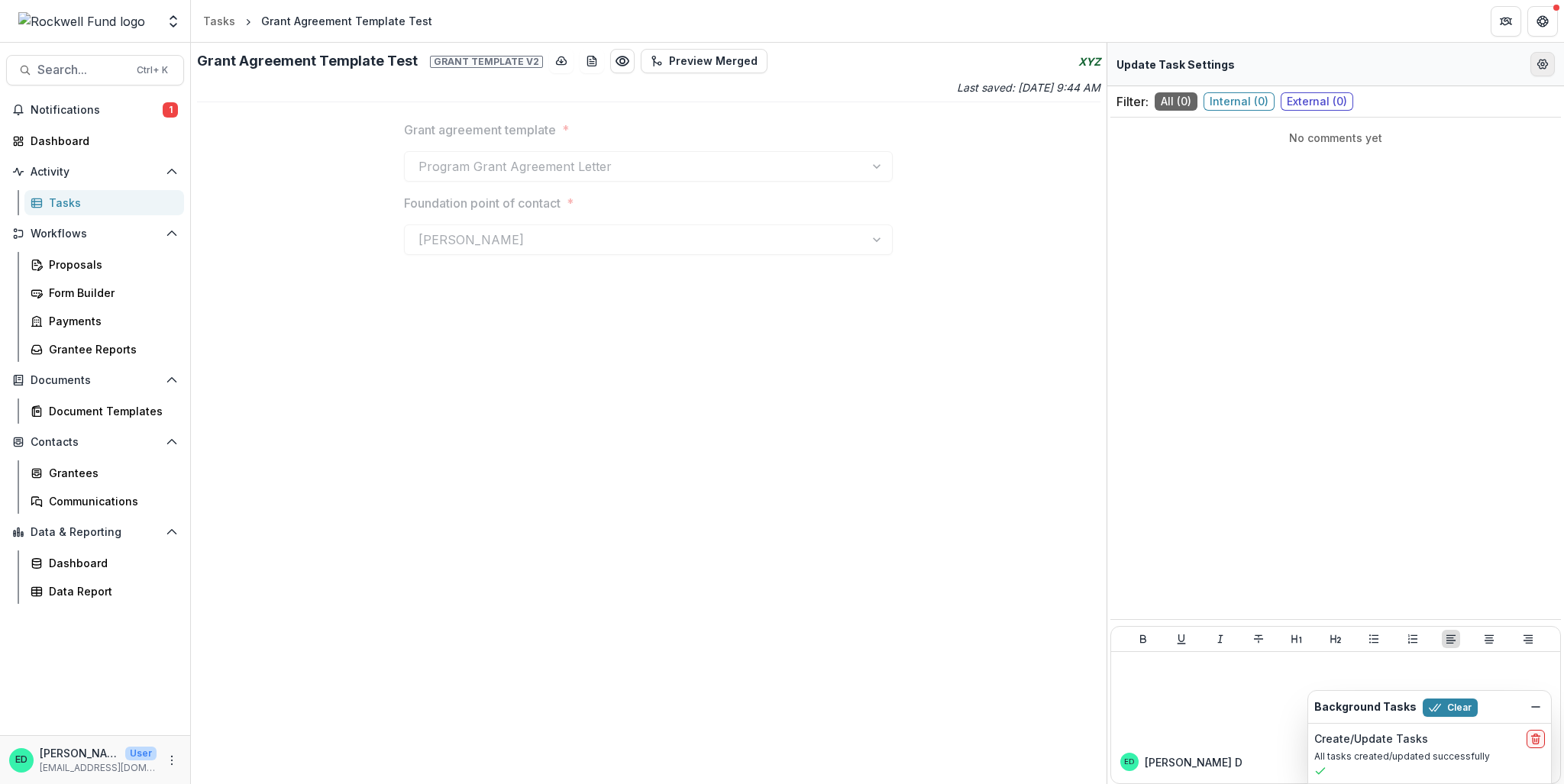
click at [1545, 61] on icon "Edit Form Settings" at bounding box center [1543, 64] width 13 height 13
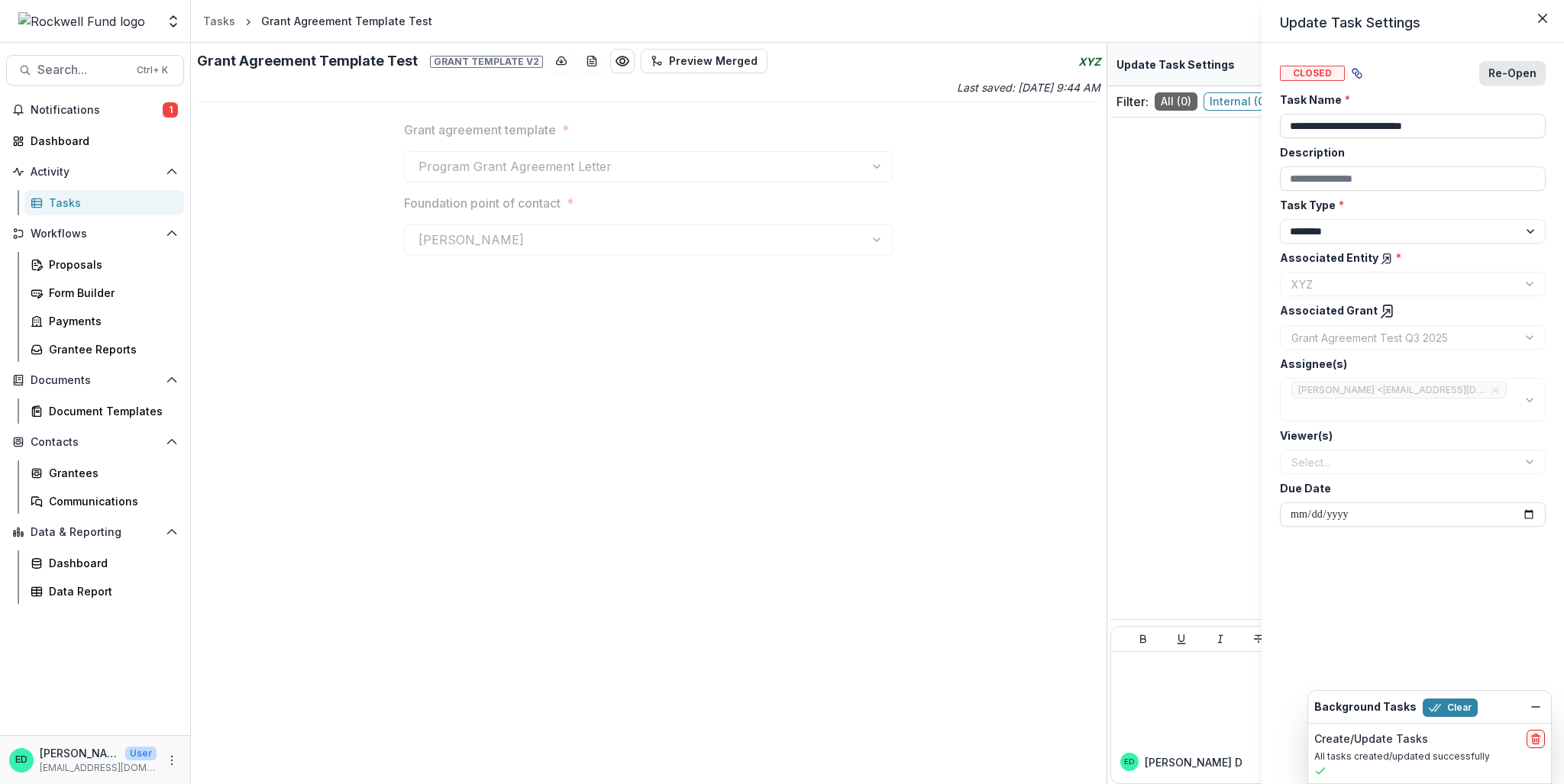
click at [1528, 68] on button "Re-Open" at bounding box center [1512, 73] width 67 height 24
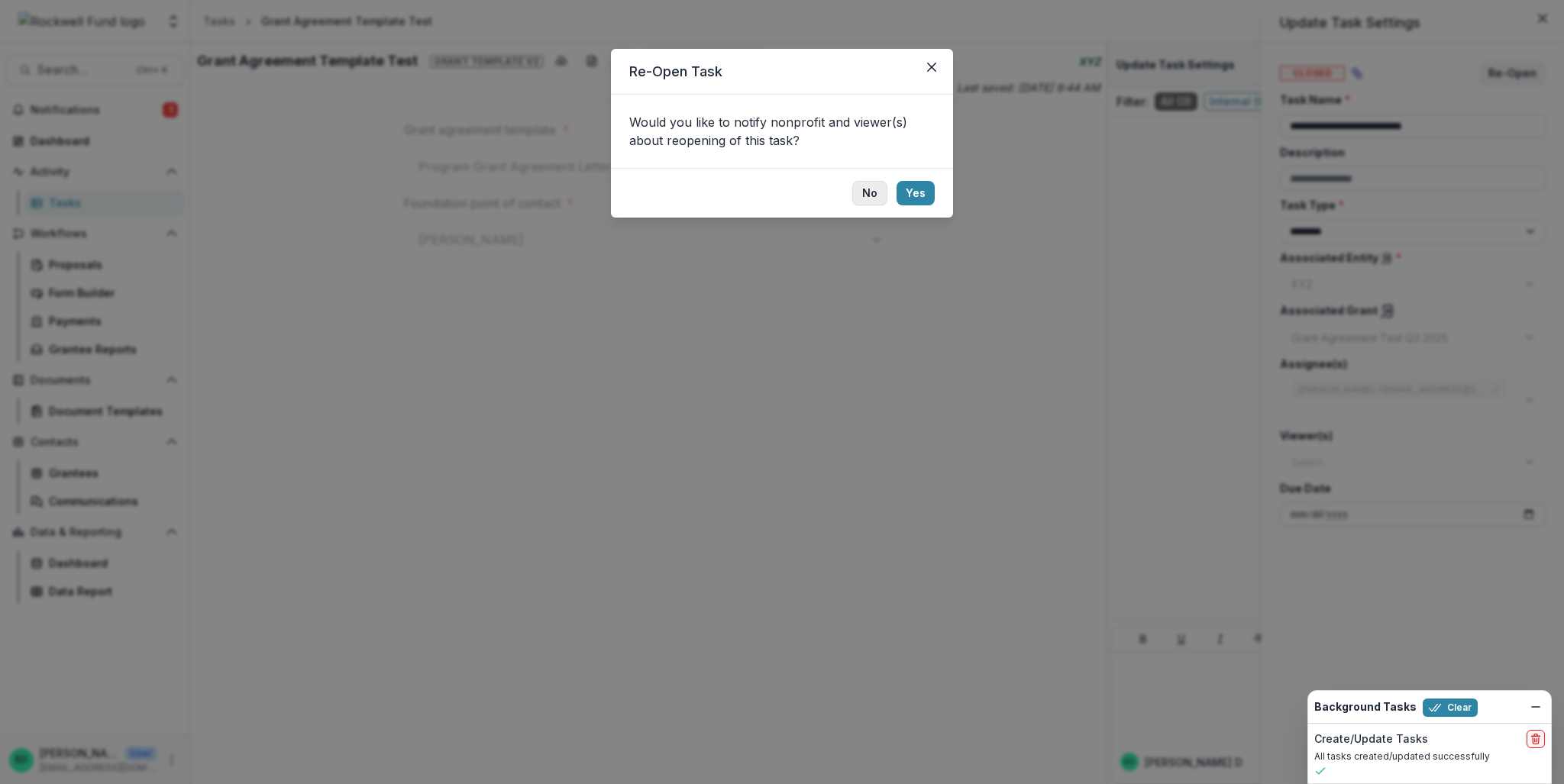
click at [865, 185] on button "No" at bounding box center [869, 192] width 35 height 24
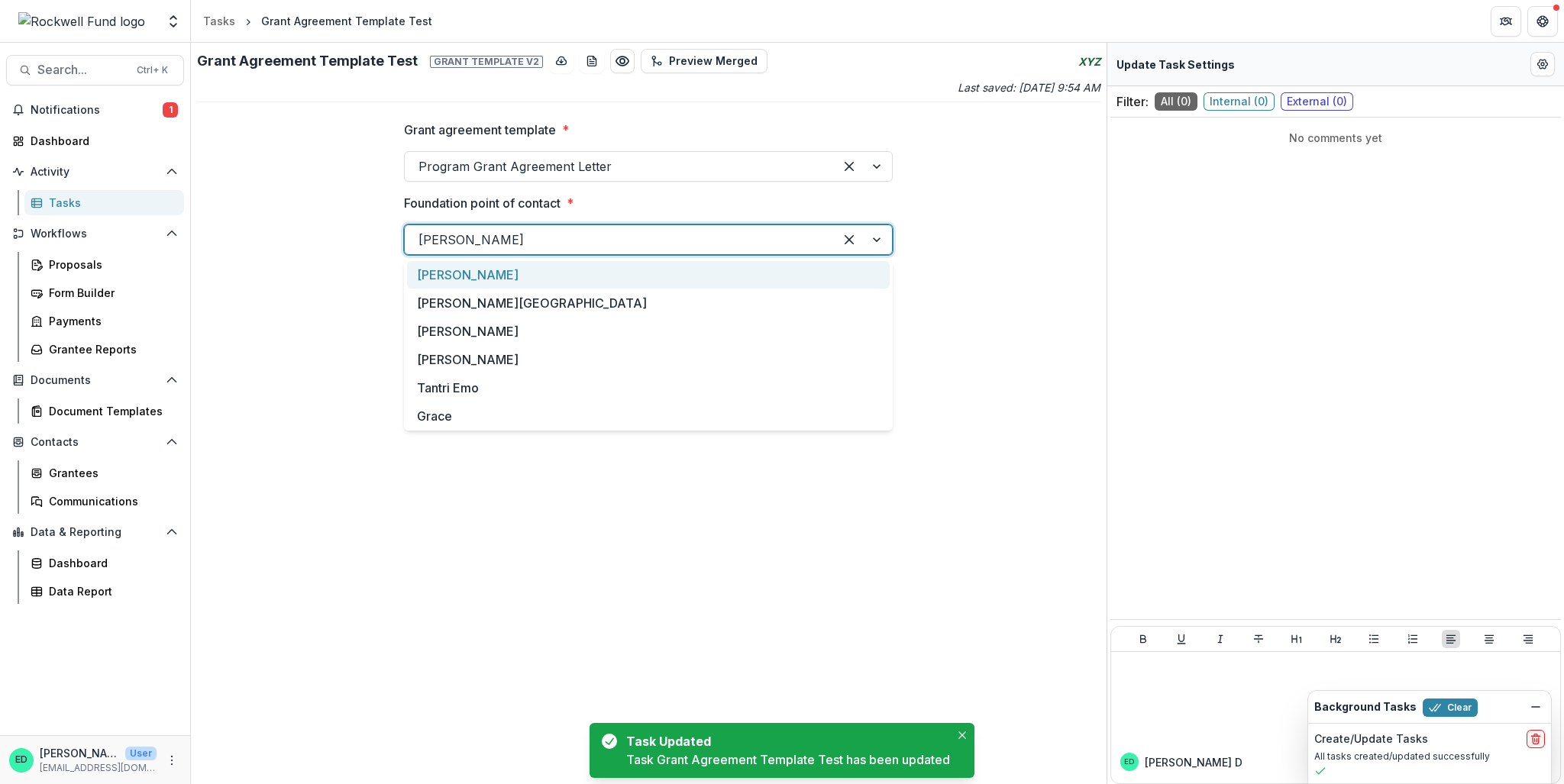
click at [664, 244] on div at bounding box center [619, 240] width 402 height 22
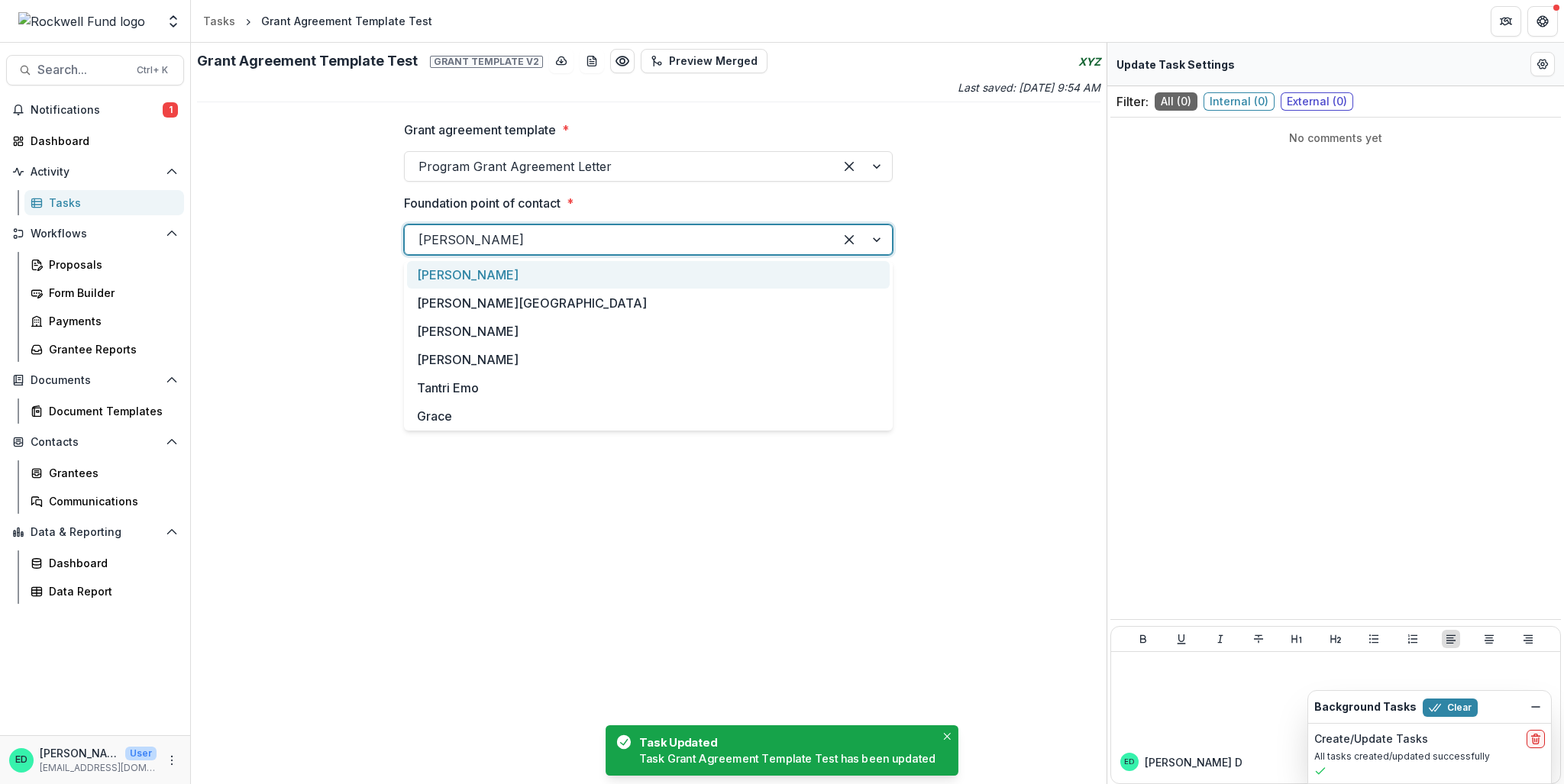
click at [1066, 221] on div "Grant agreement template * Program Grant Agreement Letter Foundation point of c…" at bounding box center [649, 193] width 904 height 171
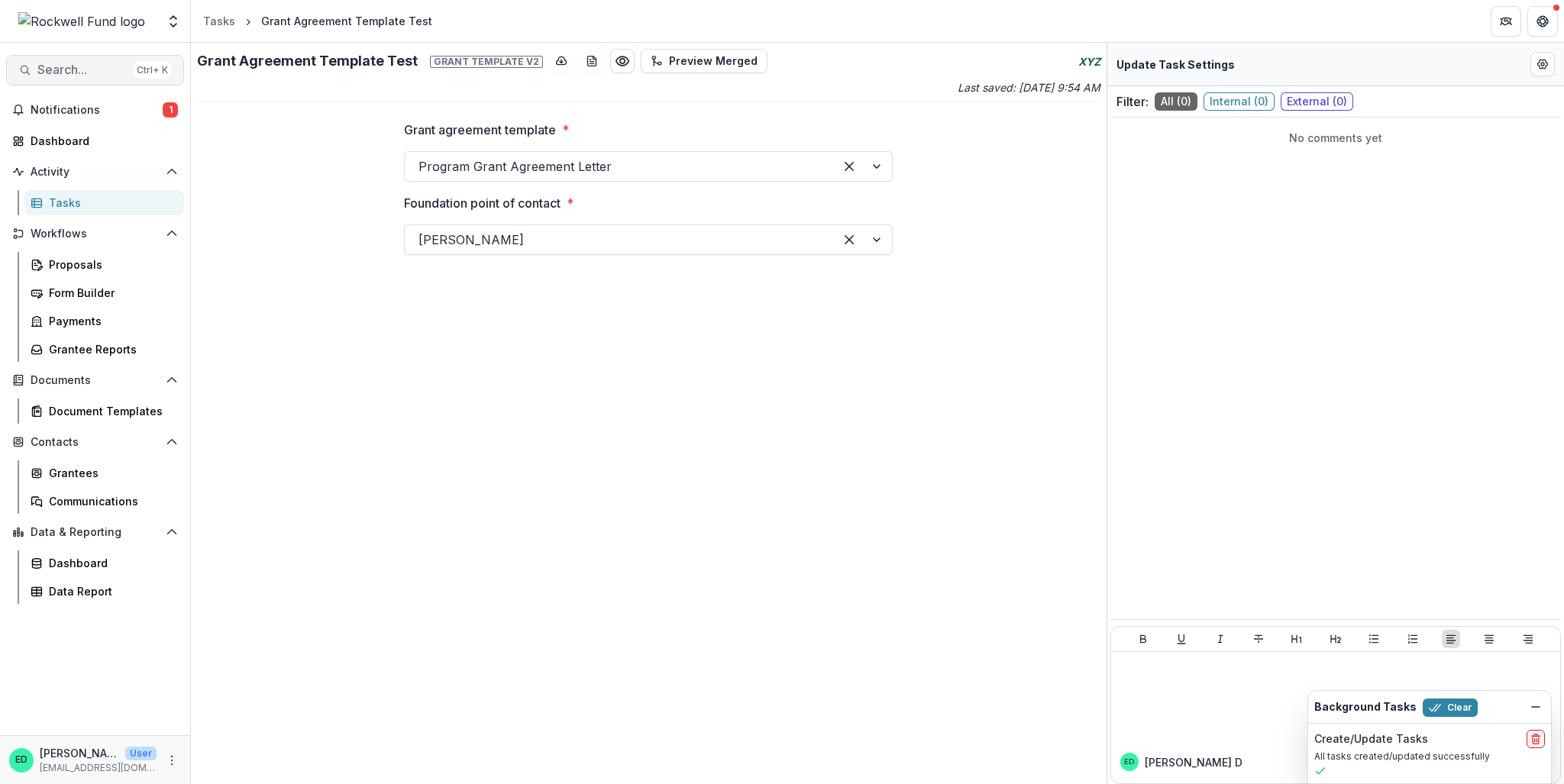
click at [91, 63] on span "Search..." at bounding box center [82, 70] width 90 height 14
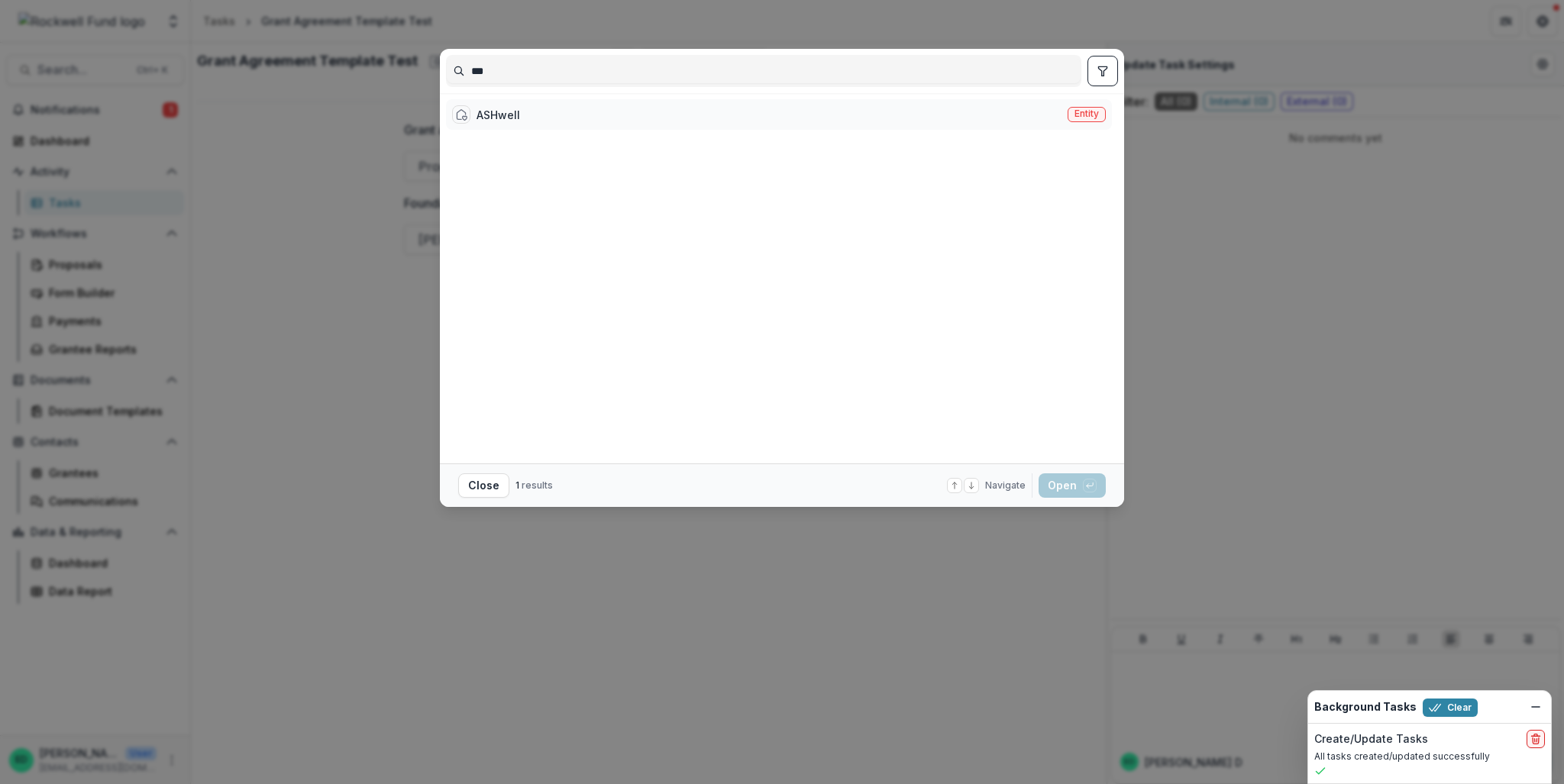
type input "***"
click at [498, 119] on div "ASHwell" at bounding box center [498, 115] width 43 height 16
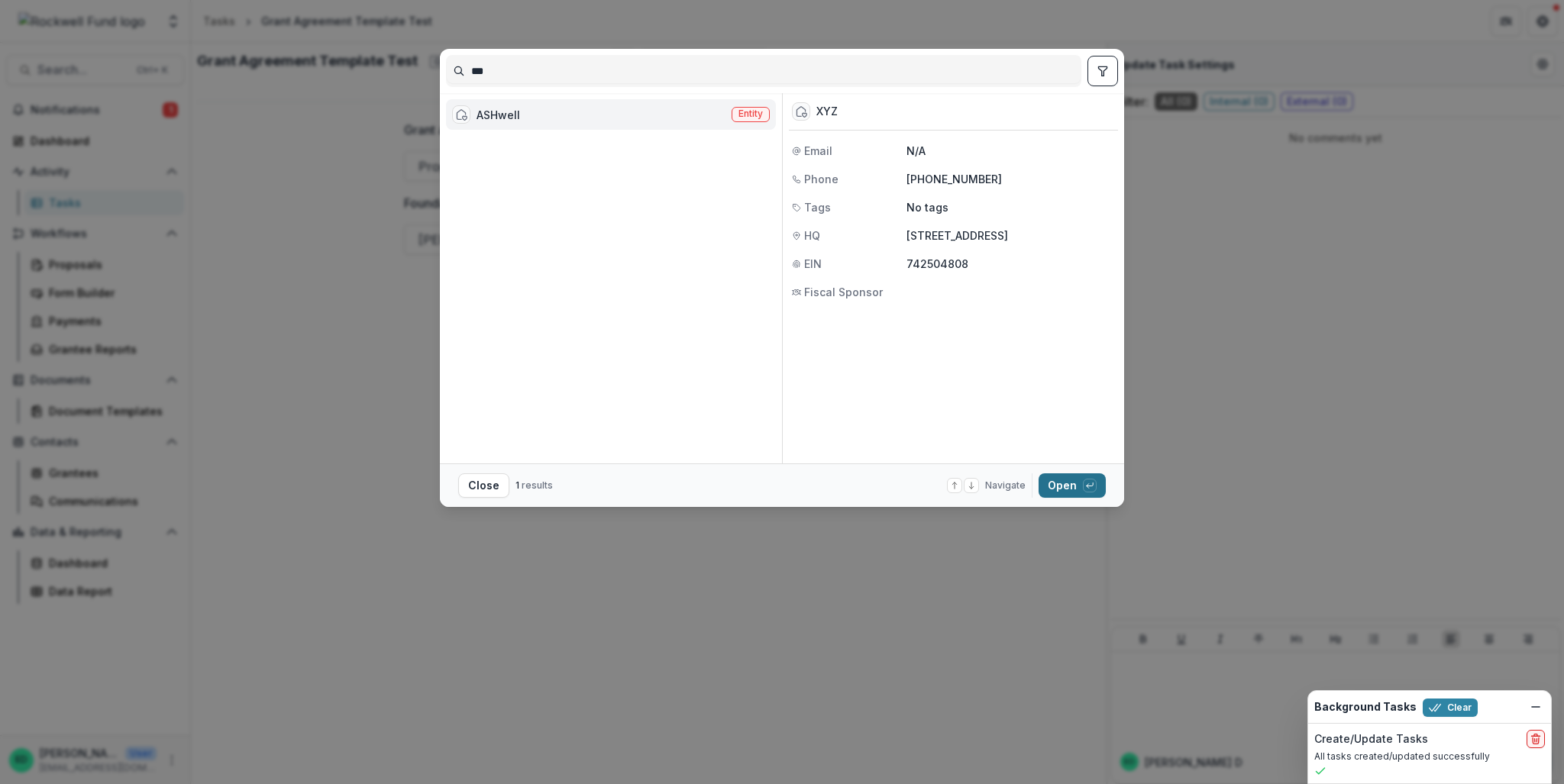
click at [1069, 483] on button "Open with enter key" at bounding box center [1072, 485] width 67 height 24
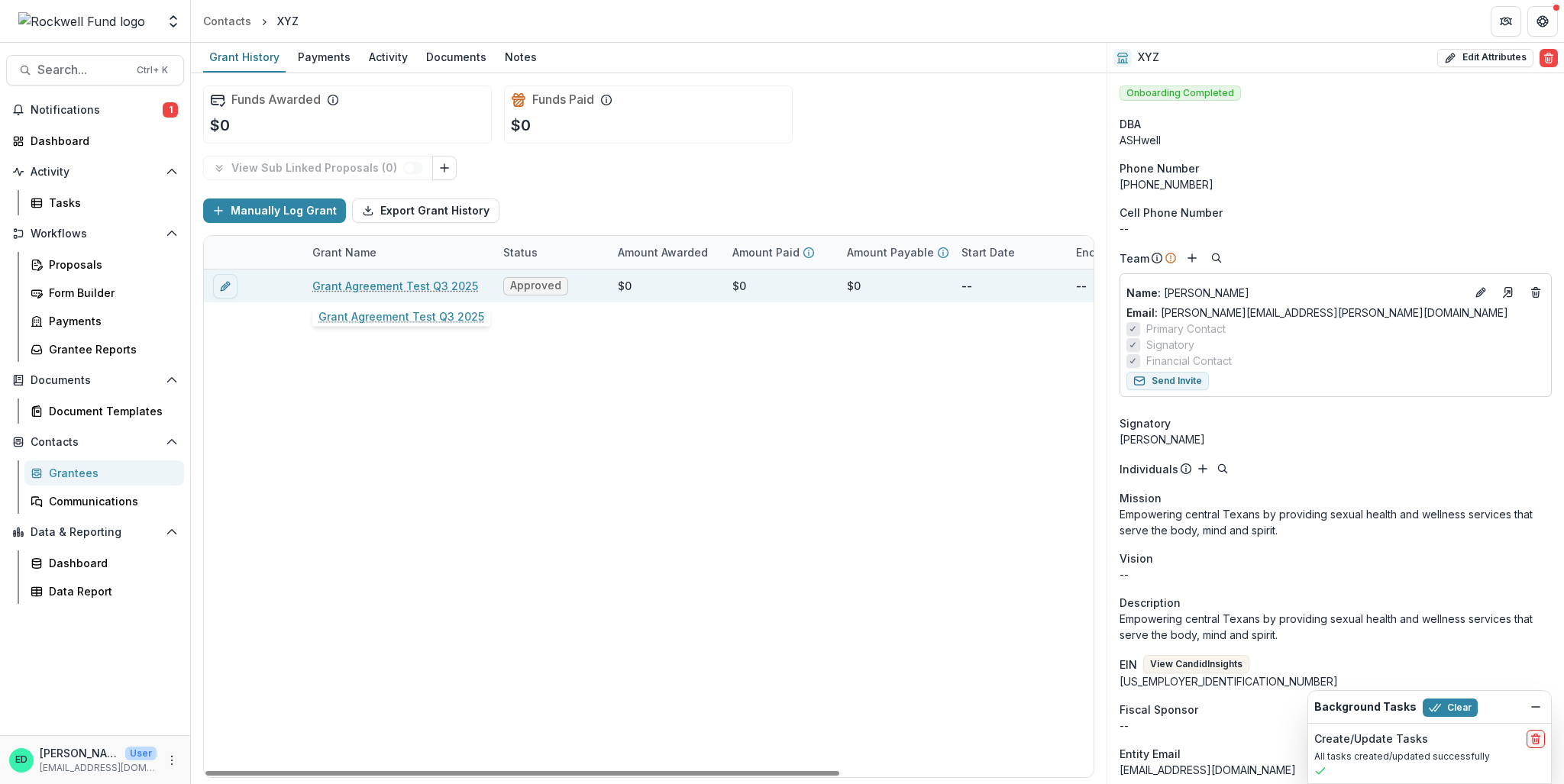
click at [382, 294] on div "Grant Agreement Test Q3 2025" at bounding box center [398, 285] width 173 height 33
click at [376, 284] on link "Grant Agreement Test Q3 2025" at bounding box center [395, 286] width 165 height 16
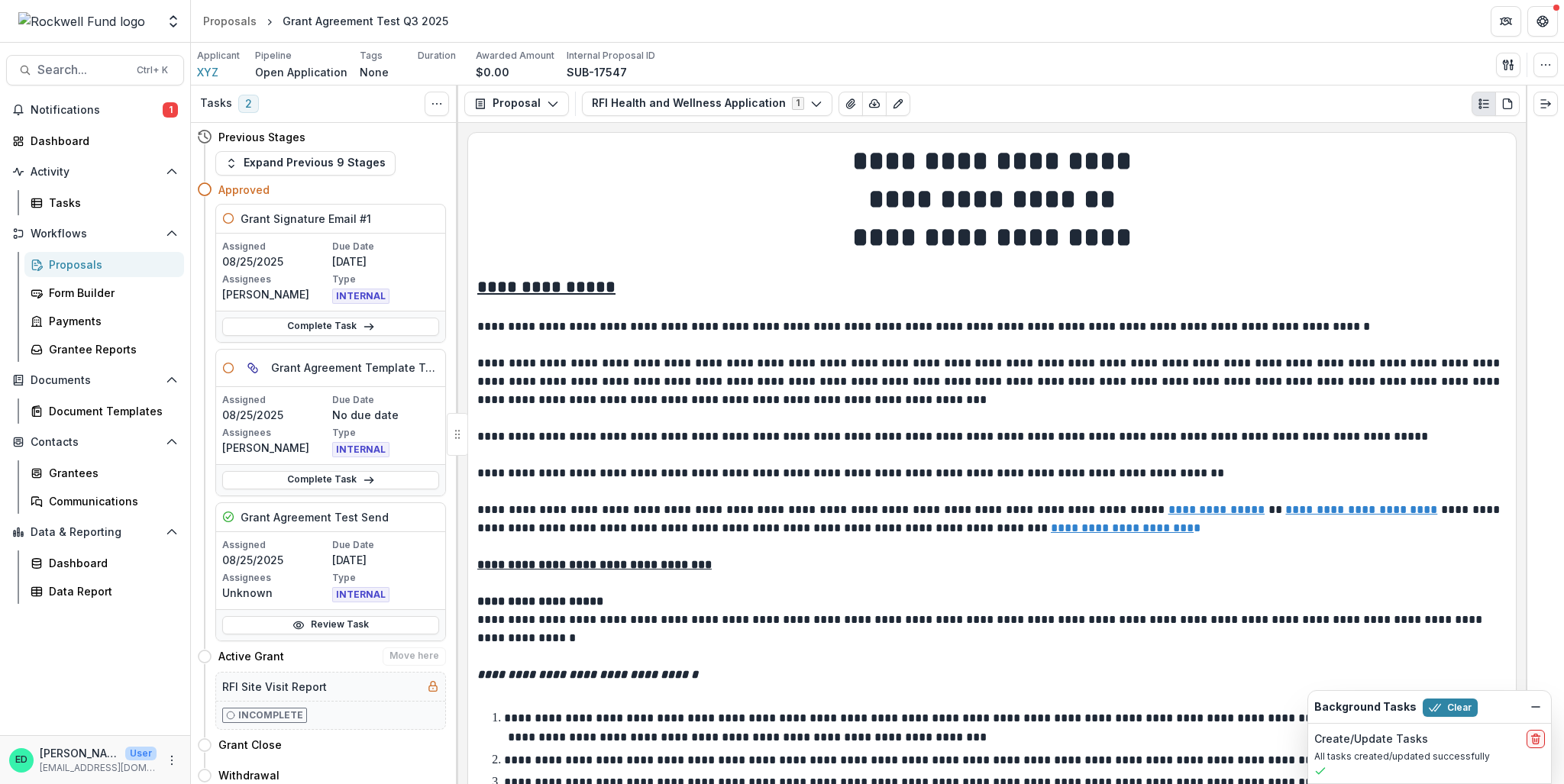
click at [323, 648] on div "Active Grant Move here" at bounding box center [332, 657] width 228 height 18
click at [323, 630] on link "Review Task" at bounding box center [331, 625] width 217 height 18
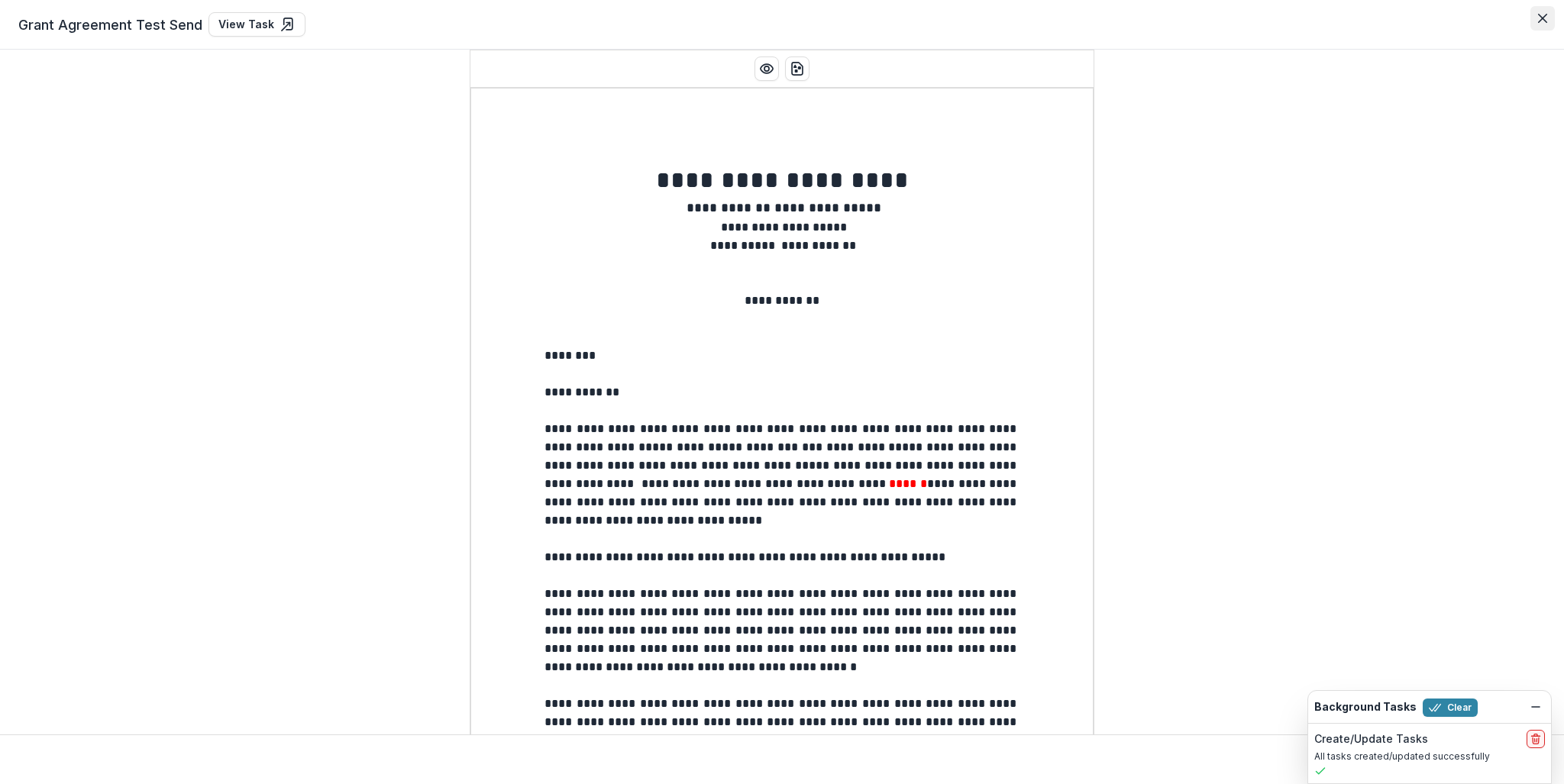
click at [1543, 23] on button "Close" at bounding box center [1542, 18] width 24 height 24
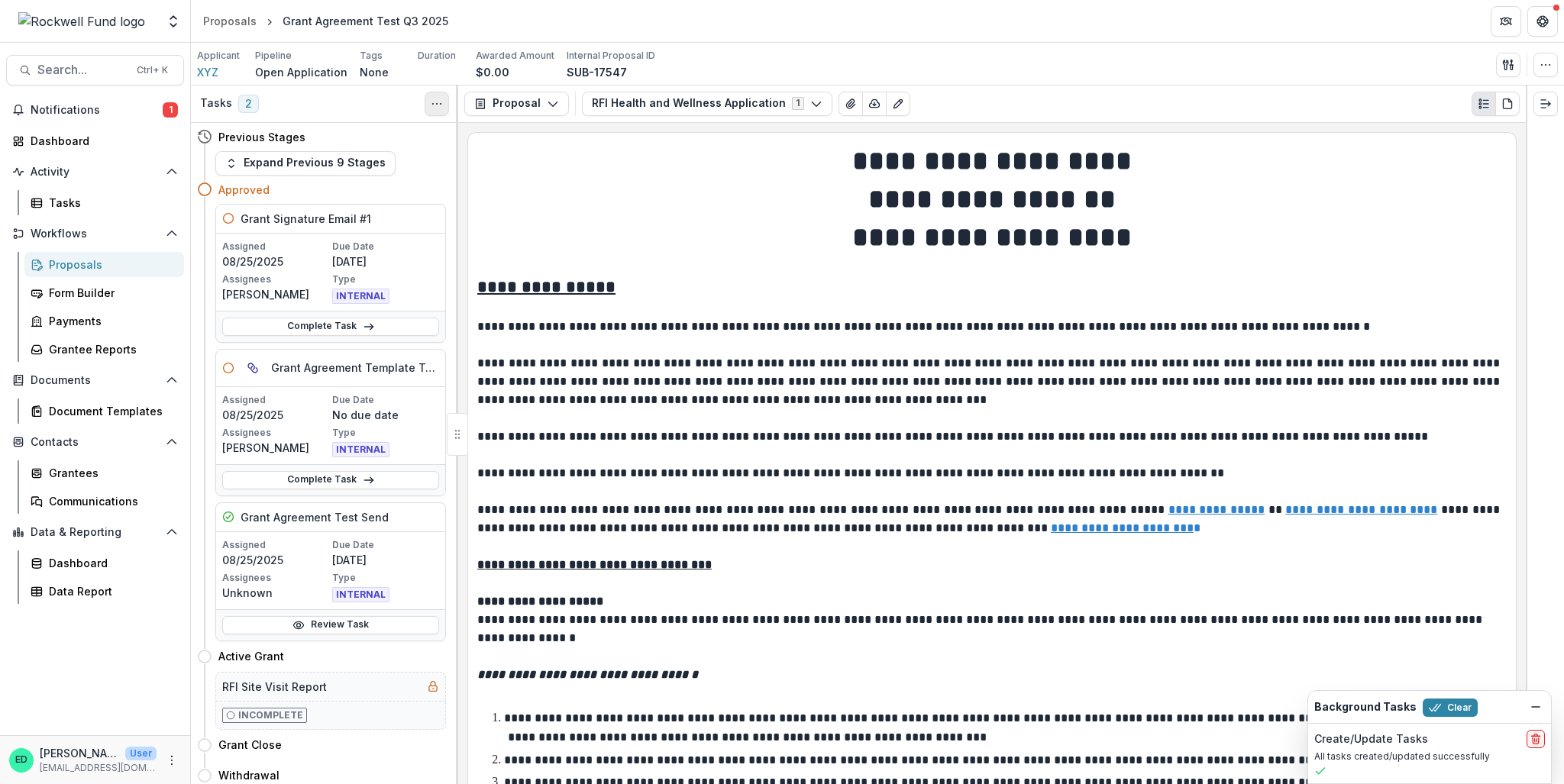
click at [437, 111] on button "Toggle View Cancelled Tasks" at bounding box center [436, 103] width 24 height 24
click at [433, 105] on icon "Toggle View Cancelled Tasks" at bounding box center [437, 104] width 13 height 13
click at [224, 19] on div "Proposals" at bounding box center [229, 21] width 53 height 16
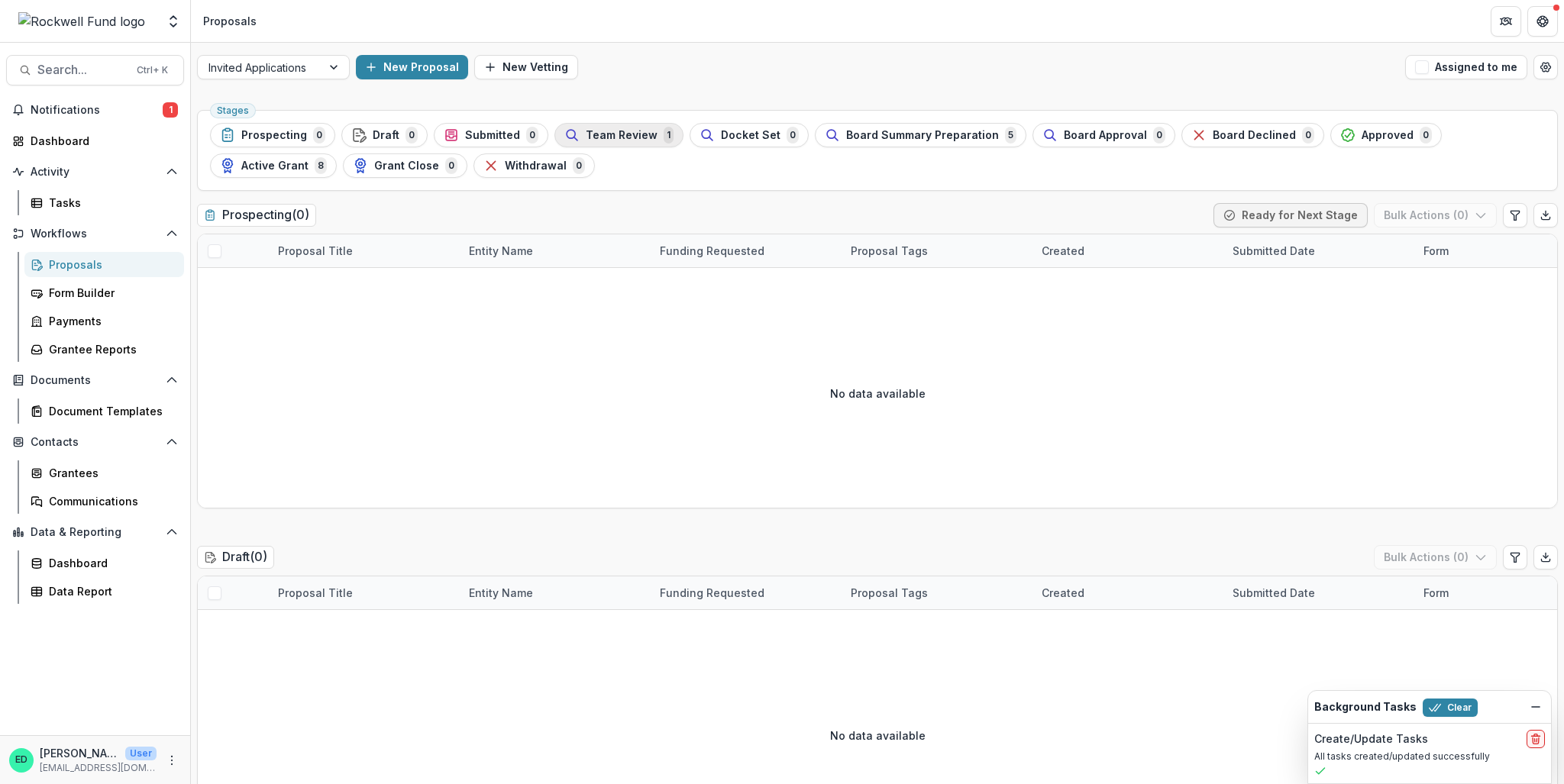
click at [610, 126] on div "Team Review 1" at bounding box center [619, 135] width 109 height 17
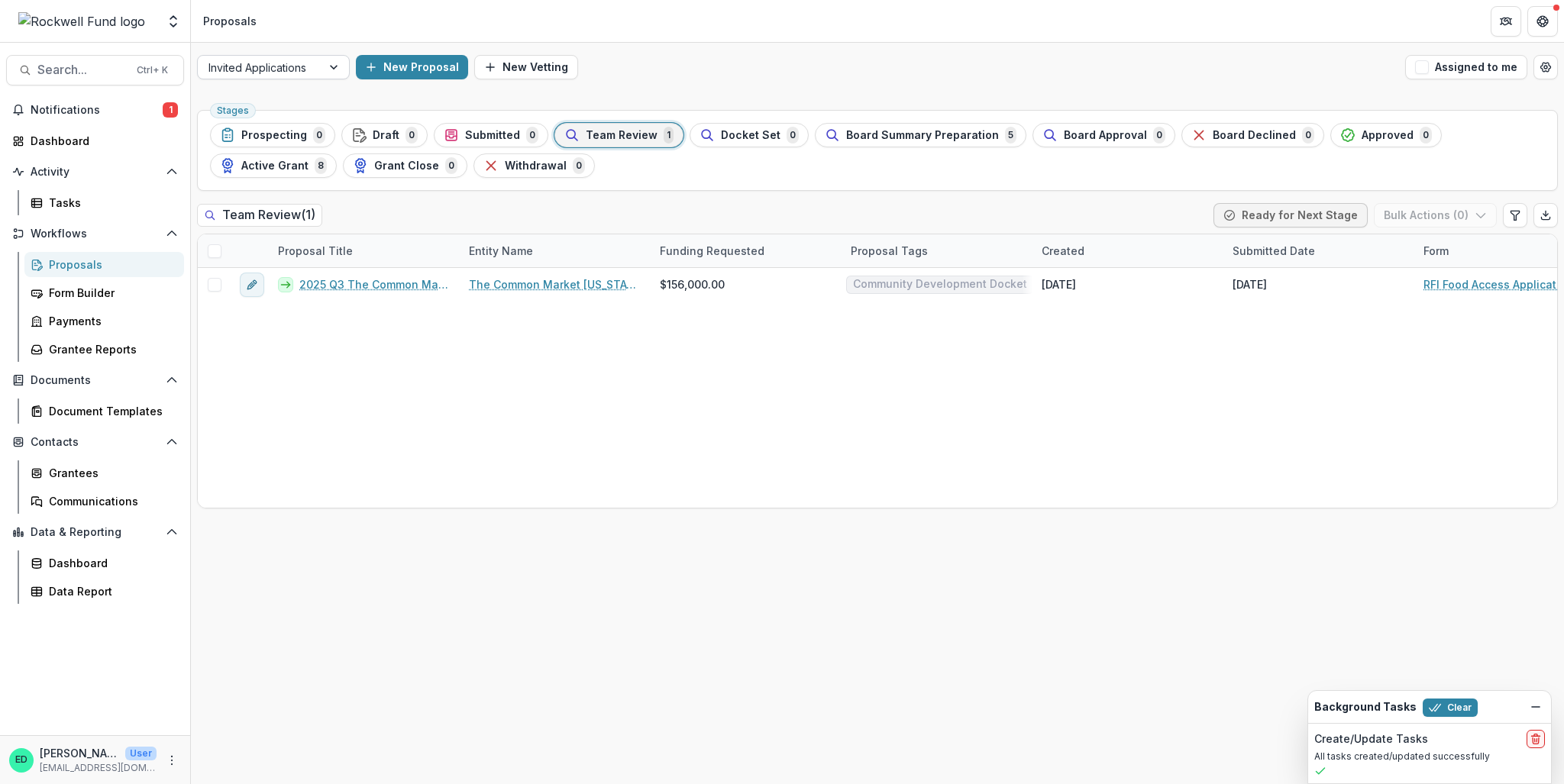
click at [314, 67] on div "Invited Applications" at bounding box center [259, 68] width 124 height 23
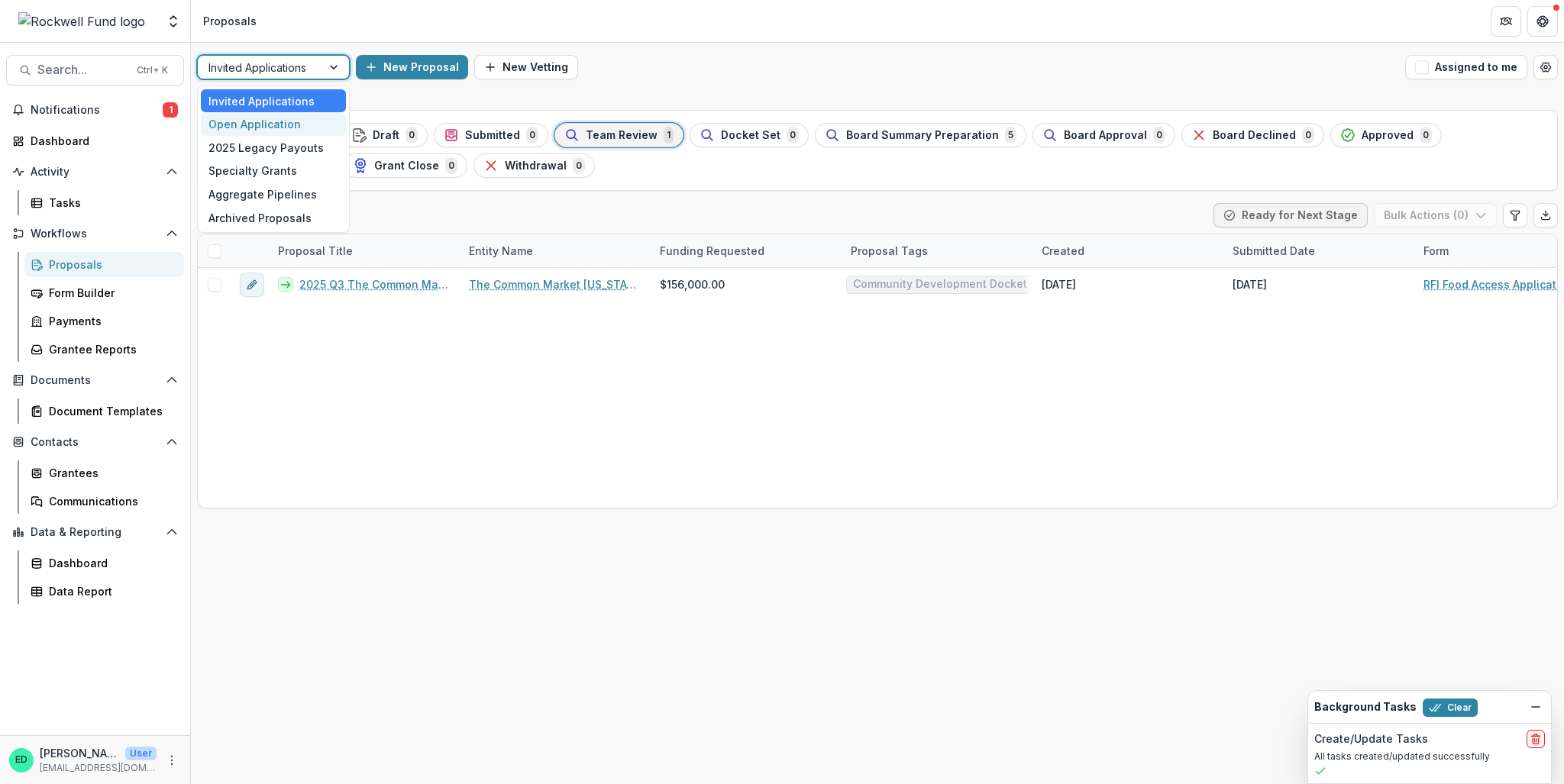
click at [308, 119] on div "Open Application" at bounding box center [273, 124] width 145 height 23
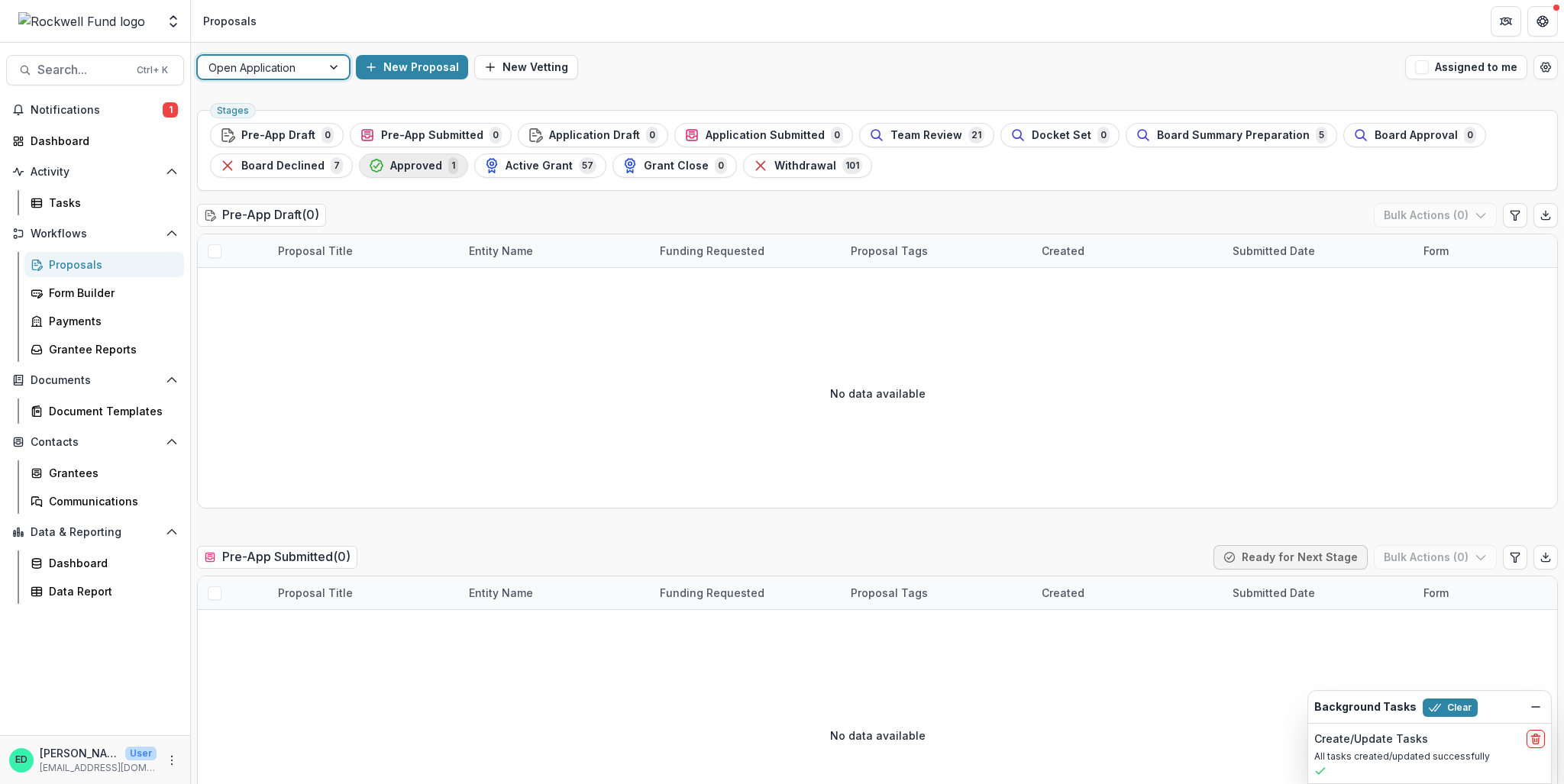
click at [448, 167] on span "1" at bounding box center [453, 165] width 10 height 17
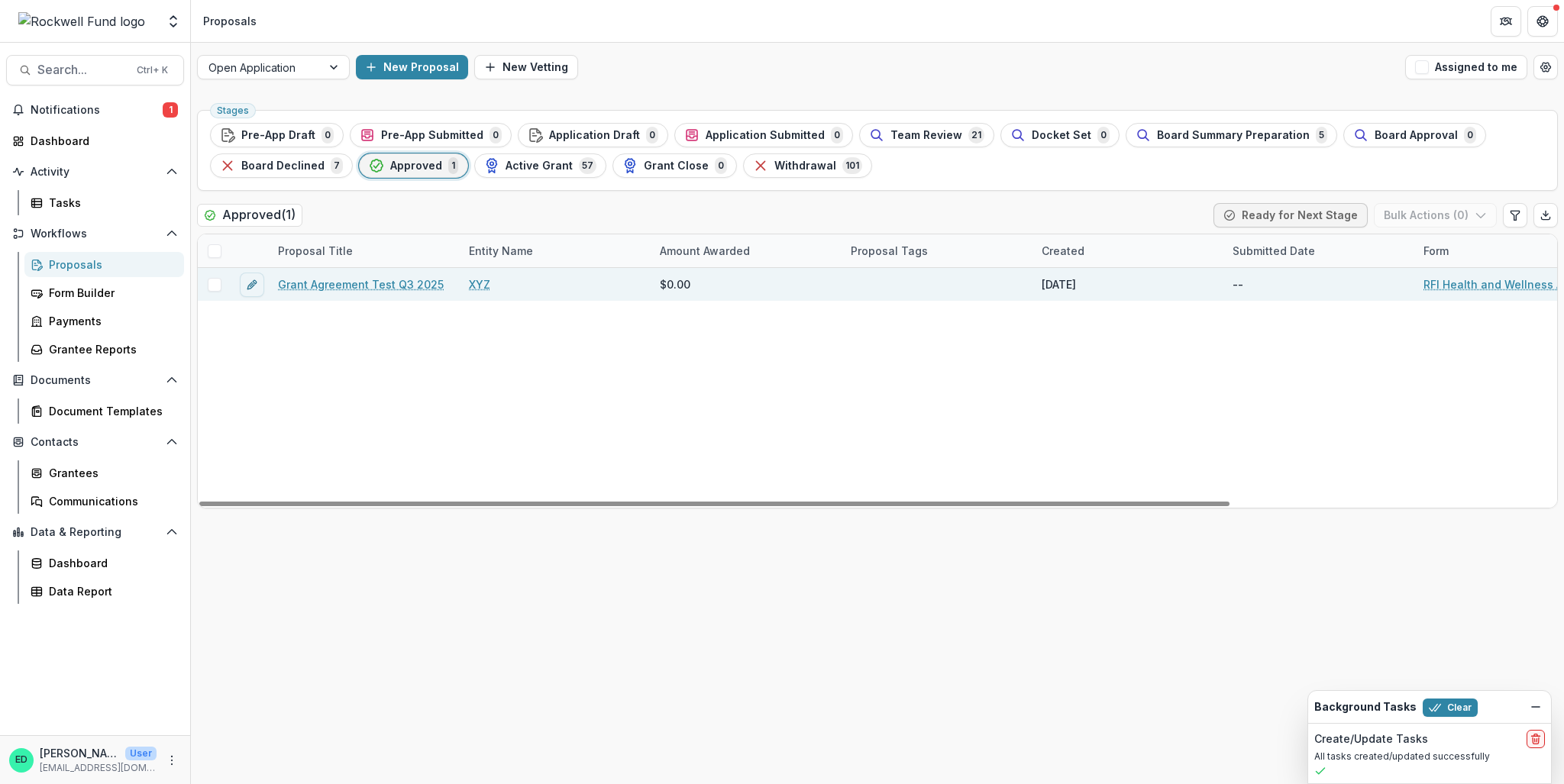
click at [217, 291] on div at bounding box center [214, 285] width 33 height 33
click at [323, 276] on link "Grant Agreement Test Q3 2025" at bounding box center [361, 285] width 165 height 16
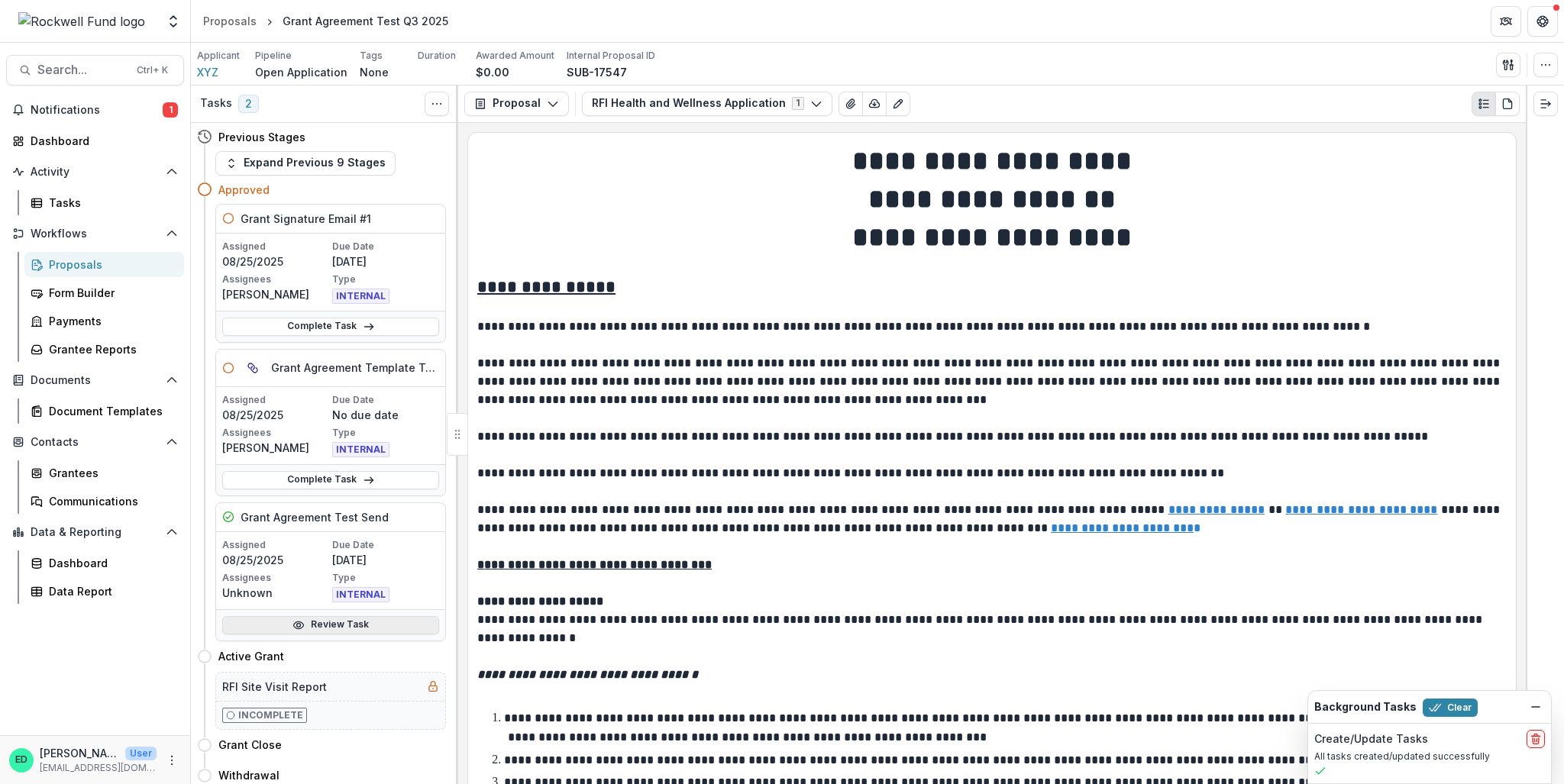
click at [323, 622] on link "Review Task" at bounding box center [331, 625] width 217 height 18
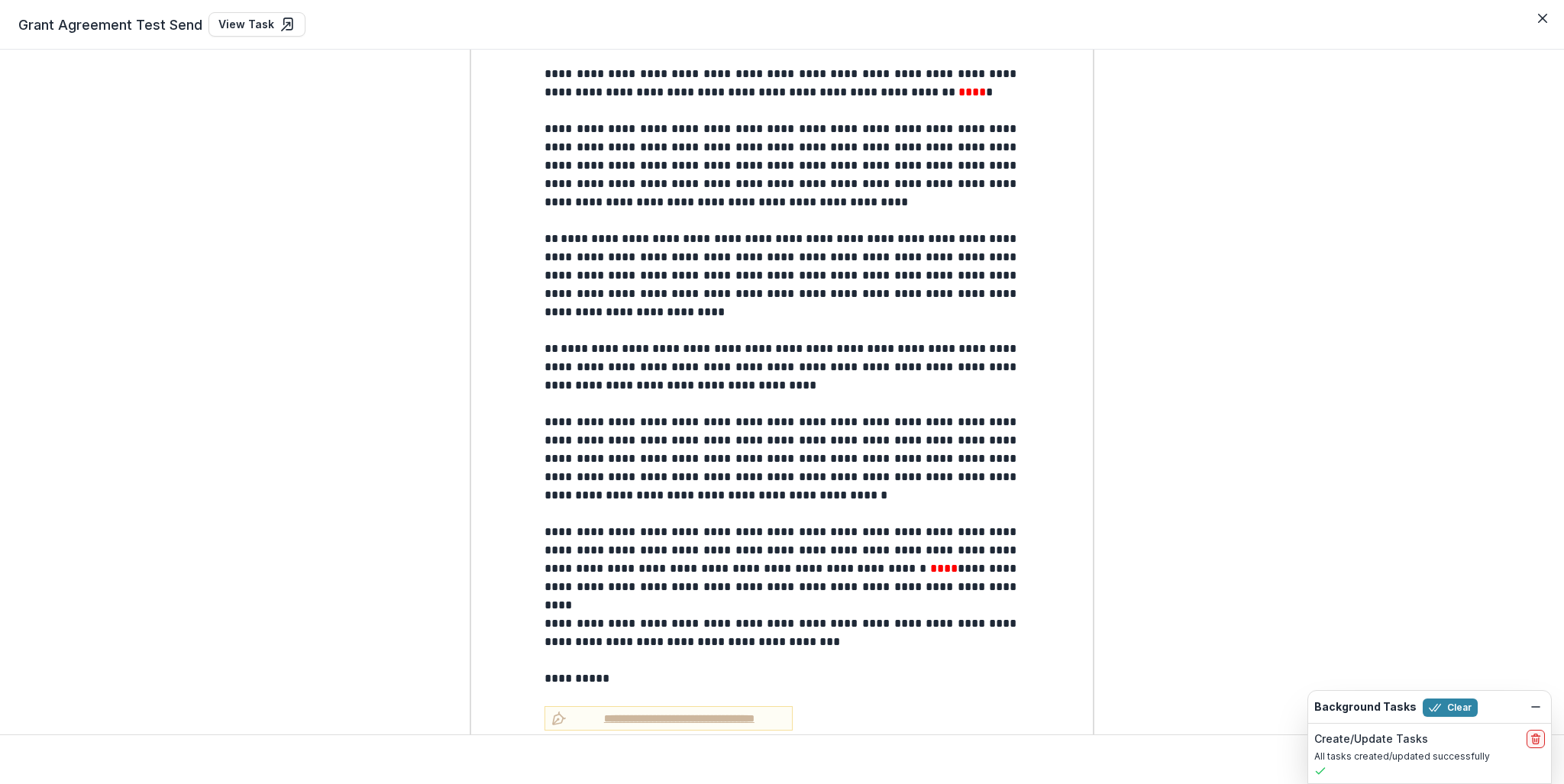
scroll to position [1265, 0]
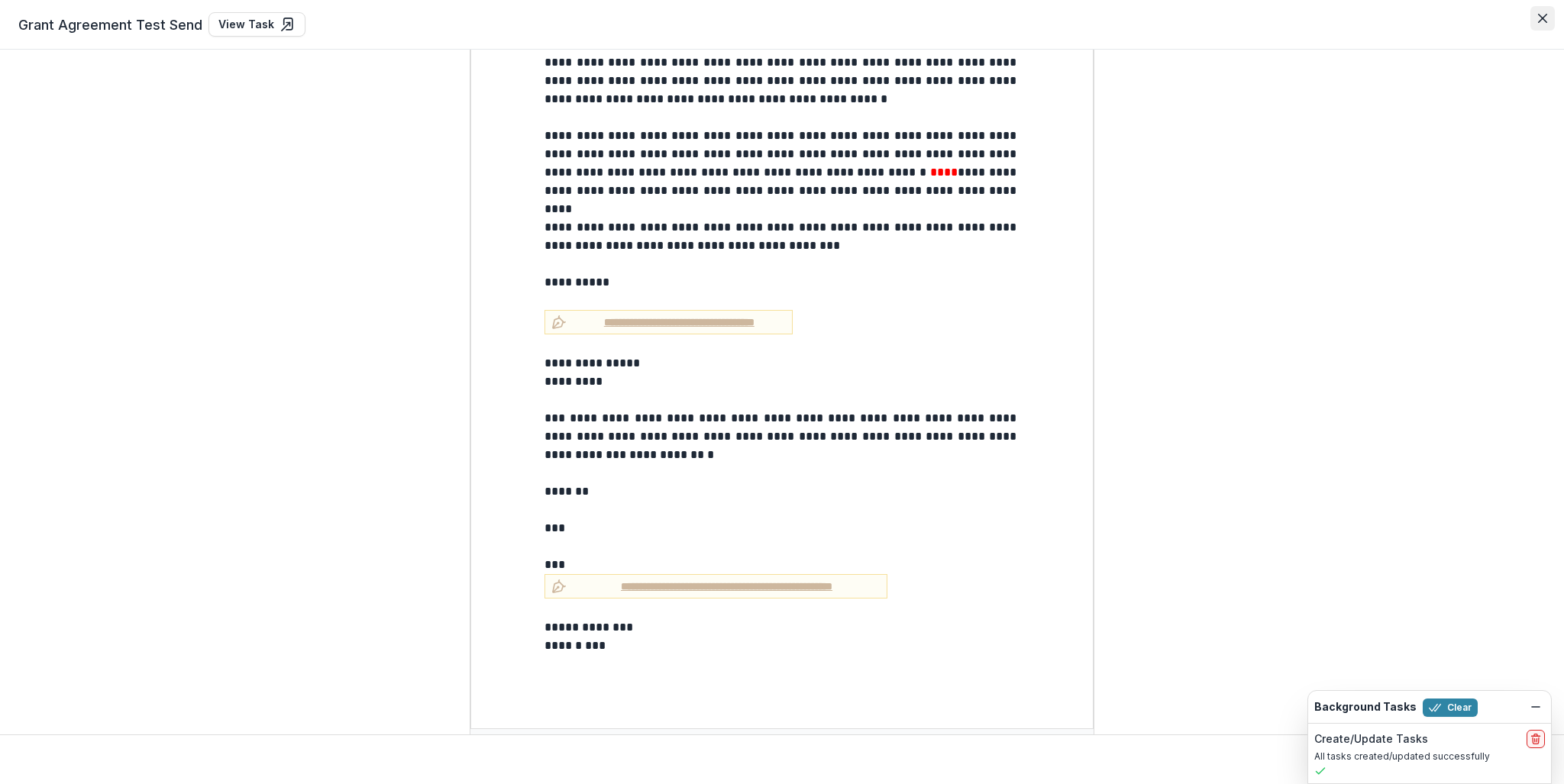
click at [1543, 25] on button "Close" at bounding box center [1542, 18] width 24 height 24
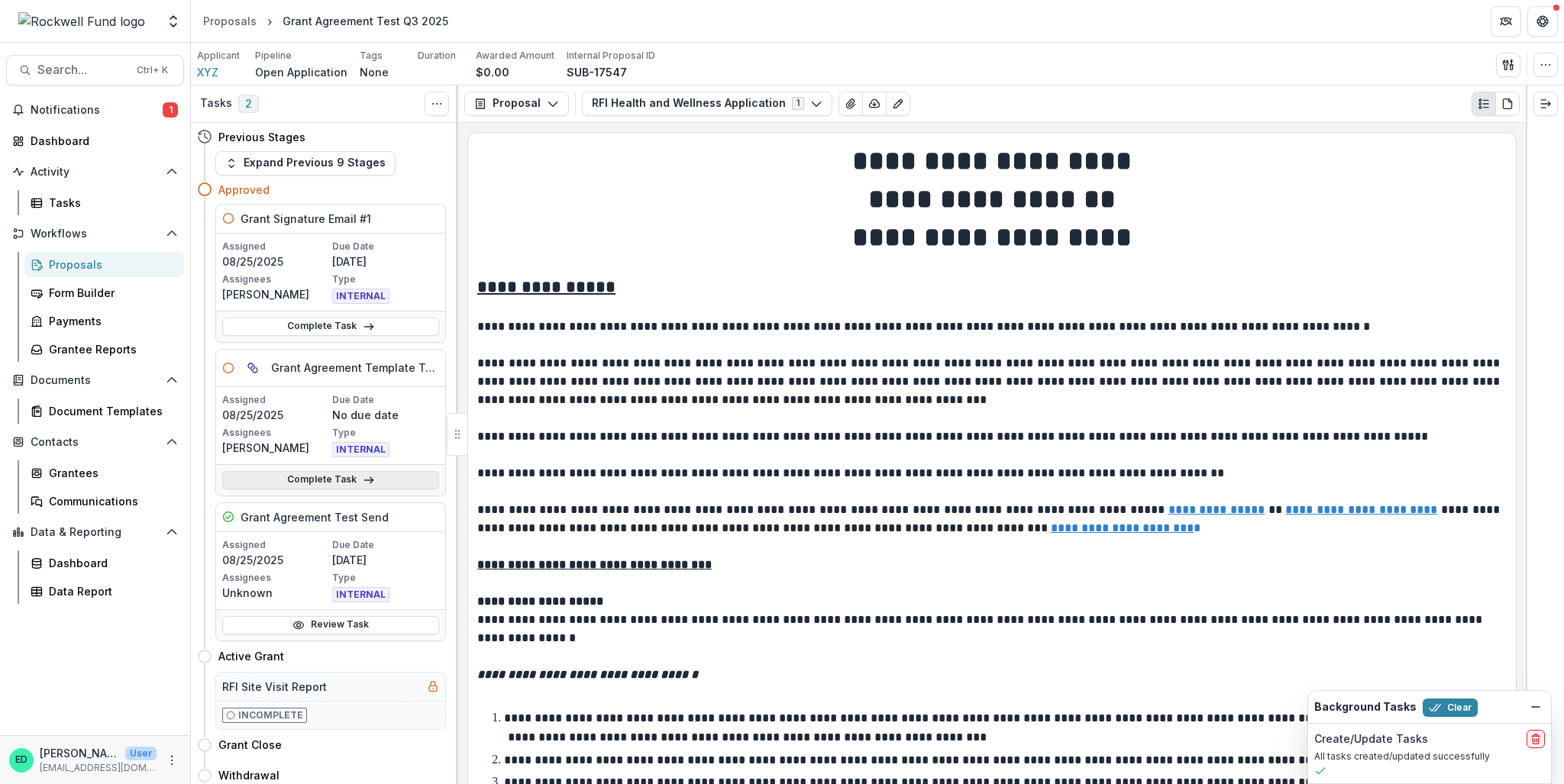
click at [330, 481] on link "Complete Task" at bounding box center [331, 481] width 217 height 18
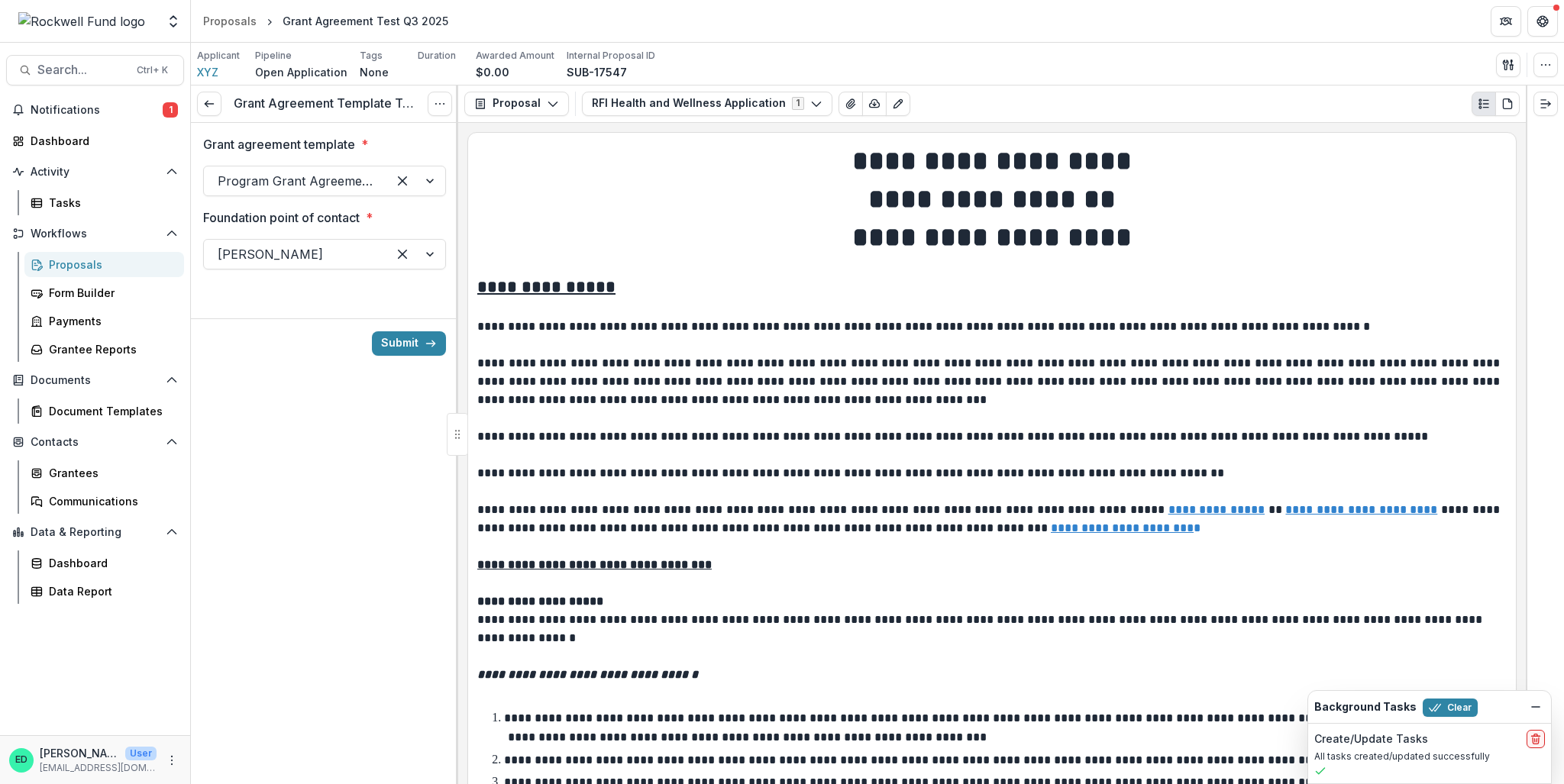
click at [423, 111] on div "Grant Agreement Template Test View task Cancel Task" at bounding box center [324, 104] width 267 height 37
click at [438, 103] on icon "Options" at bounding box center [440, 104] width 13 height 13
click at [259, 417] on div "Grant Agreement Template Test View task Cancel Task Grant agreement template * …" at bounding box center [324, 434] width 267 height 698
click at [403, 341] on button "Submit" at bounding box center [409, 343] width 74 height 24
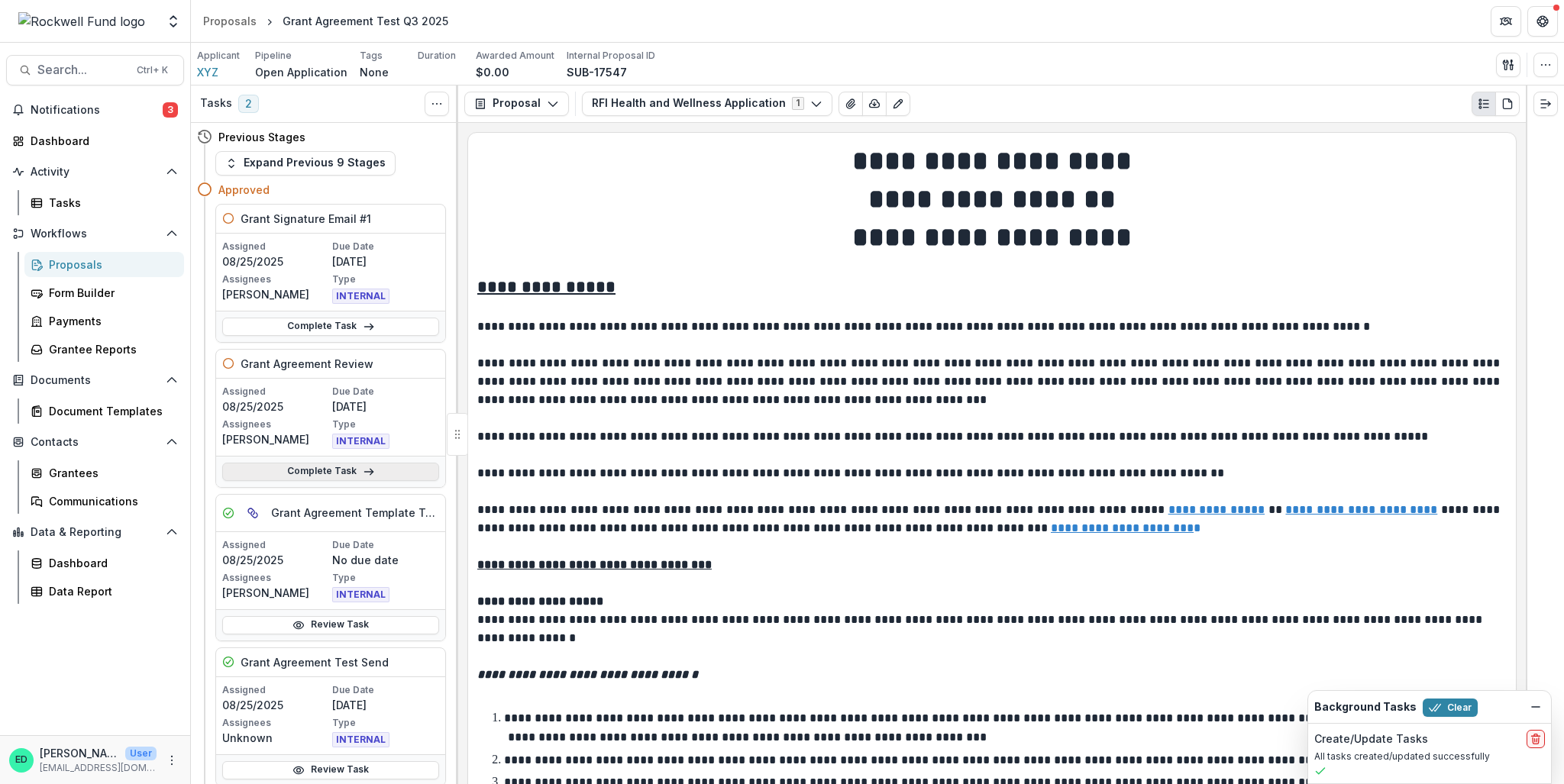
click at [323, 471] on link "Complete Task" at bounding box center [331, 471] width 217 height 18
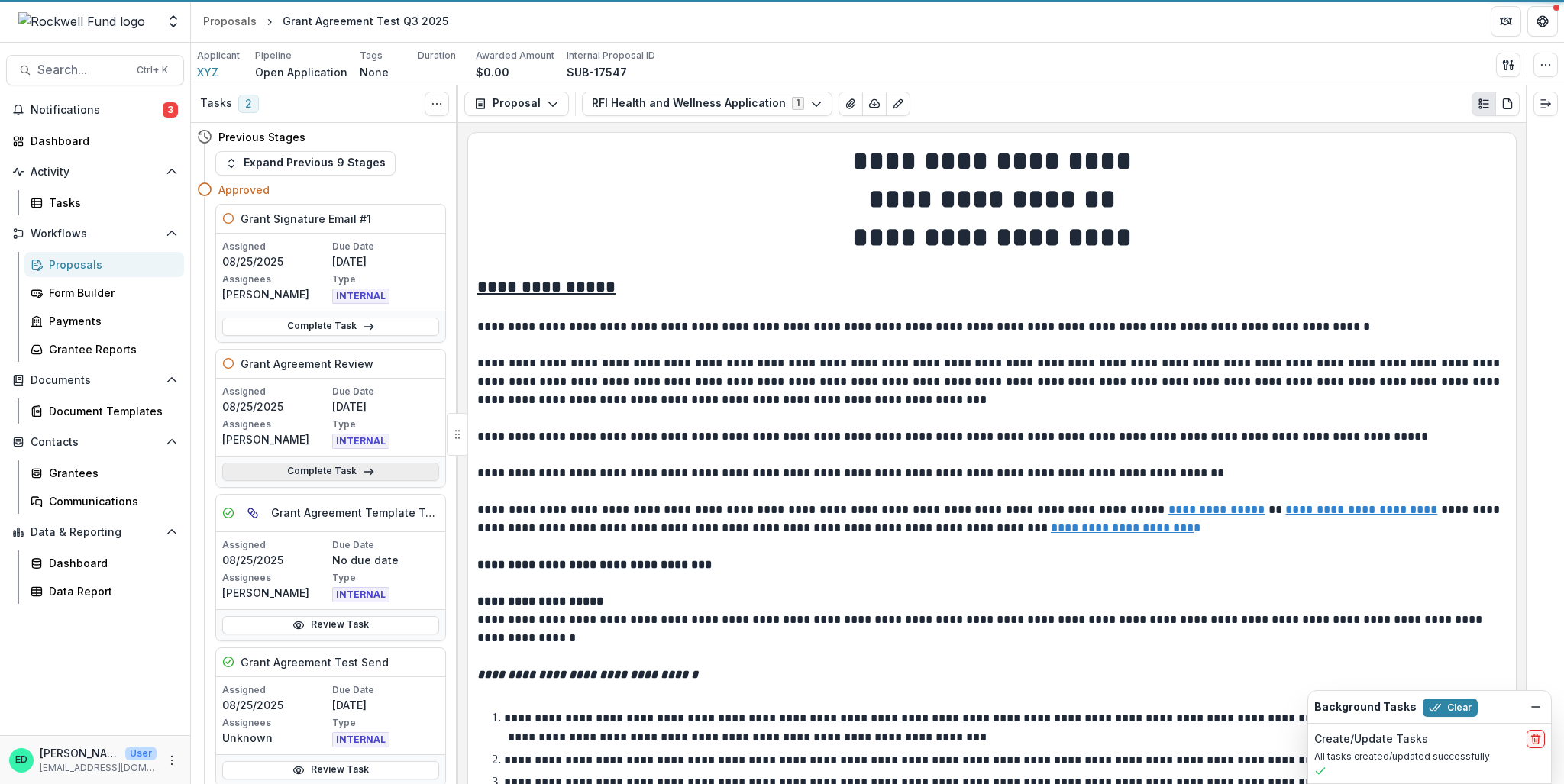
select select "**********"
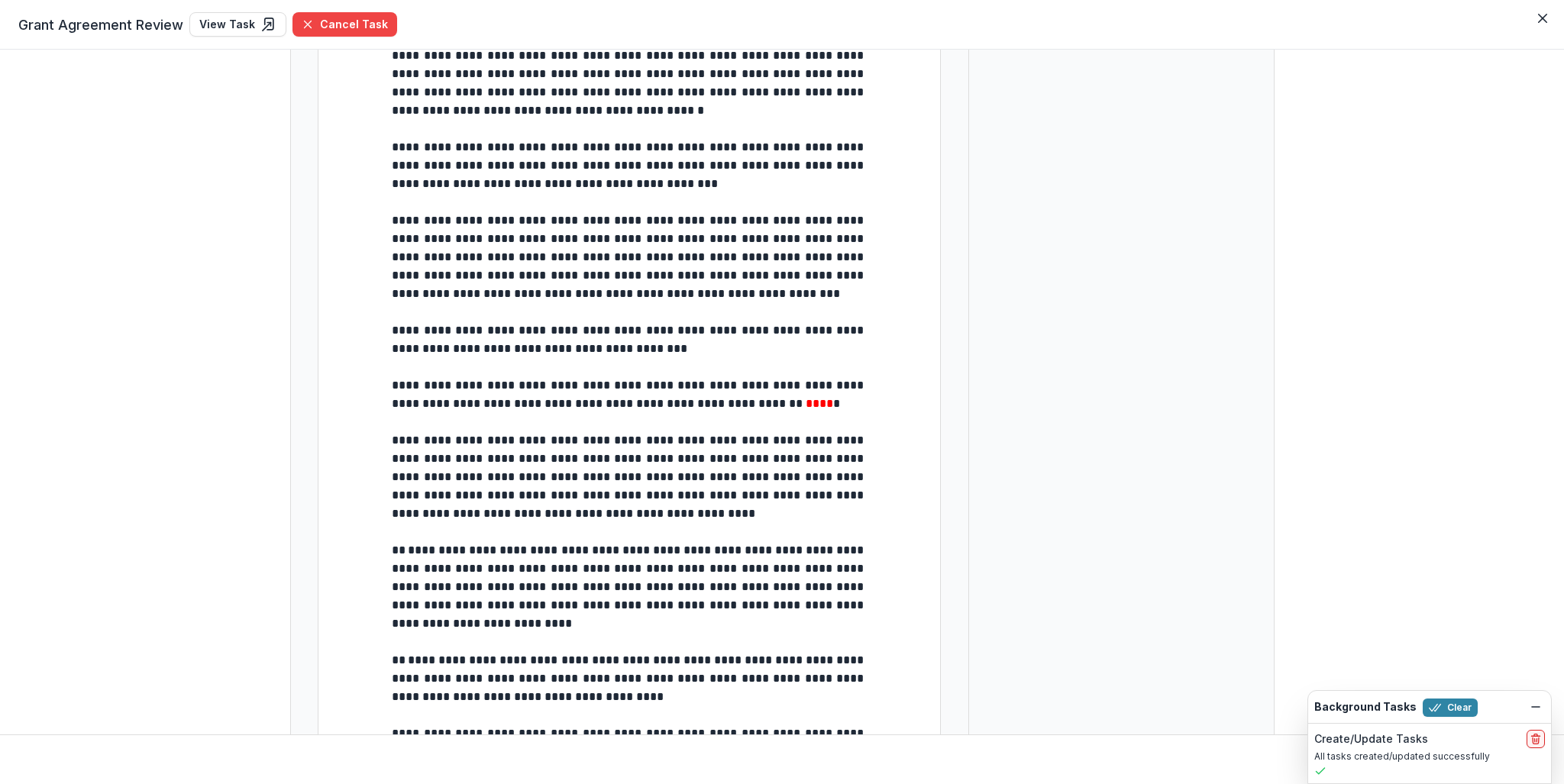
scroll to position [555, 0]
click at [342, 27] on button "Cancel Task" at bounding box center [345, 24] width 105 height 24
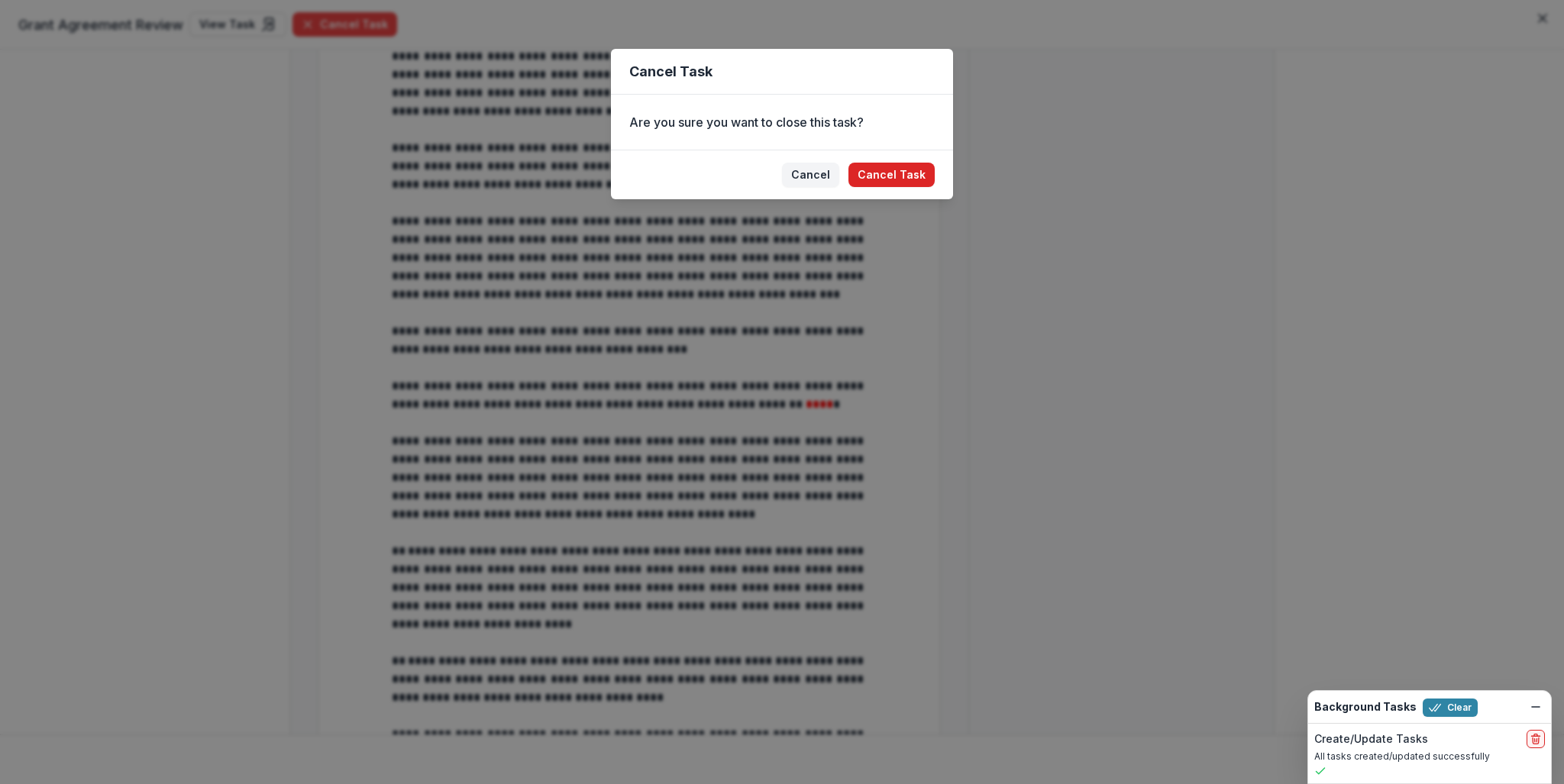
click at [889, 163] on button "Cancel Task" at bounding box center [892, 174] width 87 height 24
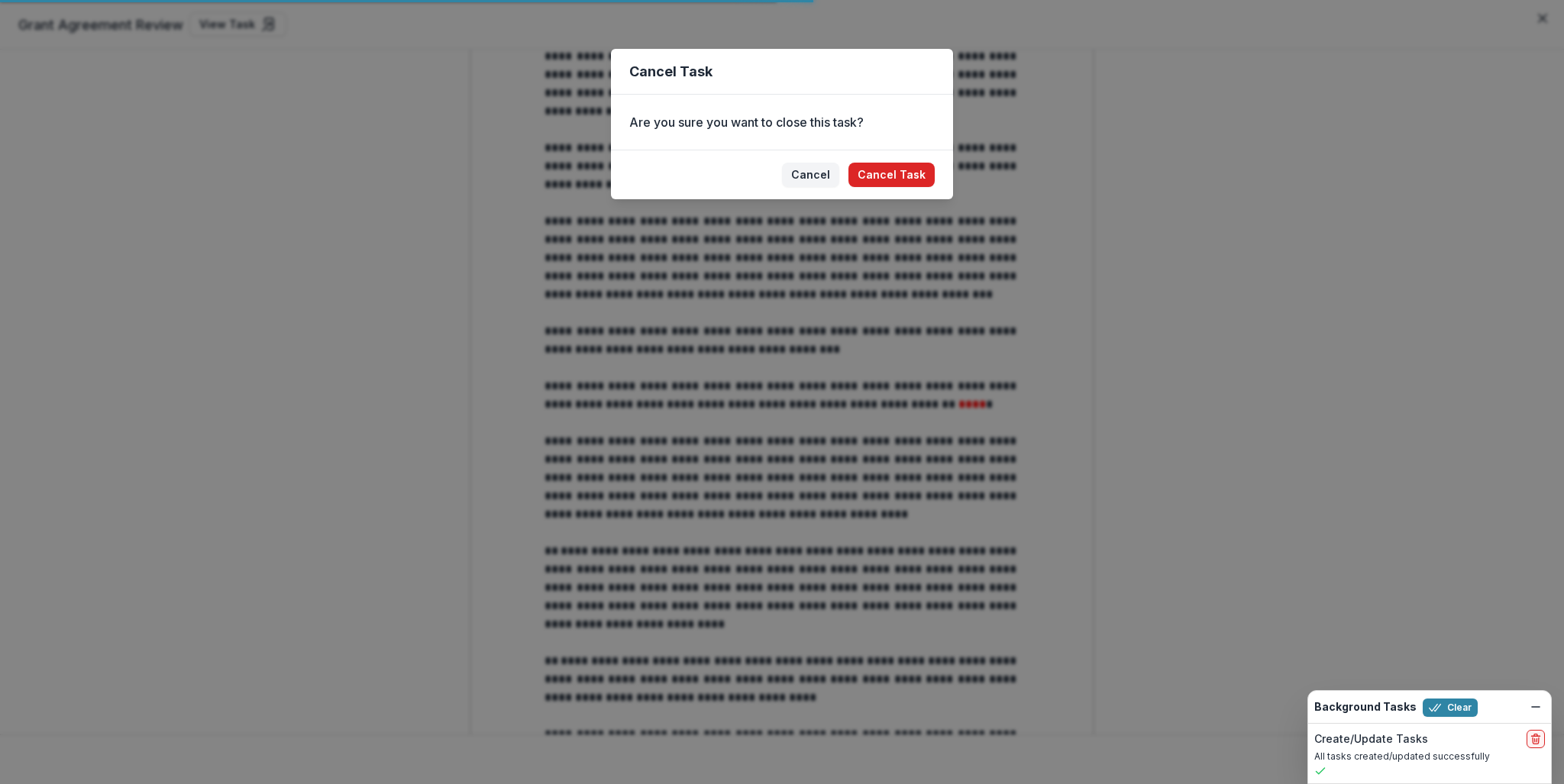
click at [898, 176] on button "Cancel Task" at bounding box center [892, 174] width 87 height 24
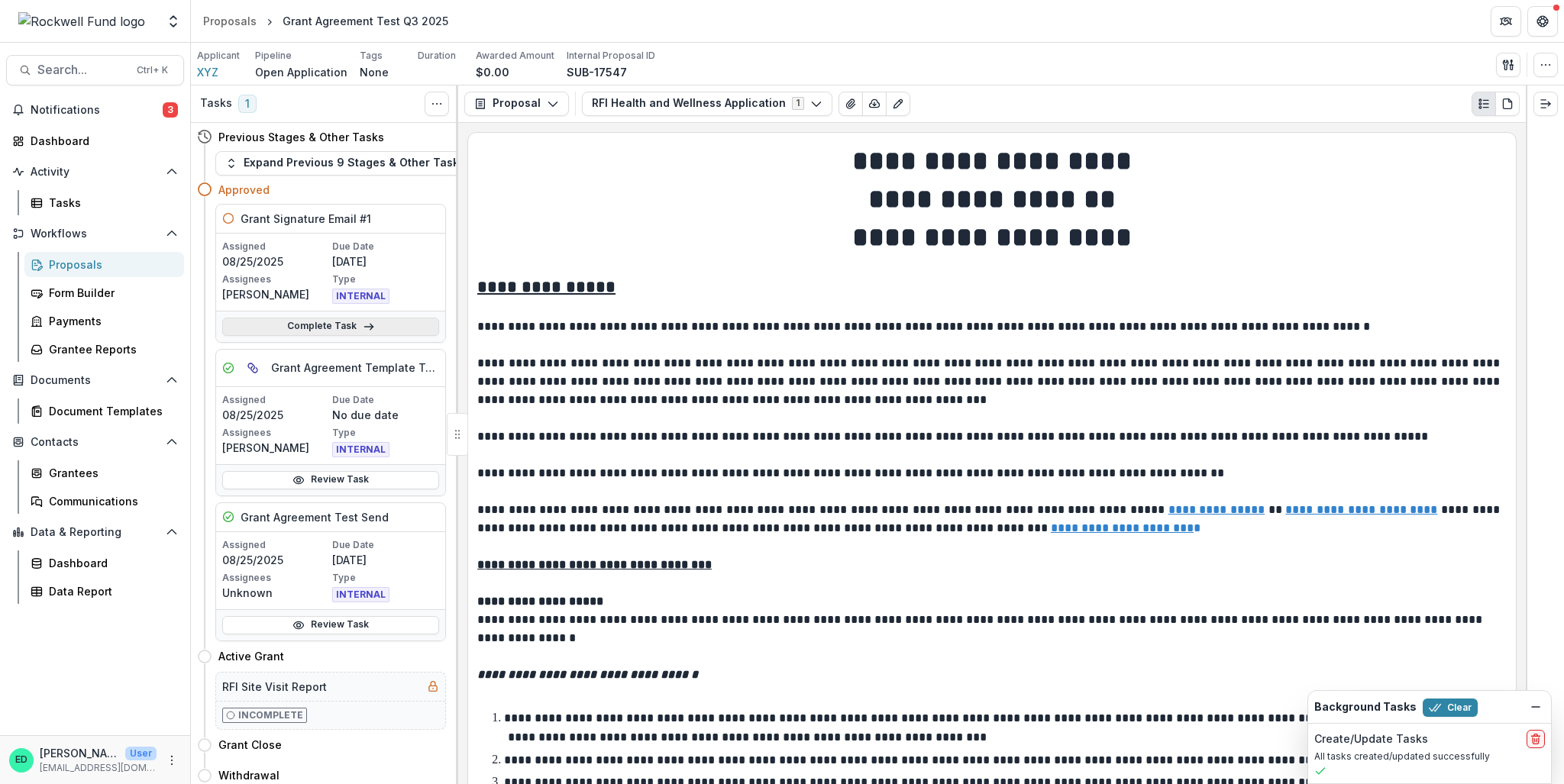
click at [342, 331] on link "Complete Task" at bounding box center [331, 327] width 217 height 18
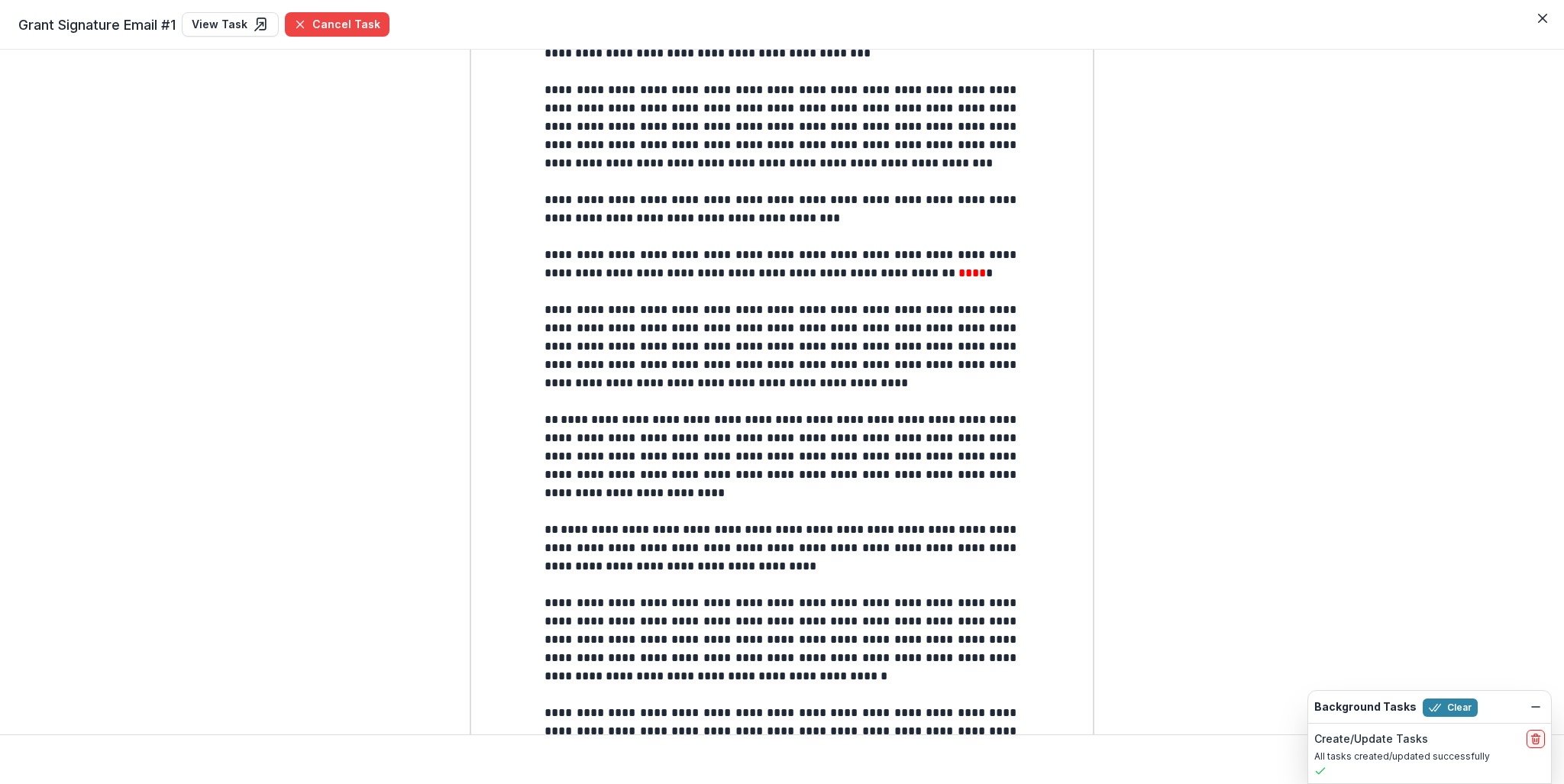
scroll to position [1265, 0]
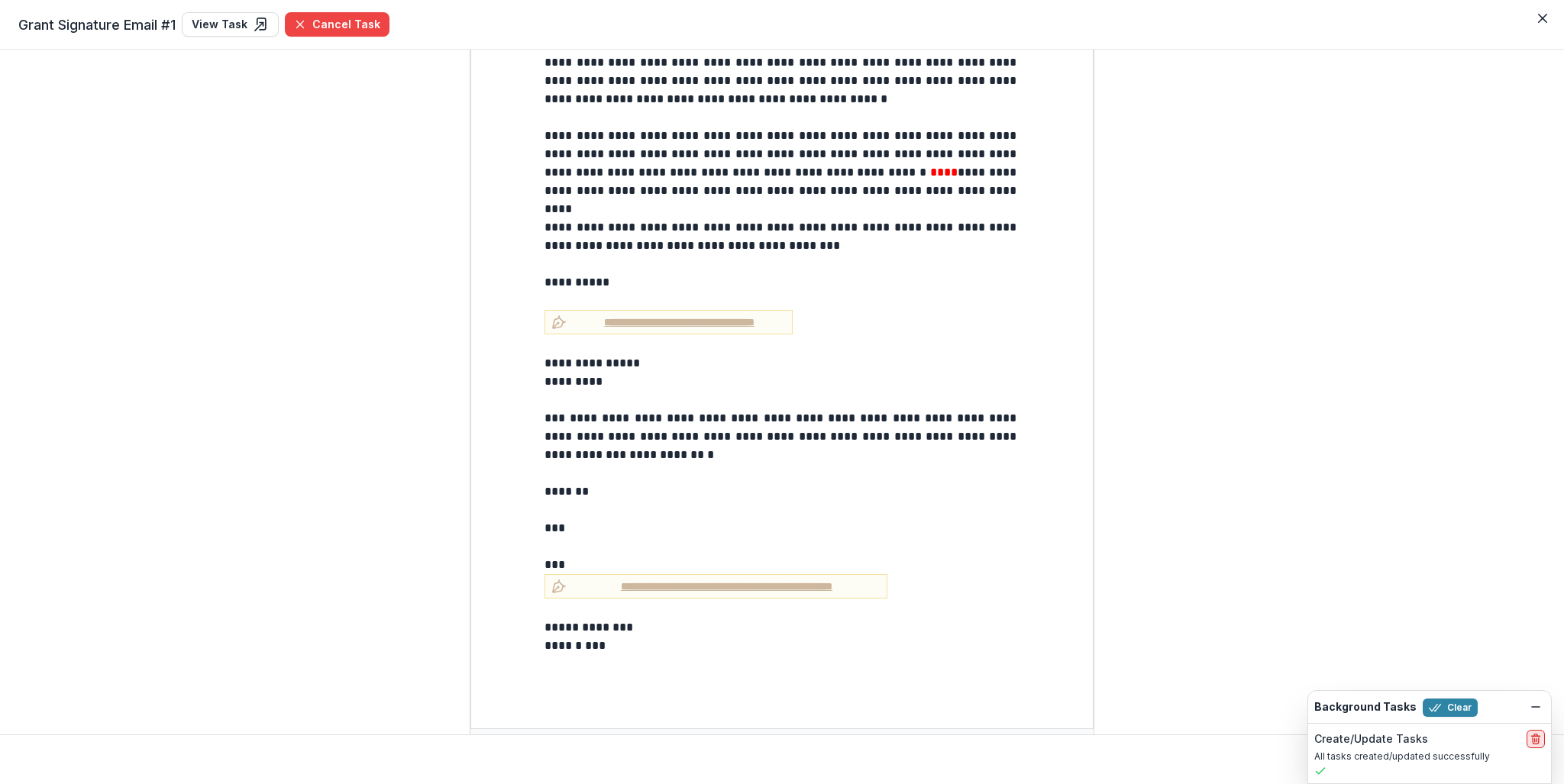
click at [1531, 742] on icon "delete" at bounding box center [1536, 739] width 13 height 13
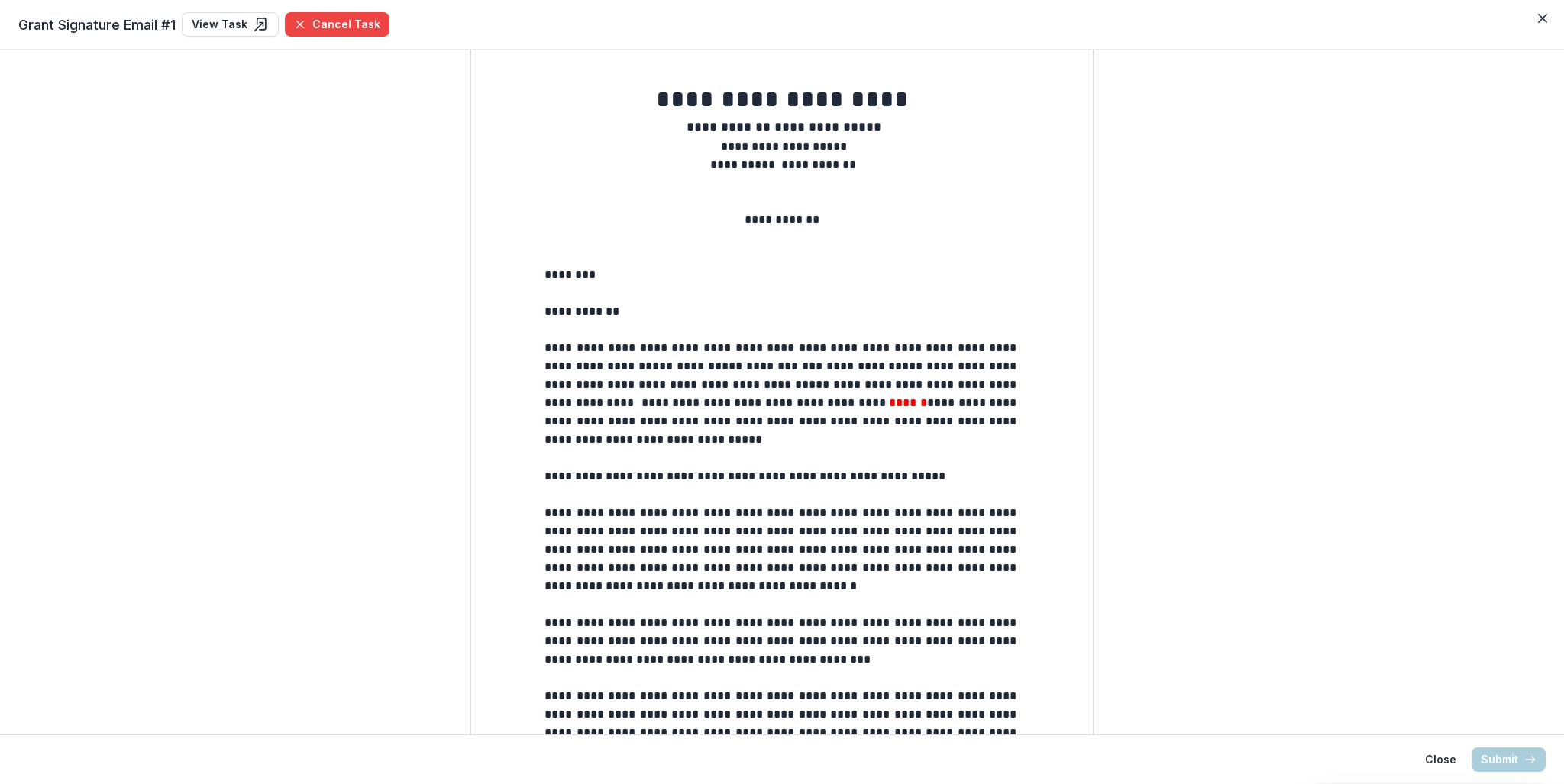
scroll to position [0, 0]
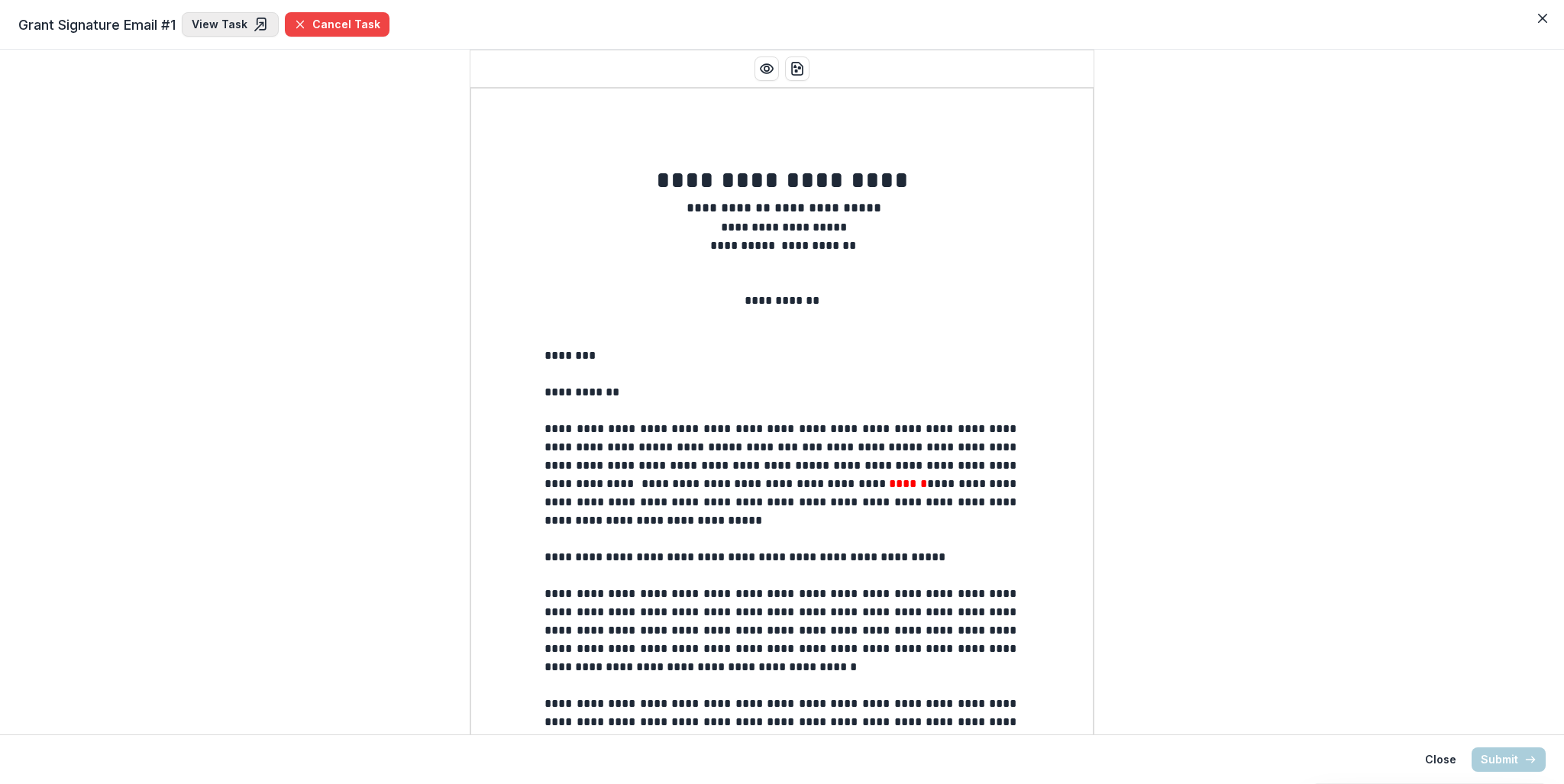
click at [229, 27] on link "View Task" at bounding box center [229, 24] width 97 height 24
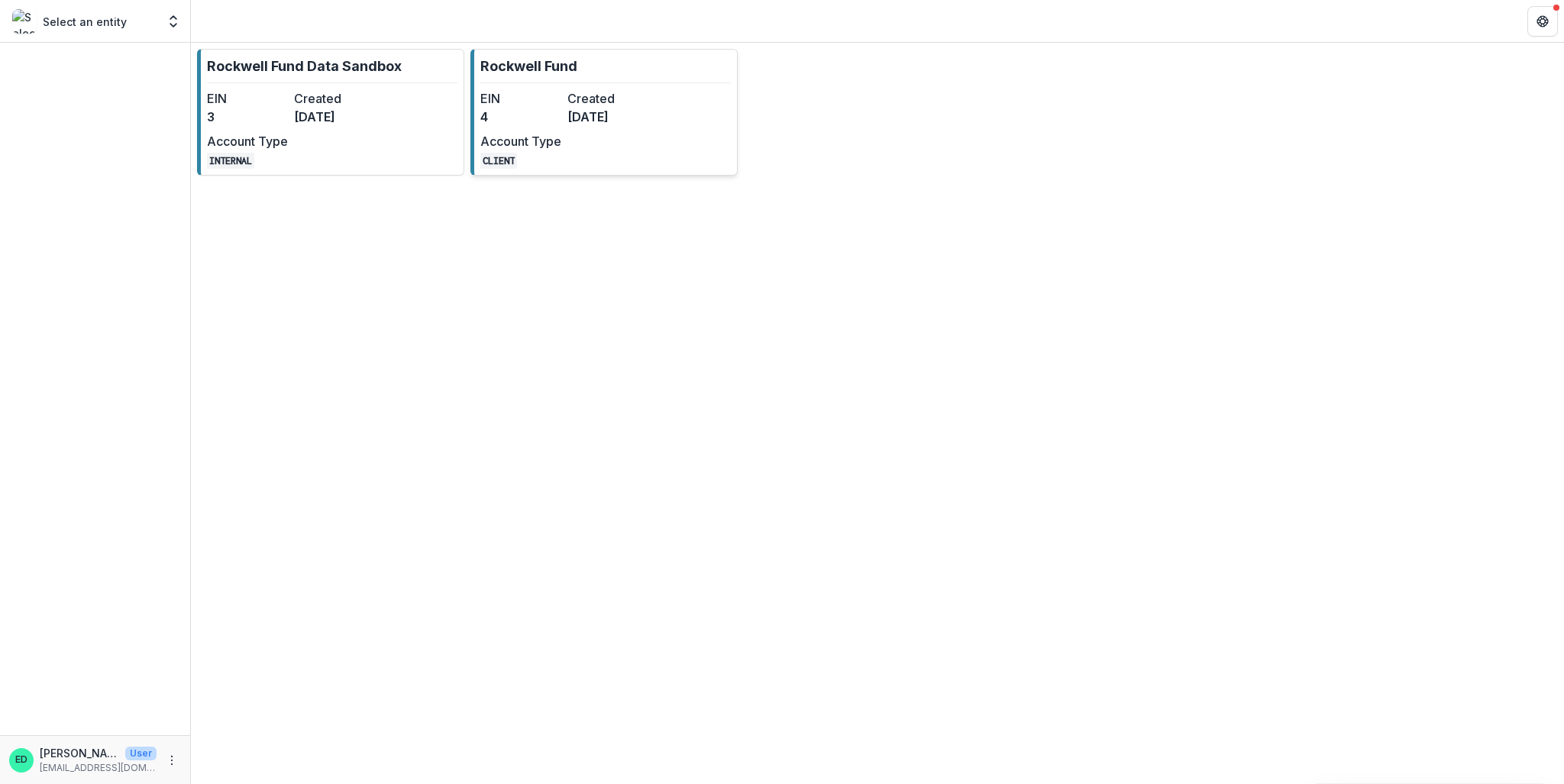
click at [492, 112] on dd "4" at bounding box center [521, 117] width 81 height 18
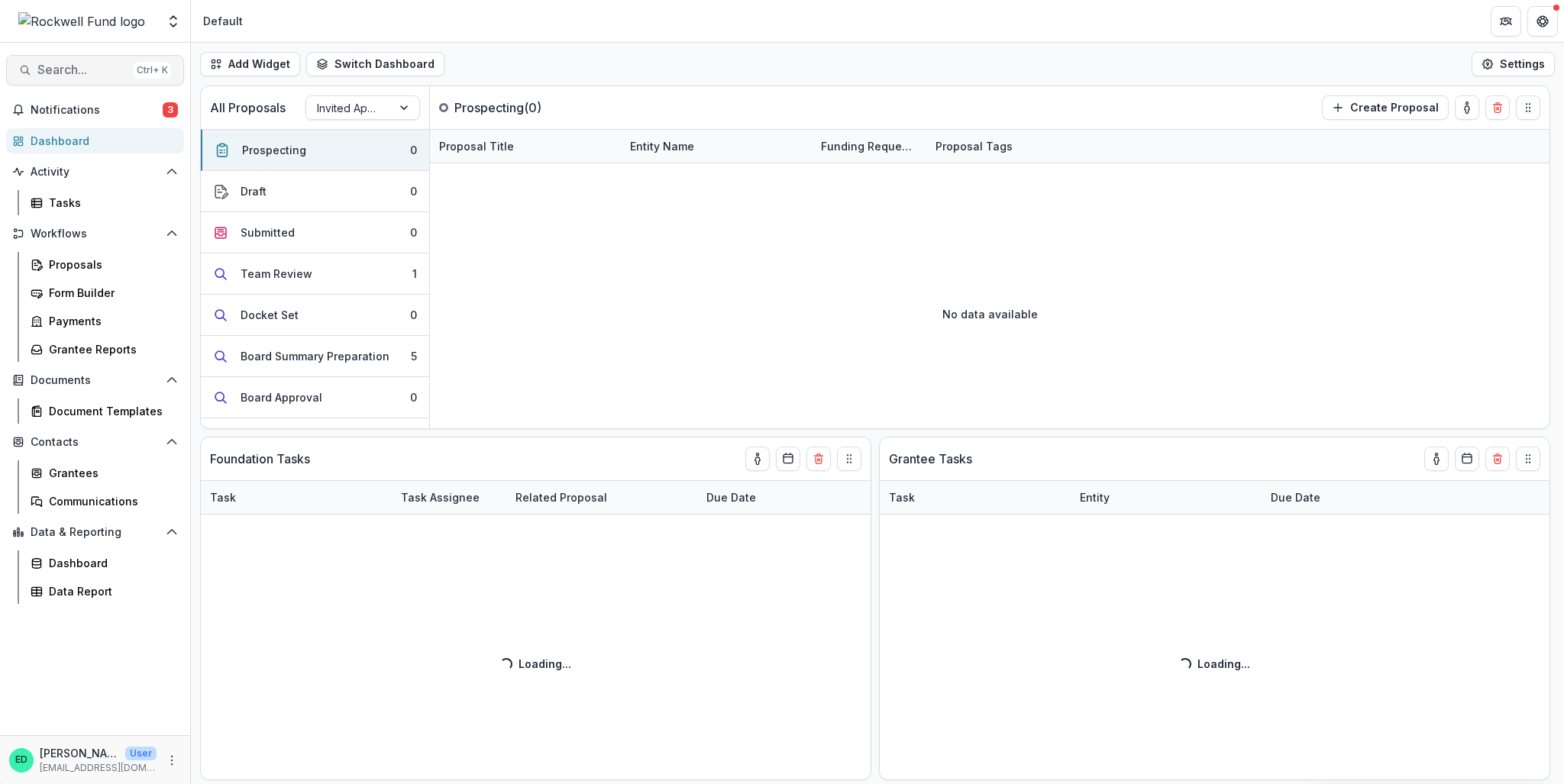
click at [88, 68] on span "Search..." at bounding box center [82, 70] width 90 height 14
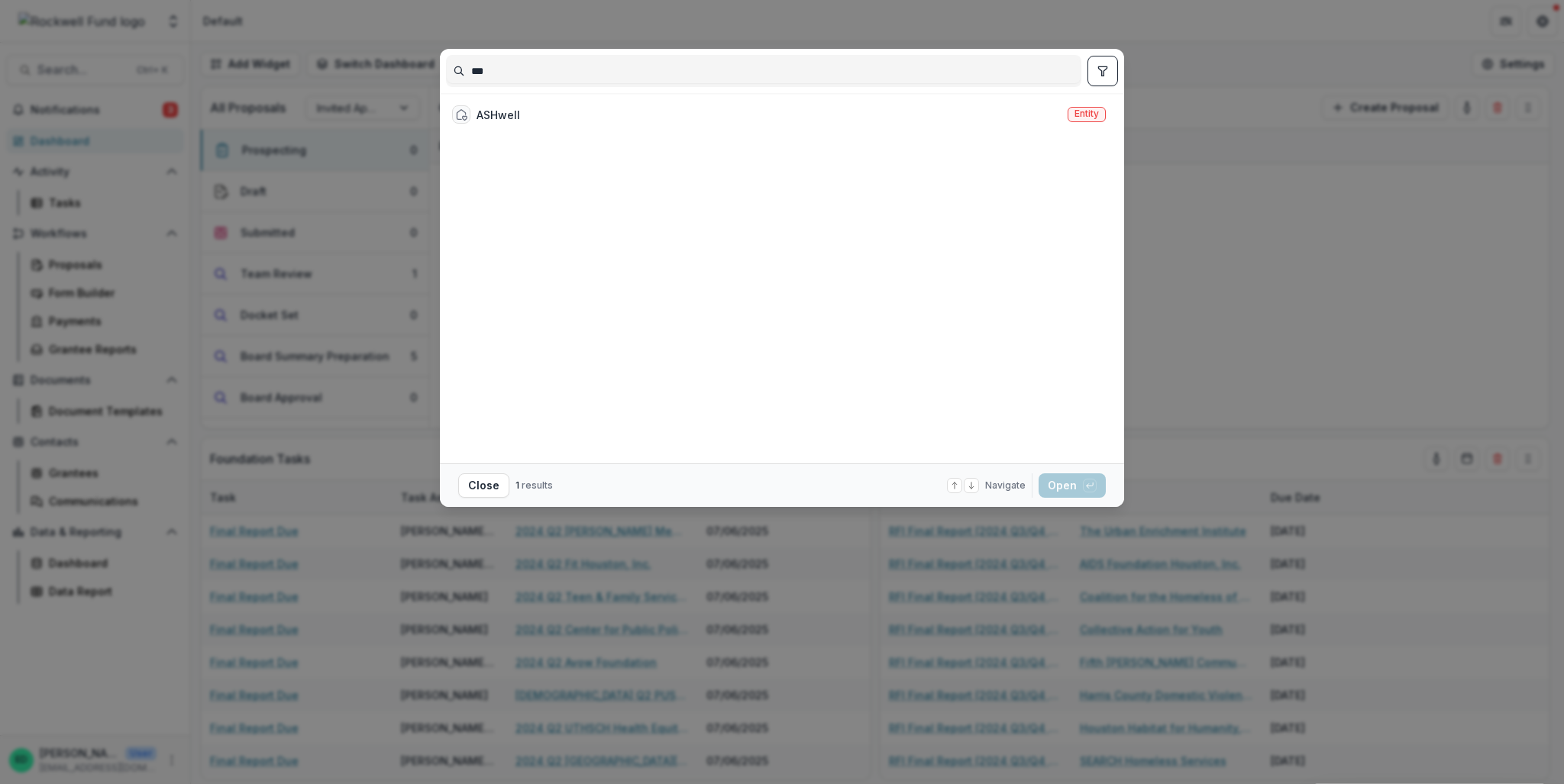
type input "***"
drag, startPoint x: 616, startPoint y: 126, endPoint x: 610, endPoint y: 116, distance: 11.7
click at [616, 126] on div "ASHwell Entity" at bounding box center [779, 115] width 666 height 31
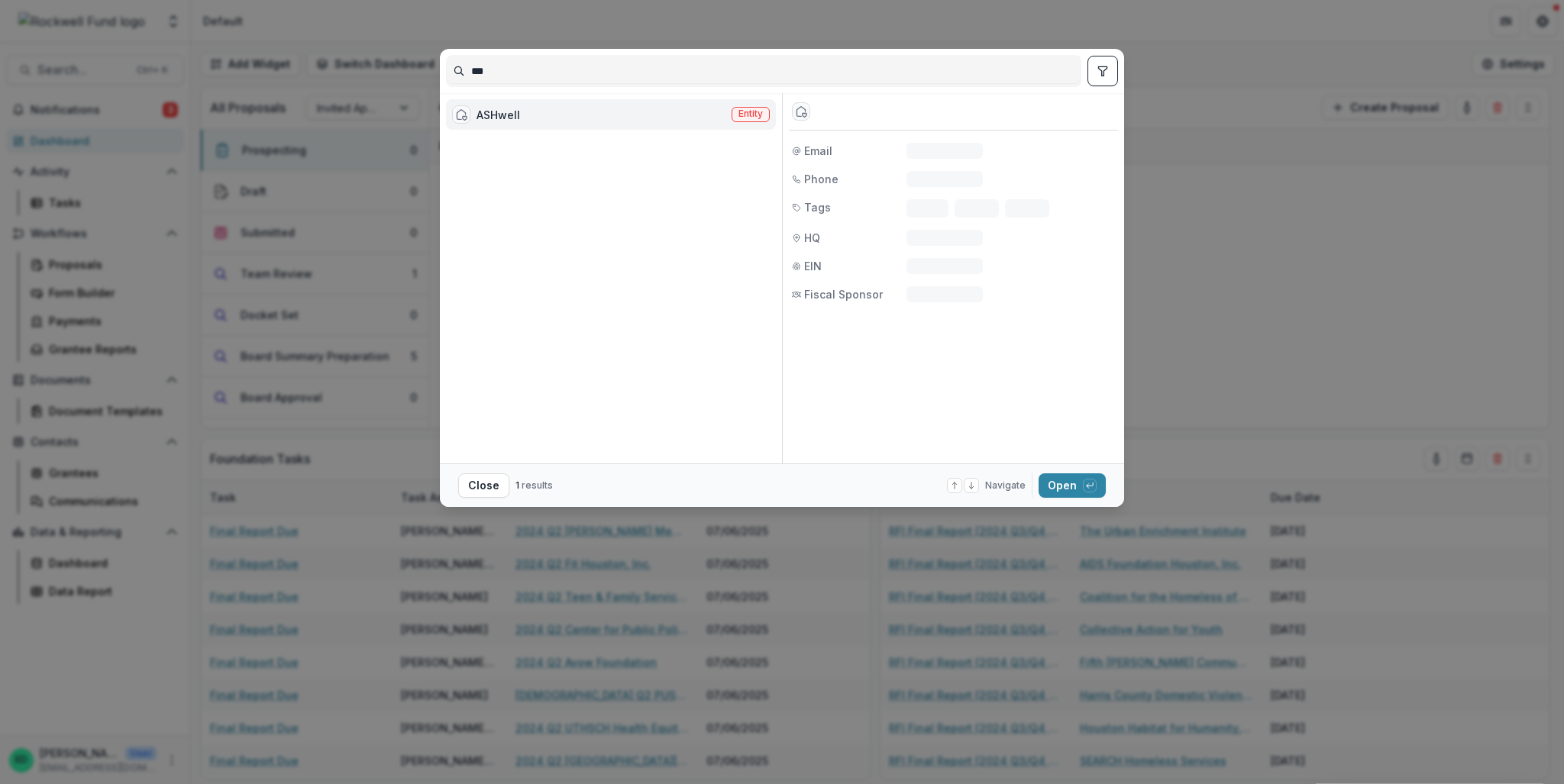
click at [610, 116] on div "ASHwell Entity" at bounding box center [611, 115] width 330 height 31
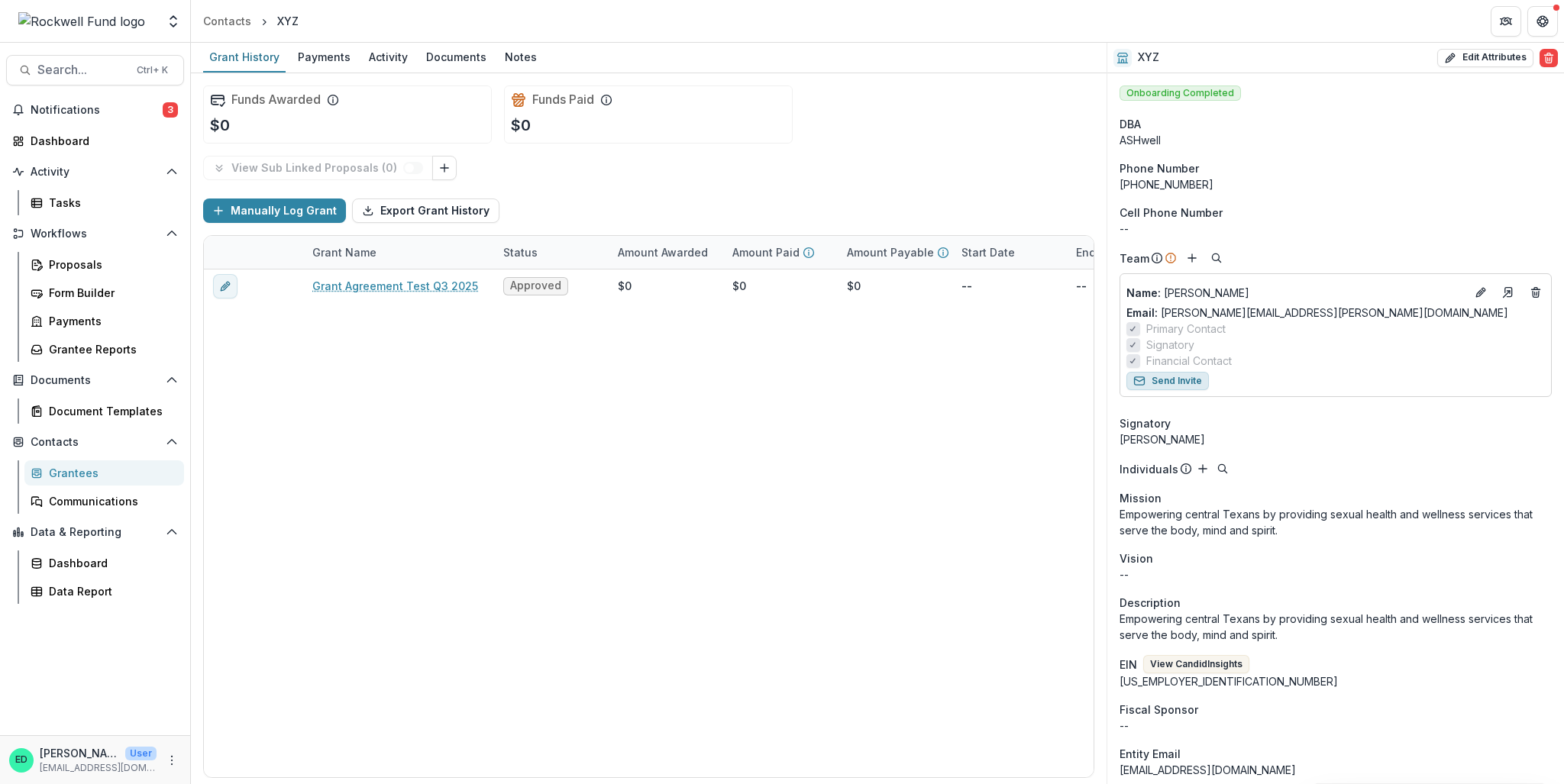
click at [1157, 378] on button "Send Invite" at bounding box center [1167, 381] width 82 height 18
click at [1475, 288] on icon "Edit" at bounding box center [1481, 293] width 13 height 13
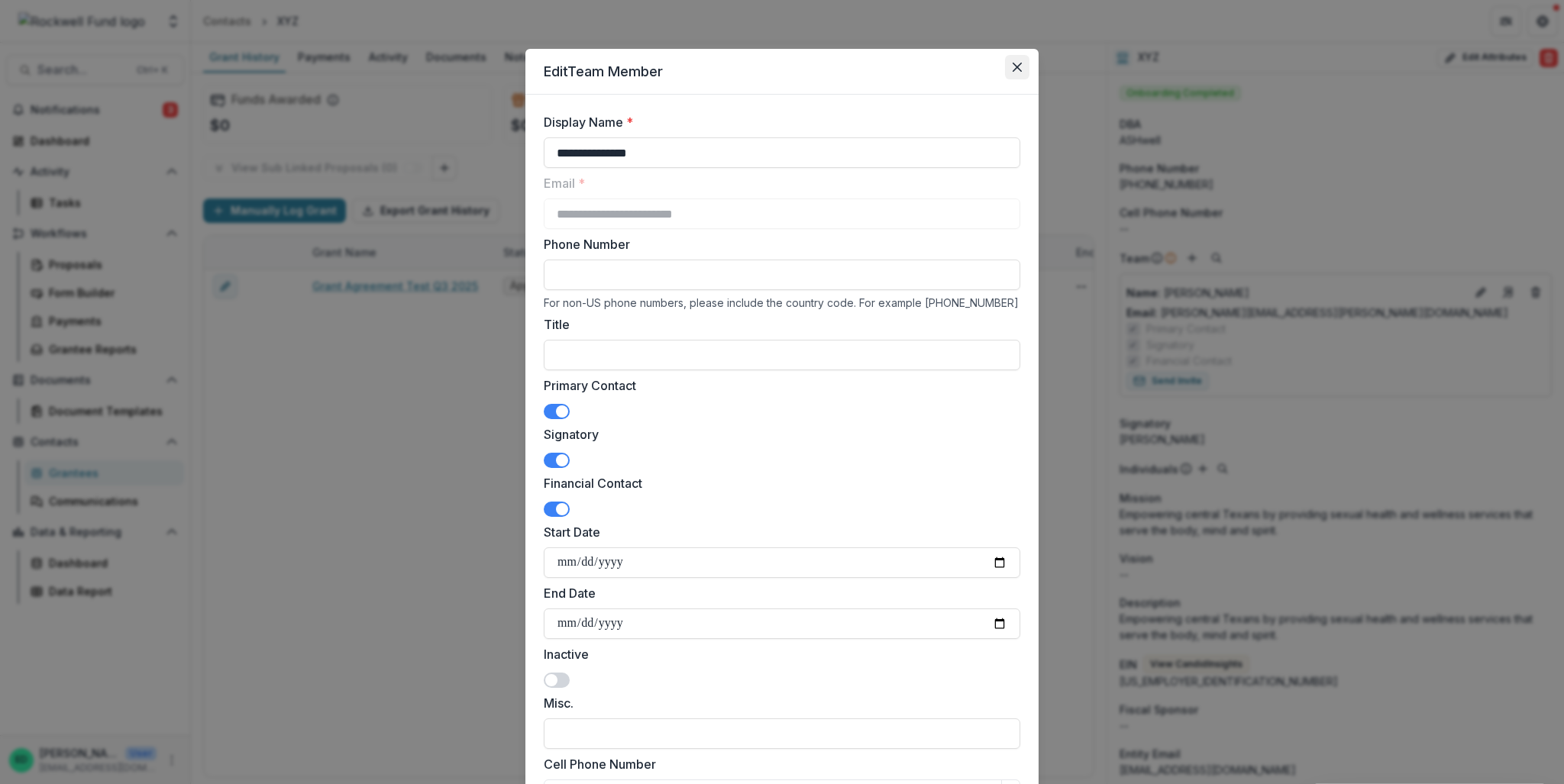
click at [1008, 68] on button "Close" at bounding box center [1016, 67] width 24 height 24
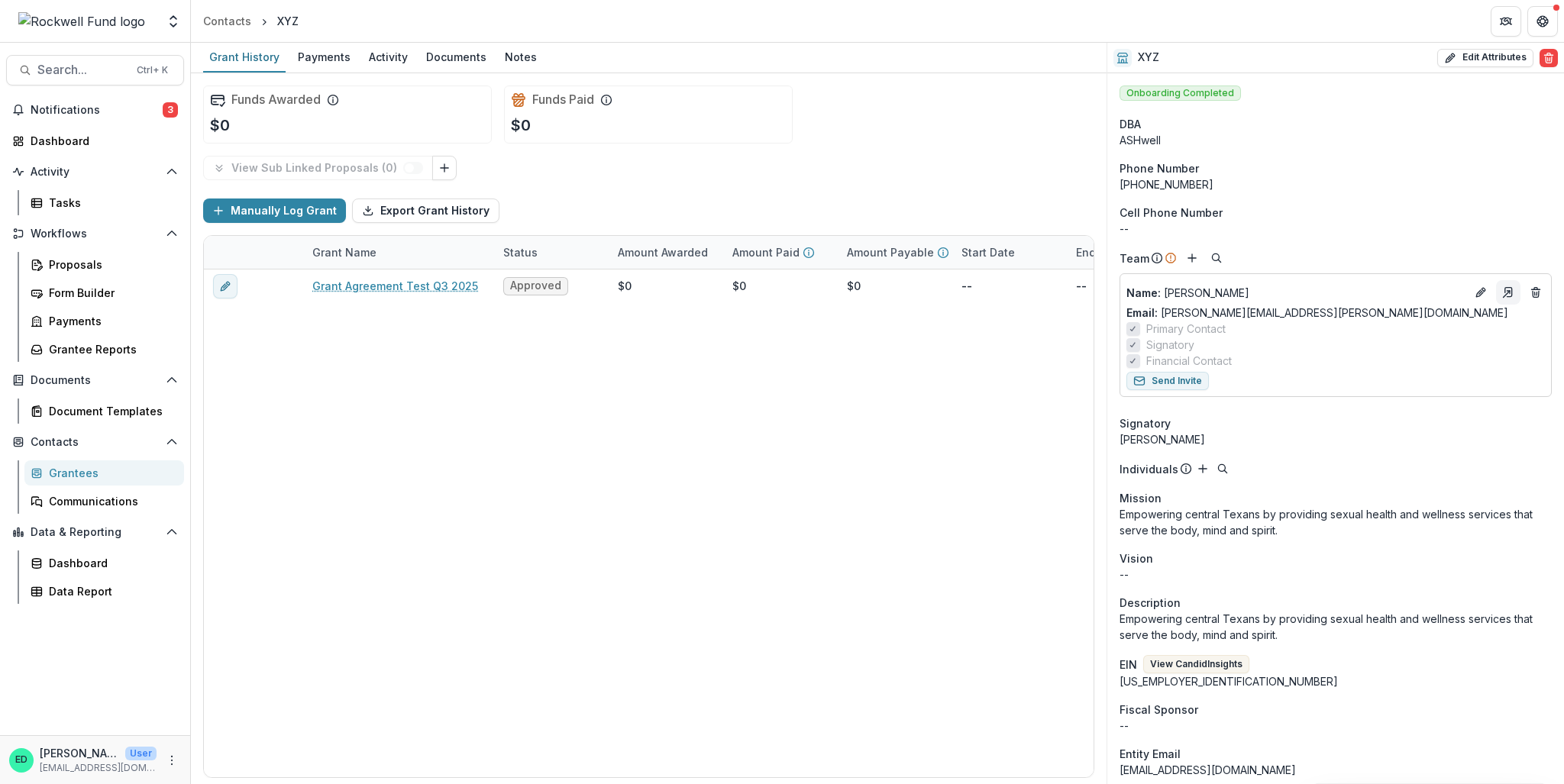
click at [1503, 294] on line "Go to contact" at bounding box center [1506, 294] width 6 height 6
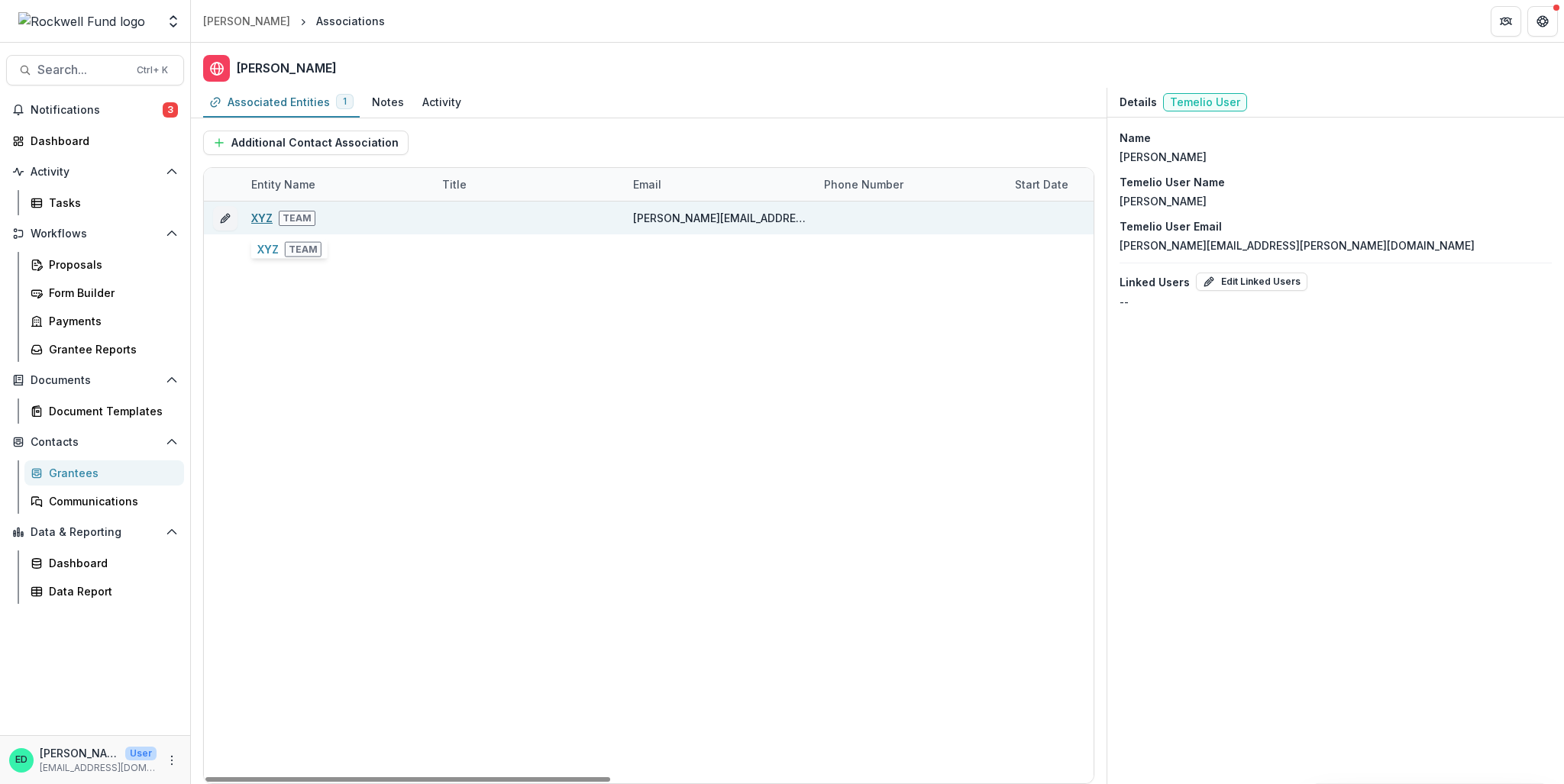
click at [254, 222] on link "XYZ" at bounding box center [262, 218] width 22 height 13
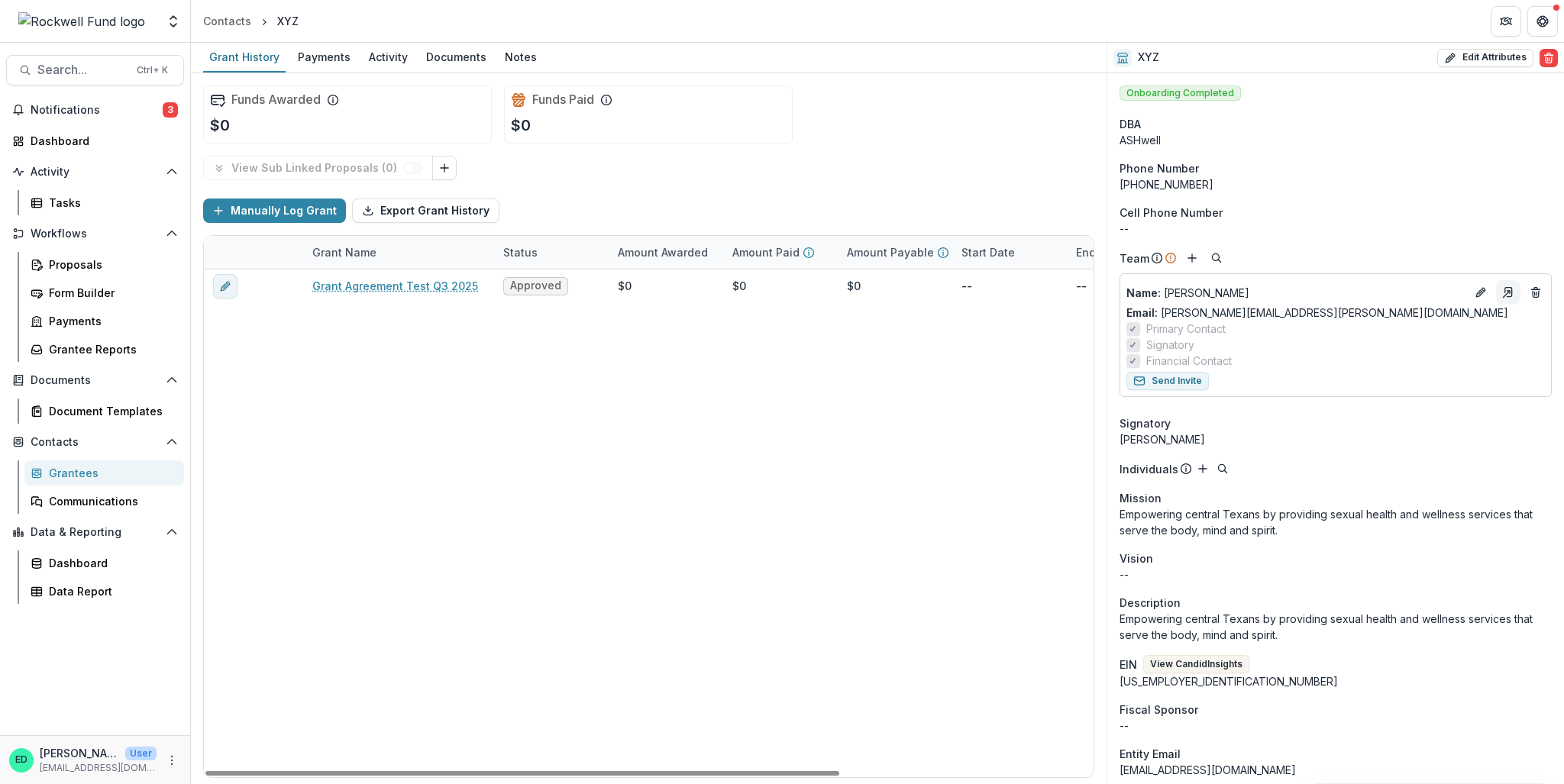
click at [1508, 293] on icon "Go to contact" at bounding box center [1509, 293] width 7 height 9
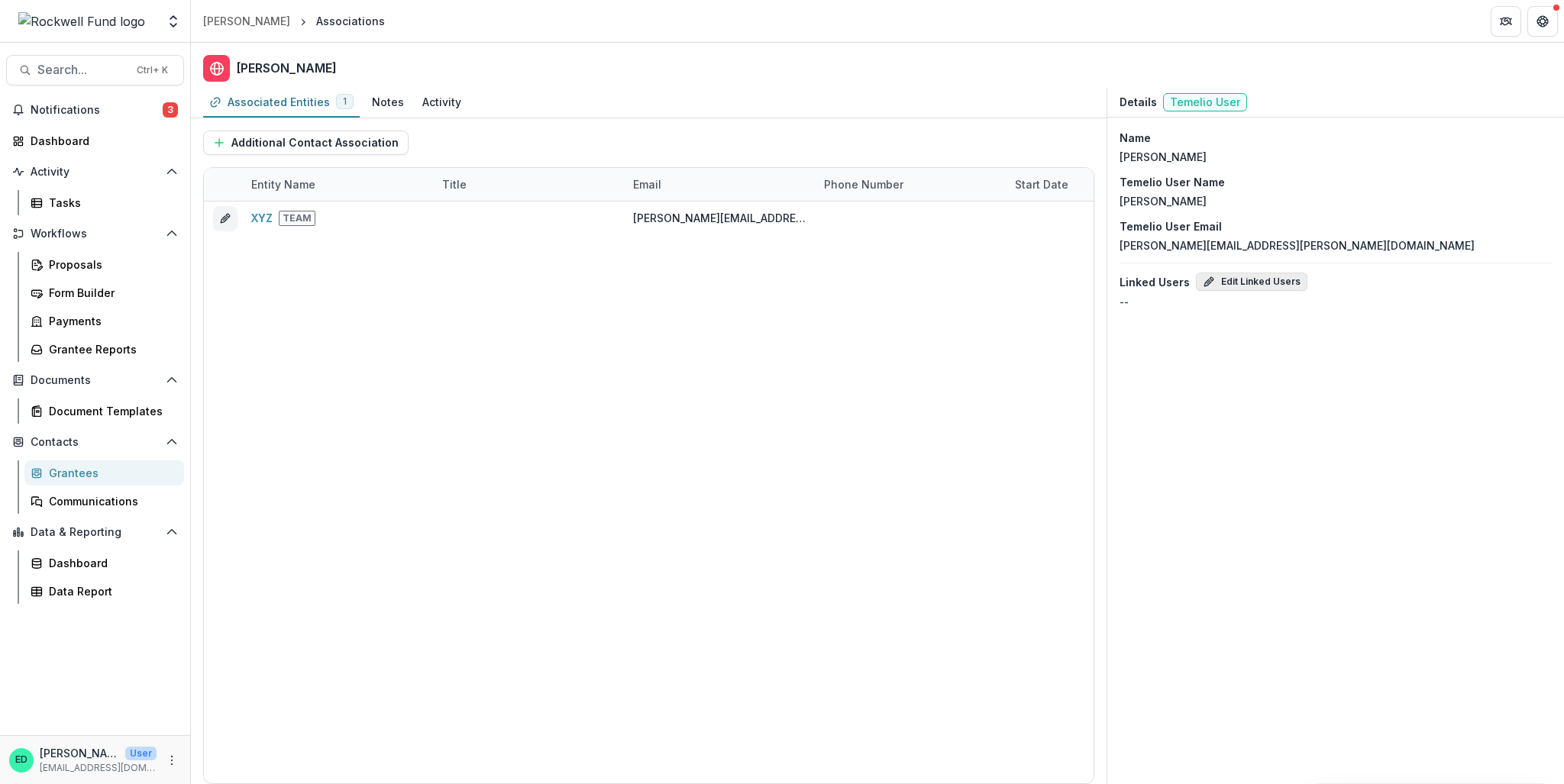
click at [1261, 283] on button "Edit Linked Users" at bounding box center [1251, 282] width 111 height 18
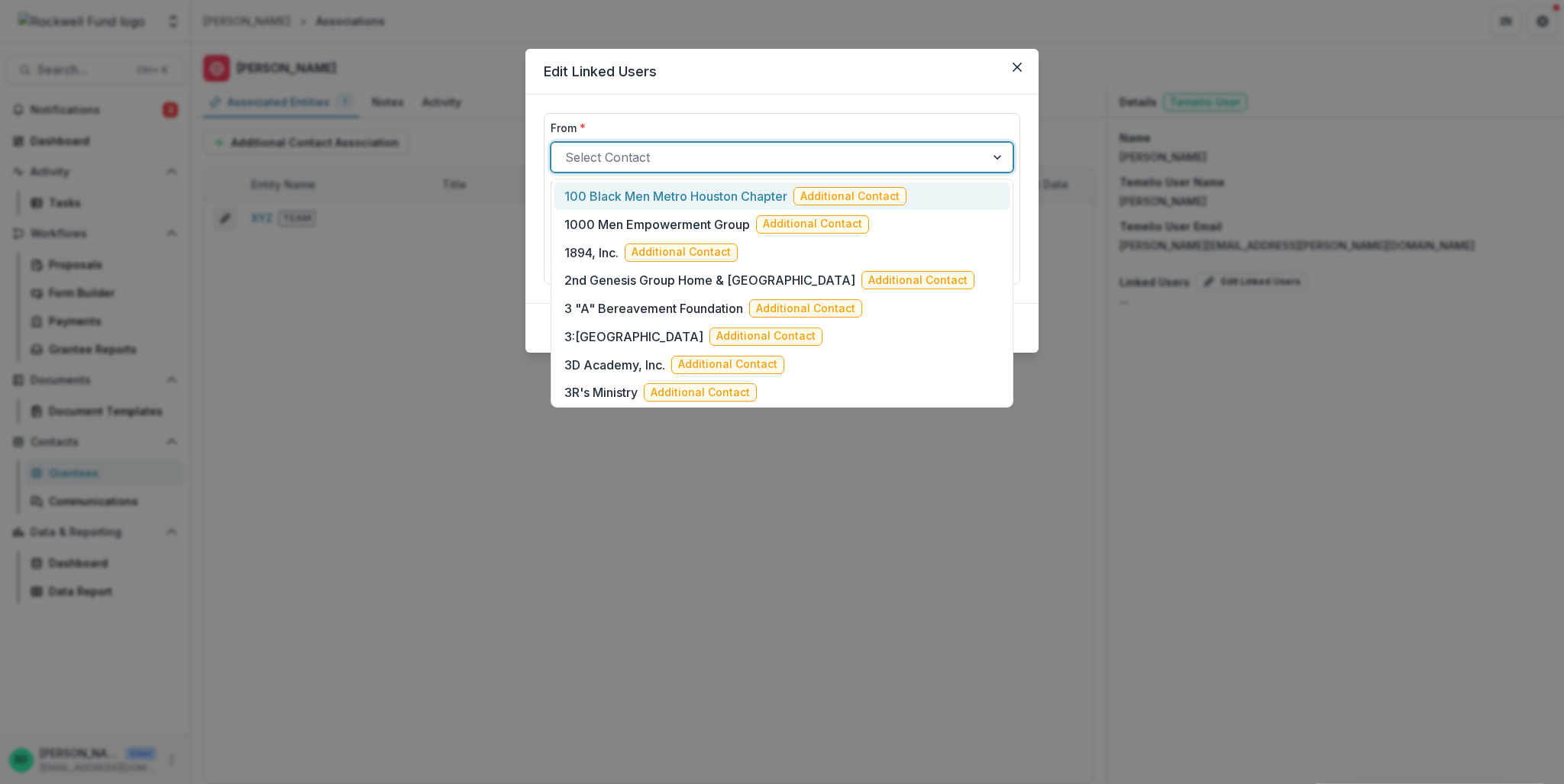
click at [673, 156] on div at bounding box center [769, 157] width 407 height 22
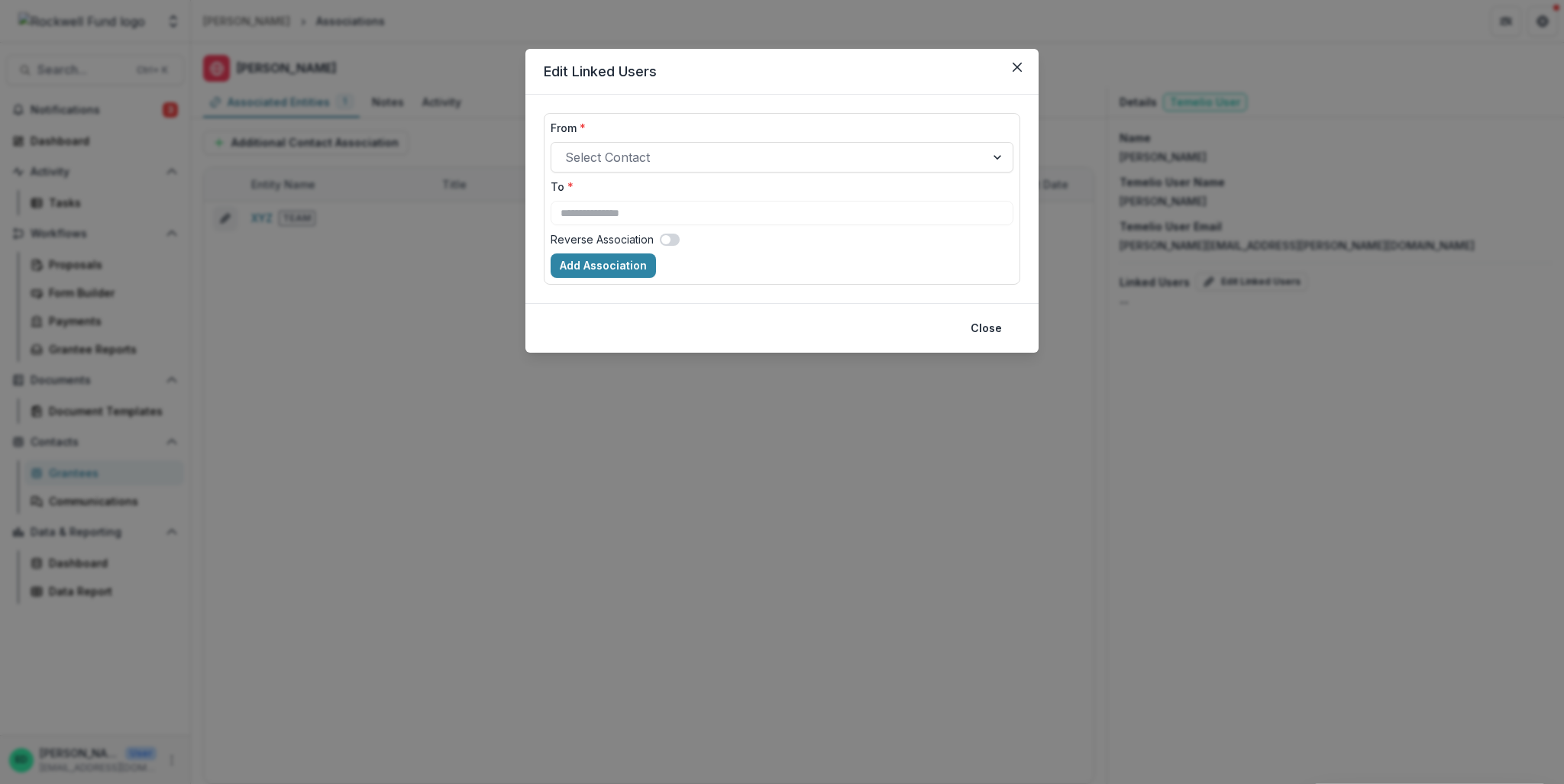
click at [678, 97] on div "**********" at bounding box center [782, 199] width 513 height 209
click at [1021, 67] on icon "Close" at bounding box center [1017, 67] width 9 height 9
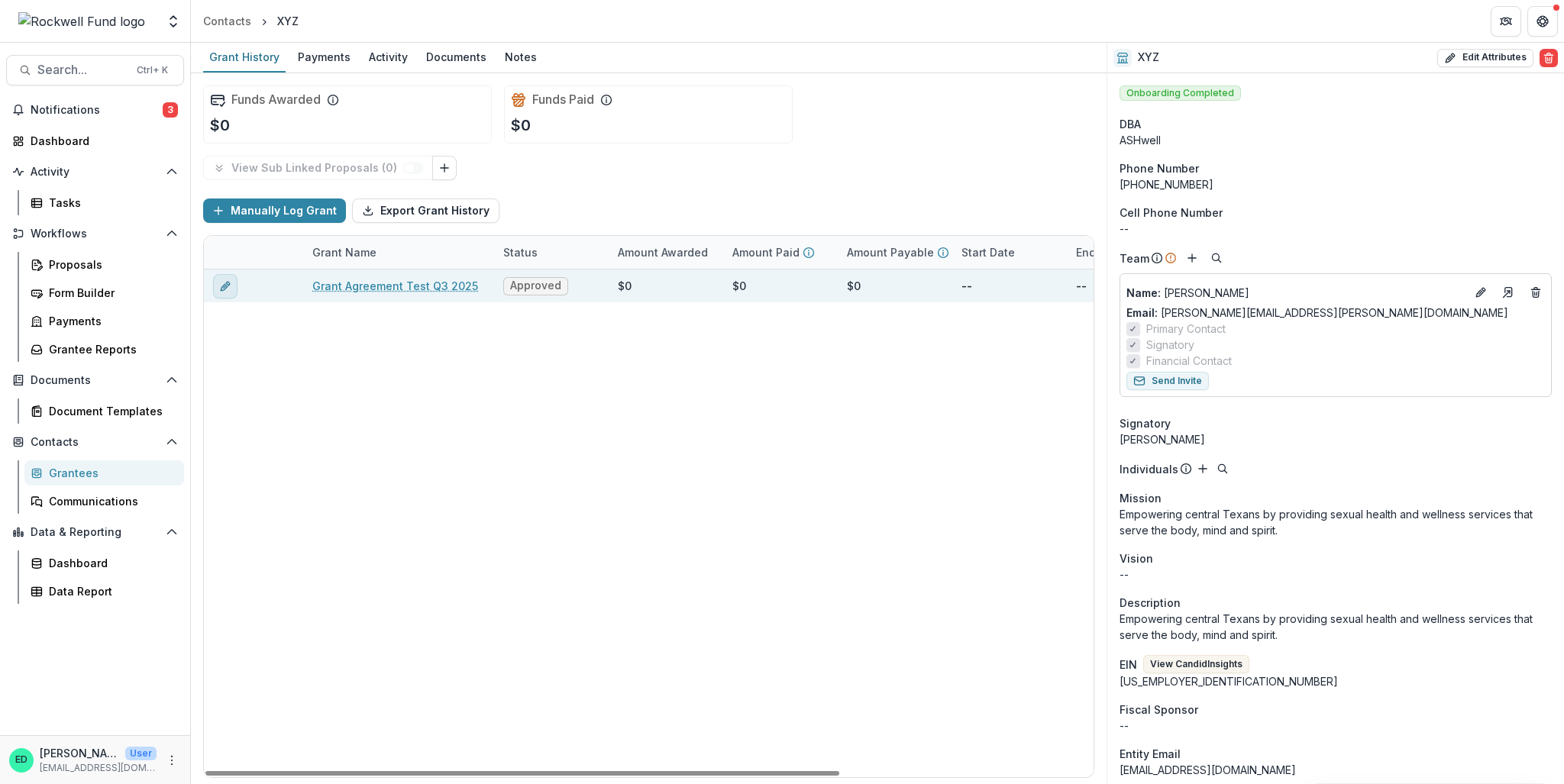
click at [217, 284] on button "edit" at bounding box center [225, 285] width 24 height 24
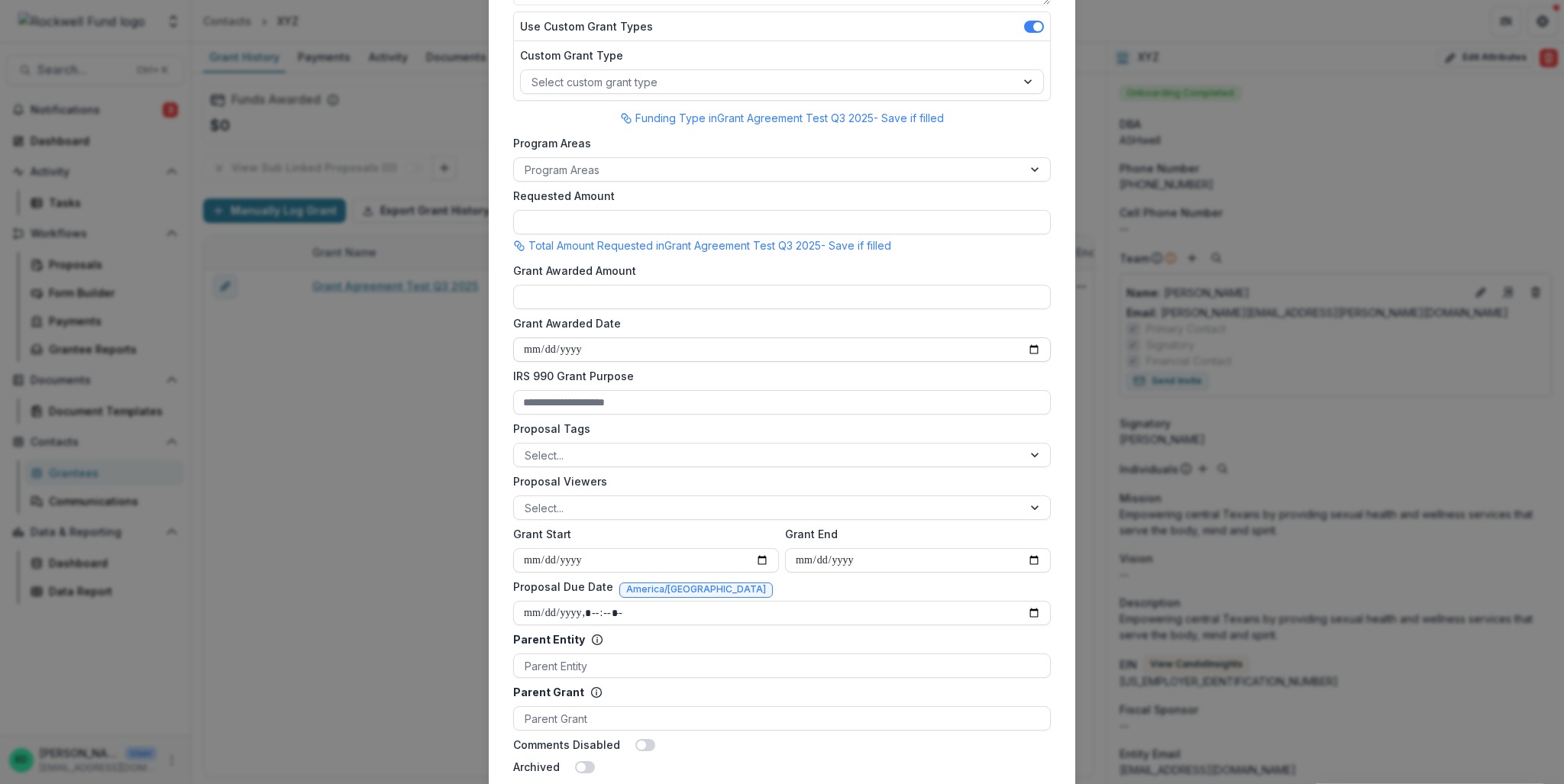
scroll to position [305, 0]
click at [560, 214] on input "Requested Amount" at bounding box center [782, 219] width 538 height 24
type input "**"
click at [571, 288] on input "Grant Awarded Amount" at bounding box center [782, 294] width 538 height 24
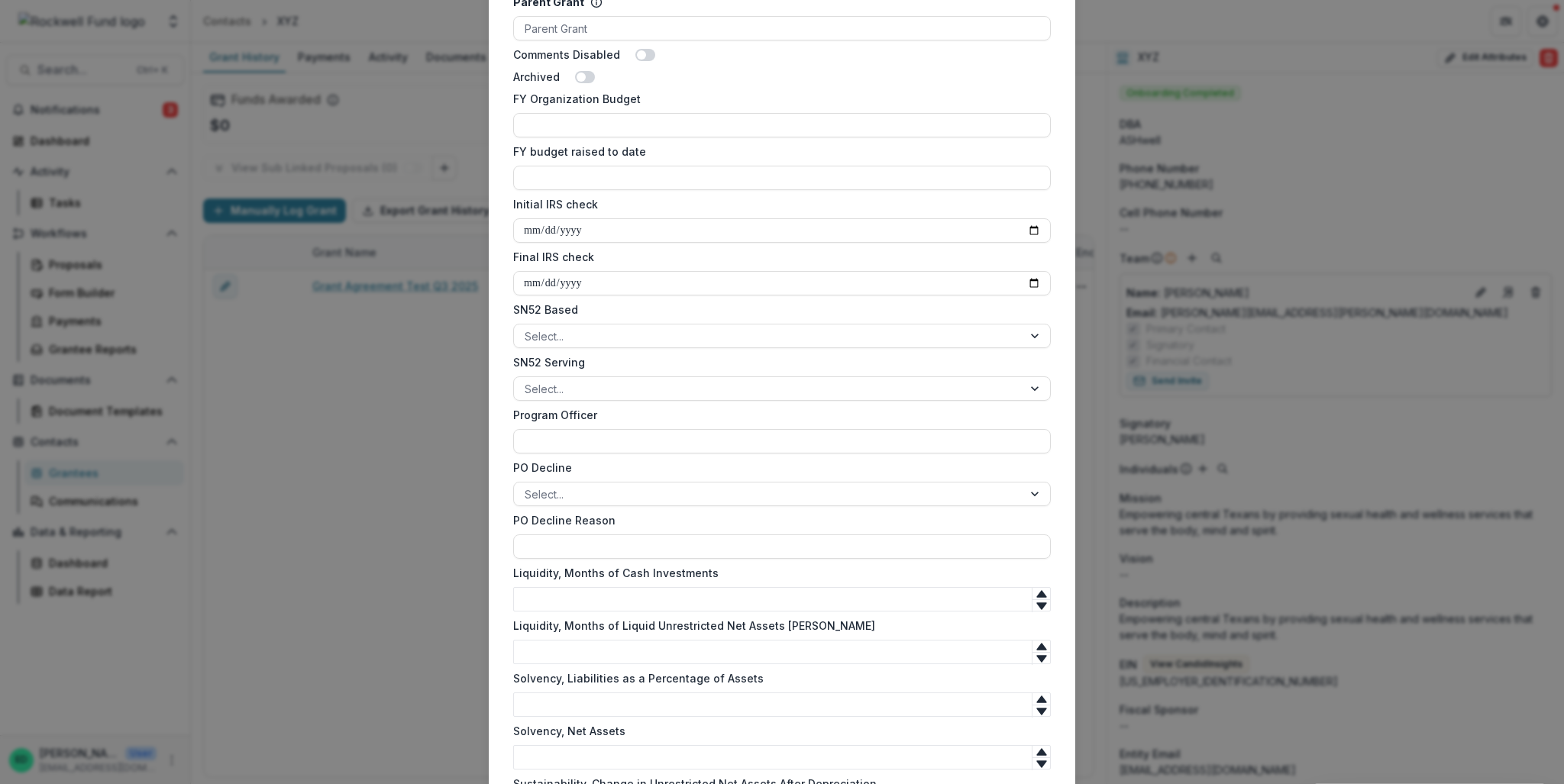
scroll to position [1363, 0]
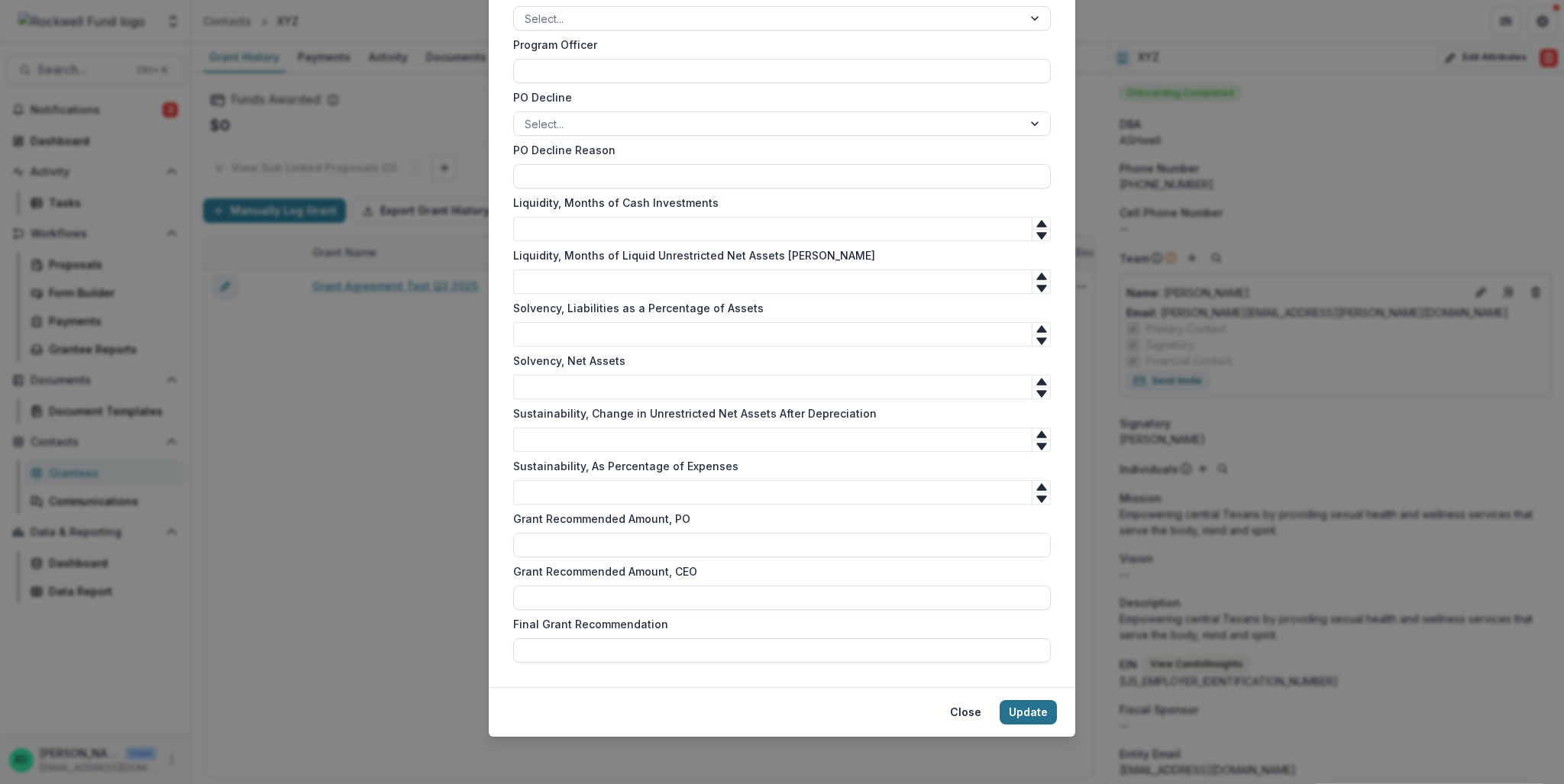
type input "**"
click at [1050, 715] on button "Update" at bounding box center [1028, 712] width 57 height 24
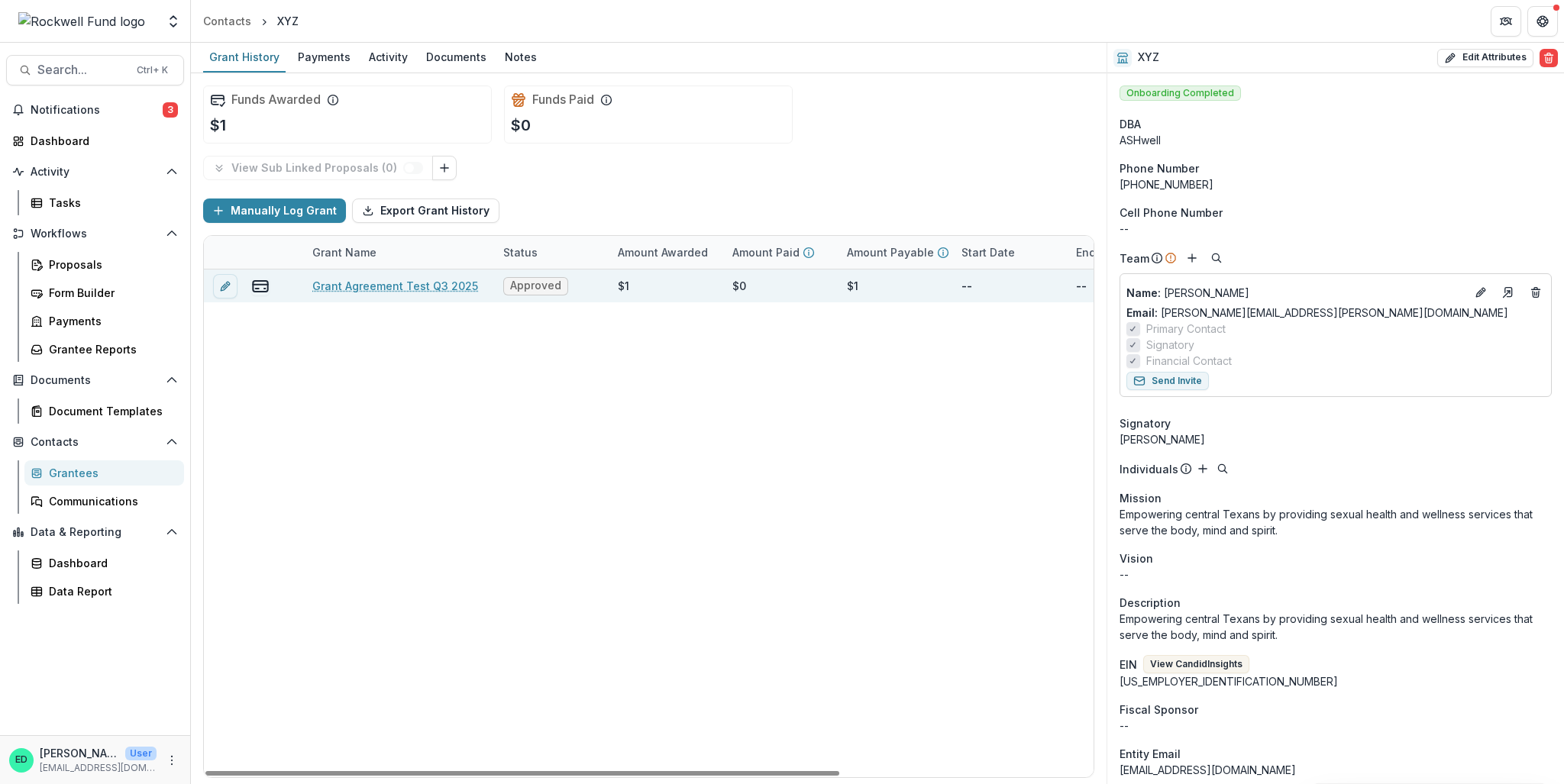
click at [360, 291] on link "Grant Agreement Test Q3 2025" at bounding box center [395, 286] width 165 height 16
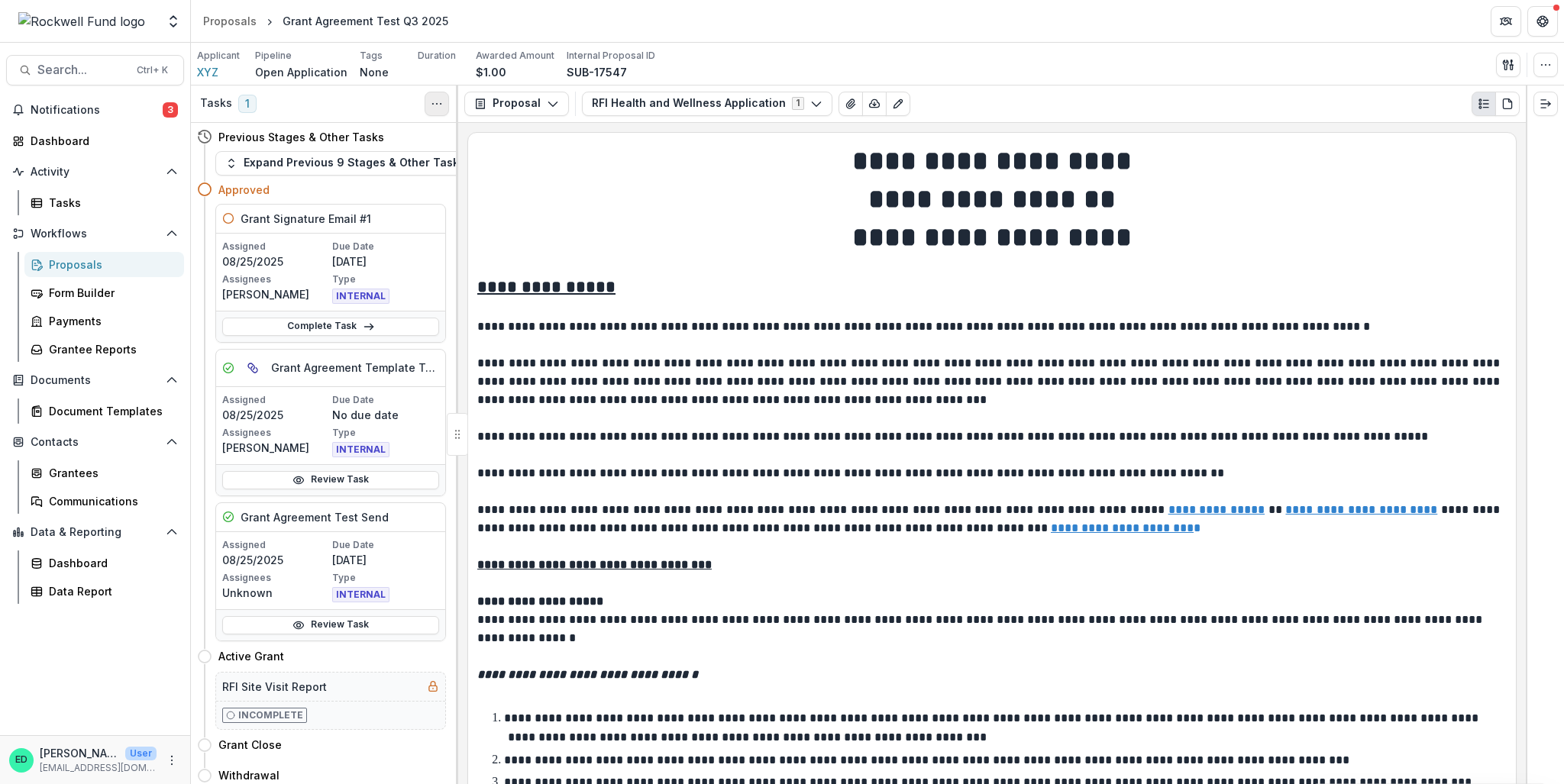
click at [435, 98] on icon "Toggle View Cancelled Tasks" at bounding box center [437, 104] width 13 height 13
click at [241, 18] on div "Proposals" at bounding box center [229, 21] width 53 height 16
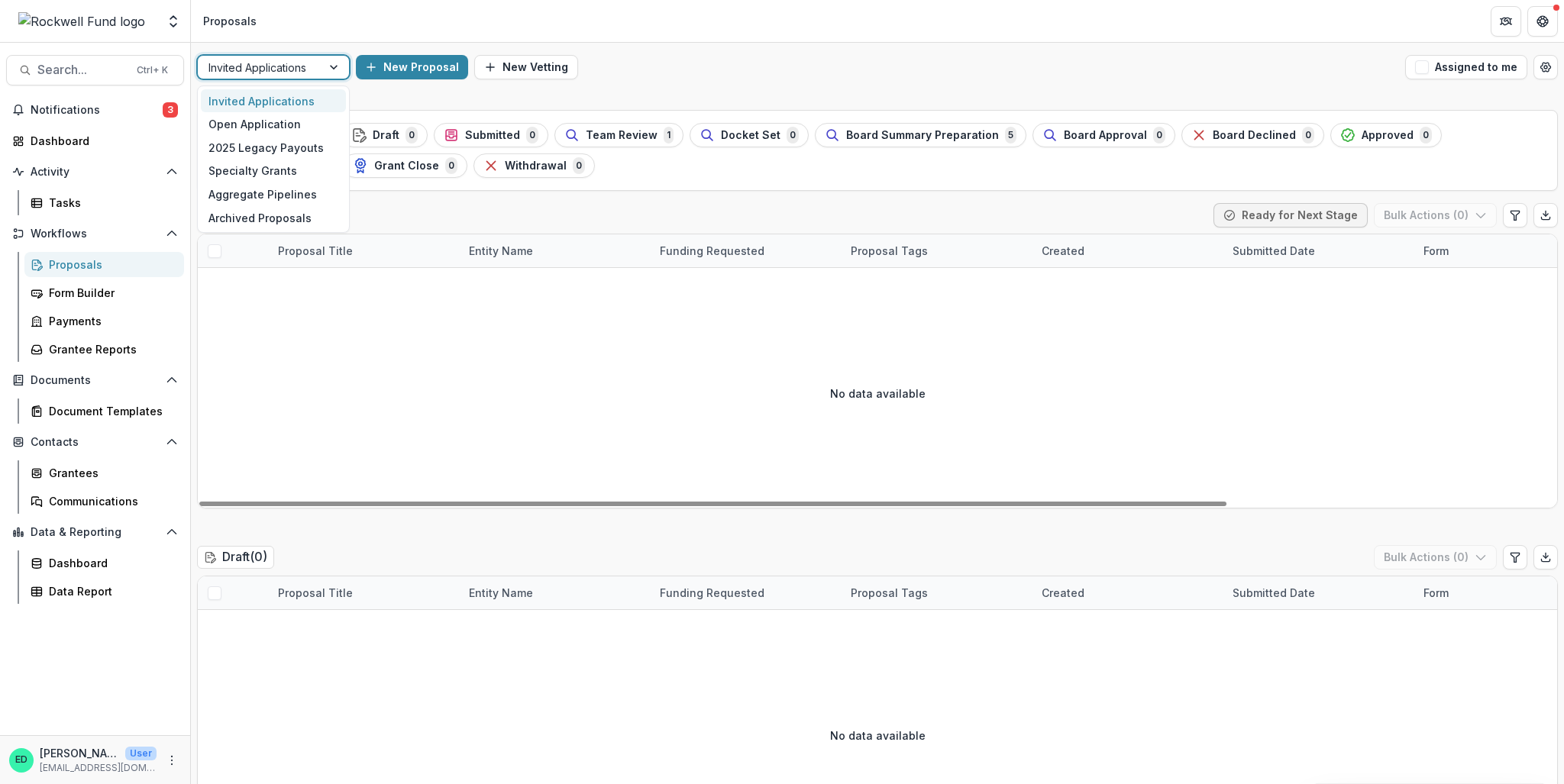
click at [324, 68] on div at bounding box center [335, 67] width 27 height 23
click at [284, 121] on div "Open Application" at bounding box center [273, 124] width 145 height 23
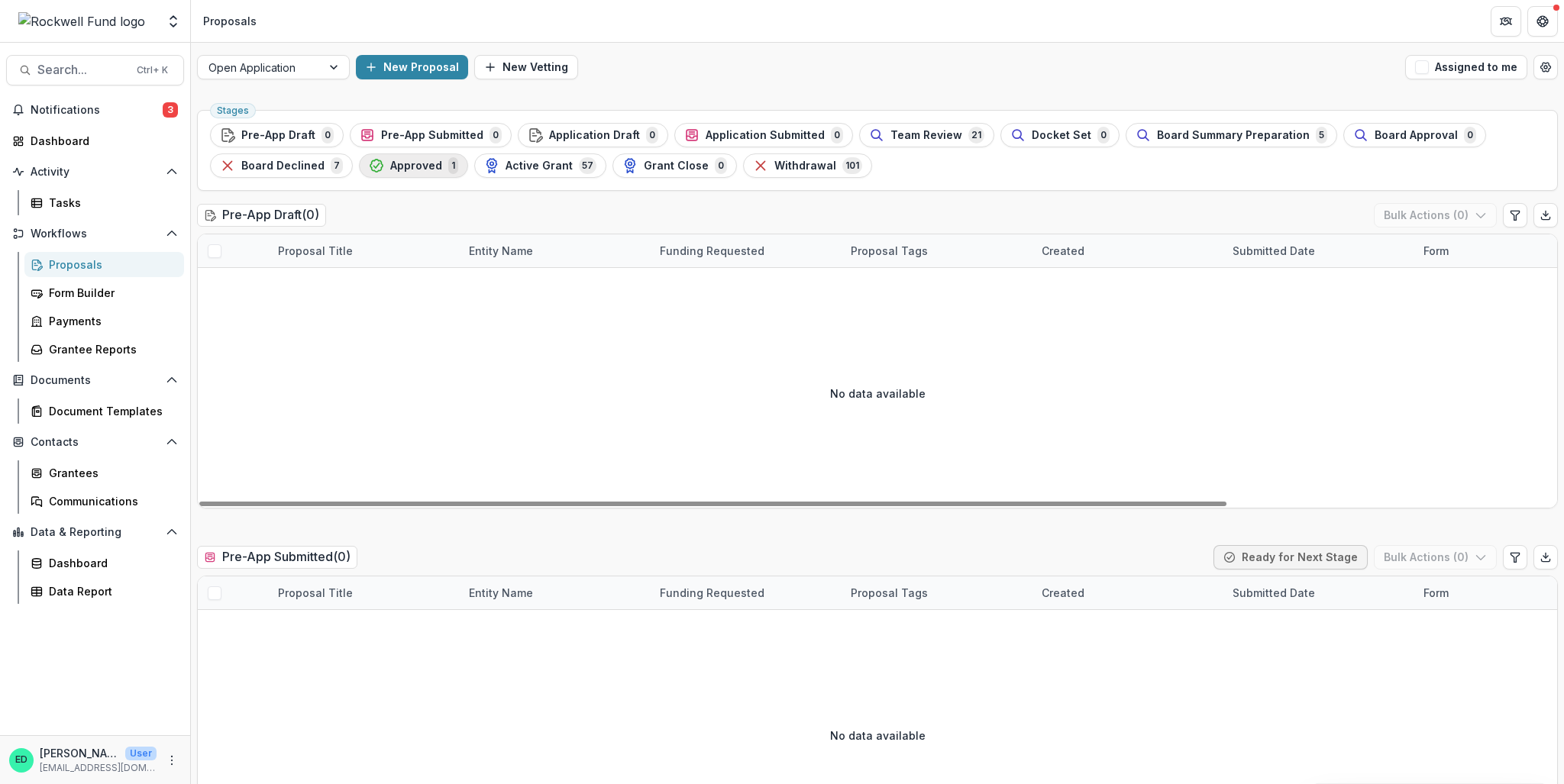
click at [422, 171] on span "Approved" at bounding box center [416, 166] width 52 height 13
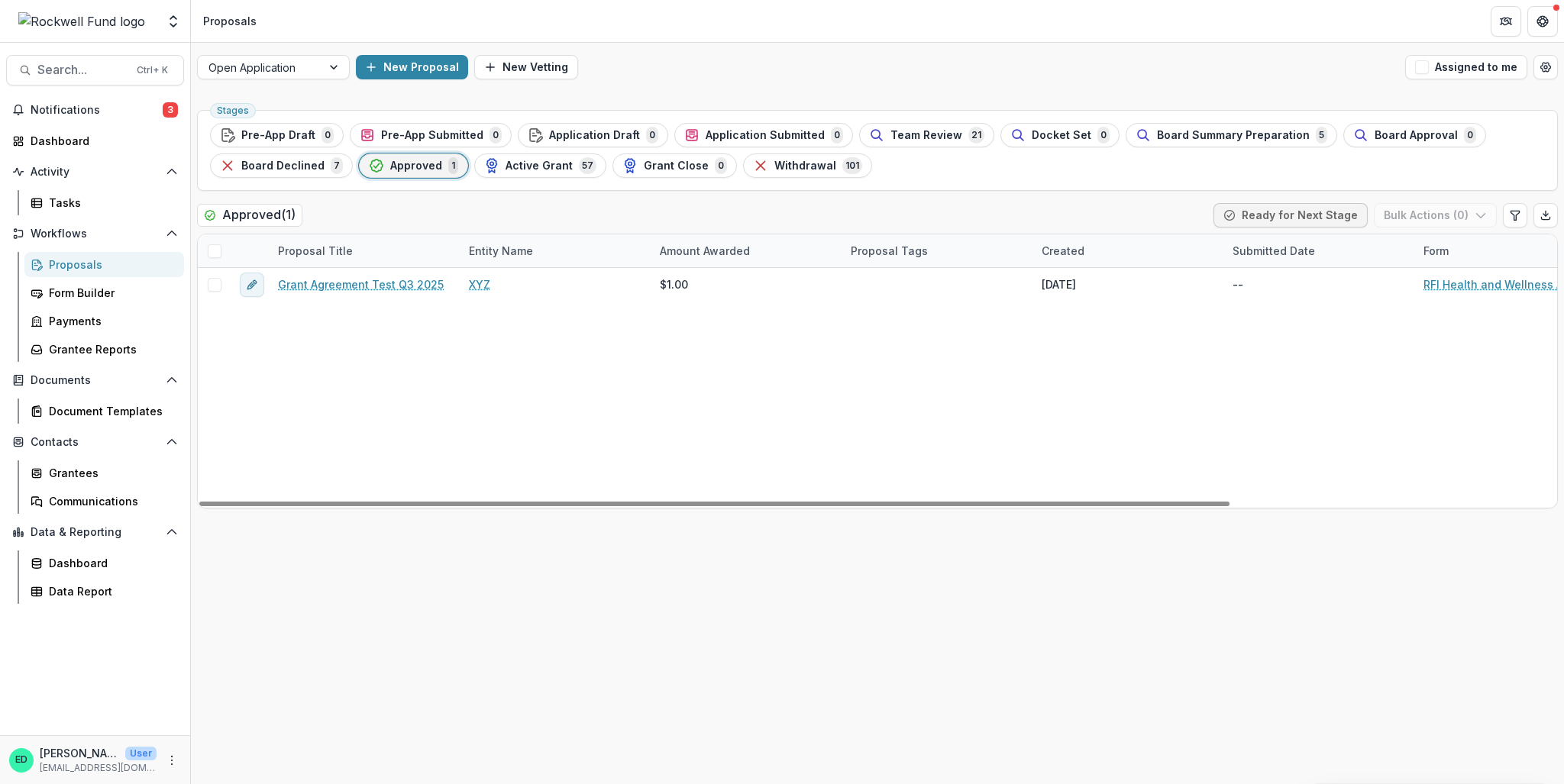
click at [213, 257] on div at bounding box center [214, 251] width 33 height 33
click at [213, 248] on span at bounding box center [214, 250] width 14 height 14
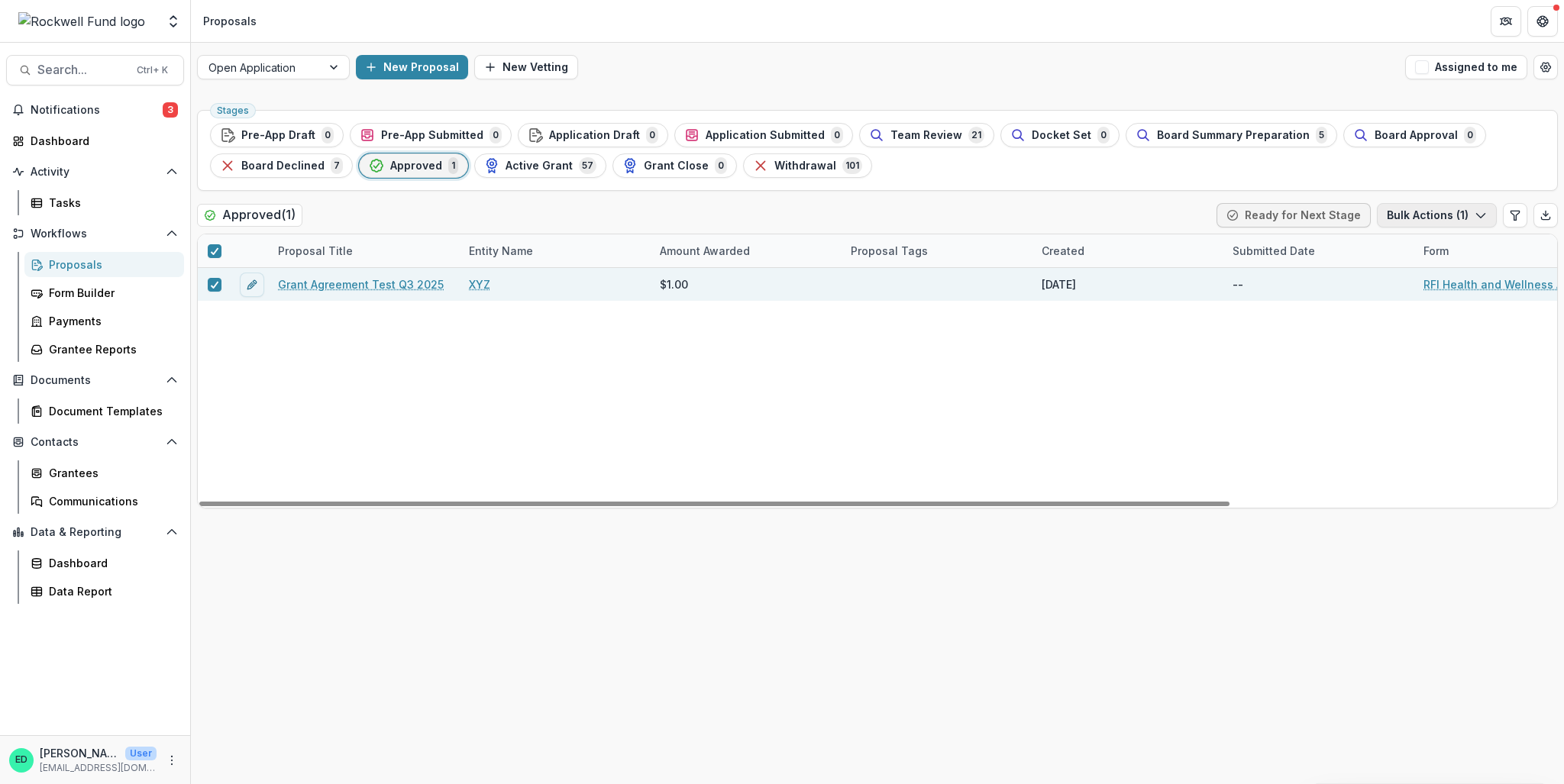
click at [1473, 220] on button "Bulk Actions ( 1 )" at bounding box center [1437, 215] width 120 height 24
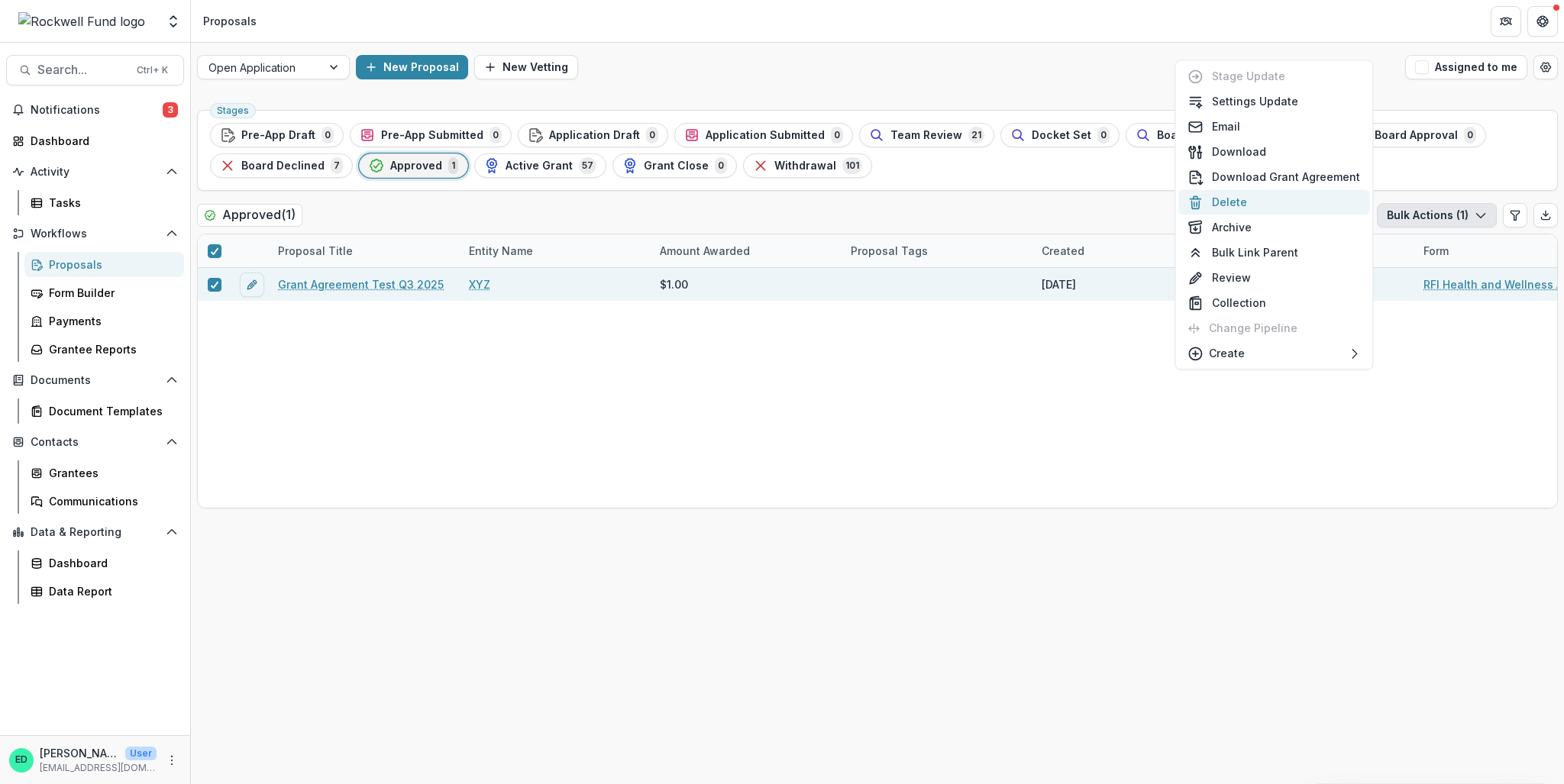
click at [1265, 202] on button "Delete" at bounding box center [1273, 202] width 191 height 25
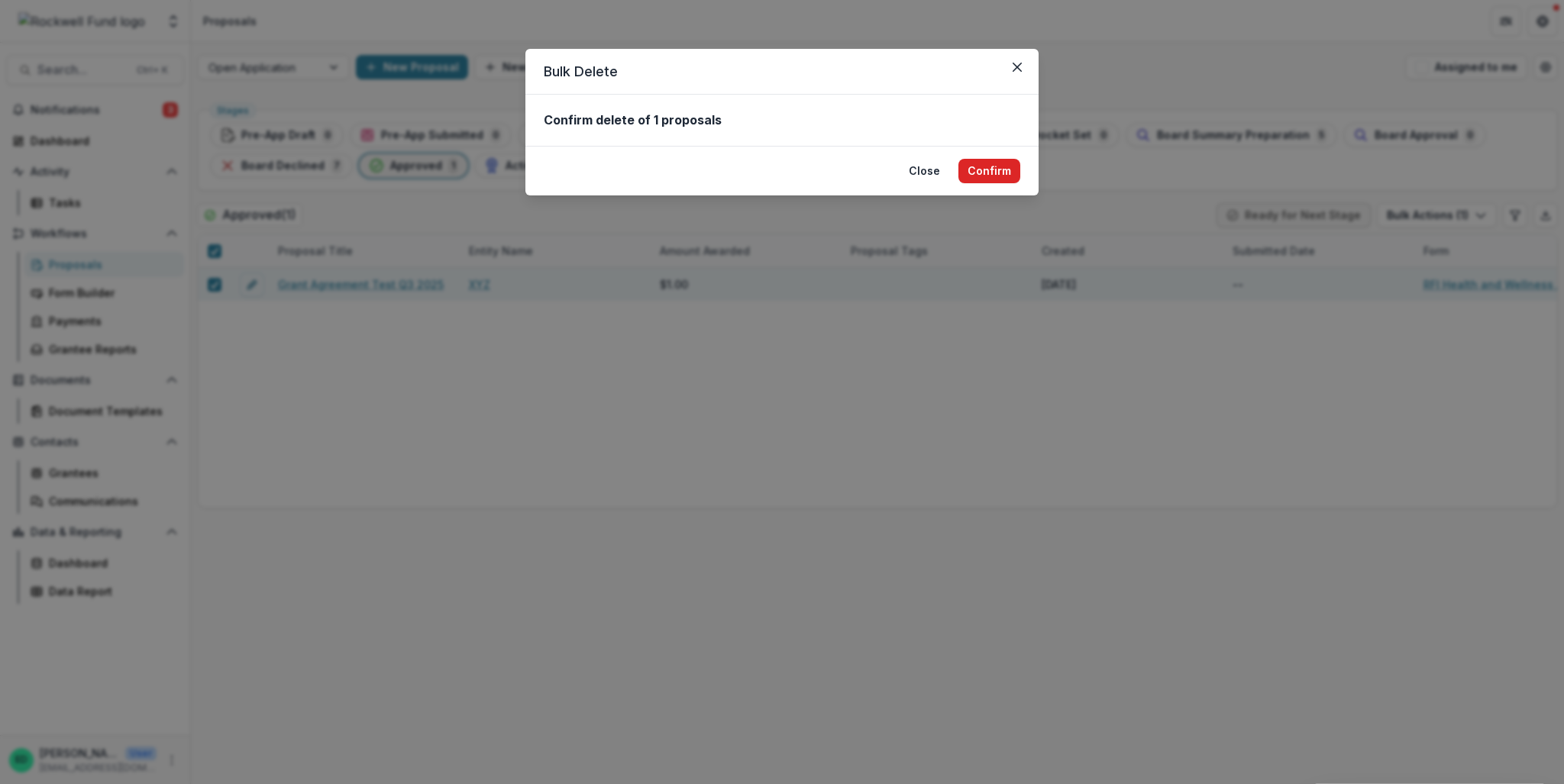
click at [962, 169] on button "Confirm" at bounding box center [989, 171] width 61 height 24
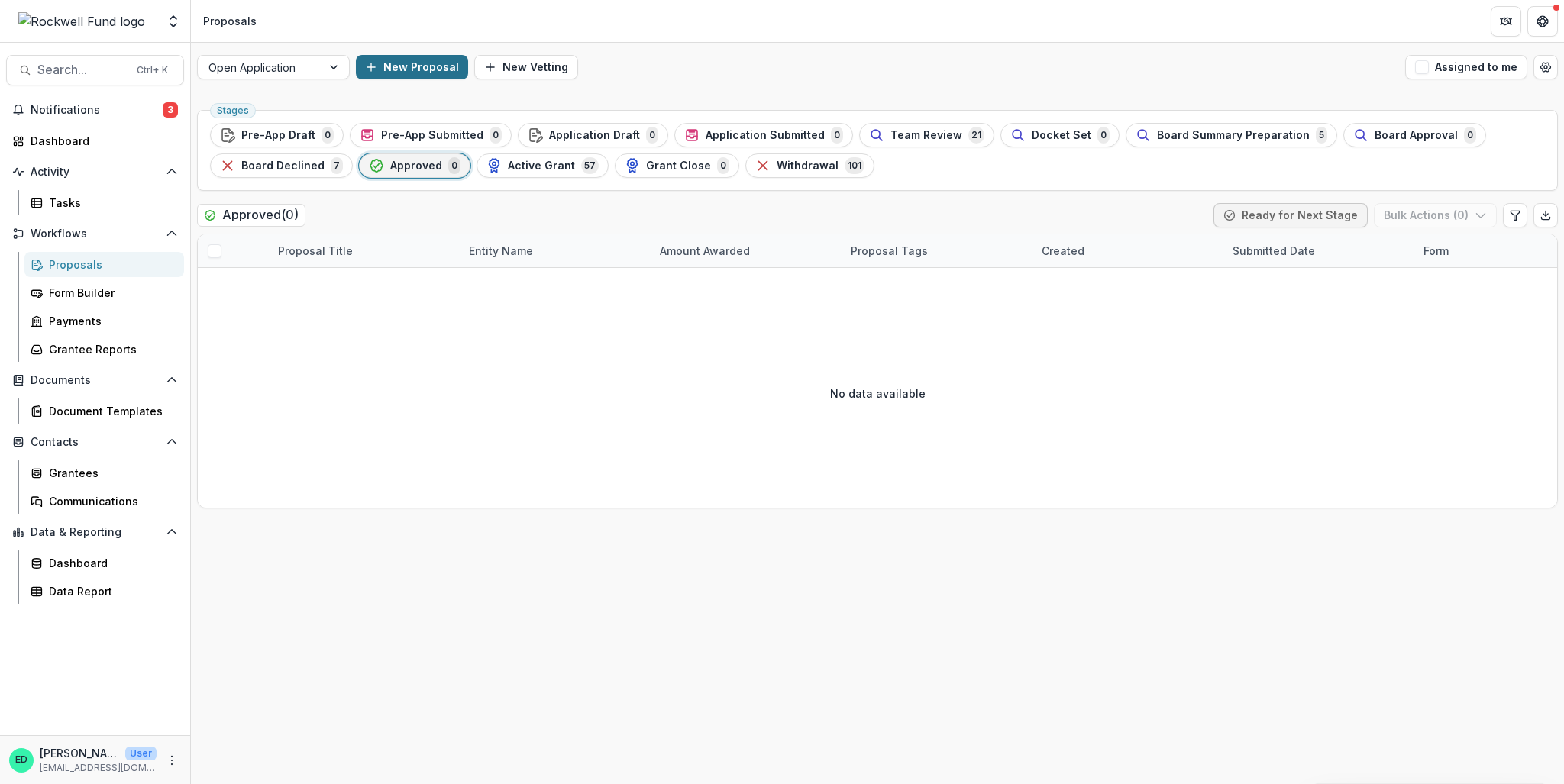
click at [368, 73] on button "New Proposal" at bounding box center [412, 67] width 112 height 24
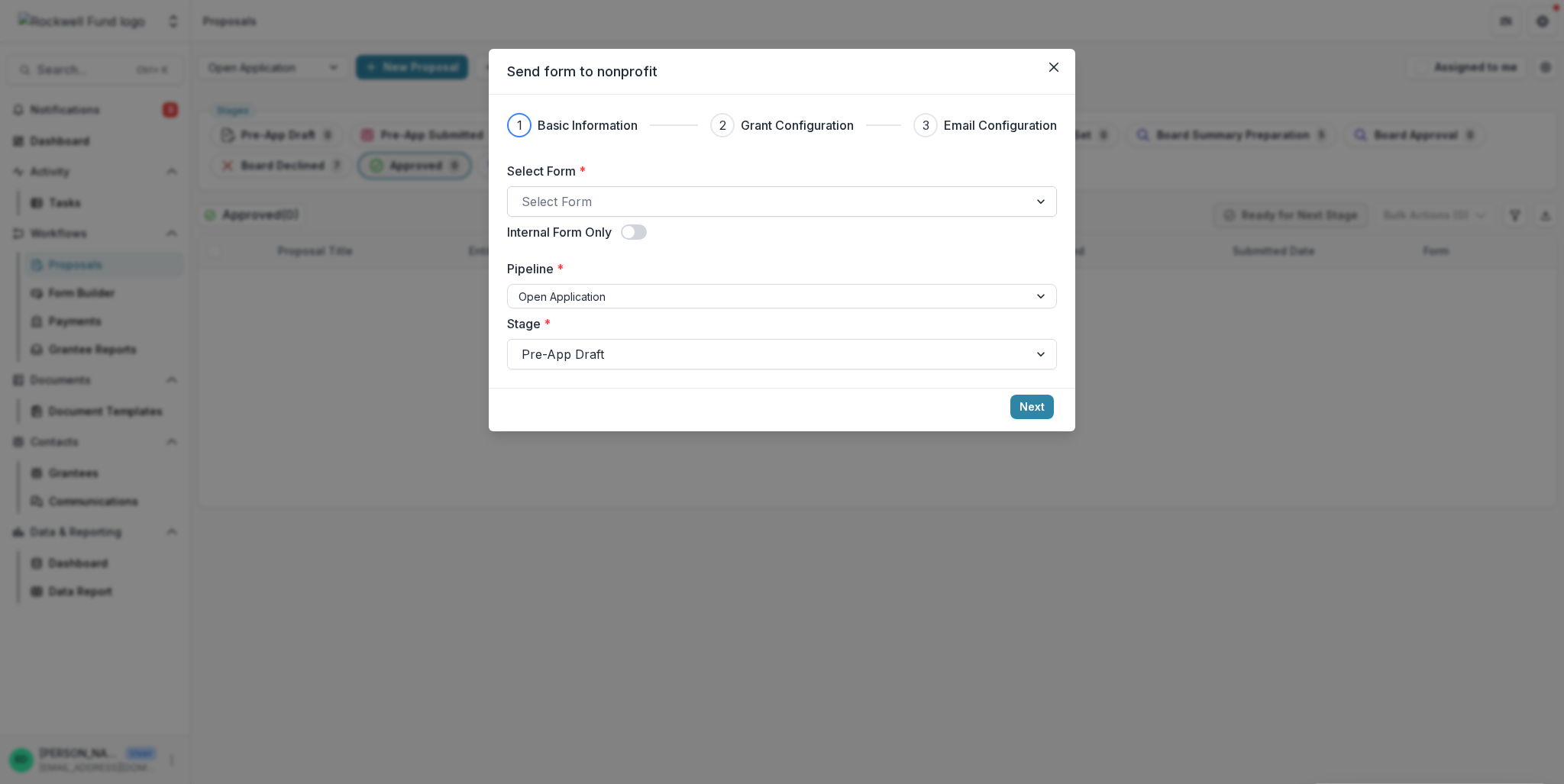
click at [550, 192] on div at bounding box center [768, 201] width 493 height 22
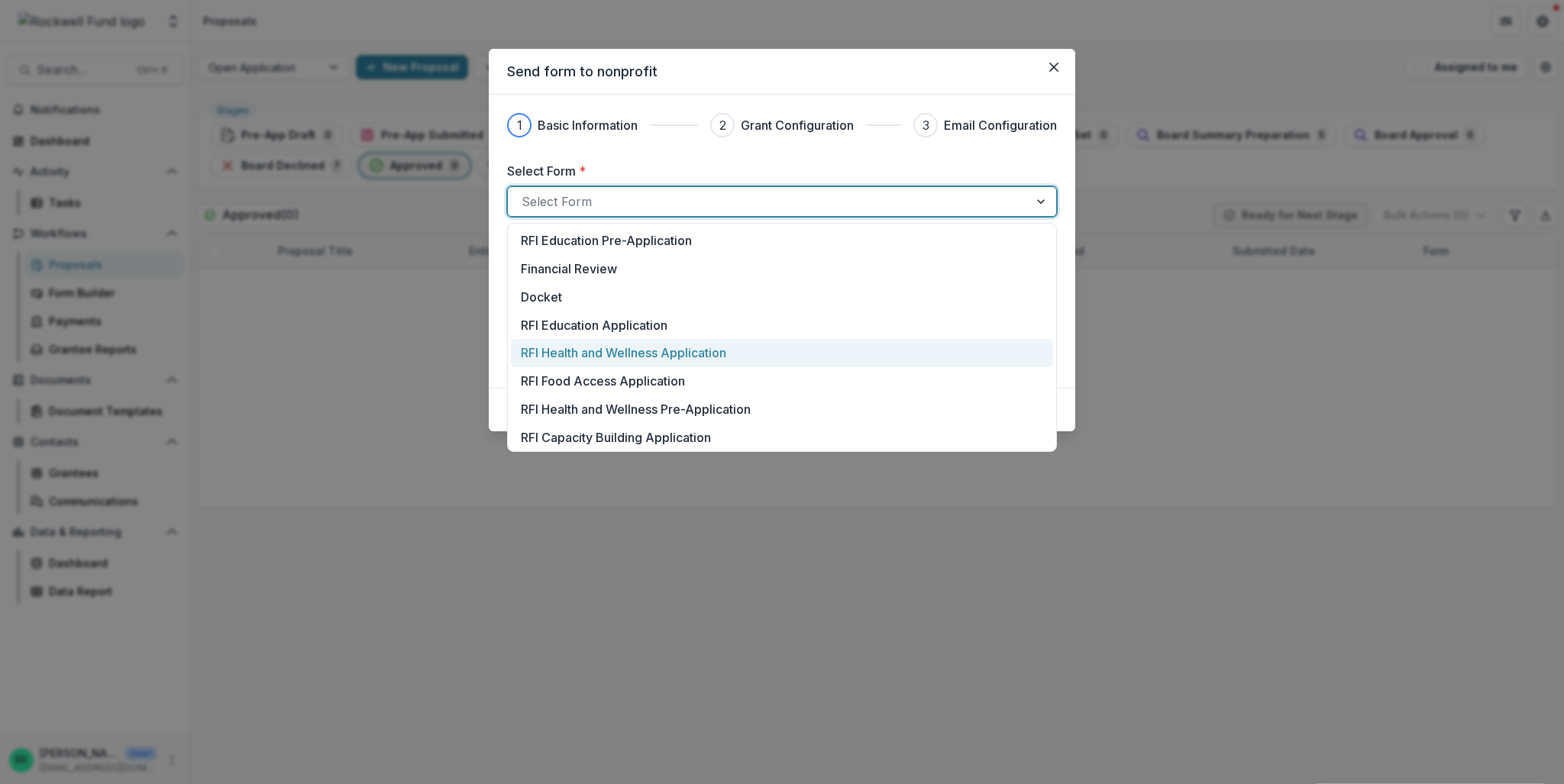
click at [619, 356] on p "RFI Health and Wellness Application" at bounding box center [623, 352] width 205 height 18
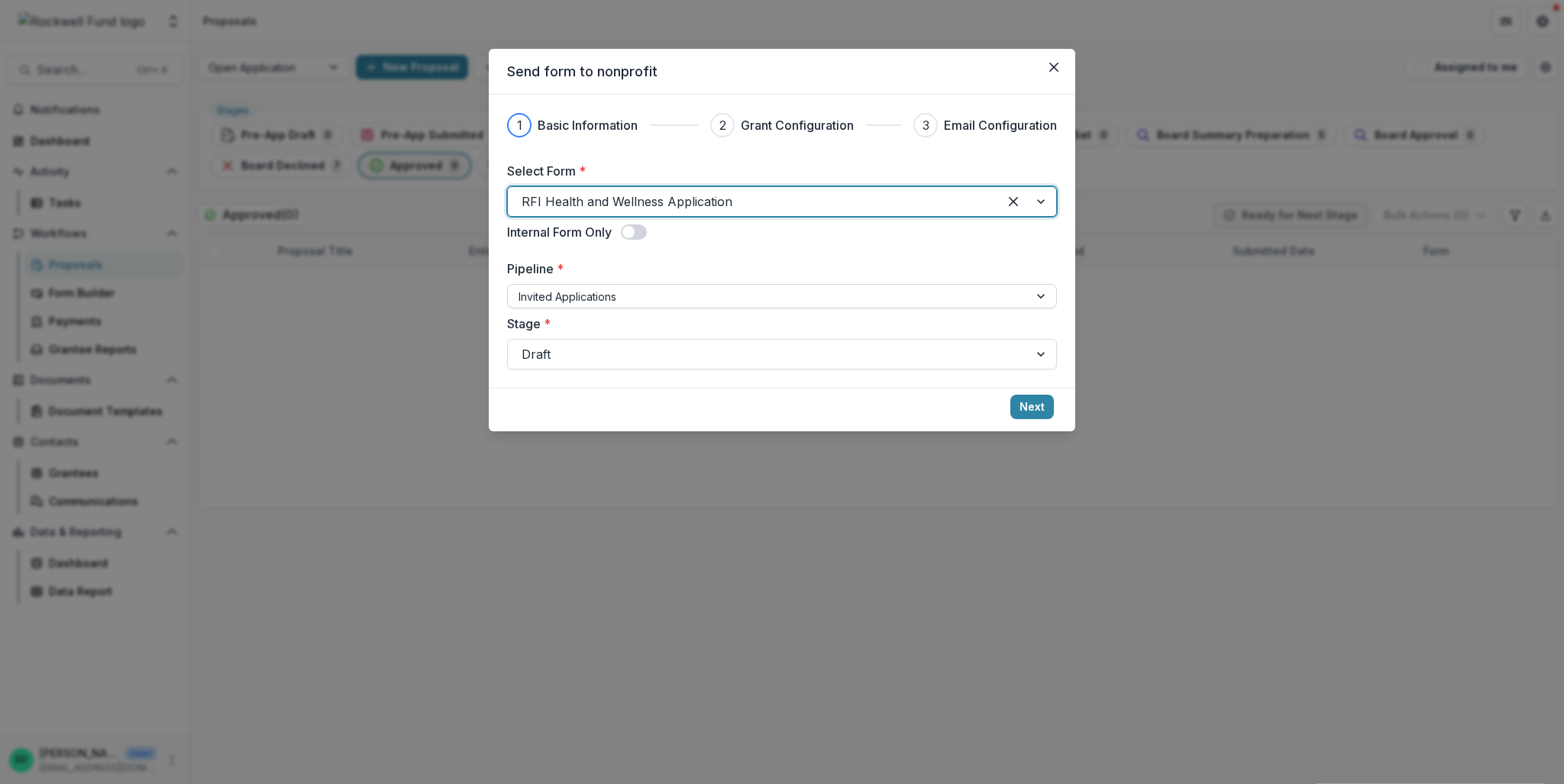
click at [615, 294] on div at bounding box center [768, 296] width 500 height 19
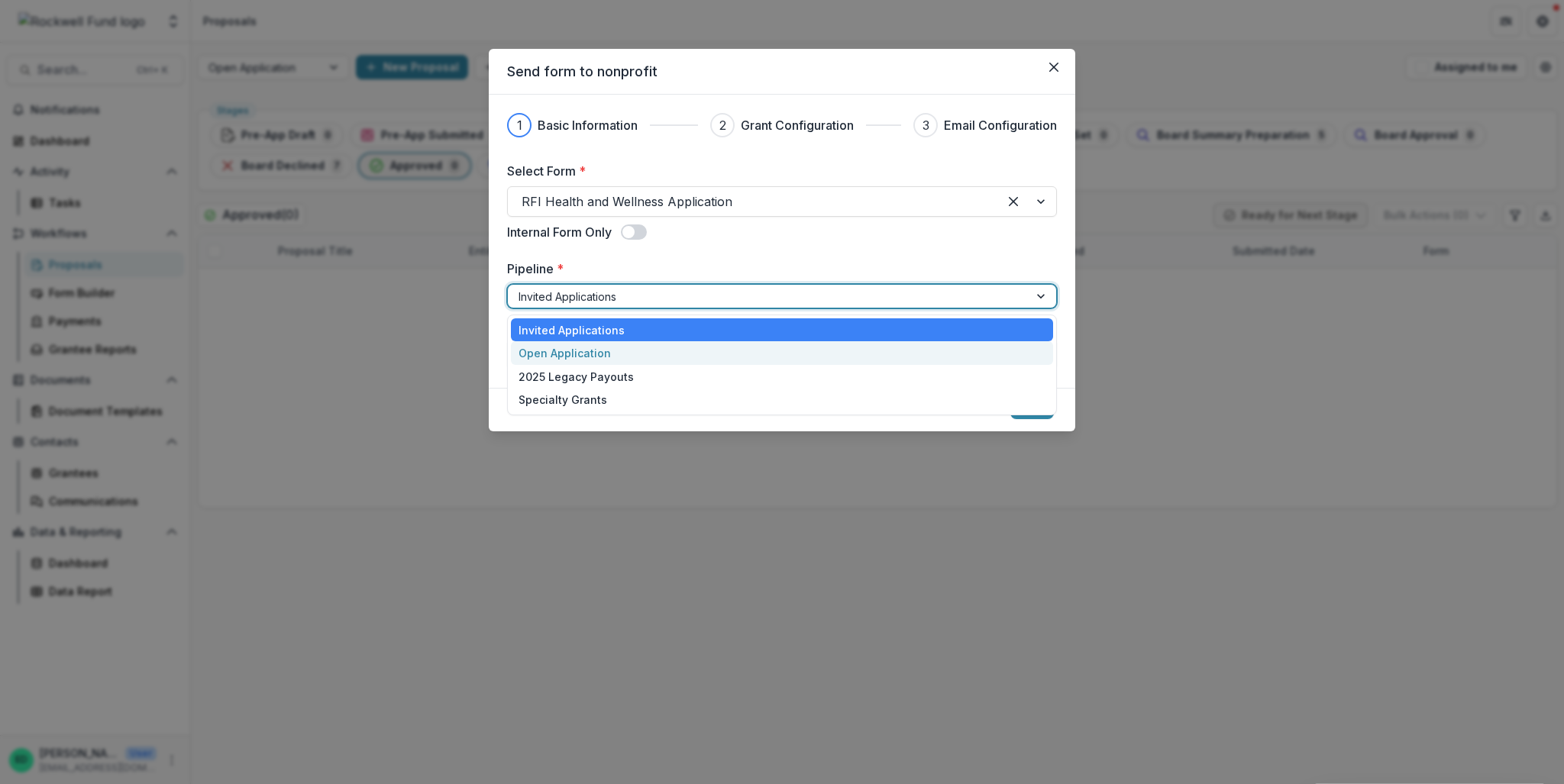
click at [619, 353] on div "Open Application" at bounding box center [782, 353] width 542 height 23
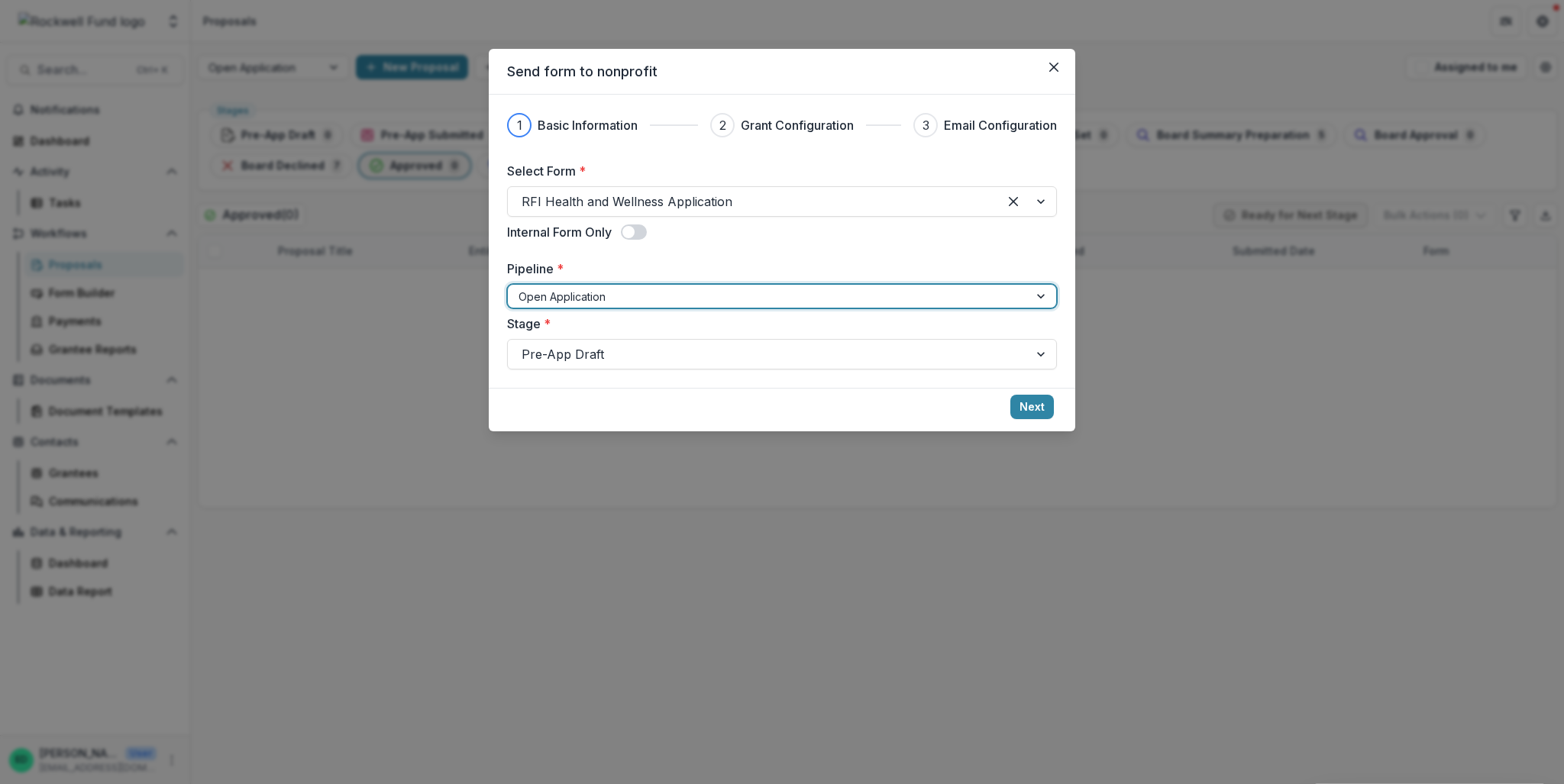
click at [619, 353] on div at bounding box center [768, 354] width 493 height 22
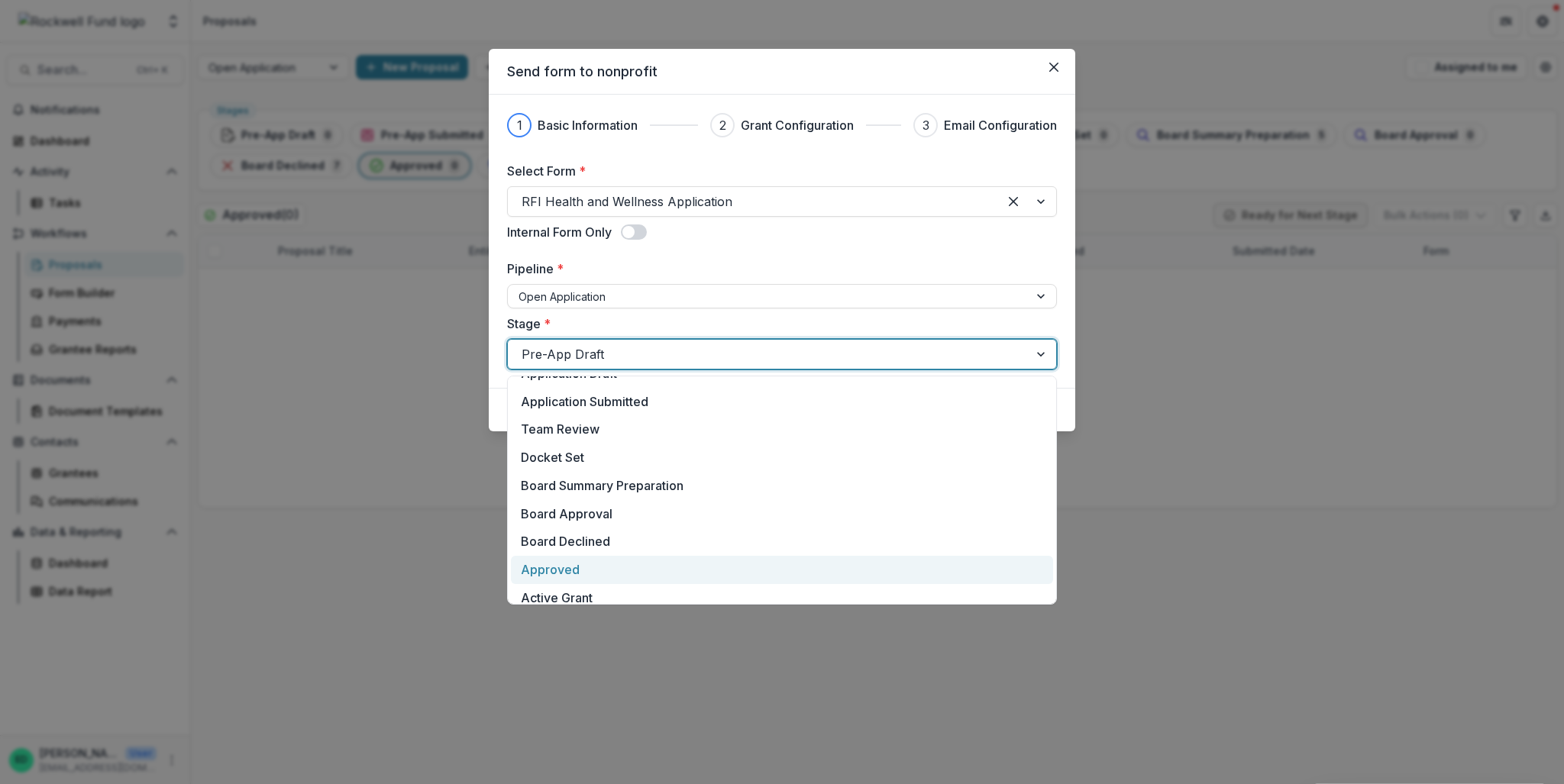
scroll to position [144, 0]
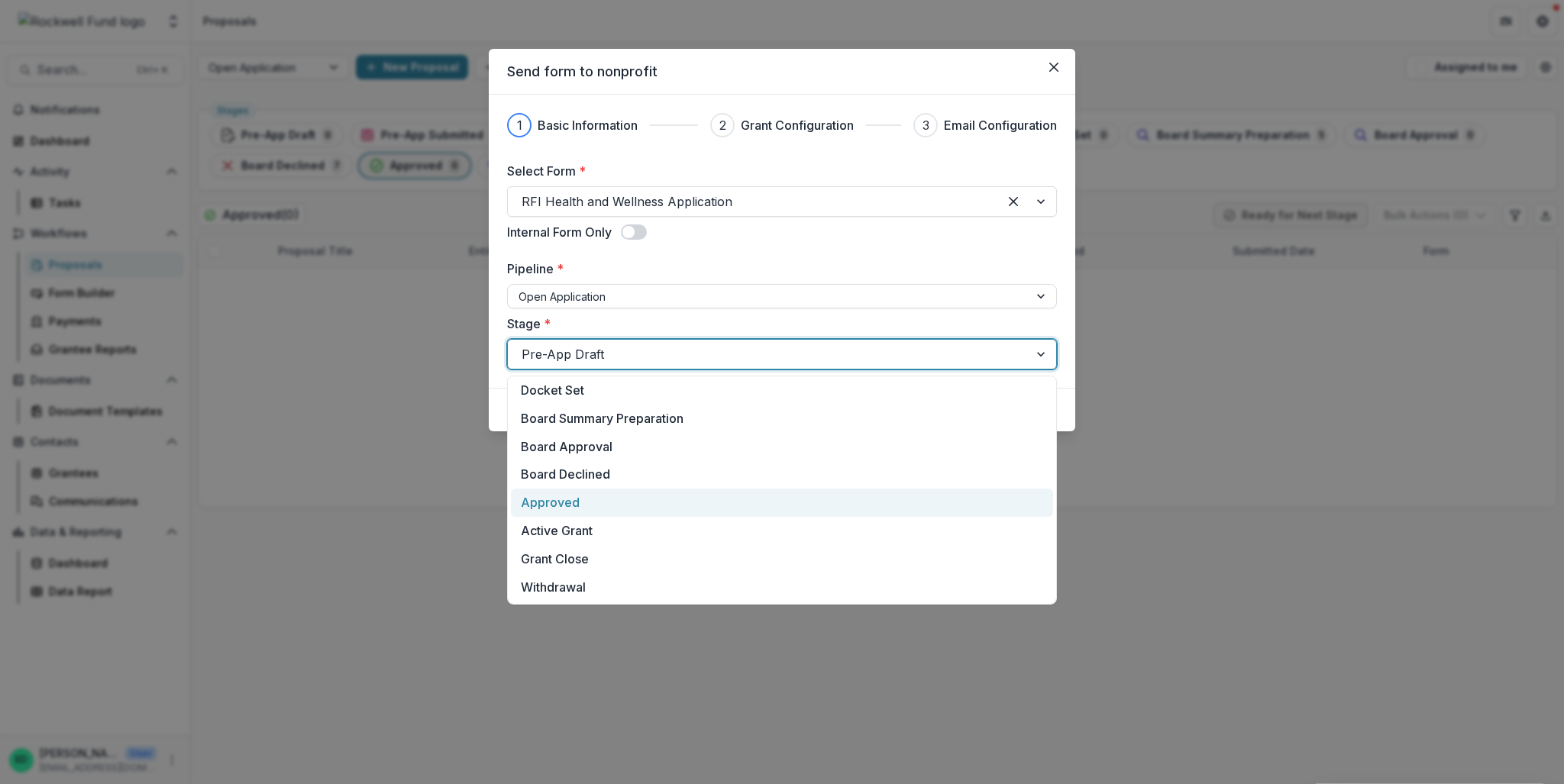
click at [549, 501] on div "Approved" at bounding box center [782, 502] width 542 height 28
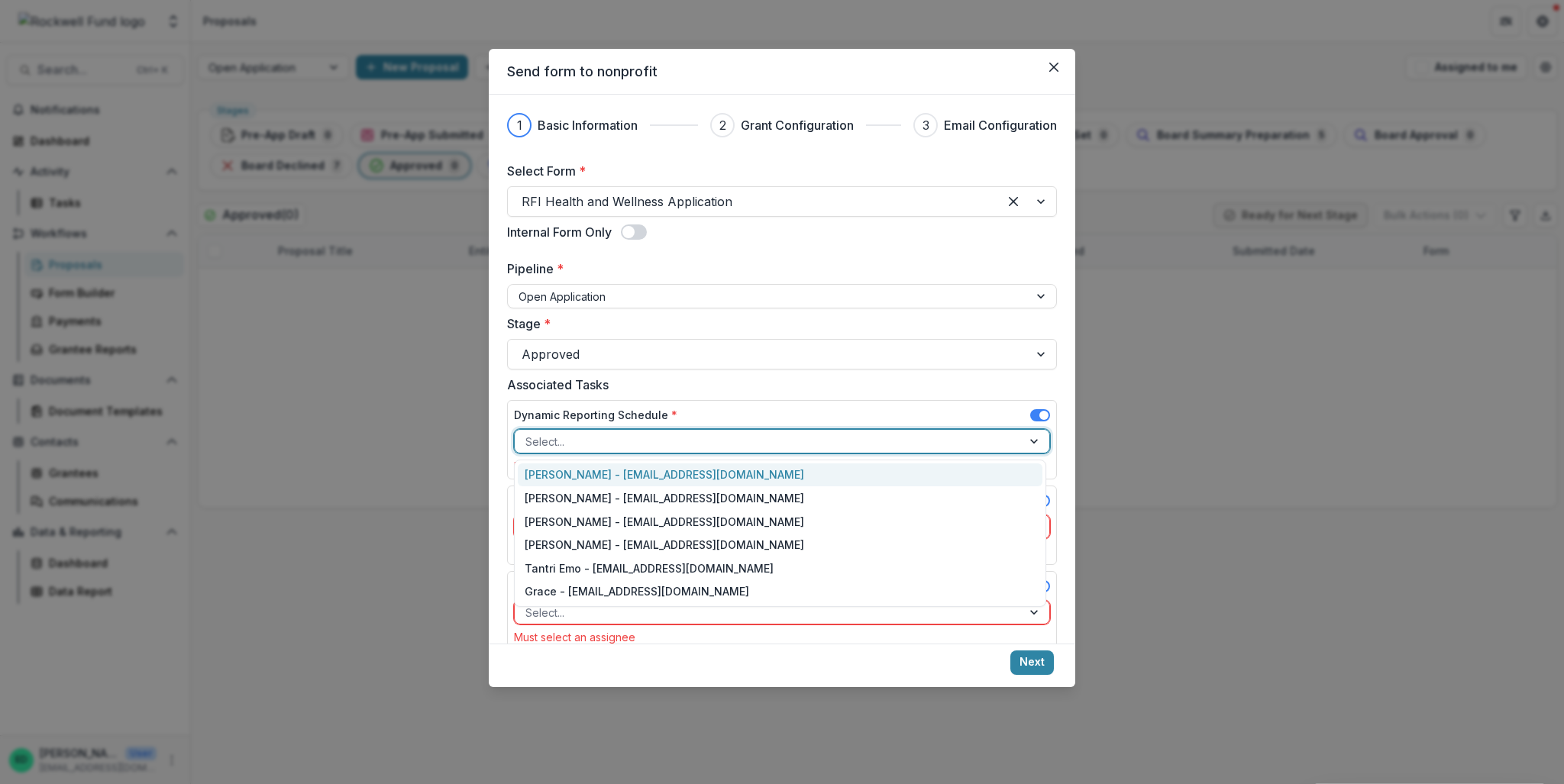
click at [974, 443] on div at bounding box center [769, 441] width 486 height 19
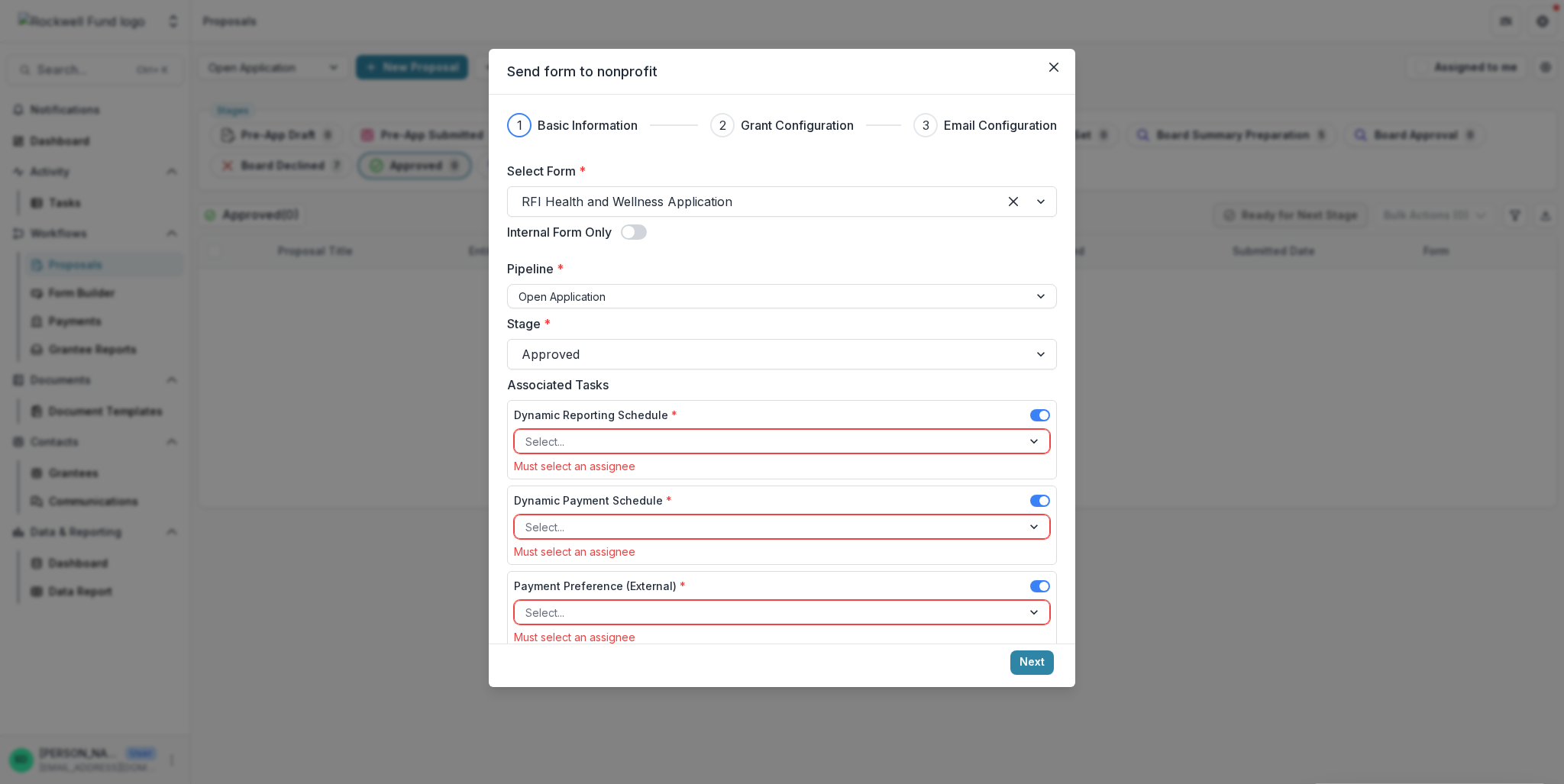
click at [962, 392] on label "Associated Tasks" at bounding box center [777, 385] width 540 height 18
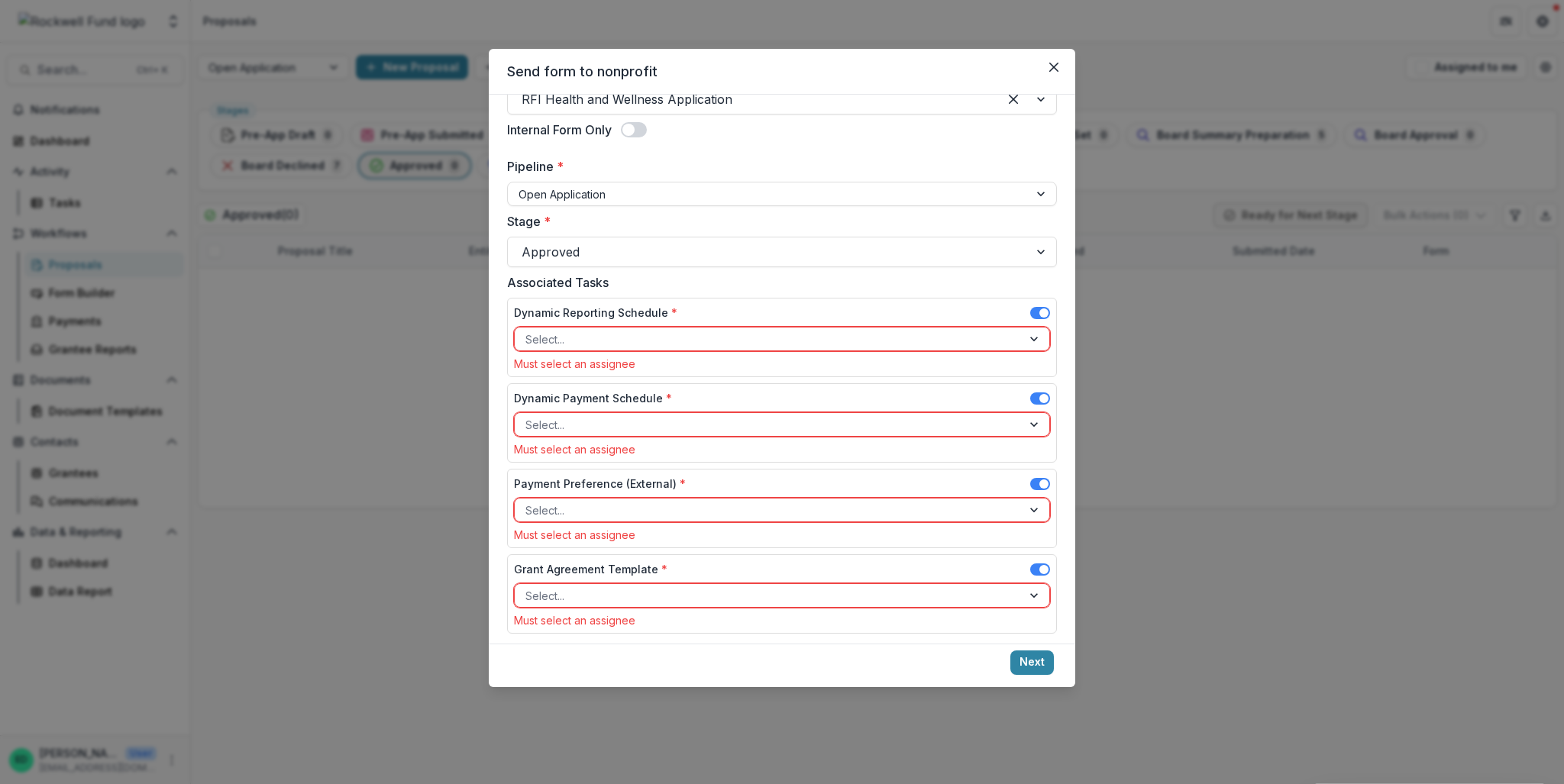
scroll to position [115, 0]
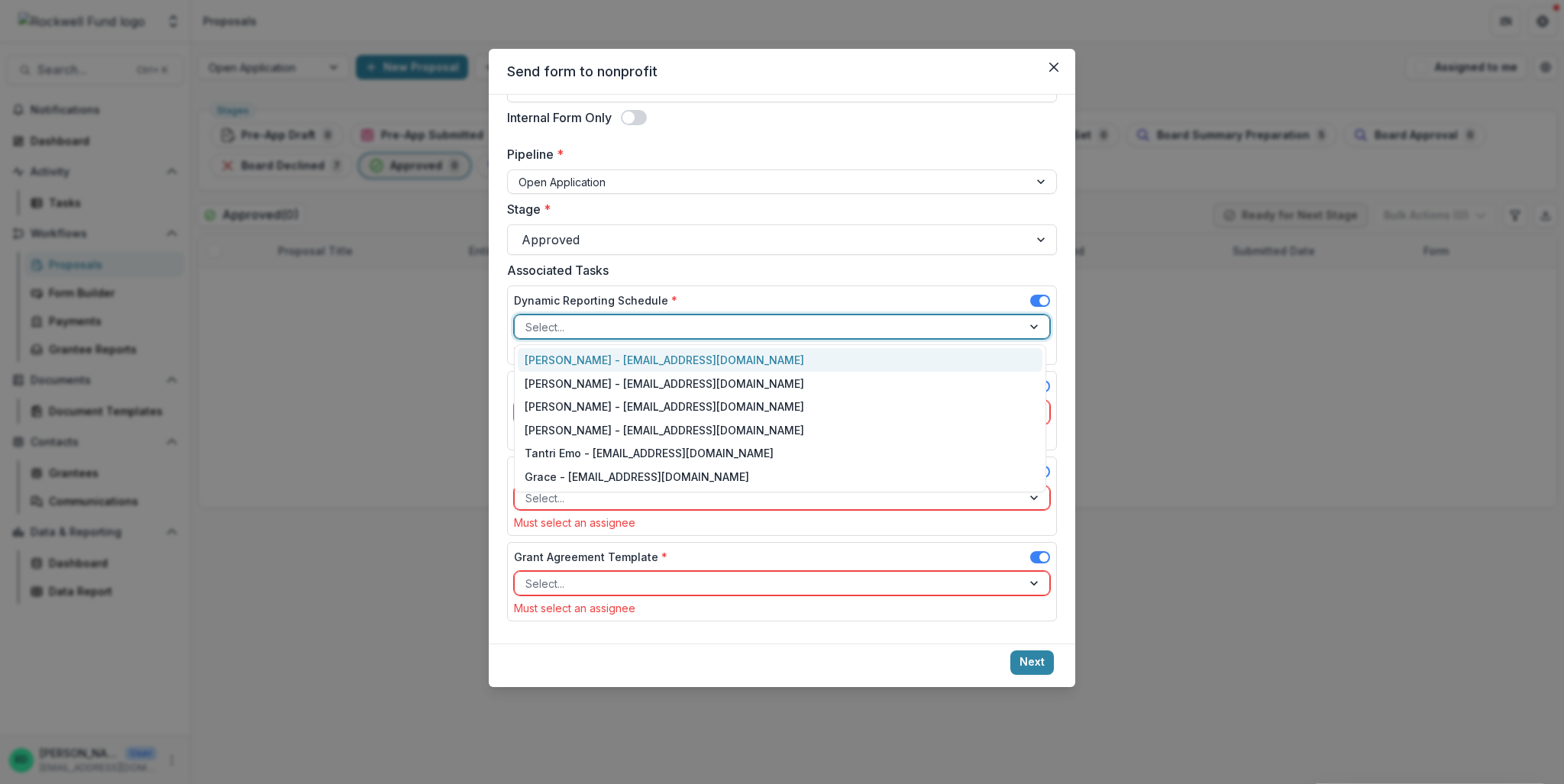
click at [658, 330] on div at bounding box center [769, 327] width 486 height 19
click at [639, 358] on div "[PERSON_NAME] - [EMAIL_ADDRESS][DOMAIN_NAME]" at bounding box center [780, 359] width 525 height 23
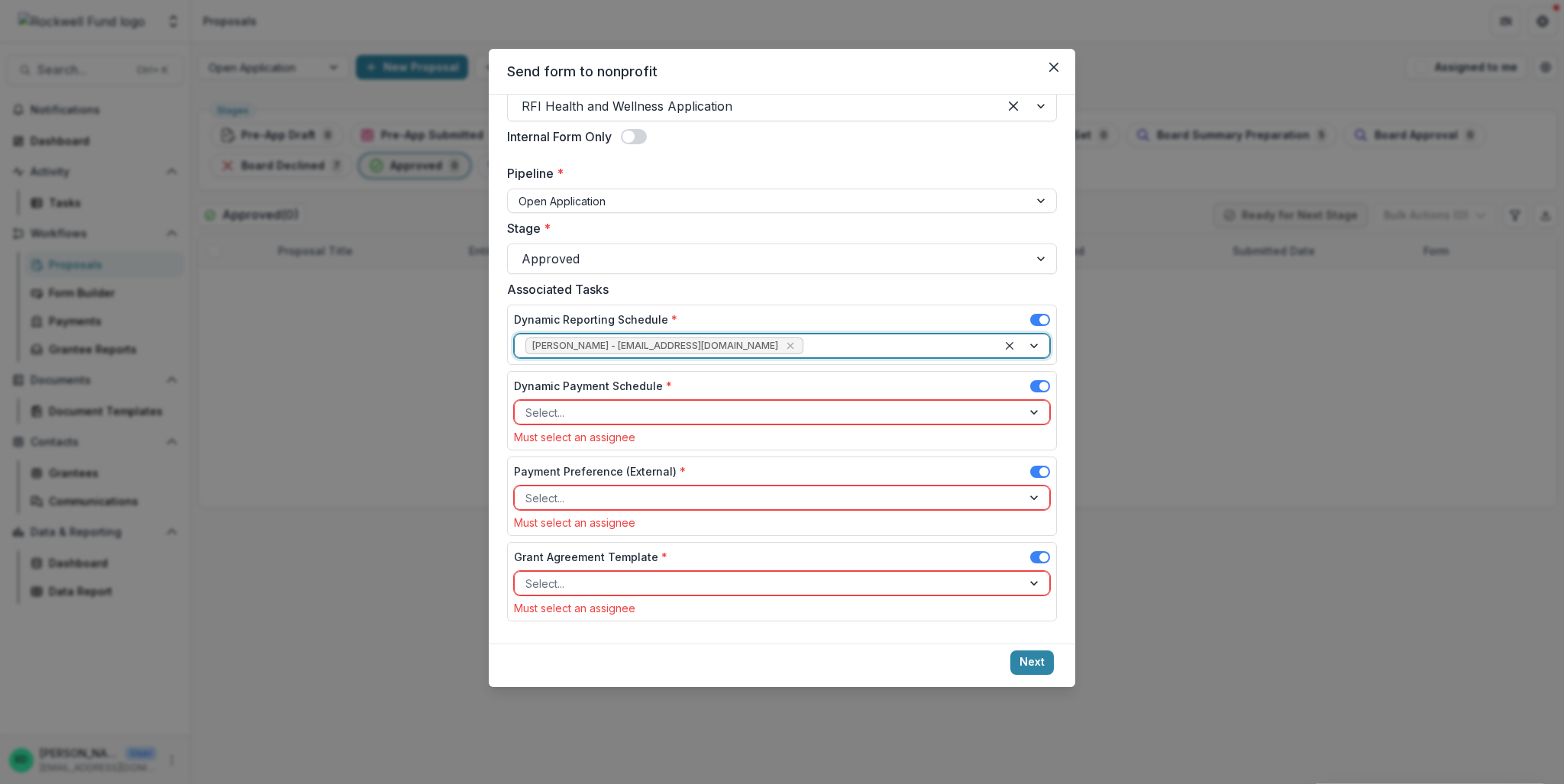
click at [619, 407] on div at bounding box center [769, 412] width 486 height 19
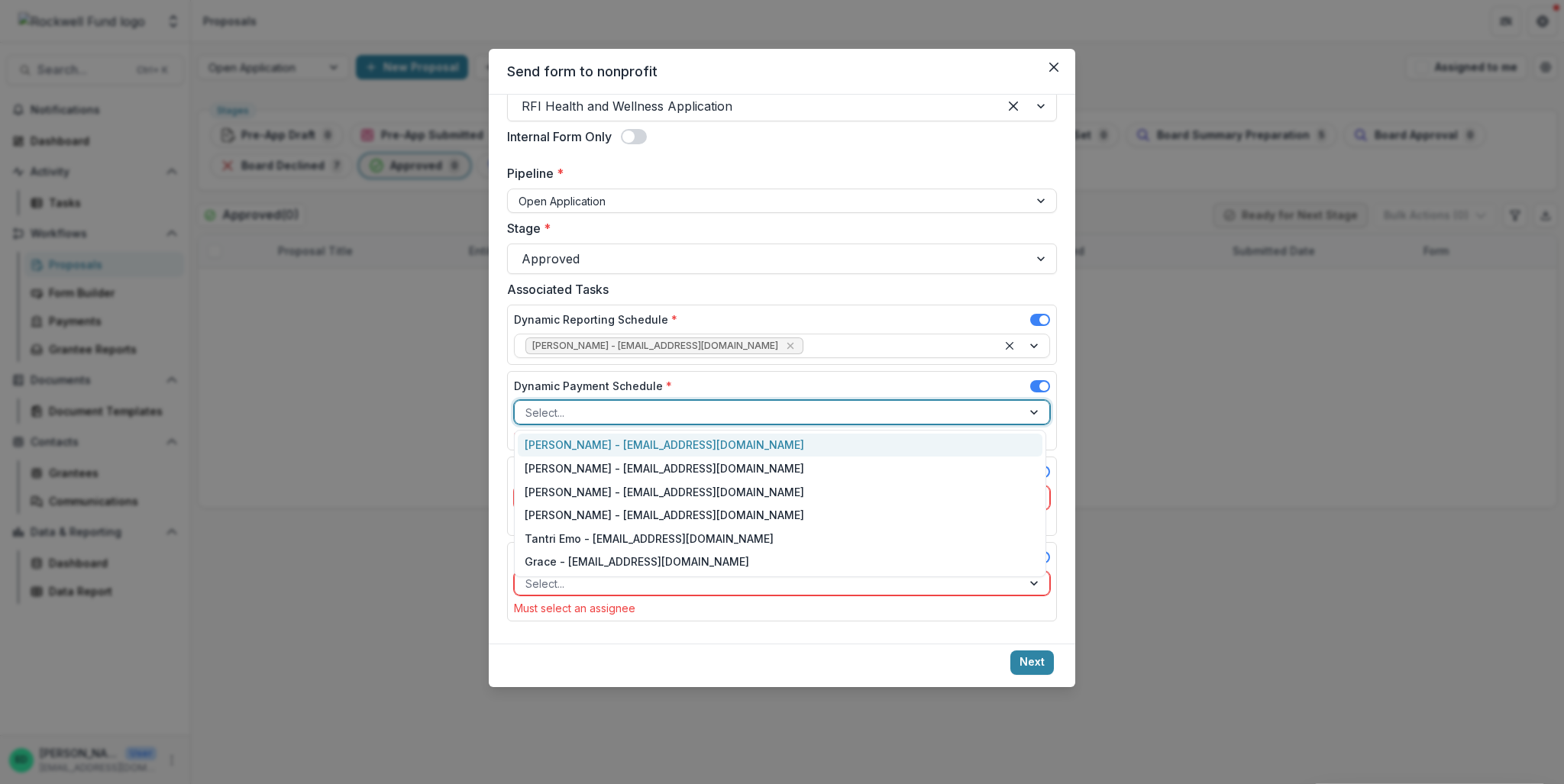
click at [593, 440] on div "[PERSON_NAME] - [EMAIL_ADDRESS][DOMAIN_NAME]" at bounding box center [780, 445] width 525 height 23
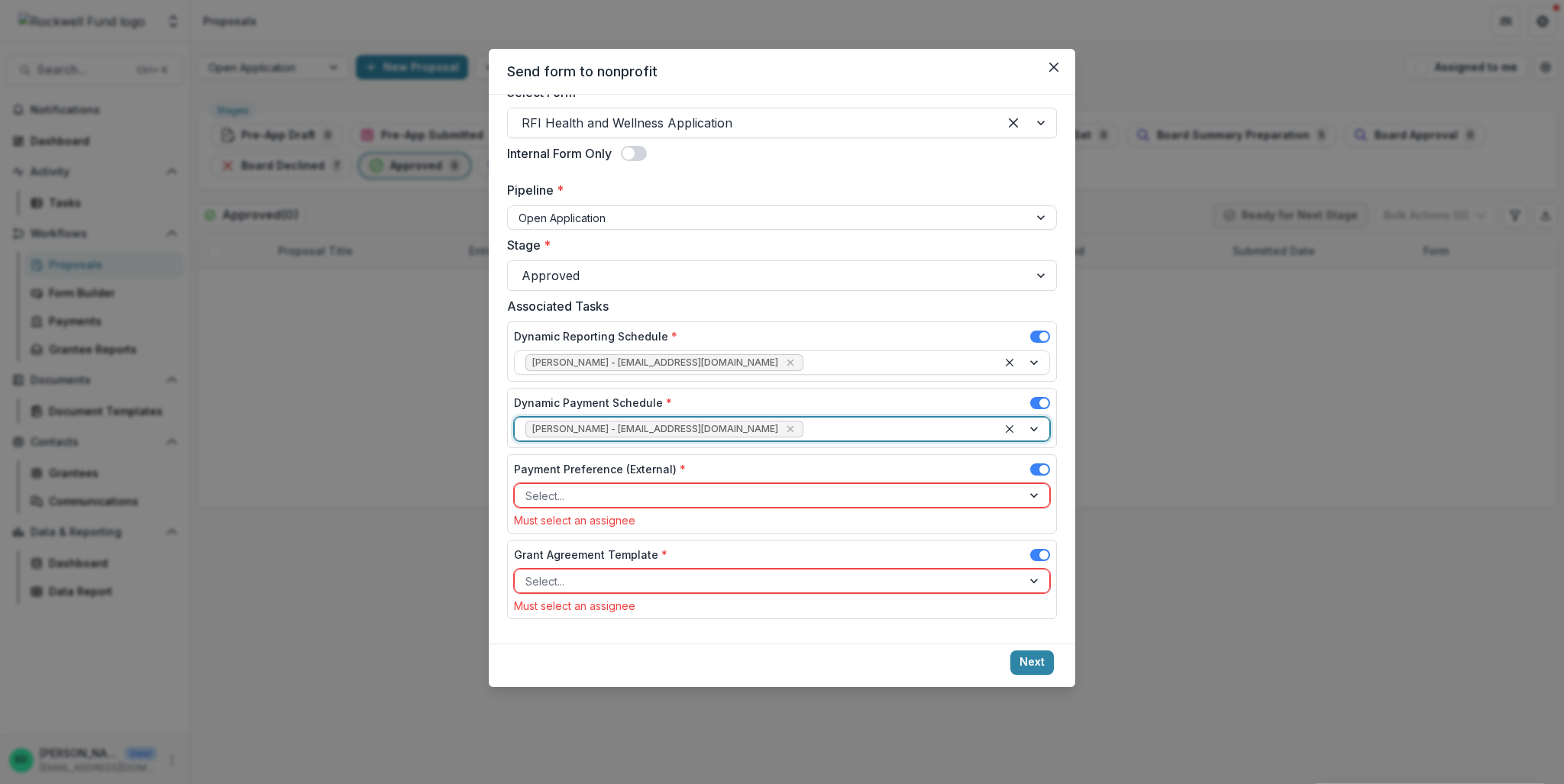
scroll to position [77, 0]
click at [593, 483] on div "Payment Preference (External) *" at bounding box center [782, 474] width 536 height 23
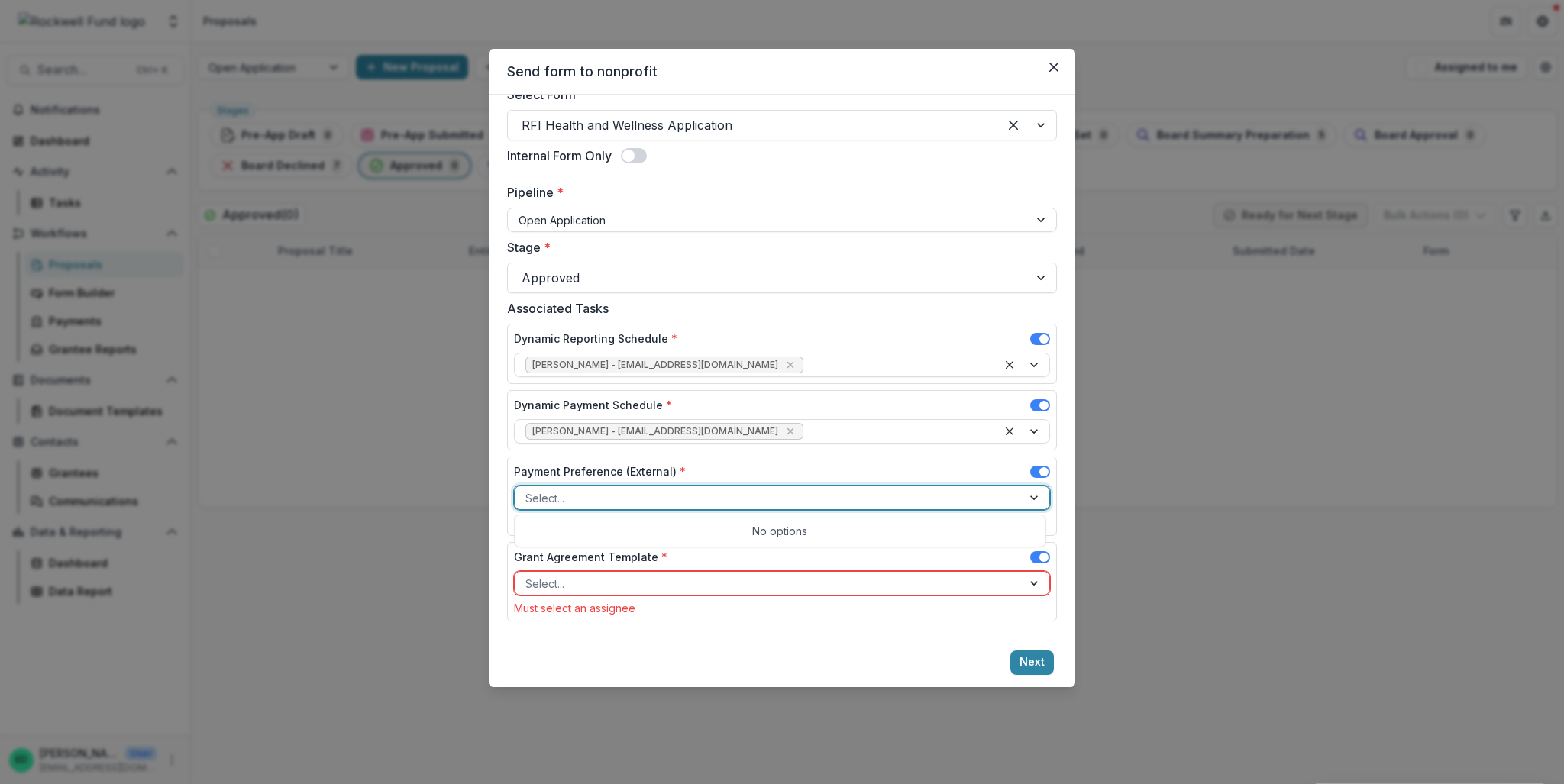
click at [595, 493] on div at bounding box center [769, 498] width 486 height 19
click at [595, 496] on div at bounding box center [769, 498] width 486 height 19
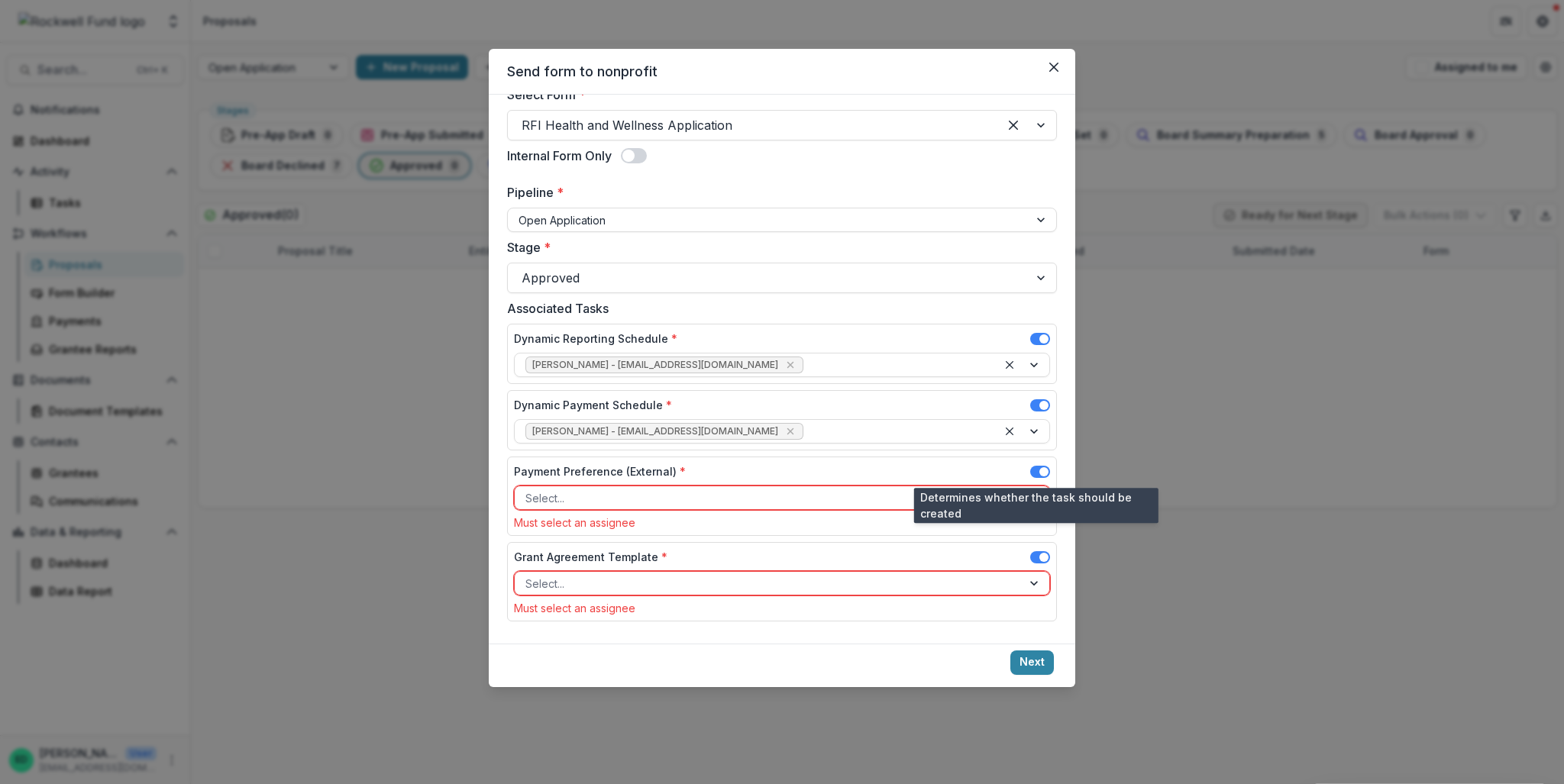
click at [1033, 475] on span at bounding box center [1040, 472] width 20 height 13
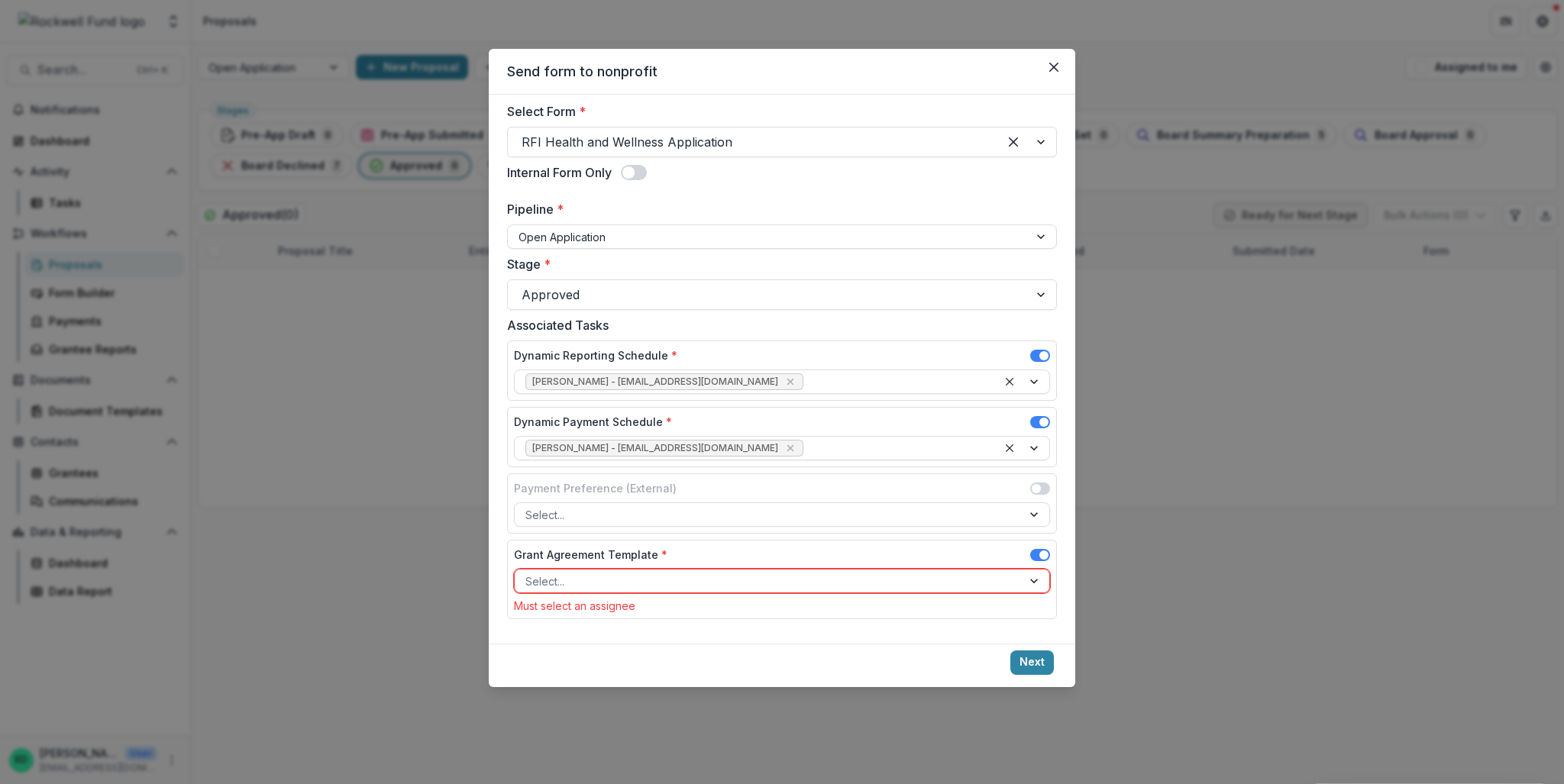
scroll to position [58, 0]
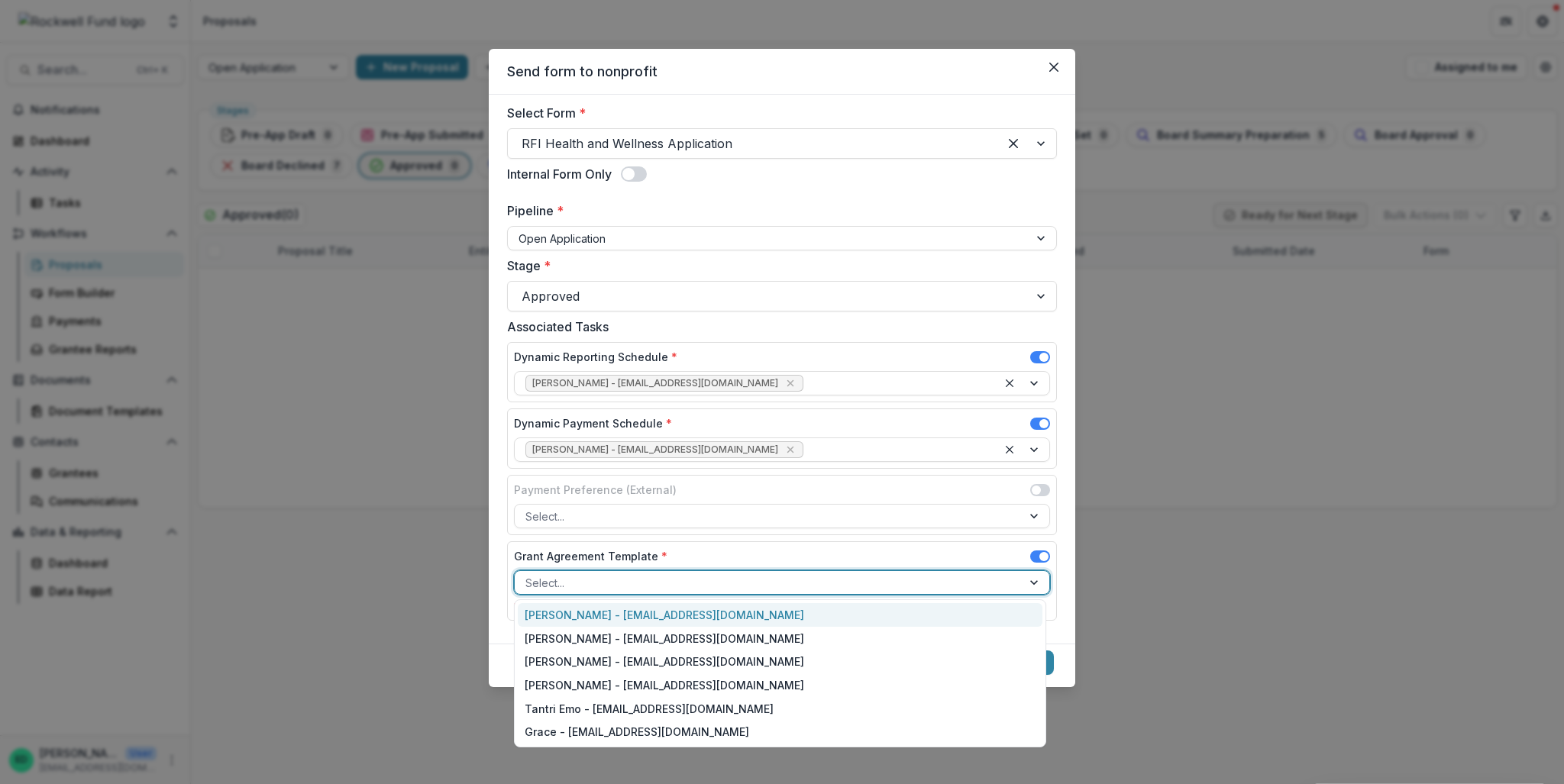
click at [980, 579] on div at bounding box center [769, 583] width 486 height 19
click at [743, 618] on div "[PERSON_NAME] - [EMAIL_ADDRESS][DOMAIN_NAME]" at bounding box center [780, 615] width 525 height 23
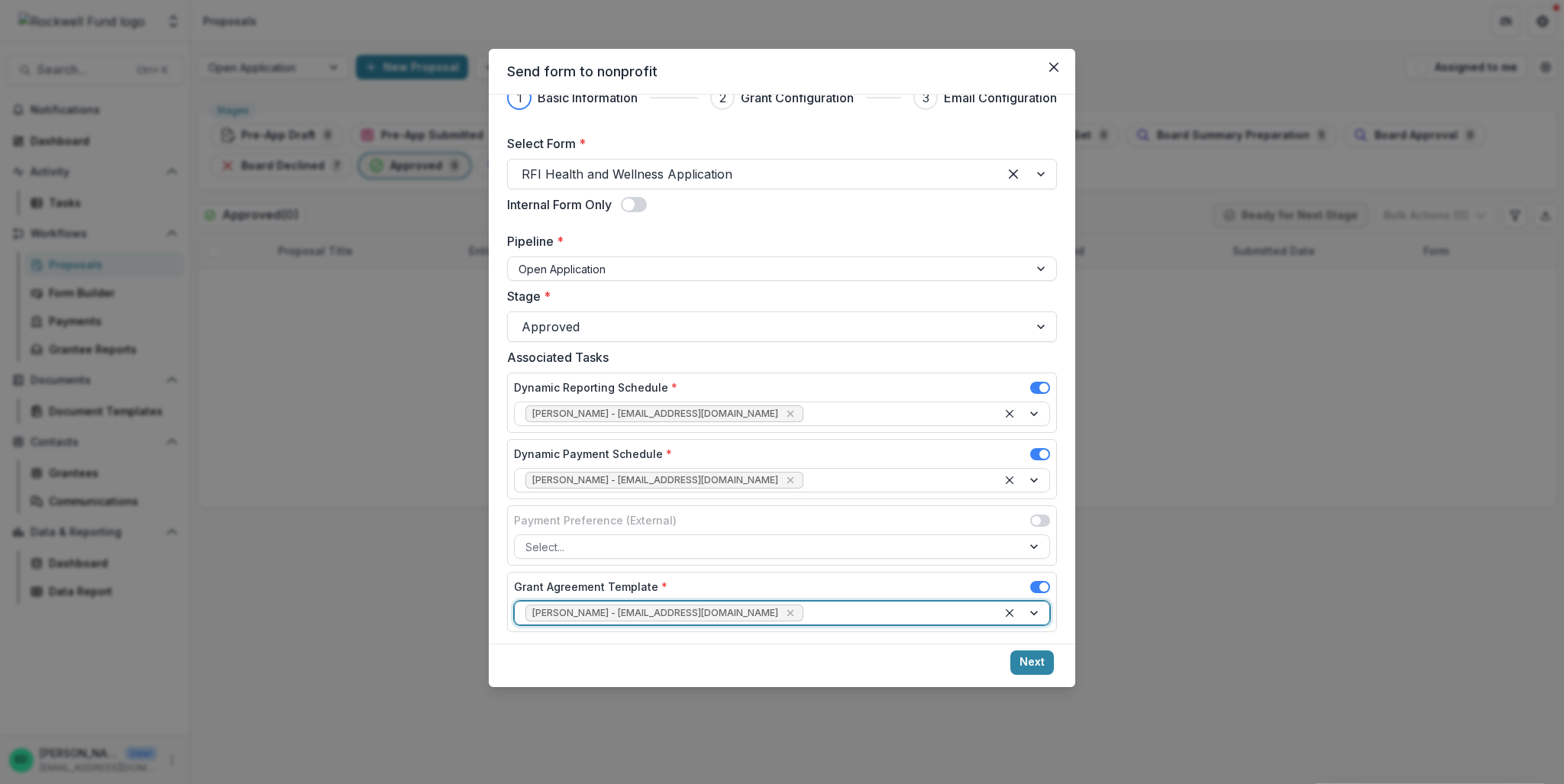
scroll to position [39, 0]
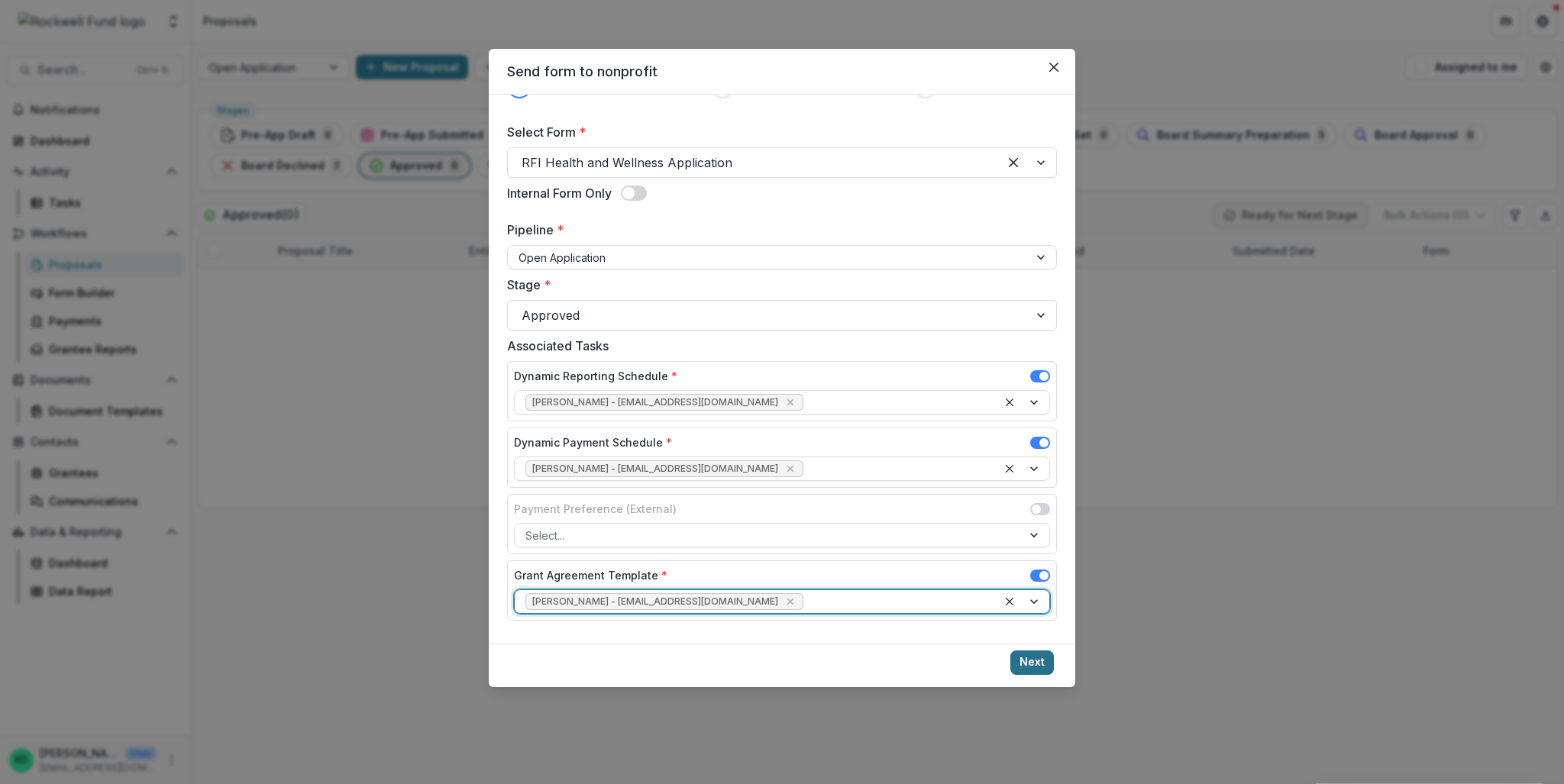
click at [1029, 667] on button "Next" at bounding box center [1032, 662] width 43 height 24
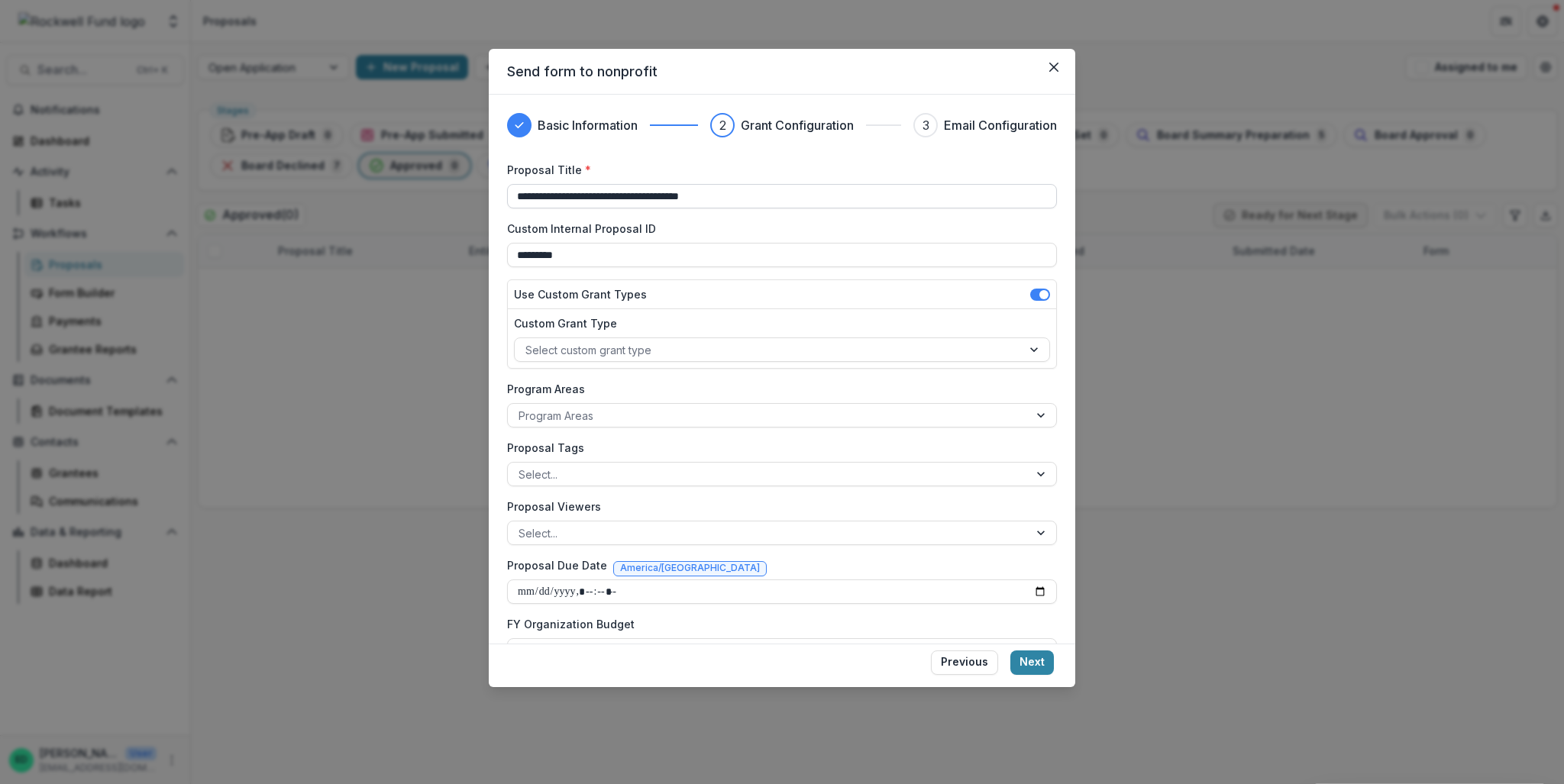
click at [609, 189] on input "**********" at bounding box center [782, 196] width 550 height 24
type input "****"
click at [548, 352] on div at bounding box center [769, 350] width 486 height 19
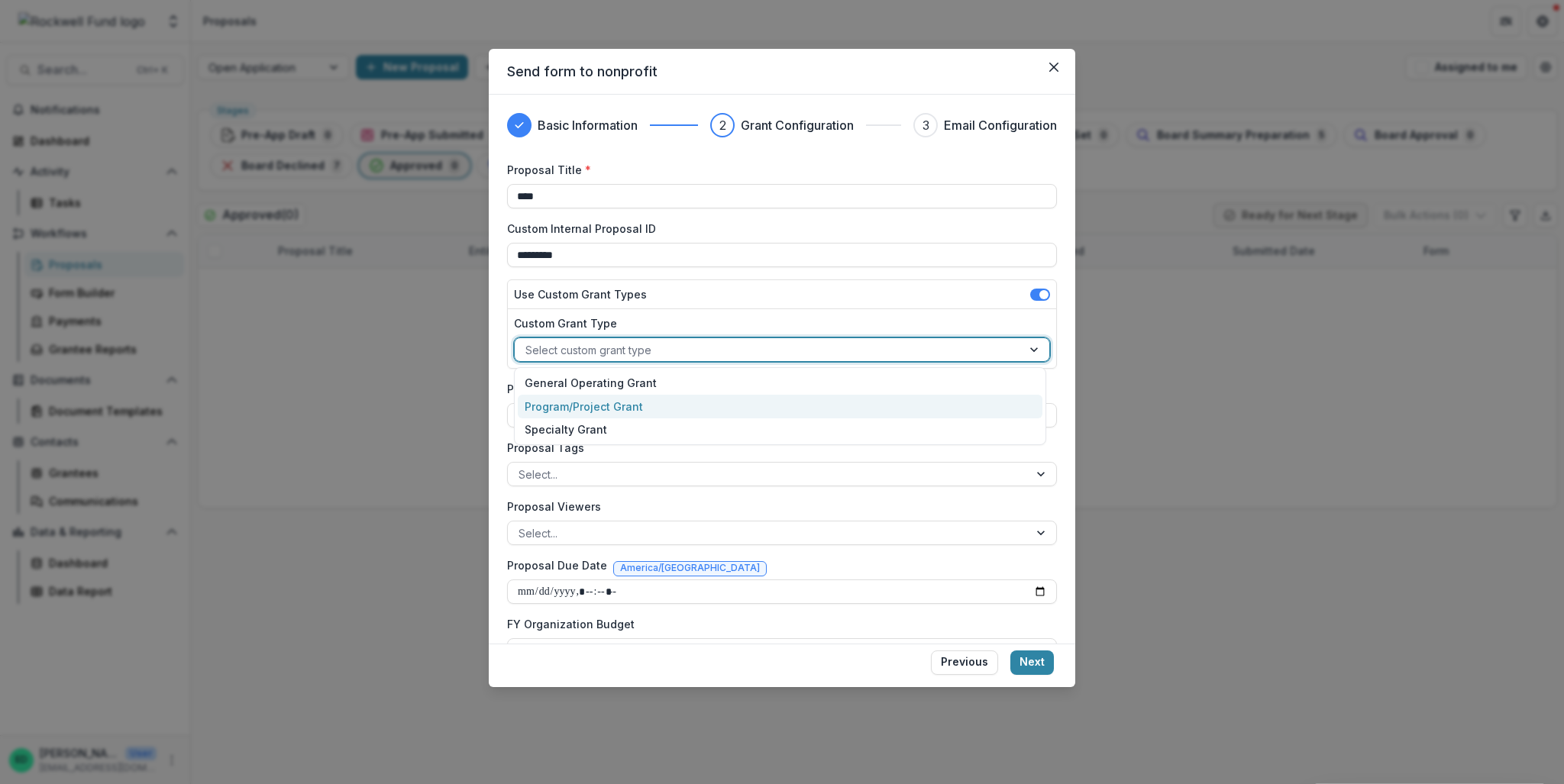
click at [586, 413] on div "Program/Project Grant" at bounding box center [780, 406] width 525 height 23
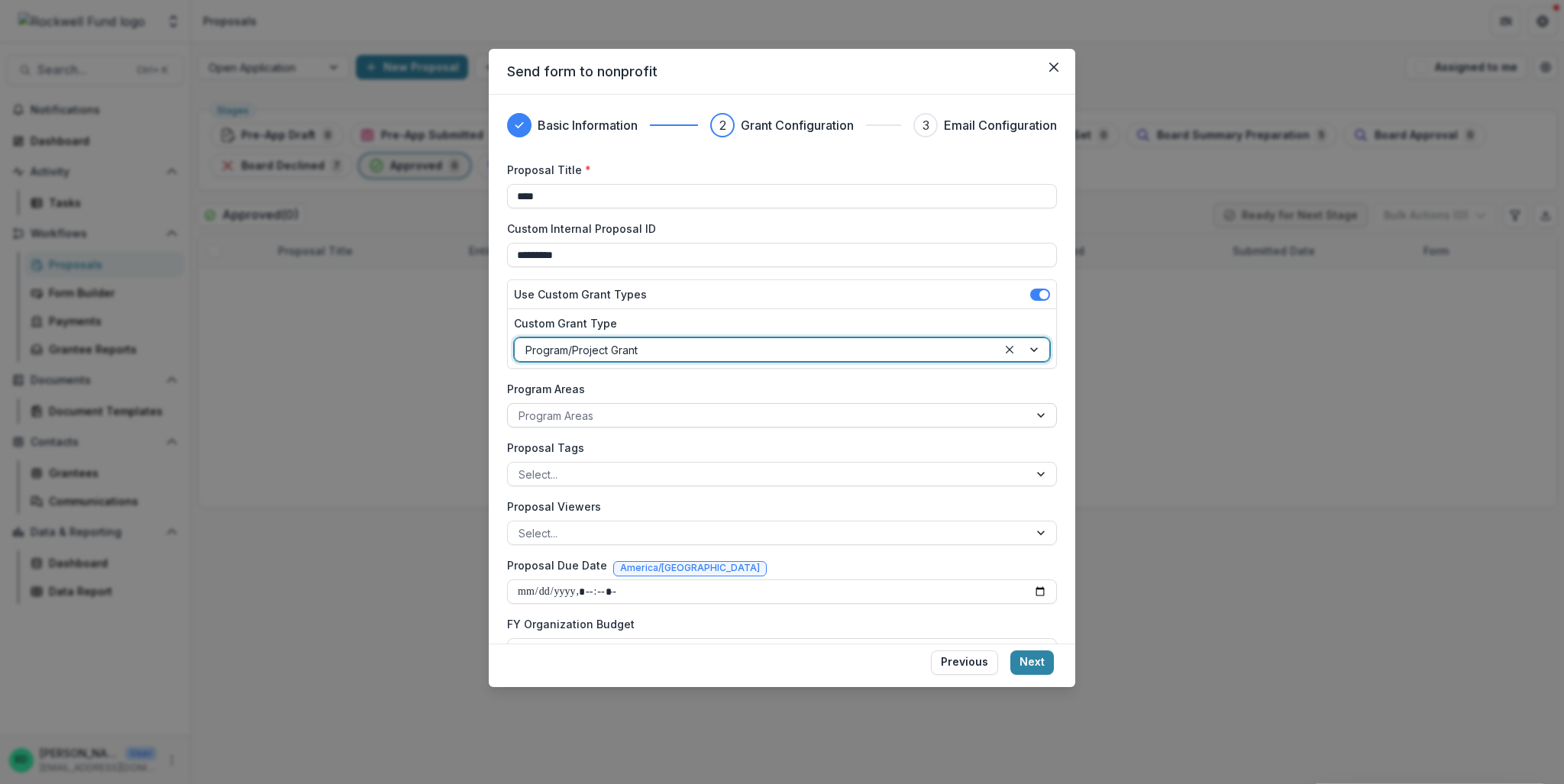
click at [548, 413] on div at bounding box center [768, 415] width 500 height 19
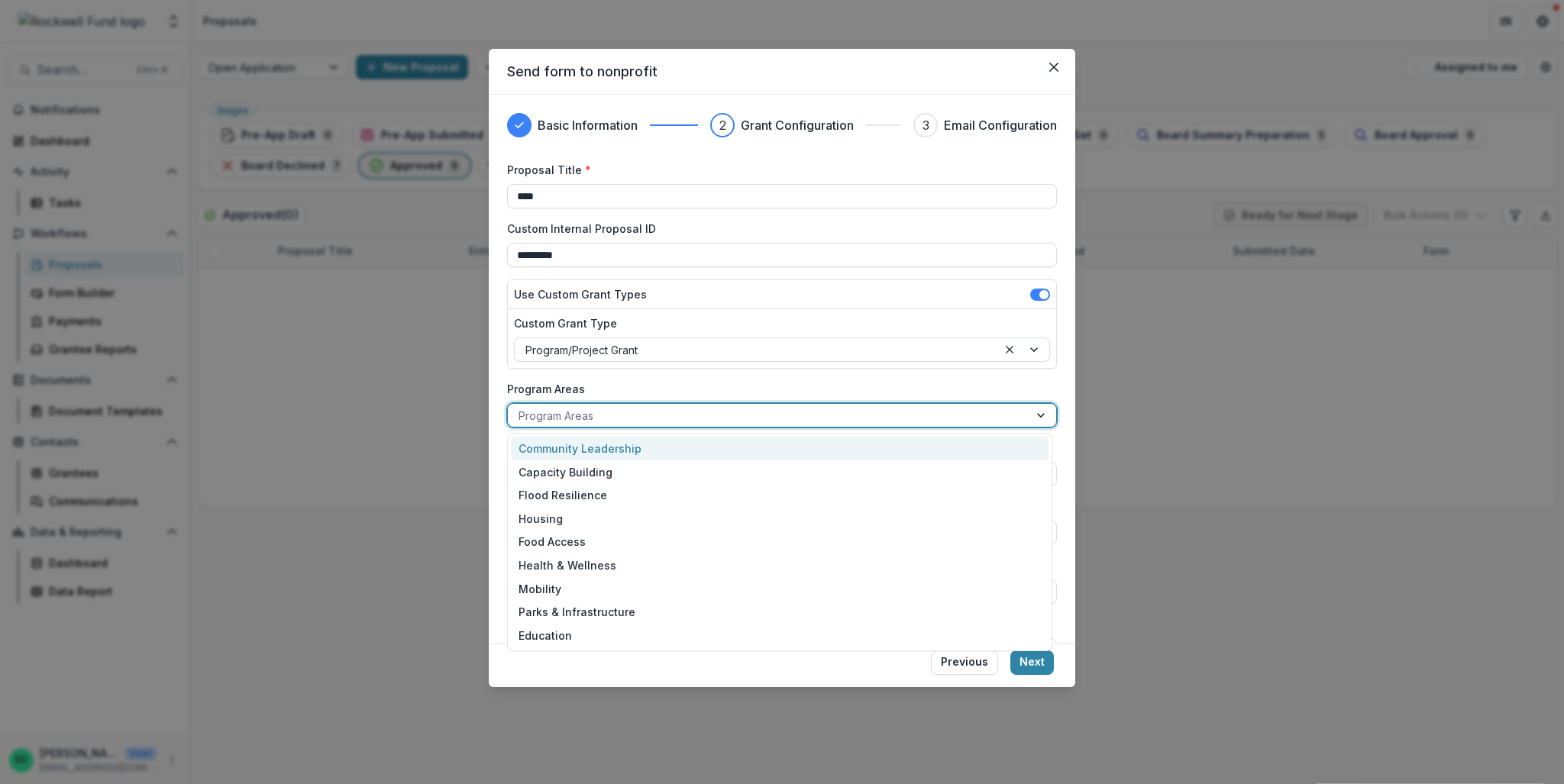
click at [548, 413] on div at bounding box center [768, 415] width 500 height 19
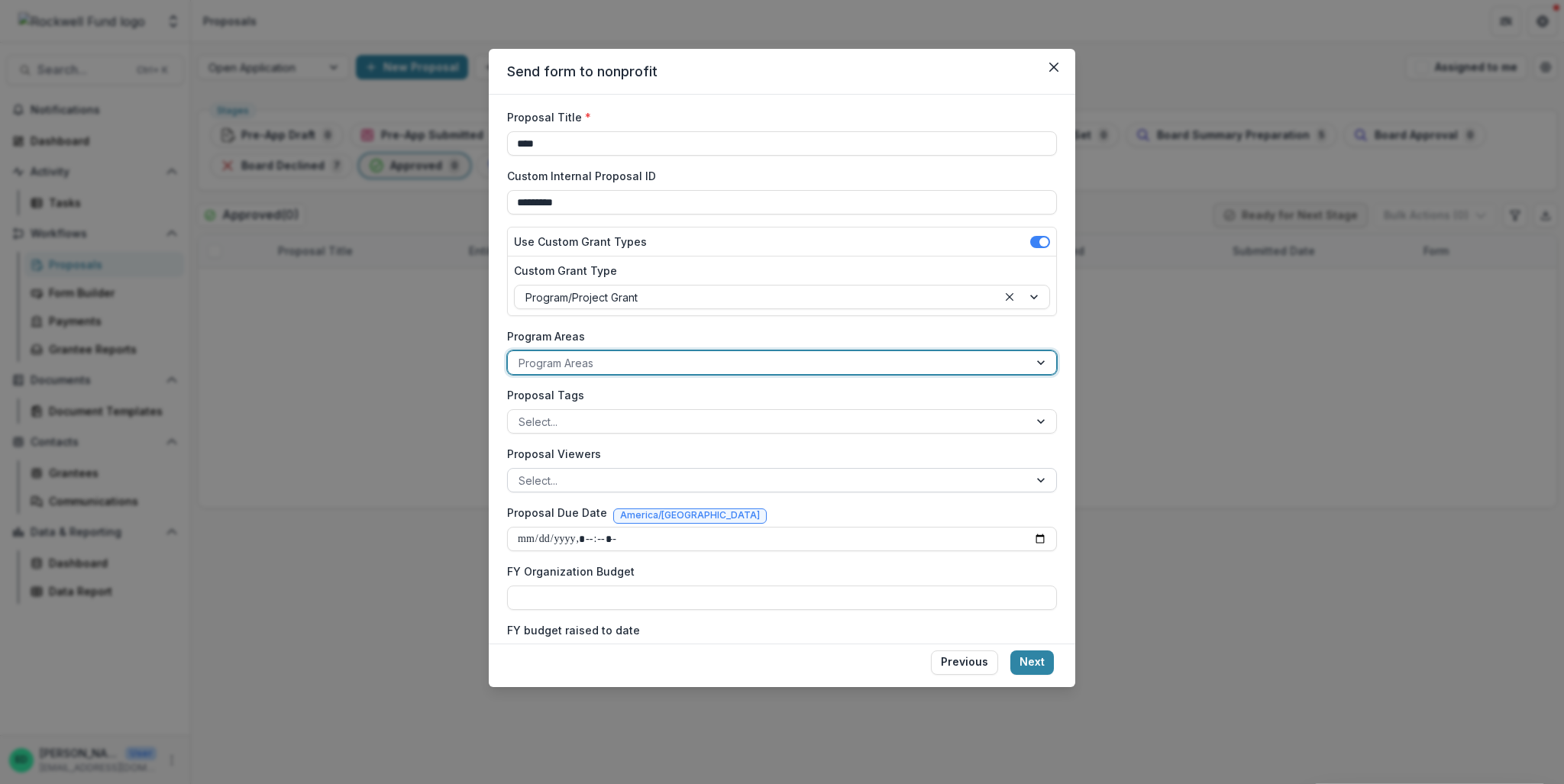
scroll to position [77, 0]
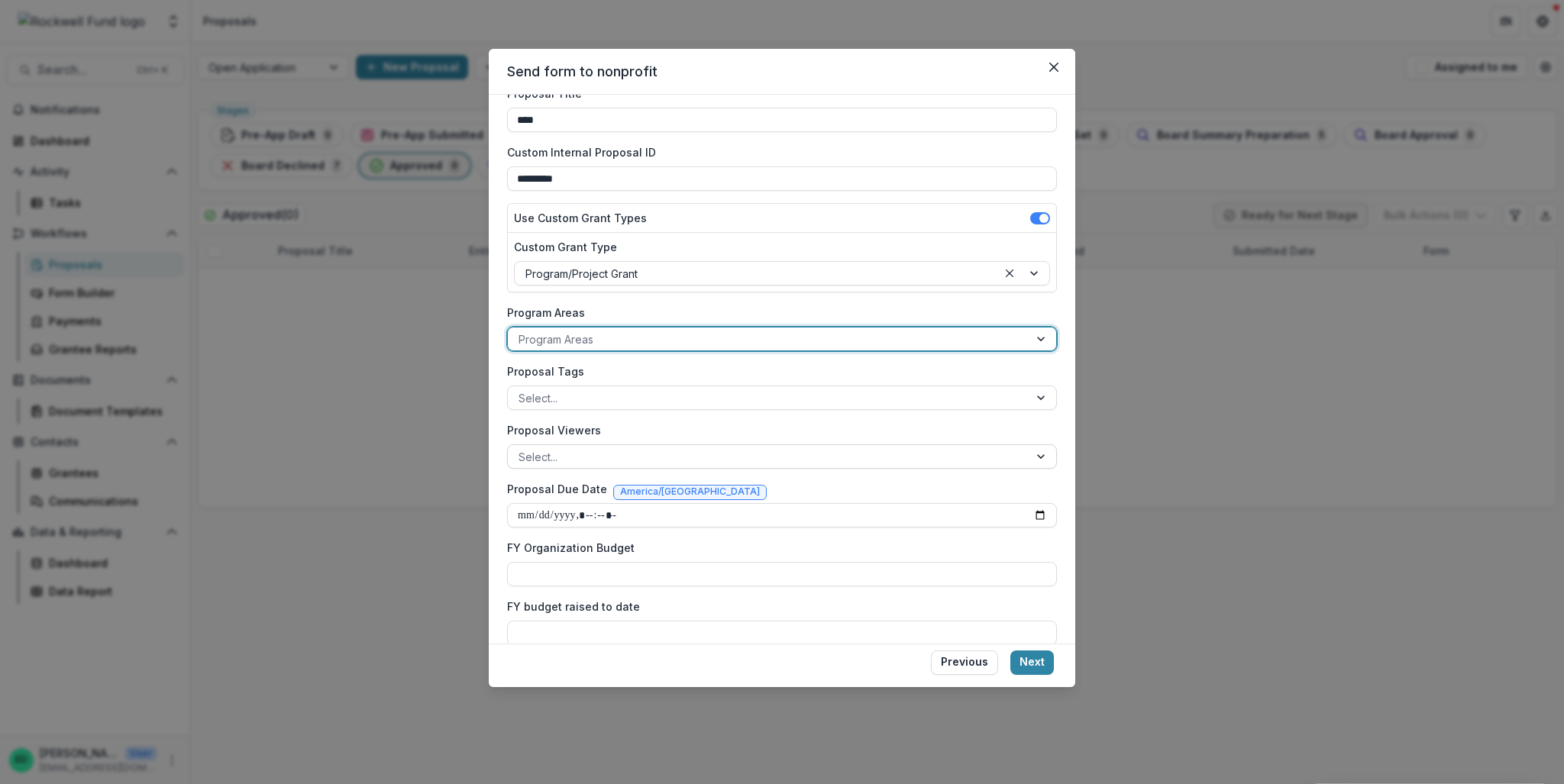
click at [576, 455] on div at bounding box center [768, 456] width 500 height 19
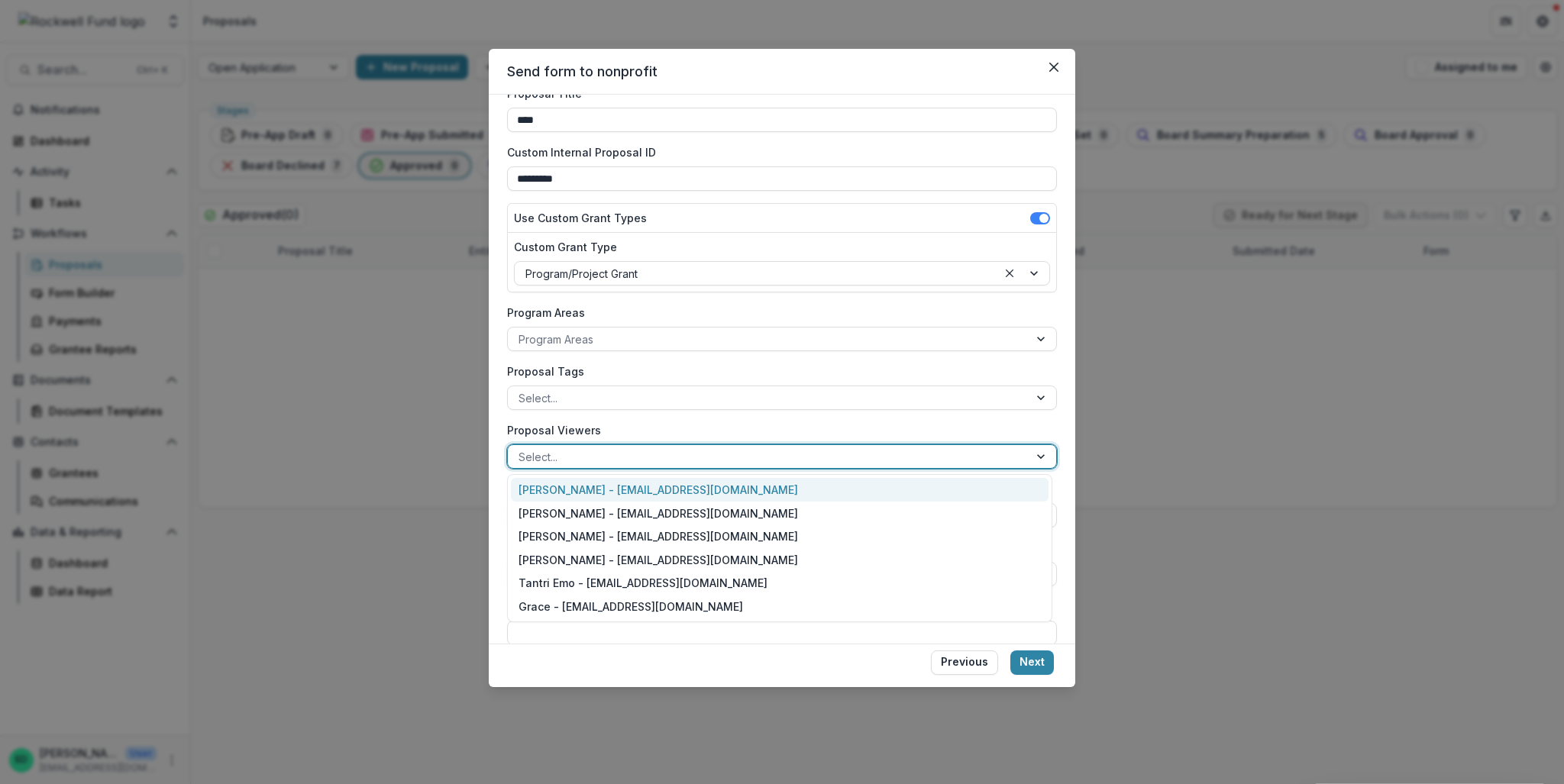
click at [581, 490] on div "[PERSON_NAME] - [EMAIL_ADDRESS][DOMAIN_NAME]" at bounding box center [780, 490] width 538 height 23
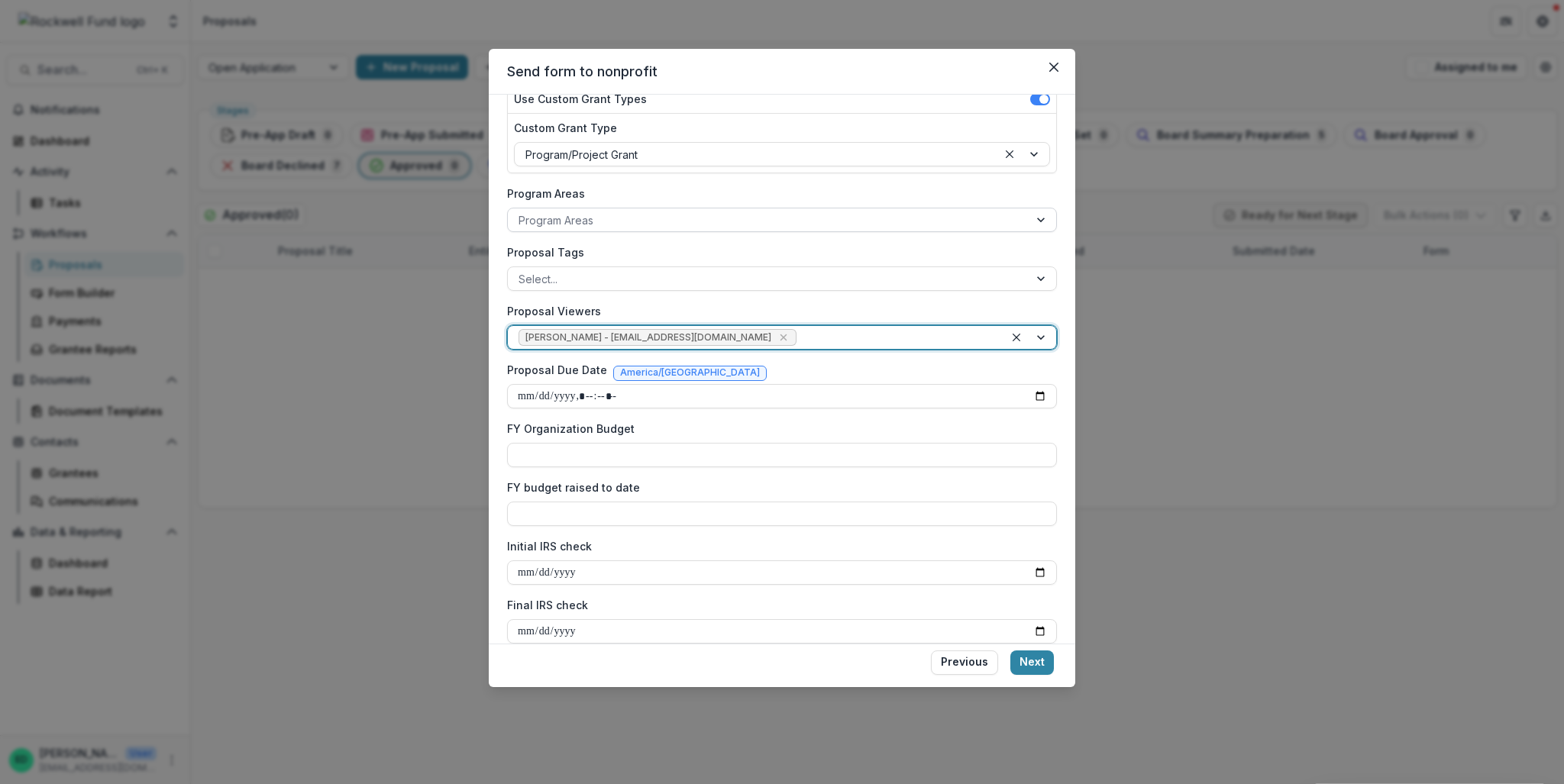
scroll to position [0, 0]
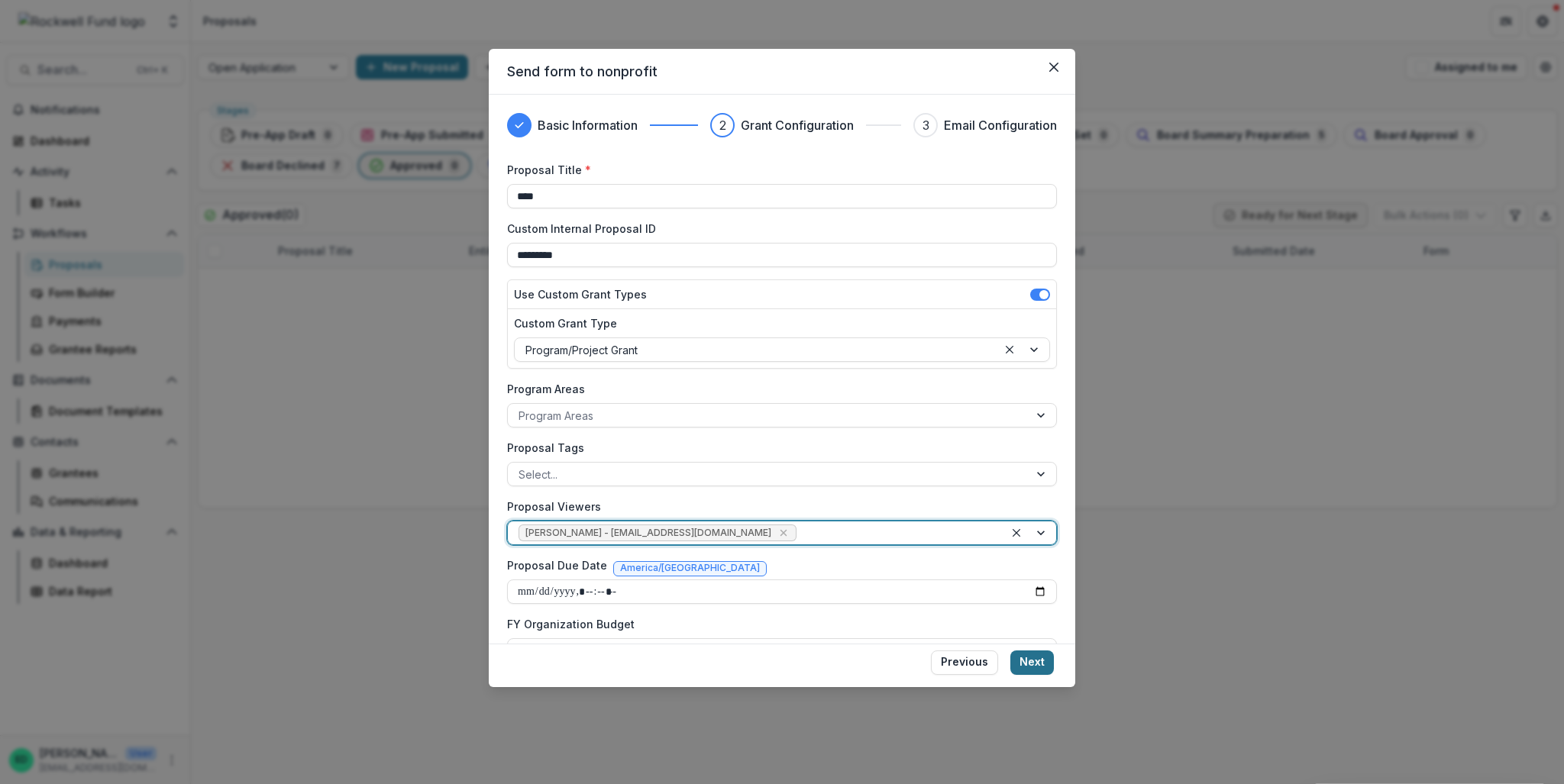
click at [1026, 667] on button "Next" at bounding box center [1032, 662] width 43 height 24
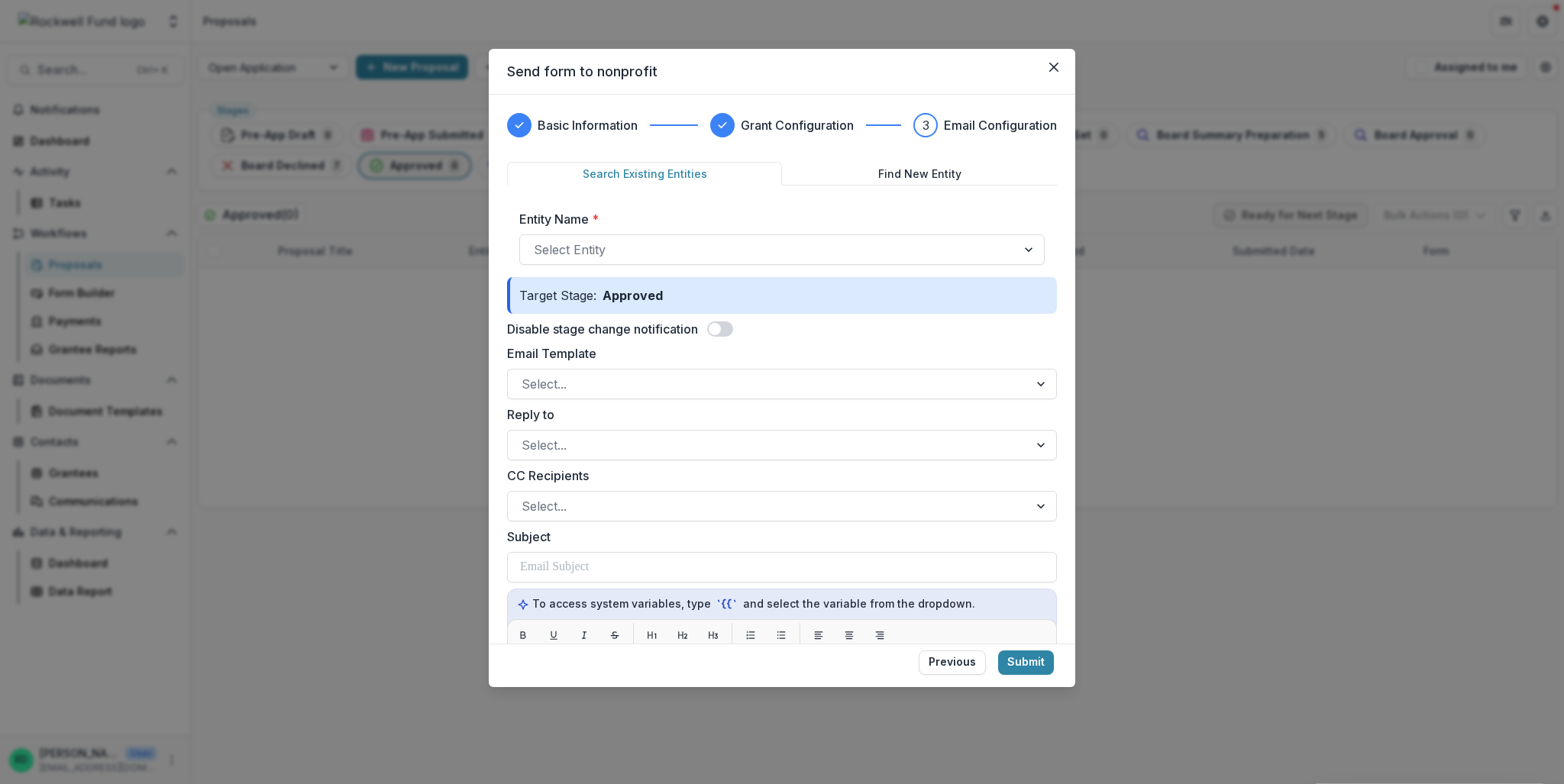
click at [718, 338] on form "Search Existing Entities Find New Entity Entity Name * Select Entity Target Sta…" at bounding box center [782, 646] width 550 height 969
click at [718, 325] on span at bounding box center [715, 330] width 13 height 13
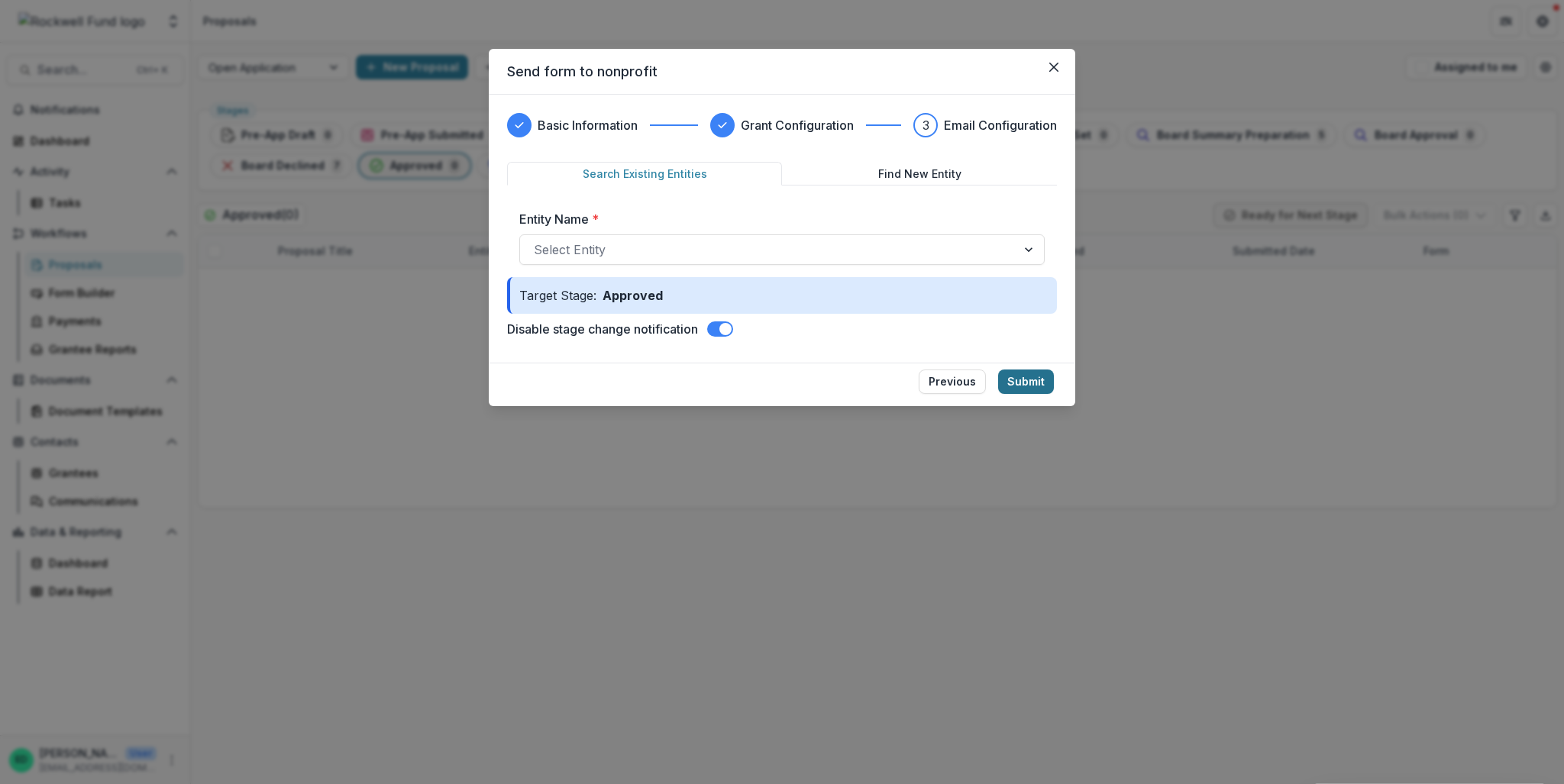
click at [1008, 386] on button "Submit" at bounding box center [1026, 381] width 56 height 24
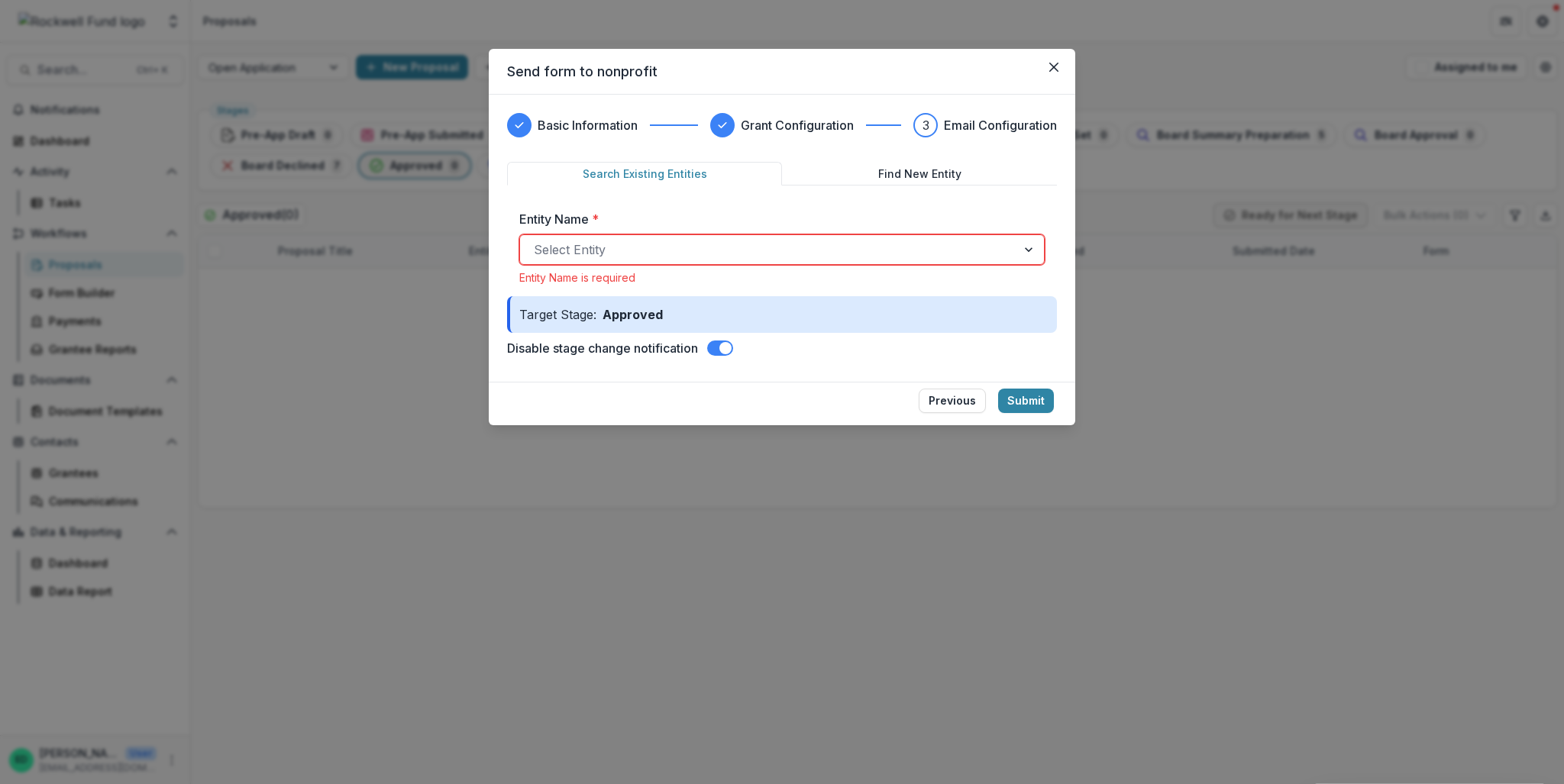
click at [678, 239] on div at bounding box center [768, 250] width 469 height 22
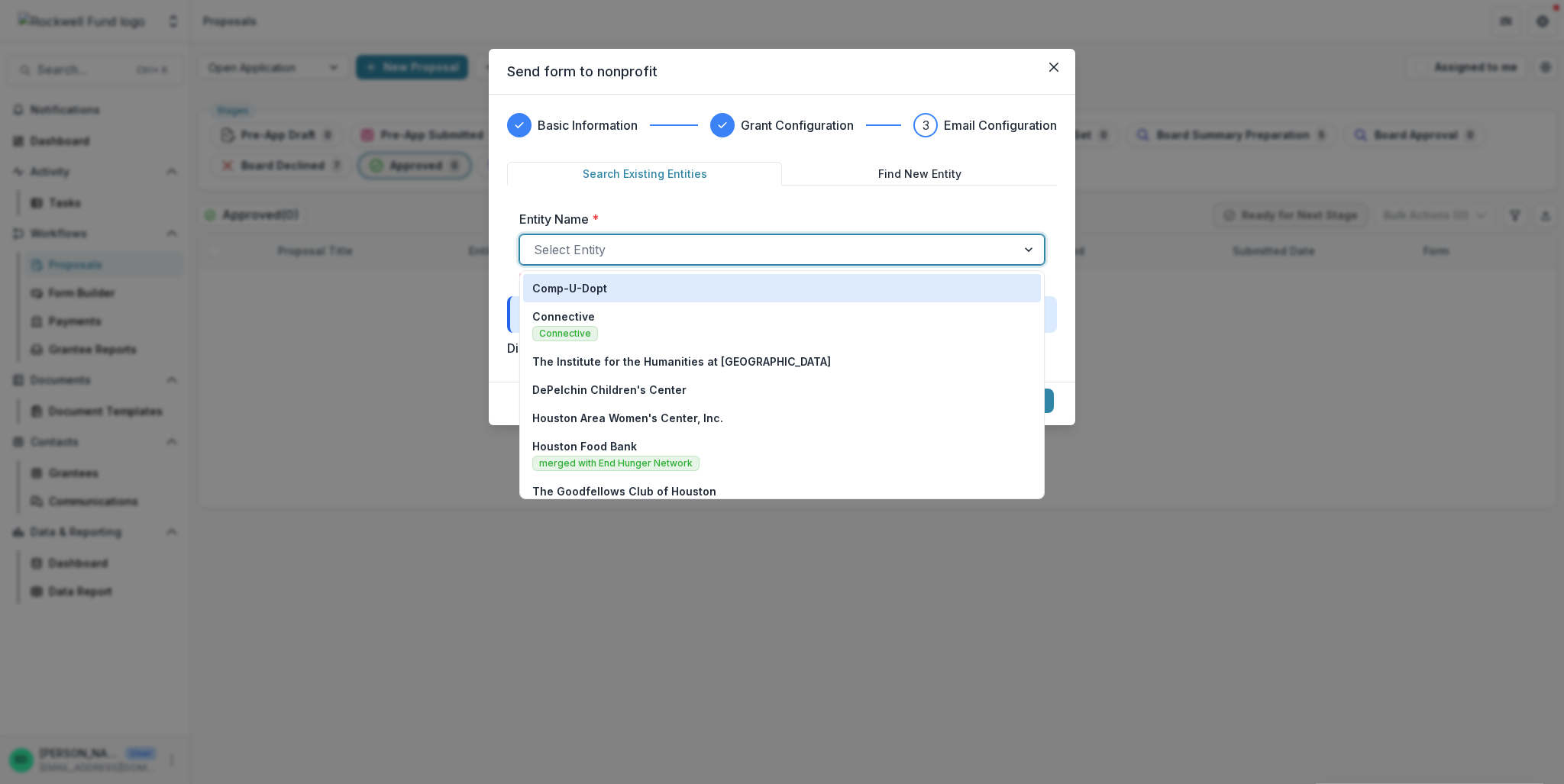
type input "*"
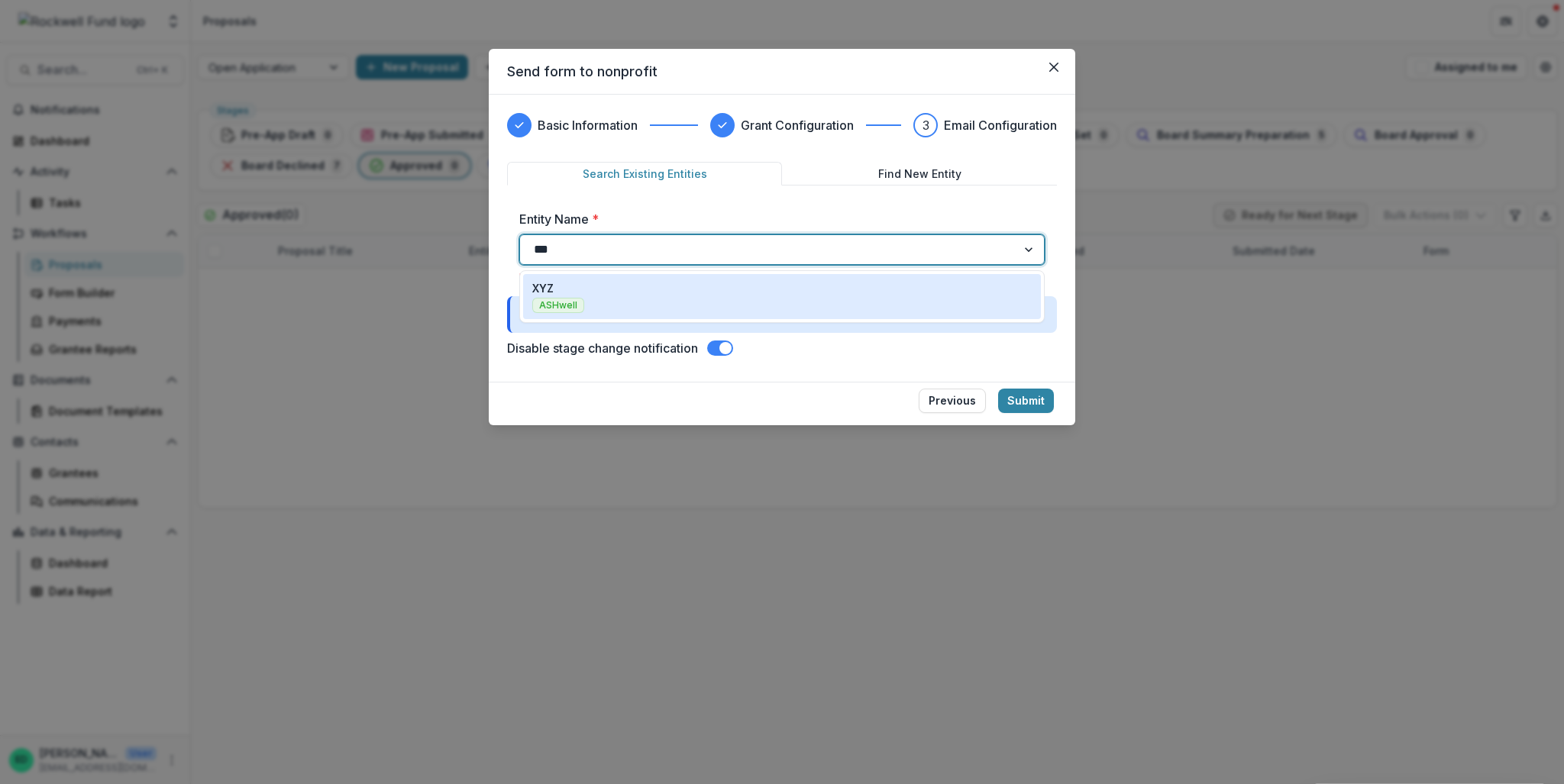
type input "***"
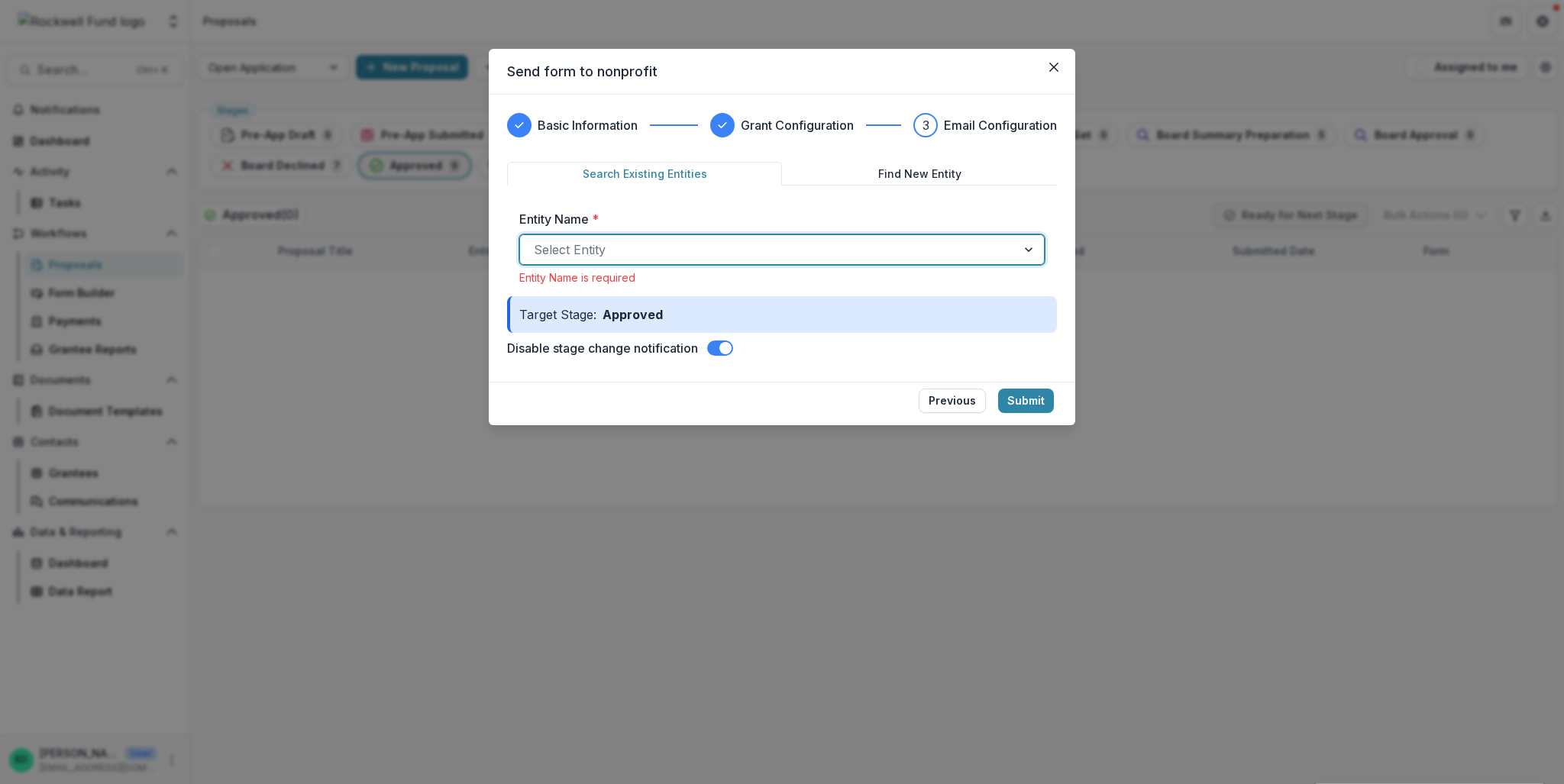
click at [624, 244] on div at bounding box center [768, 250] width 469 height 22
type input "***"
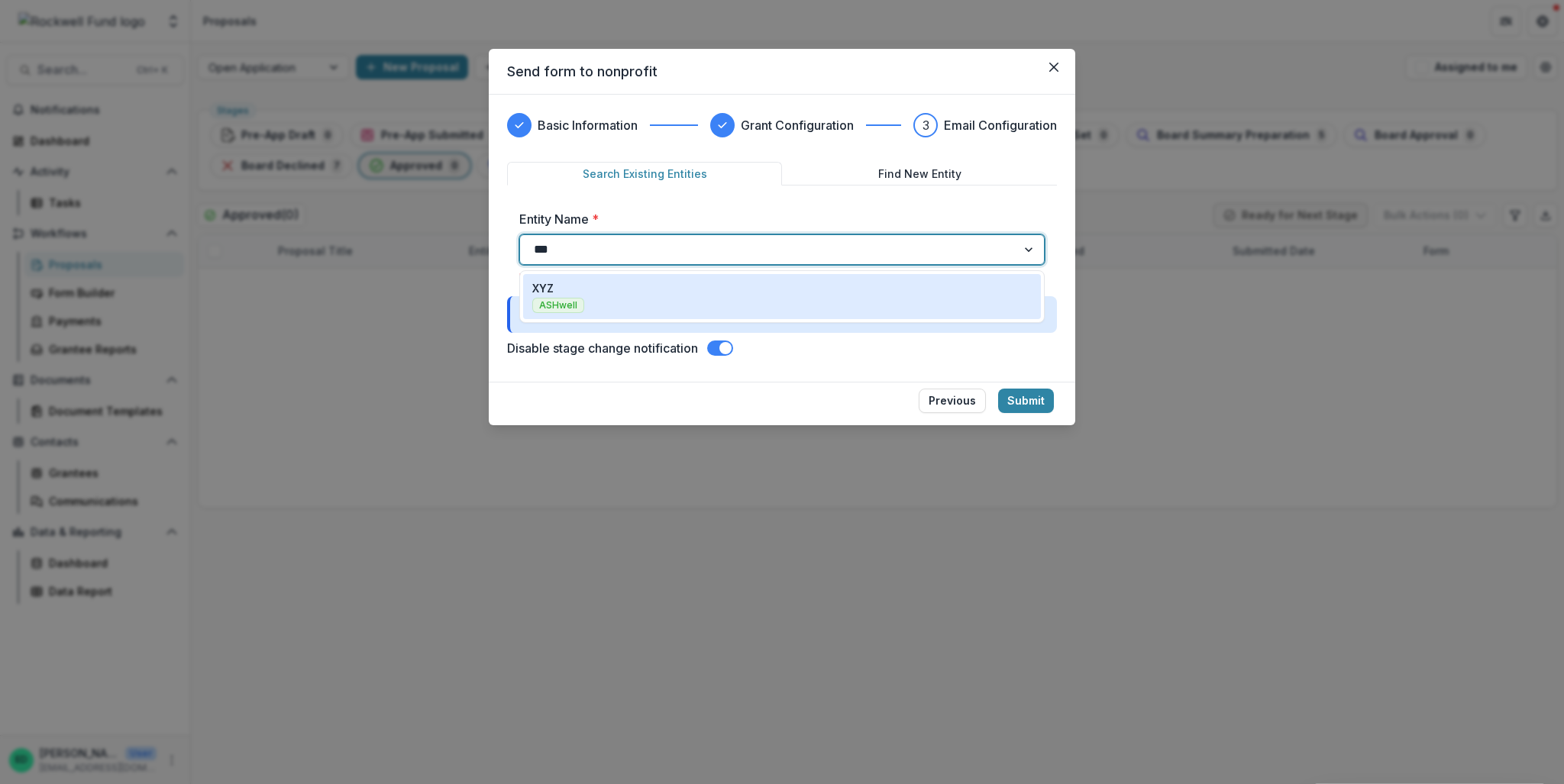
click at [630, 282] on div "XYZ ASHwell" at bounding box center [782, 296] width 500 height 33
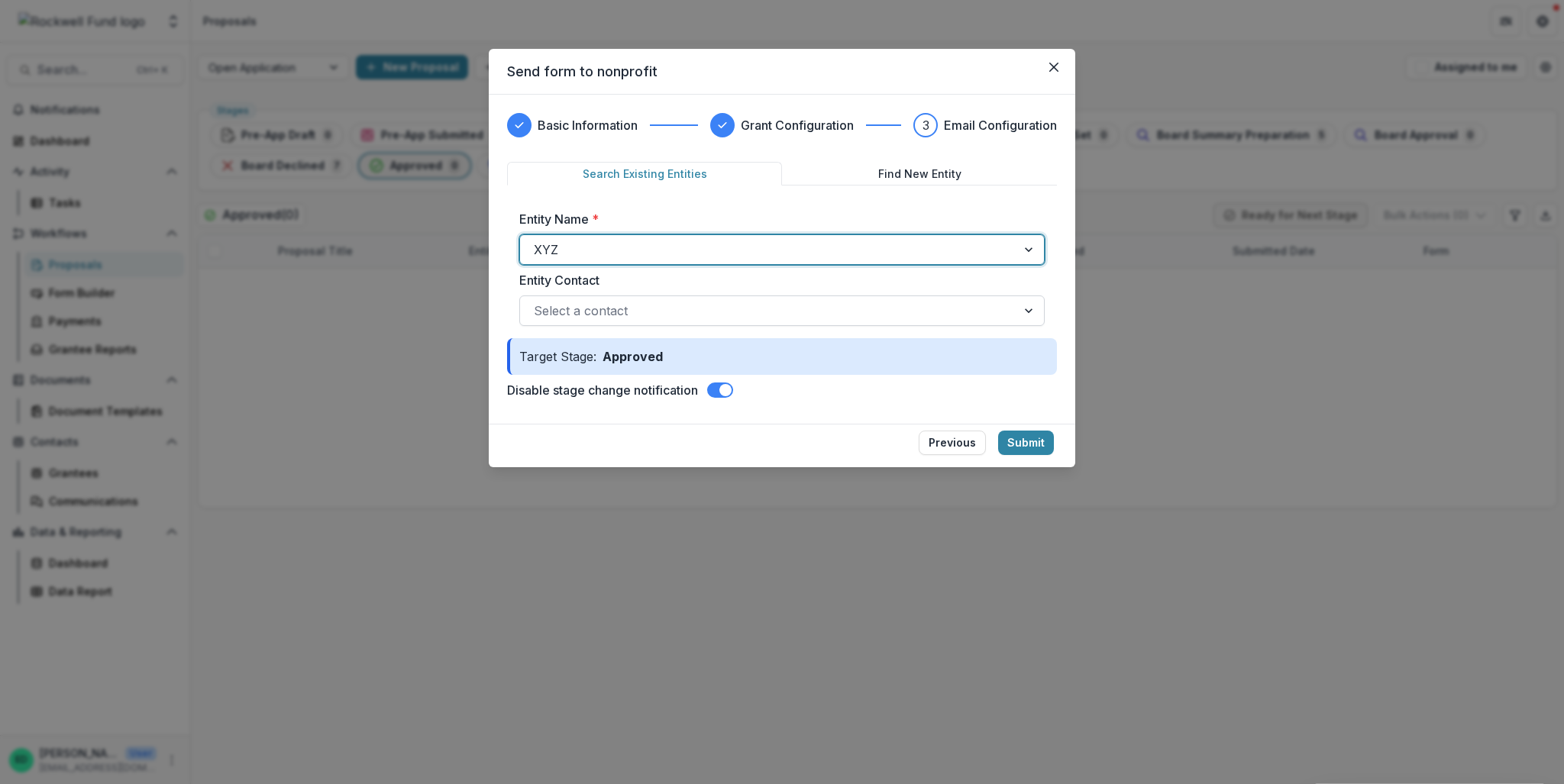
click at [649, 318] on div at bounding box center [768, 311] width 469 height 22
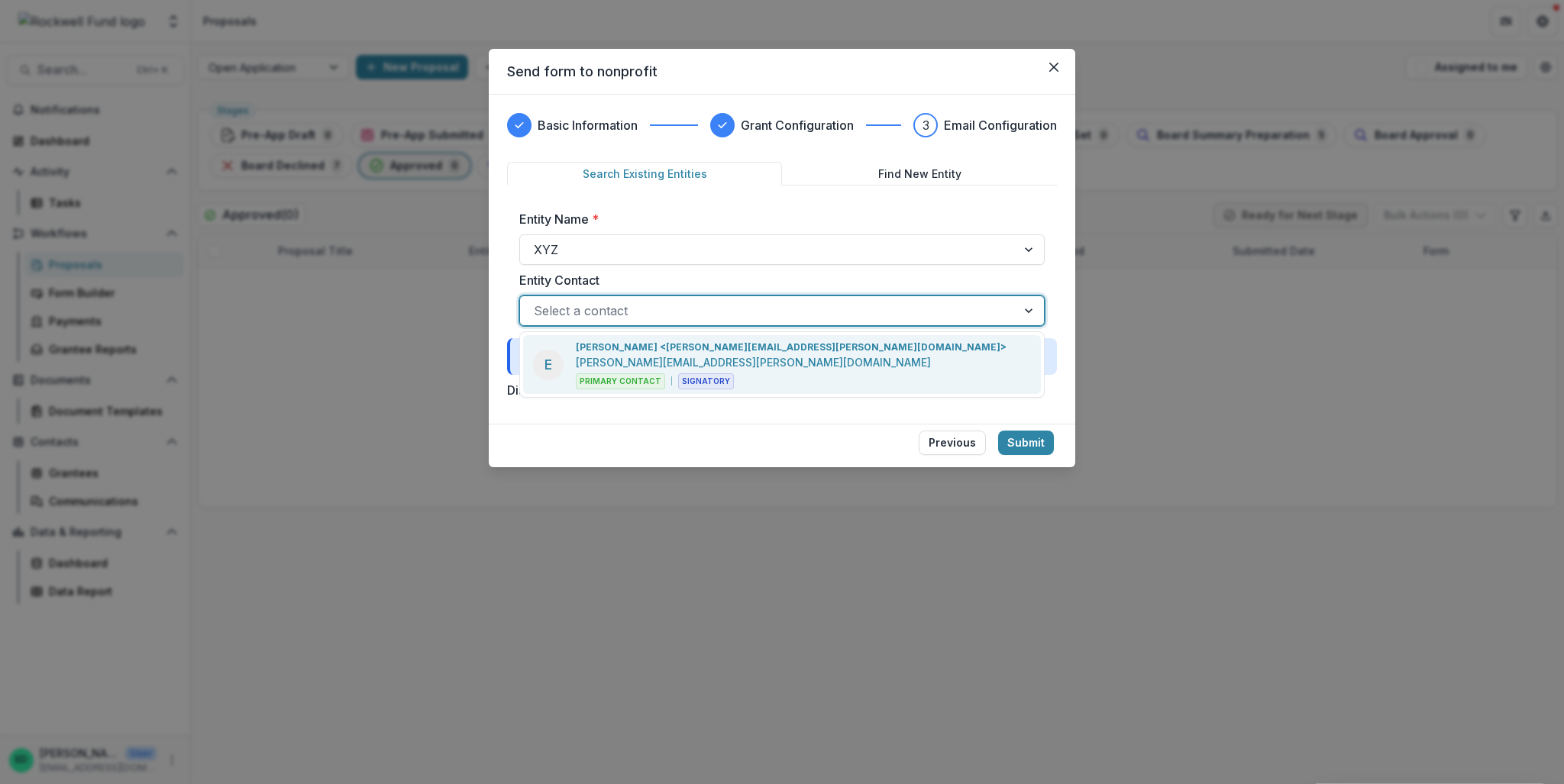
click at [644, 345] on p "[PERSON_NAME] <[PERSON_NAME][EMAIL_ADDRESS][PERSON_NAME][DOMAIN_NAME]>" at bounding box center [791, 347] width 431 height 14
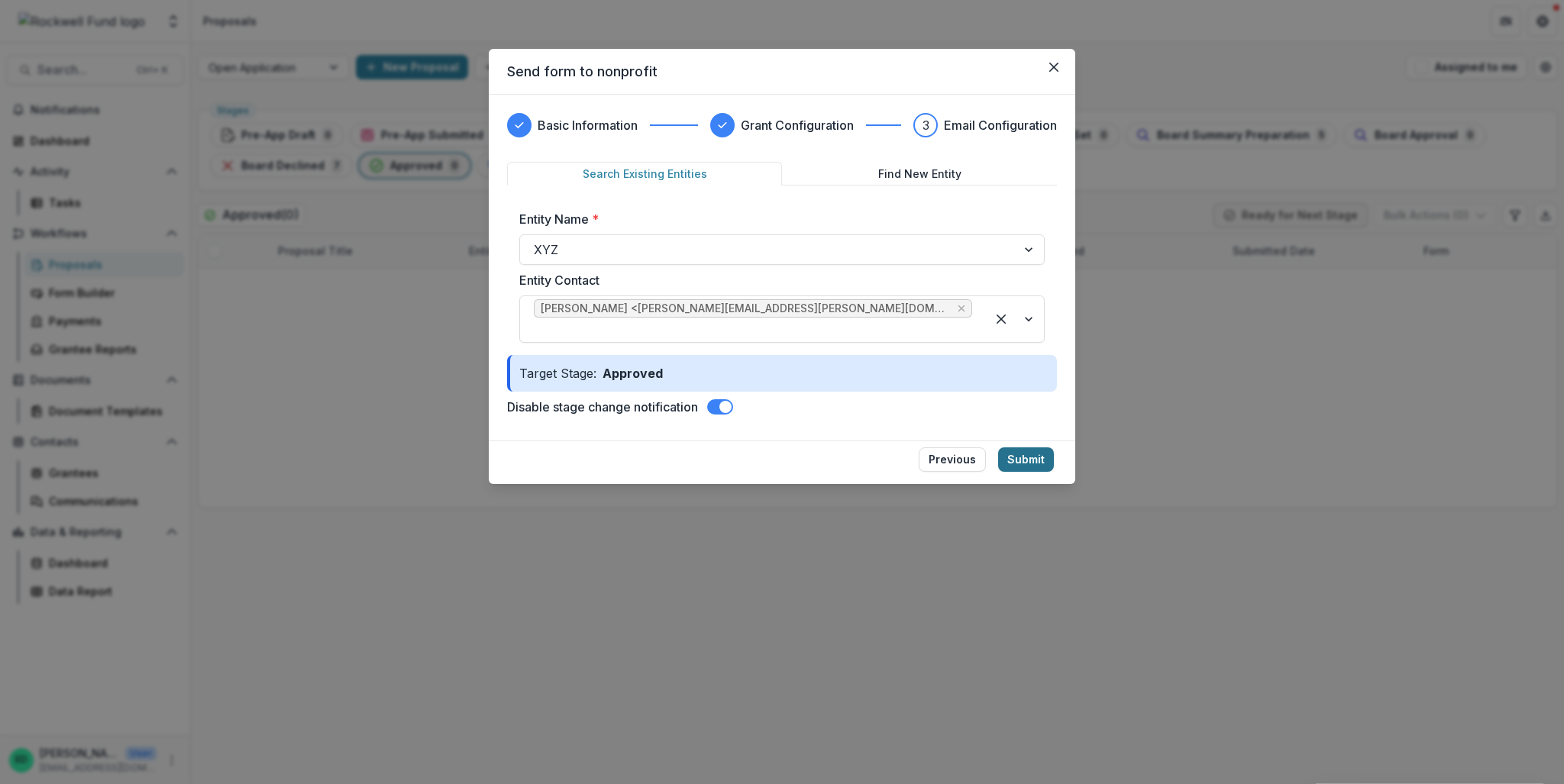
click at [1029, 447] on button "Submit" at bounding box center [1026, 459] width 56 height 24
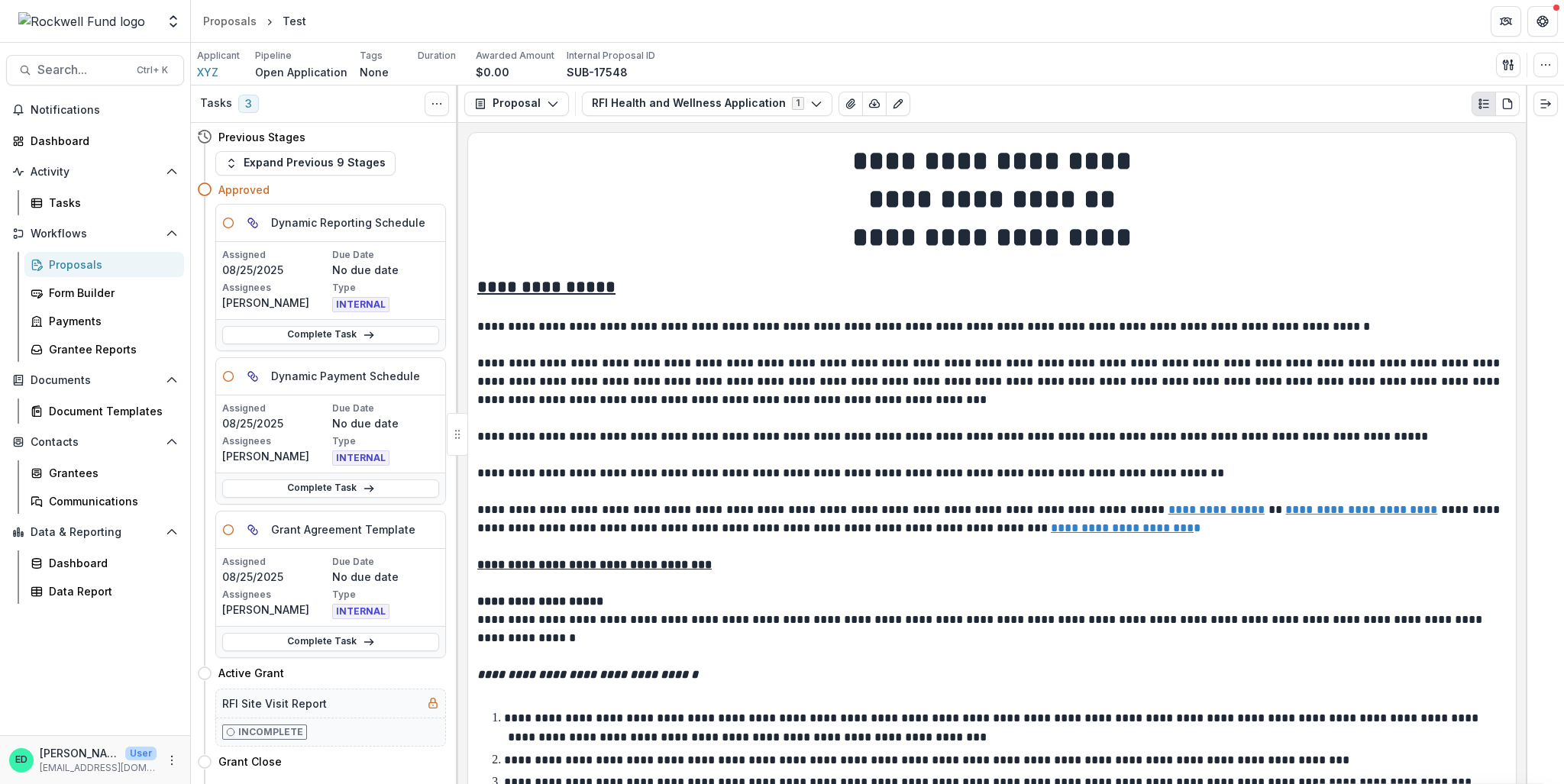
click at [361, 629] on div "Complete Task" at bounding box center [331, 641] width 229 height 32
click at [364, 642] on line at bounding box center [368, 642] width 8 height 0
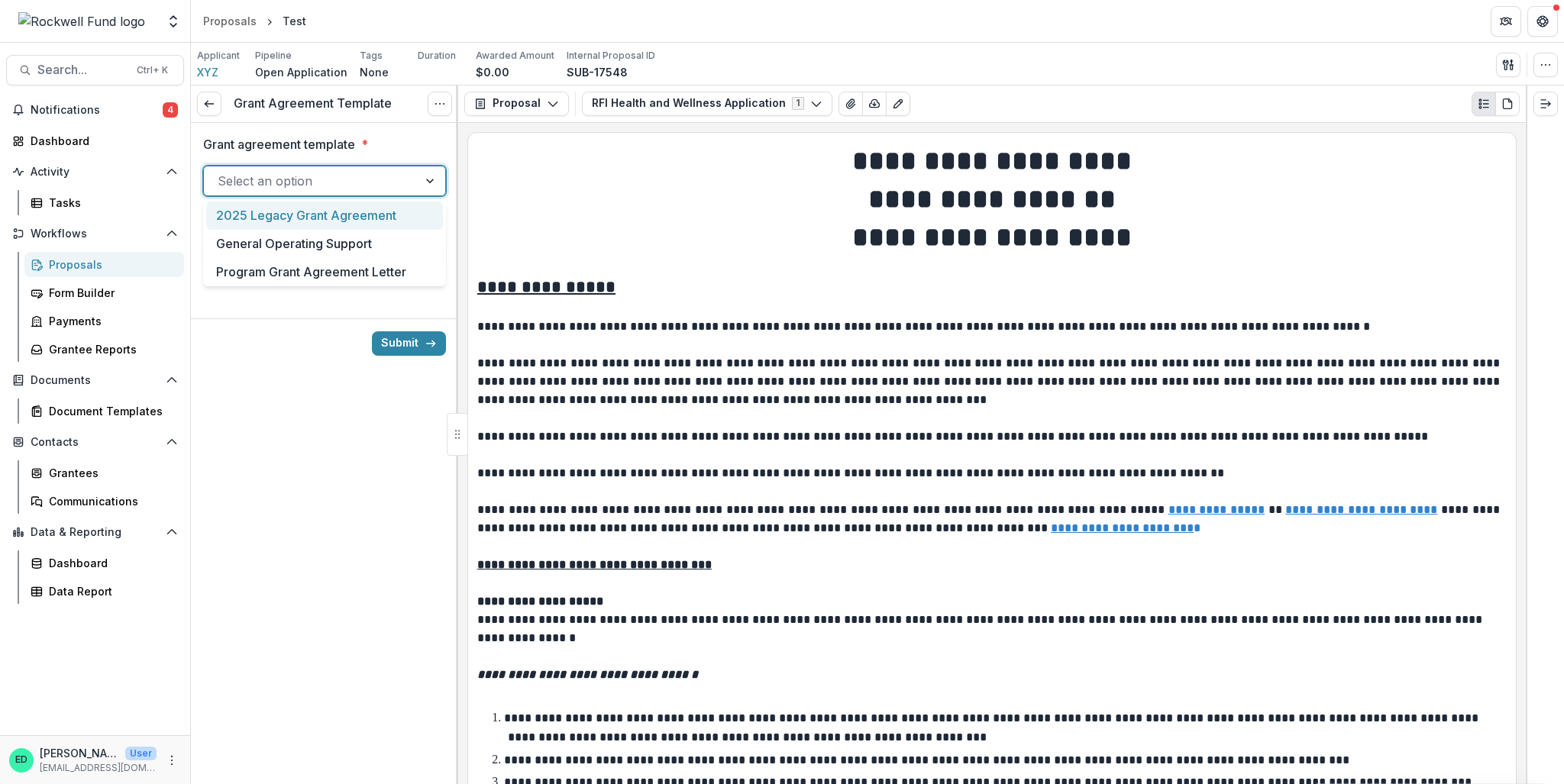
click at [324, 179] on div at bounding box center [311, 182] width 186 height 22
click at [297, 275] on div "Program Grant Agreement Letter" at bounding box center [324, 272] width 237 height 28
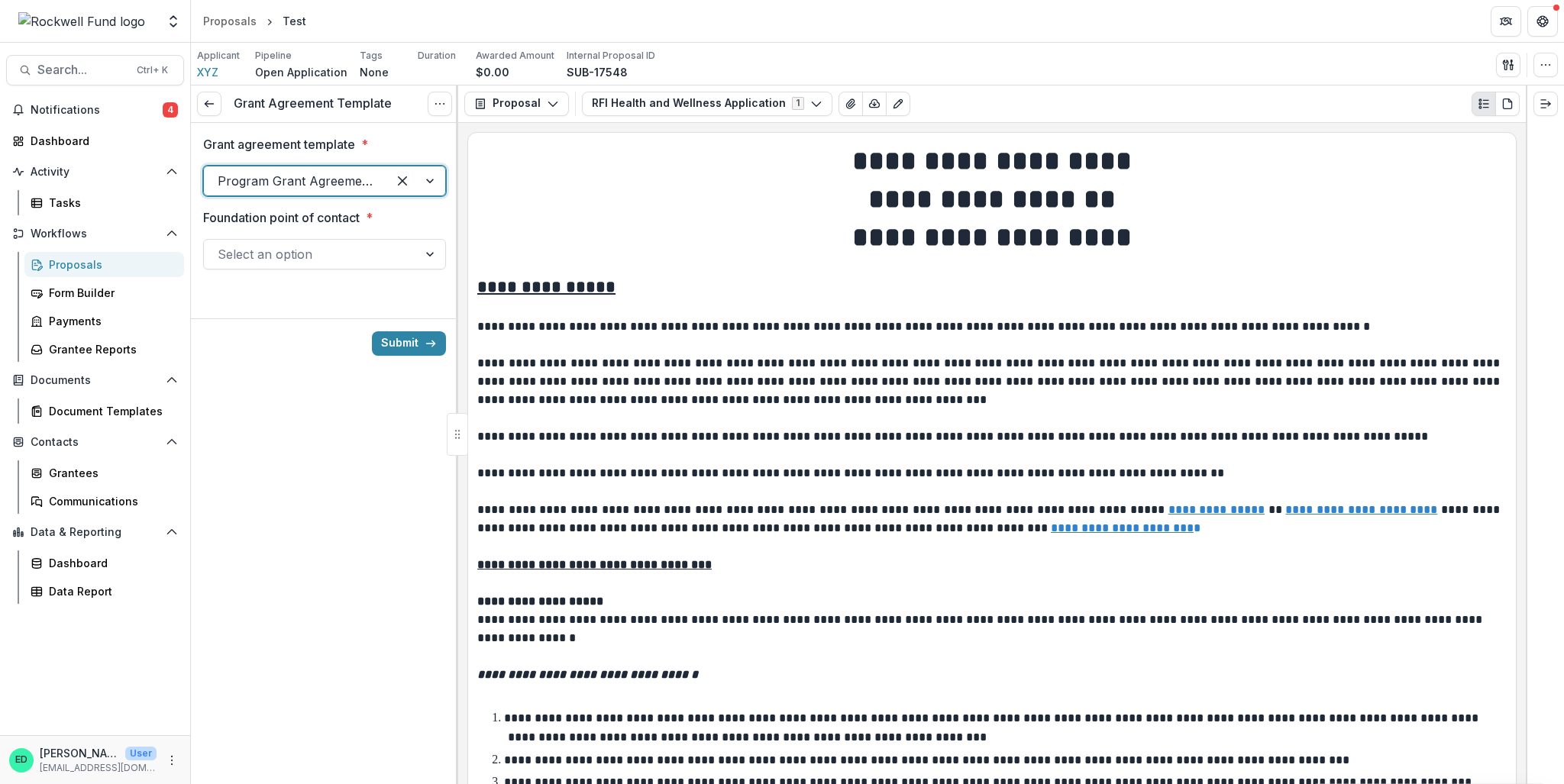
click at [290, 258] on div at bounding box center [311, 255] width 186 height 22
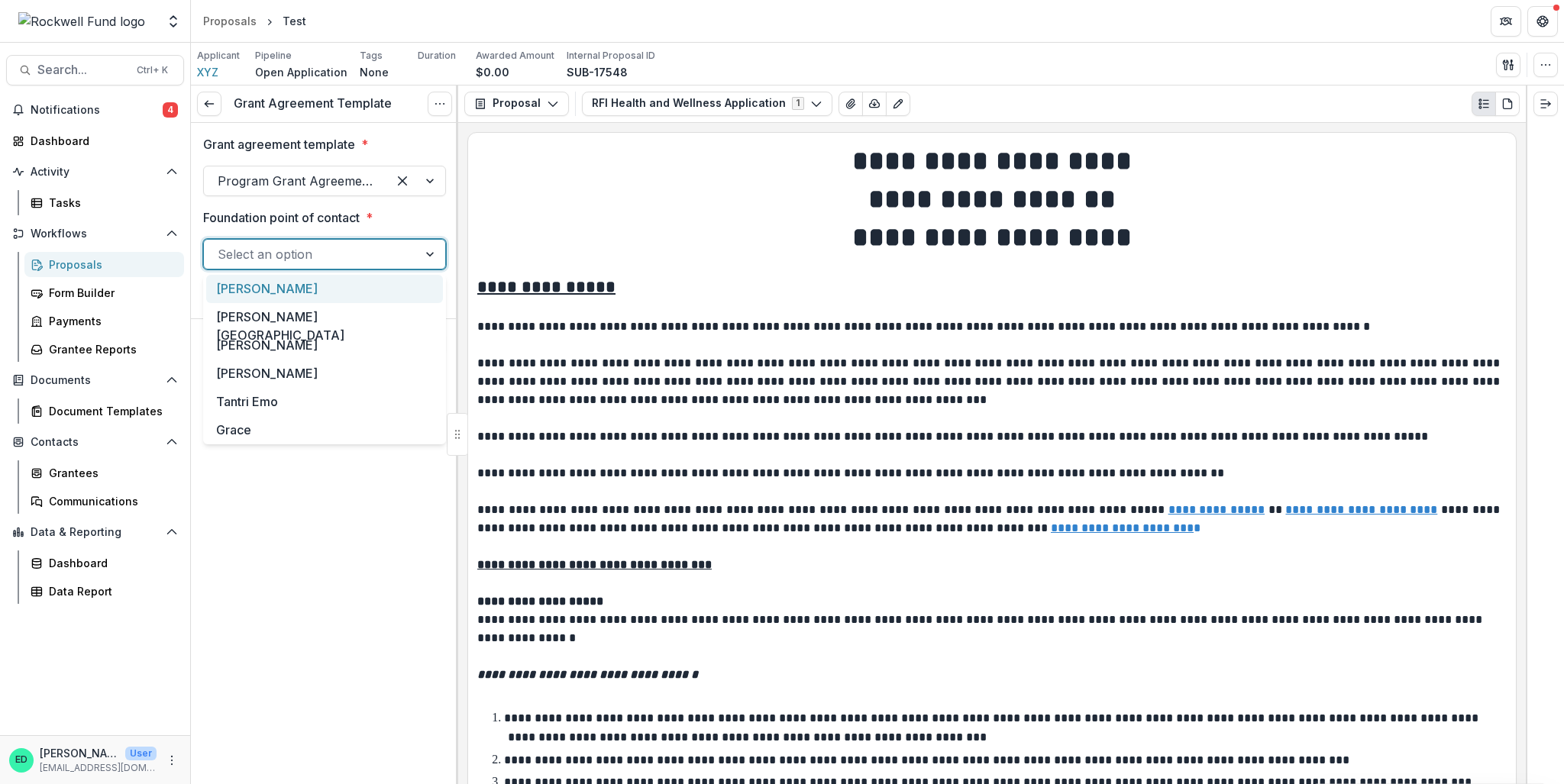
click at [280, 289] on div "[PERSON_NAME]" at bounding box center [324, 288] width 237 height 28
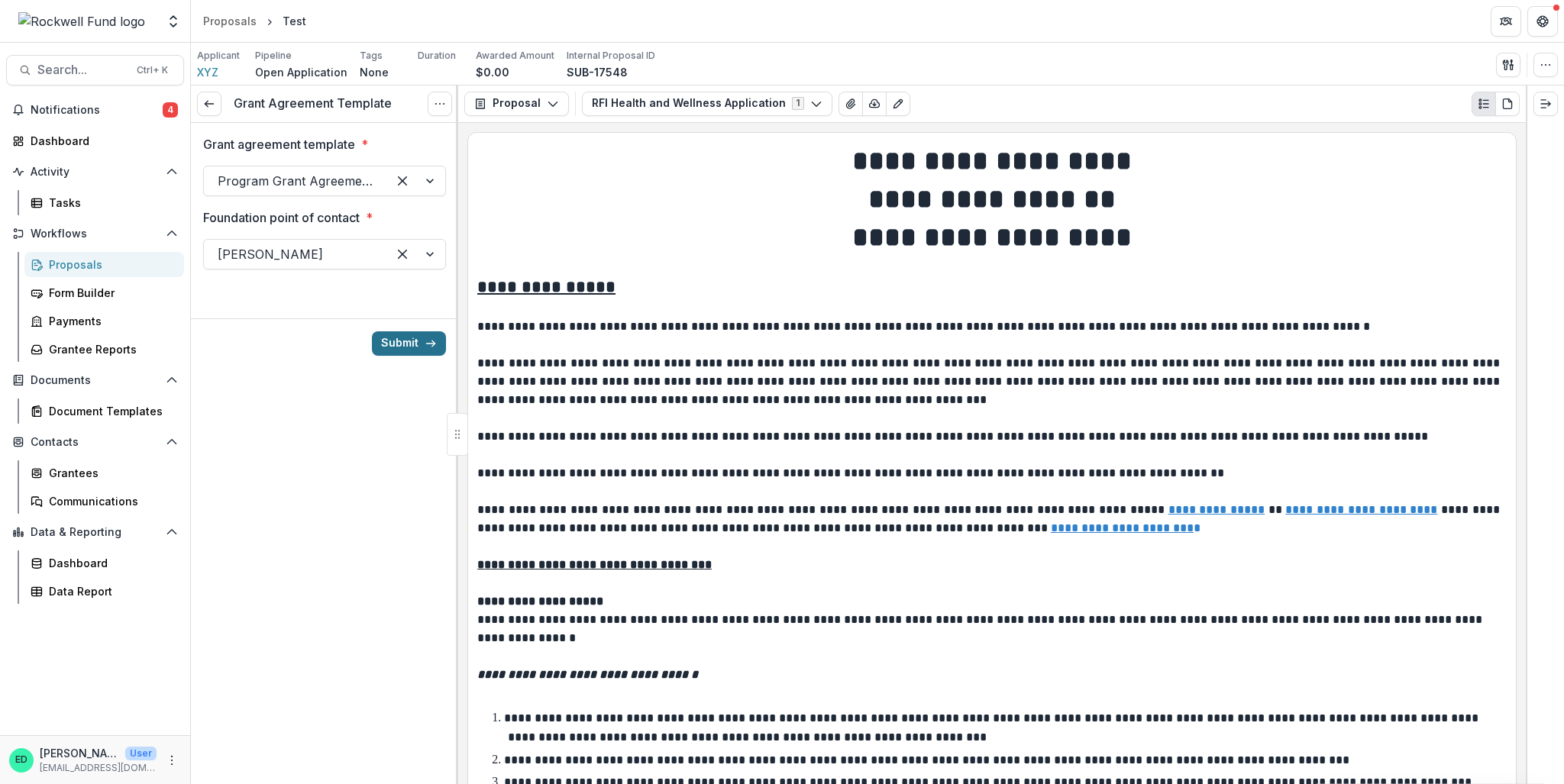
click at [395, 339] on button "Submit" at bounding box center [409, 343] width 74 height 24
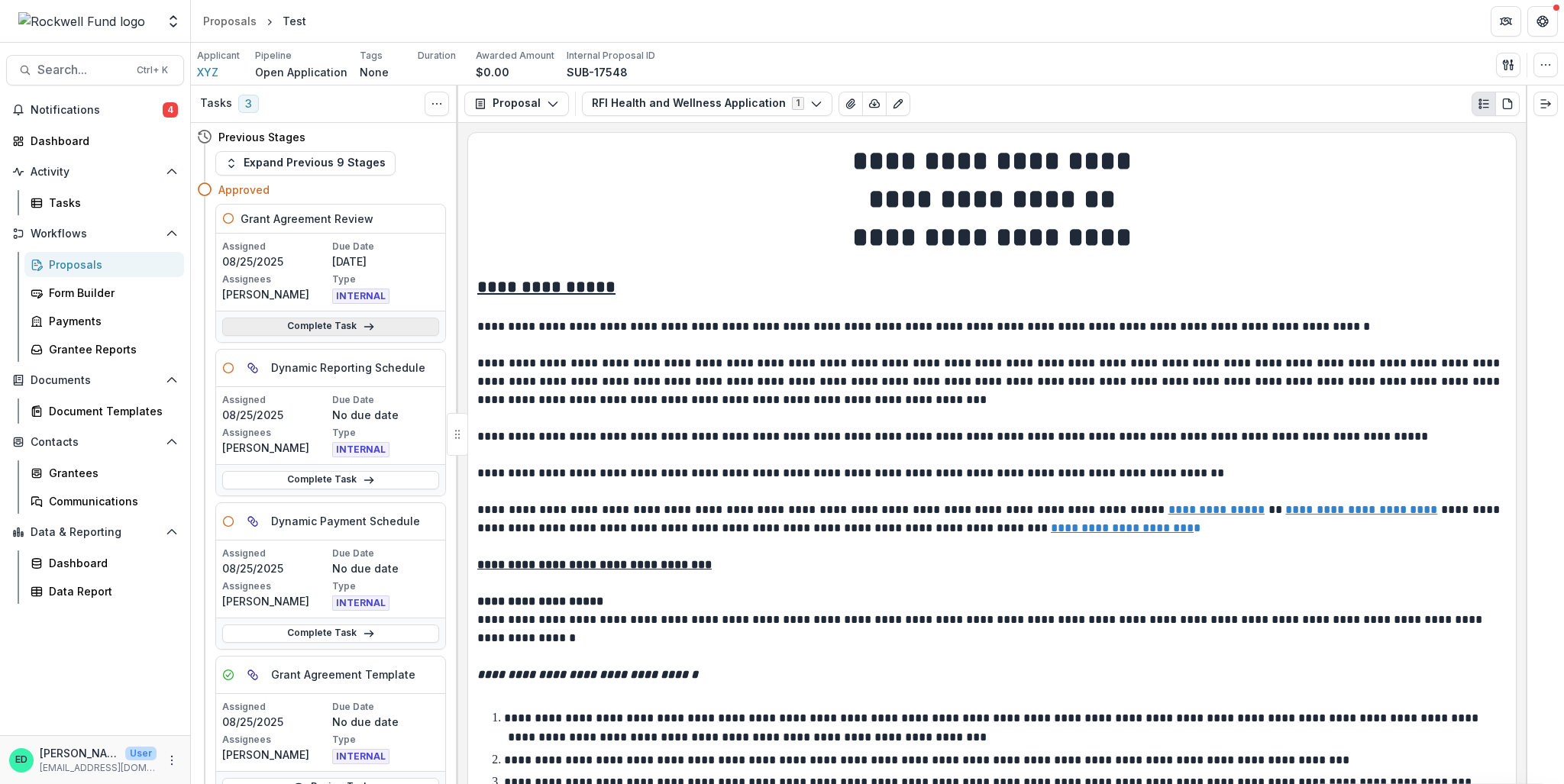
click at [325, 347] on div "Grant Agreement Review Assigned 08/25/2025 Due Date 08/26/2025 Assignees Esteva…" at bounding box center [322, 504] width 249 height 600
click at [314, 325] on link "Complete Task" at bounding box center [331, 327] width 217 height 18
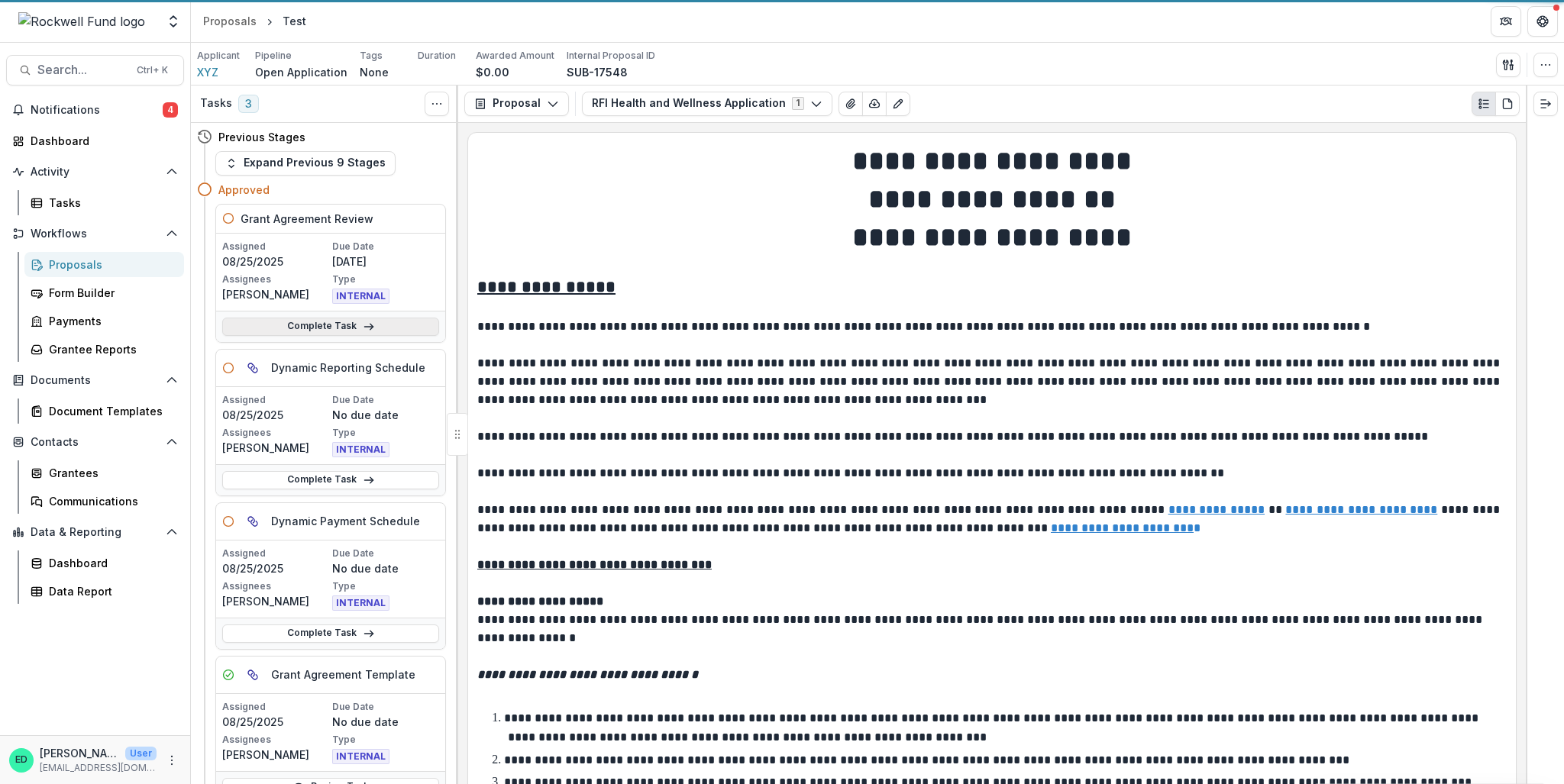
select select "**********"
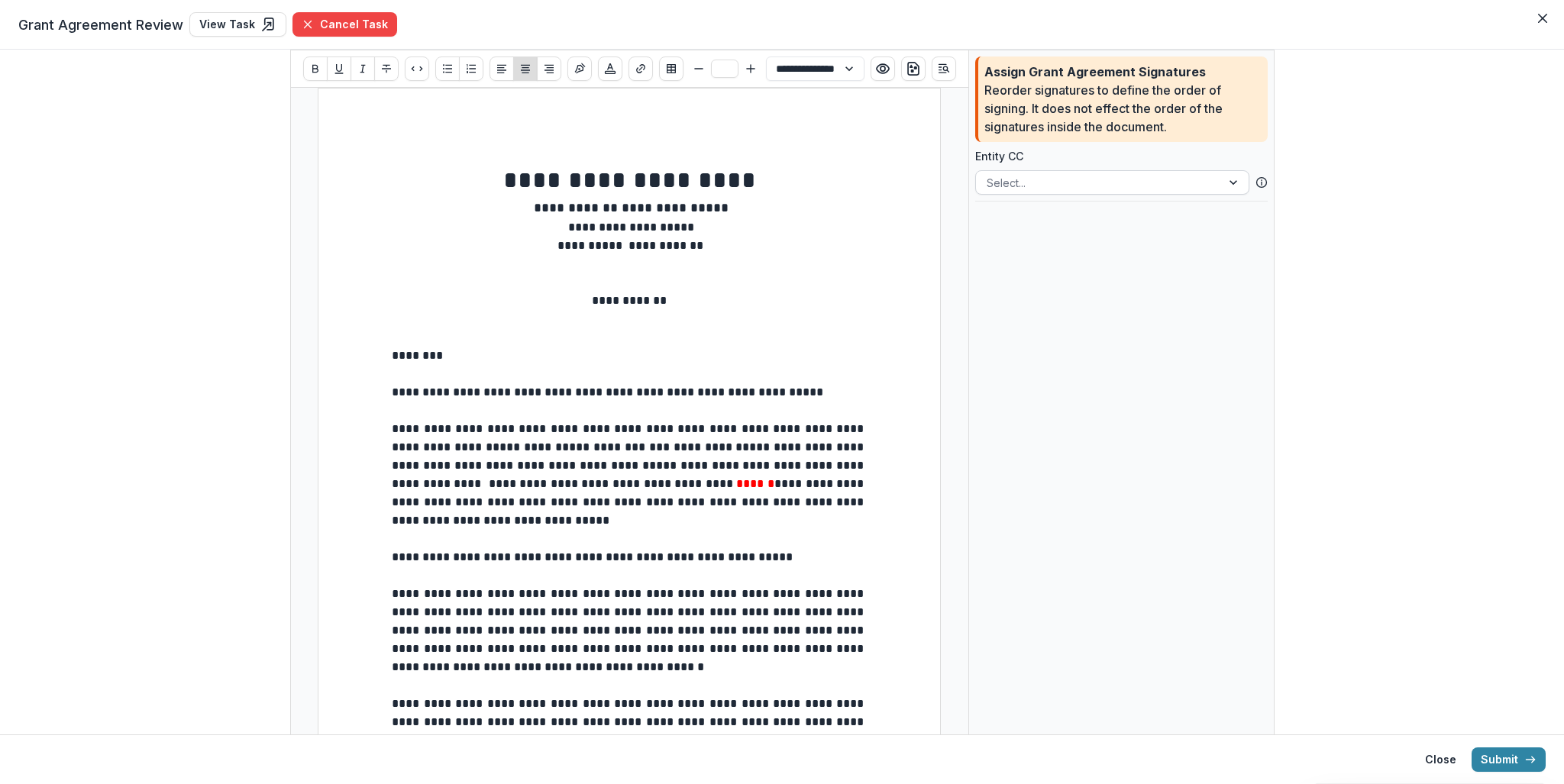
click at [1054, 178] on div at bounding box center [1099, 182] width 224 height 19
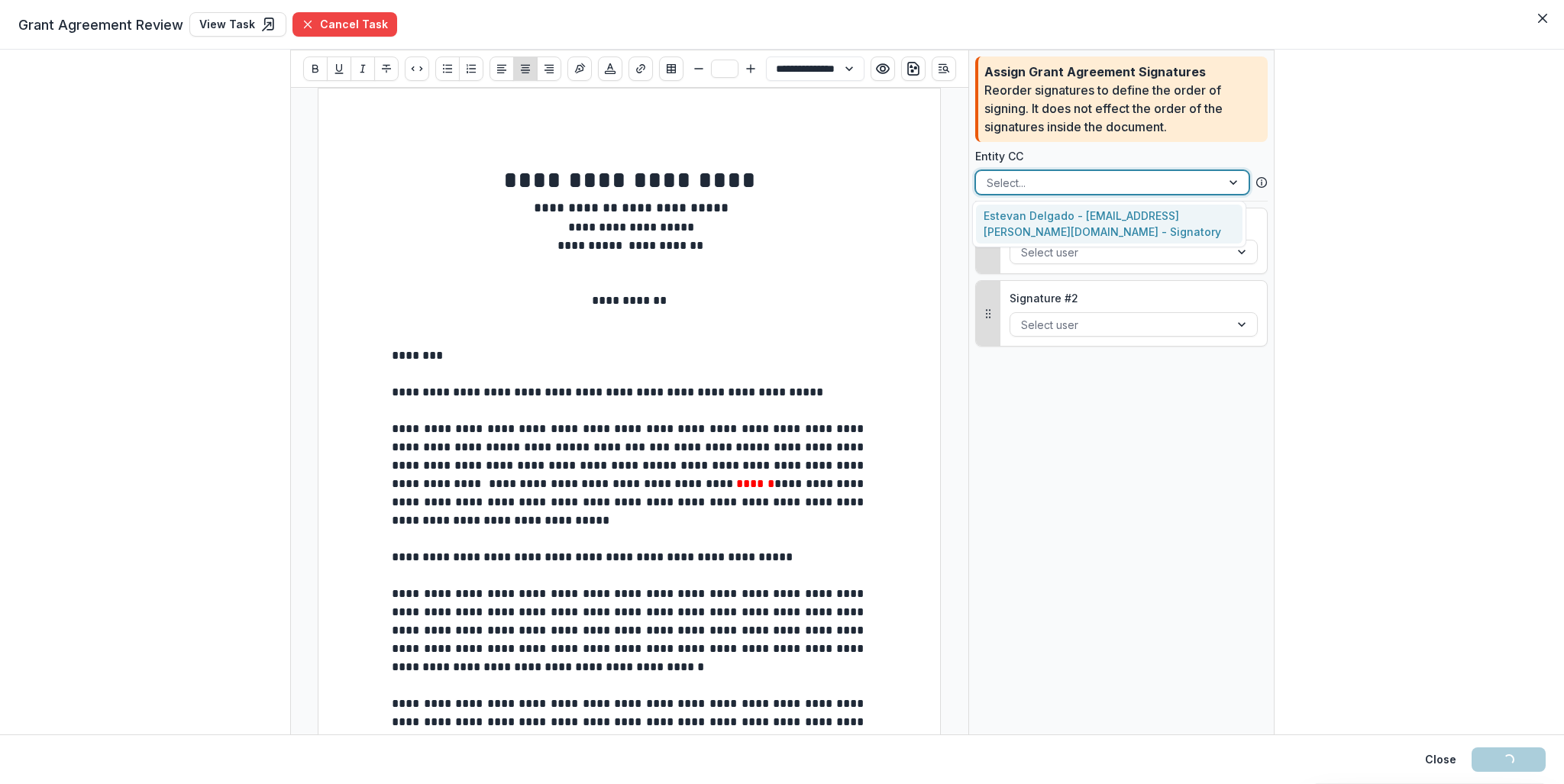
click at [1053, 214] on div "Estevan Delgado - [EMAIL_ADDRESS][PERSON_NAME][DOMAIN_NAME] - Signatory" at bounding box center [1109, 225] width 267 height 40
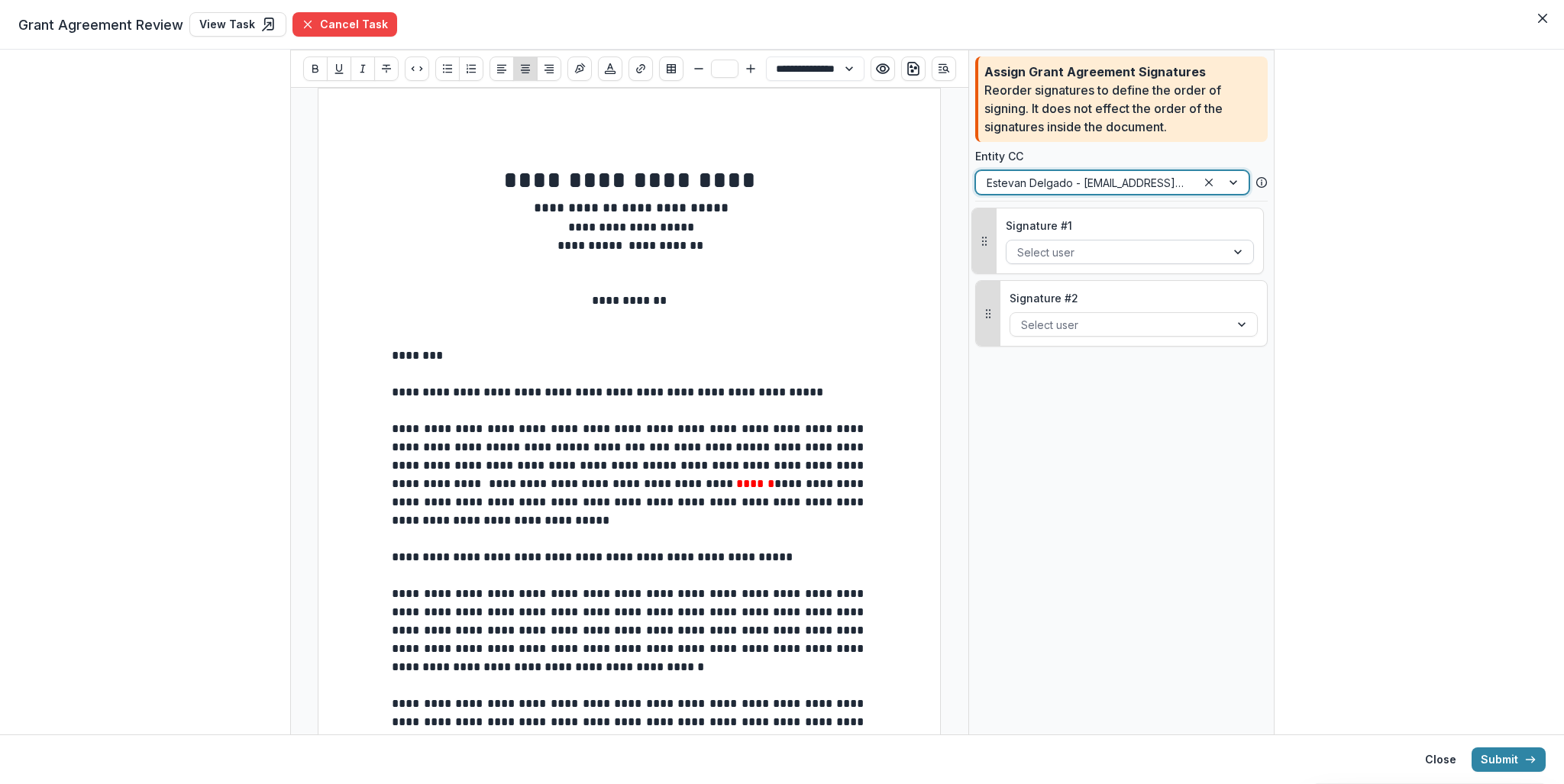
click at [1044, 255] on div at bounding box center [1116, 252] width 198 height 19
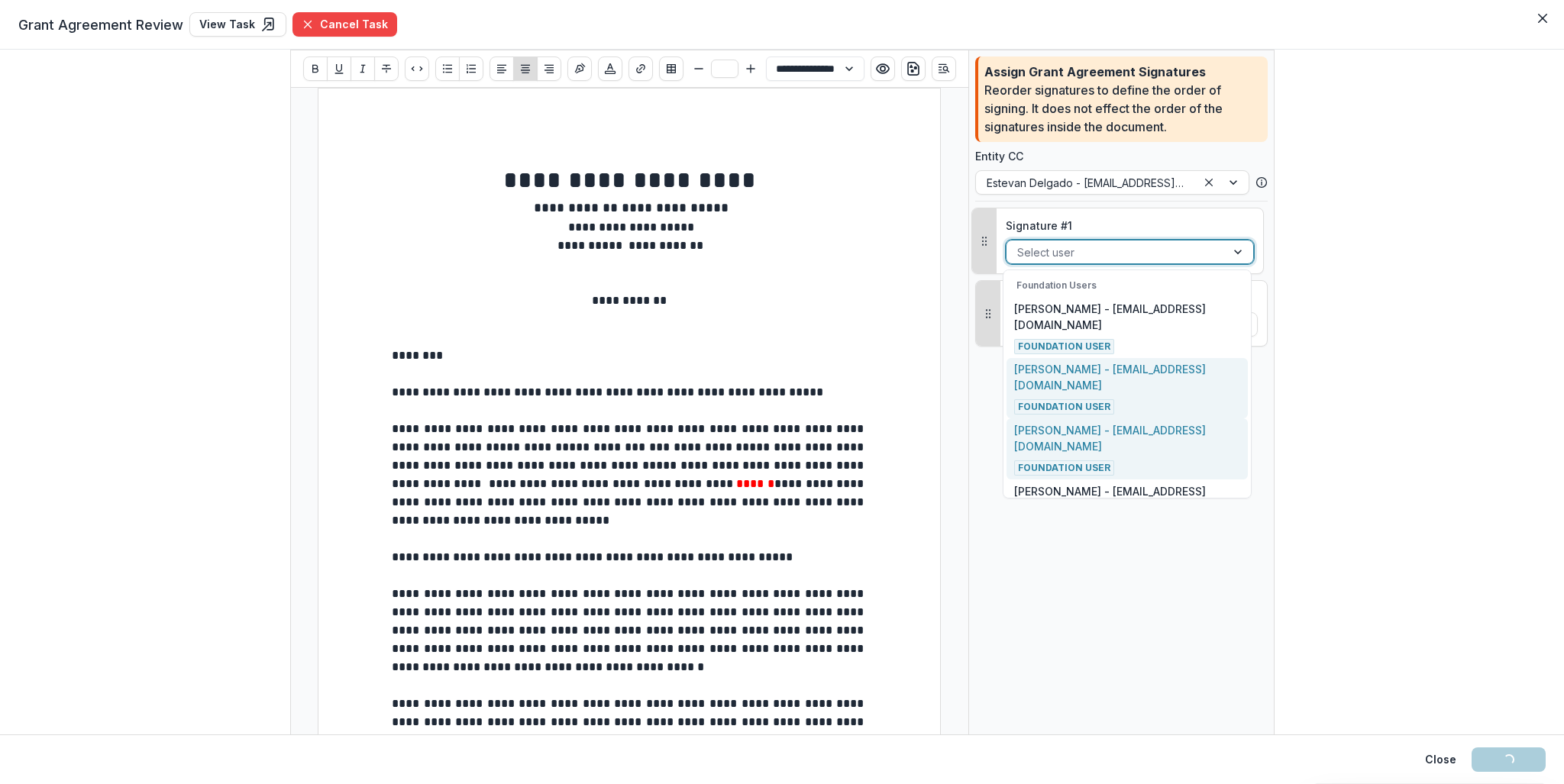
click at [1057, 425] on p "[PERSON_NAME] - [EMAIL_ADDRESS][DOMAIN_NAME]" at bounding box center [1128, 438] width 226 height 33
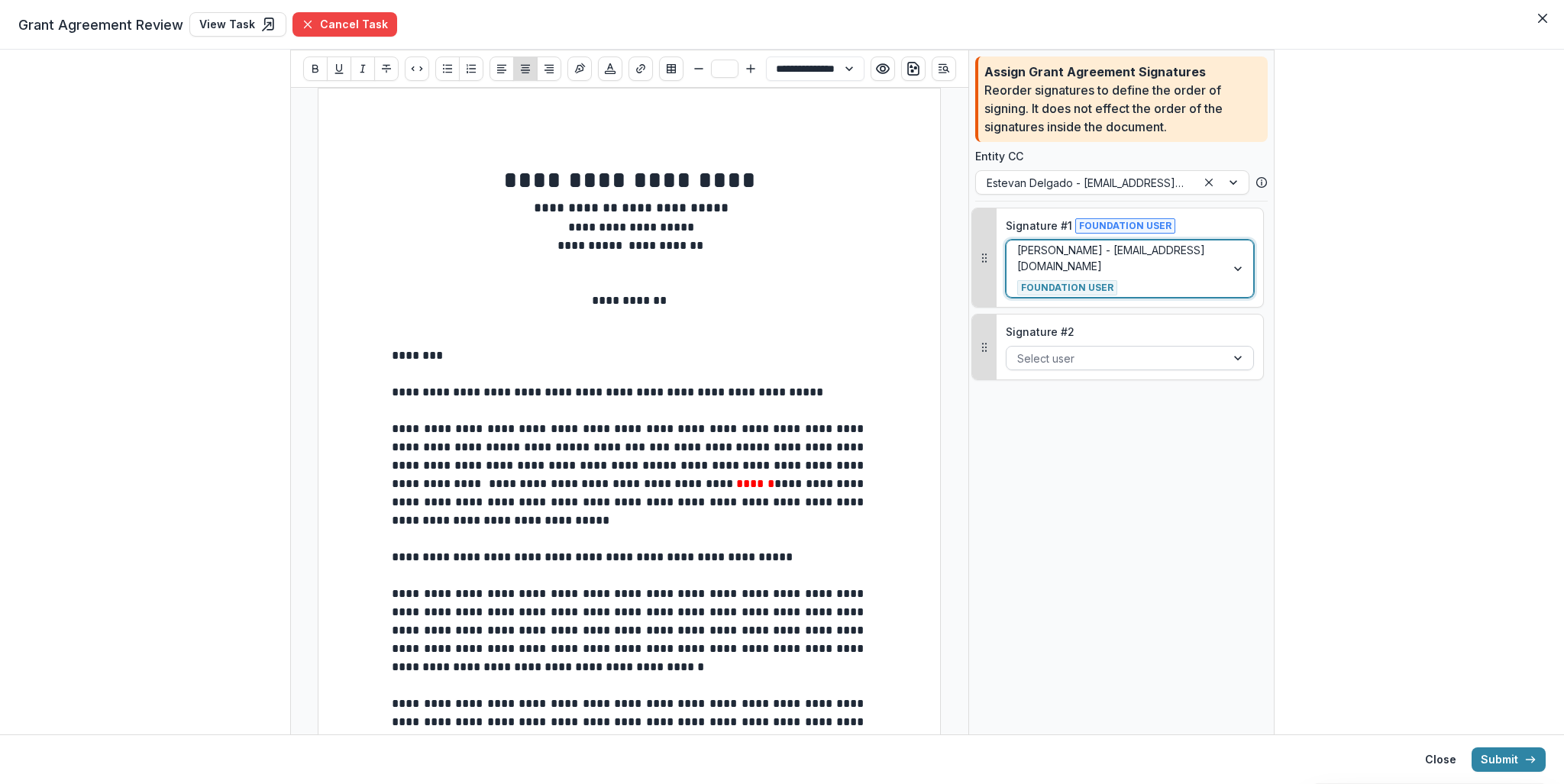
click at [1054, 357] on div at bounding box center [1116, 358] width 198 height 19
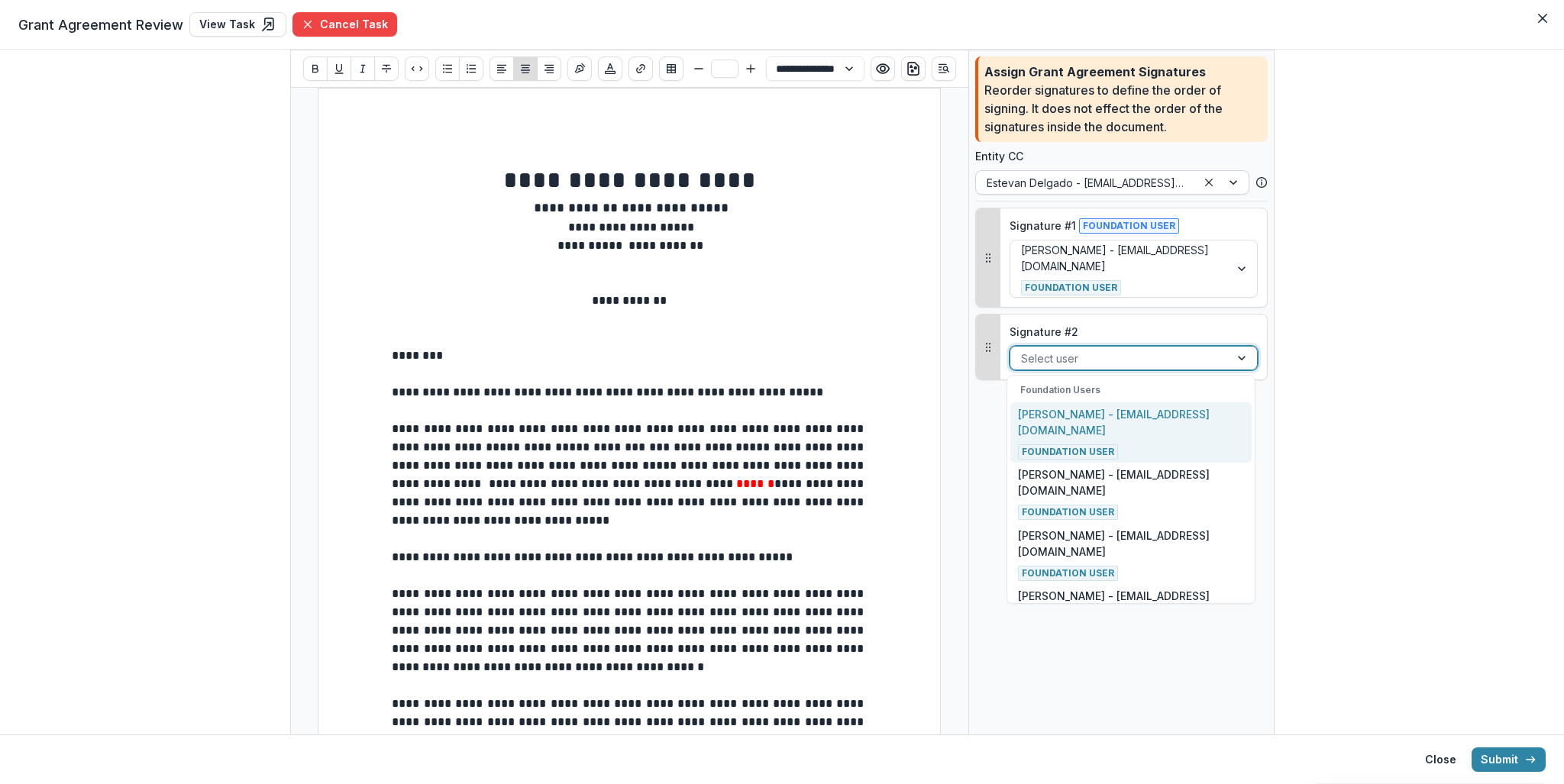
click at [1057, 188] on div at bounding box center [1086, 182] width 200 height 19
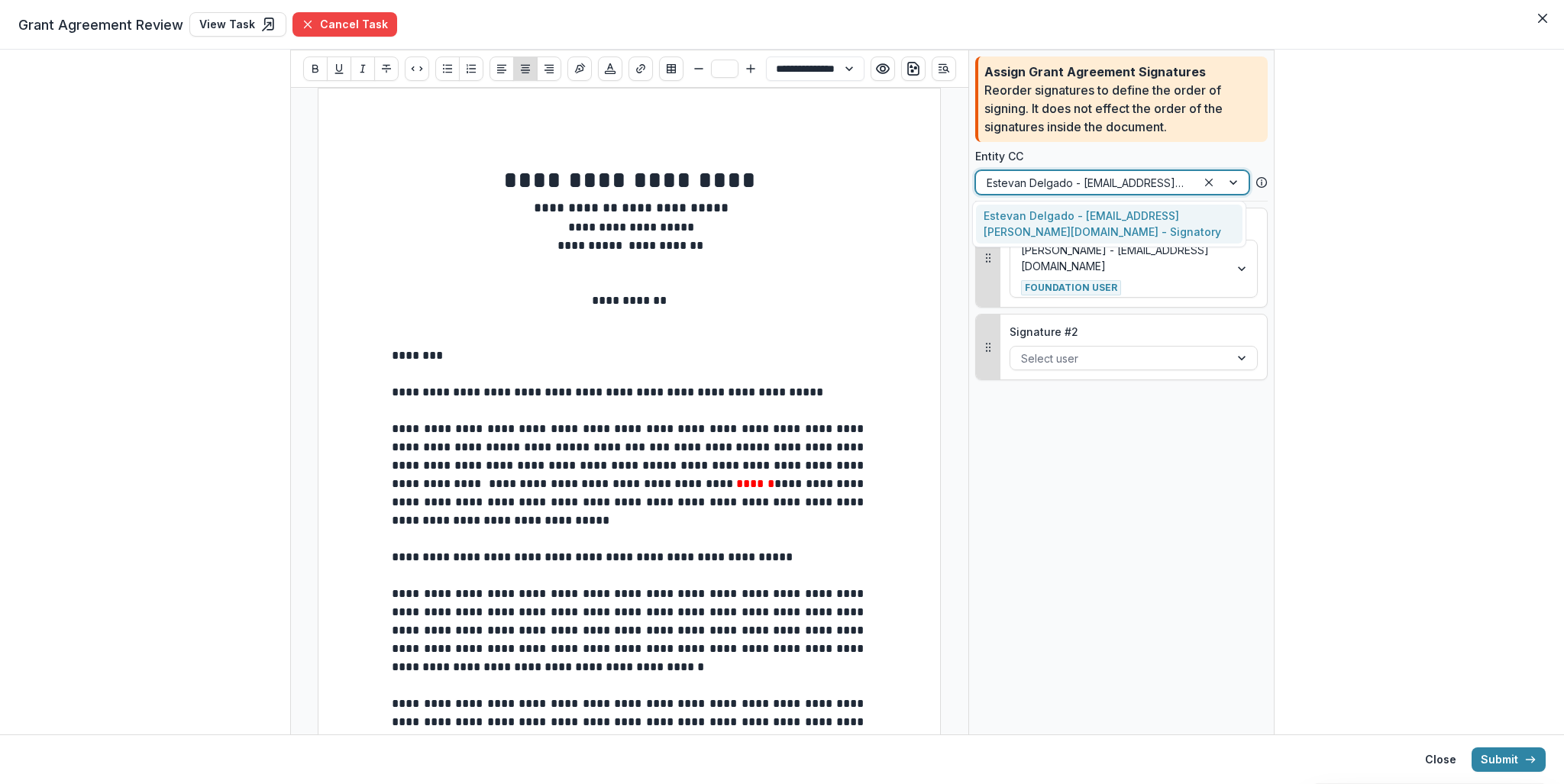
click at [1019, 219] on div "Estevan Delgado - [EMAIL_ADDRESS][PERSON_NAME][DOMAIN_NAME] - Signatory" at bounding box center [1109, 225] width 267 height 40
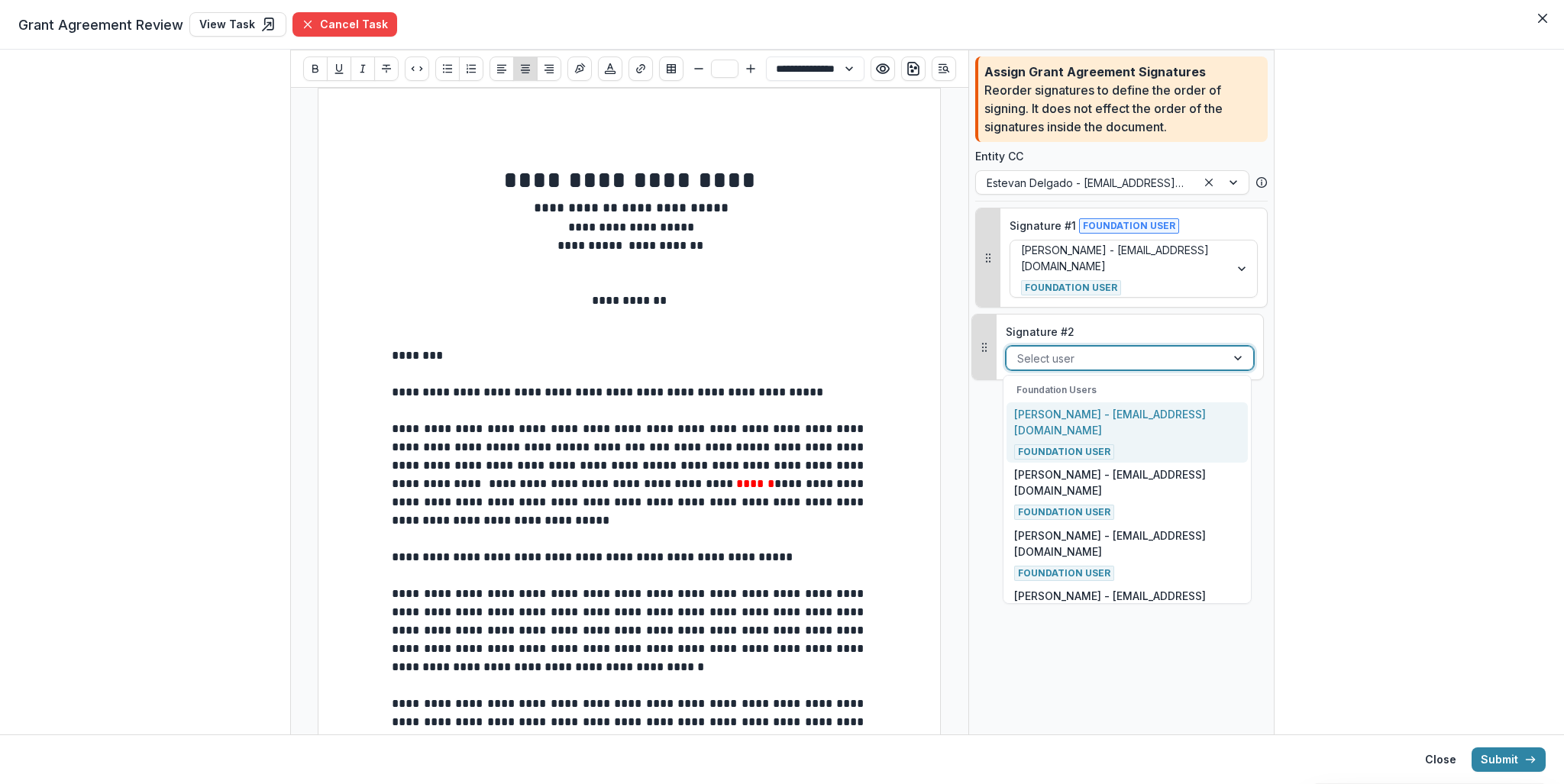
click at [1062, 363] on div at bounding box center [1116, 358] width 198 height 19
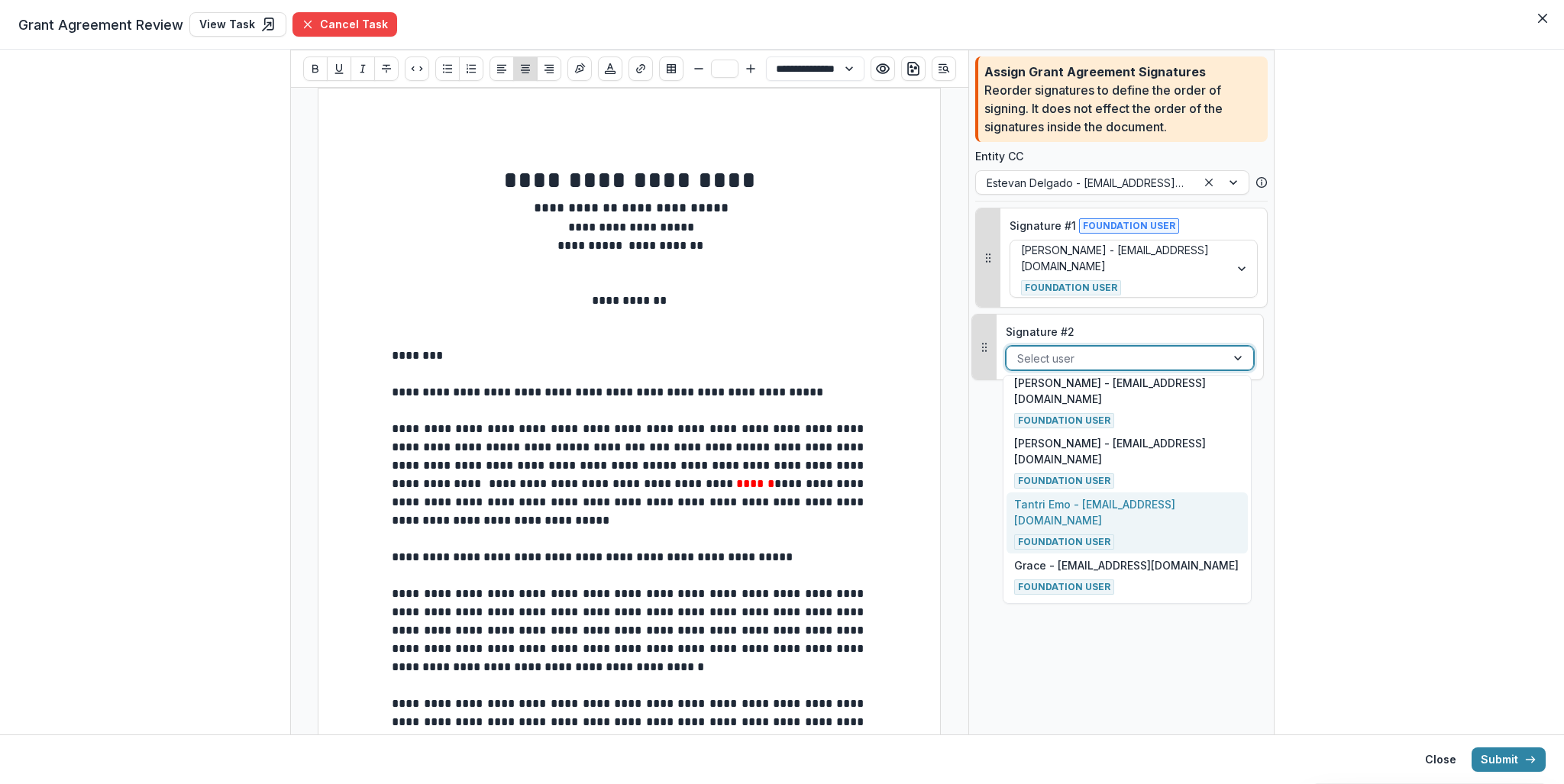
scroll to position [184, 0]
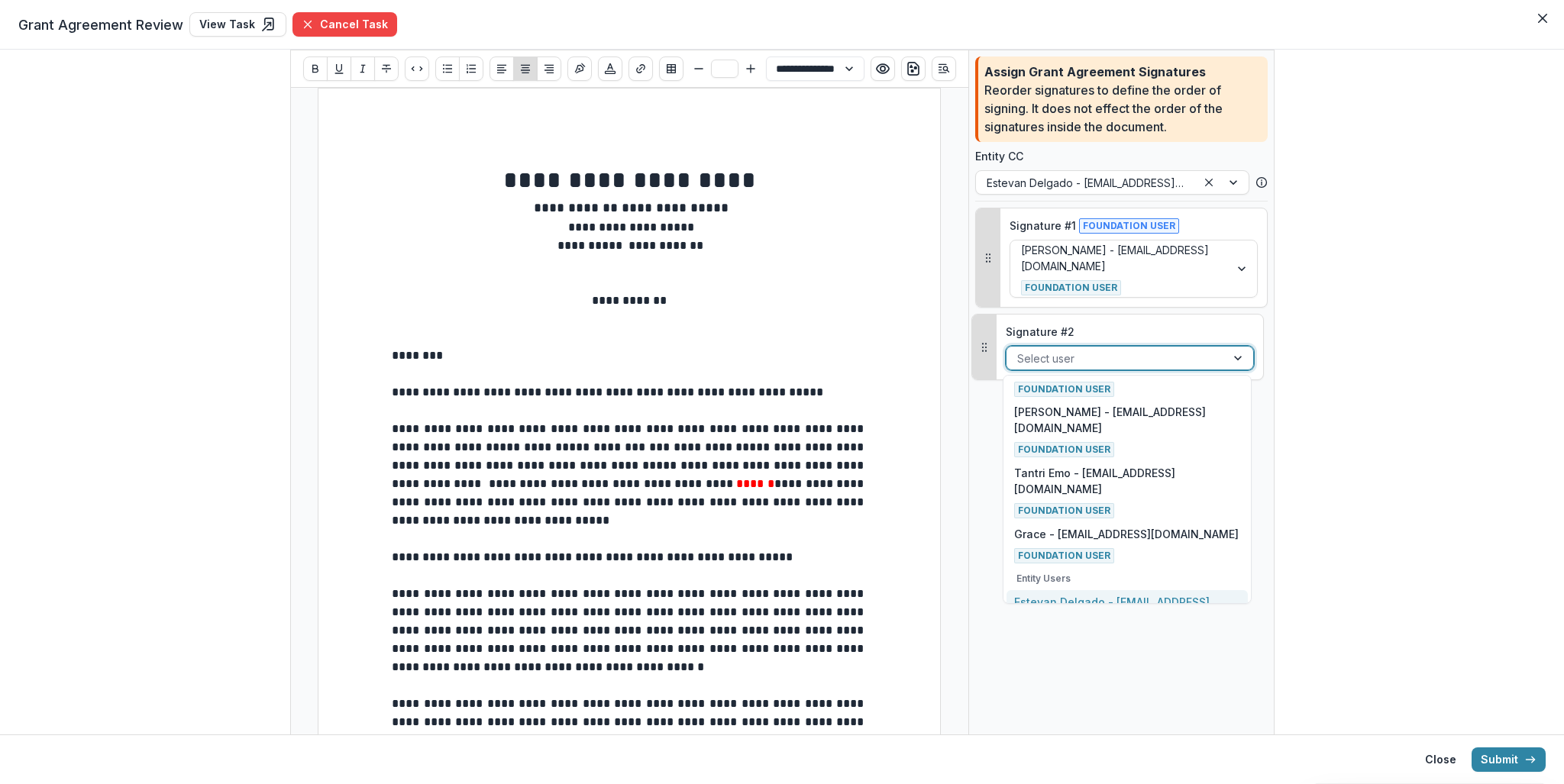
click at [1088, 594] on p "Estevan Delgado - [EMAIL_ADDRESS][PERSON_NAME][DOMAIN_NAME] - Signatory" at bounding box center [1128, 618] width 226 height 48
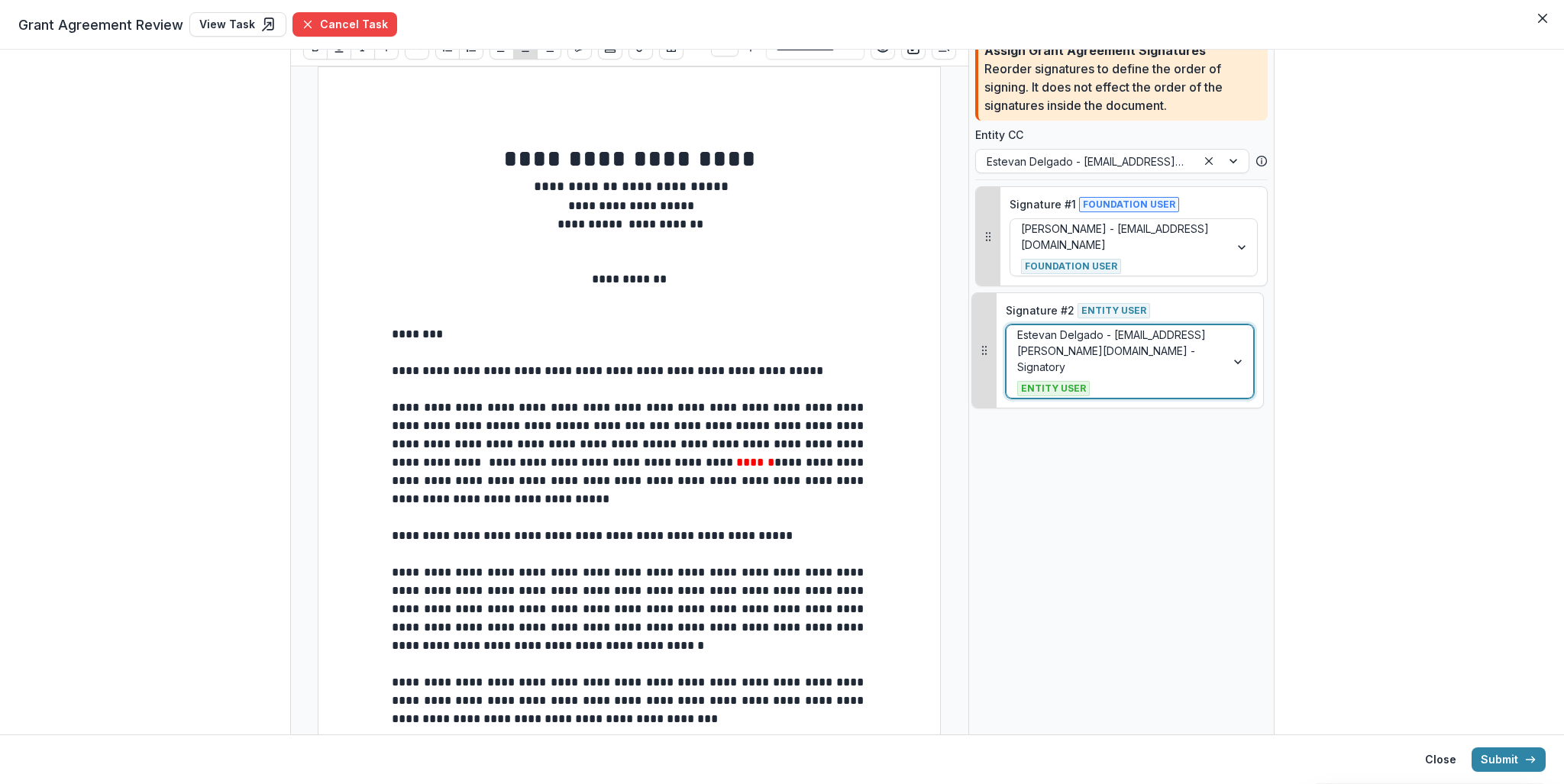
scroll to position [0, 0]
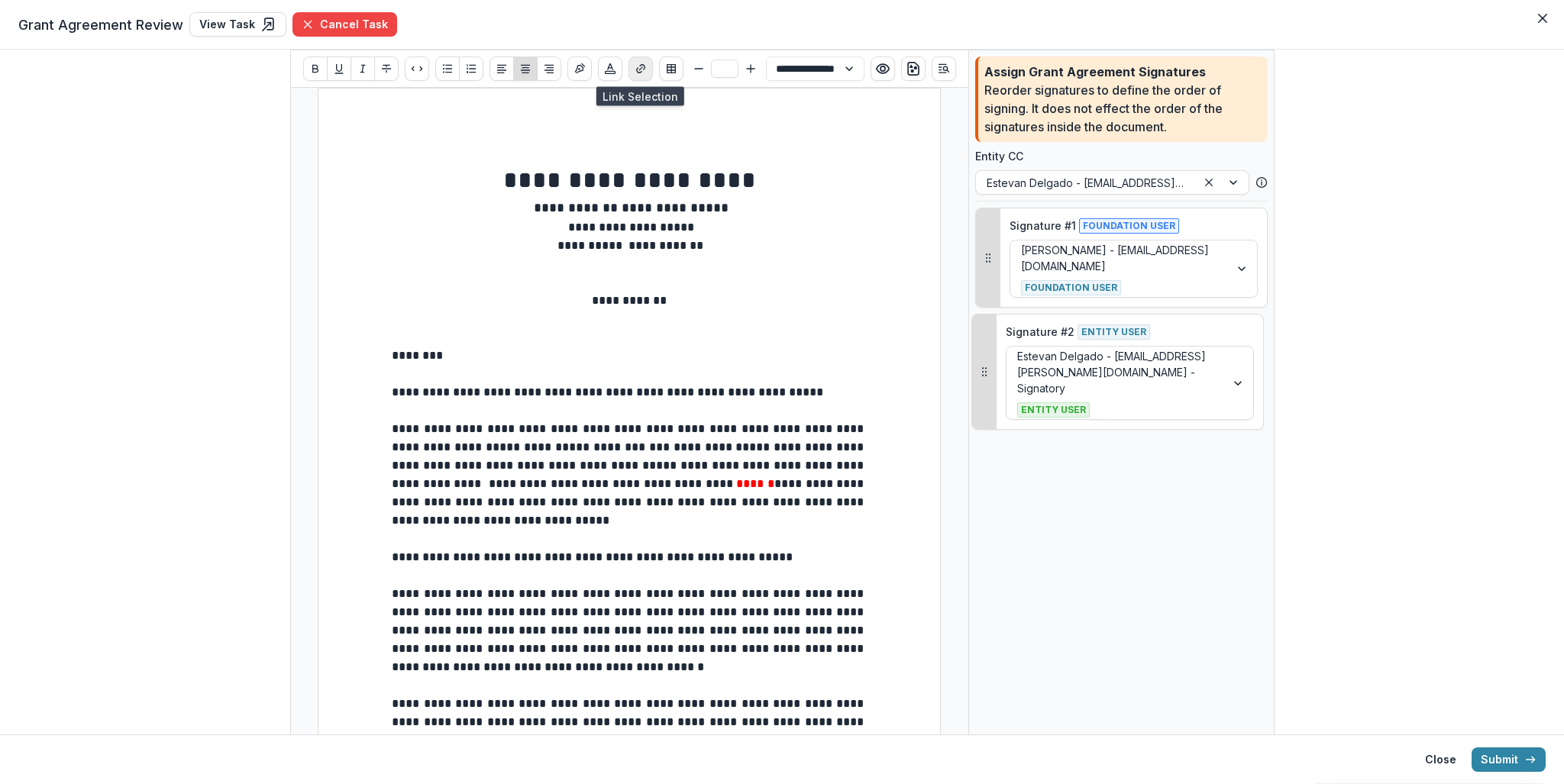
click at [640, 70] on icon "Create link" at bounding box center [641, 69] width 13 height 13
click at [1500, 763] on button "Submit" at bounding box center [1509, 760] width 74 height 24
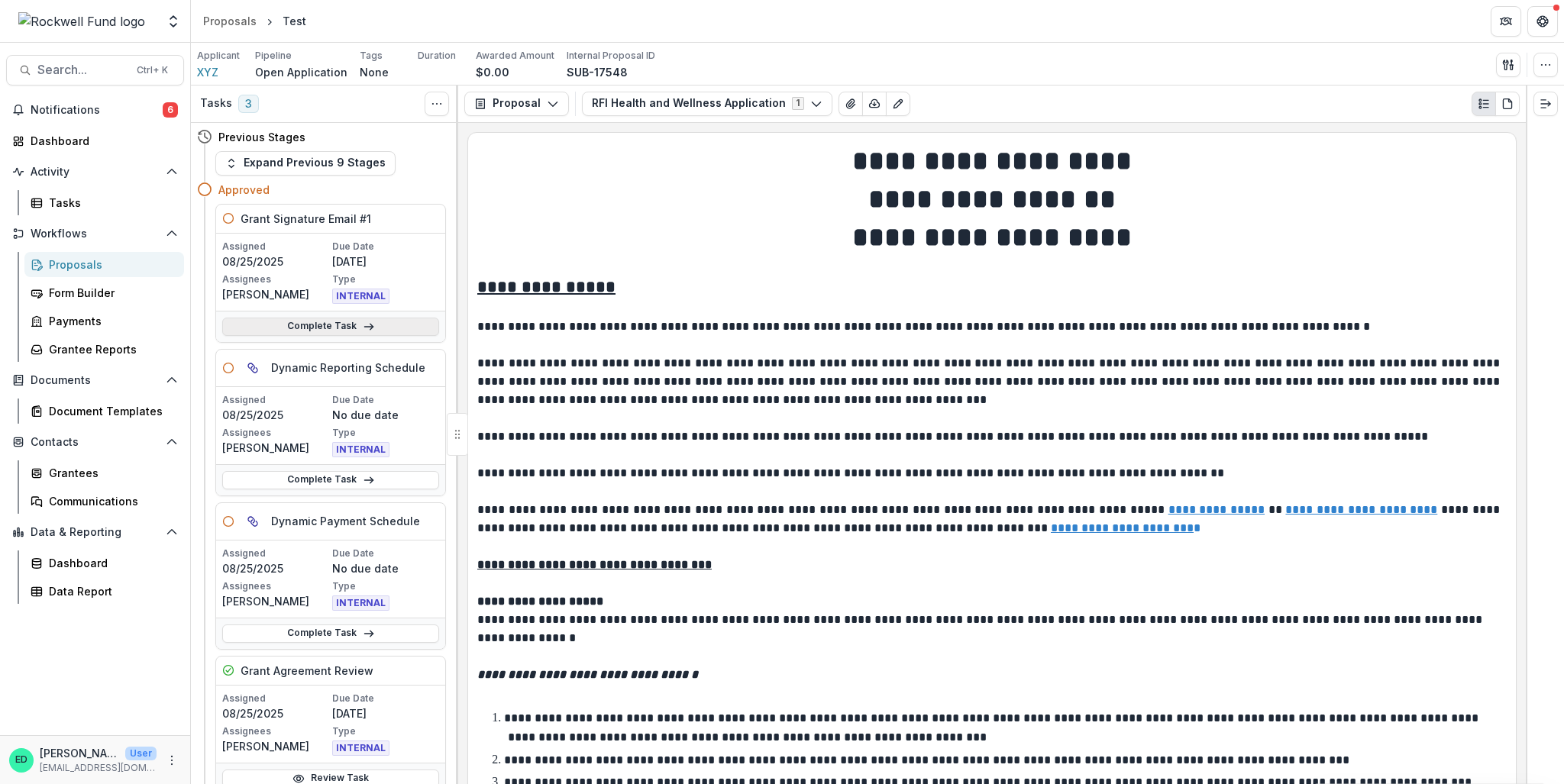
click at [317, 331] on link "Complete Task" at bounding box center [331, 327] width 217 height 18
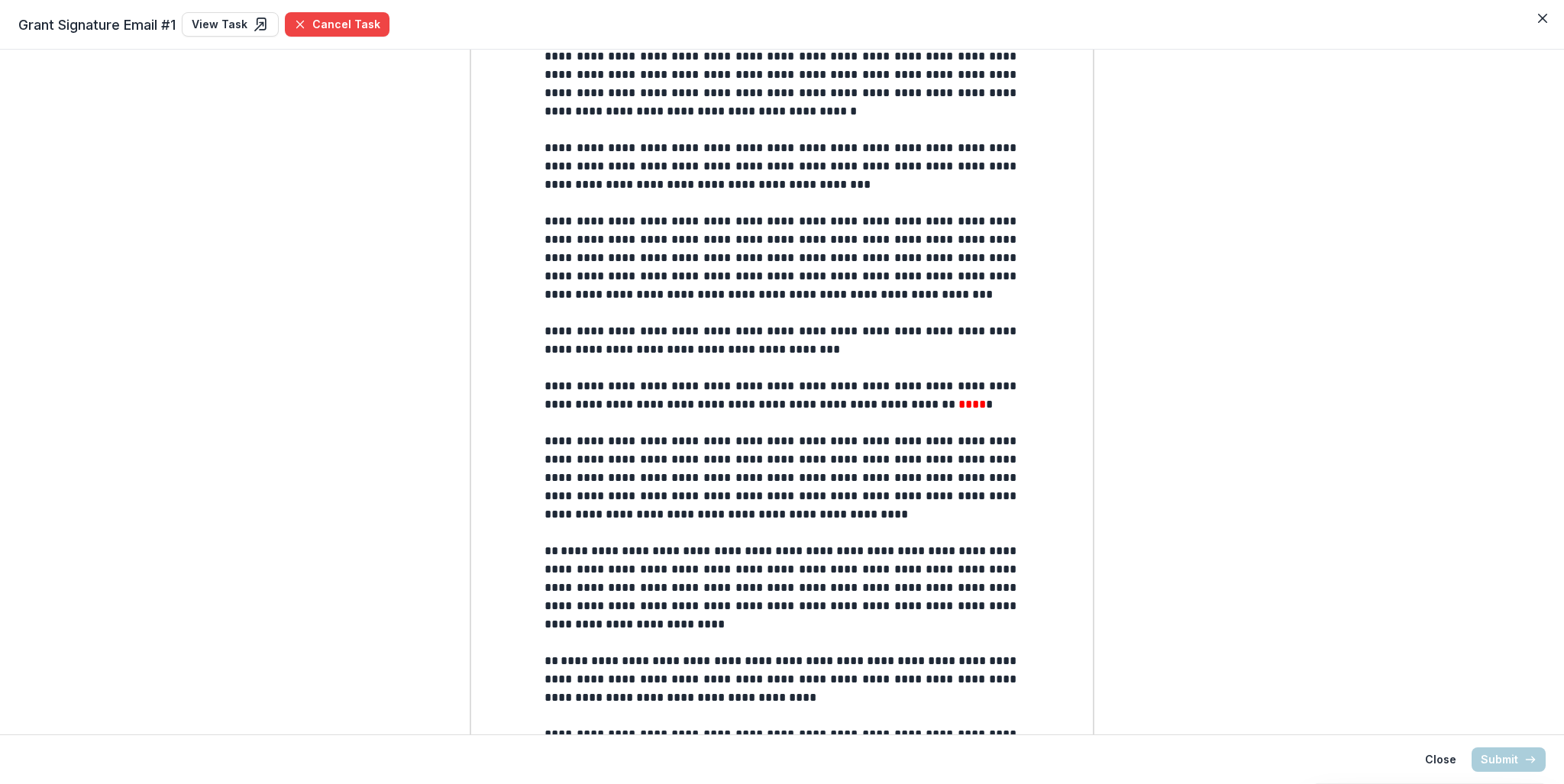
scroll to position [480, 0]
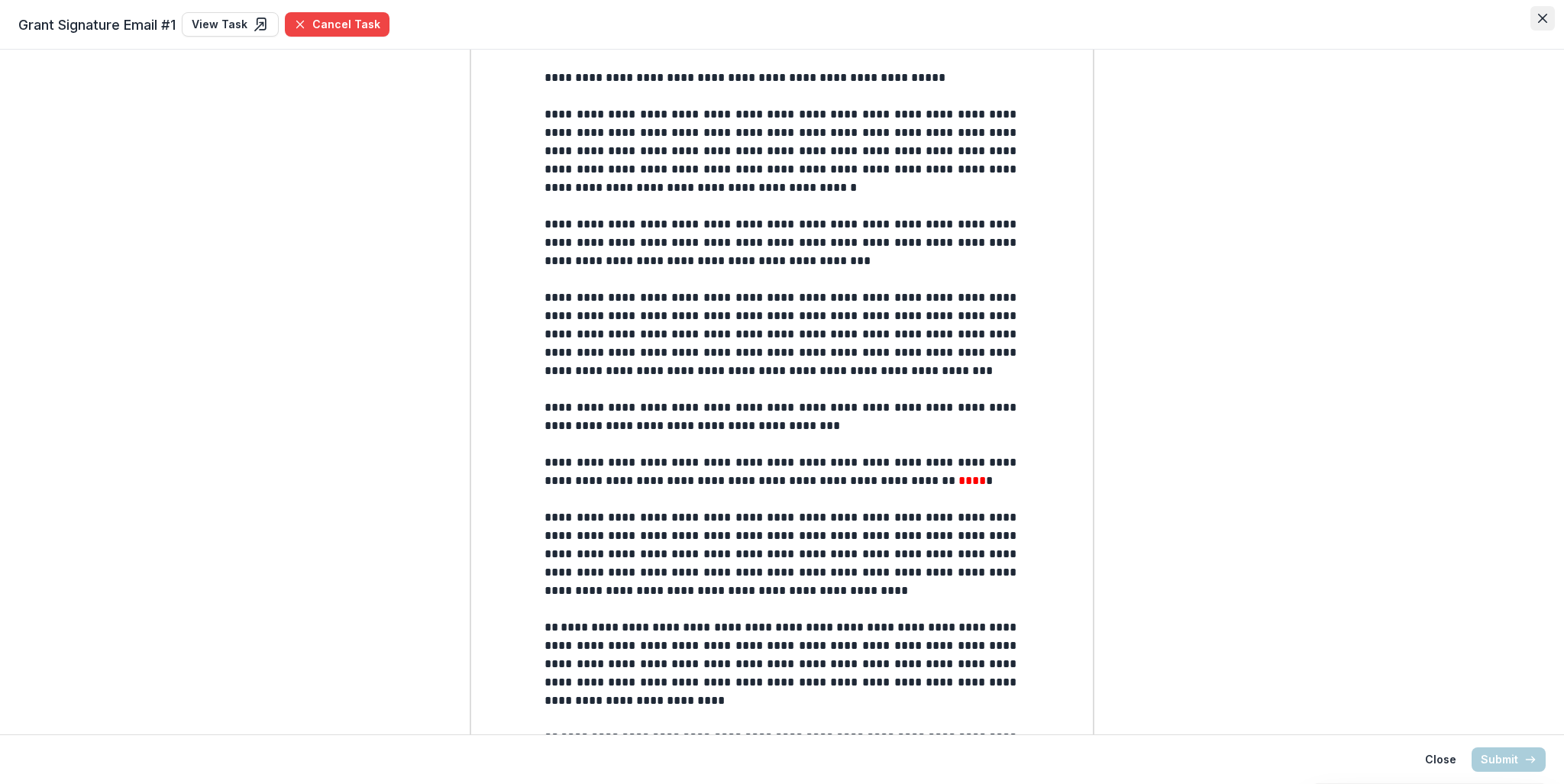
click at [1538, 21] on icon "Close" at bounding box center [1542, 18] width 9 height 9
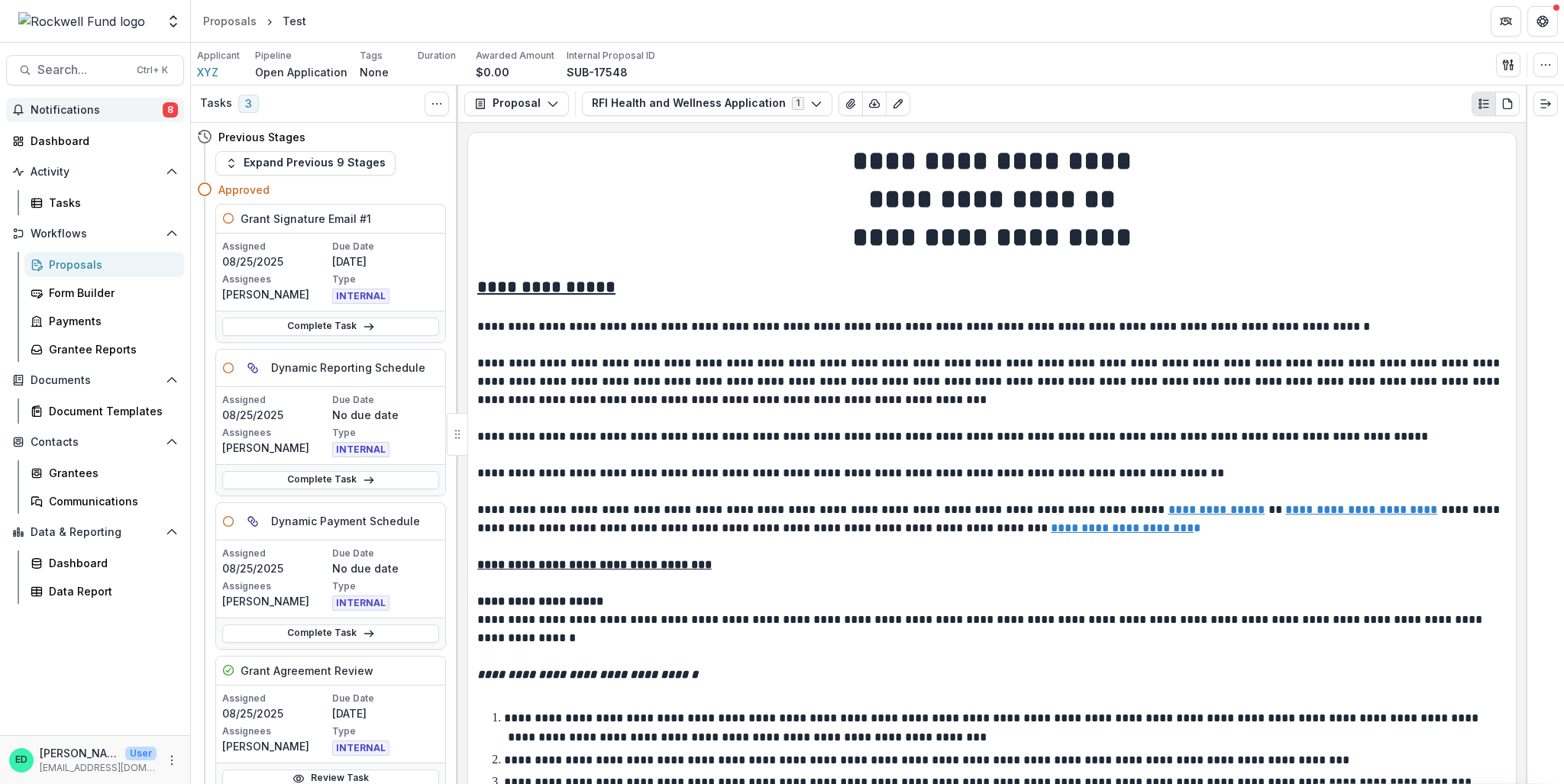
click at [115, 111] on span "Notifications" at bounding box center [97, 110] width 132 height 13
click at [614, 196] on h1 "**********" at bounding box center [991, 199] width 1029 height 38
click at [1543, 56] on button "button" at bounding box center [1545, 64] width 24 height 24
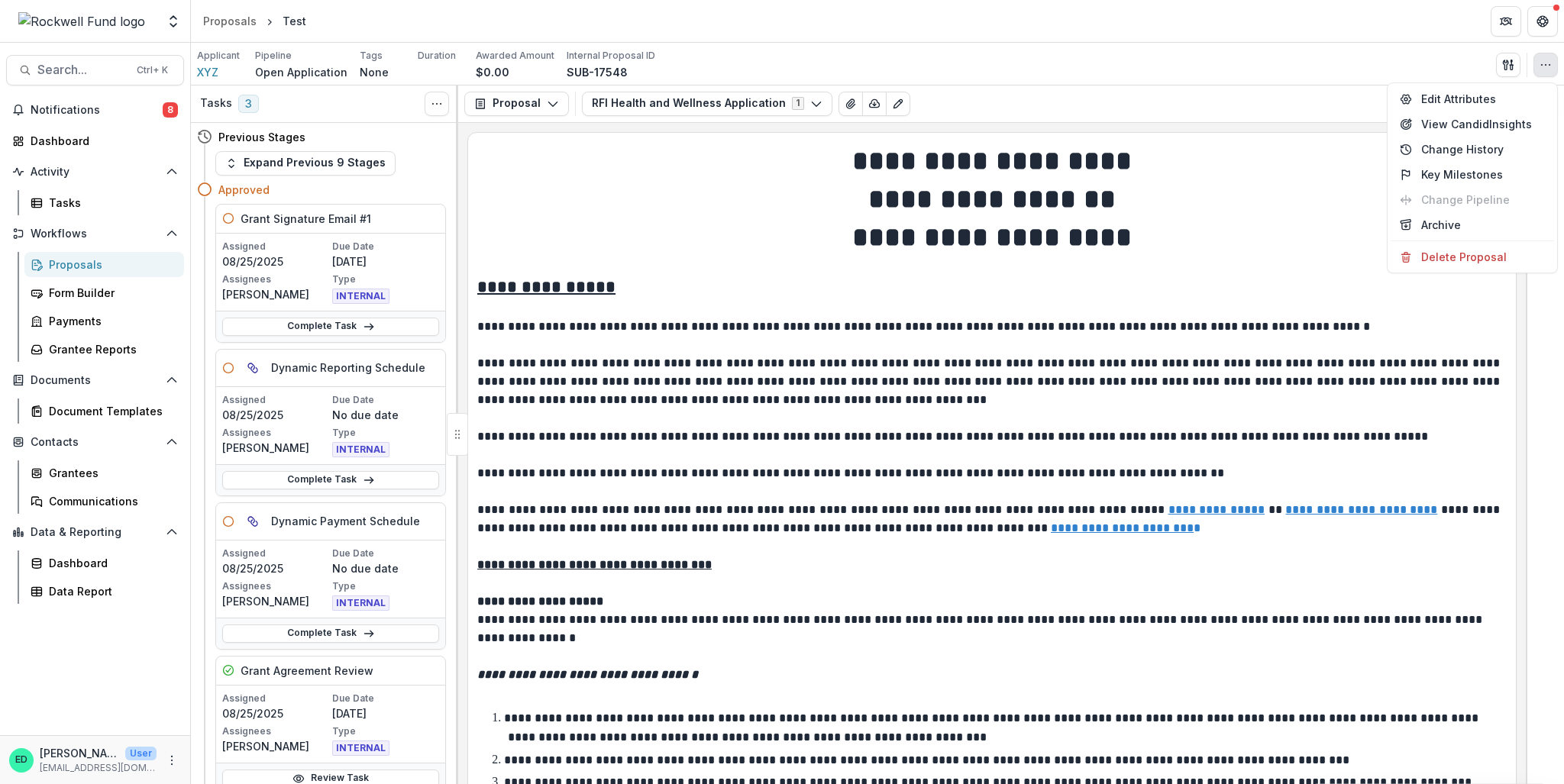
click at [1432, 46] on div "Applicant XYZ Pipeline Open Application Tags None All tags Duration Awarded Amo…" at bounding box center [877, 63] width 1373 height 42
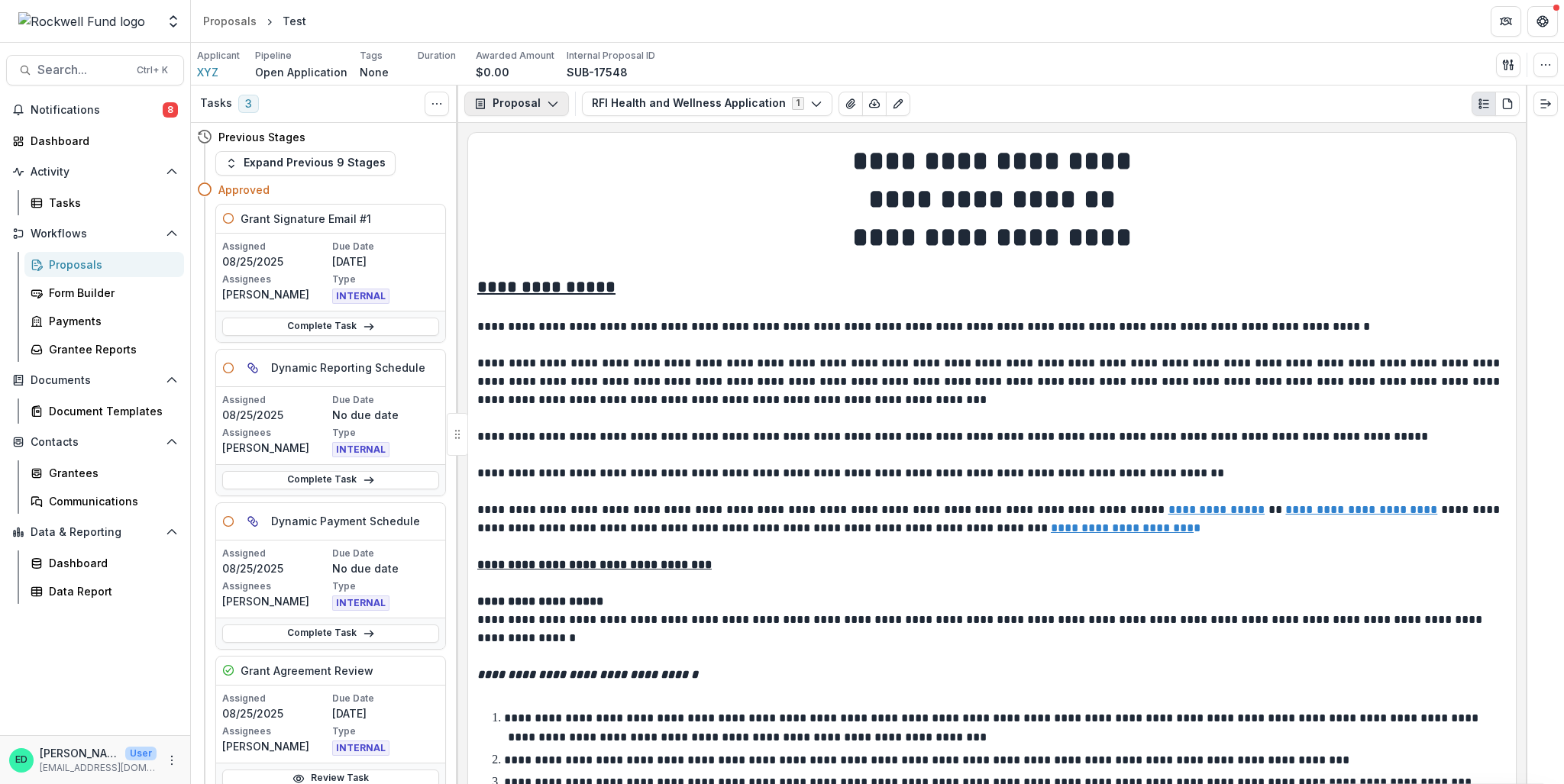
click at [507, 101] on button "Proposal" at bounding box center [517, 103] width 105 height 24
click at [548, 219] on div "Grant Agreements" at bounding box center [565, 214] width 140 height 16
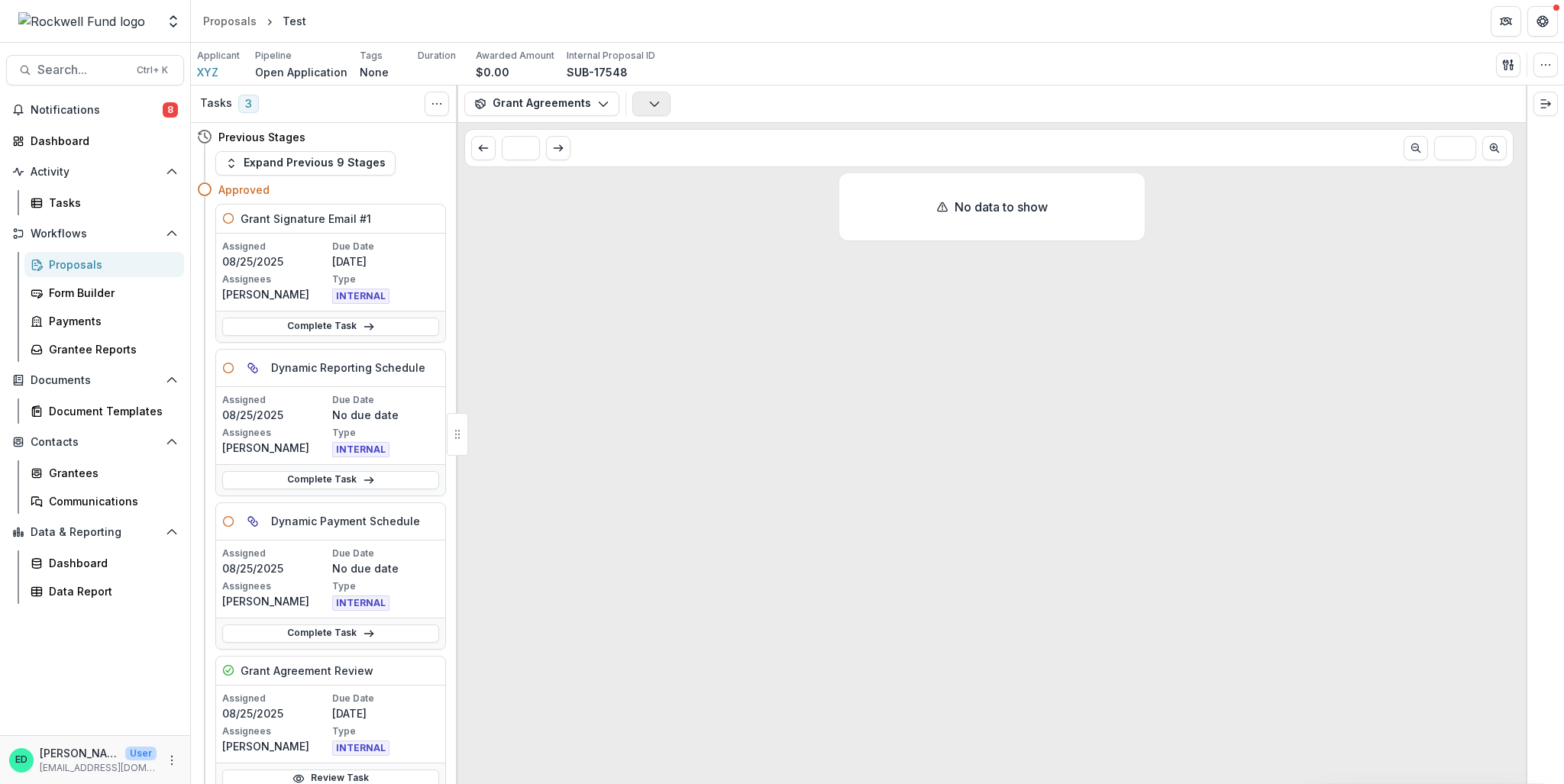
click at [644, 111] on button "button" at bounding box center [651, 103] width 38 height 24
click at [721, 83] on div "Applicant XYZ Pipeline Open Application Tags None All tags Duration Awarded Amo…" at bounding box center [877, 63] width 1373 height 42
click at [590, 107] on button "Grant Agreements" at bounding box center [542, 103] width 155 height 24
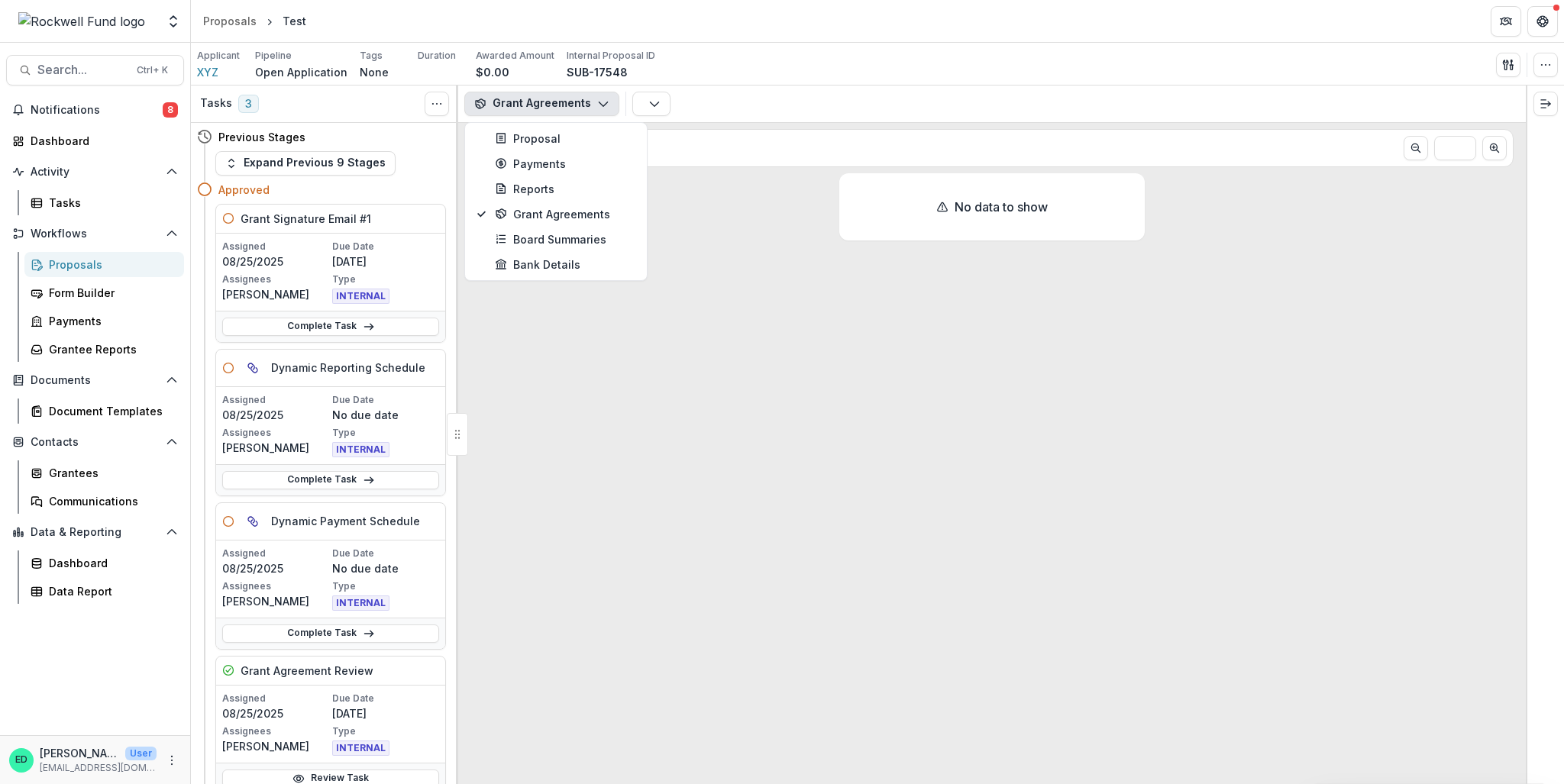
click at [590, 107] on button "Grant Agreements" at bounding box center [542, 103] width 155 height 24
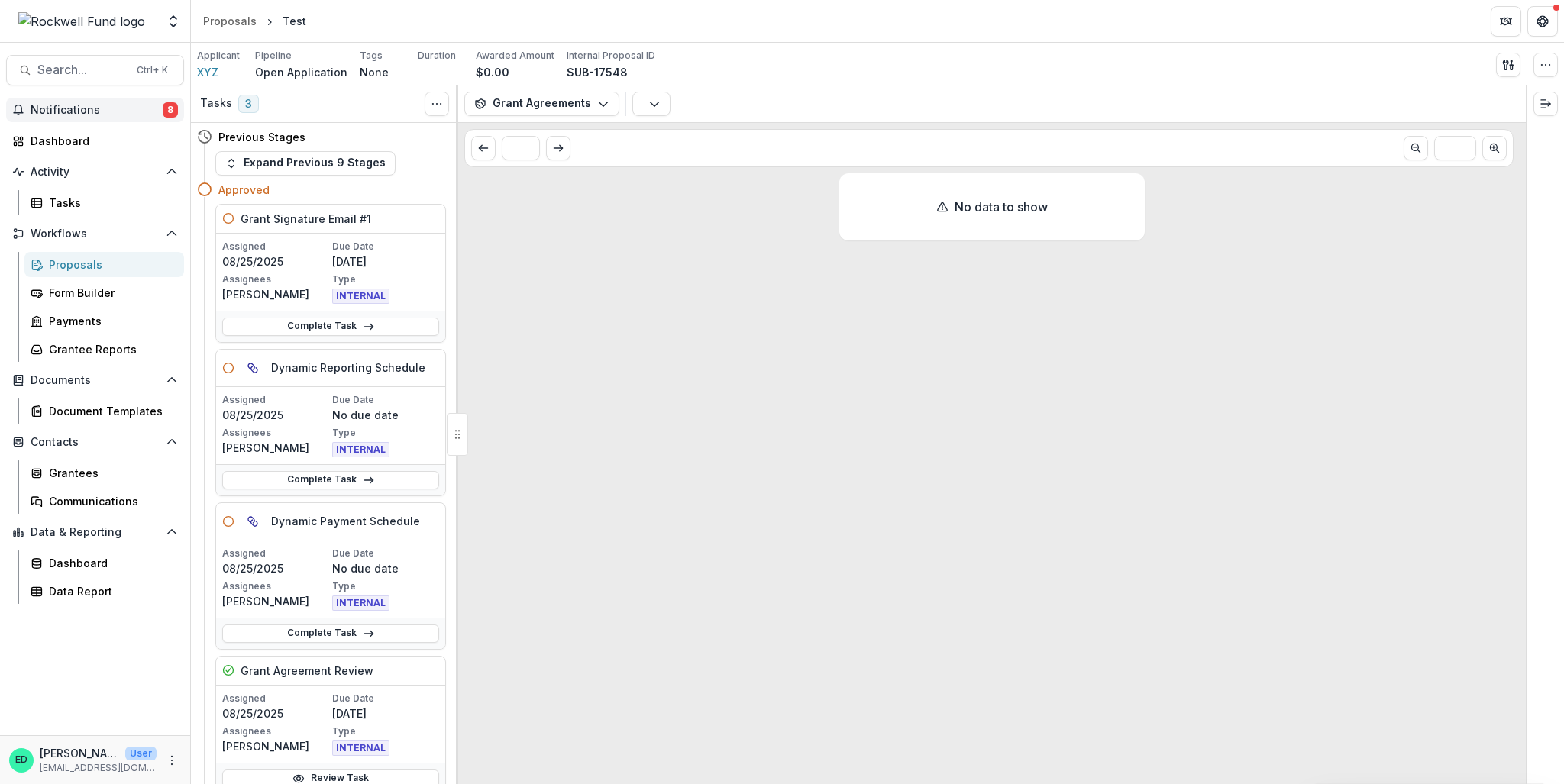
click at [65, 107] on span "Notifications" at bounding box center [97, 110] width 132 height 13
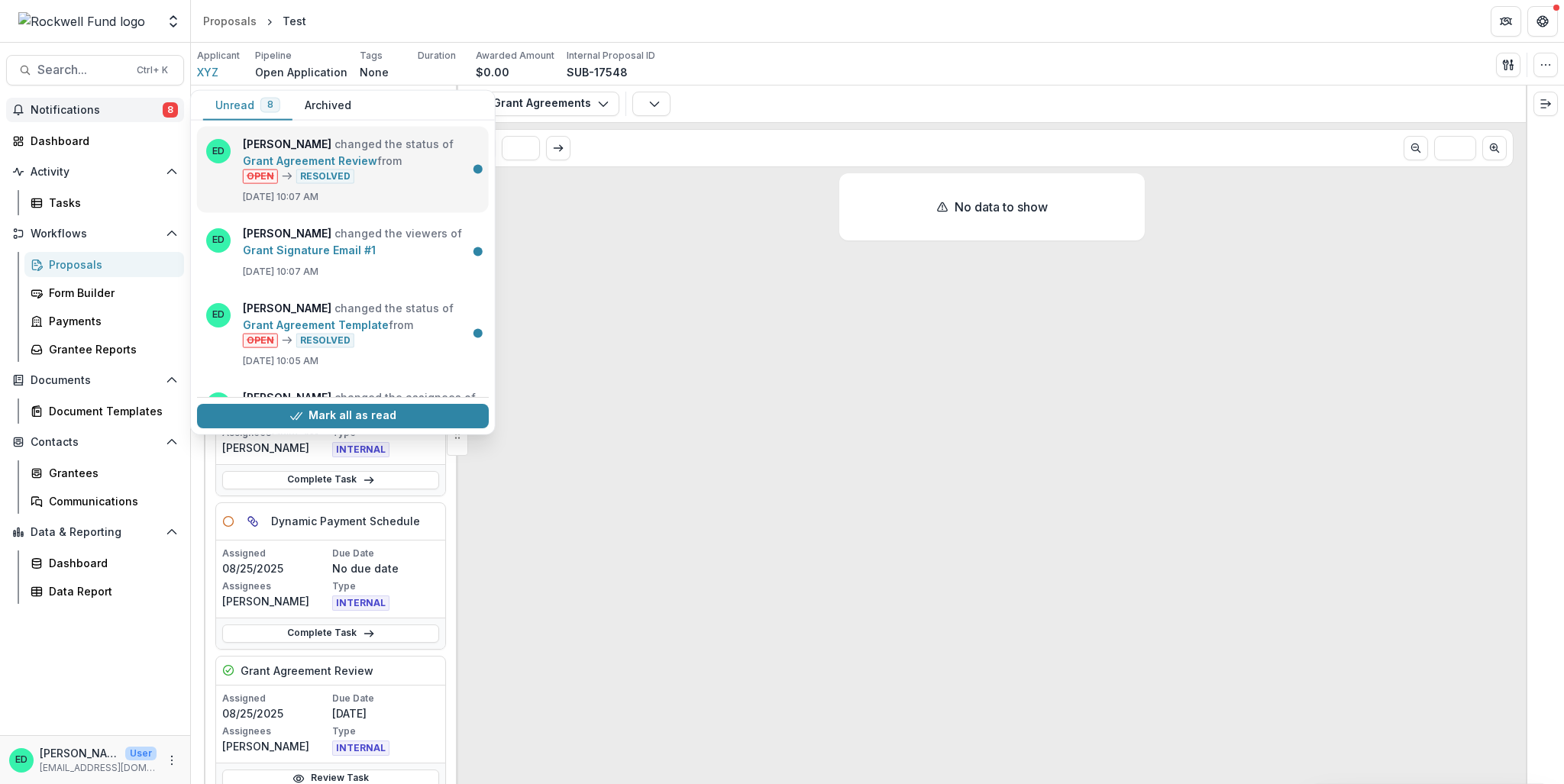
click at [378, 163] on link "Grant Agreement Review" at bounding box center [310, 161] width 135 height 13
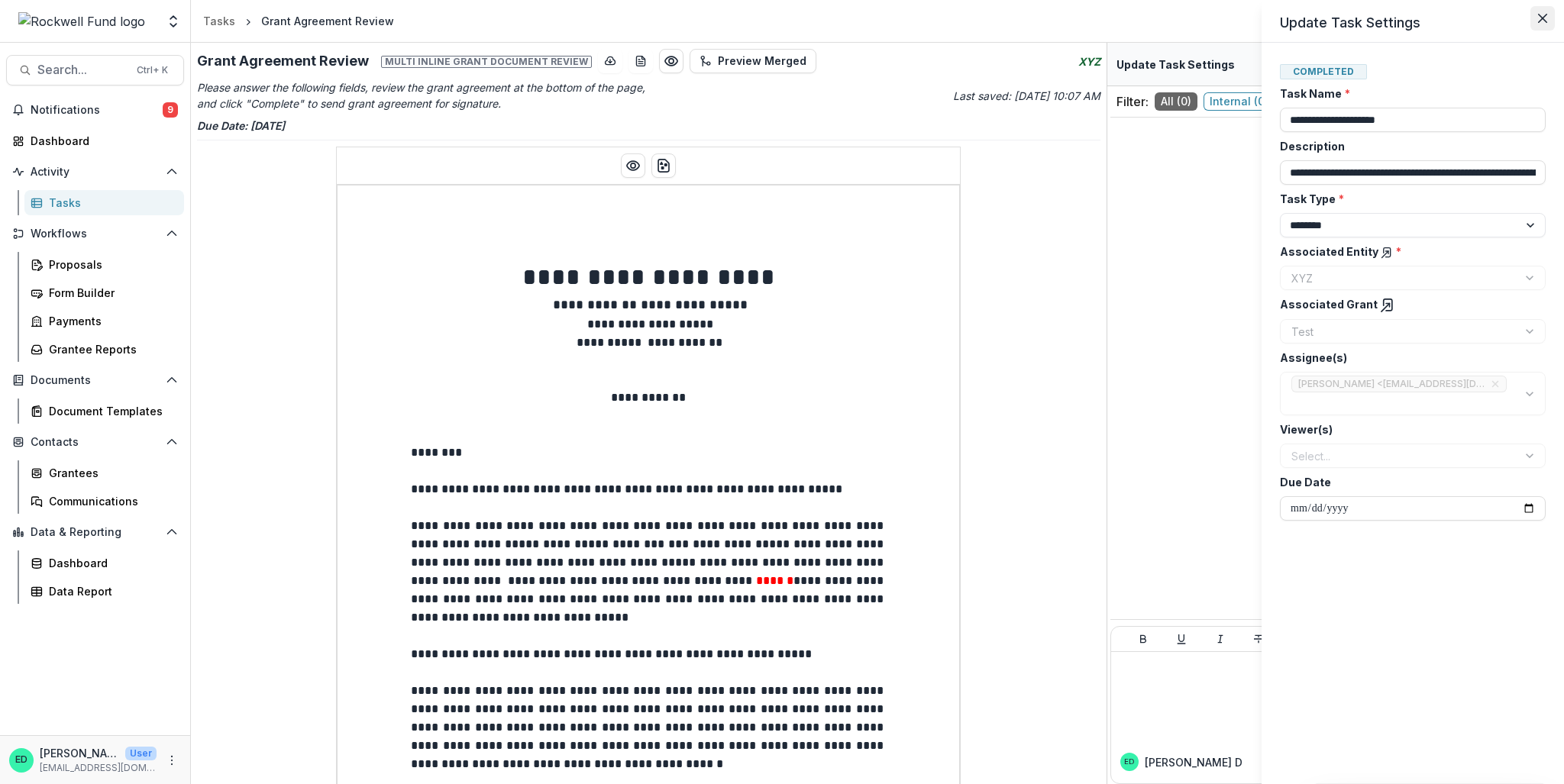
click at [1538, 15] on icon "Close" at bounding box center [1542, 18] width 9 height 9
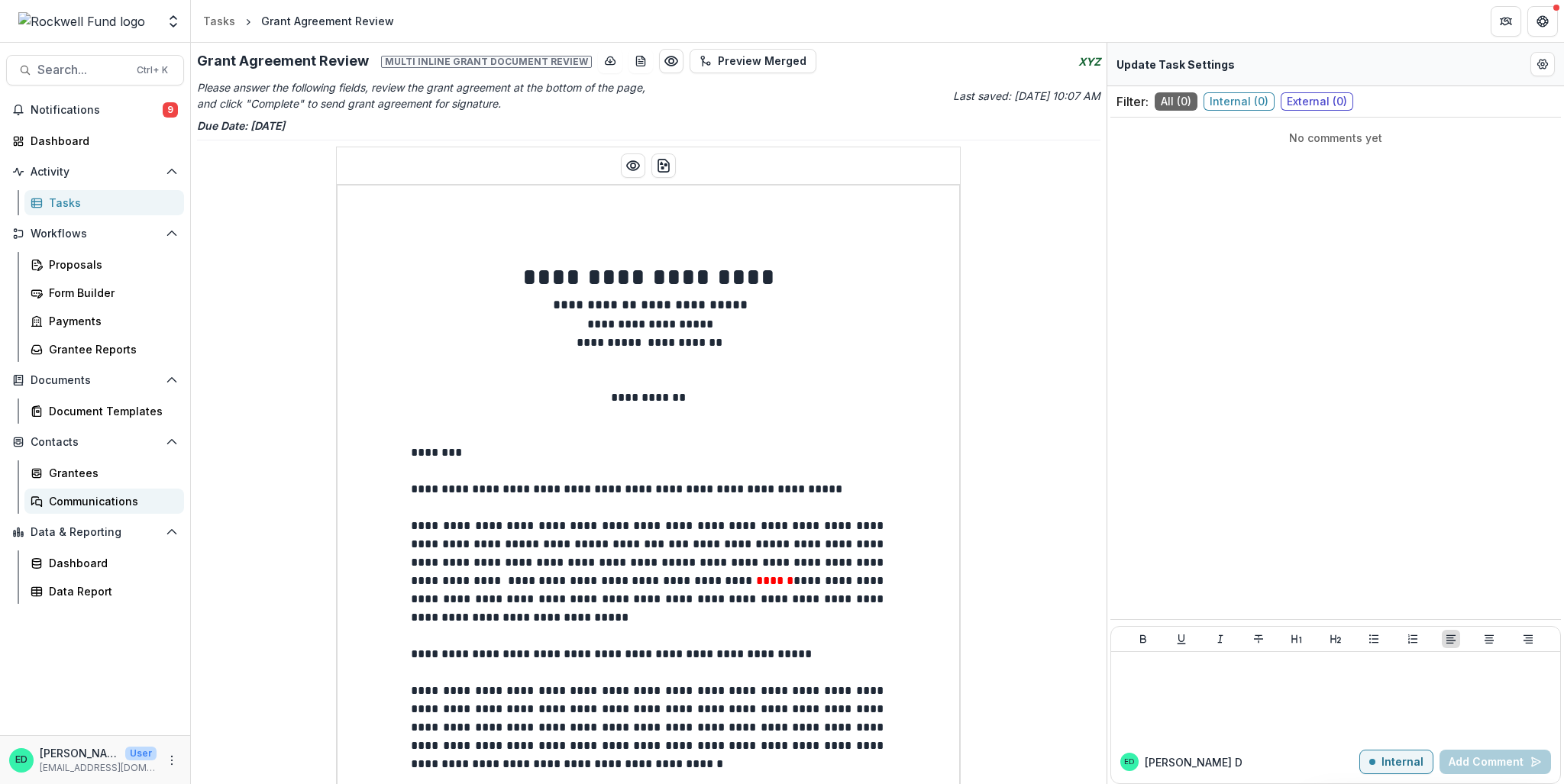
click at [95, 497] on div "Communications" at bounding box center [110, 501] width 123 height 16
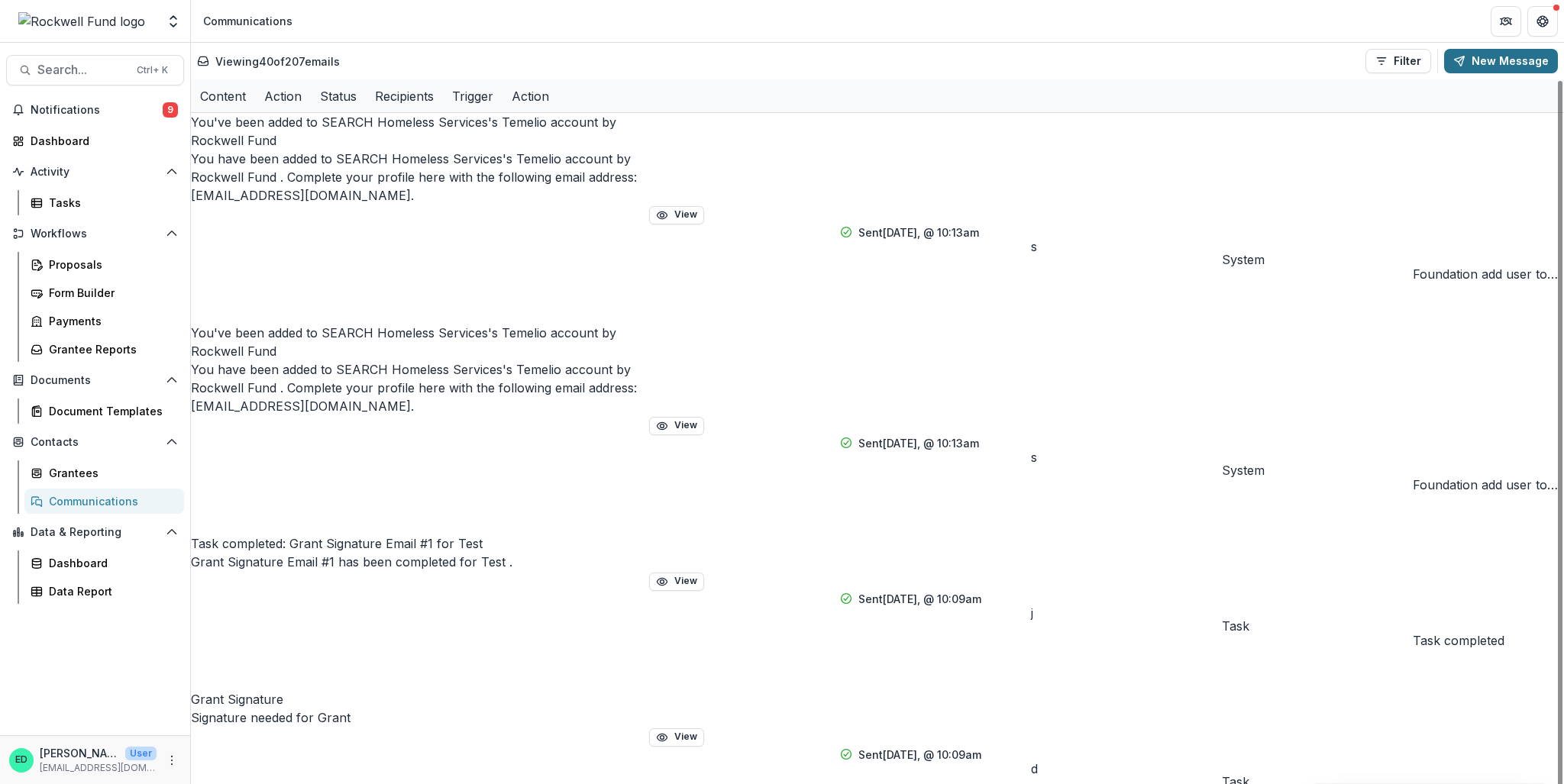
click at [1496, 51] on button "New Message" at bounding box center [1501, 61] width 114 height 24
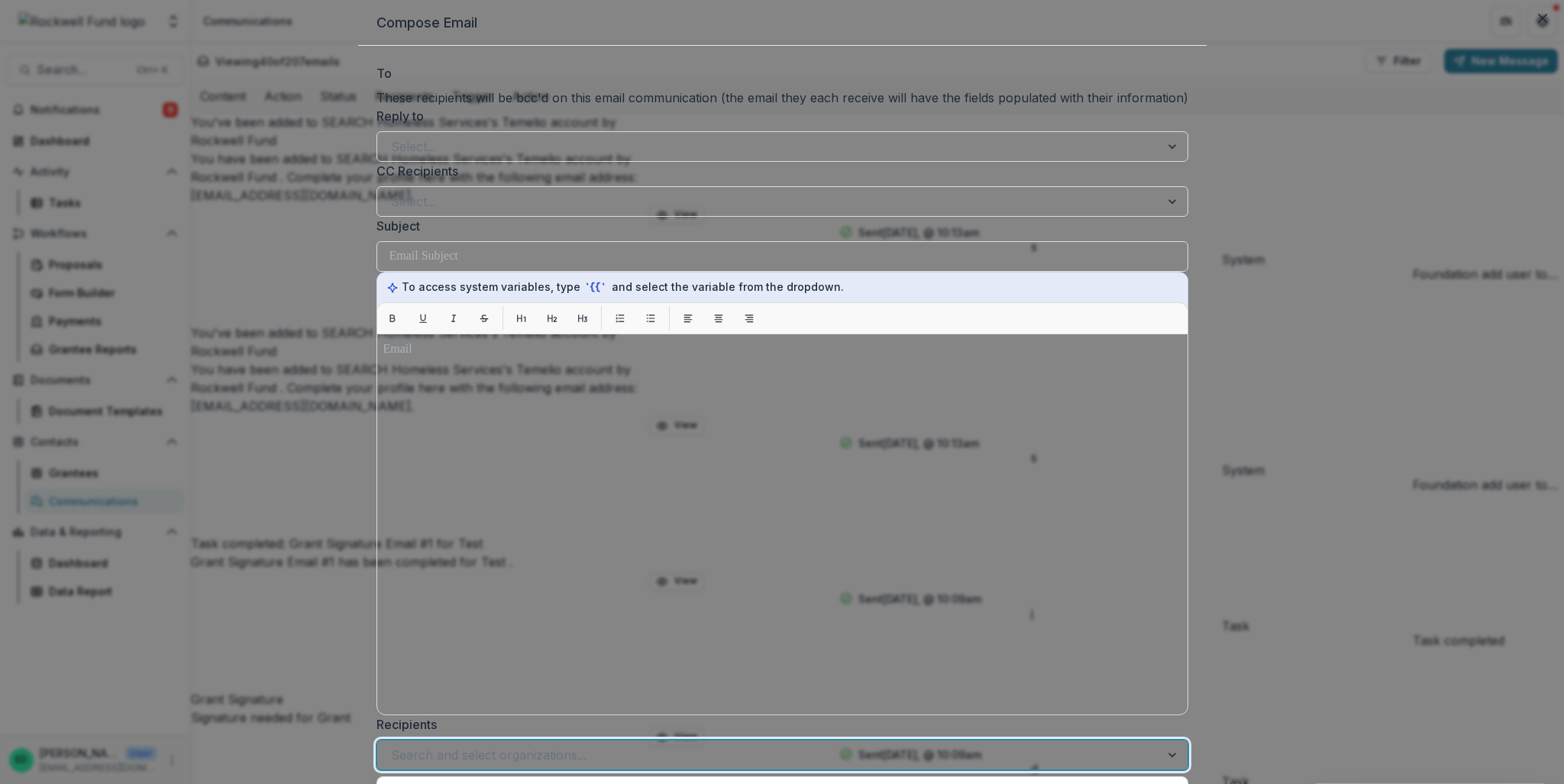
click at [1000, 742] on div "Search and select organizations..." at bounding box center [769, 754] width 782 height 24
click at [997, 744] on div at bounding box center [769, 755] width 755 height 22
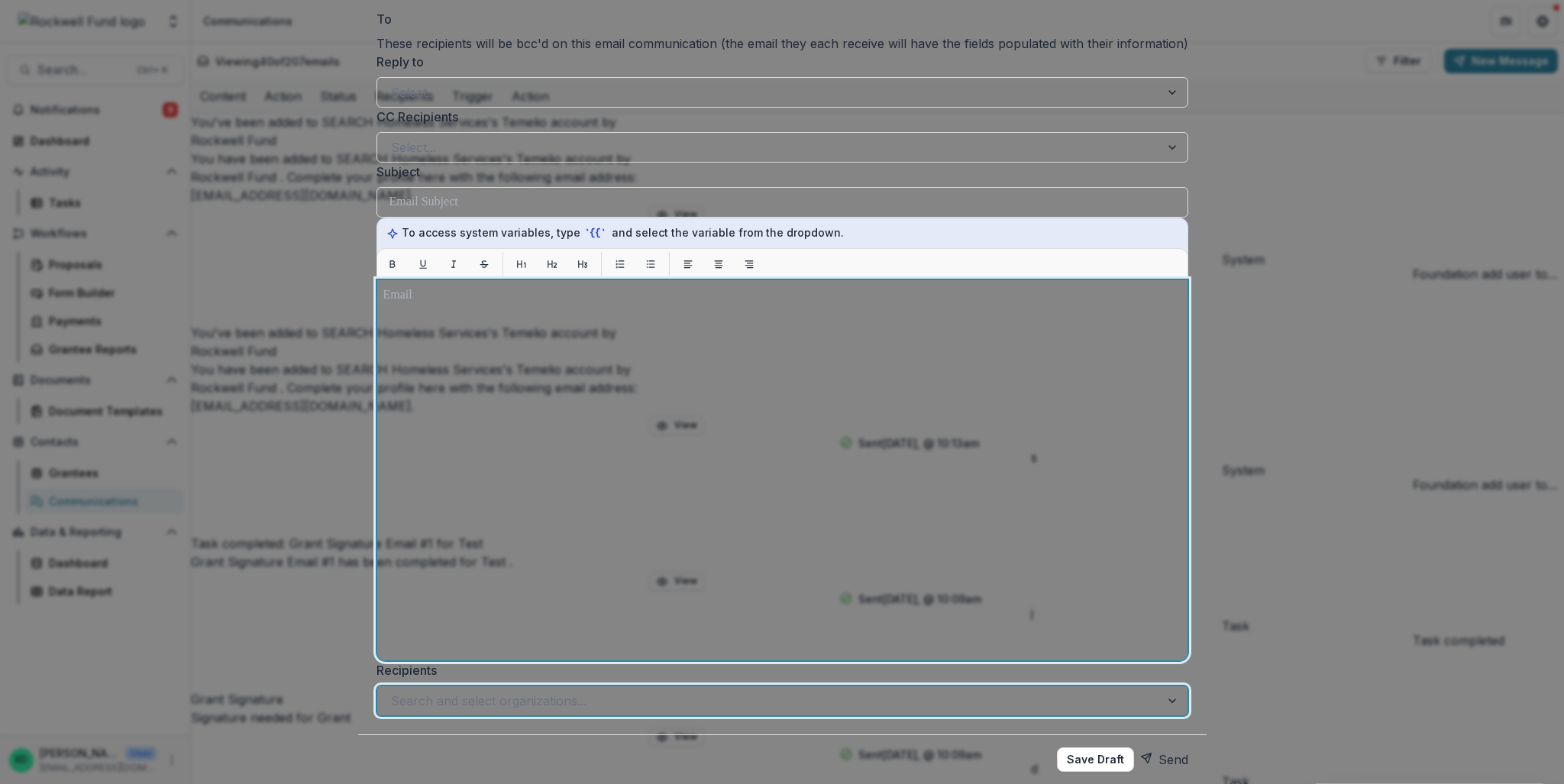
click at [520, 393] on div at bounding box center [782, 470] width 798 height 368
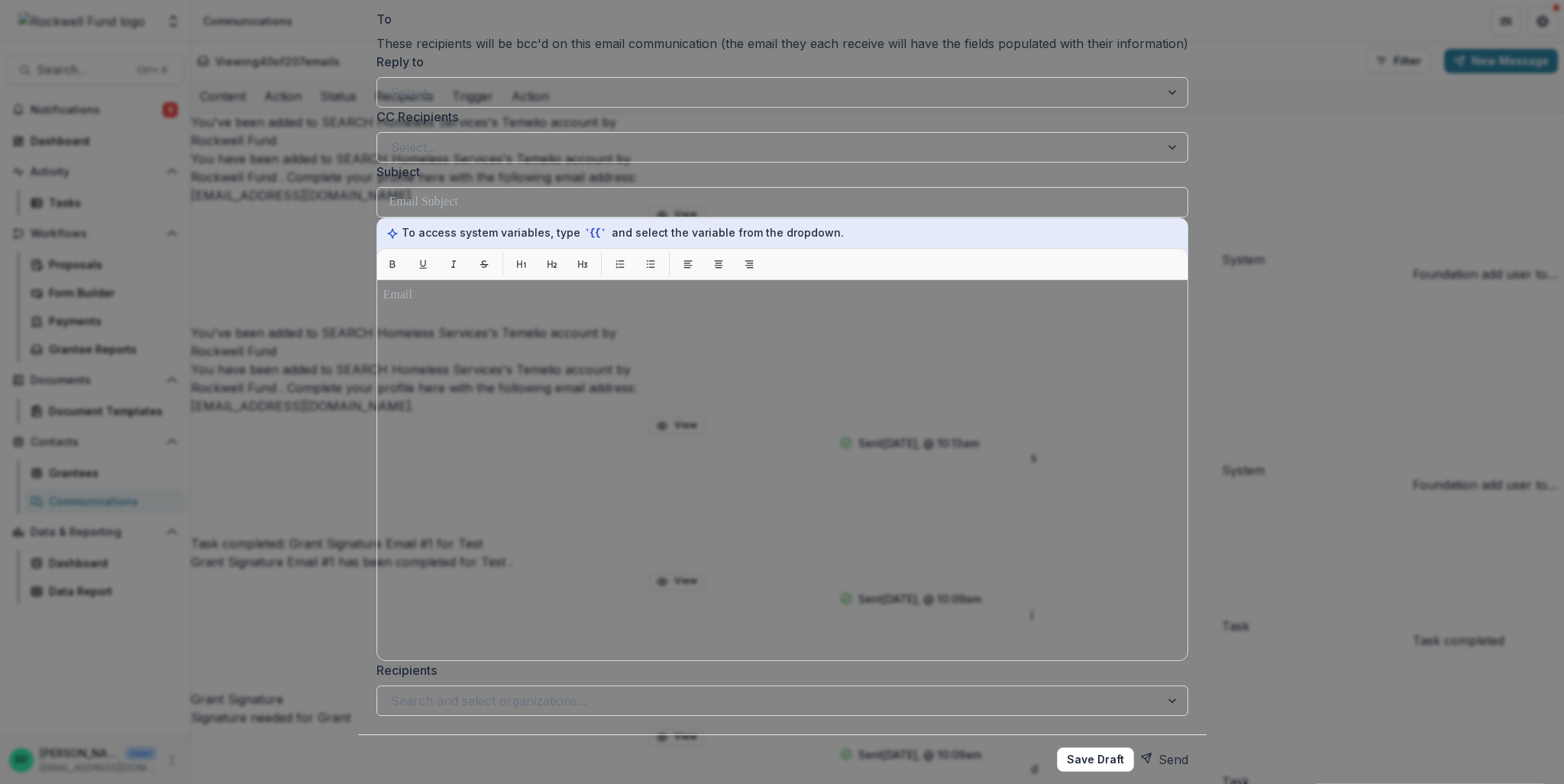
click at [546, 103] on div at bounding box center [769, 92] width 755 height 22
click at [592, 34] on div at bounding box center [782, 34] width 812 height 0
click at [591, 34] on div at bounding box center [782, 34] width 812 height 0
click at [497, 34] on div at bounding box center [782, 34] width 812 height 0
click at [488, 34] on div at bounding box center [782, 34] width 812 height 0
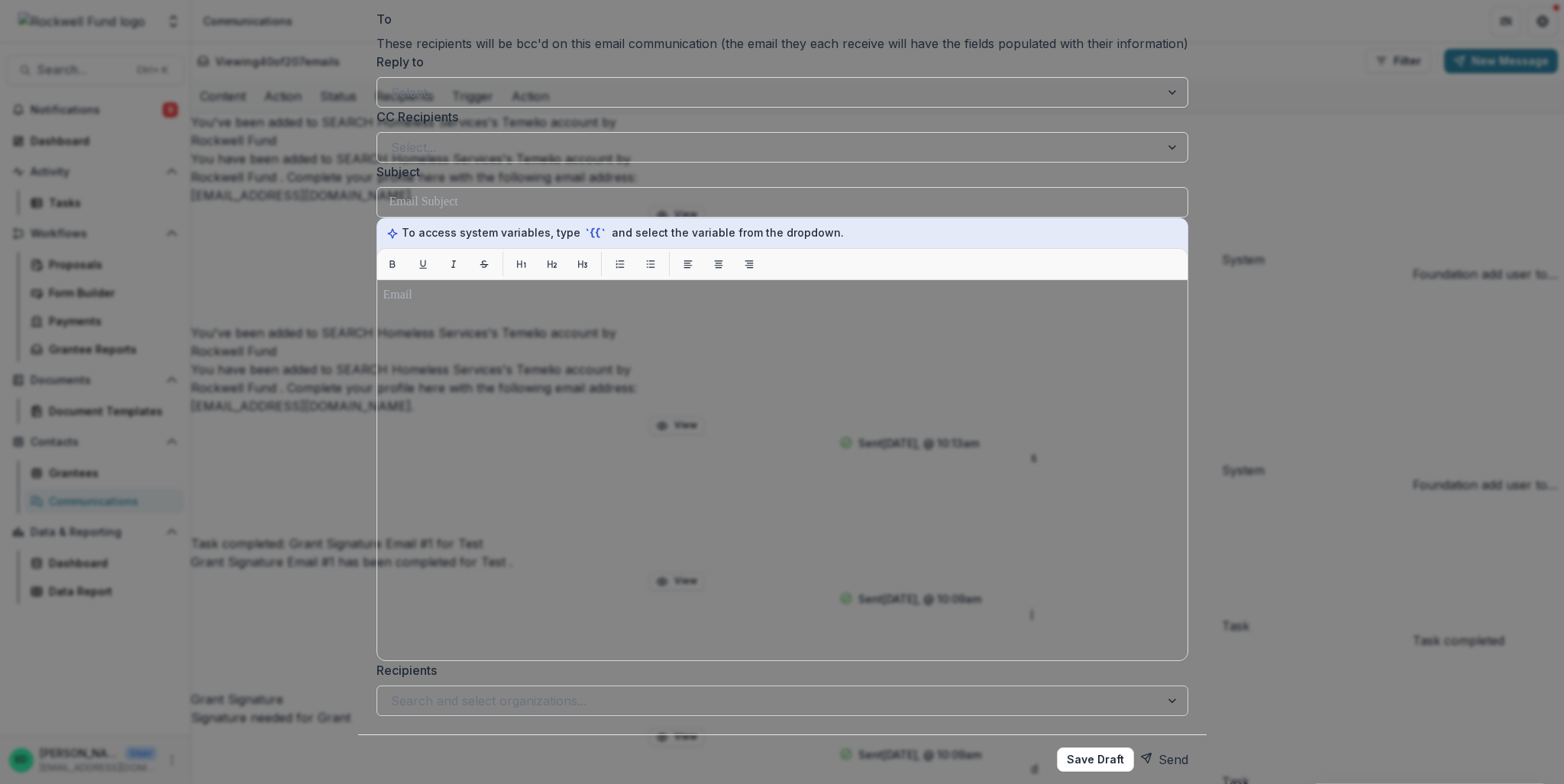
click at [936, 690] on div at bounding box center [769, 701] width 755 height 22
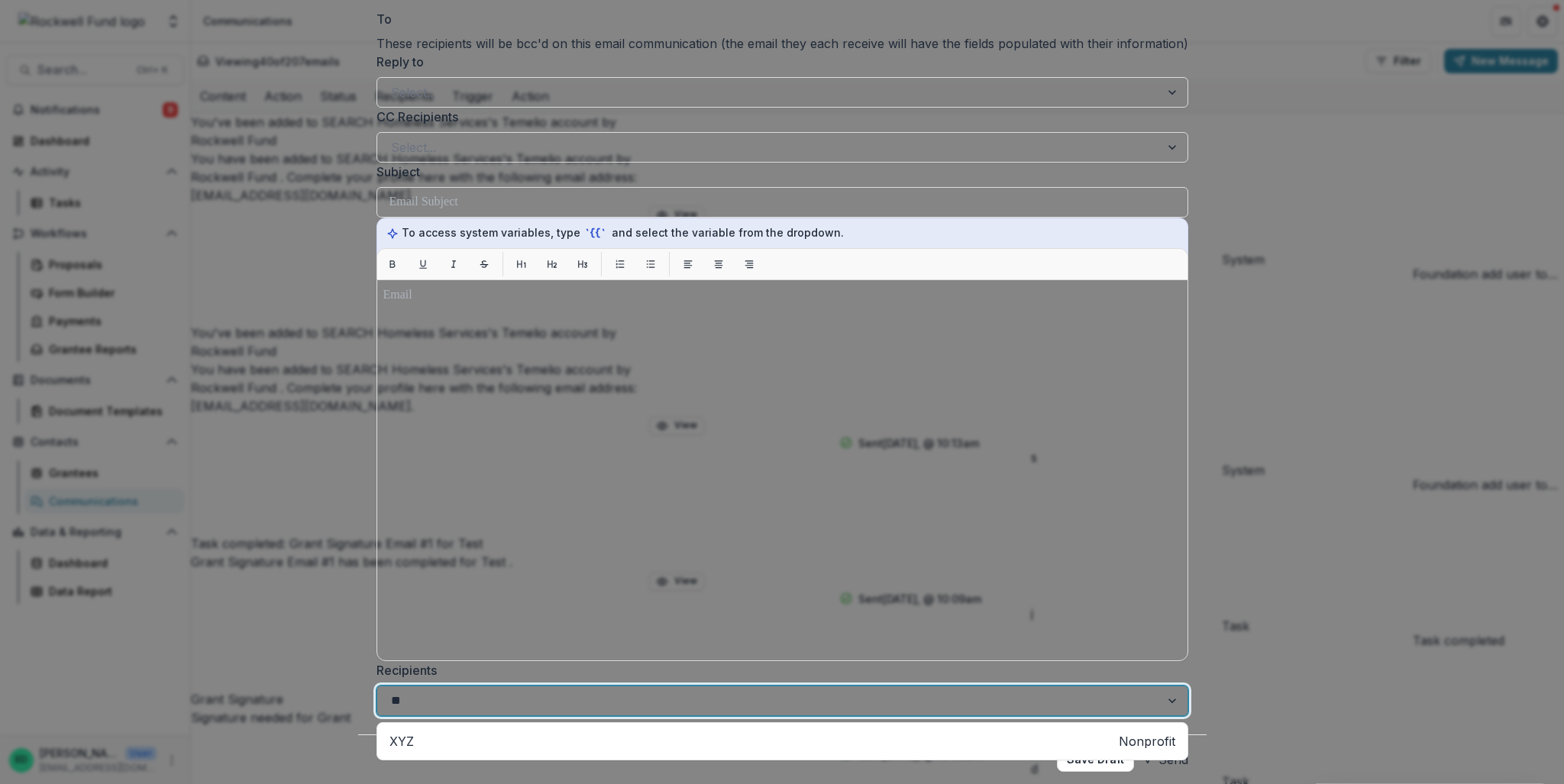
type input "***"
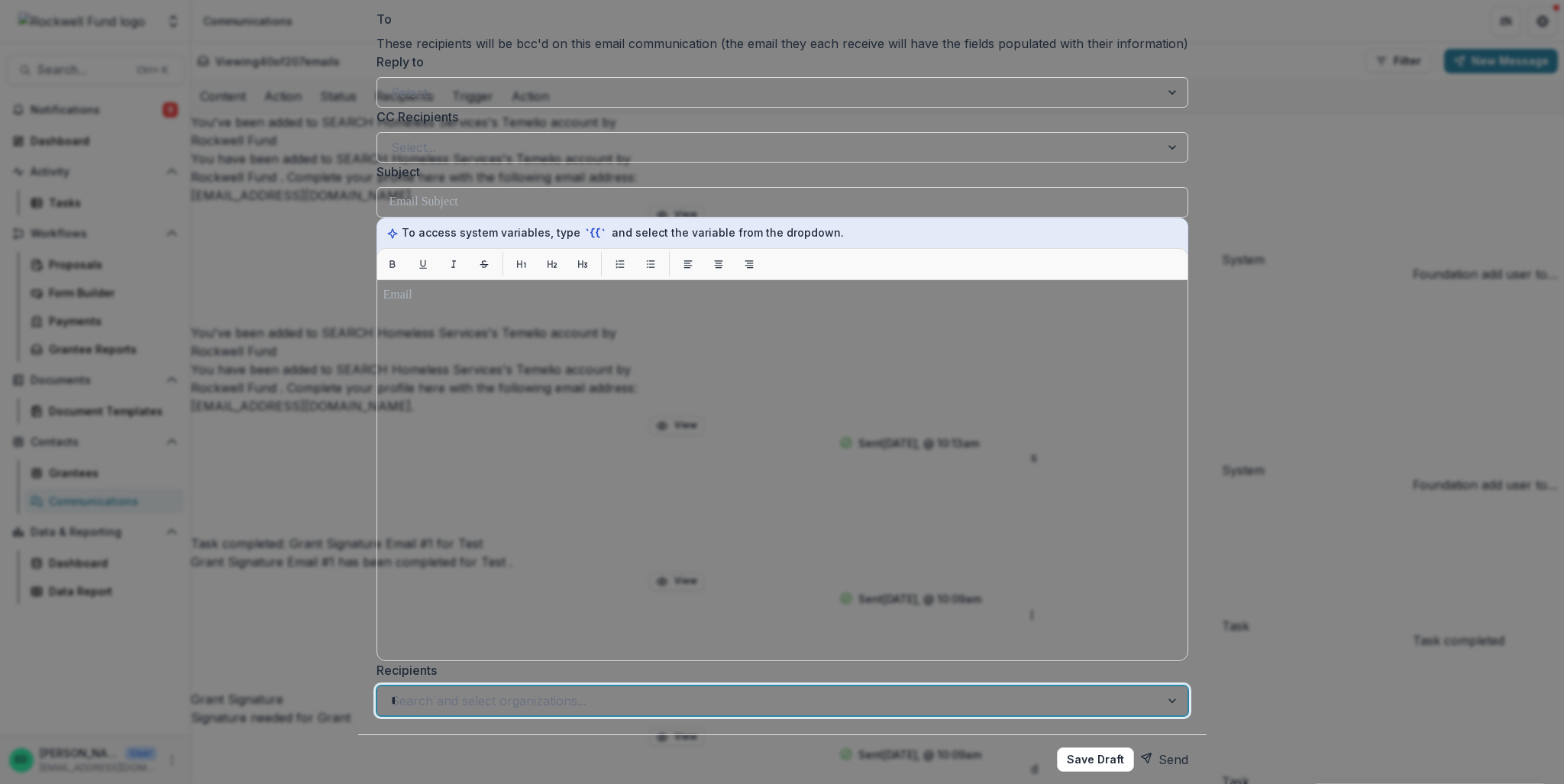
drag, startPoint x: 935, startPoint y: 106, endPoint x: 931, endPoint y: 115, distance: 9.8
click at [934, 661] on div "Recipients Search and select organizations... ***" at bounding box center [782, 688] width 812 height 55
drag, startPoint x: 941, startPoint y: 66, endPoint x: 932, endPoint y: 71, distance: 10.3
click at [941, 661] on label "Recipients" at bounding box center [778, 670] width 802 height 18
click at [395, 692] on input "***" at bounding box center [393, 701] width 4 height 18
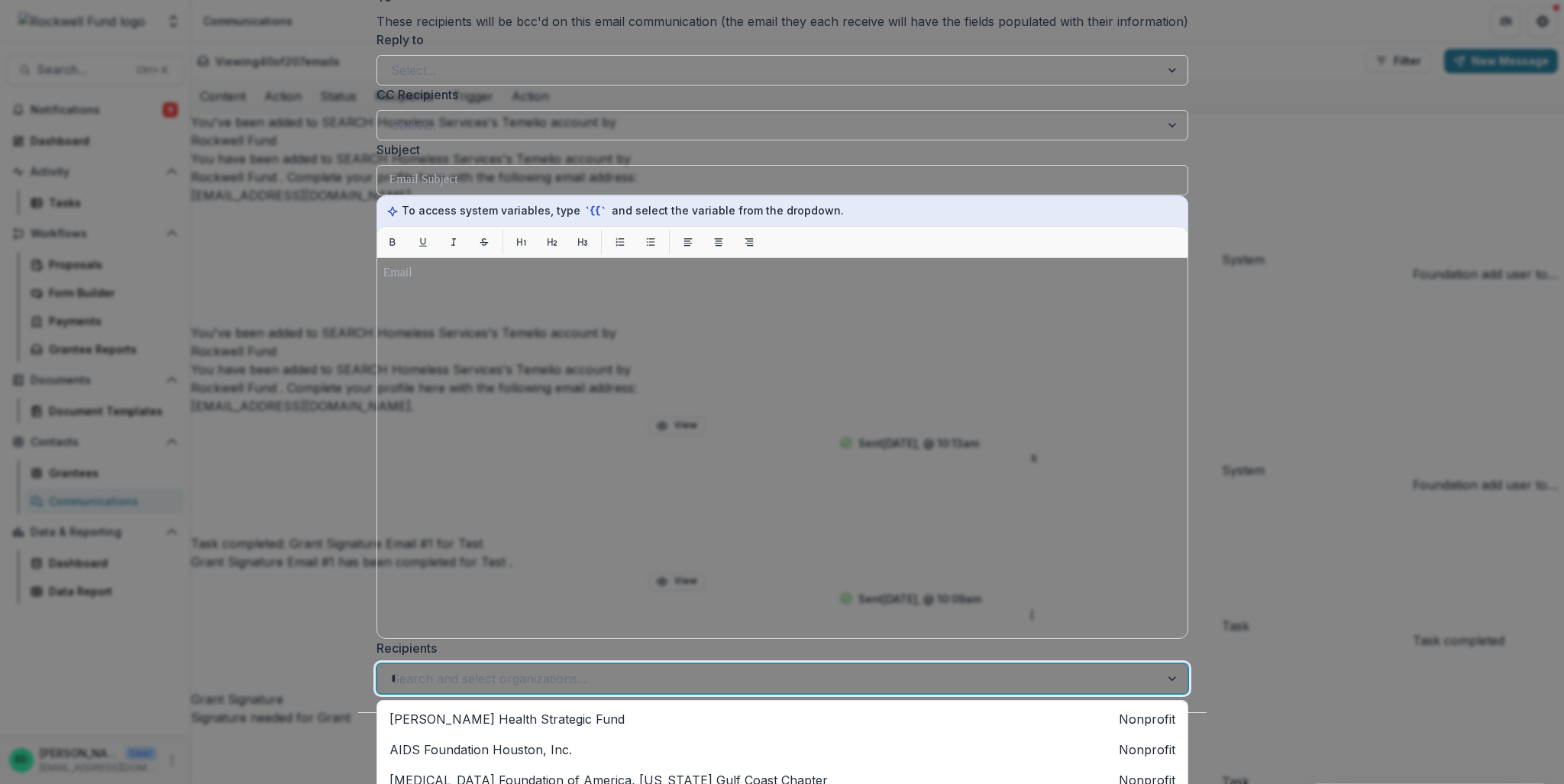
click at [928, 668] on div "***" at bounding box center [769, 679] width 755 height 22
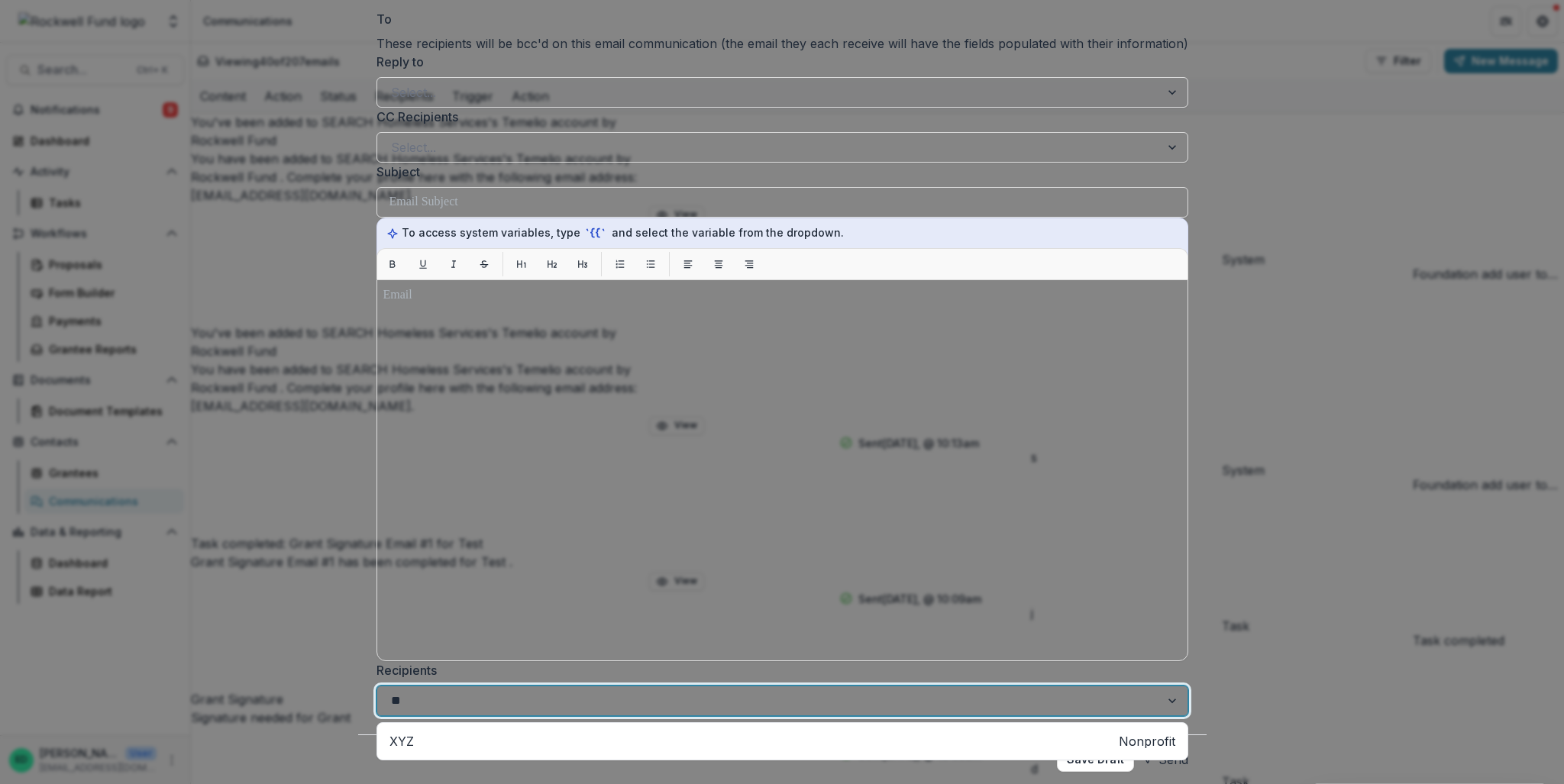
type input "***"
click at [935, 726] on div "XYZ Nonprofit" at bounding box center [782, 742] width 804 height 31
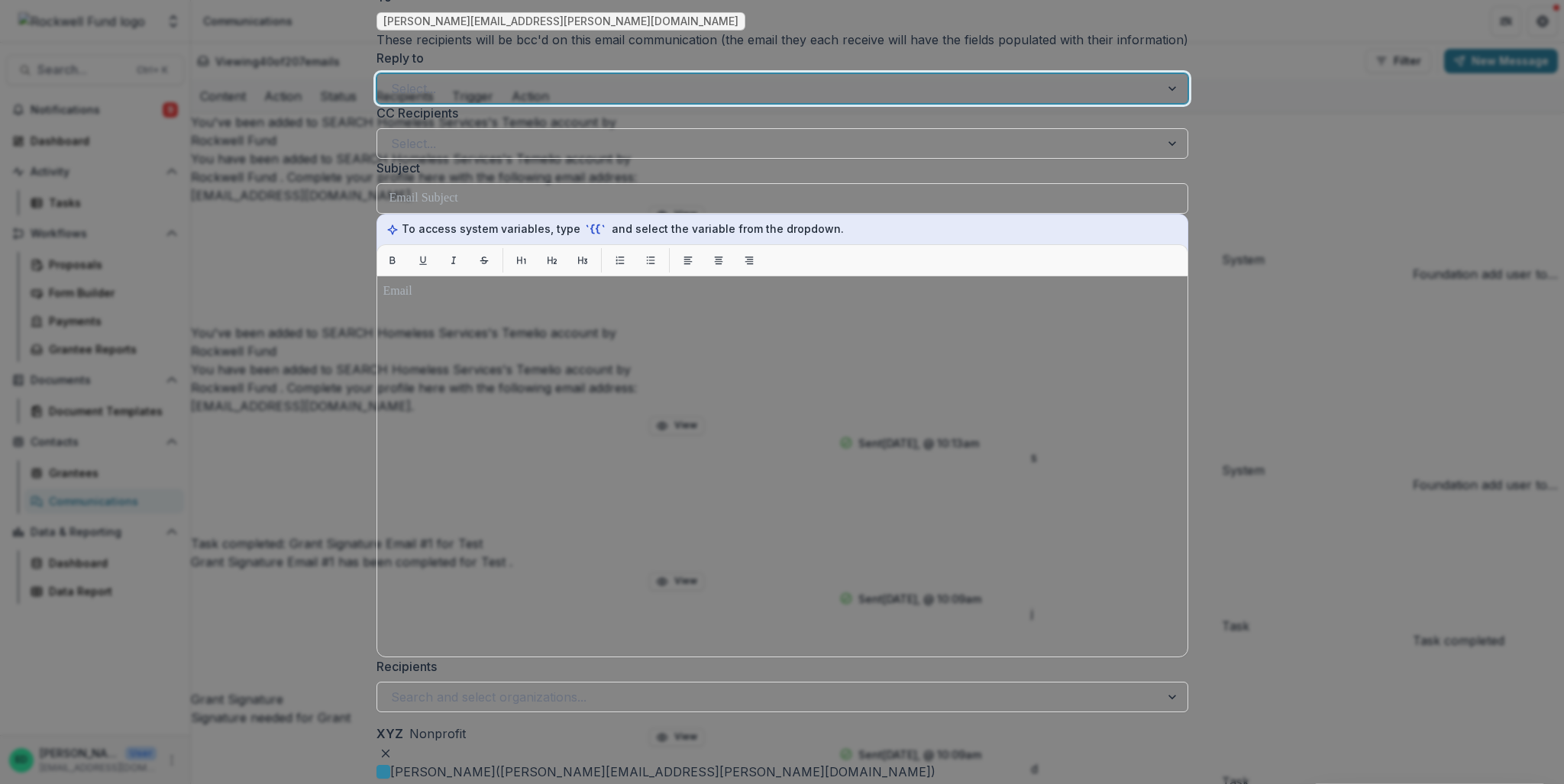
click at [476, 99] on div at bounding box center [769, 89] width 755 height 22
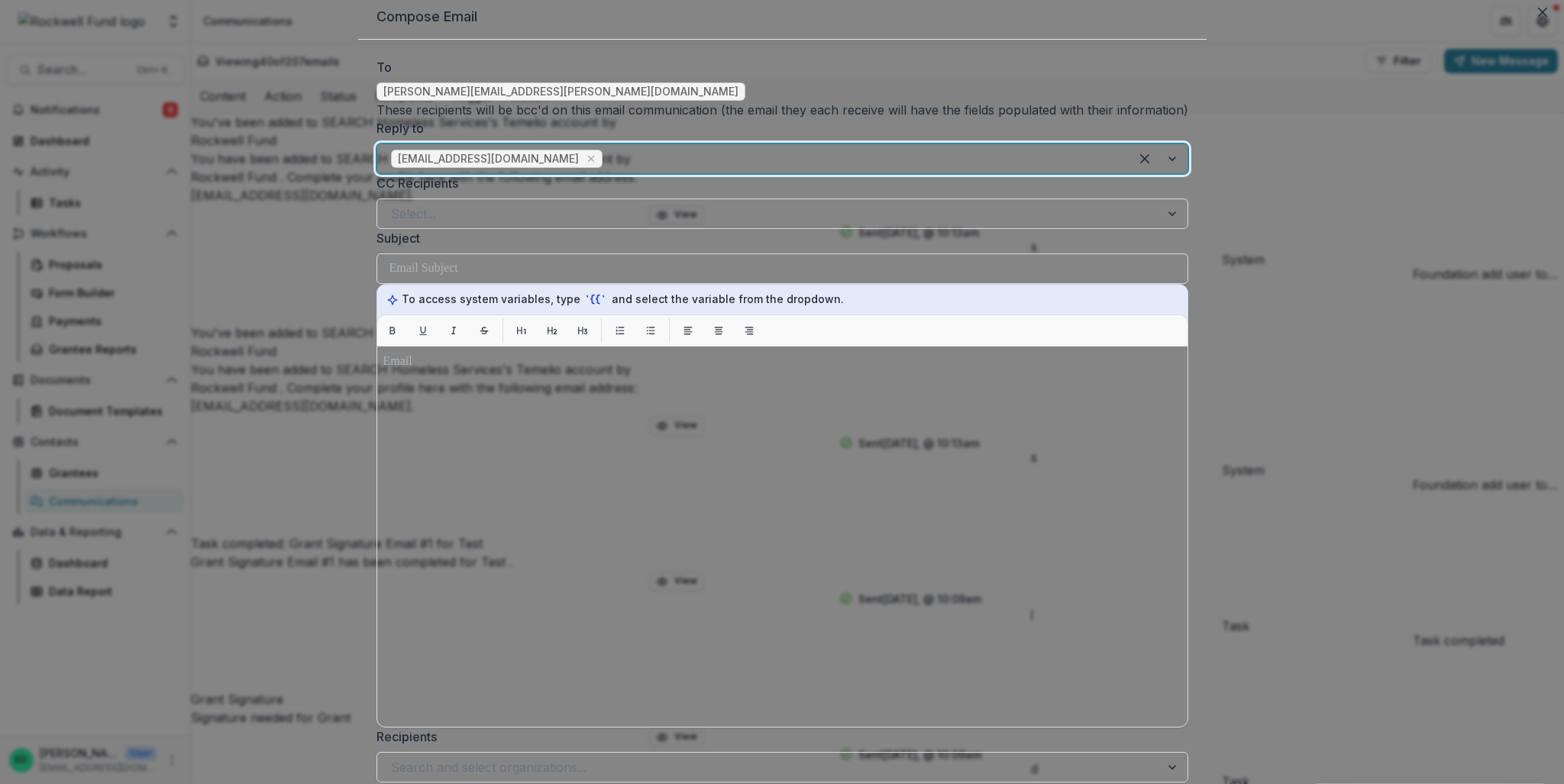
scroll to position [0, 0]
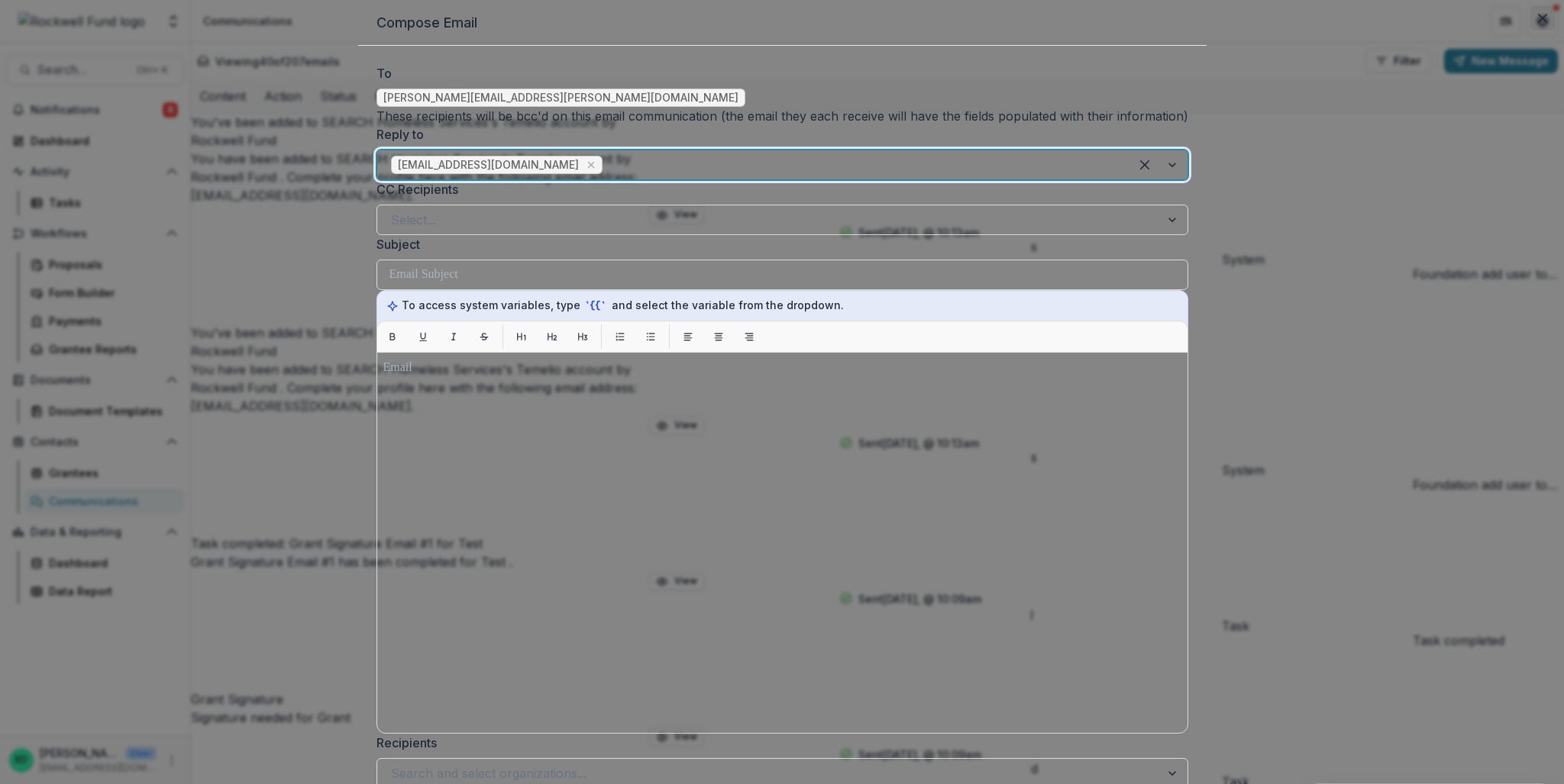
click at [1538, 23] on icon "Close" at bounding box center [1542, 18] width 9 height 9
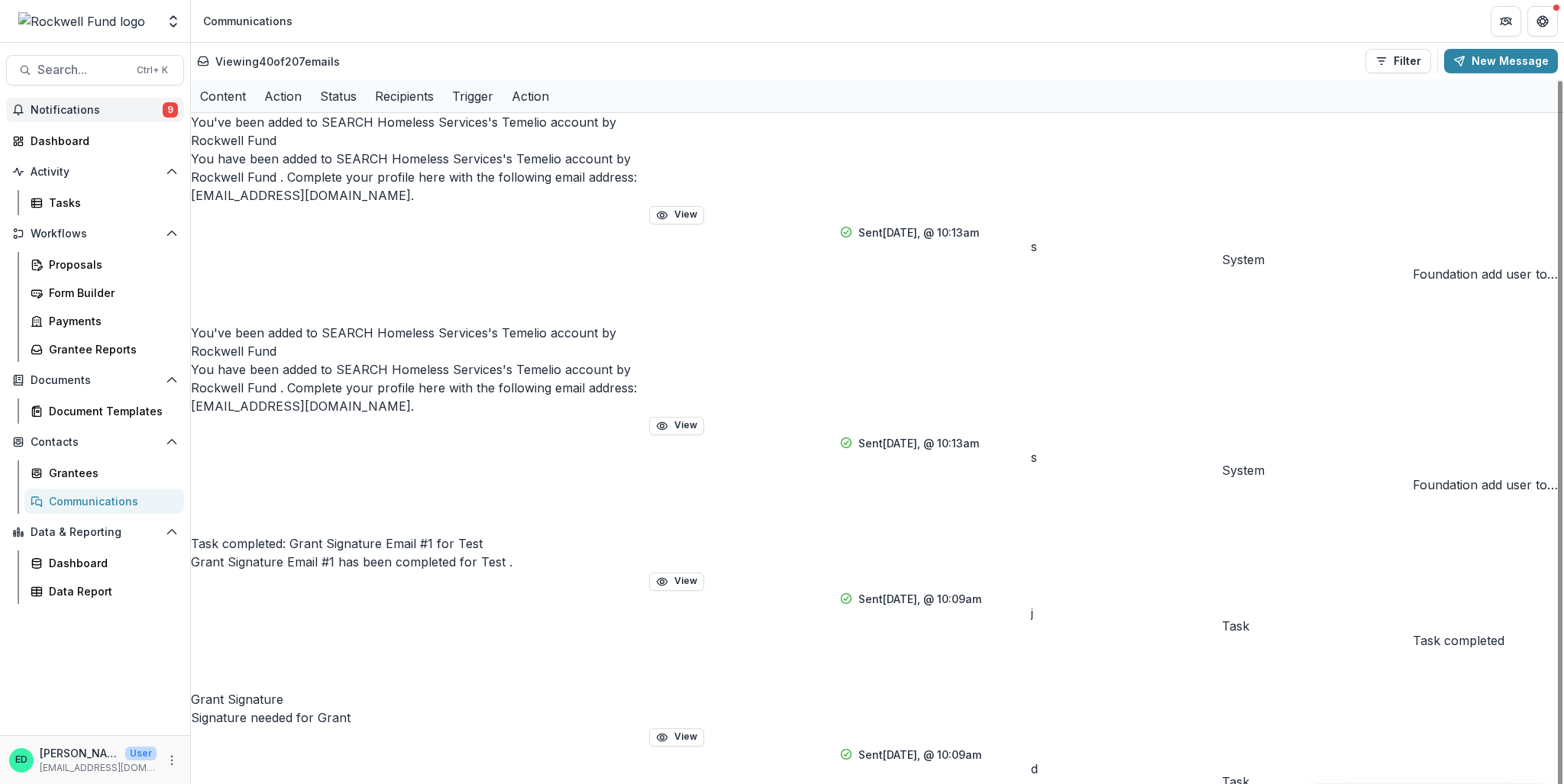
click at [153, 109] on span "Notifications" at bounding box center [97, 110] width 132 height 13
click at [530, 50] on div "Viewing 40 of 207 emails Filter Draft Sent New Message" at bounding box center [877, 61] width 1361 height 24
